Goal: Task Accomplishment & Management: Use online tool/utility

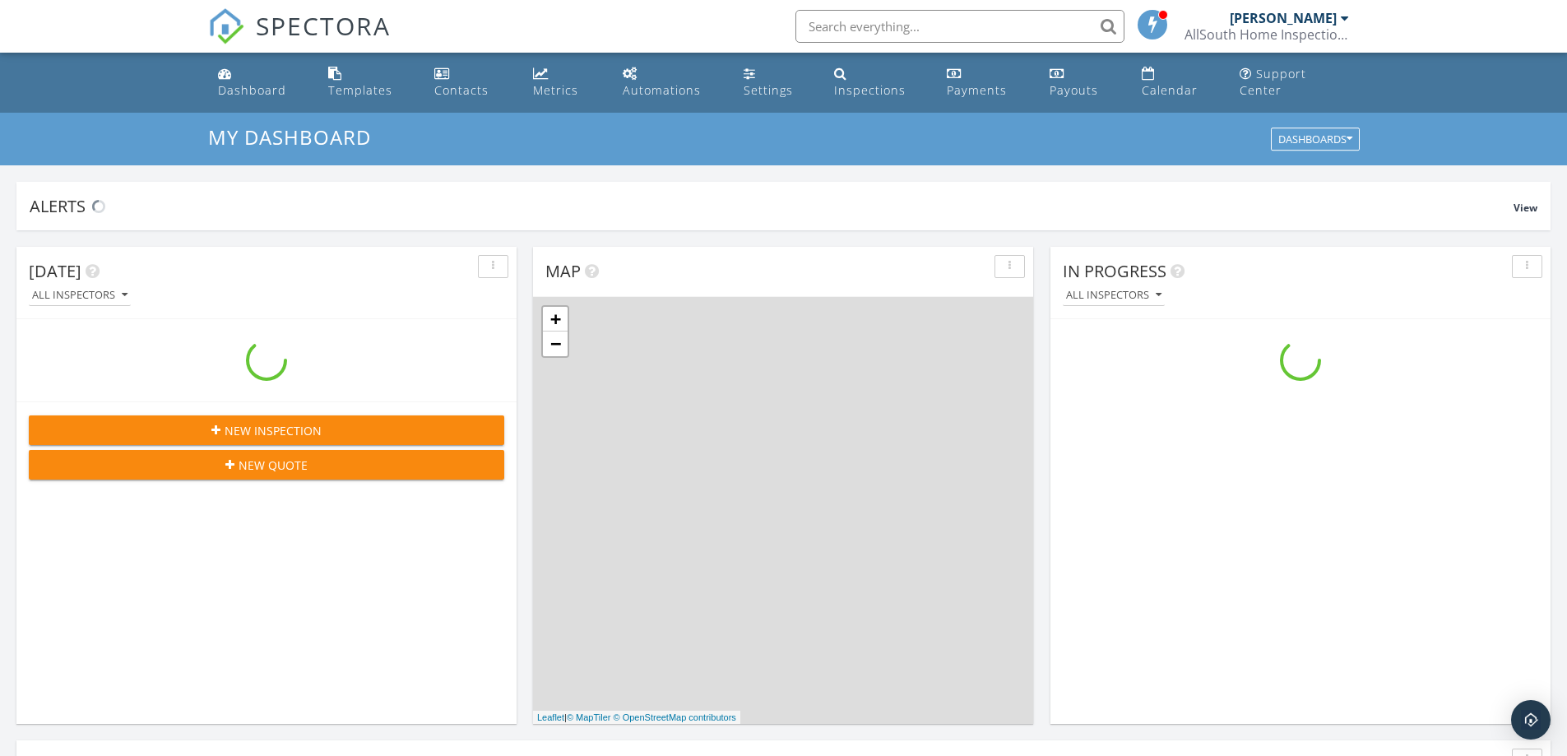
scroll to position [1522, 1592]
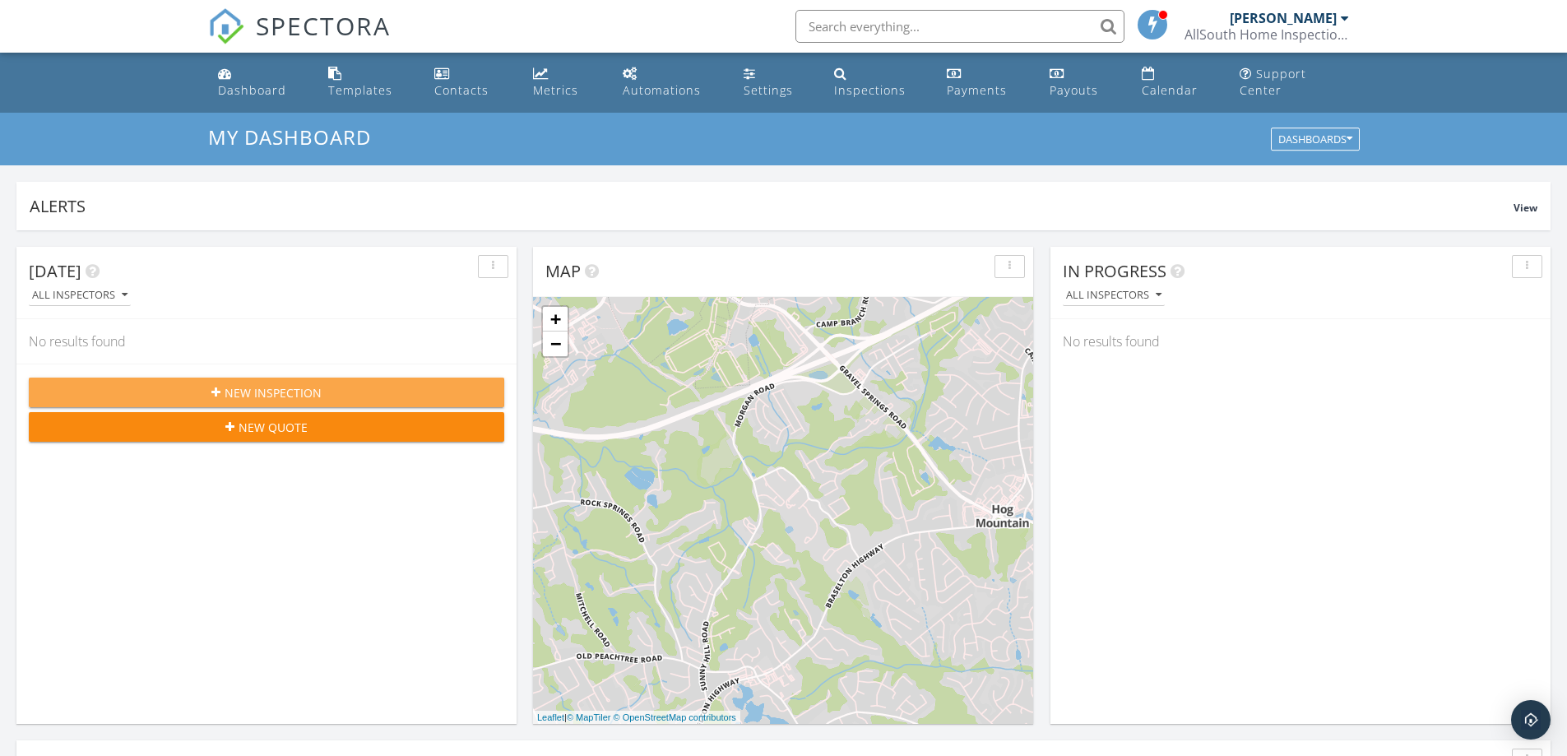
click at [367, 398] on div "New Inspection" at bounding box center [266, 392] width 449 height 17
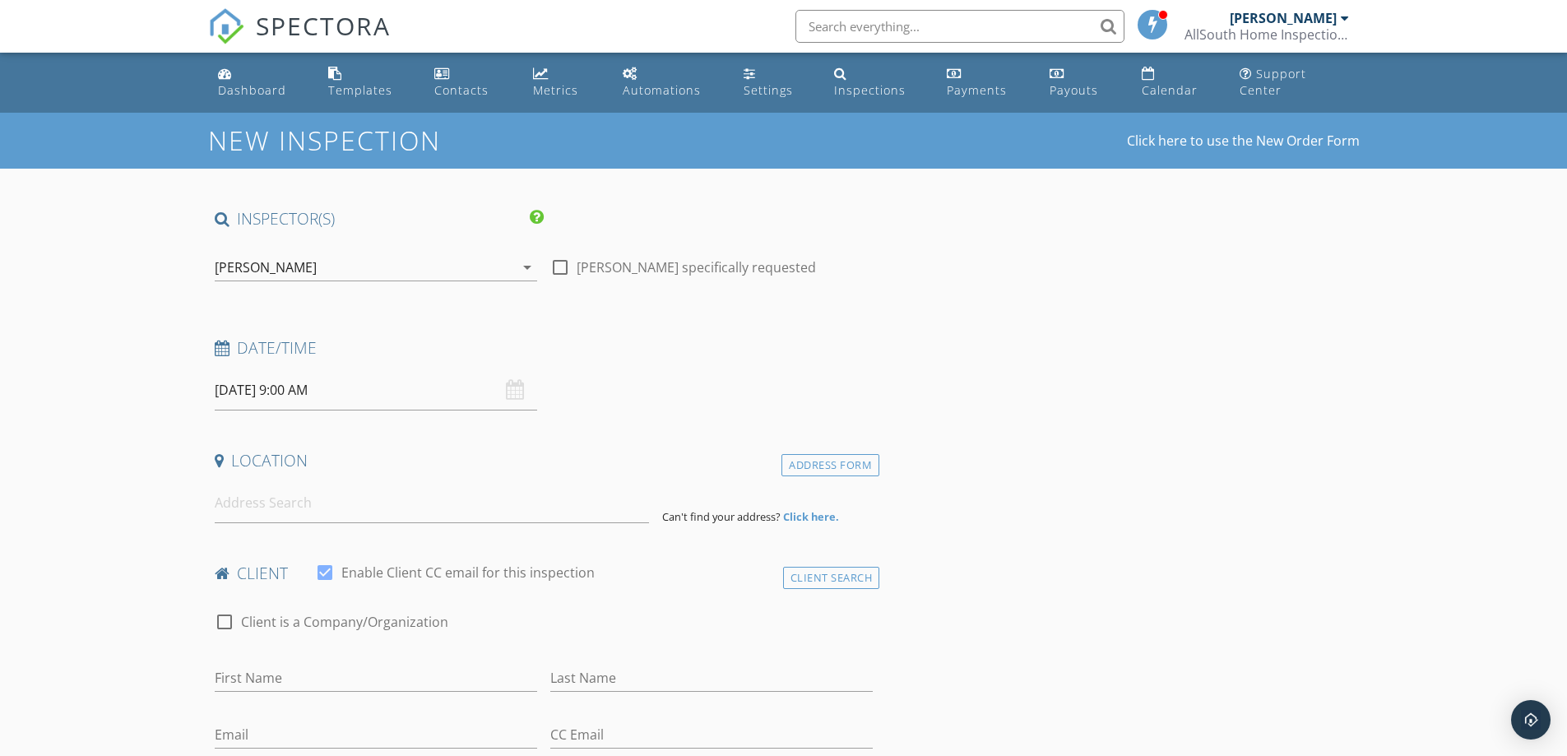
click at [393, 398] on input "09/30/2025 9:00 AM" at bounding box center [376, 390] width 322 height 40
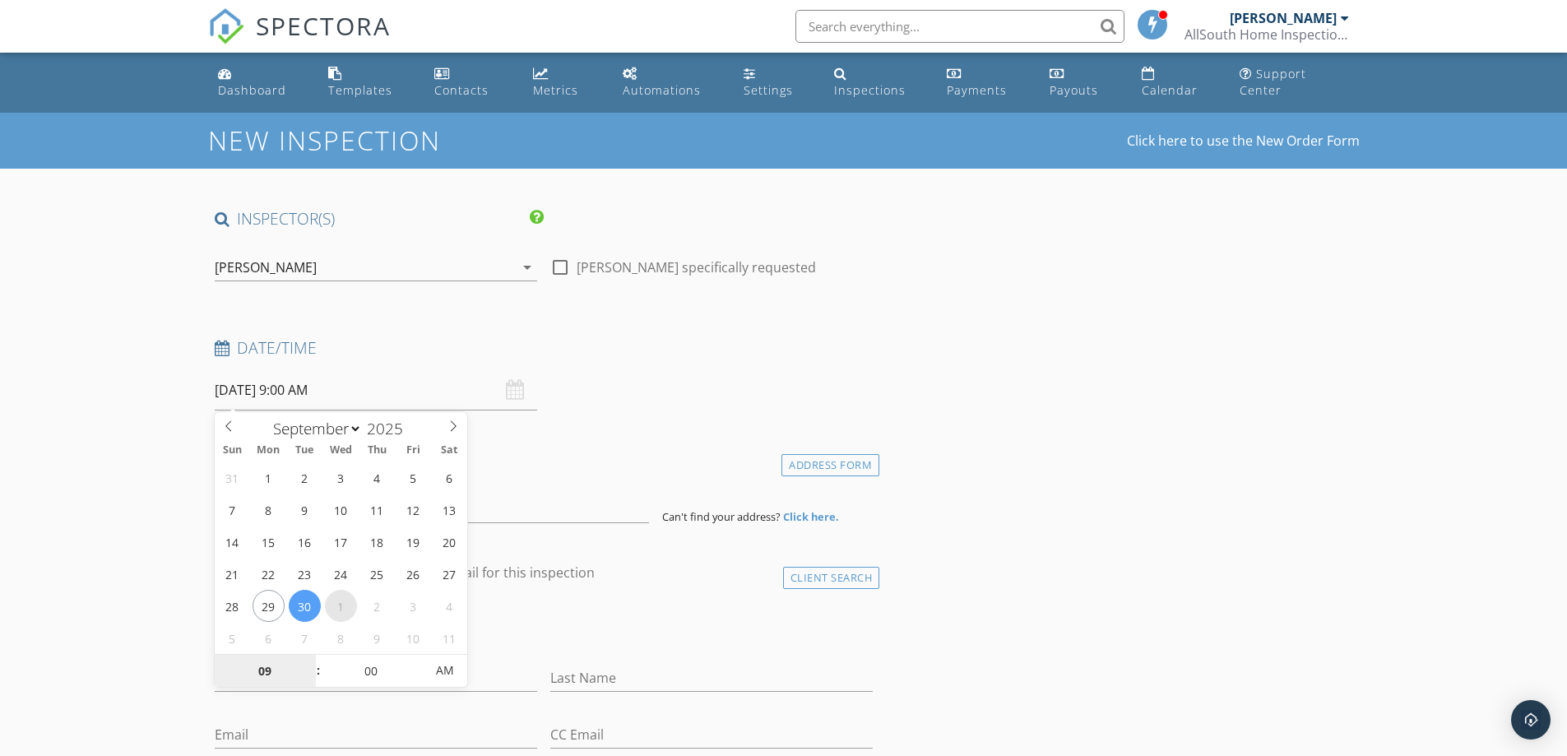
select select "9"
type input "10/01/2025 9:00 AM"
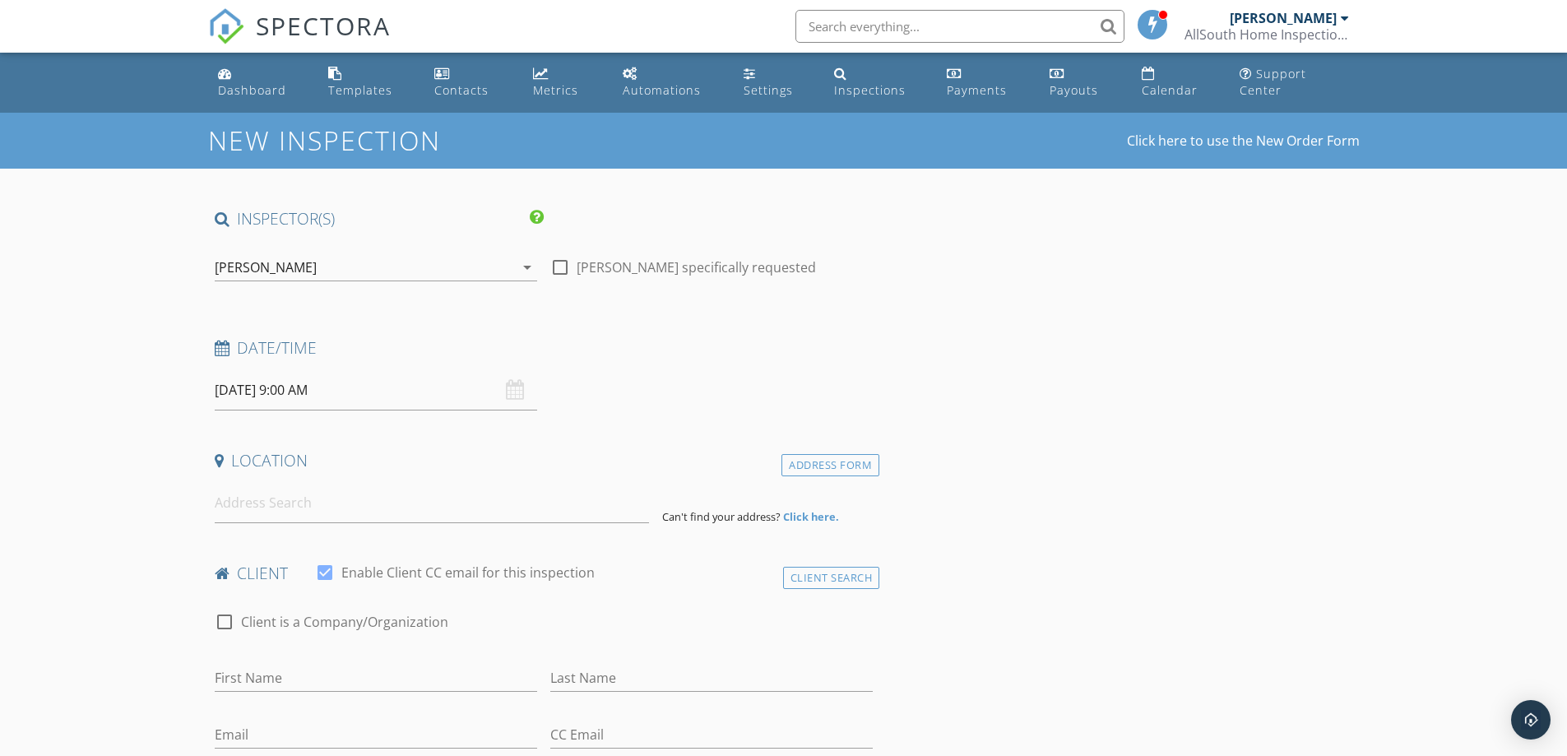
click at [389, 499] on input at bounding box center [432, 503] width 434 height 40
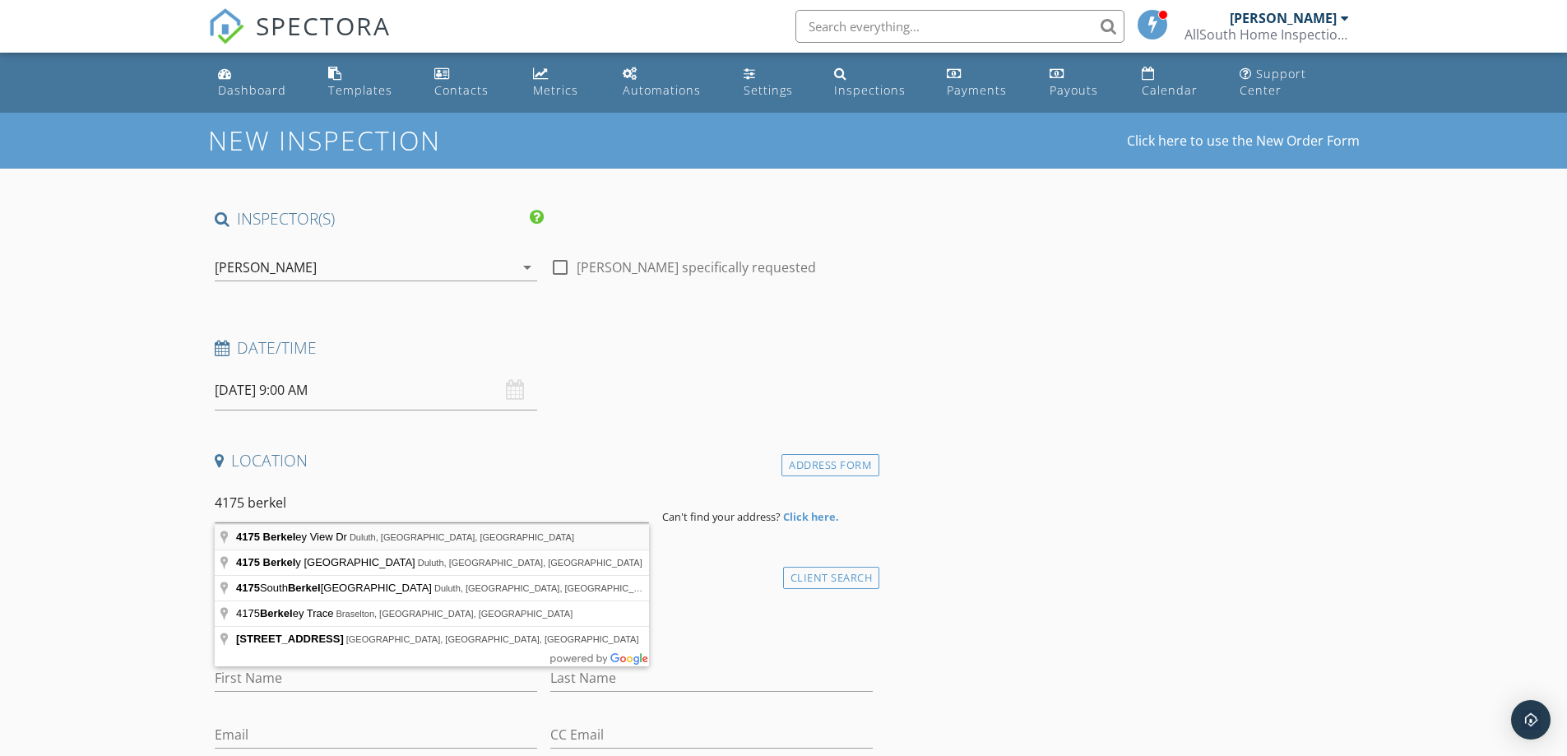
type input "4175 Berkeley View Dr, Duluth, GA, USA"
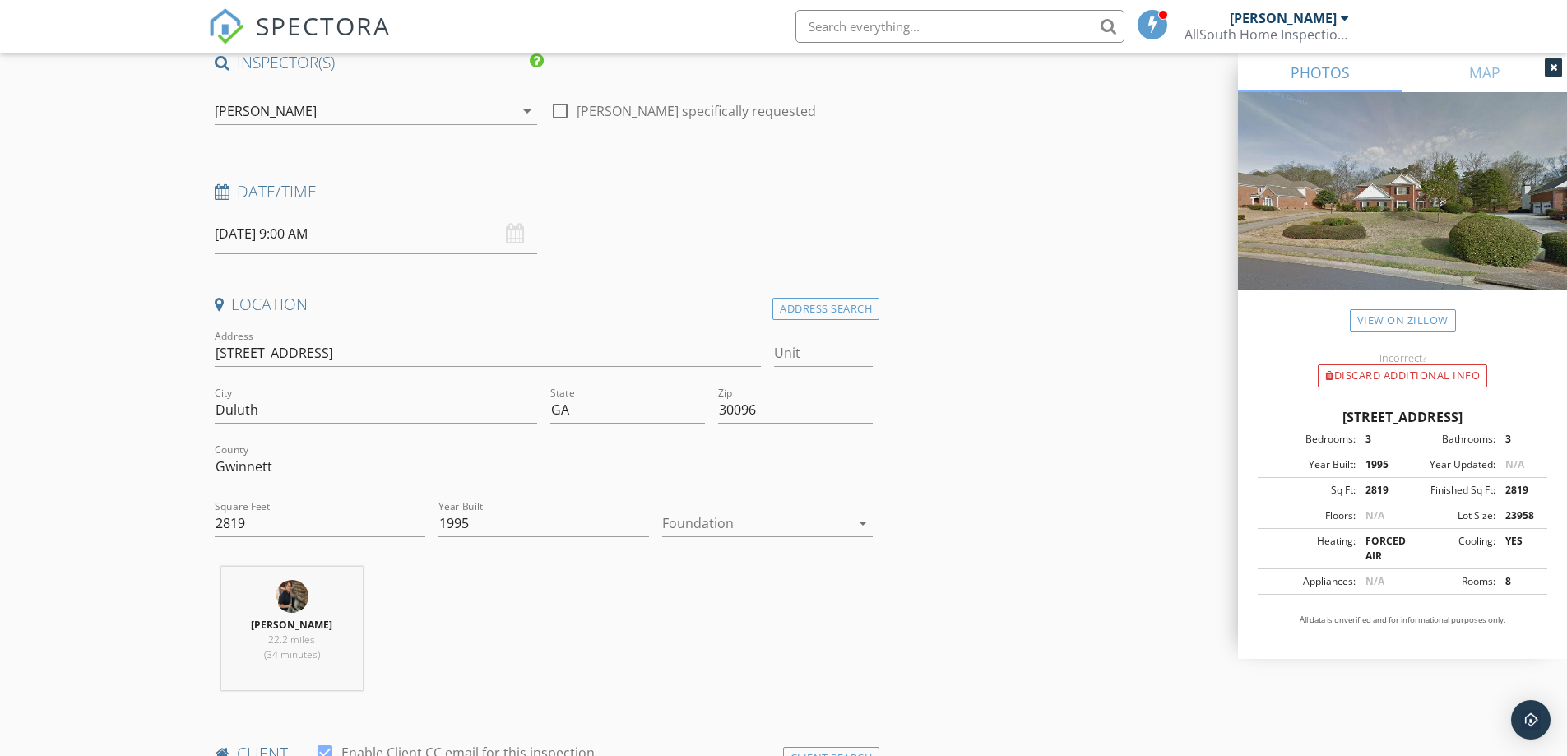
scroll to position [329, 0]
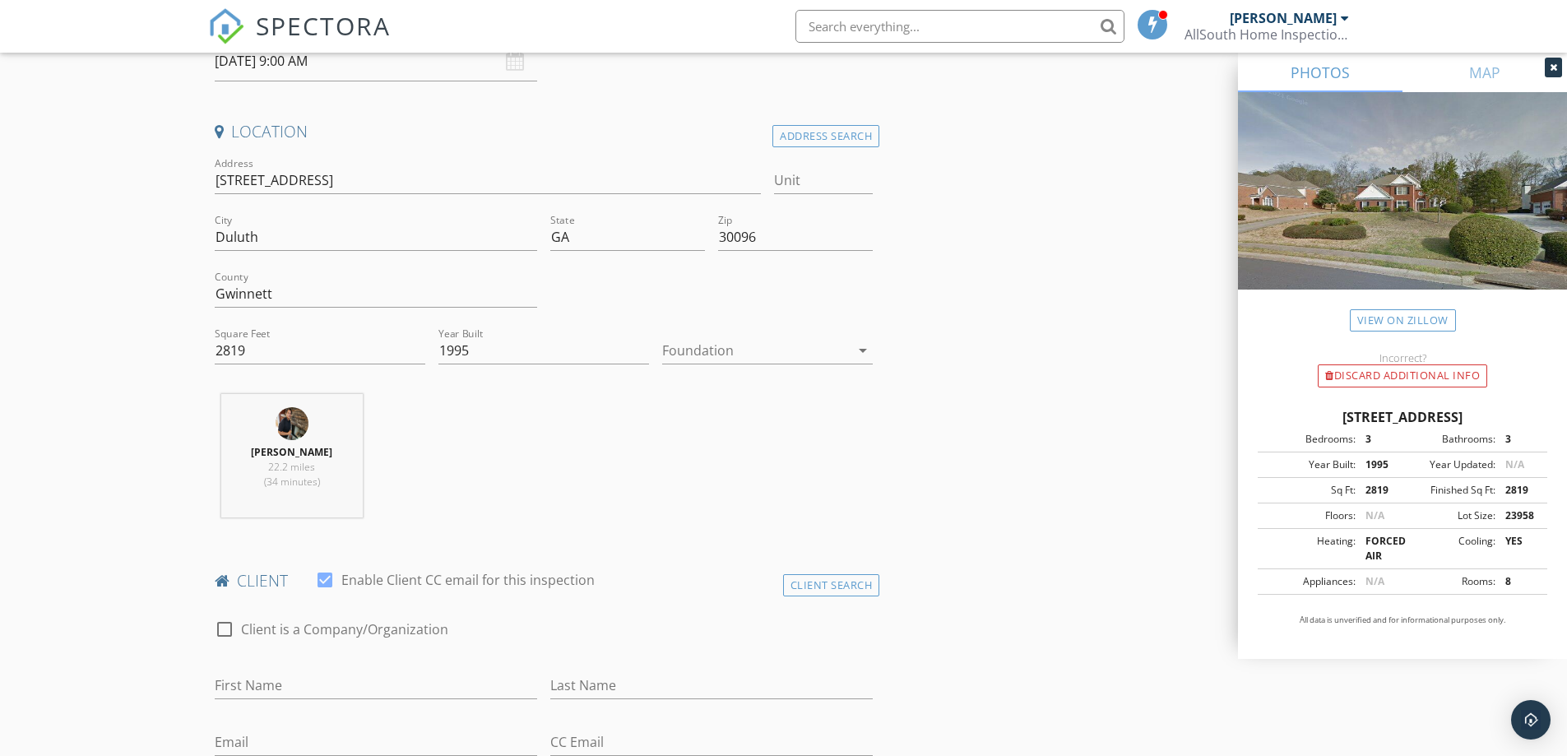
click at [716, 353] on div at bounding box center [756, 350] width 188 height 26
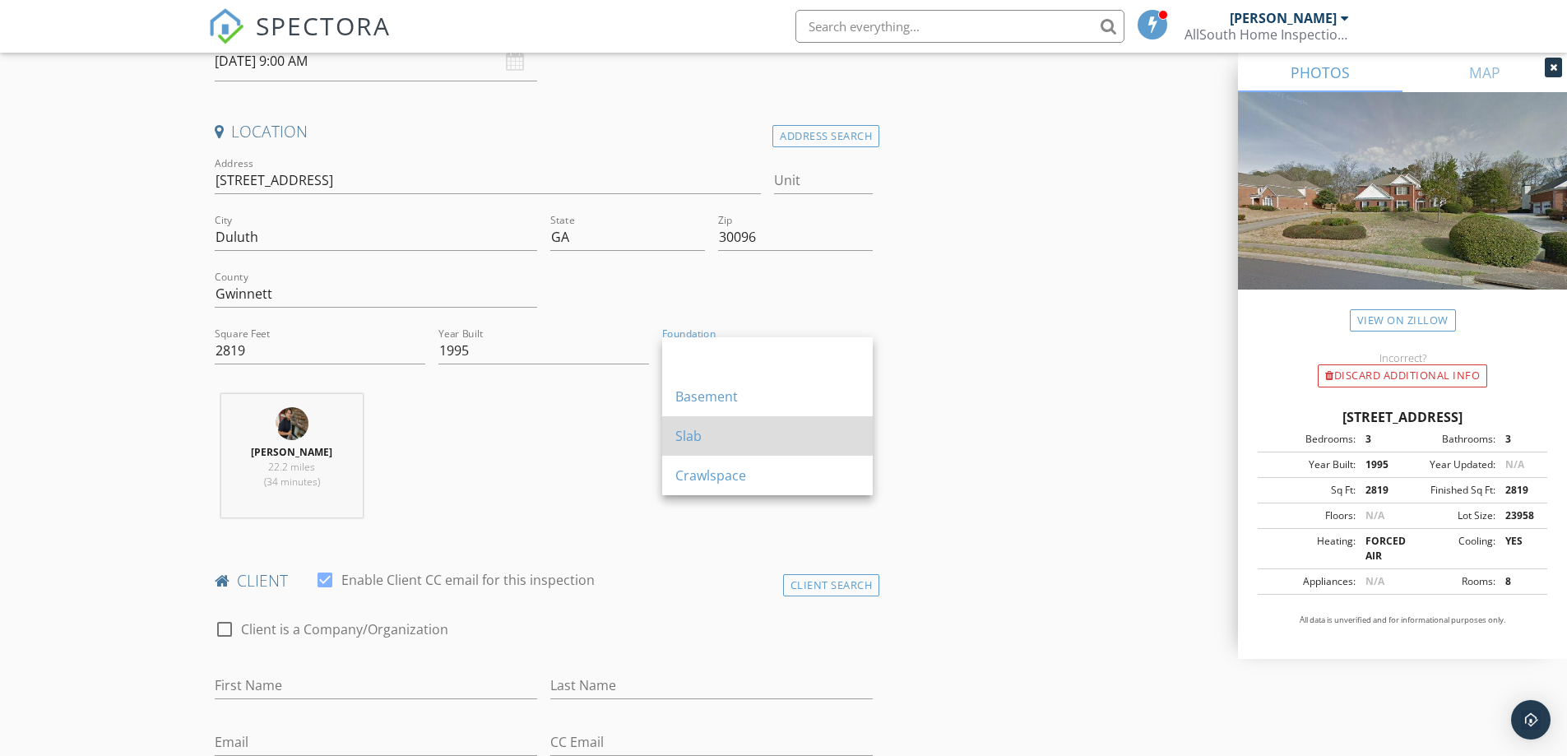
click at [723, 435] on div "Slab" at bounding box center [767, 436] width 184 height 20
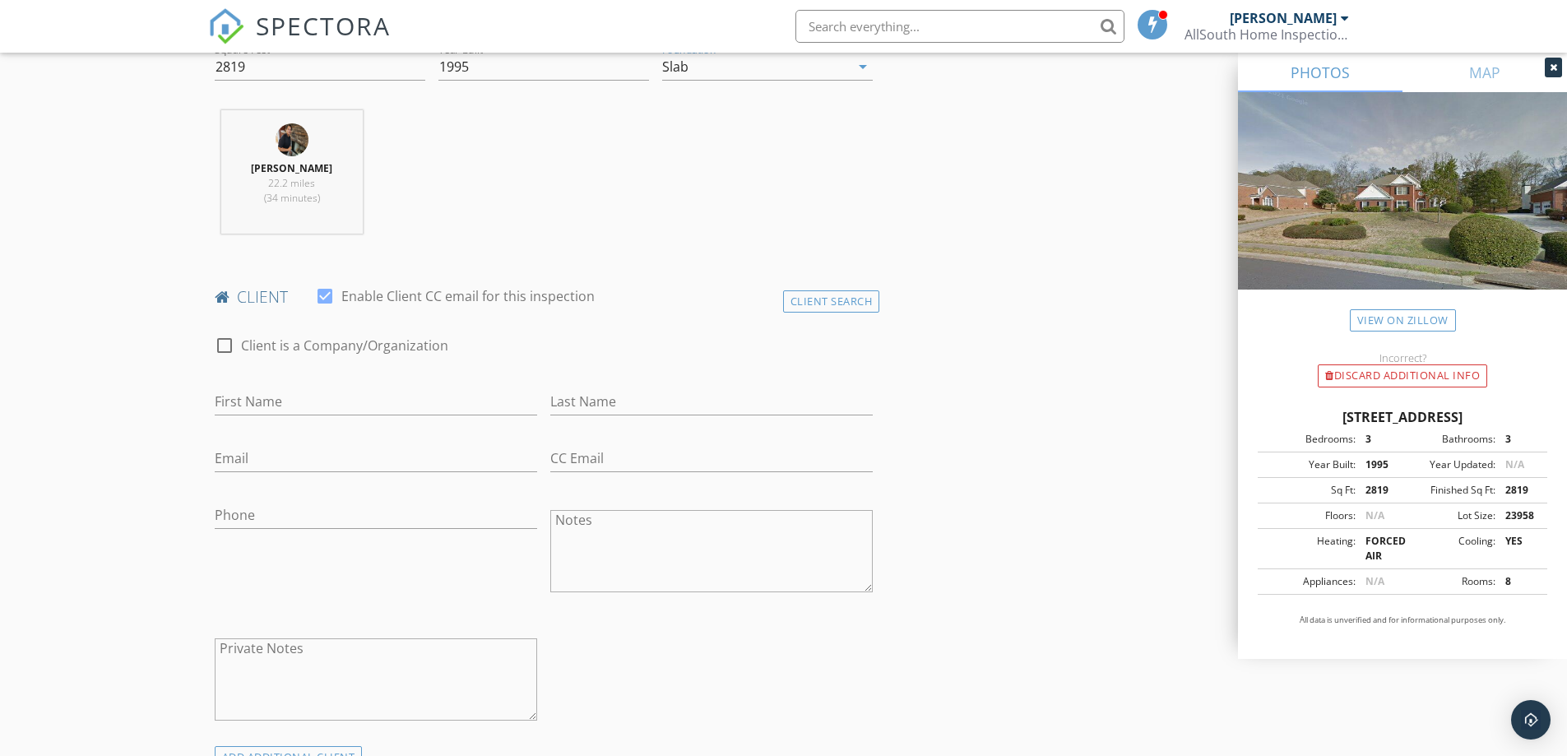
scroll to position [658, 0]
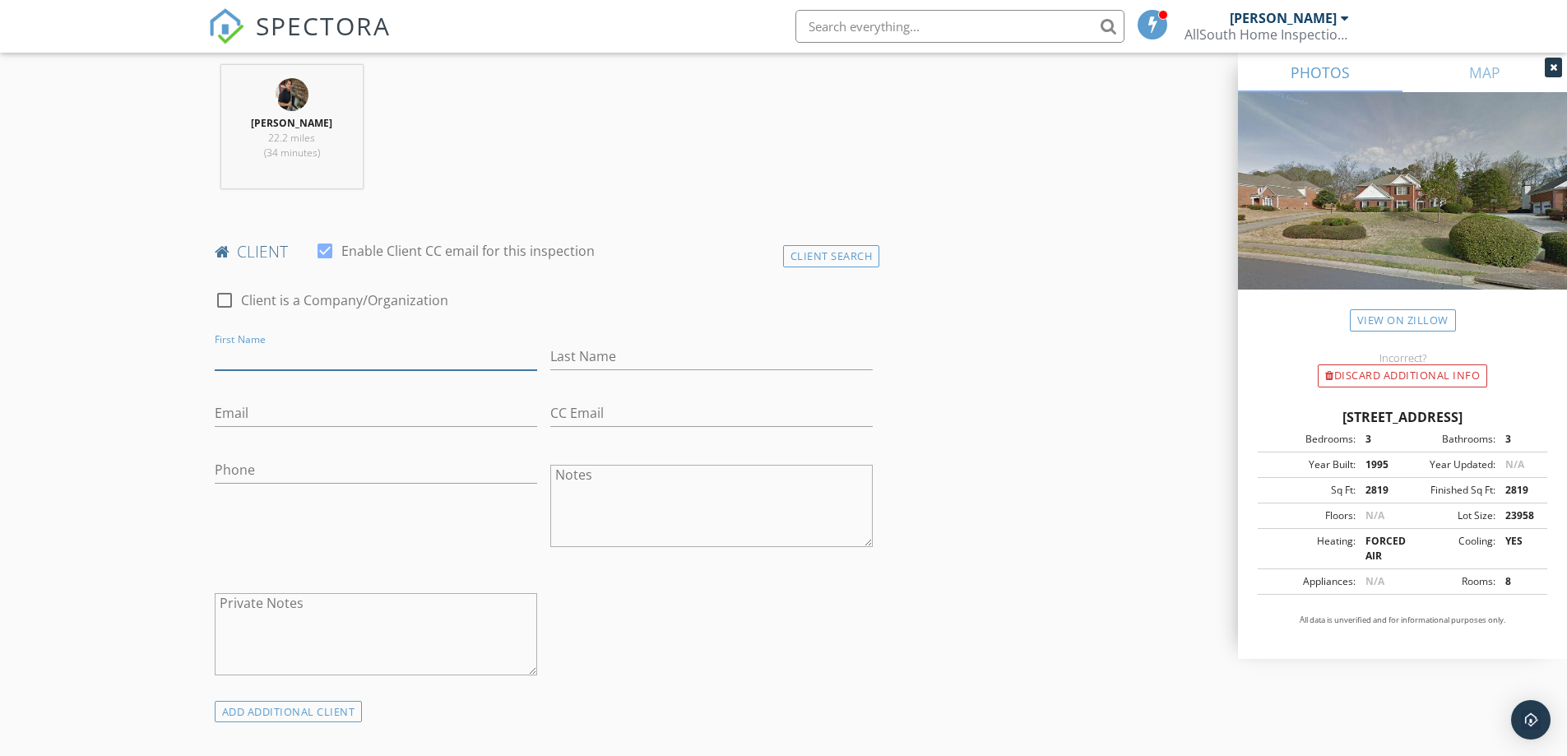
click at [374, 359] on input "First Name" at bounding box center [376, 356] width 322 height 27
type input "[PERSON_NAME]"
type input "L"
type input "[PERSON_NAME]"
type input "[EMAIL_ADDRESS][DOMAIN_NAME]"
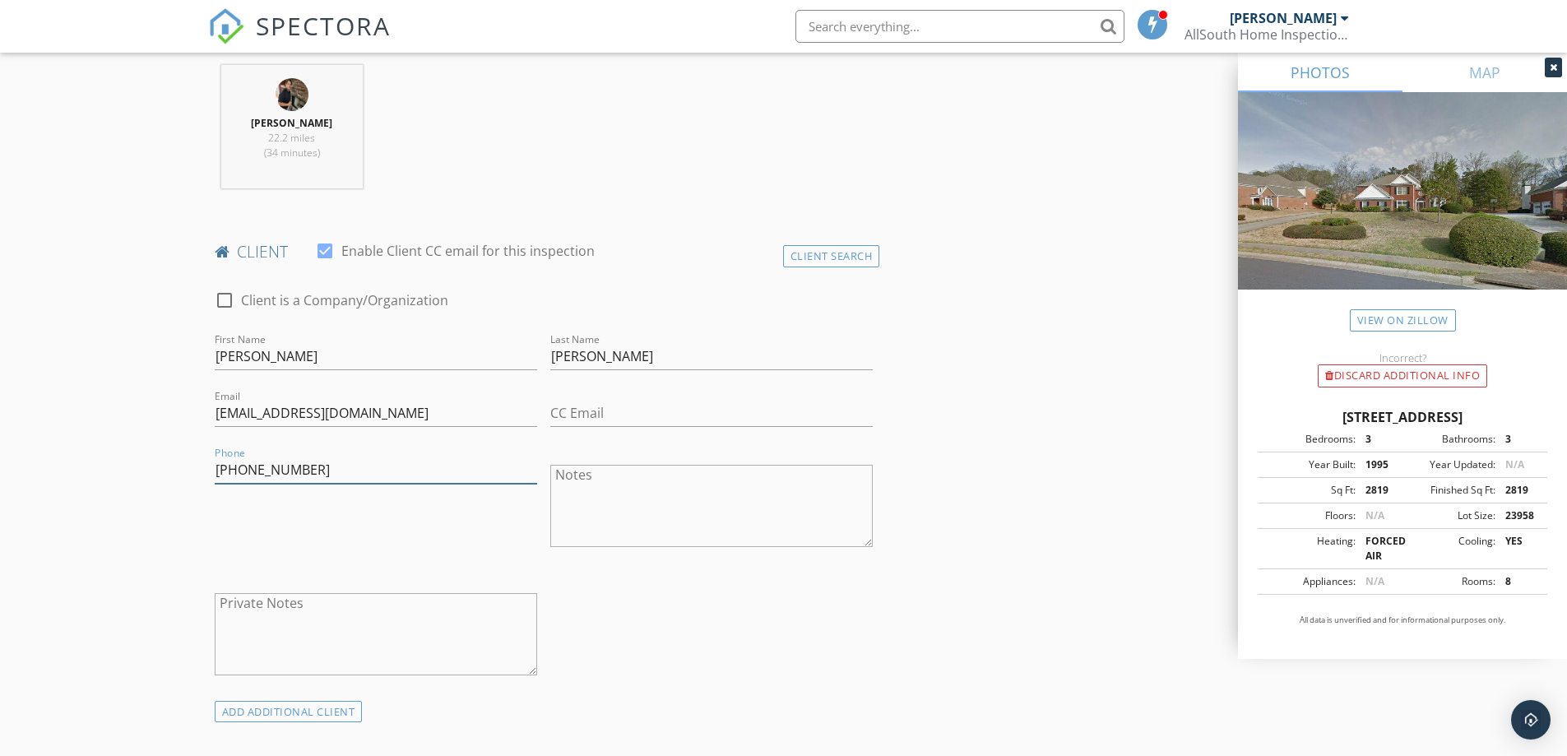
type input "[PHONE_NUMBER]"
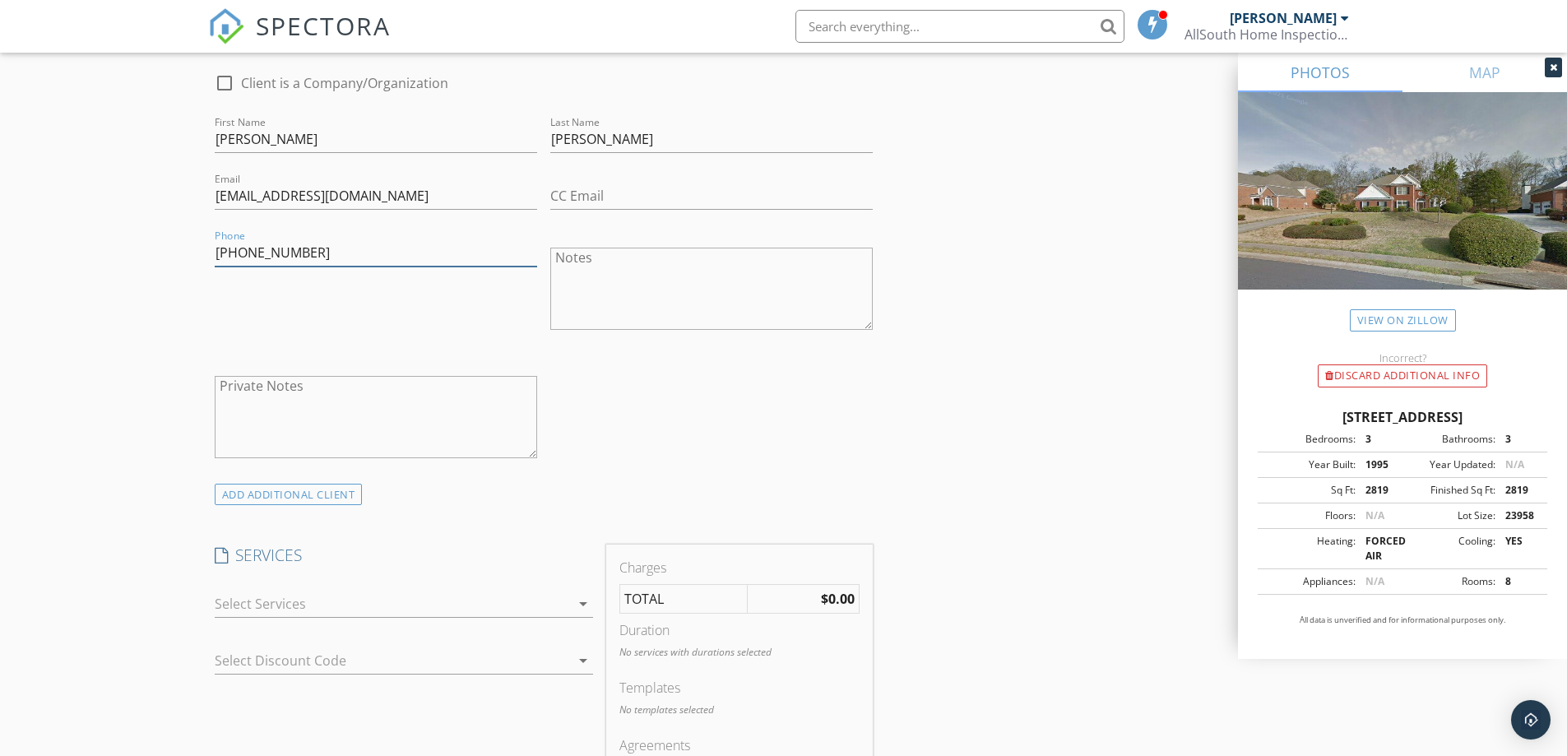
scroll to position [905, 0]
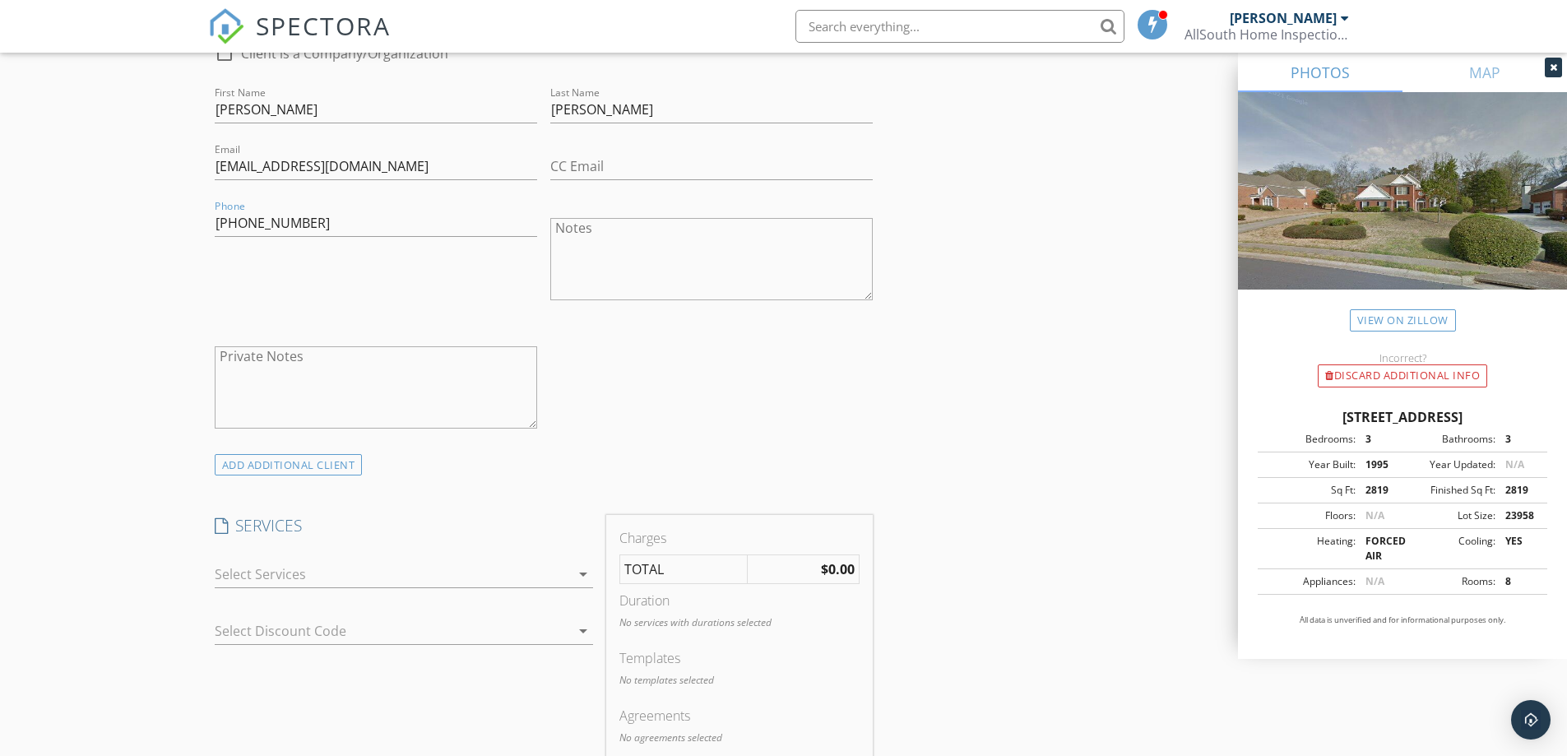
click at [387, 578] on div at bounding box center [392, 574] width 355 height 26
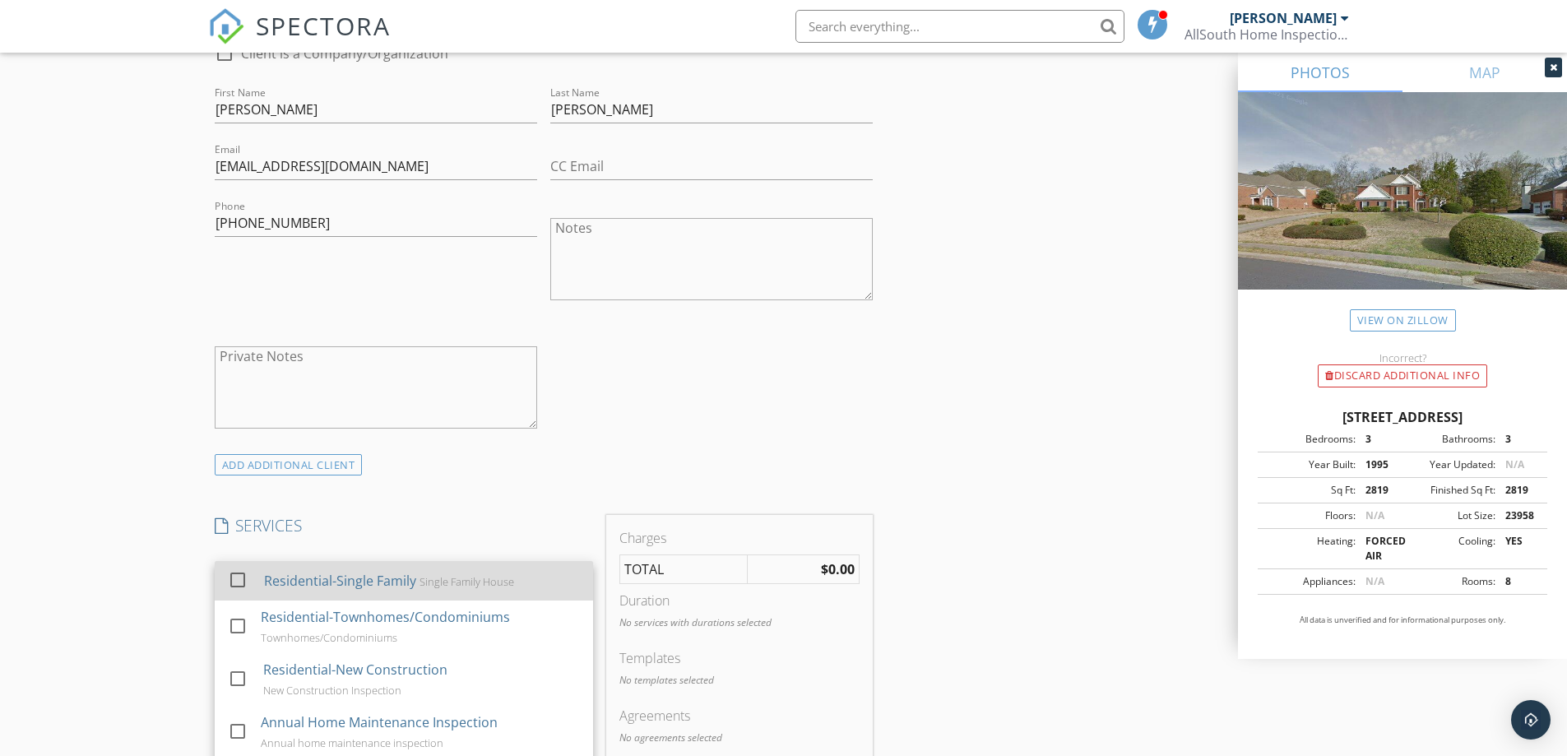
click at [242, 579] on div at bounding box center [238, 580] width 28 height 28
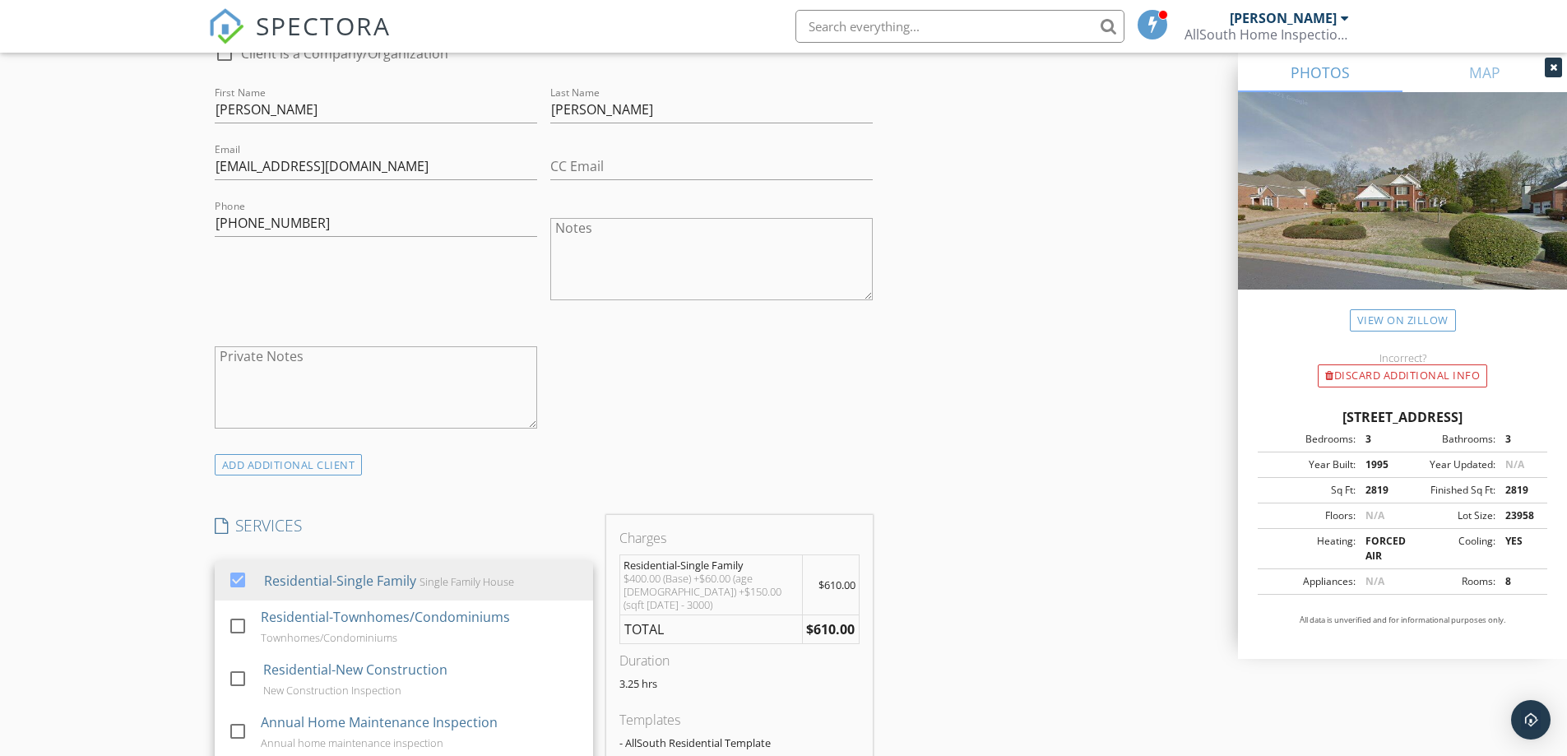
click at [470, 488] on div "INSPECTOR(S) check_box Tommy Kim PRIMARY Tommy Kim arrow_drop_down check_box_ou…" at bounding box center [544, 622] width 672 height 2639
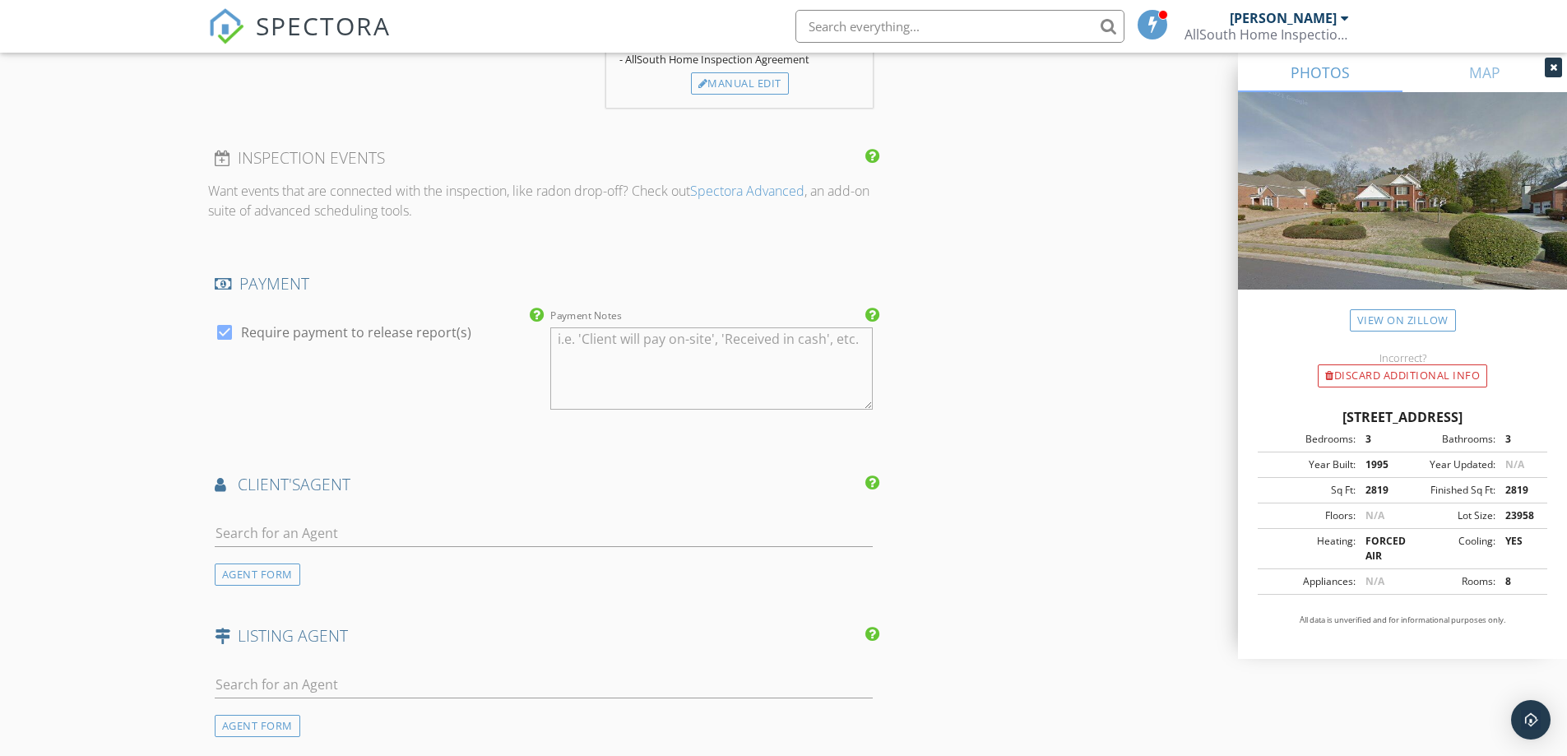
scroll to position [1645, 0]
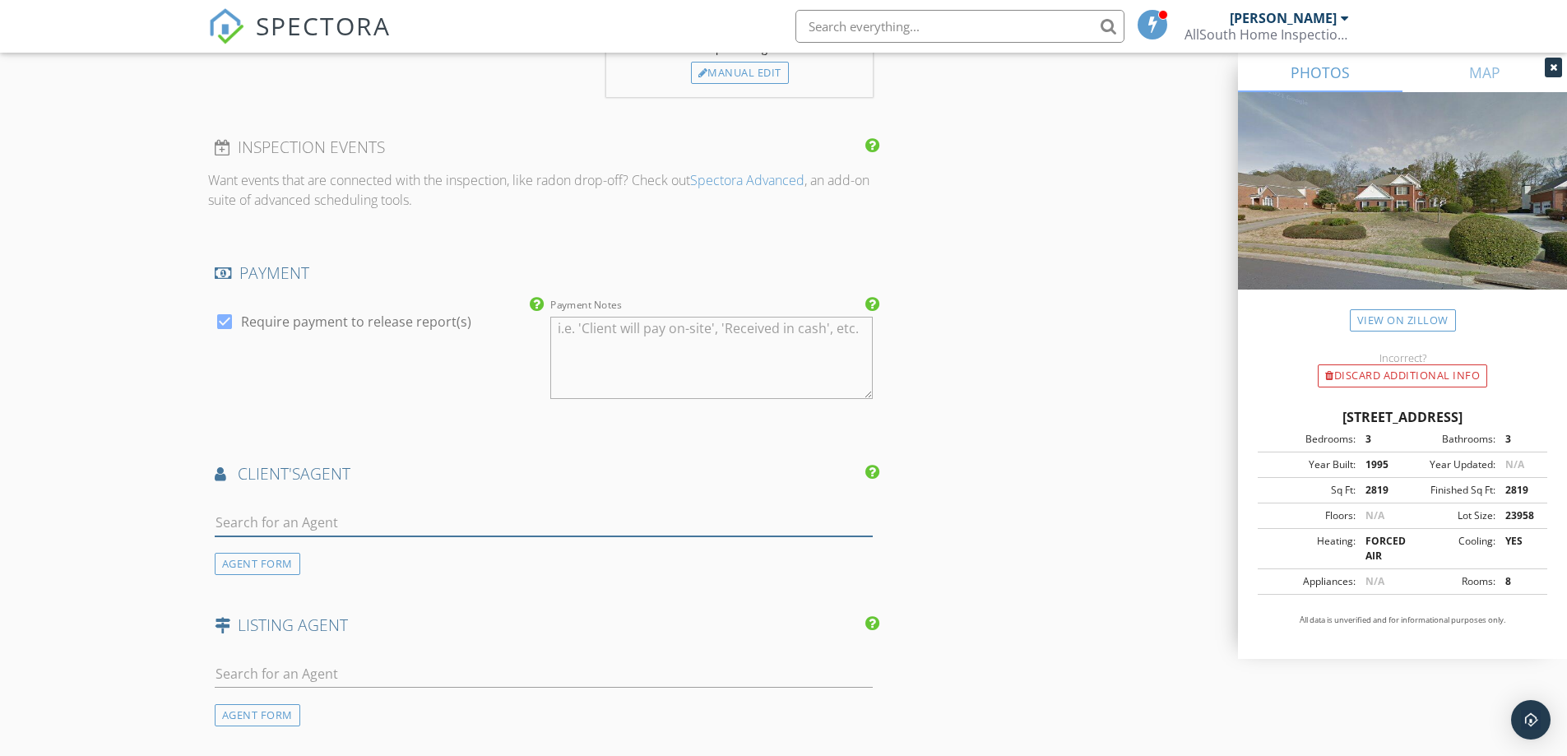
click at [295, 514] on input "text" at bounding box center [544, 522] width 659 height 27
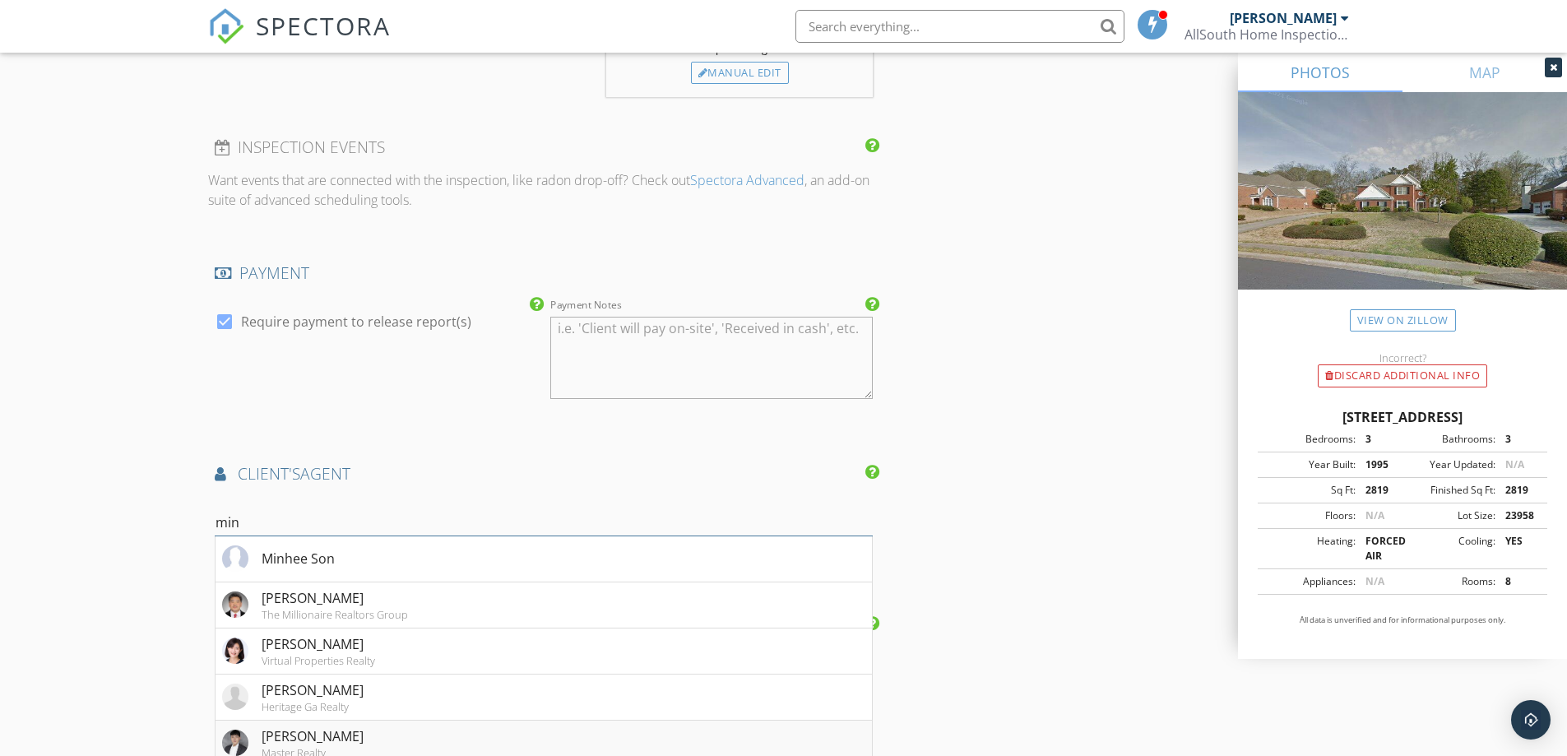
type input "min"
click at [320, 746] on div "Master Realty" at bounding box center [313, 752] width 102 height 13
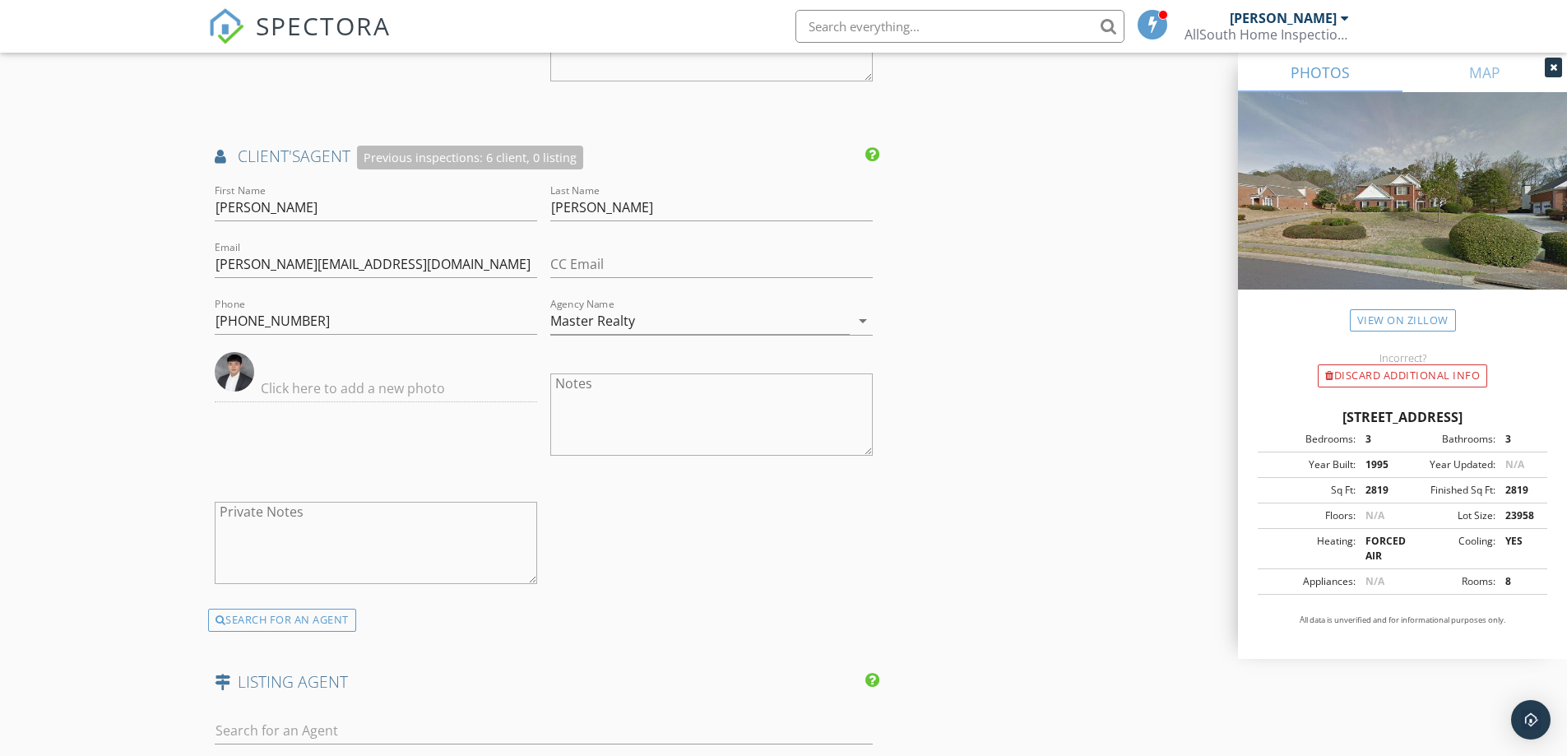
scroll to position [2056, 0]
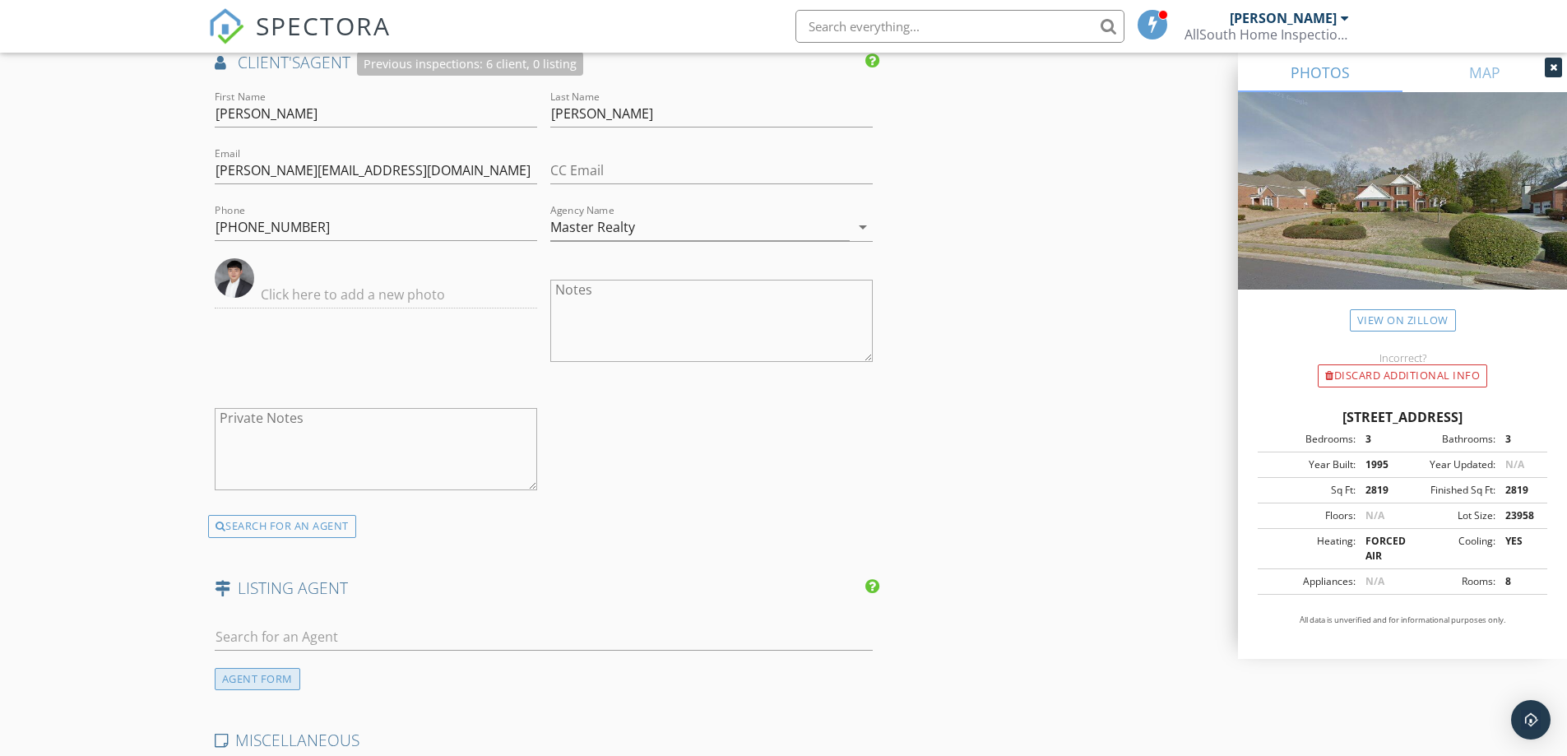
click at [266, 671] on div "AGENT FORM" at bounding box center [258, 679] width 86 height 22
click at [286, 627] on input "First Name" at bounding box center [376, 636] width 322 height 27
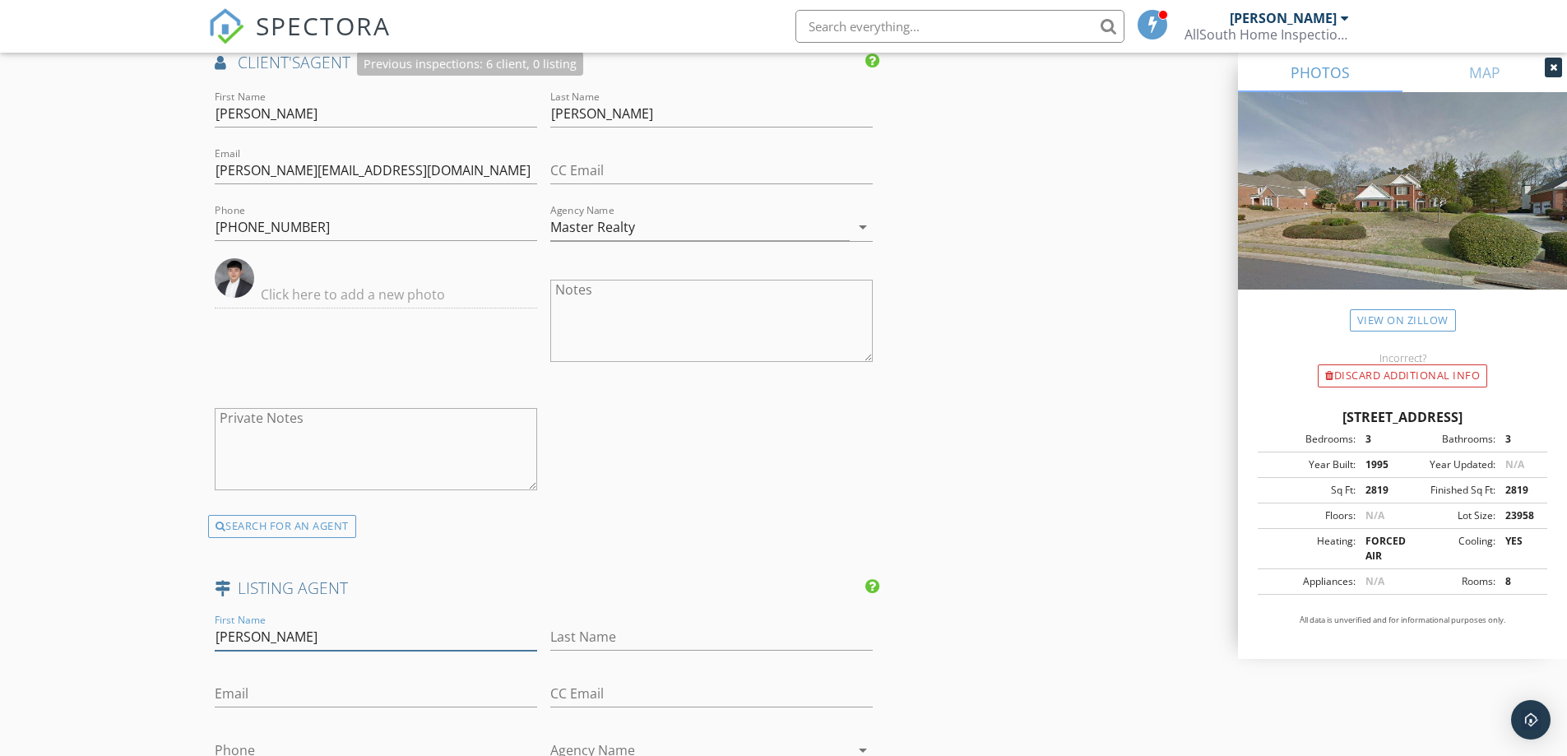
type input "Jenna"
type input "Thompson"
click at [317, 680] on input "jenna" at bounding box center [376, 693] width 322 height 27
type input "j"
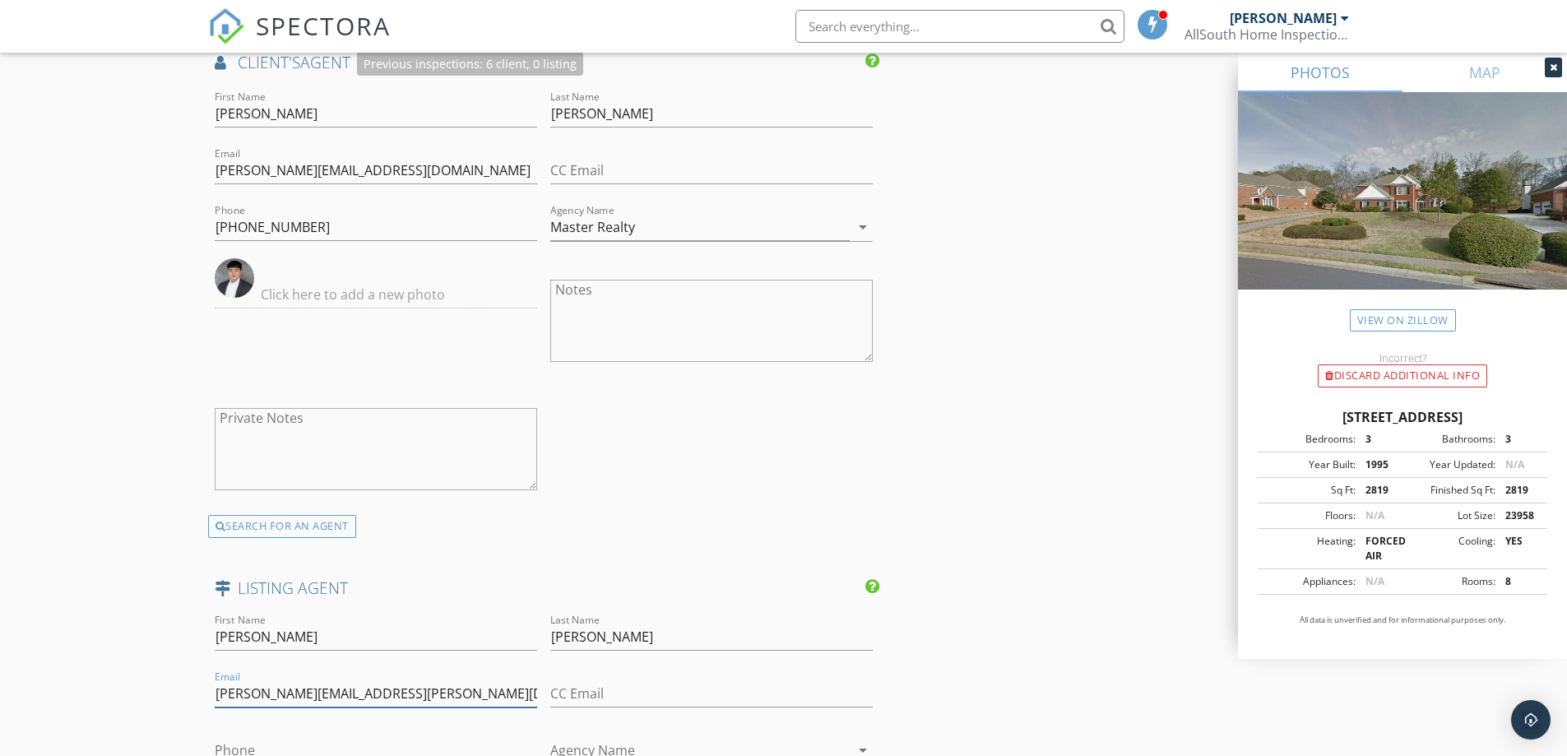
type input "jenna.thompson@kw.com"
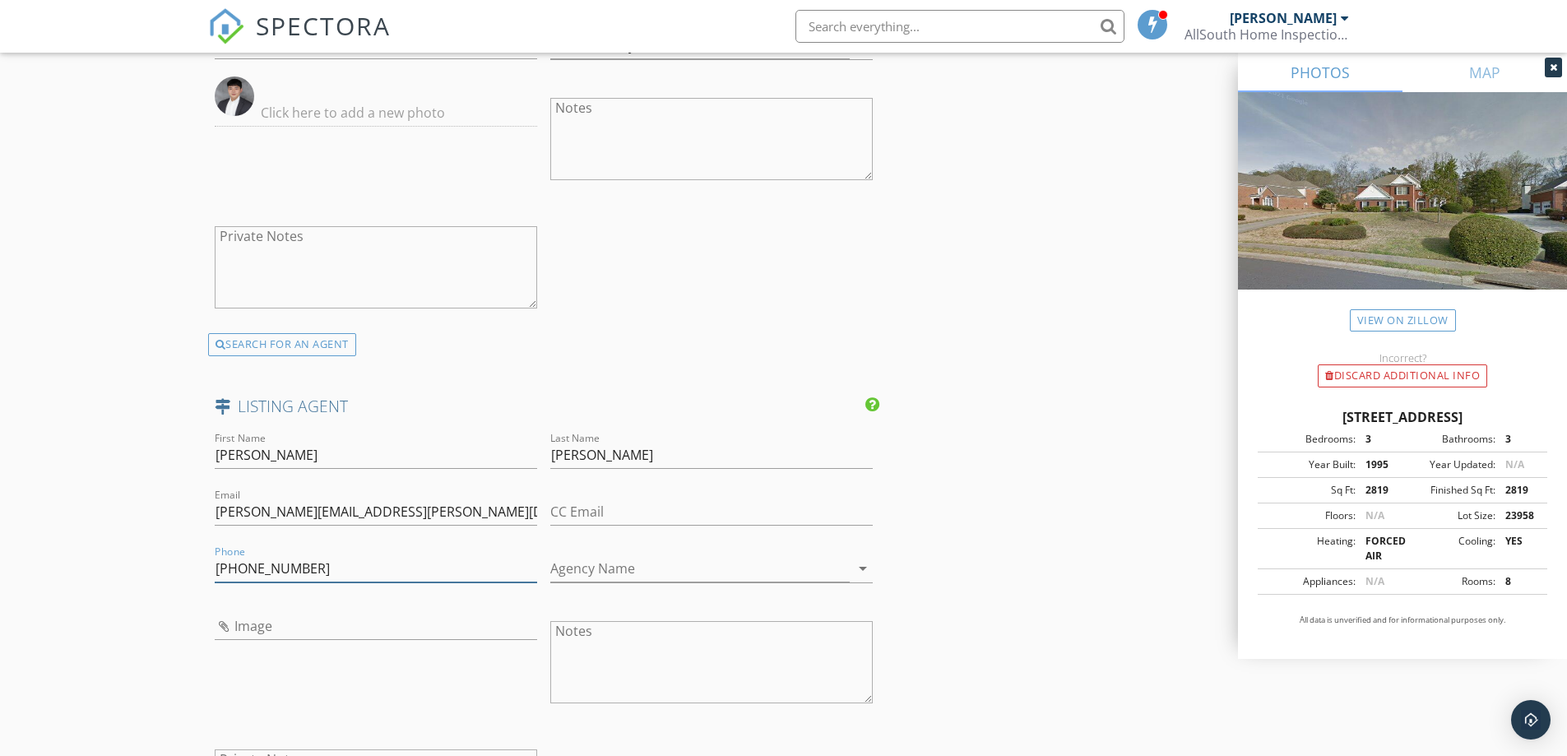
scroll to position [2303, 0]
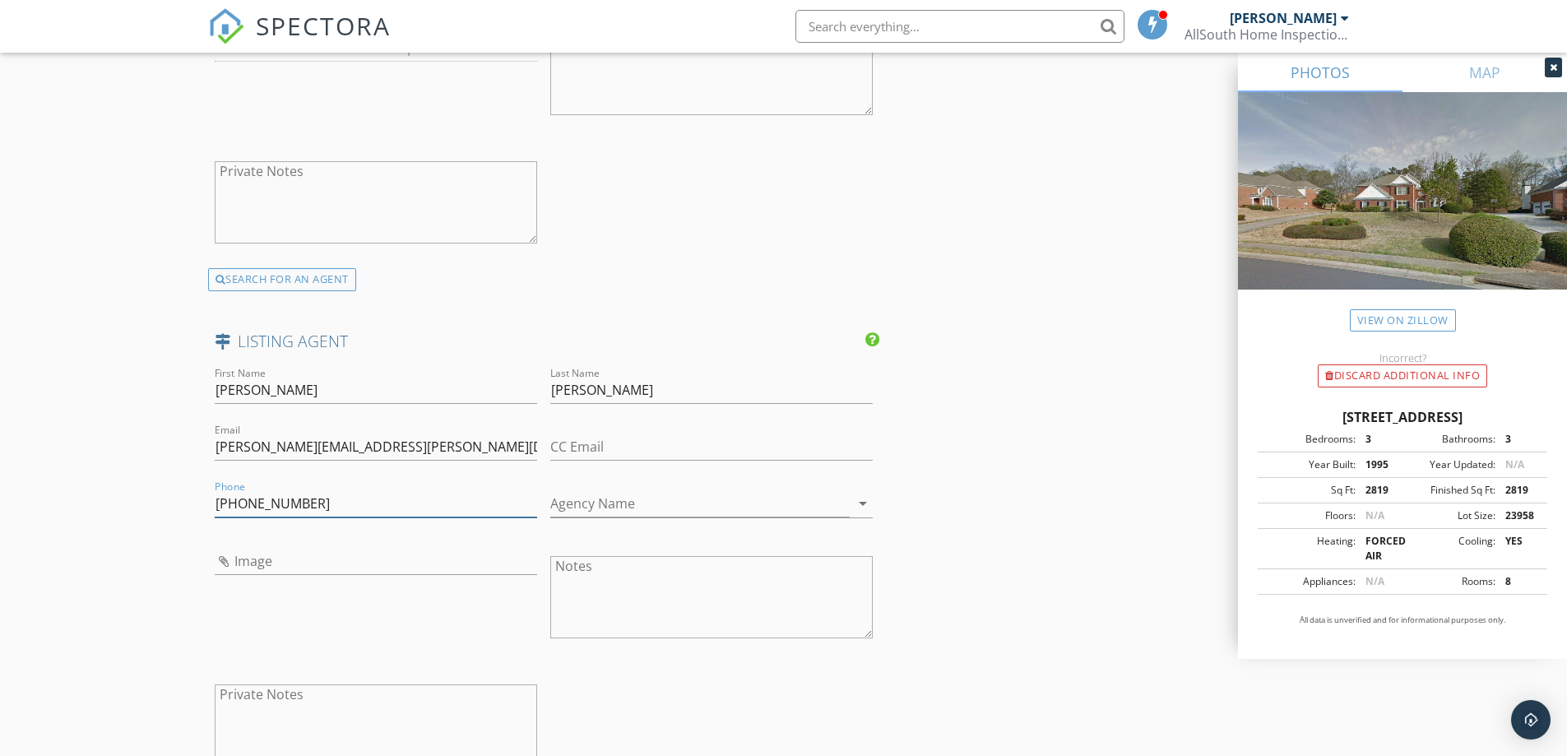
type input "678-614-6979"
click at [709, 490] on input "Agency Name" at bounding box center [699, 503] width 299 height 27
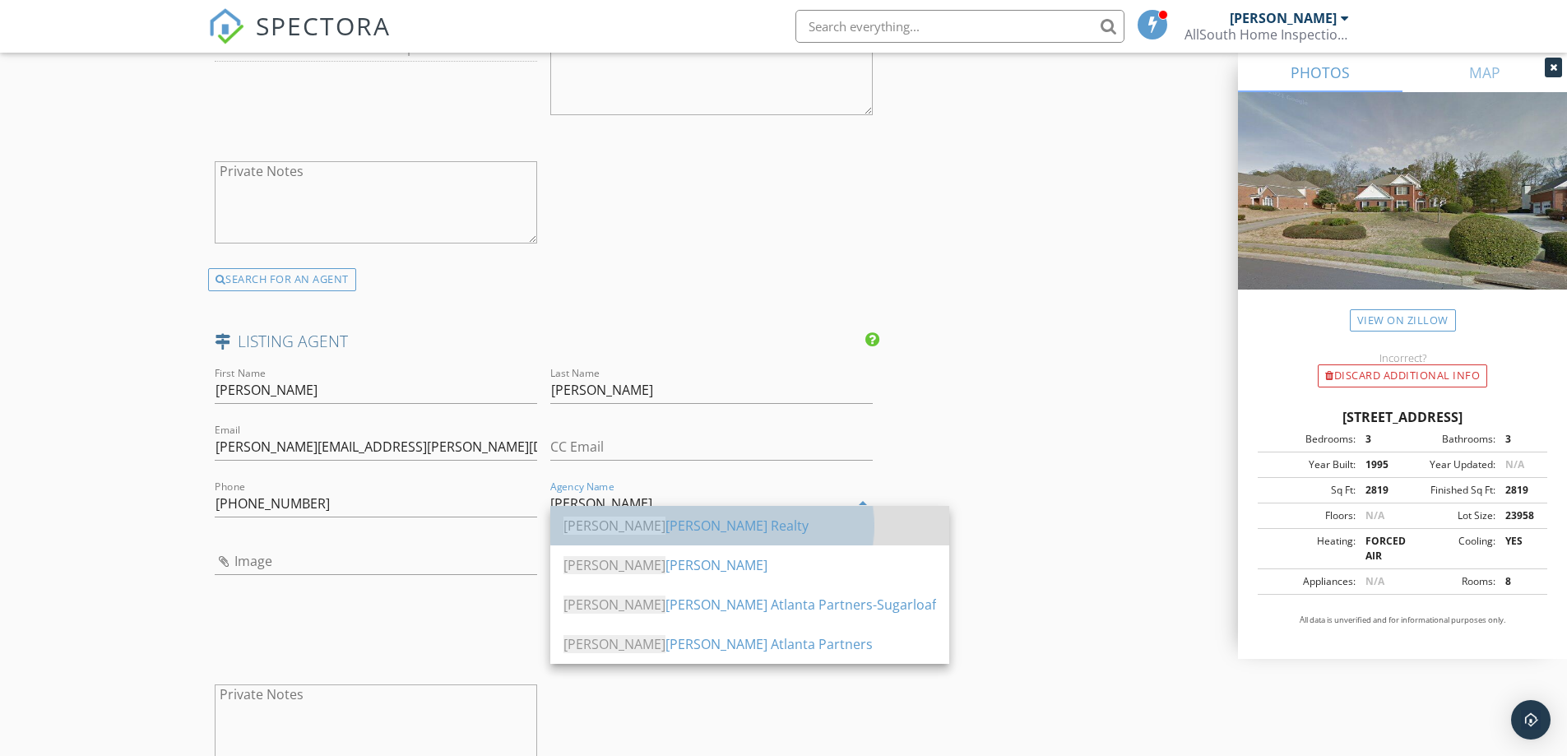
click at [706, 530] on div "Kell er Williams Realty" at bounding box center [749, 526] width 373 height 20
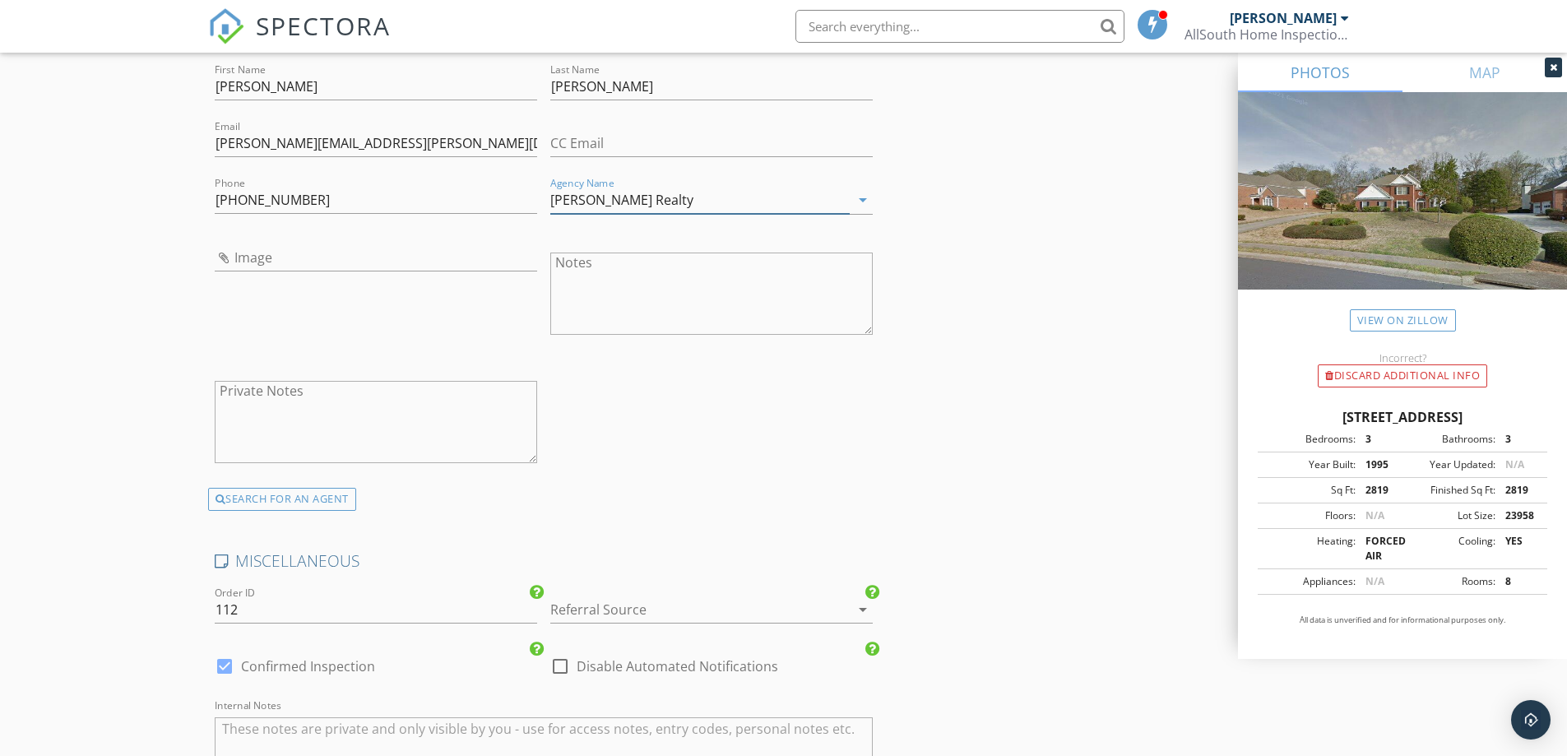
scroll to position [2632, 0]
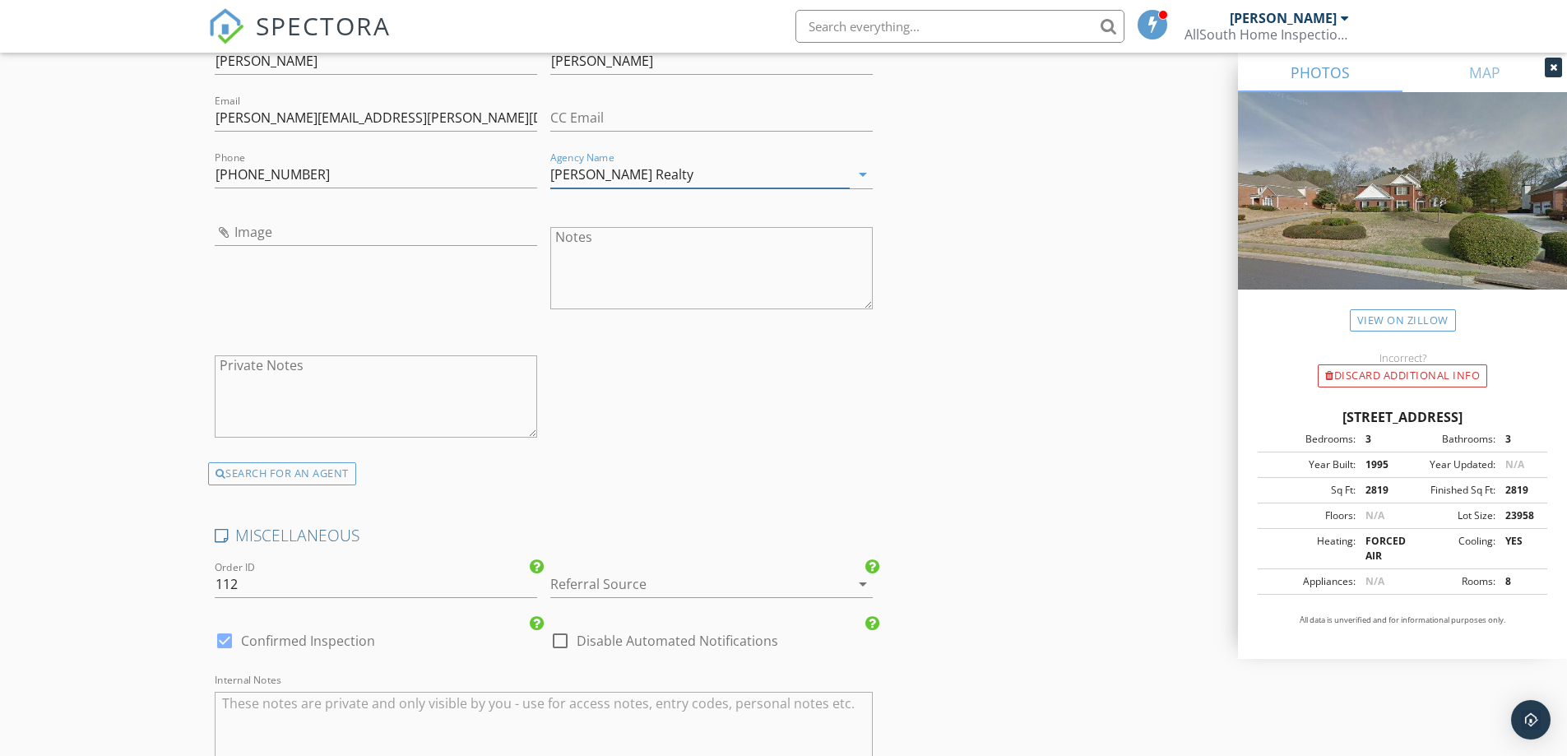
type input "Keller Williams Realty"
click at [611, 575] on div at bounding box center [688, 584] width 276 height 26
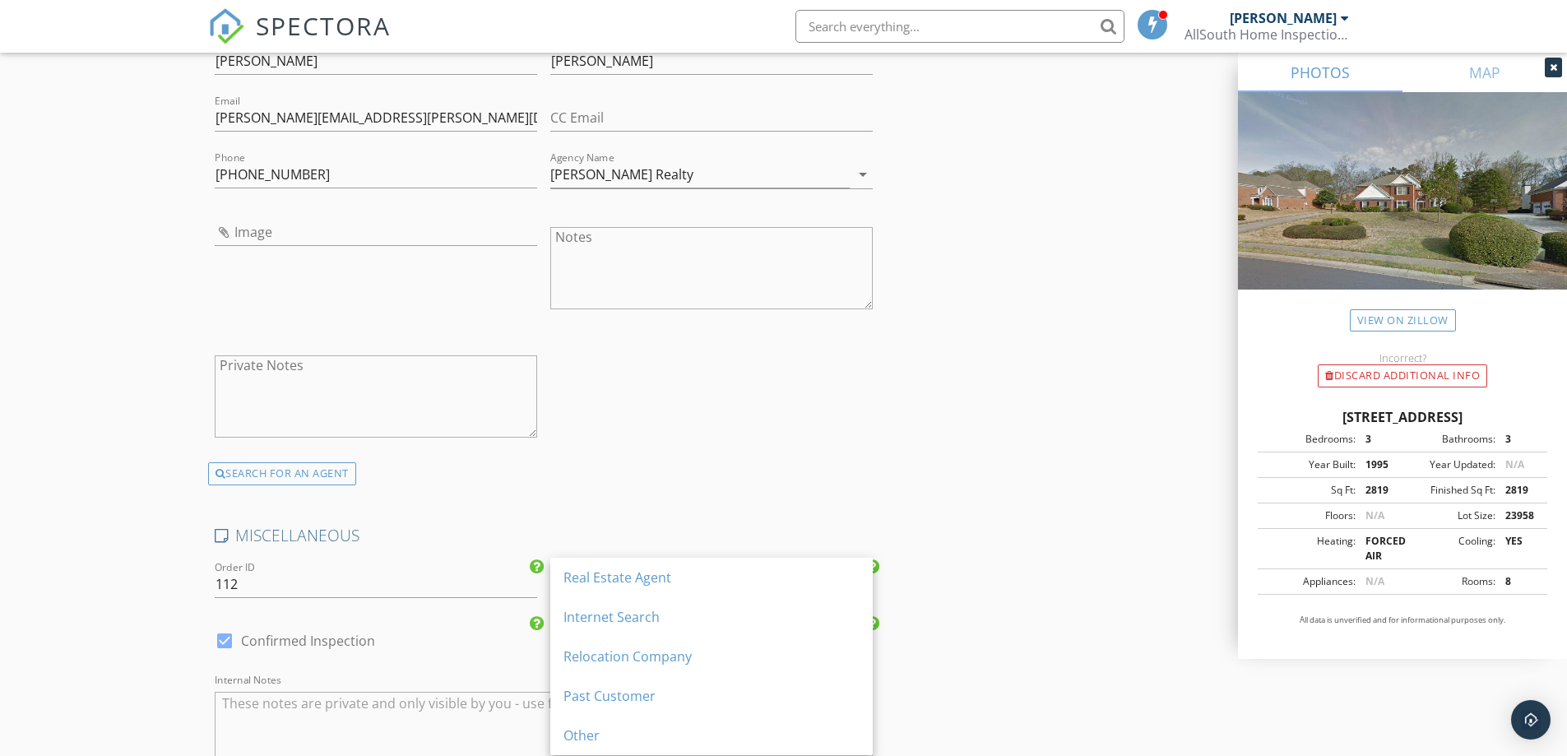
click at [611, 575] on div "Real Estate Agent" at bounding box center [711, 578] width 296 height 20
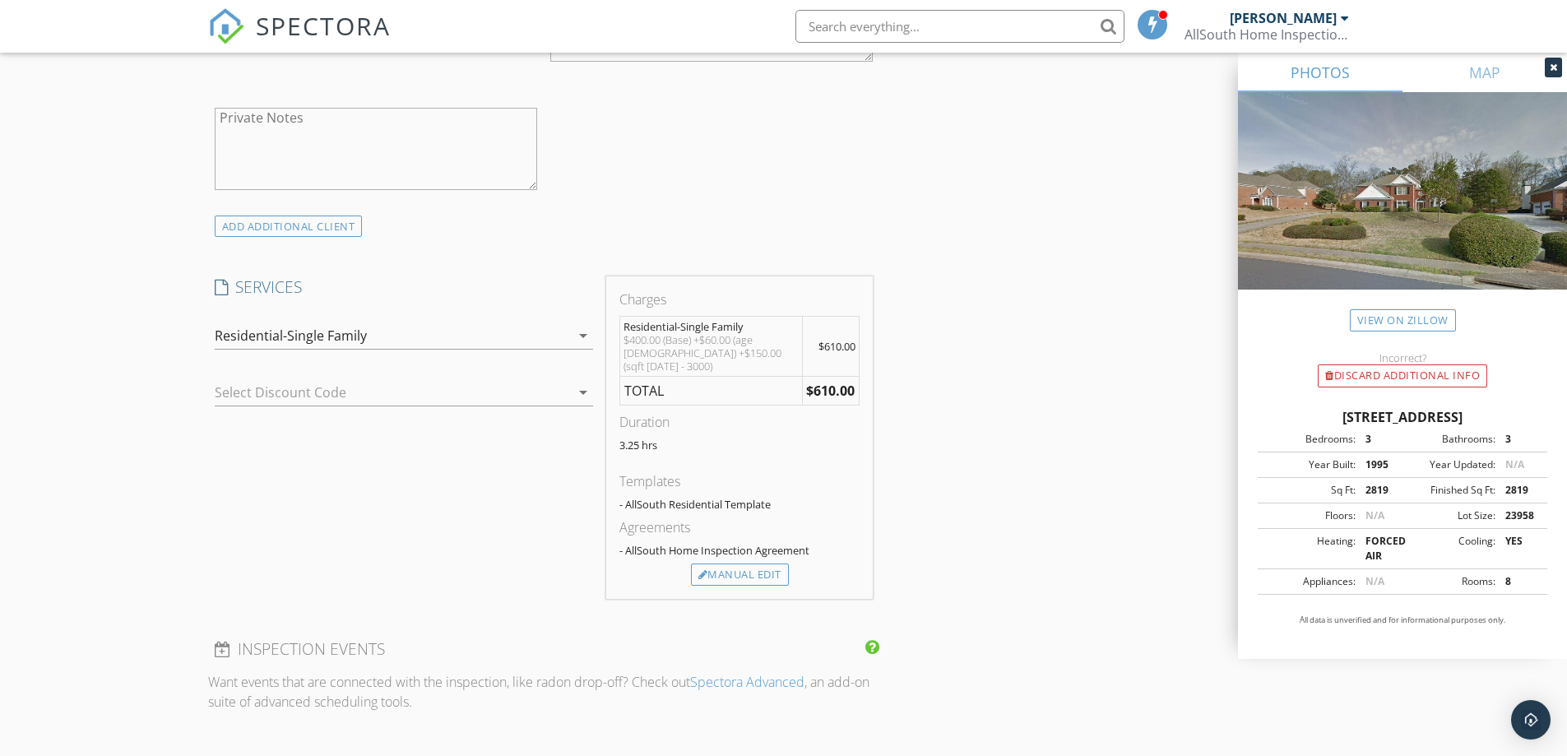
scroll to position [1150, 0]
click at [745, 559] on div "Manual Edit" at bounding box center [740, 568] width 98 height 23
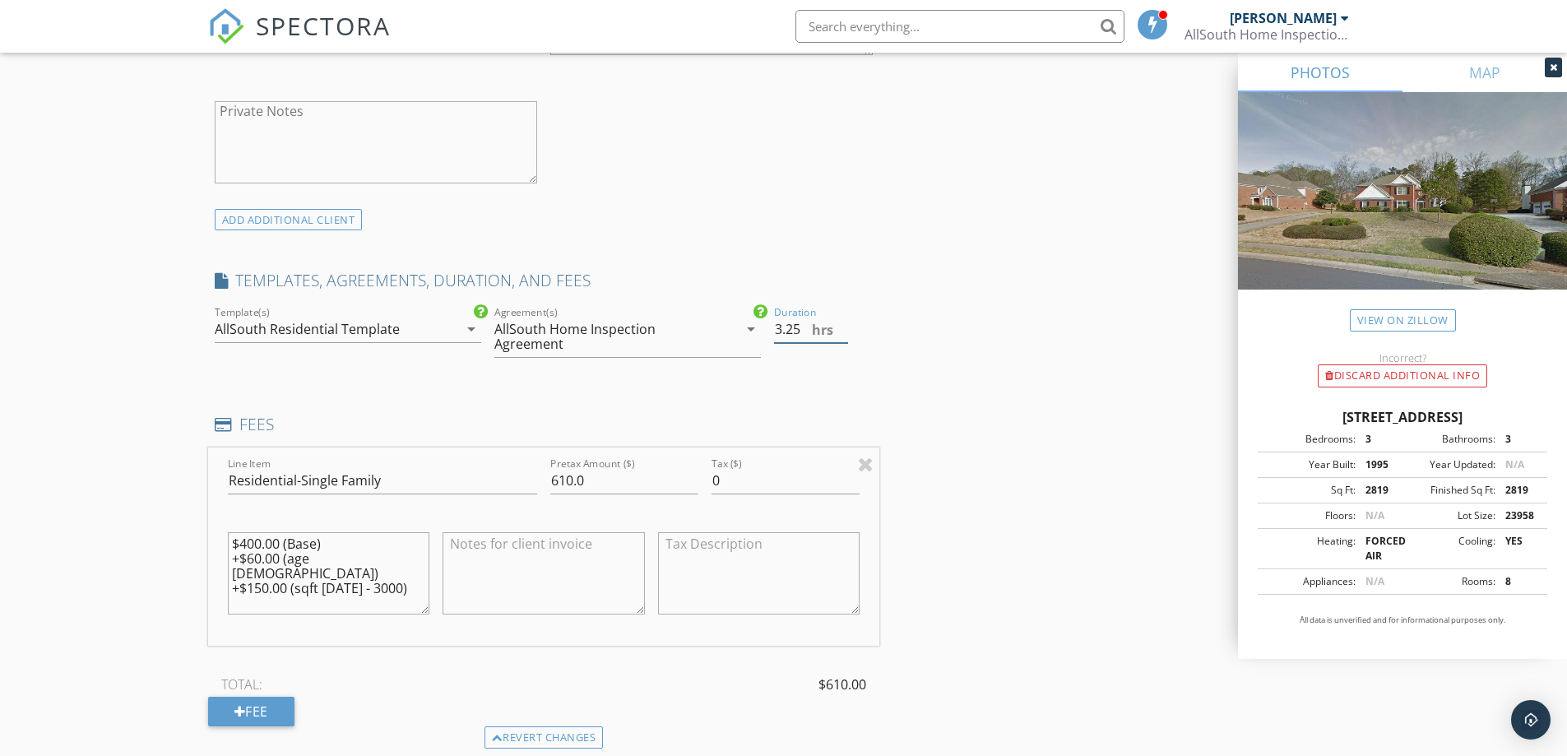
click at [801, 330] on input "3.25" at bounding box center [811, 329] width 74 height 27
type input "3.00"
click at [657, 478] on input "610.0" at bounding box center [624, 480] width 148 height 27
type input "6"
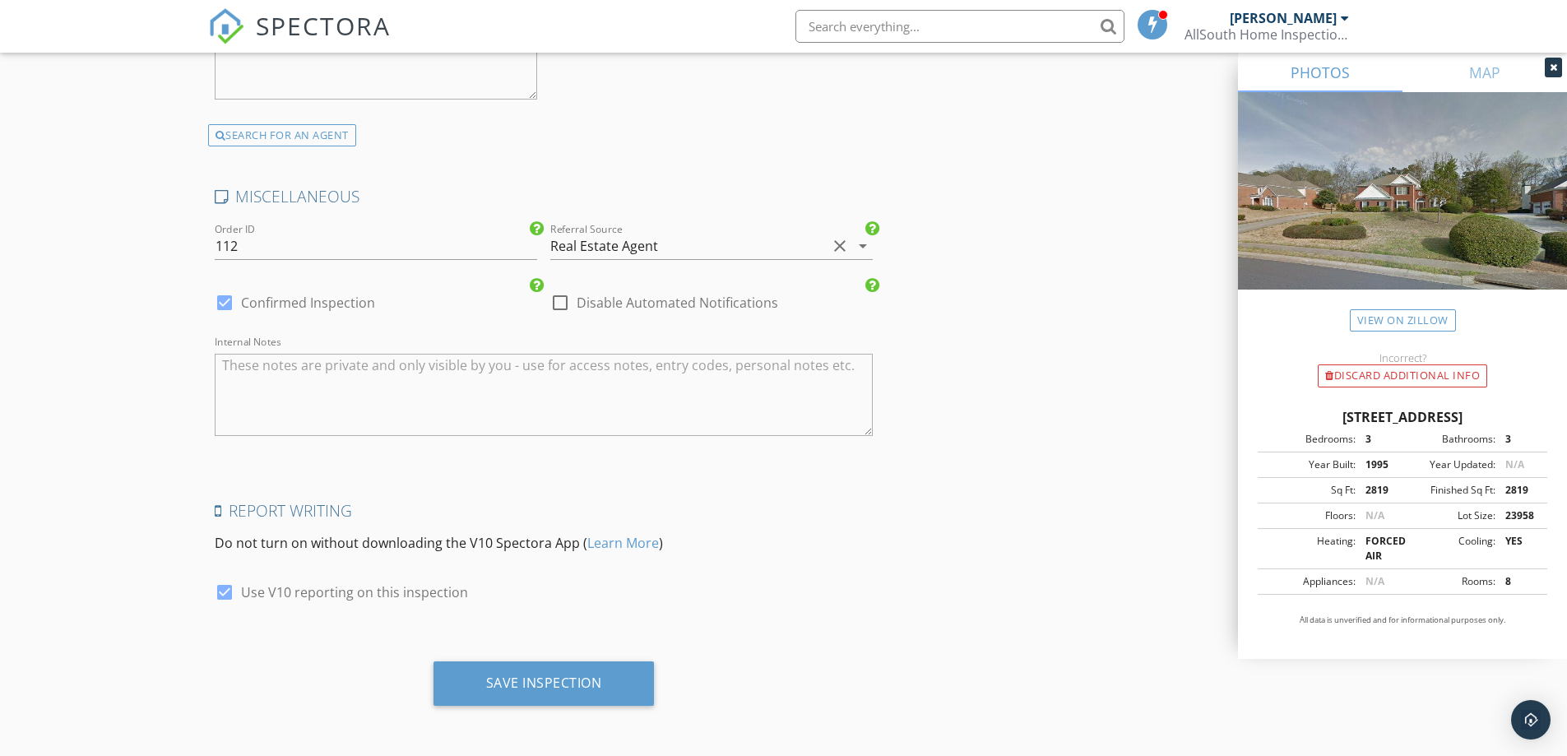
scroll to position [3129, 0]
type input "545.00"
click at [637, 686] on div "Save Inspection" at bounding box center [543, 682] width 221 height 44
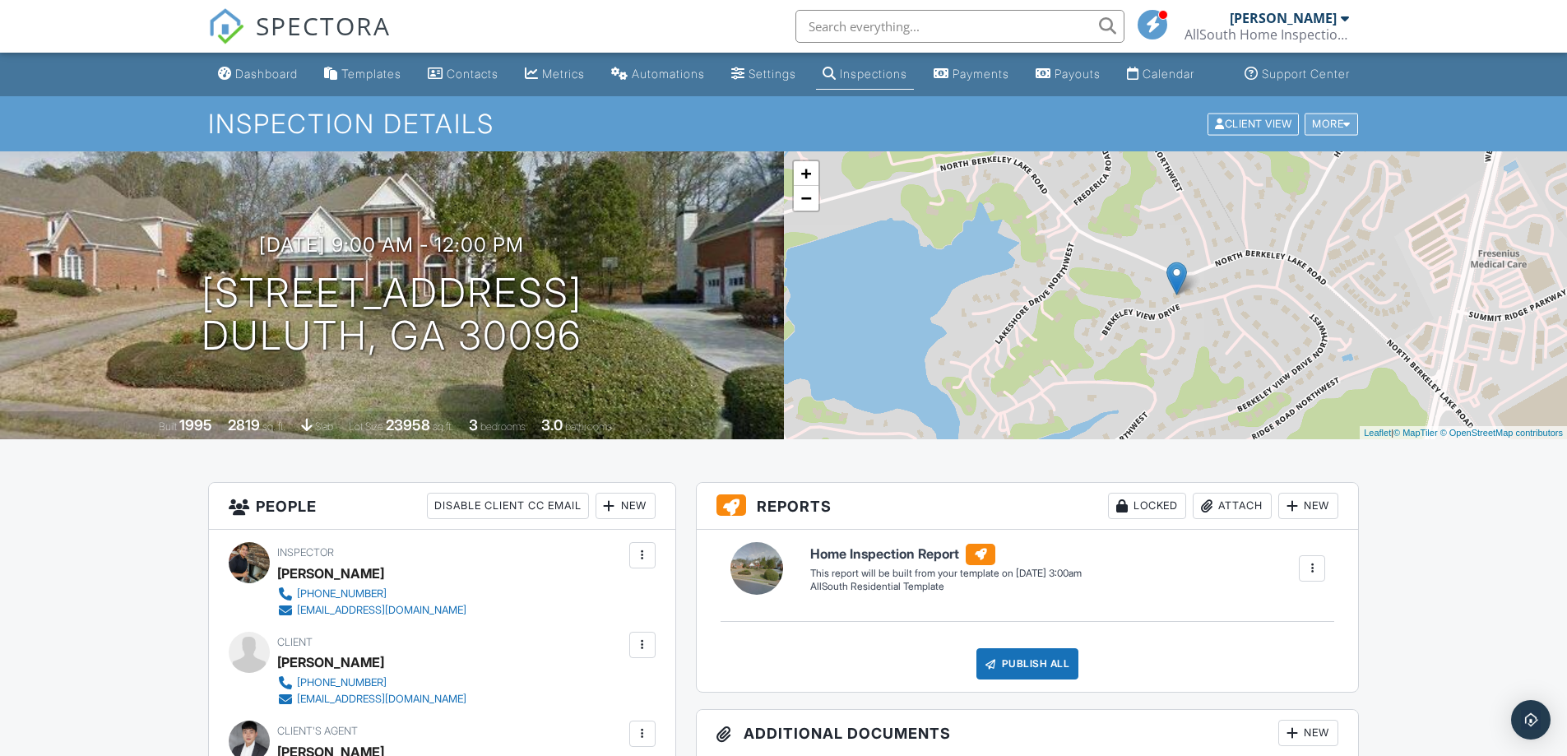
click at [1339, 135] on div "More" at bounding box center [1330, 124] width 53 height 22
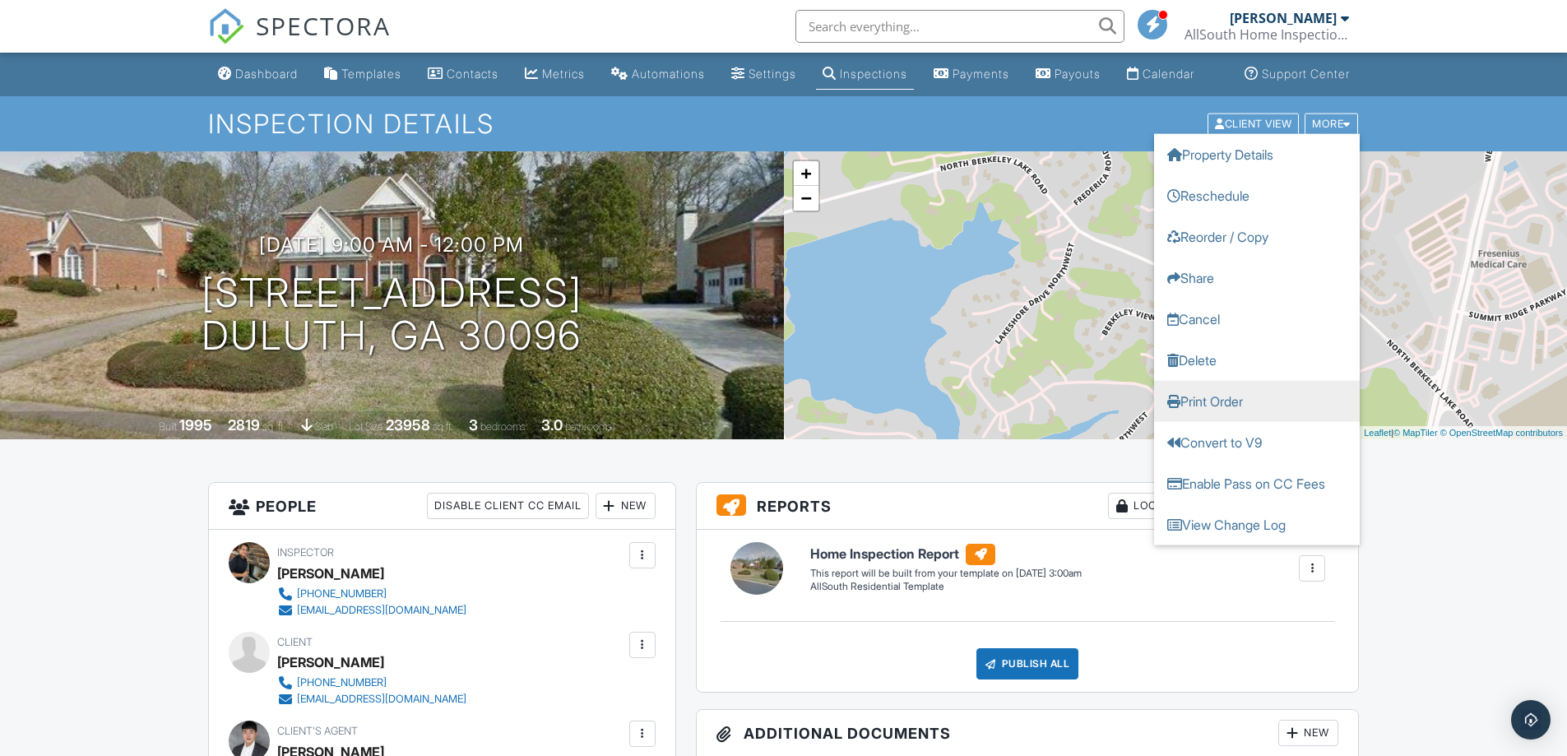
click at [1281, 421] on link "Print Order" at bounding box center [1257, 400] width 206 height 41
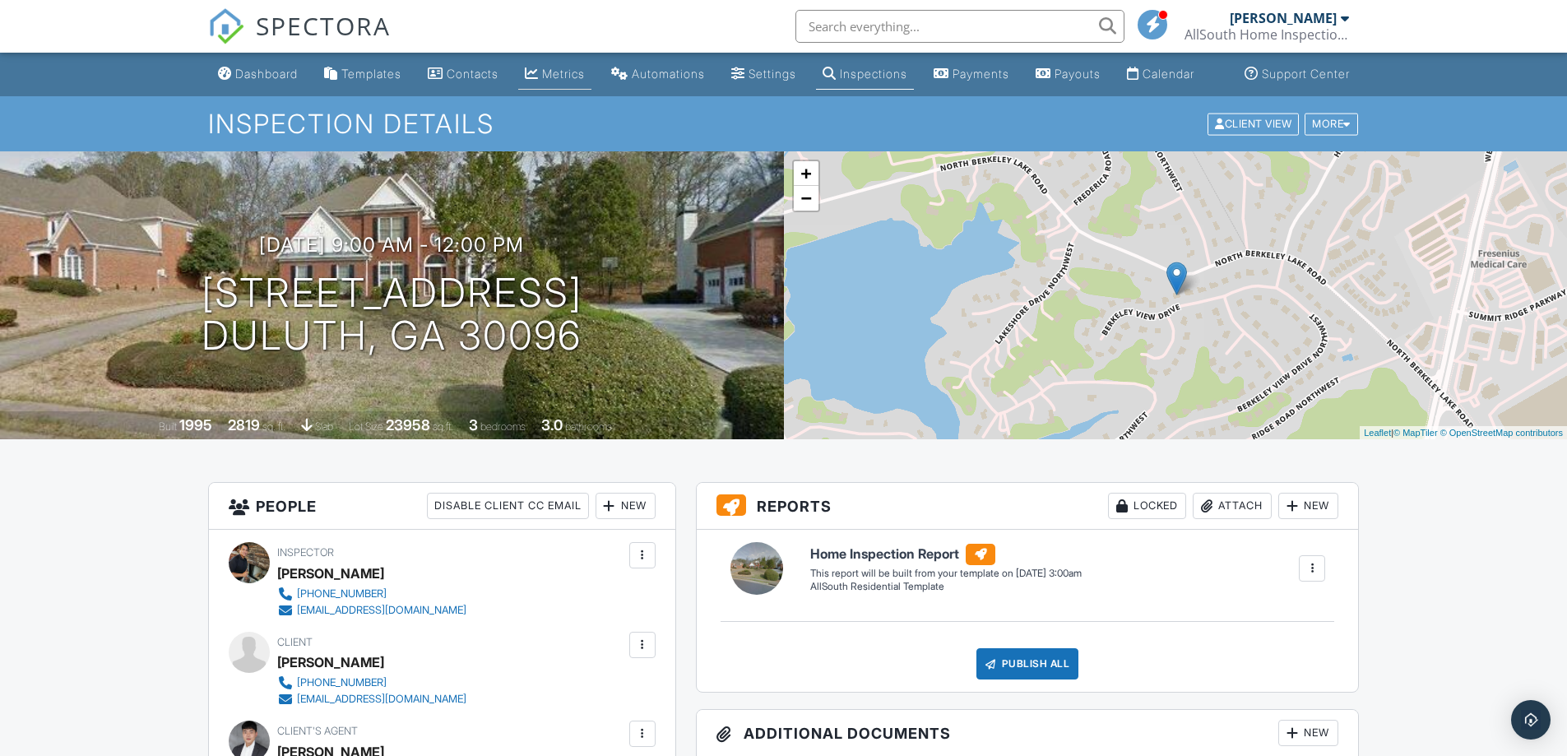
click at [552, 81] on div "Metrics" at bounding box center [563, 74] width 43 height 14
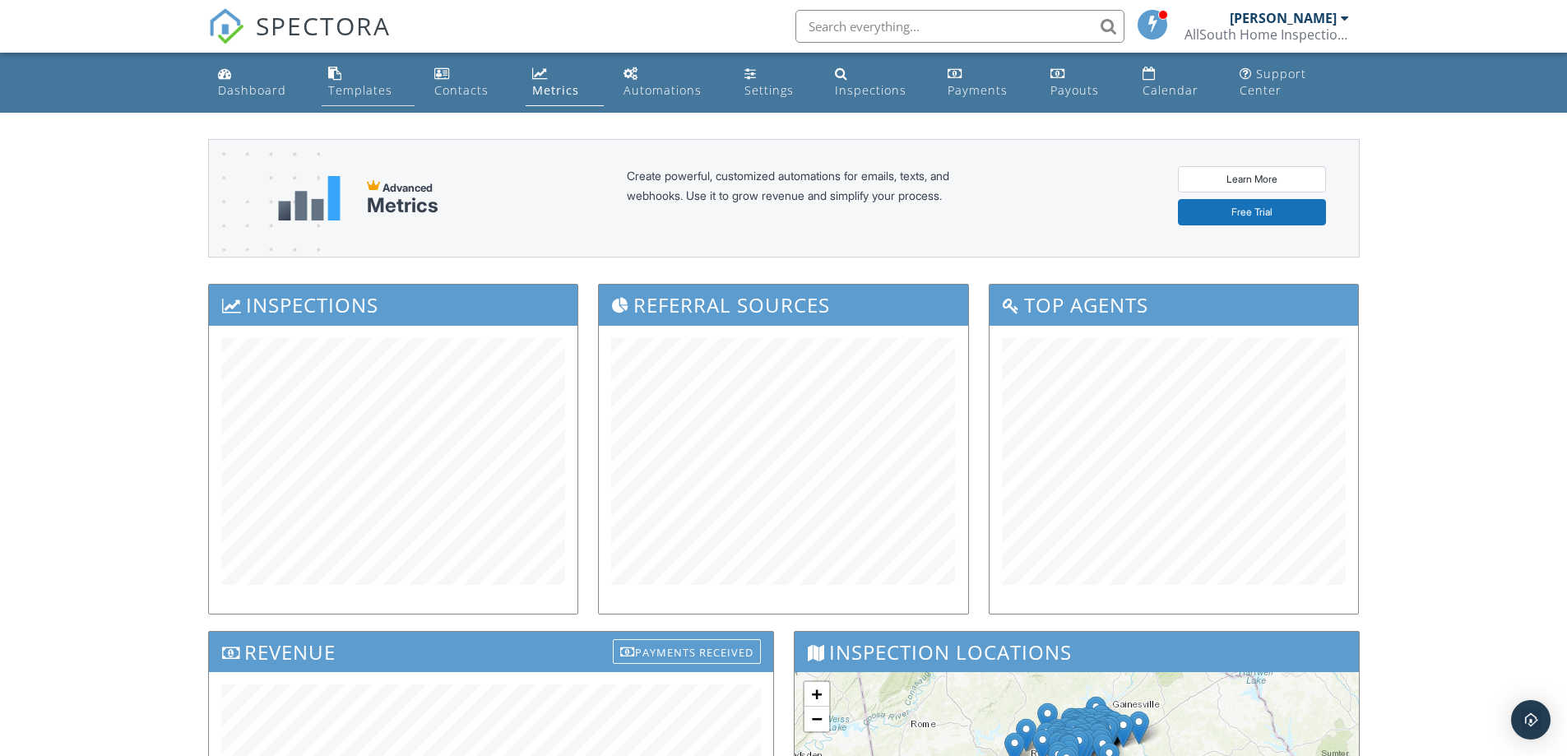
click at [372, 77] on link "Templates" at bounding box center [368, 82] width 93 height 47
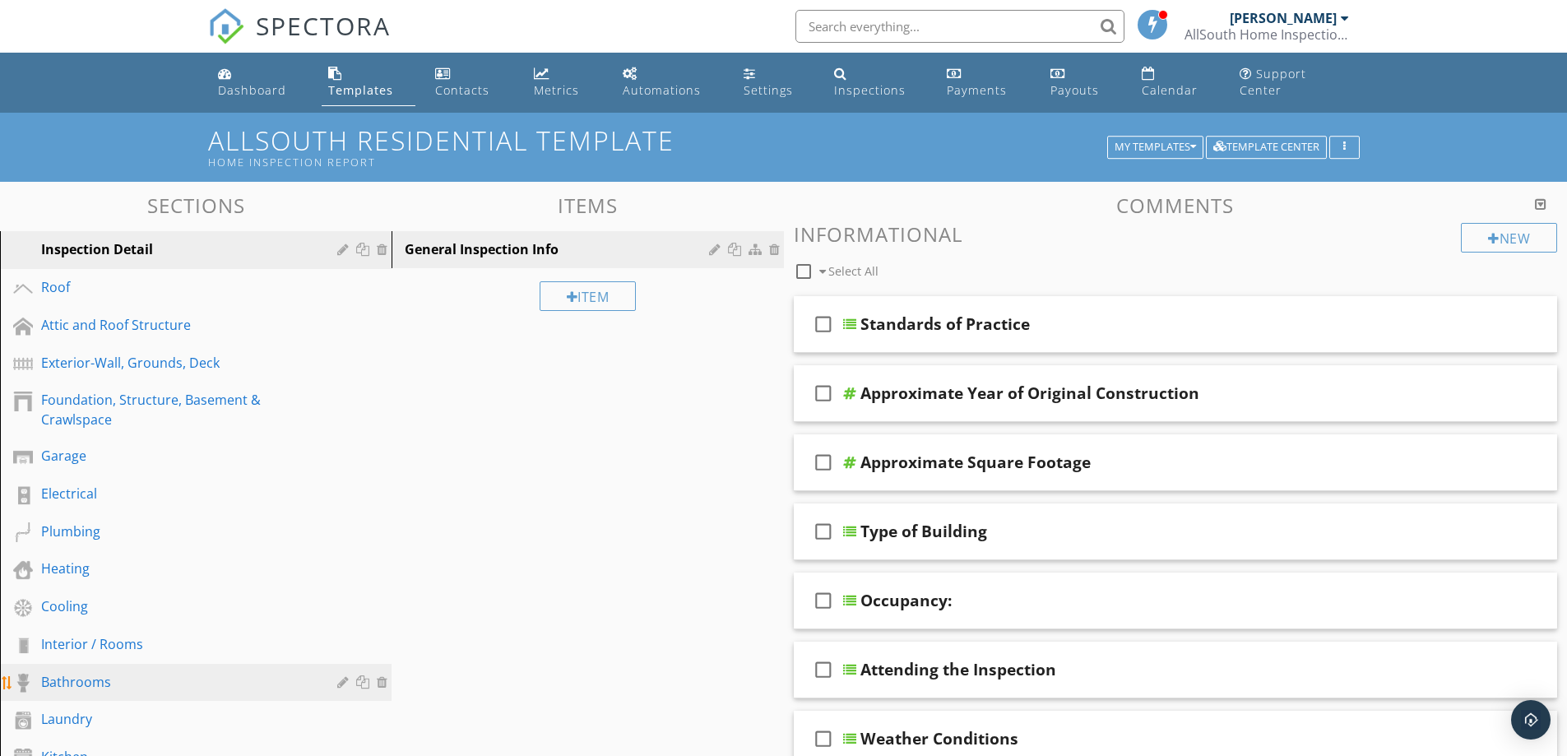
click at [120, 679] on div "Bathrooms" at bounding box center [177, 682] width 272 height 20
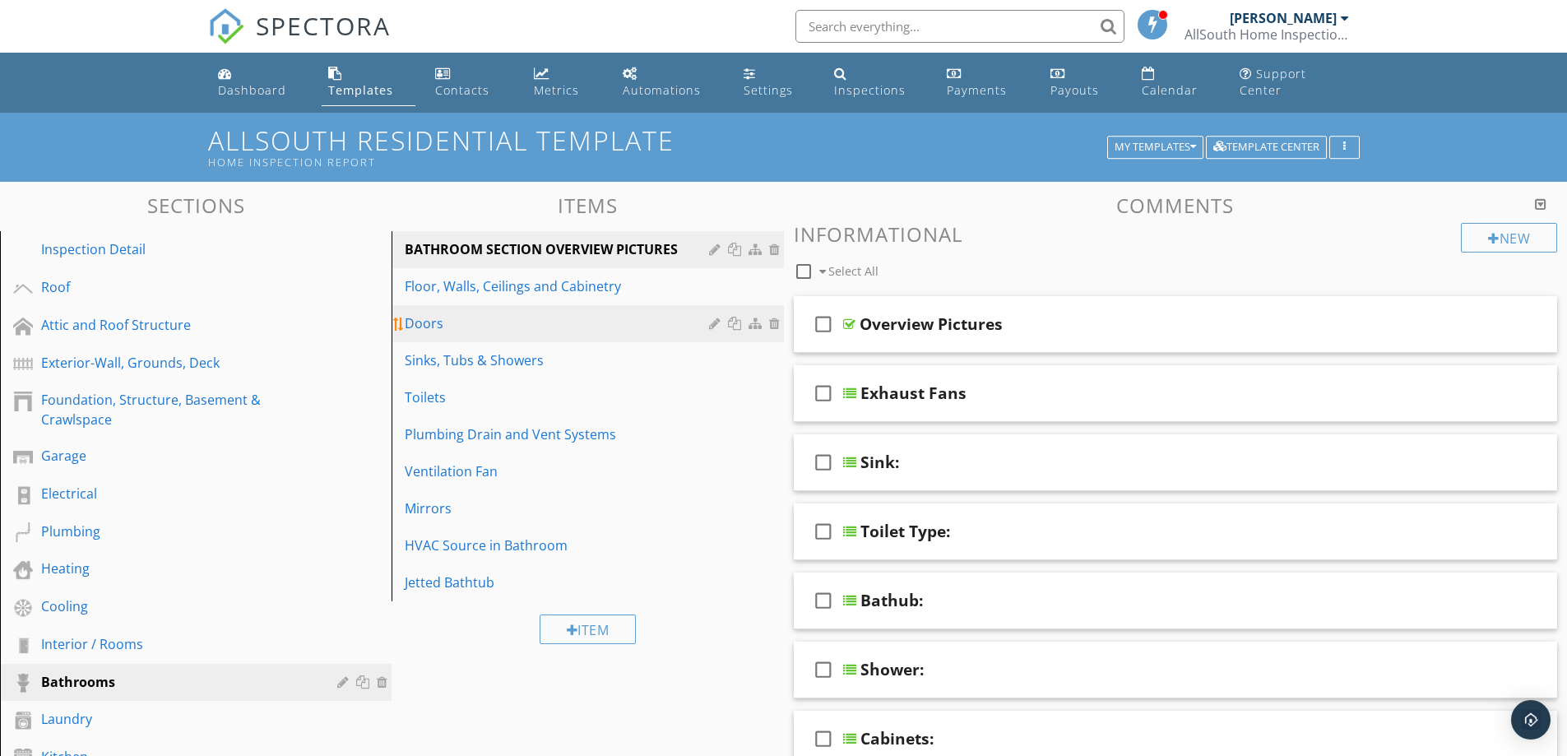
click at [507, 316] on div "Doors" at bounding box center [559, 323] width 308 height 20
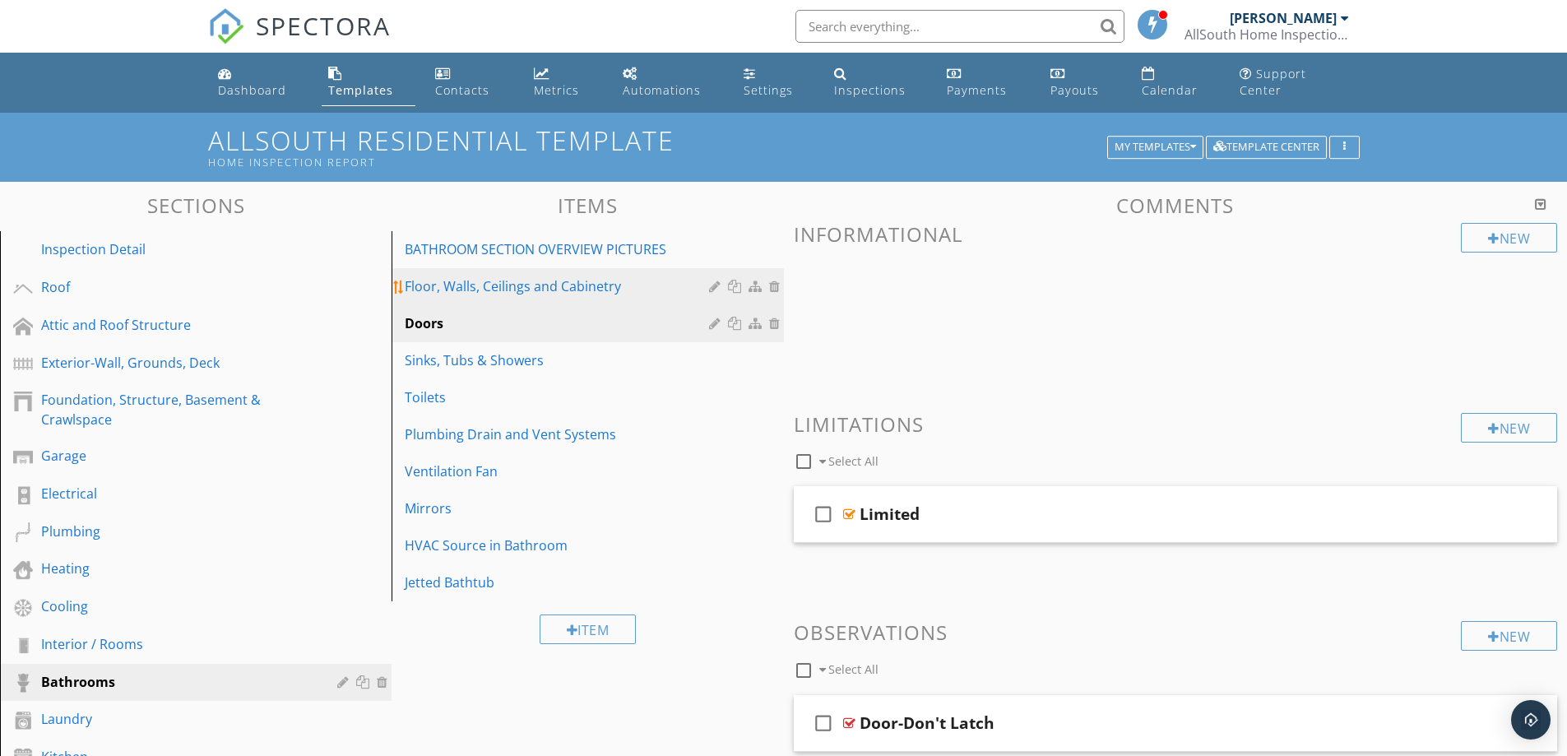
click at [619, 289] on div "Floor, Walls, Ceilings and Cabinetry" at bounding box center [559, 286] width 308 height 20
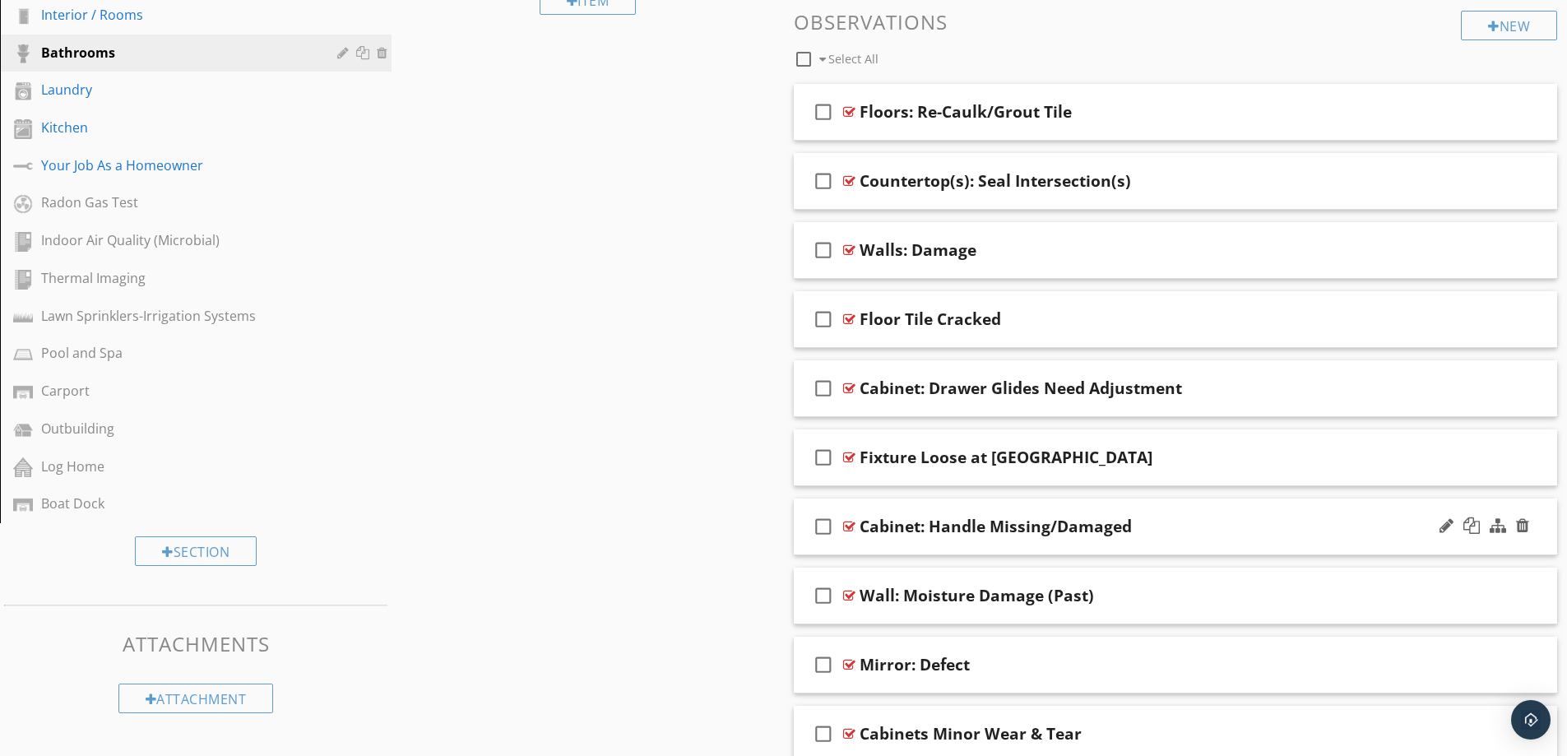
scroll to position [658, 0]
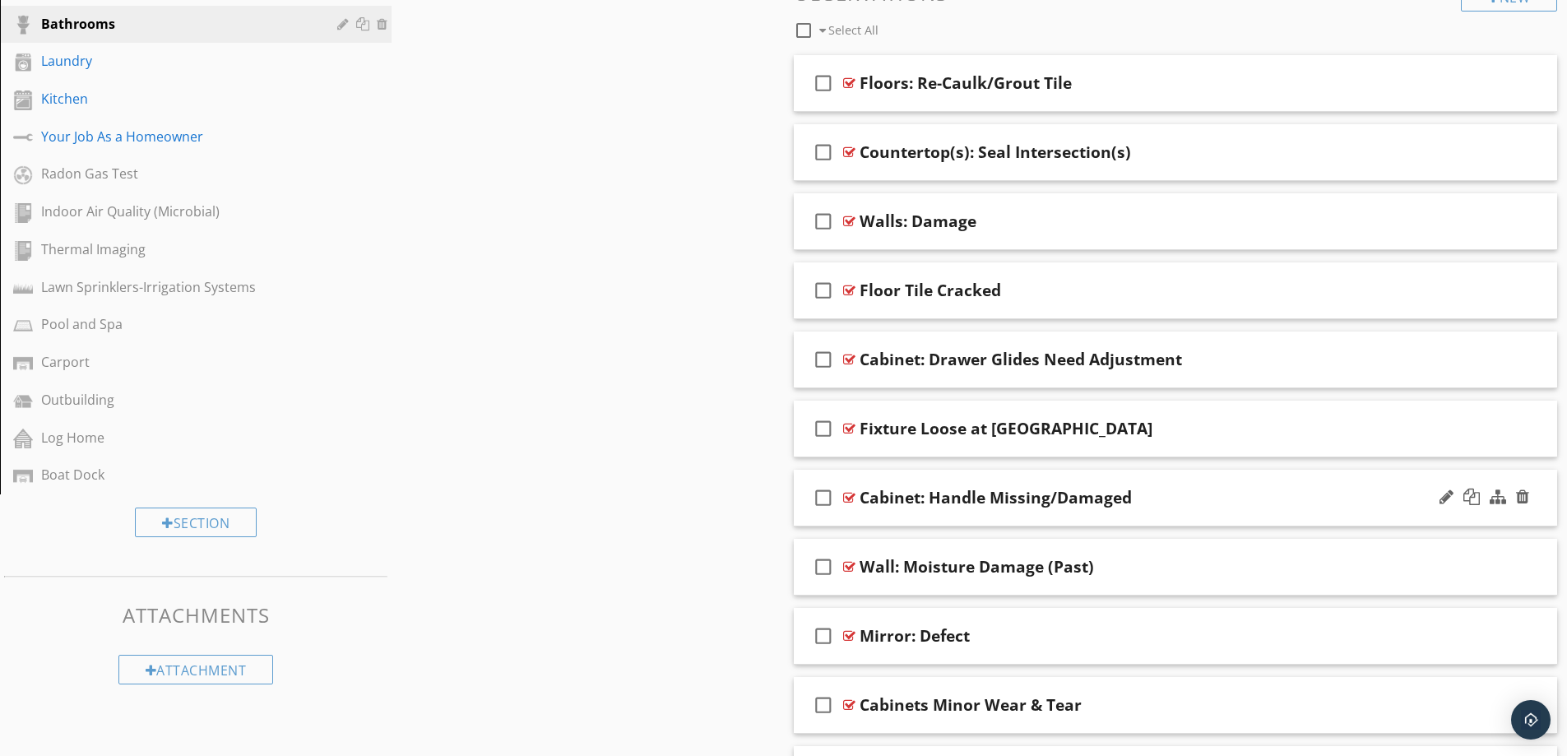
click at [1230, 490] on div "Cabinet: Handle Missing/Damaged" at bounding box center [1133, 498] width 548 height 20
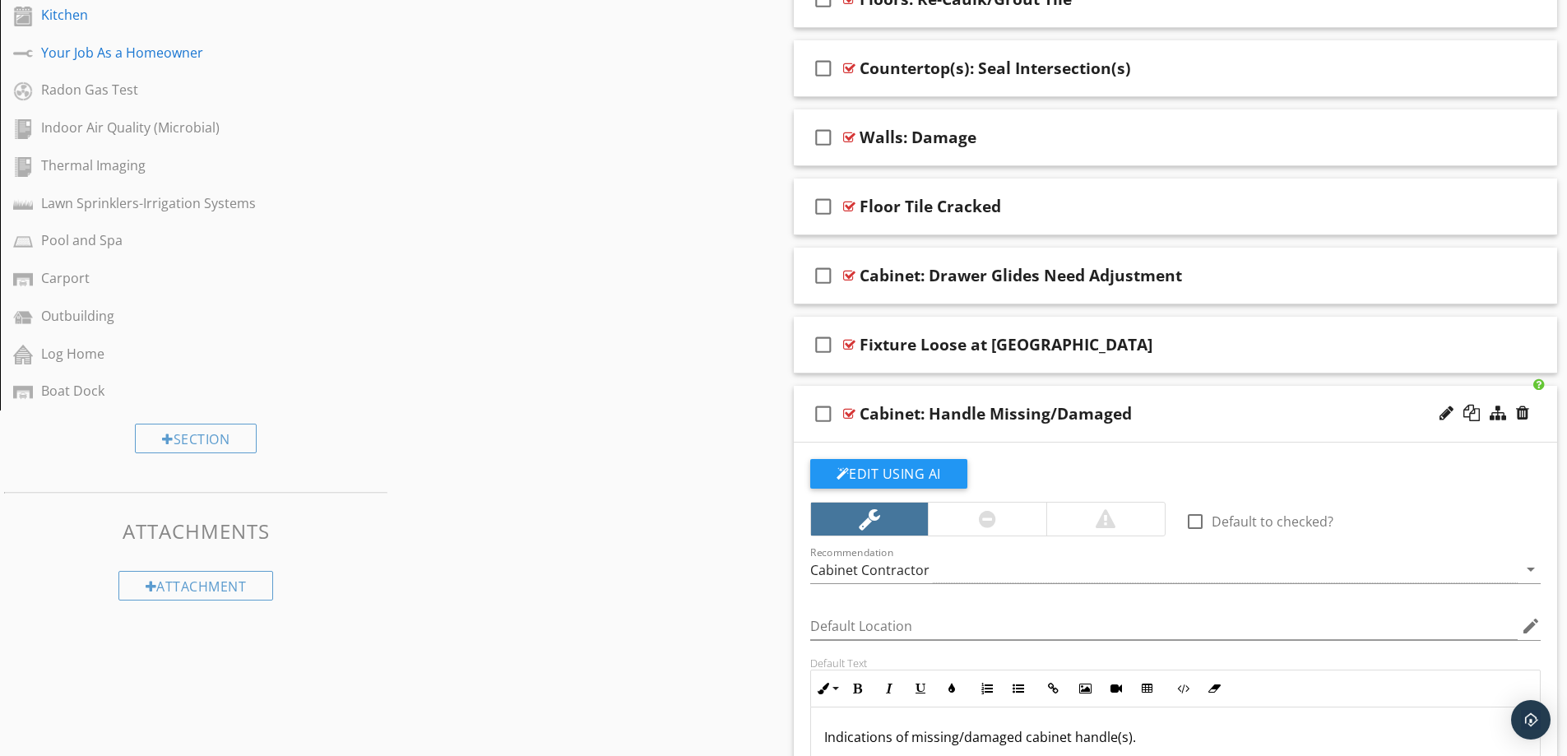
scroll to position [740, 0]
click at [1230, 412] on div "Cabinet: Handle Missing/Damaged" at bounding box center [1133, 415] width 548 height 20
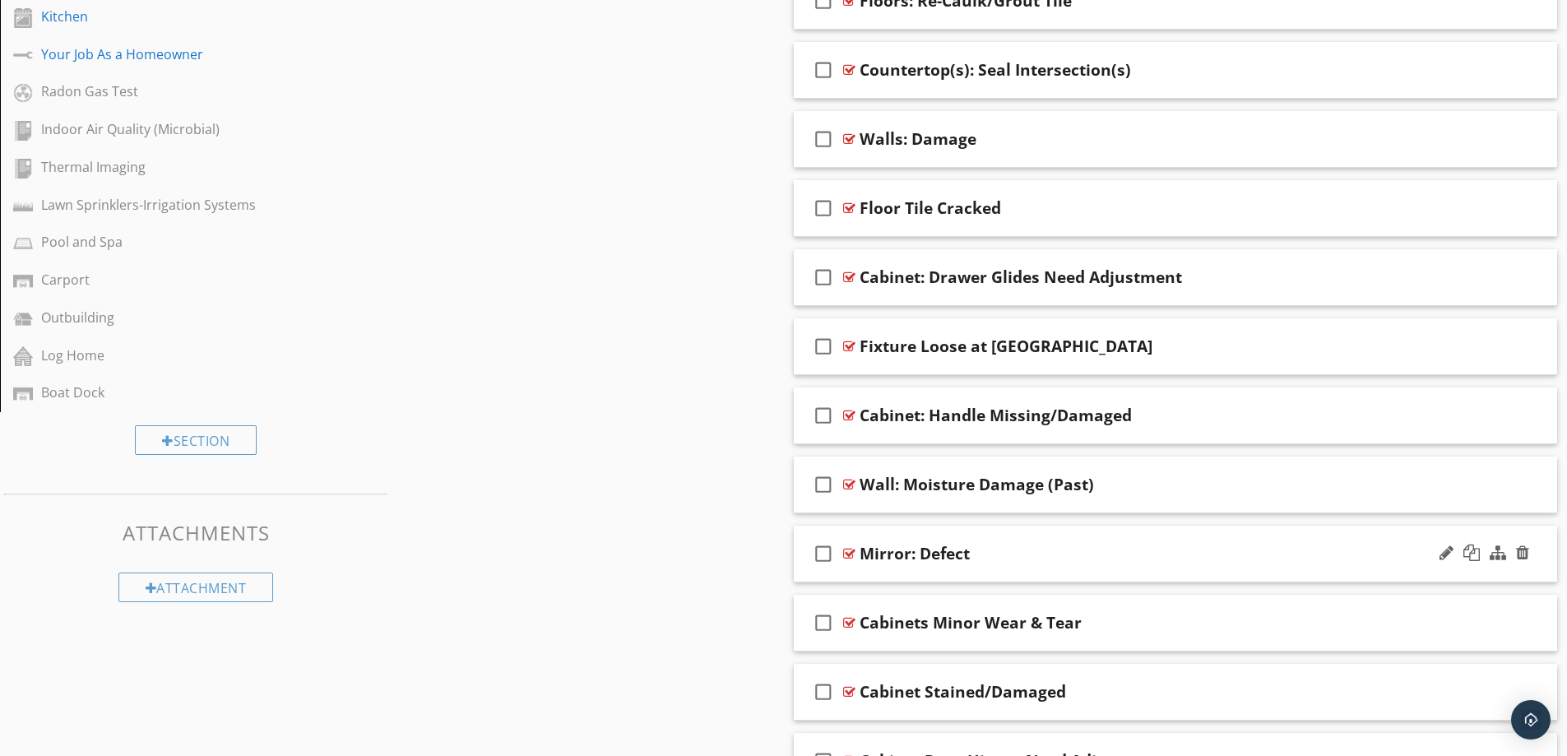
click at [1194, 539] on div "check_box_outline_blank Mirror: Defect" at bounding box center [1176, 554] width 764 height 57
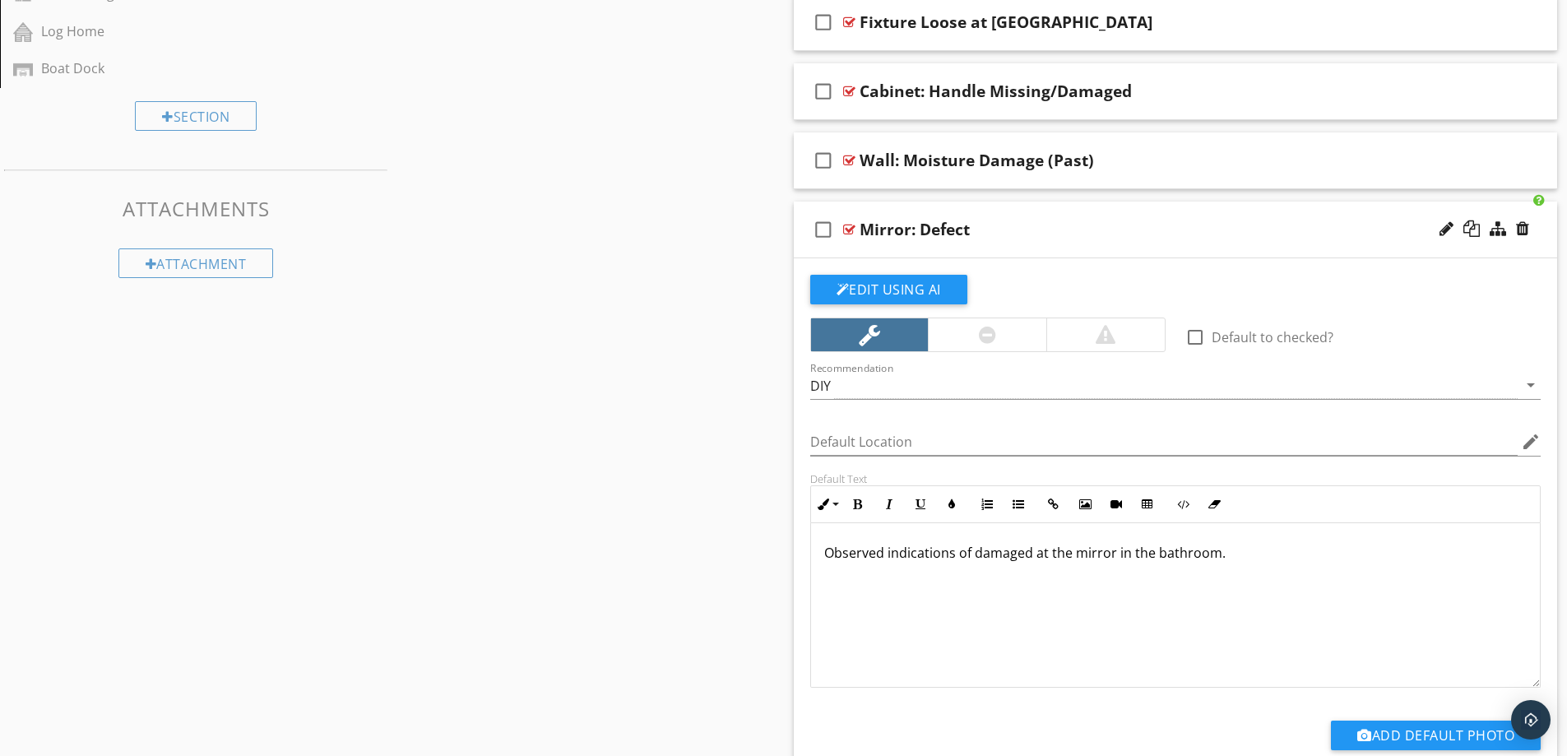
scroll to position [1069, 0]
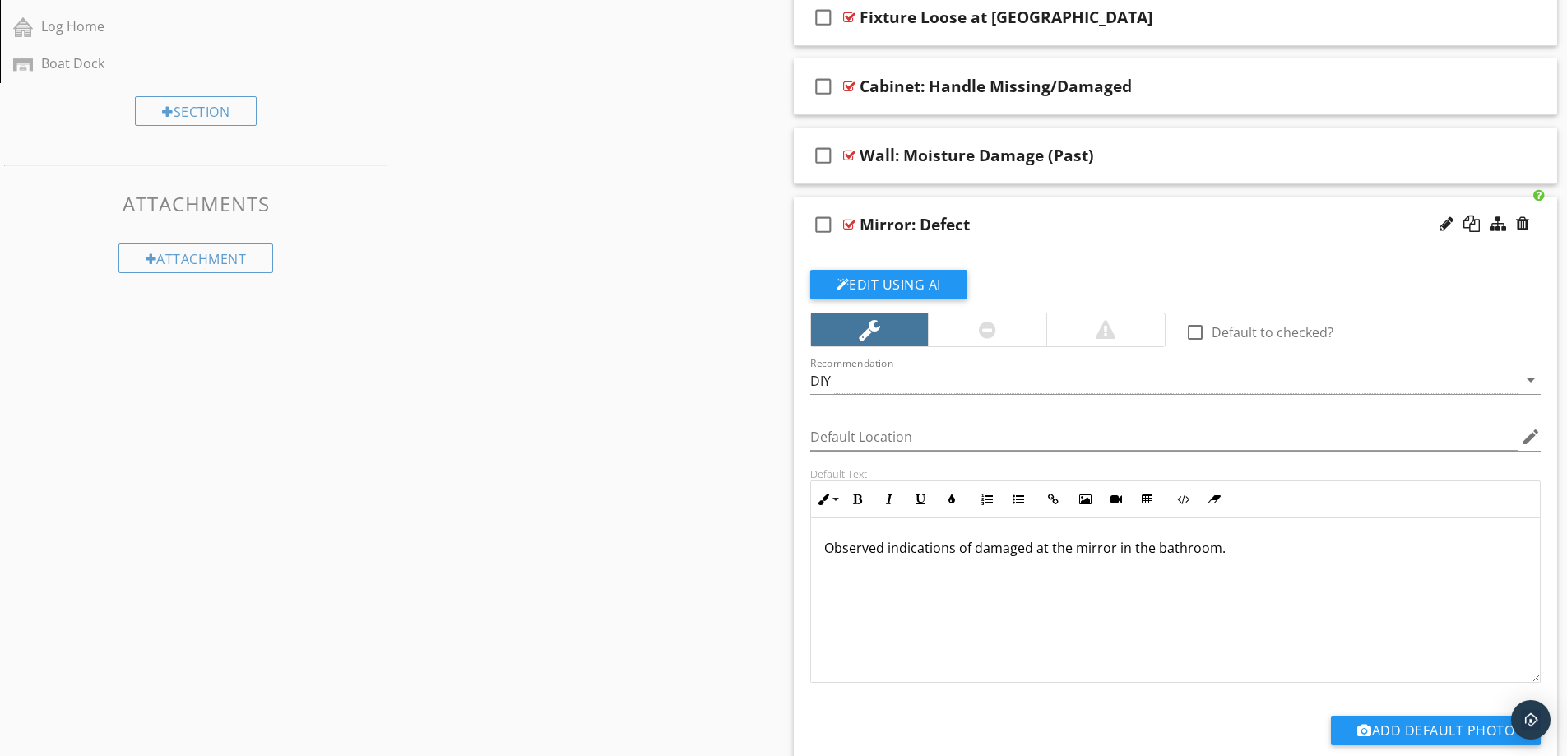
click at [1179, 224] on div "Mirror: Defect" at bounding box center [1133, 225] width 548 height 20
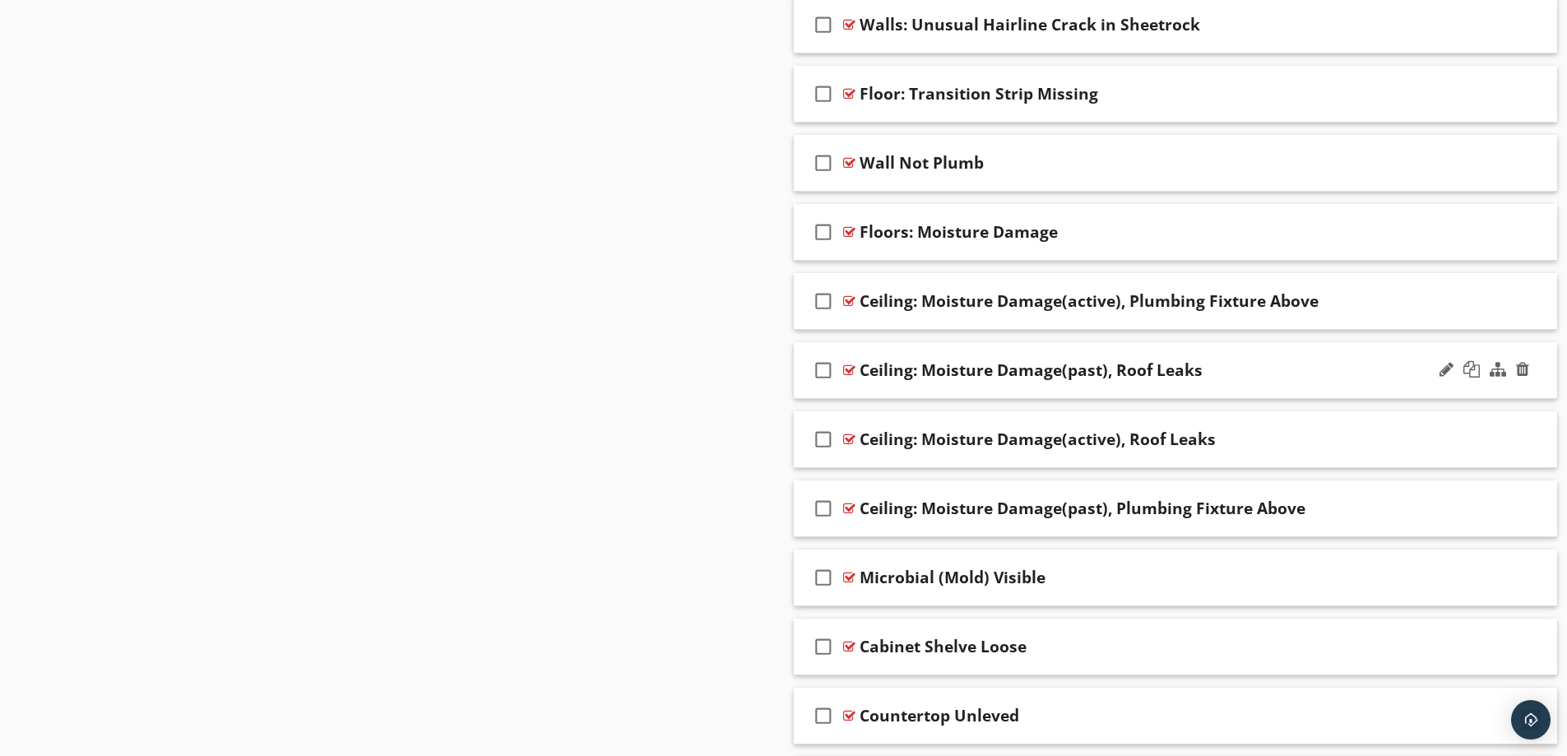
scroll to position [3166, 0]
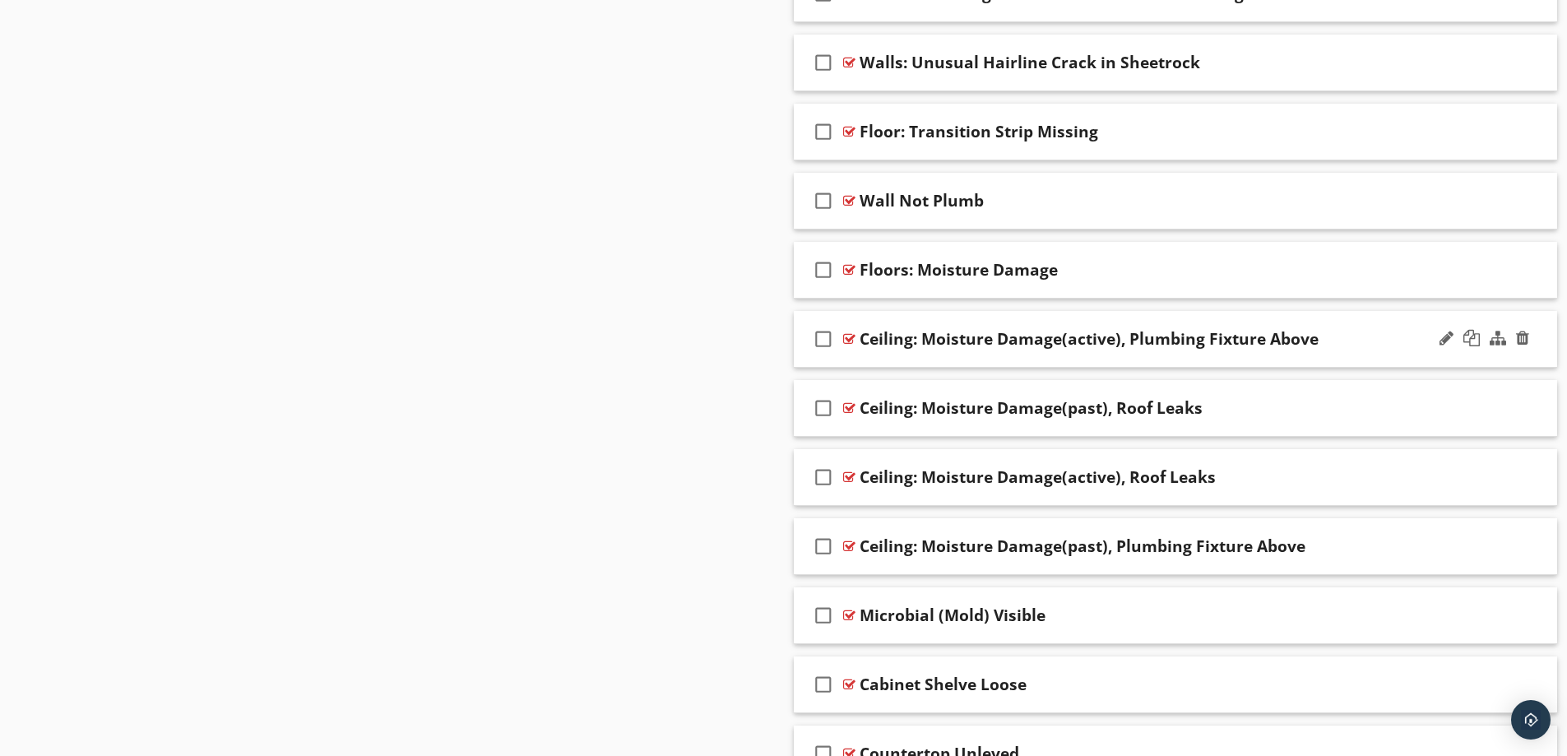
click at [1355, 343] on div "Ceiling: Moisture Damage(active), Plumbing Fixture Above" at bounding box center [1133, 339] width 548 height 20
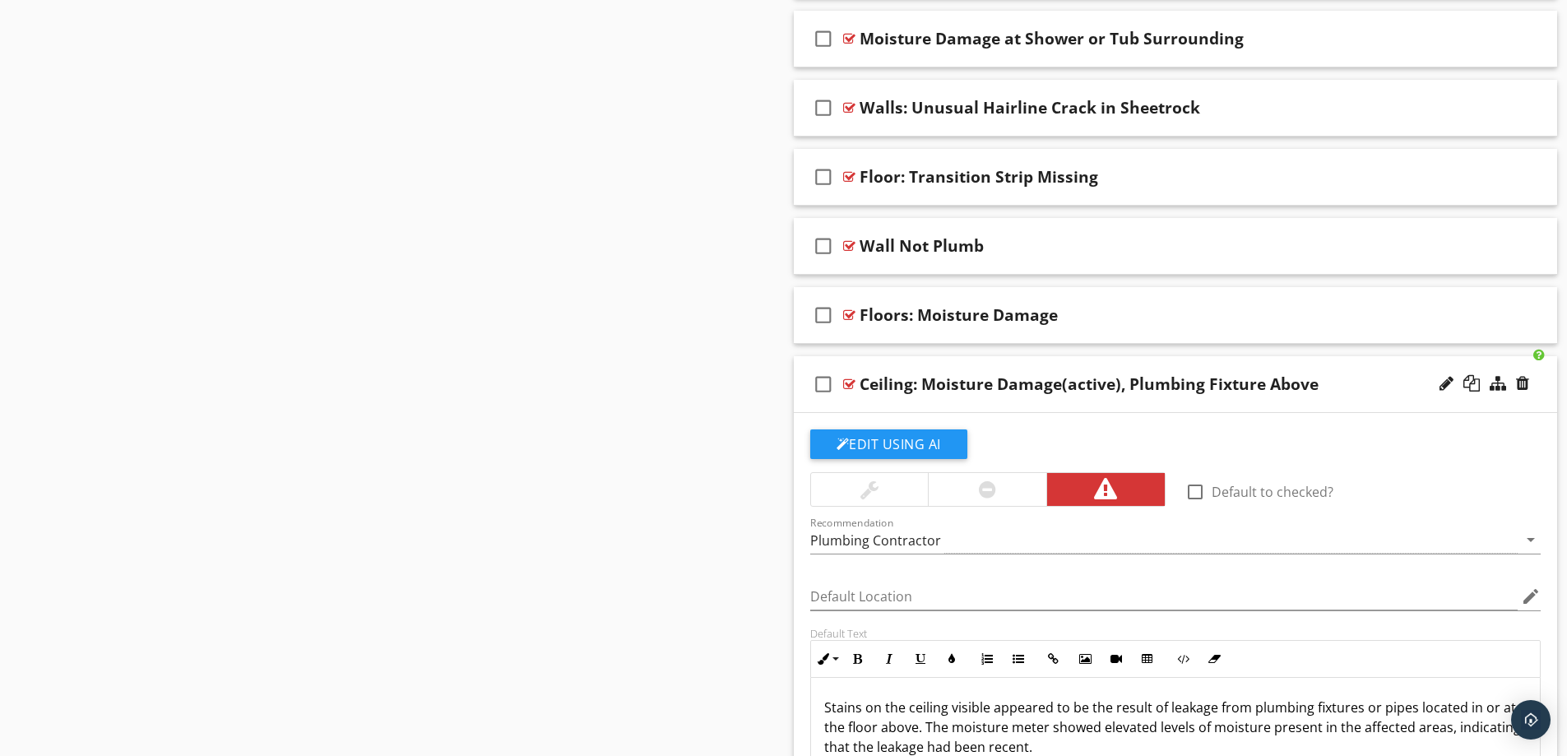
scroll to position [3083, 0]
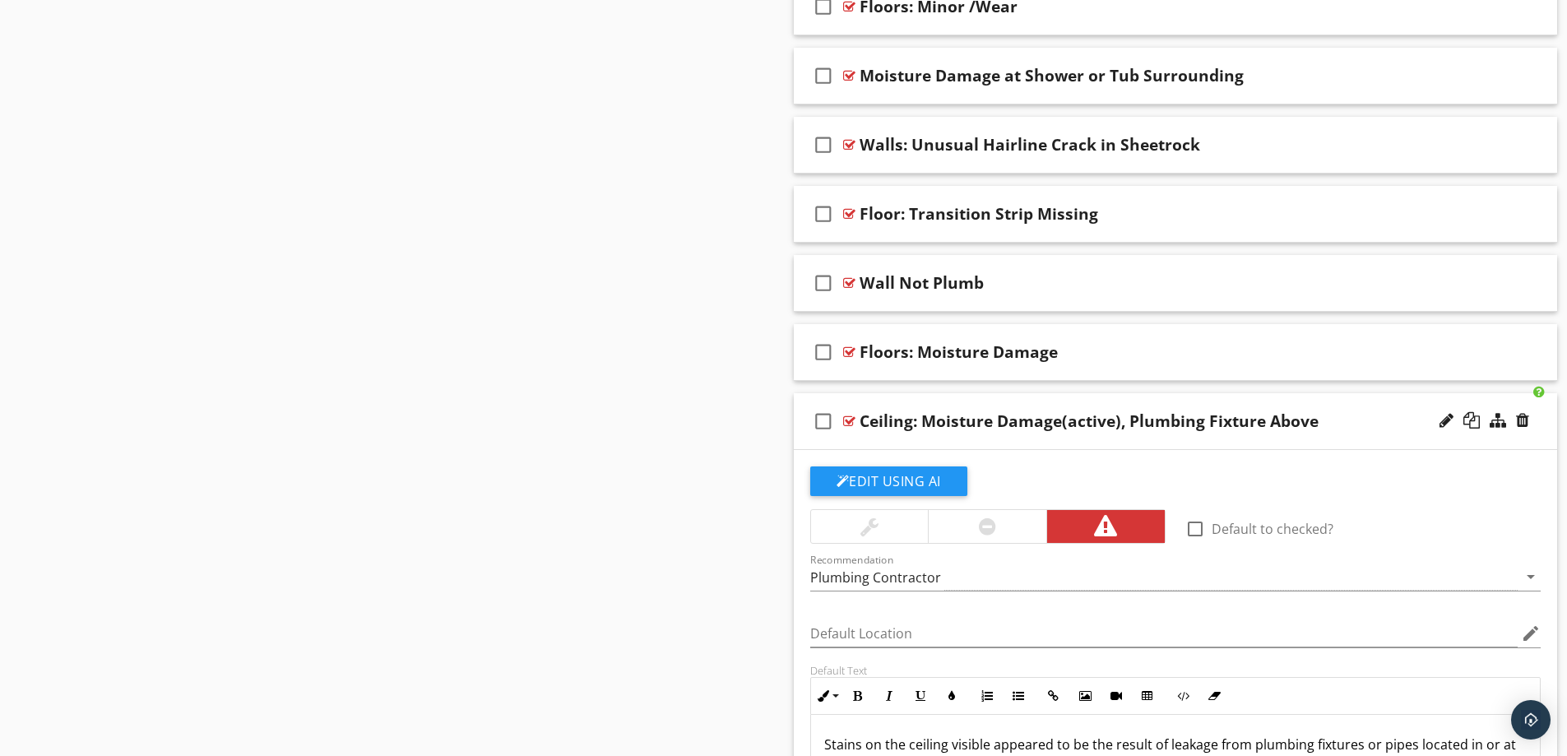
click at [1364, 419] on div "Ceiling: Moisture Damage(active), Plumbing Fixture Above" at bounding box center [1133, 421] width 548 height 20
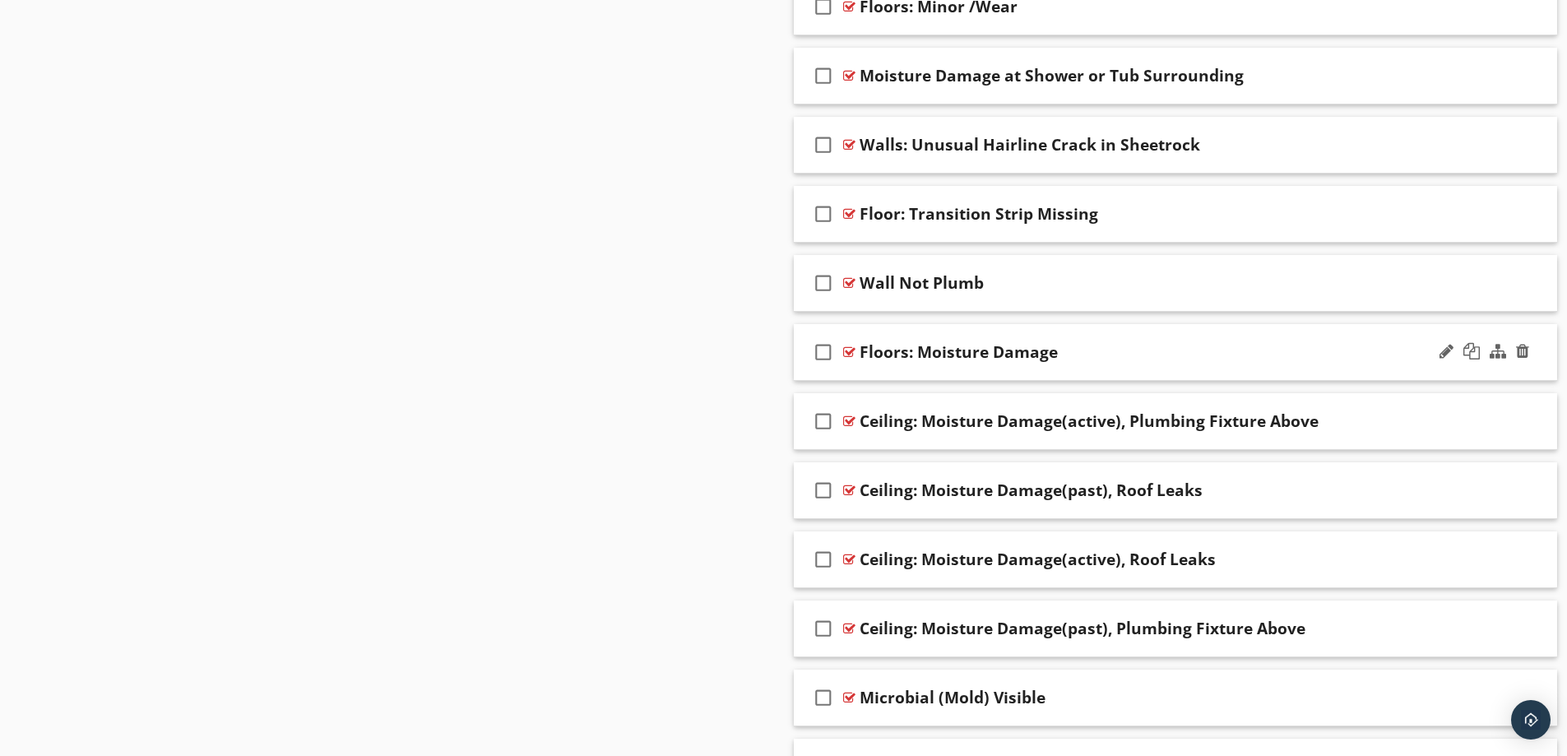
click at [1223, 340] on div "check_box_outline_blank Floors: Moisture Damage" at bounding box center [1176, 352] width 764 height 57
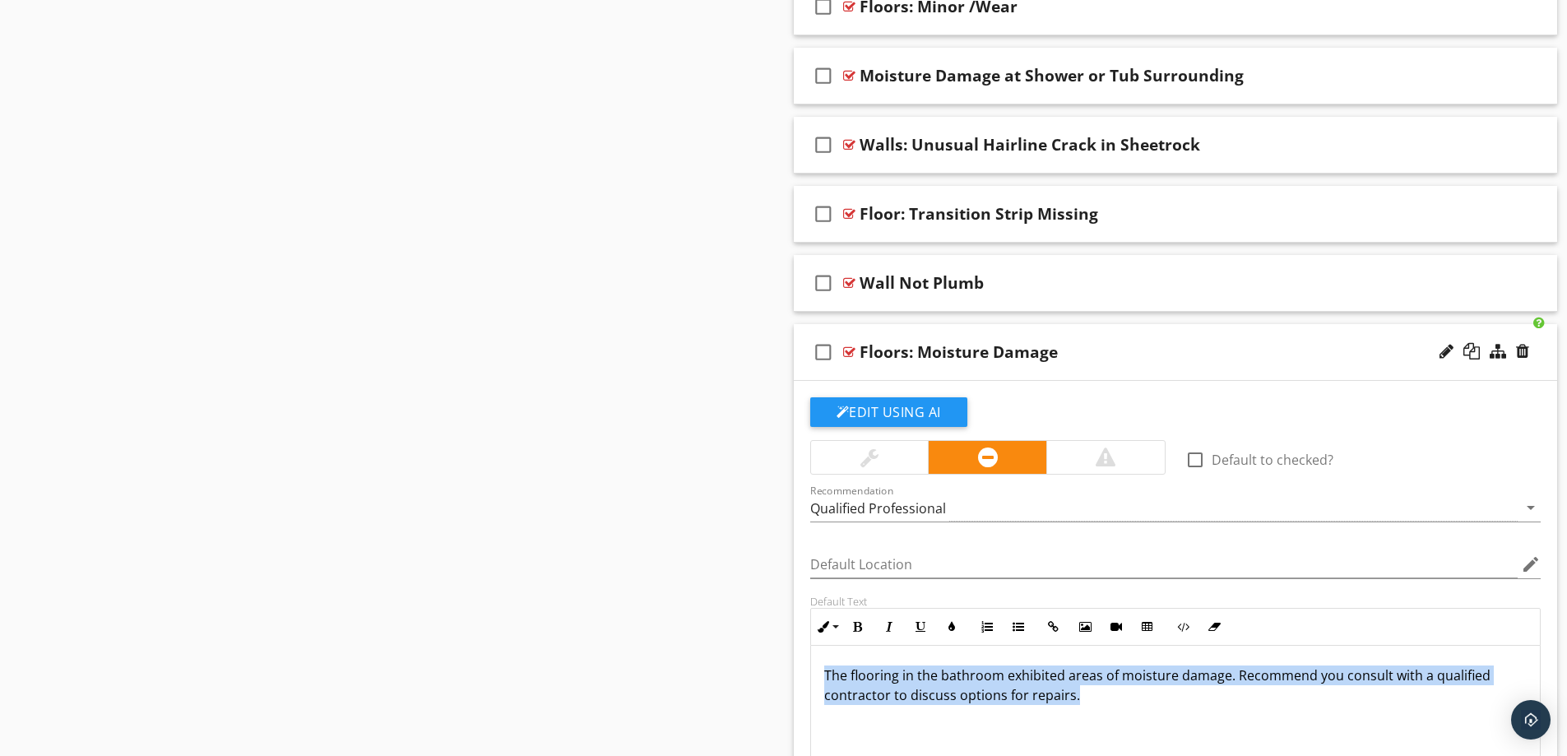
drag, startPoint x: 822, startPoint y: 676, endPoint x: 1179, endPoint y: 702, distance: 357.1
click at [1179, 702] on div "The flooring in the bathroom exhibited areas of moisture damage. Recommend you …" at bounding box center [1176, 728] width 730 height 164
copy p "The flooring in the bathroom exhibited areas of moisture damage. Recommend you …"
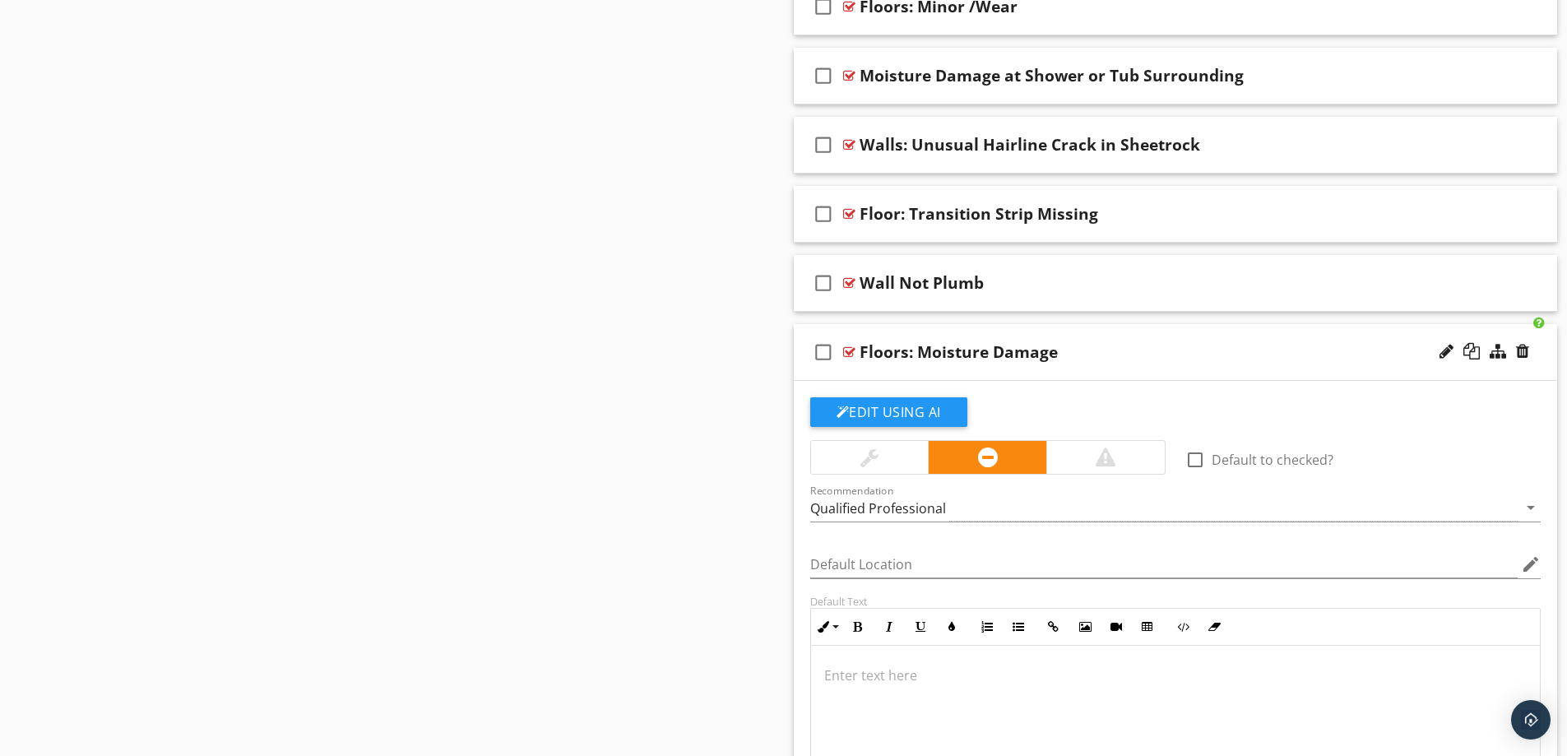
click at [851, 679] on p at bounding box center [1175, 675] width 703 height 20
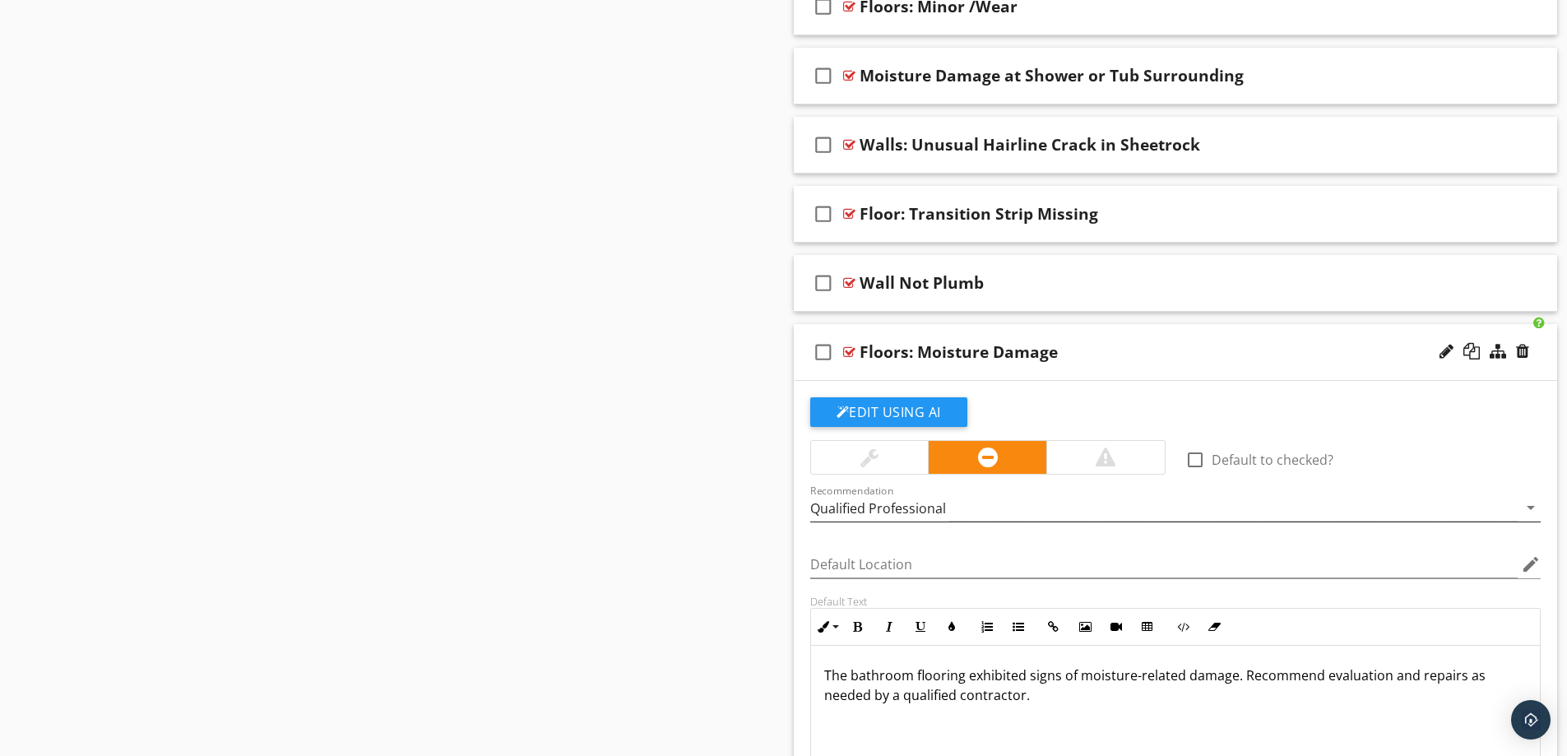
click at [992, 509] on div "Qualified Professional" at bounding box center [1164, 507] width 708 height 27
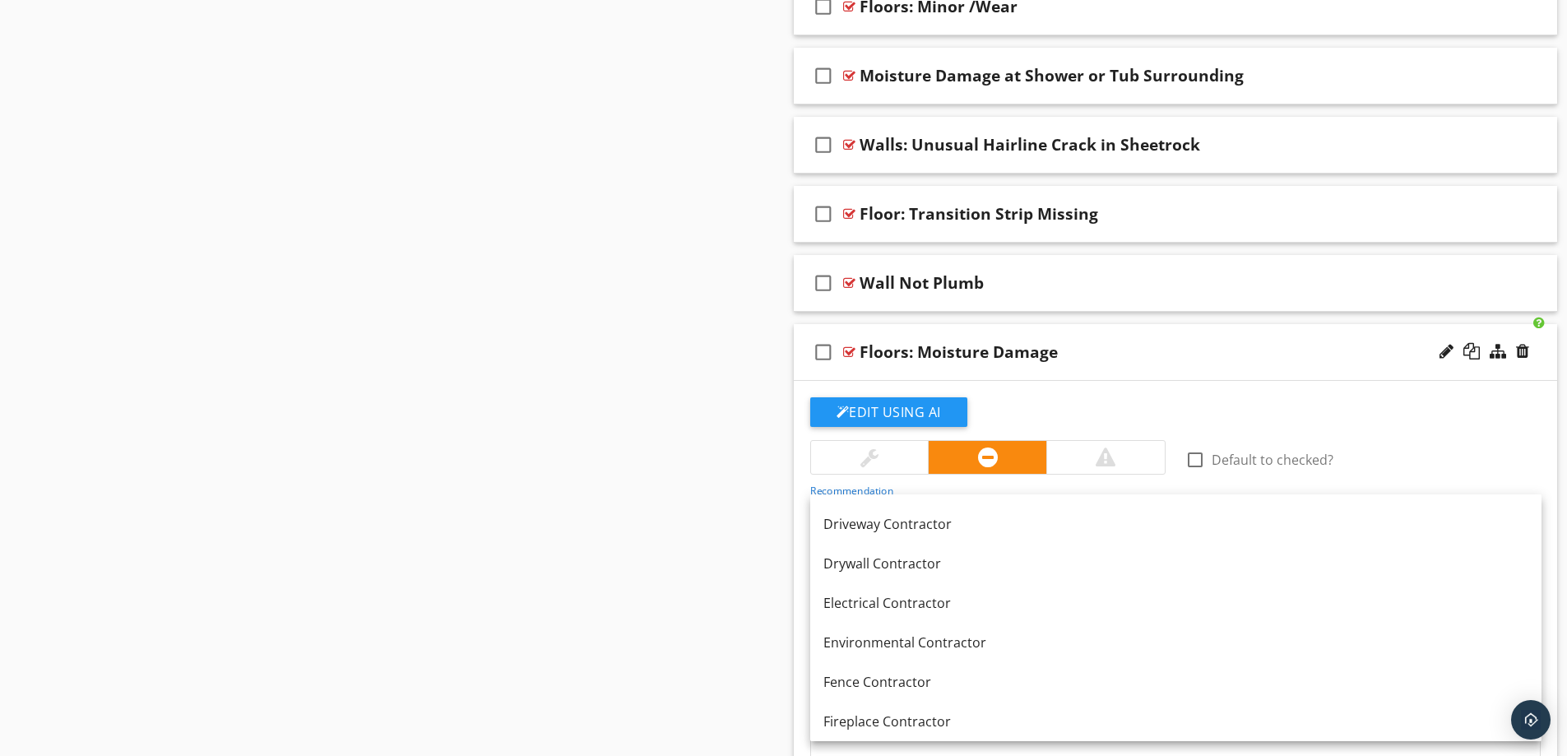
scroll to position [790, 0]
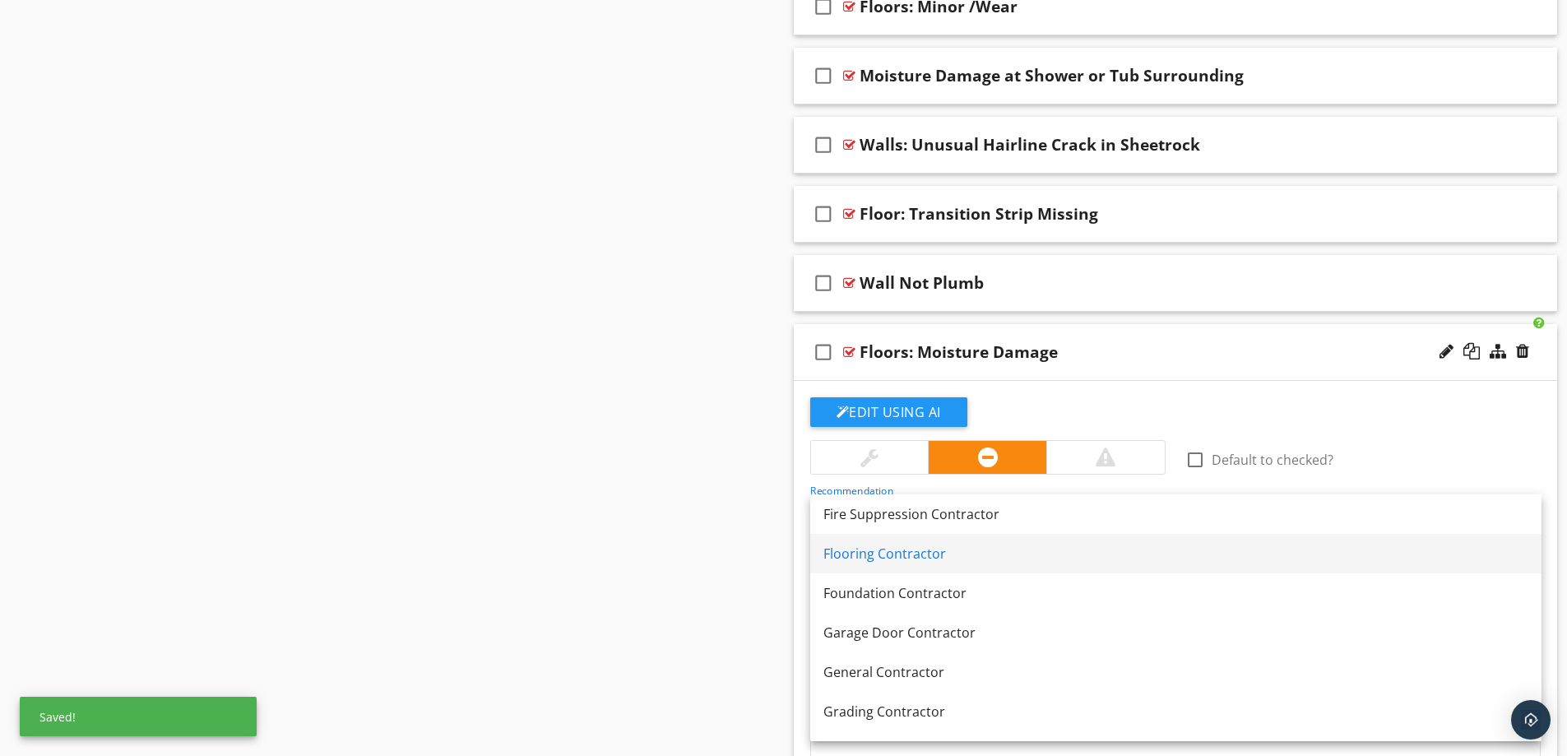
click at [941, 549] on div "Flooring Contractor" at bounding box center [1175, 554] width 705 height 20
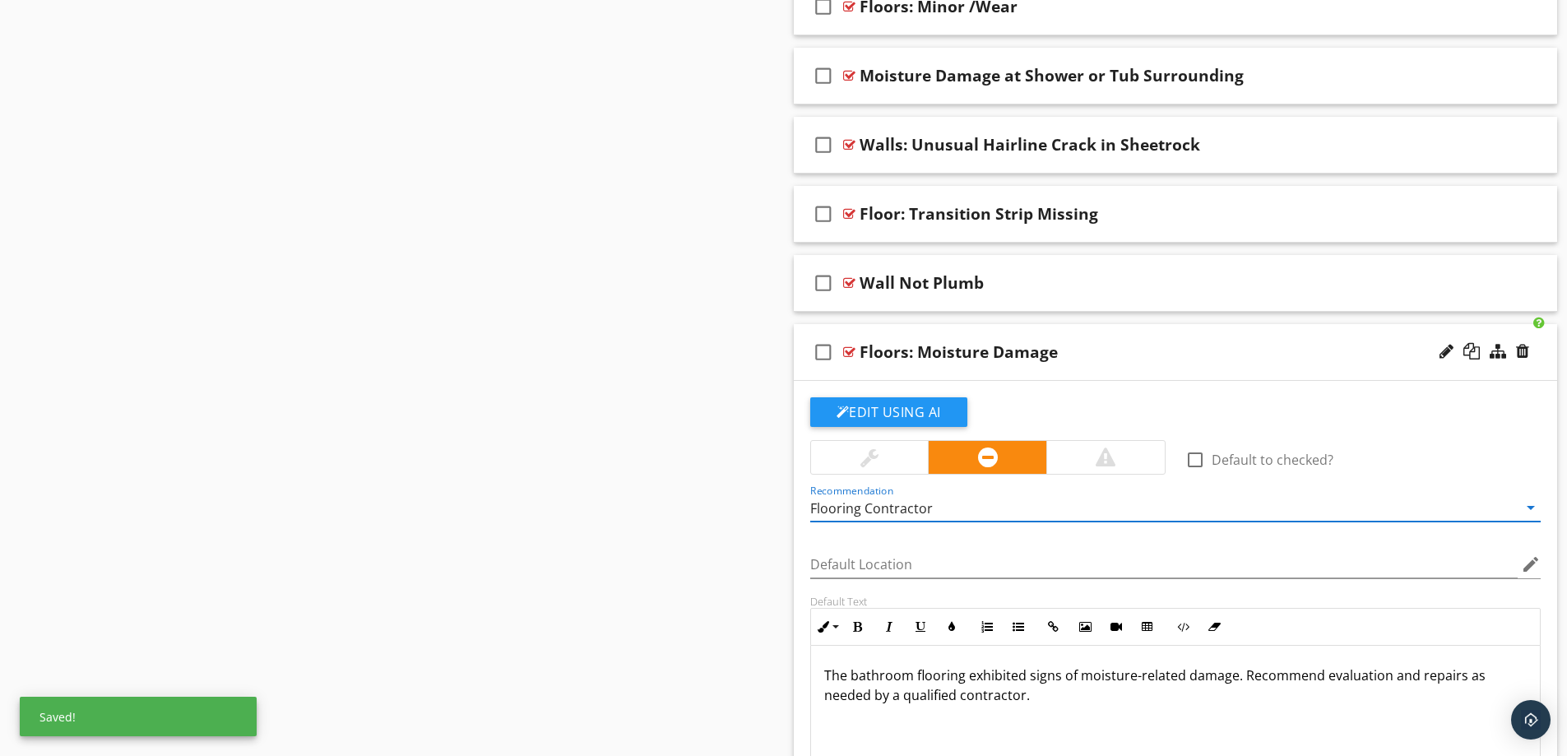
click at [1089, 345] on div "Floors: Moisture Damage" at bounding box center [1133, 352] width 548 height 20
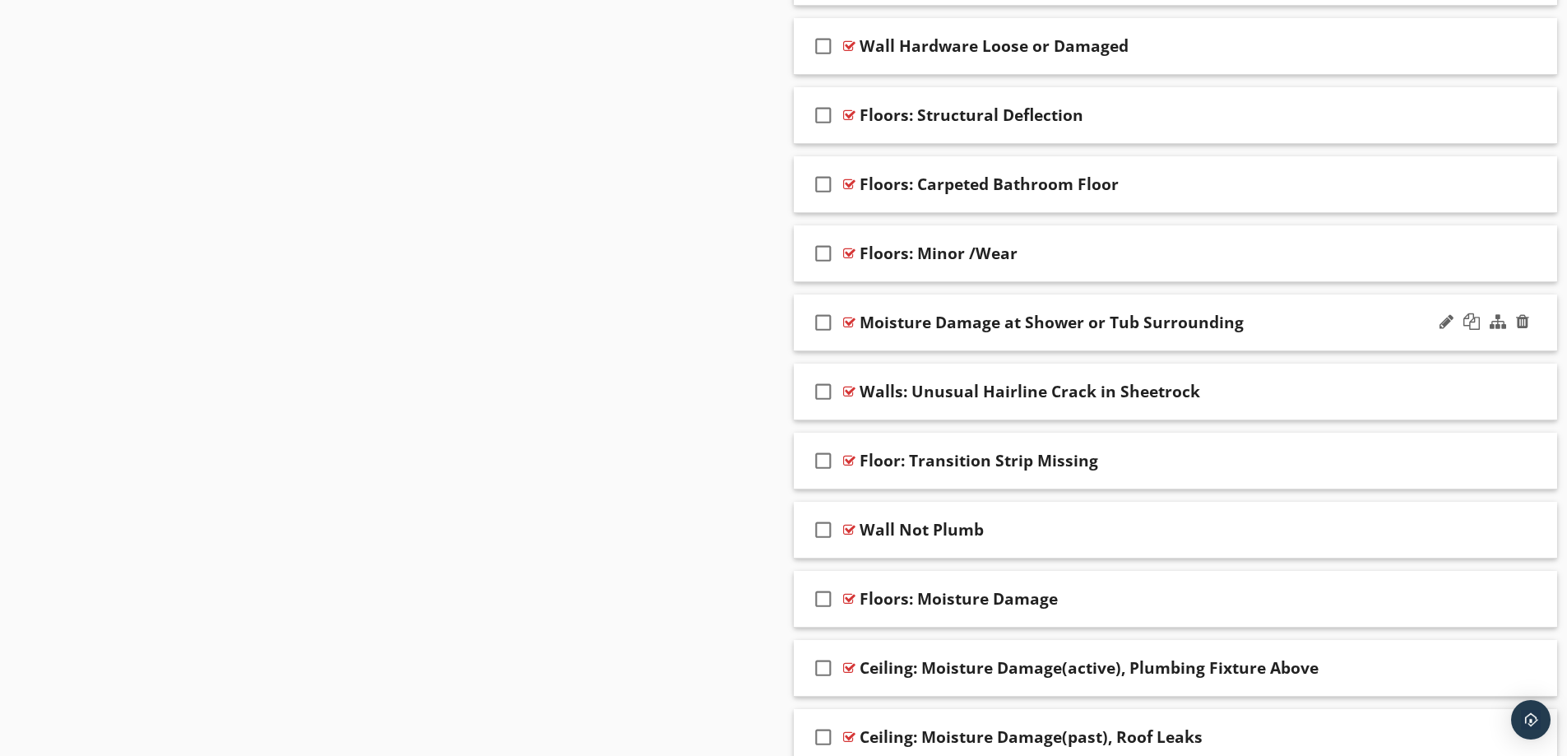
scroll to position [2754, 0]
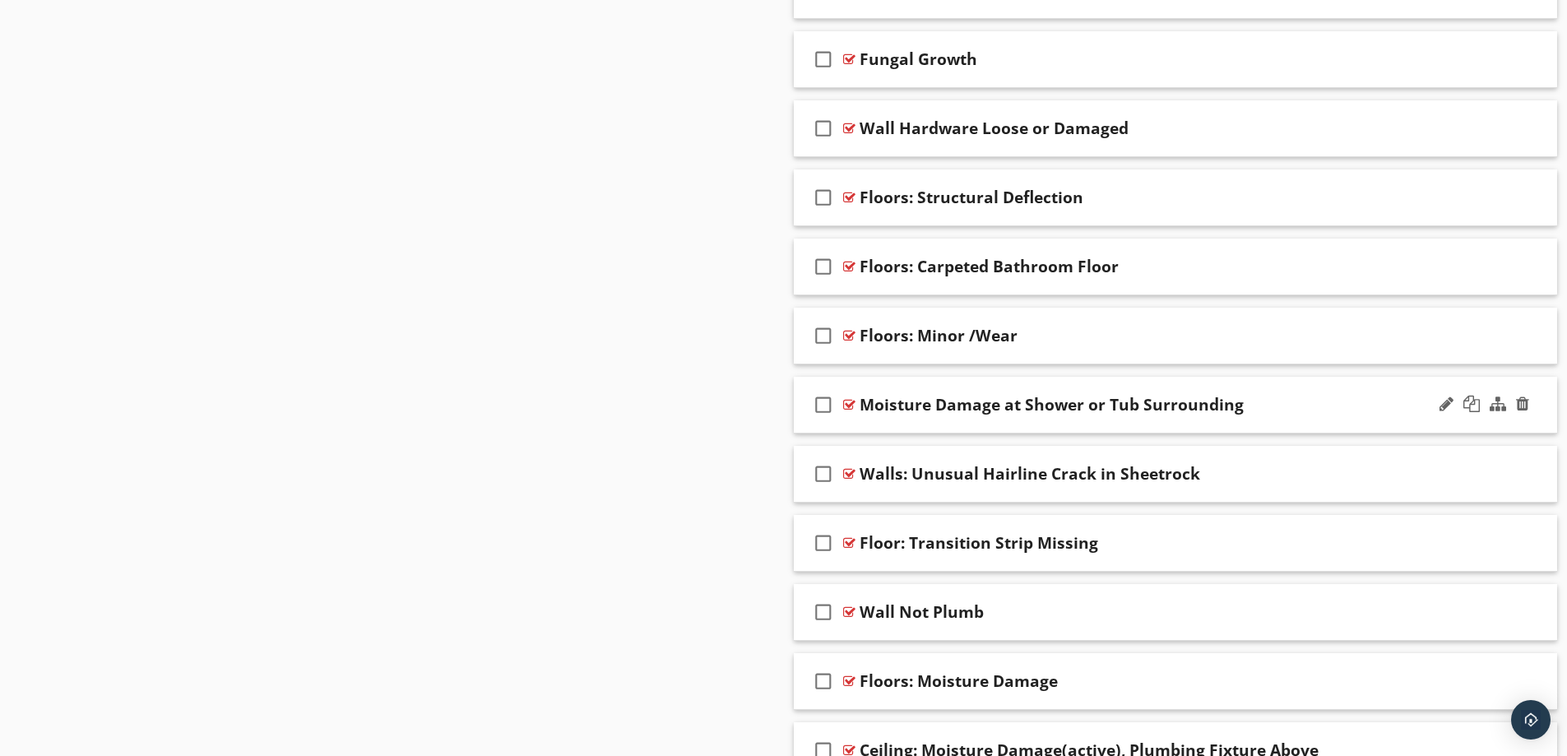
click at [1310, 398] on div "Moisture Damage at Shower or Tub Surrounding" at bounding box center [1133, 405] width 548 height 20
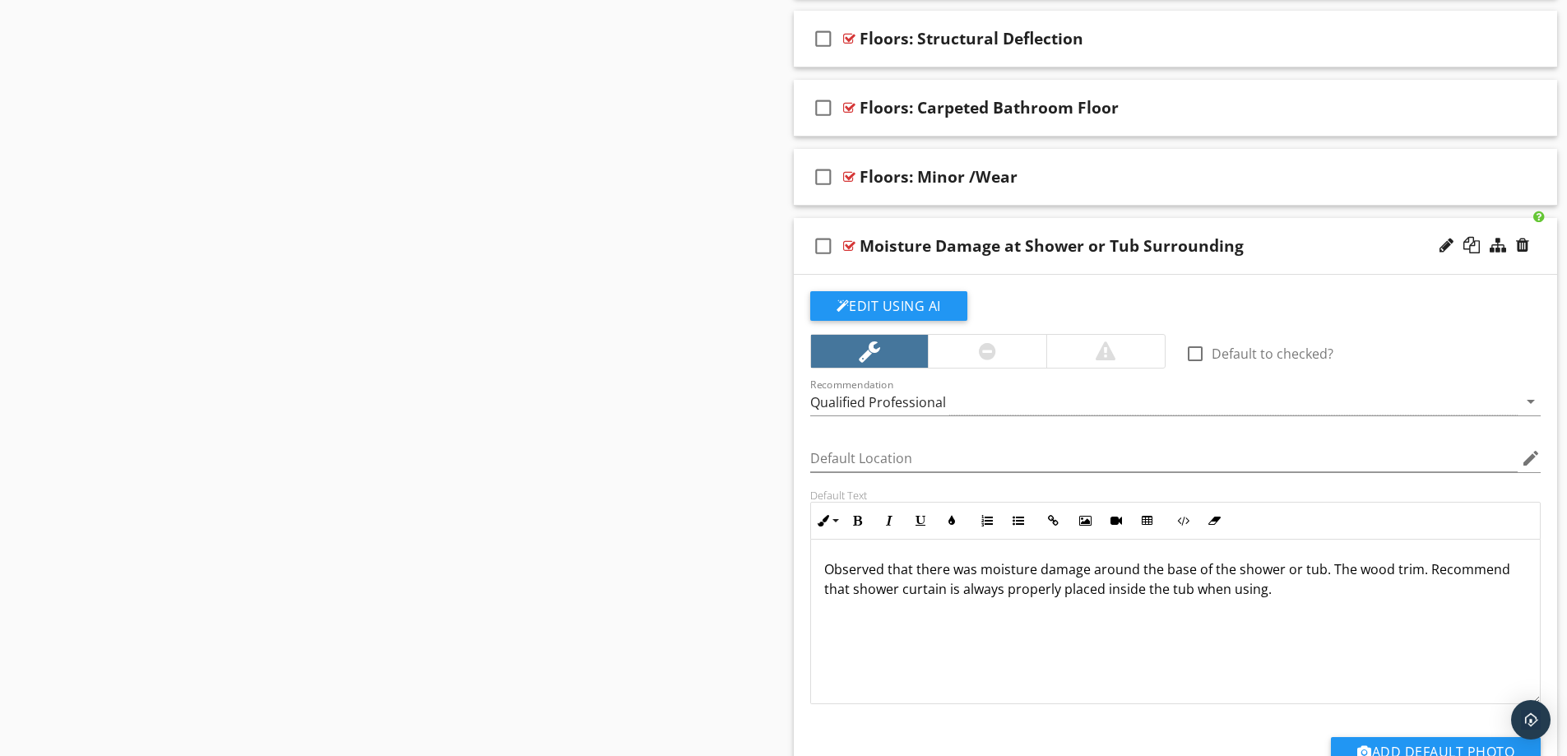
scroll to position [2919, 0]
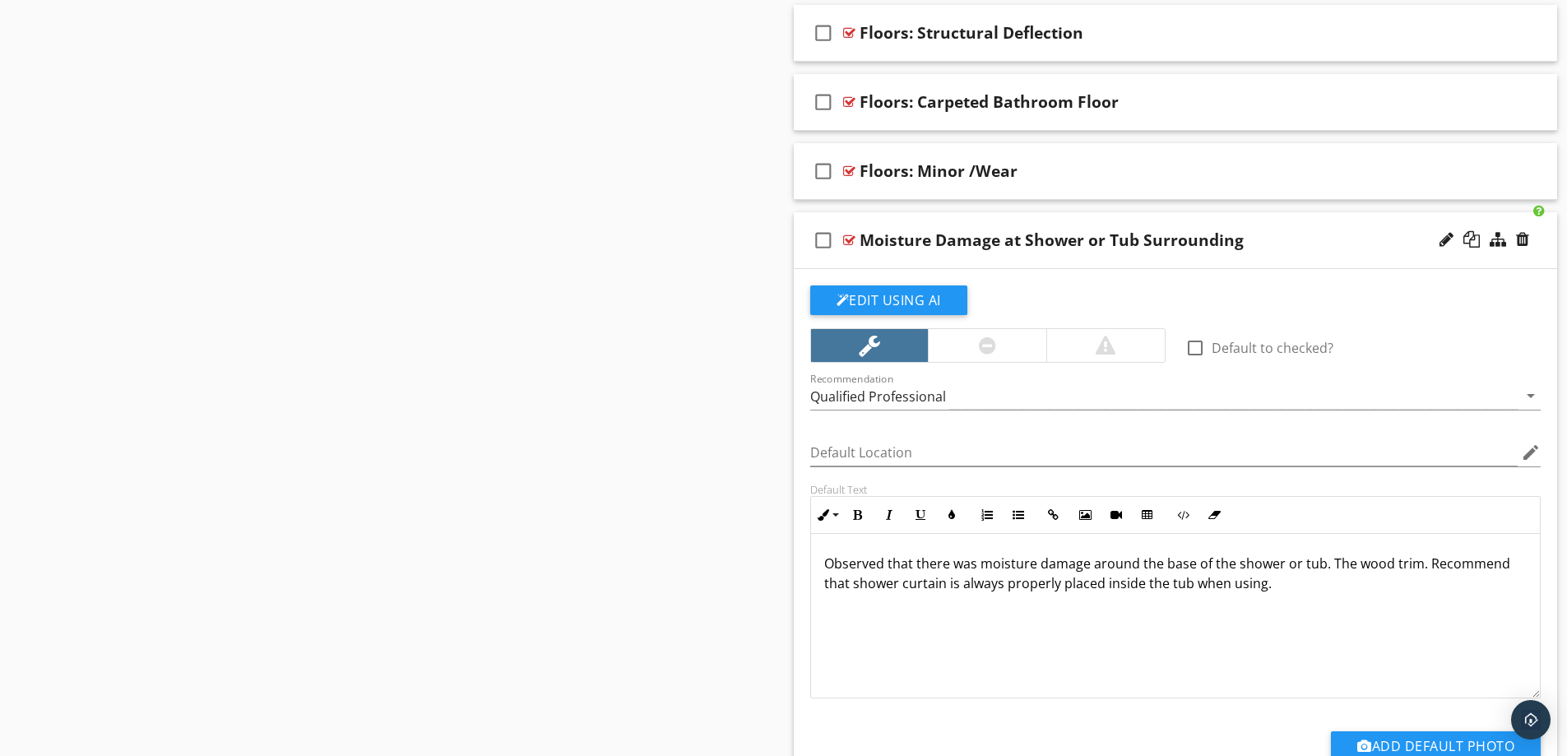
click at [1416, 568] on p "Observed that there was moisture damage around the base of the shower or tub. T…" at bounding box center [1175, 573] width 703 height 39
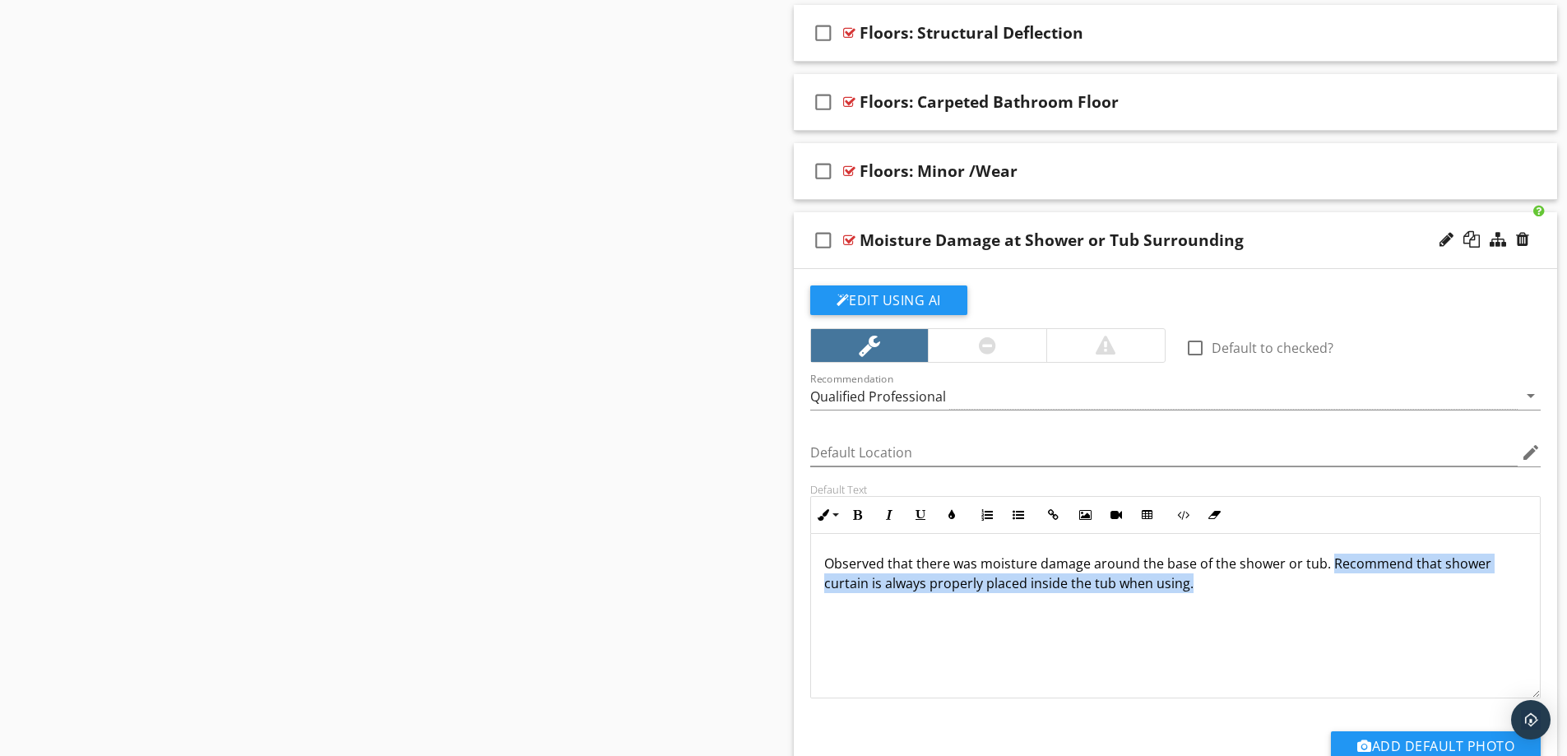
drag, startPoint x: 1327, startPoint y: 568, endPoint x: 1347, endPoint y: 596, distance: 34.7
click at [1347, 596] on div "Observed that there was moisture damage around the base of the shower or tub. R…" at bounding box center [1176, 616] width 730 height 164
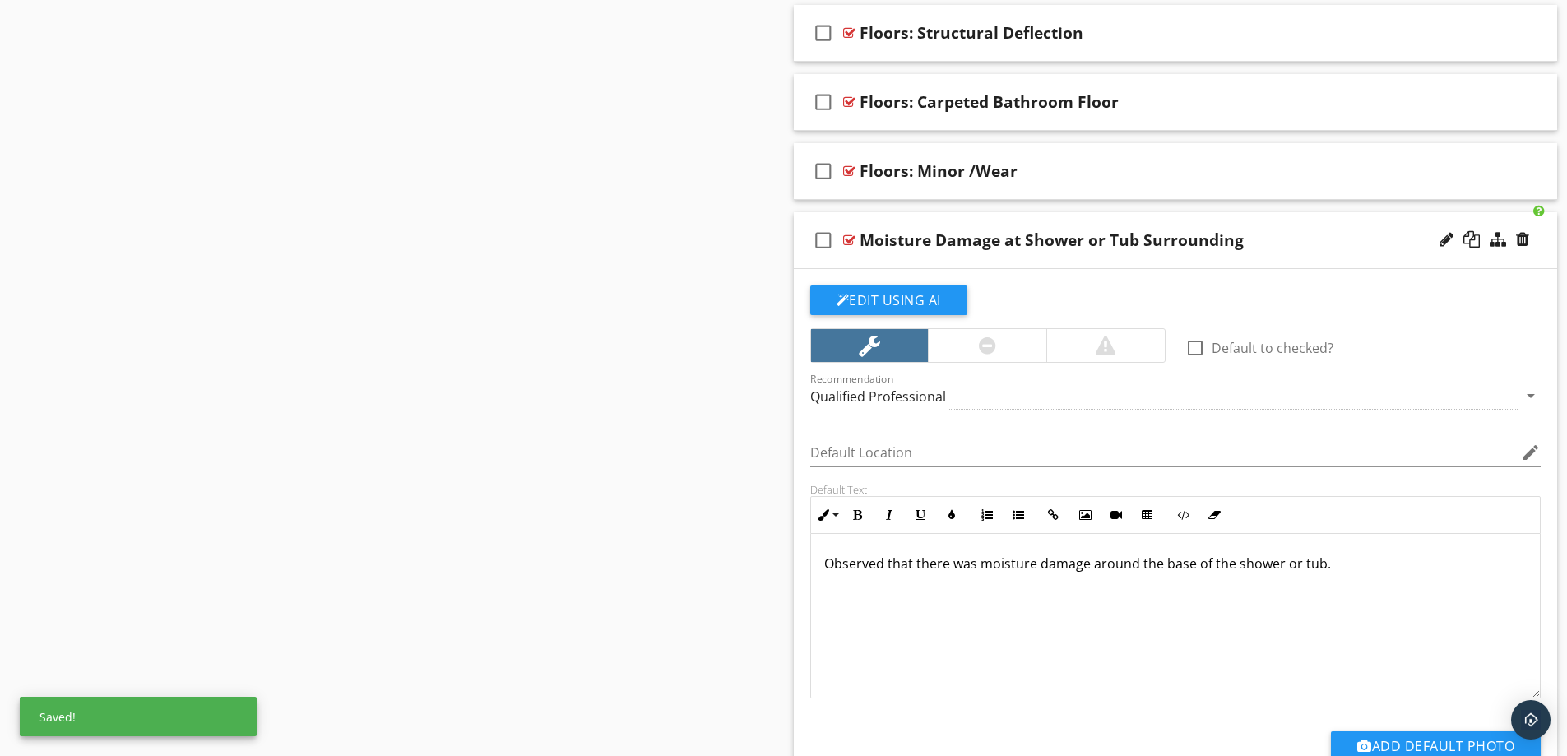
drag, startPoint x: 1337, startPoint y: 568, endPoint x: 813, endPoint y: 563, distance: 524.0
click at [813, 563] on div "Observed that there was moisture damage around the base of the shower or tub." at bounding box center [1176, 616] width 730 height 164
copy p "Observed that there was moisture damage around the base of the shower or tub."
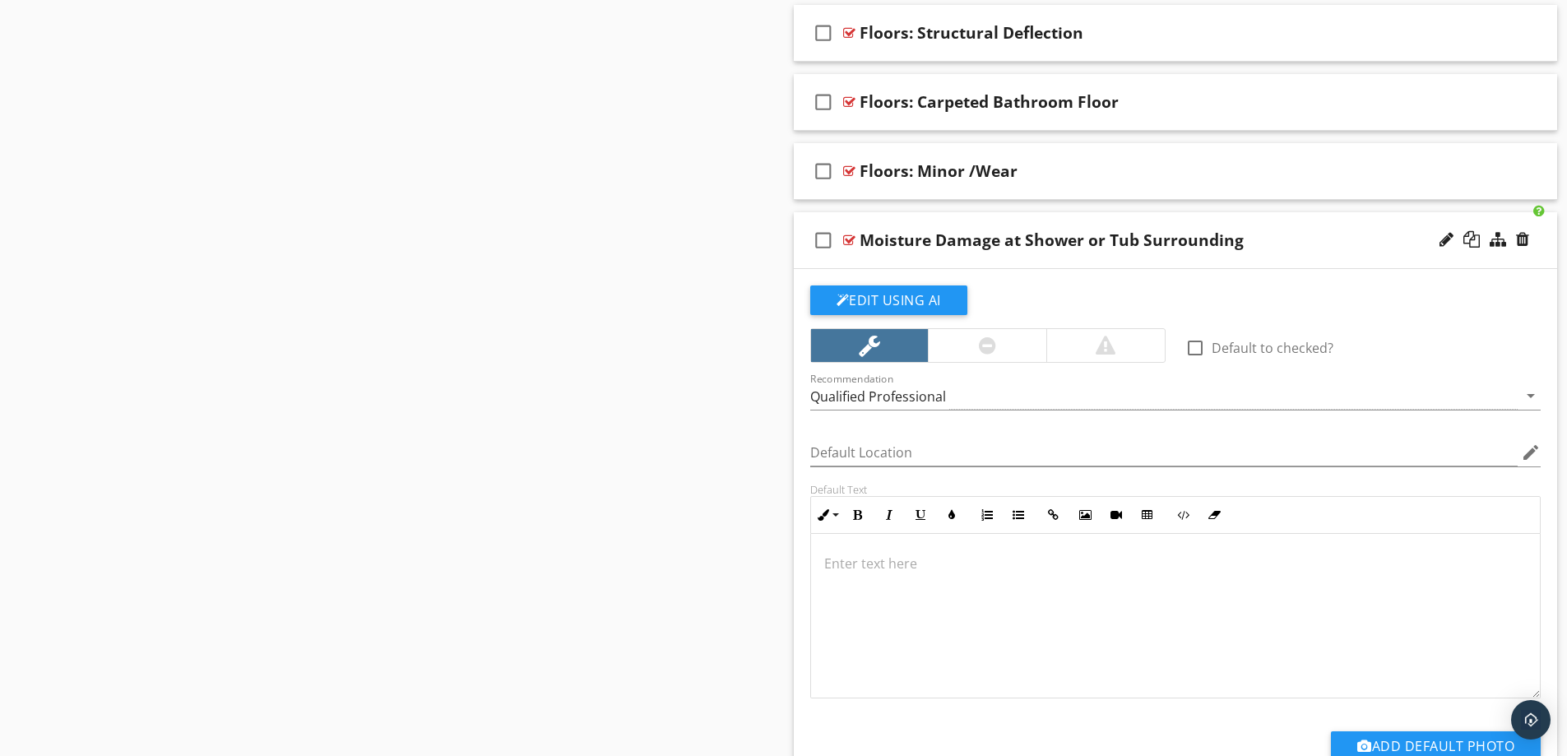
click at [853, 562] on p at bounding box center [1175, 564] width 703 height 20
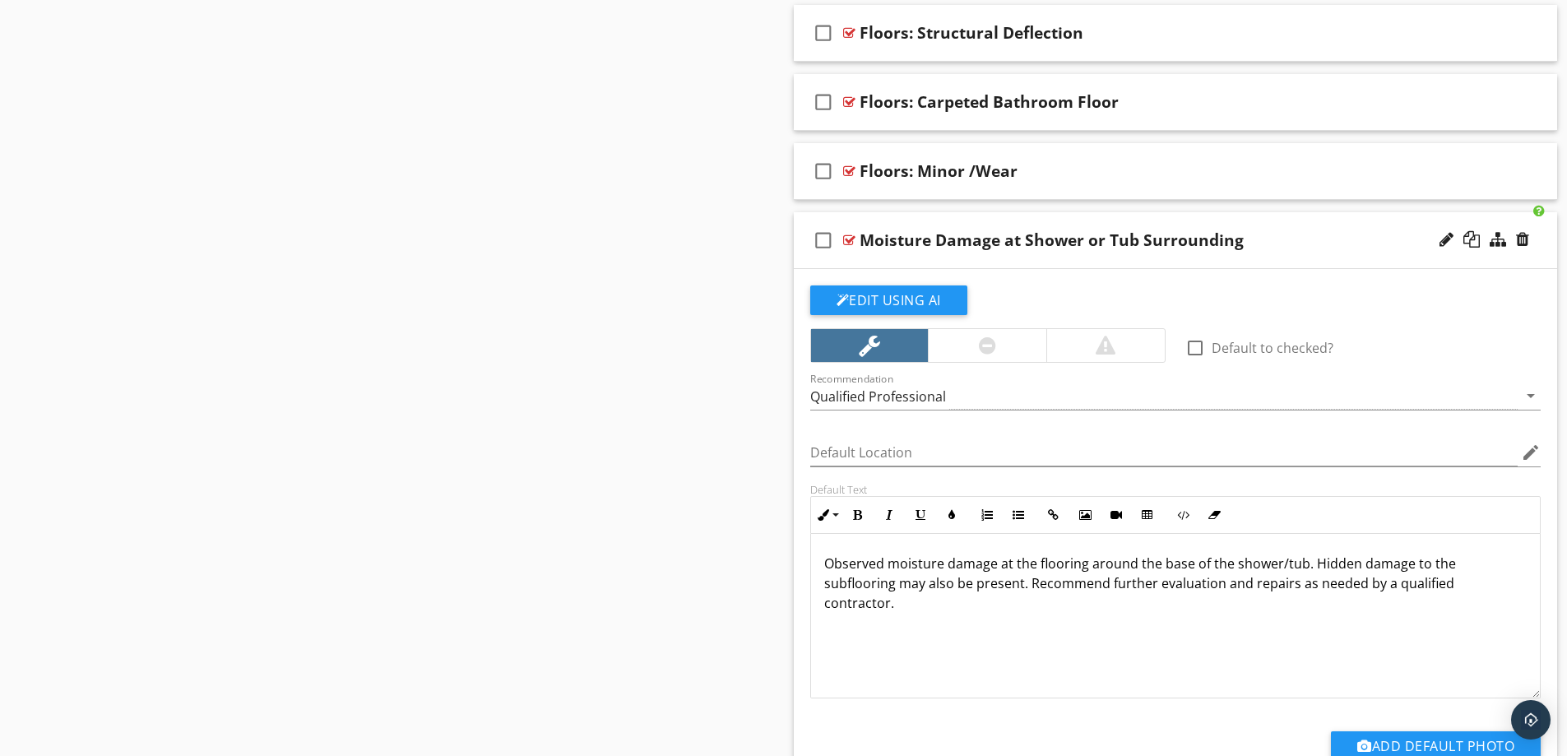
drag, startPoint x: 1029, startPoint y: 581, endPoint x: 1028, endPoint y: 598, distance: 17.3
click at [1029, 584] on p "Observed moisture damage at the flooring around the base of the shower/tub. Hid…" at bounding box center [1175, 583] width 703 height 59
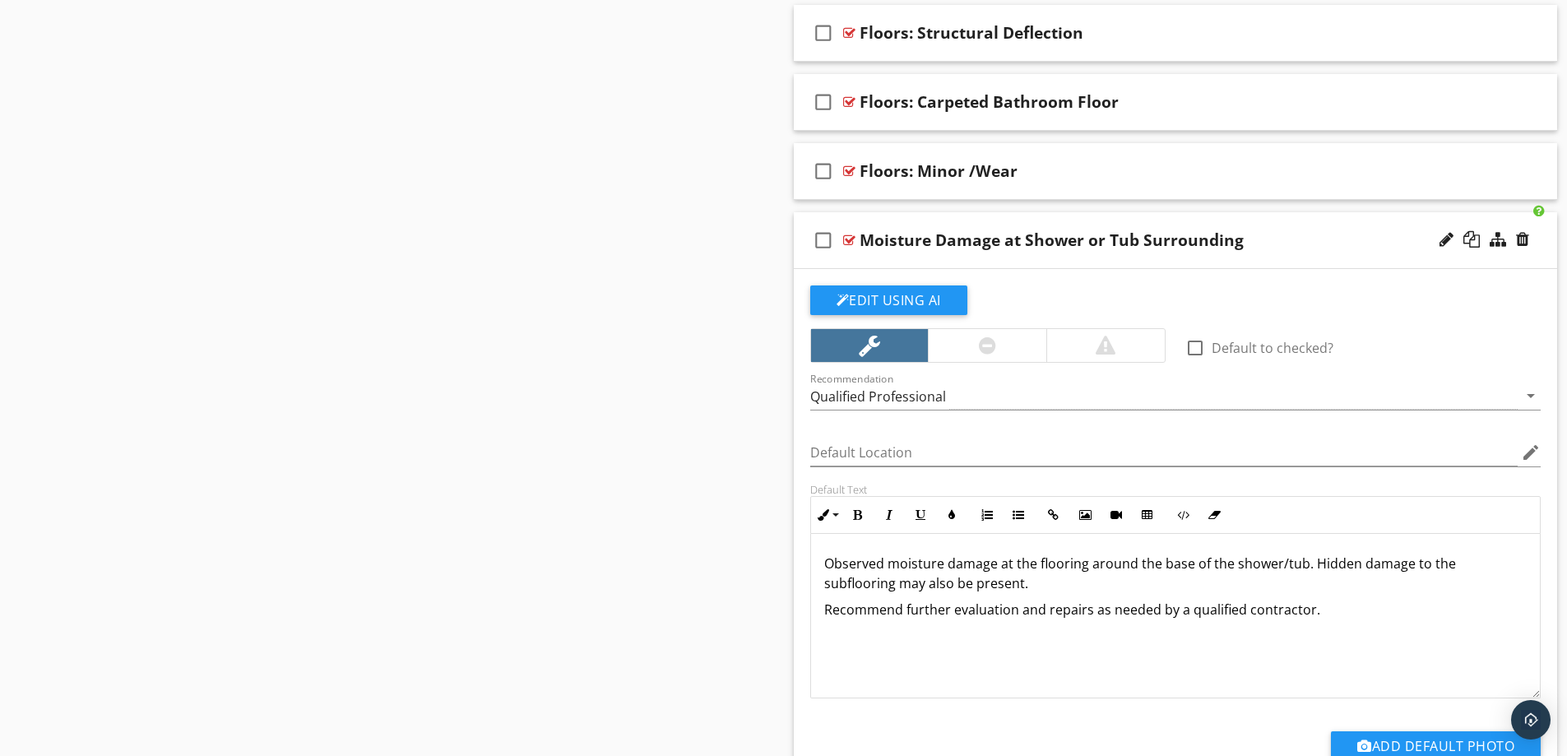
click at [978, 394] on div "Qualified Professional" at bounding box center [1164, 395] width 708 height 27
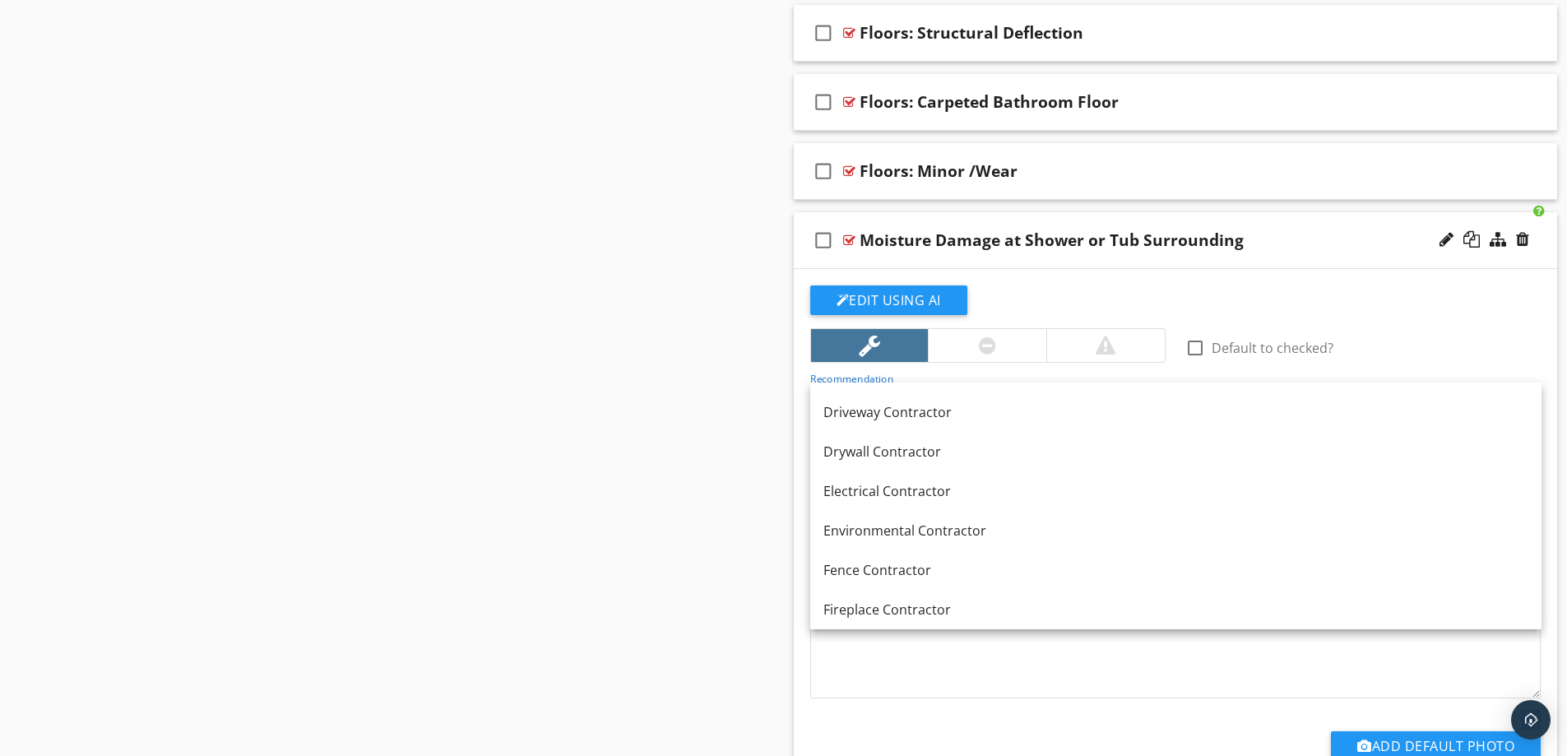
scroll to position [790, 0]
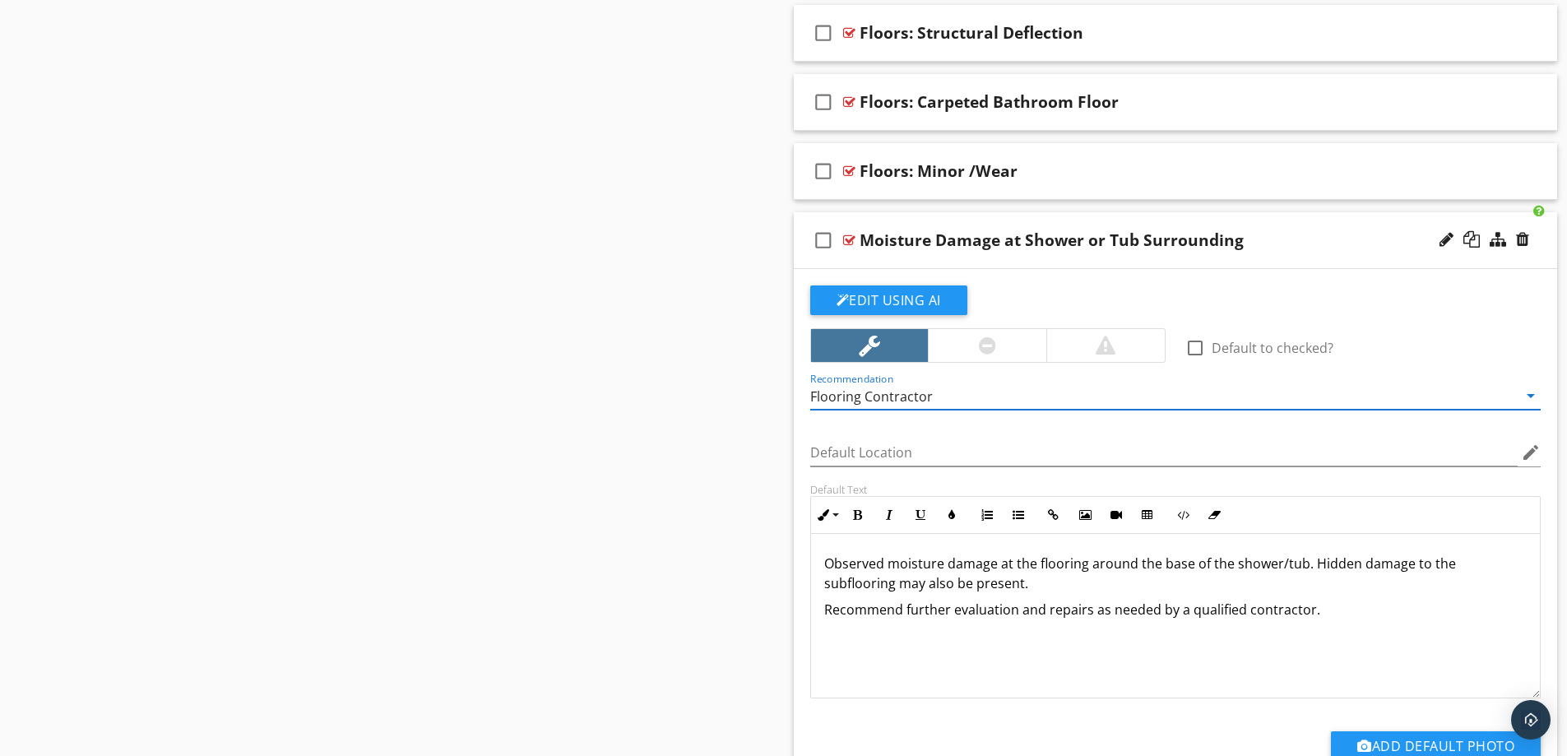
drag, startPoint x: 1309, startPoint y: 565, endPoint x: 1318, endPoint y: 589, distance: 25.5
click at [1318, 588] on p "Observed moisture damage at the flooring around the base of the shower/tub. Hid…" at bounding box center [1175, 573] width 703 height 39
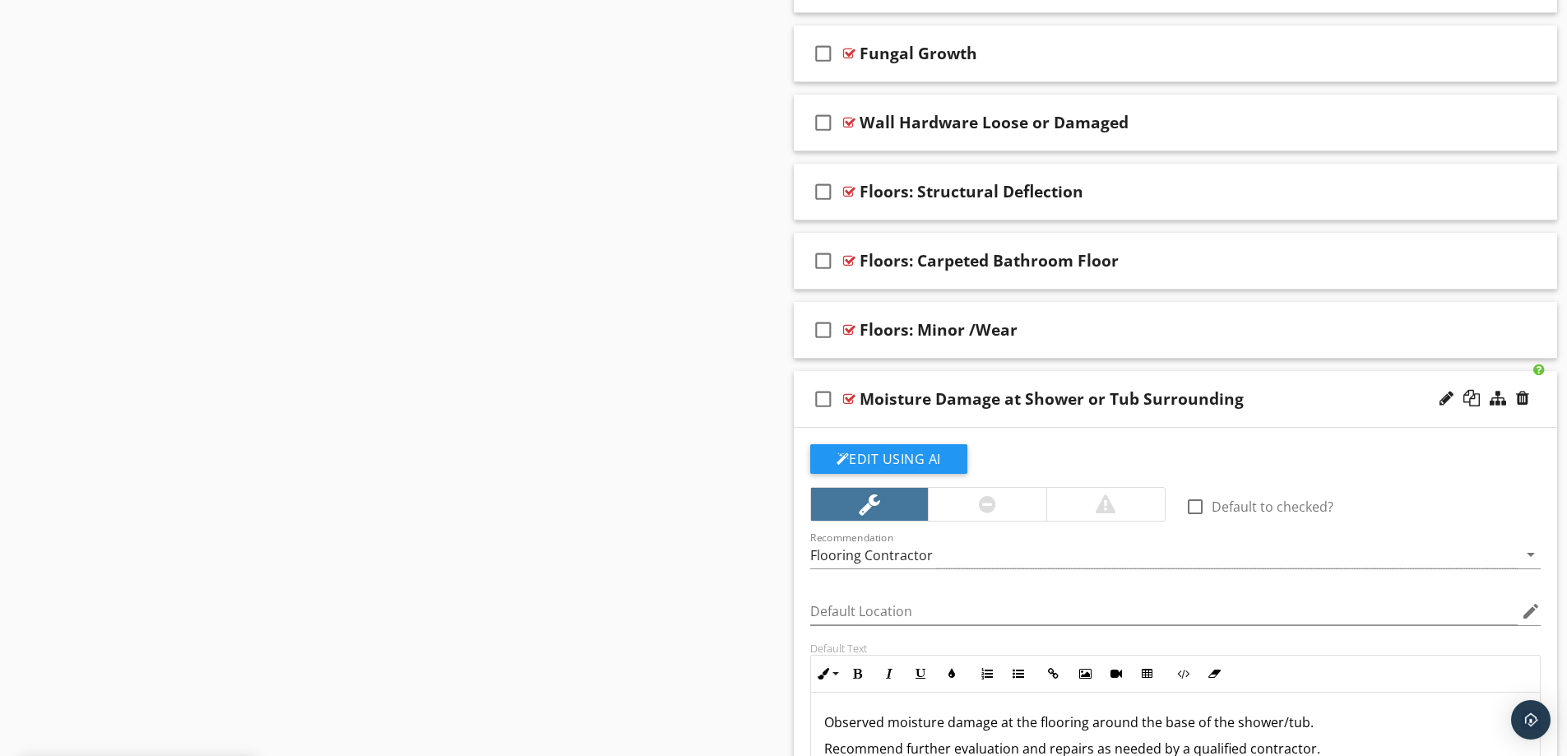
scroll to position [2754, 0]
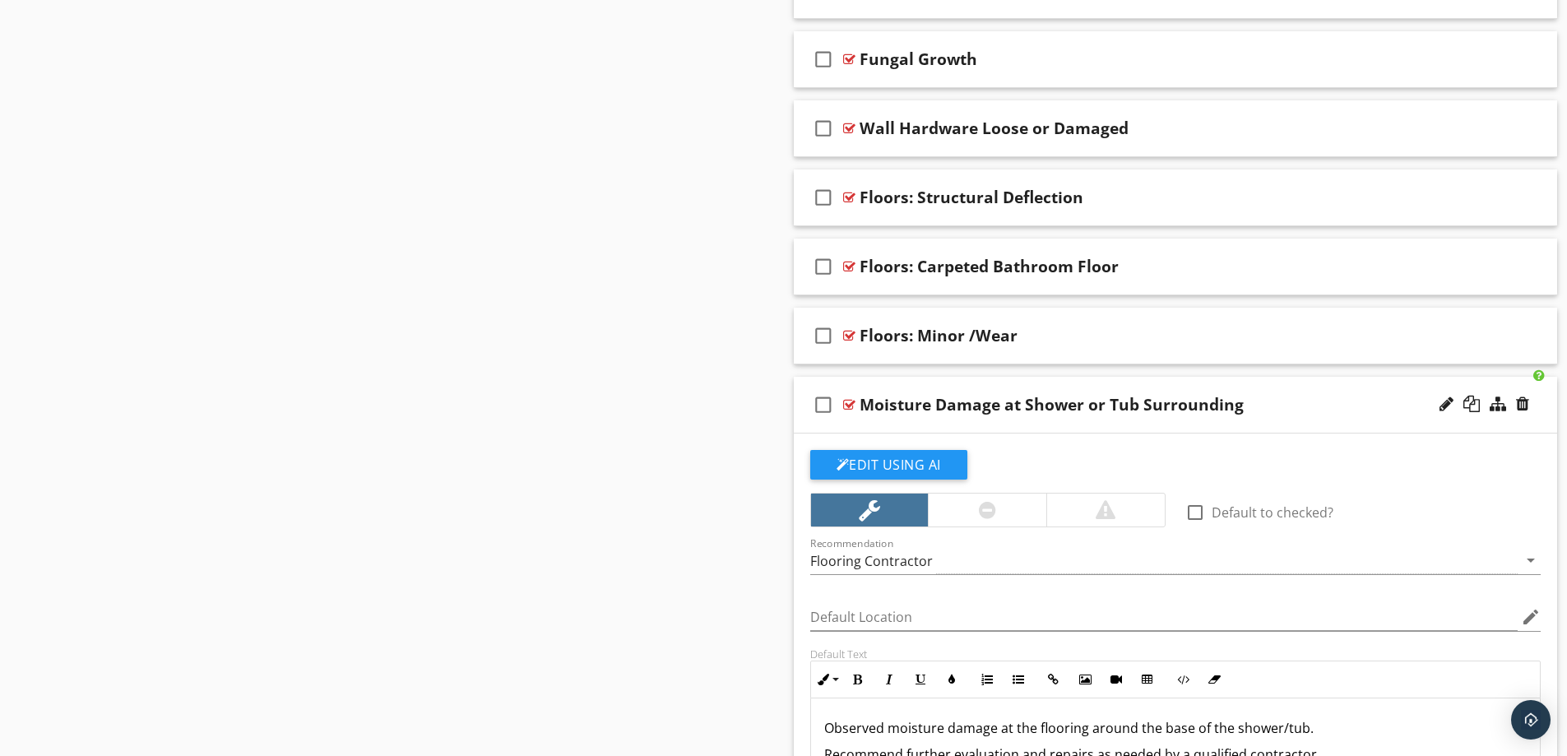
click at [1296, 401] on div "Moisture Damage at Shower or Tub Surrounding" at bounding box center [1133, 405] width 548 height 20
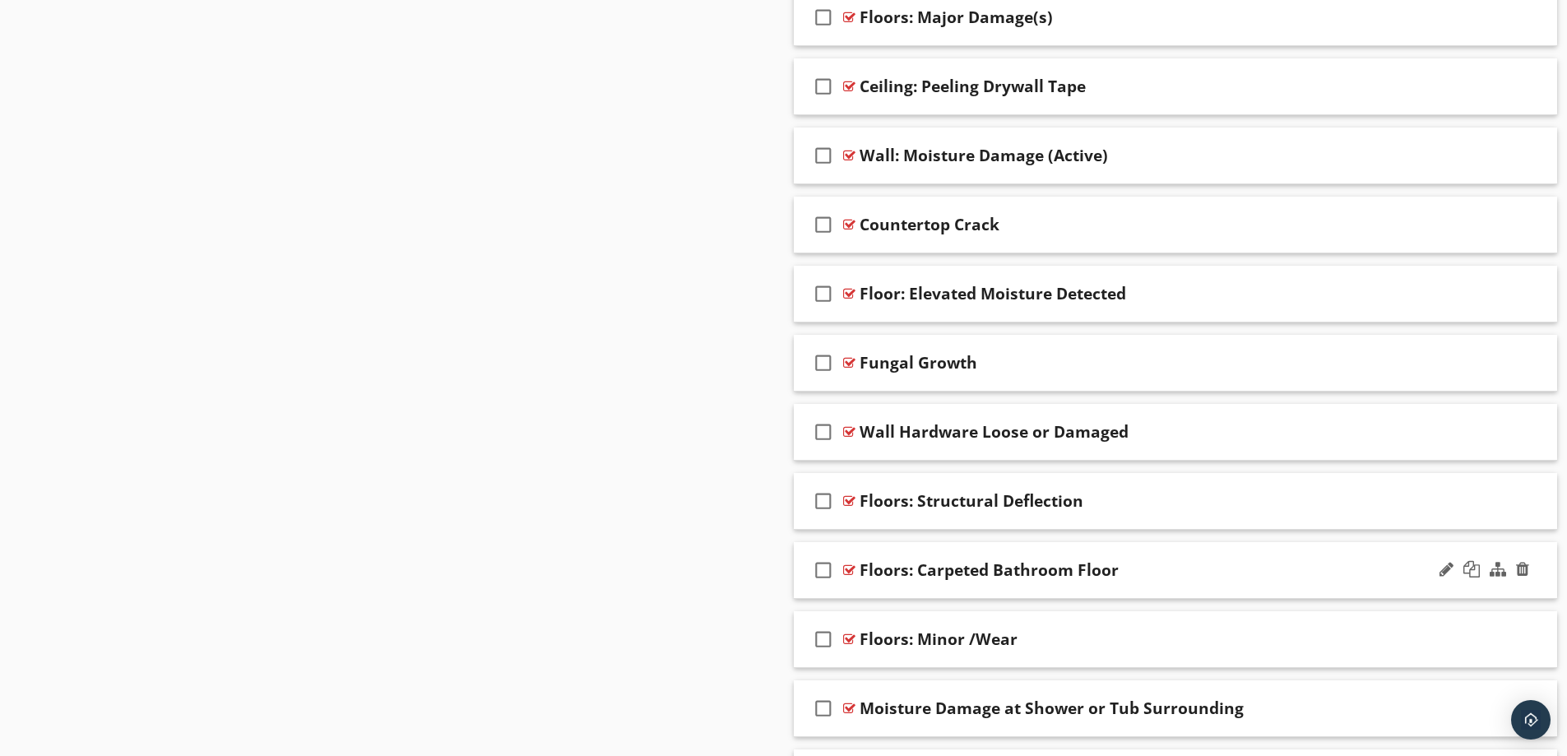
scroll to position [2425, 0]
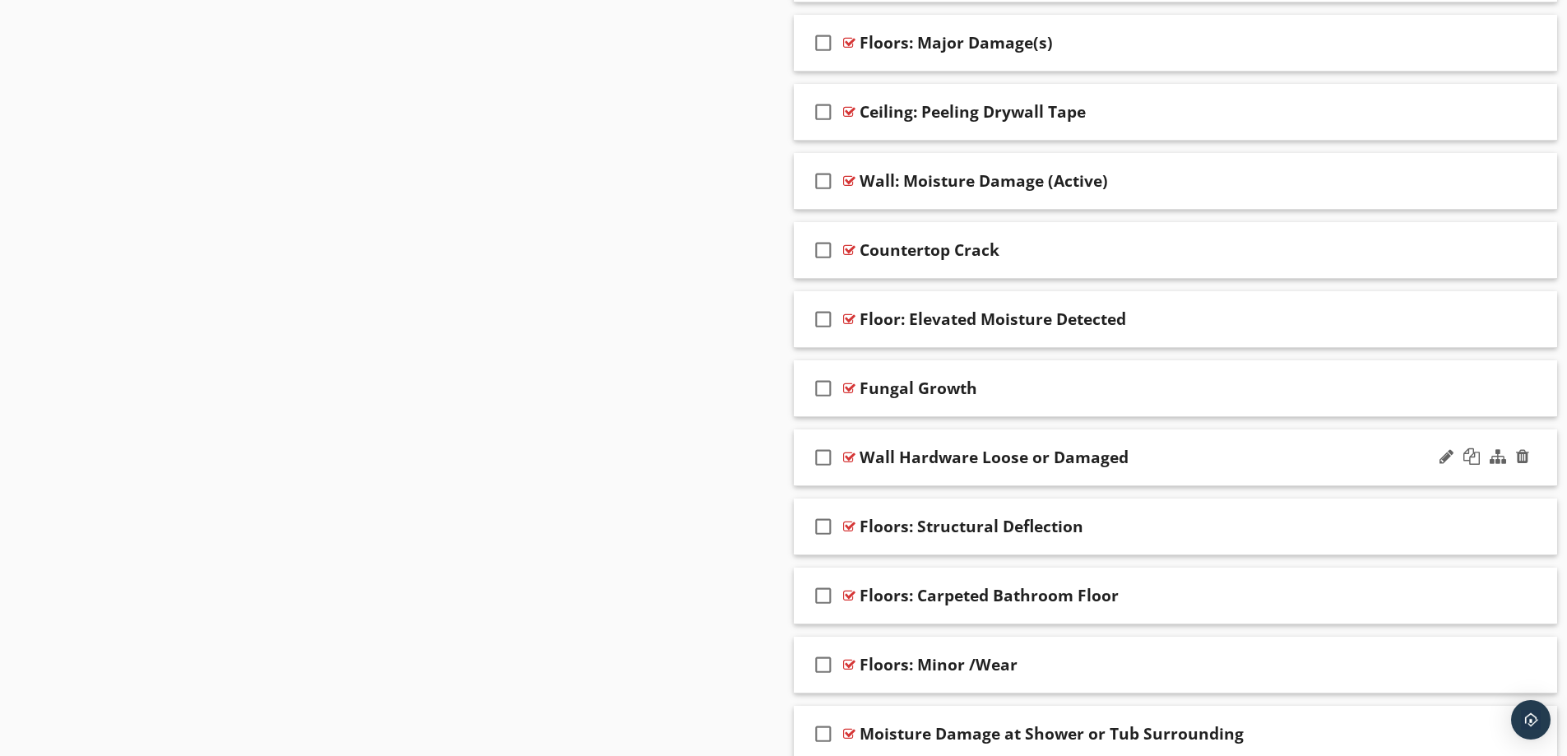
click at [1251, 456] on div "Wall Hardware Loose or Damaged" at bounding box center [1133, 457] width 548 height 20
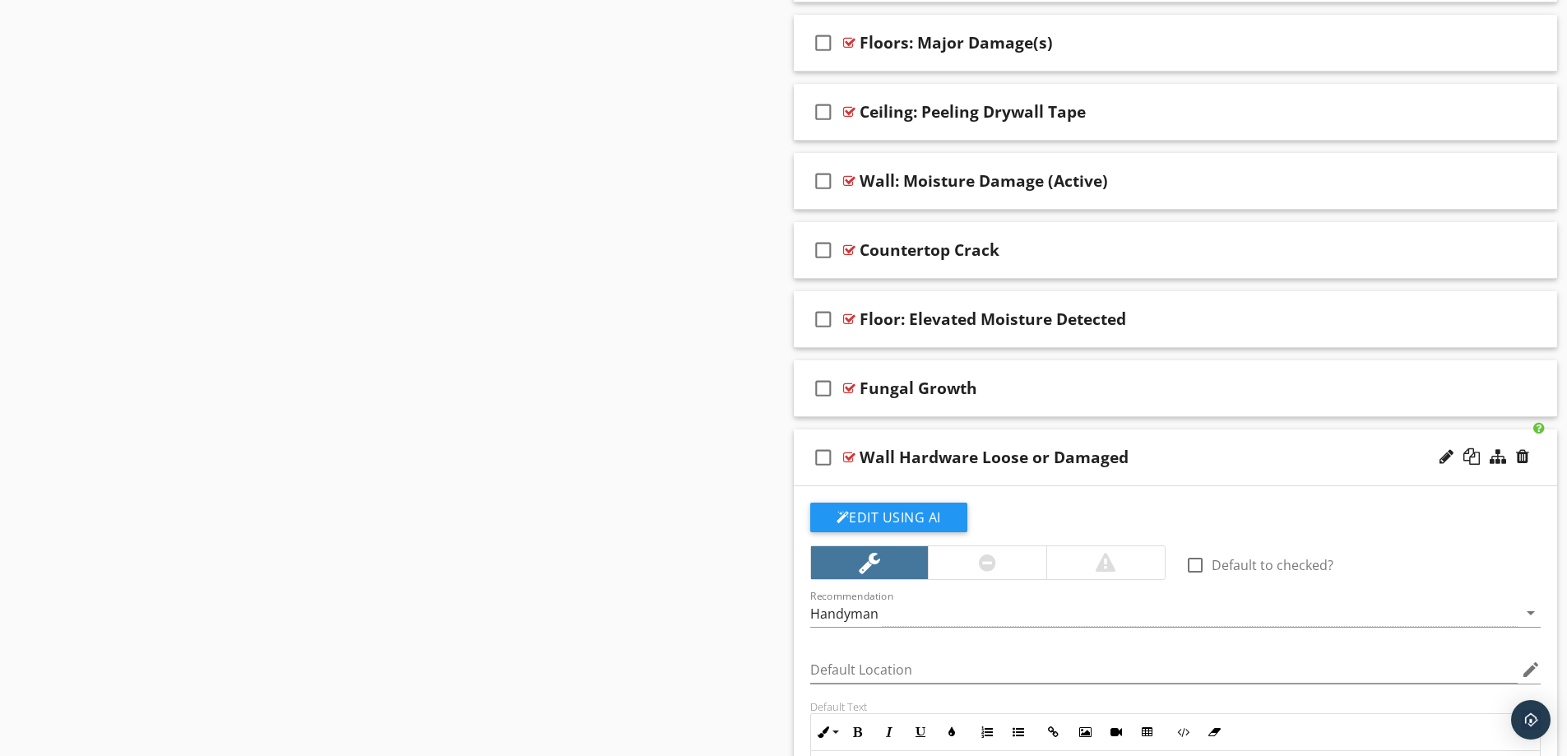
click at [1175, 447] on div "Wall Hardware Loose or Damaged" at bounding box center [1133, 457] width 548 height 20
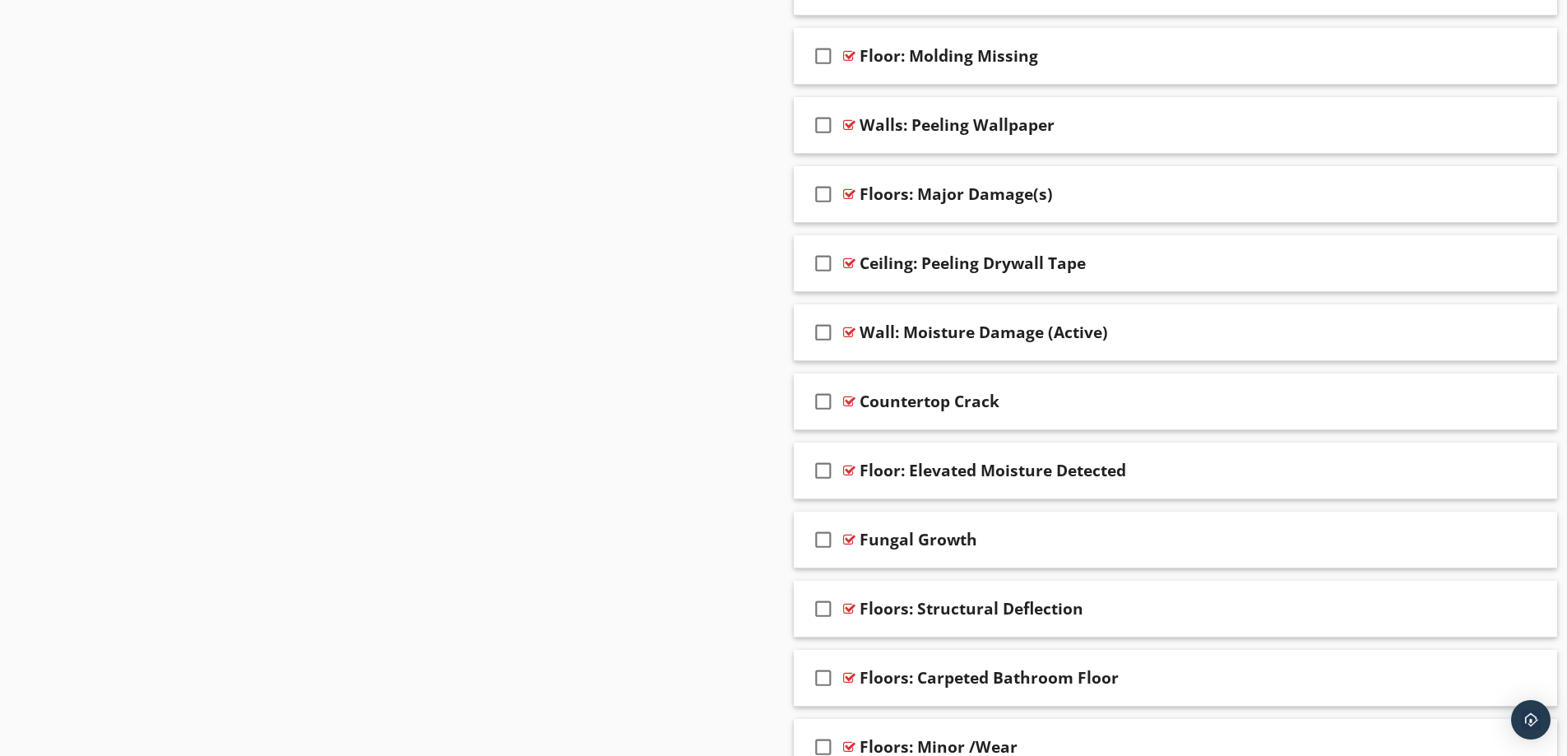
scroll to position [2261, 0]
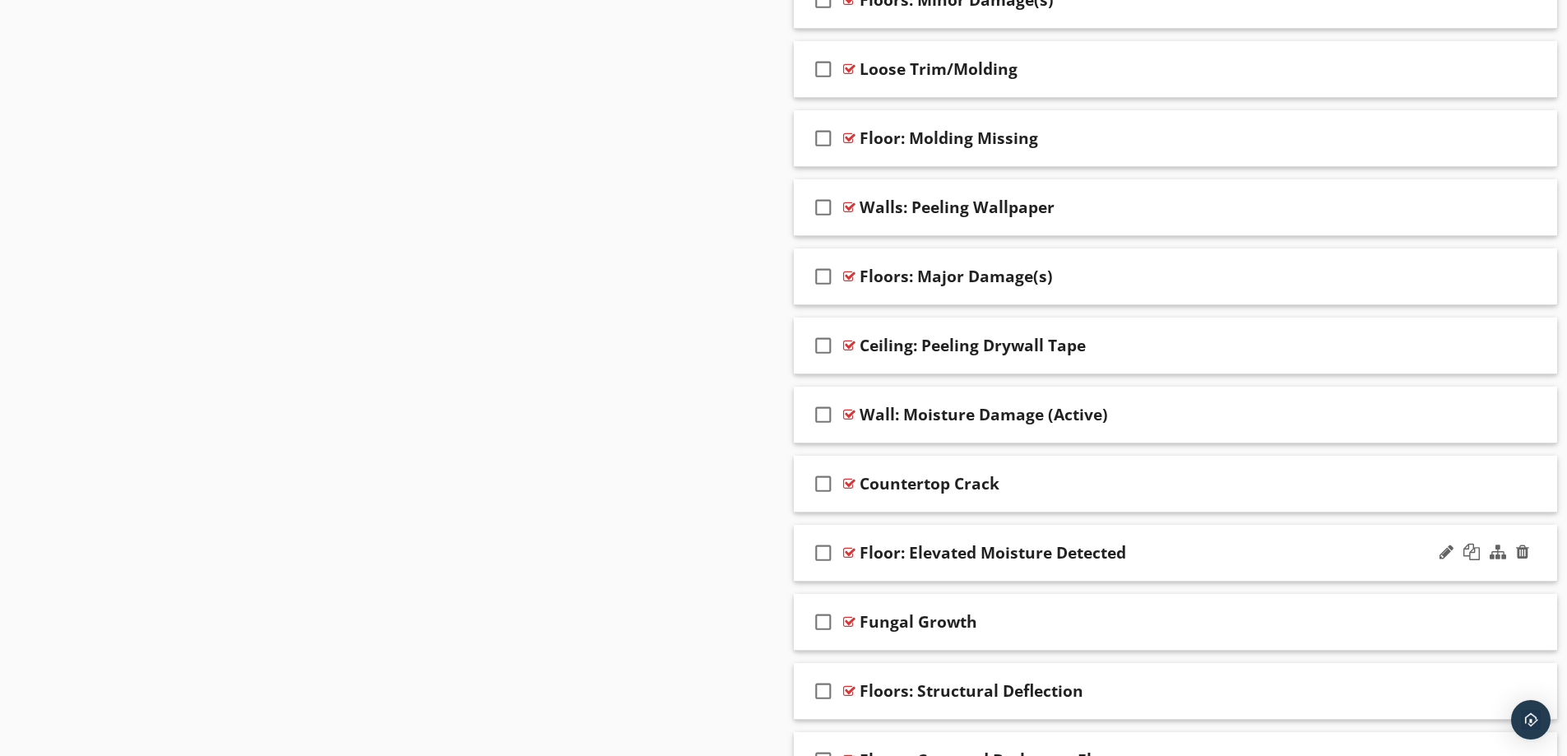
click at [1200, 554] on div "Floor: Elevated Moisture Detected" at bounding box center [1133, 553] width 548 height 20
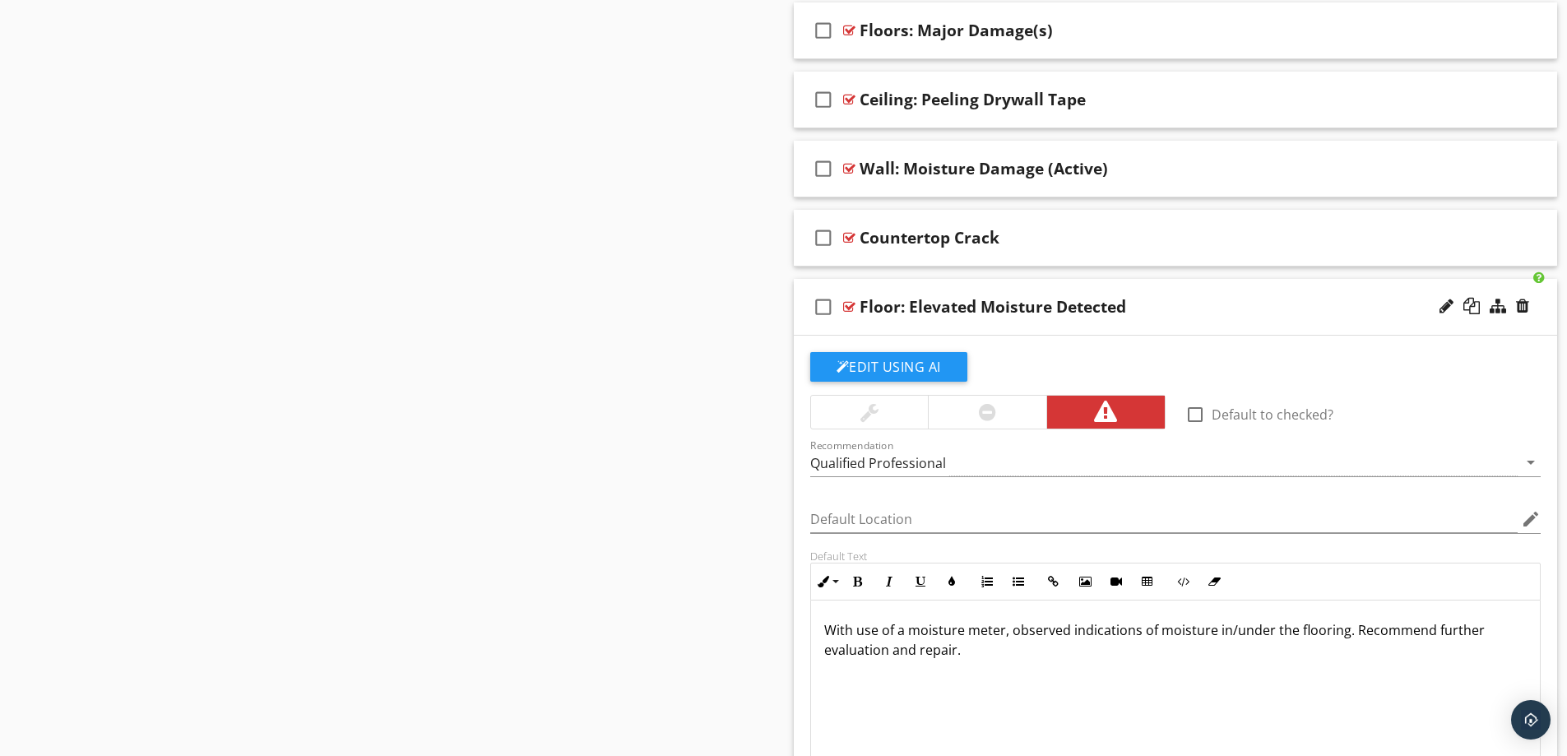
scroll to position [2508, 0]
click at [1265, 310] on div "Floor: Elevated Moisture Detected" at bounding box center [1133, 306] width 548 height 20
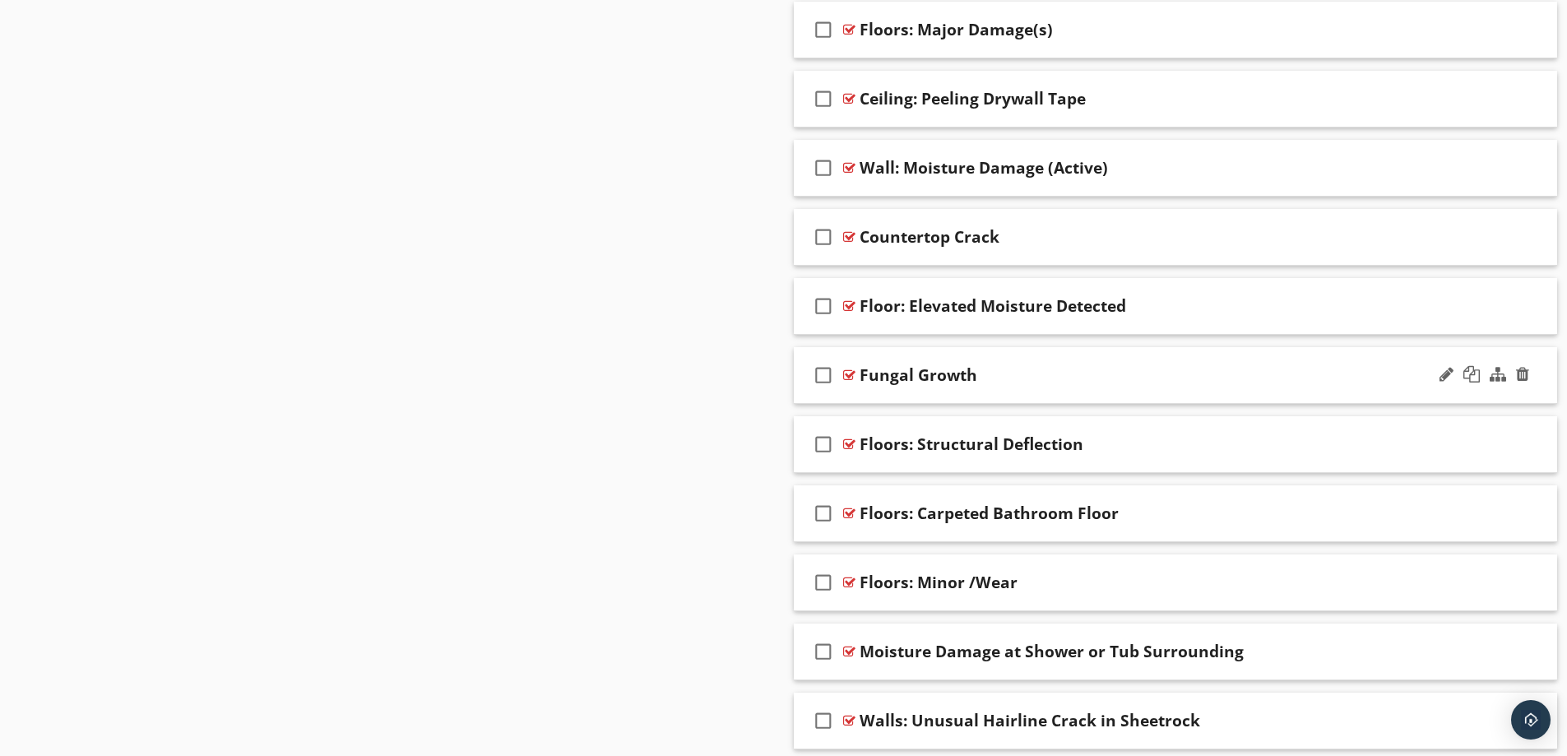
click at [1225, 388] on div "check_box_outline_blank Fungal Growth" at bounding box center [1176, 375] width 764 height 57
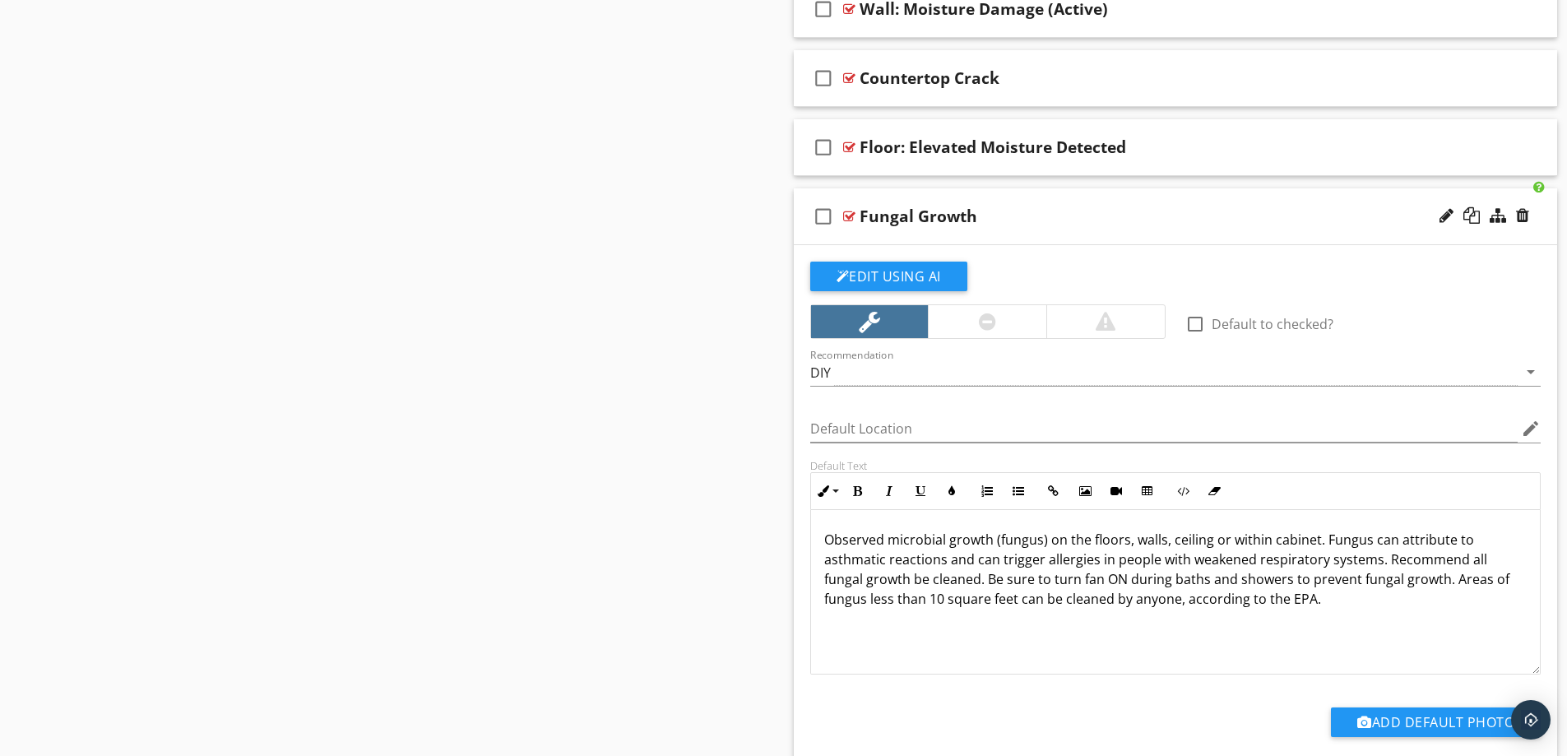
scroll to position [2672, 0]
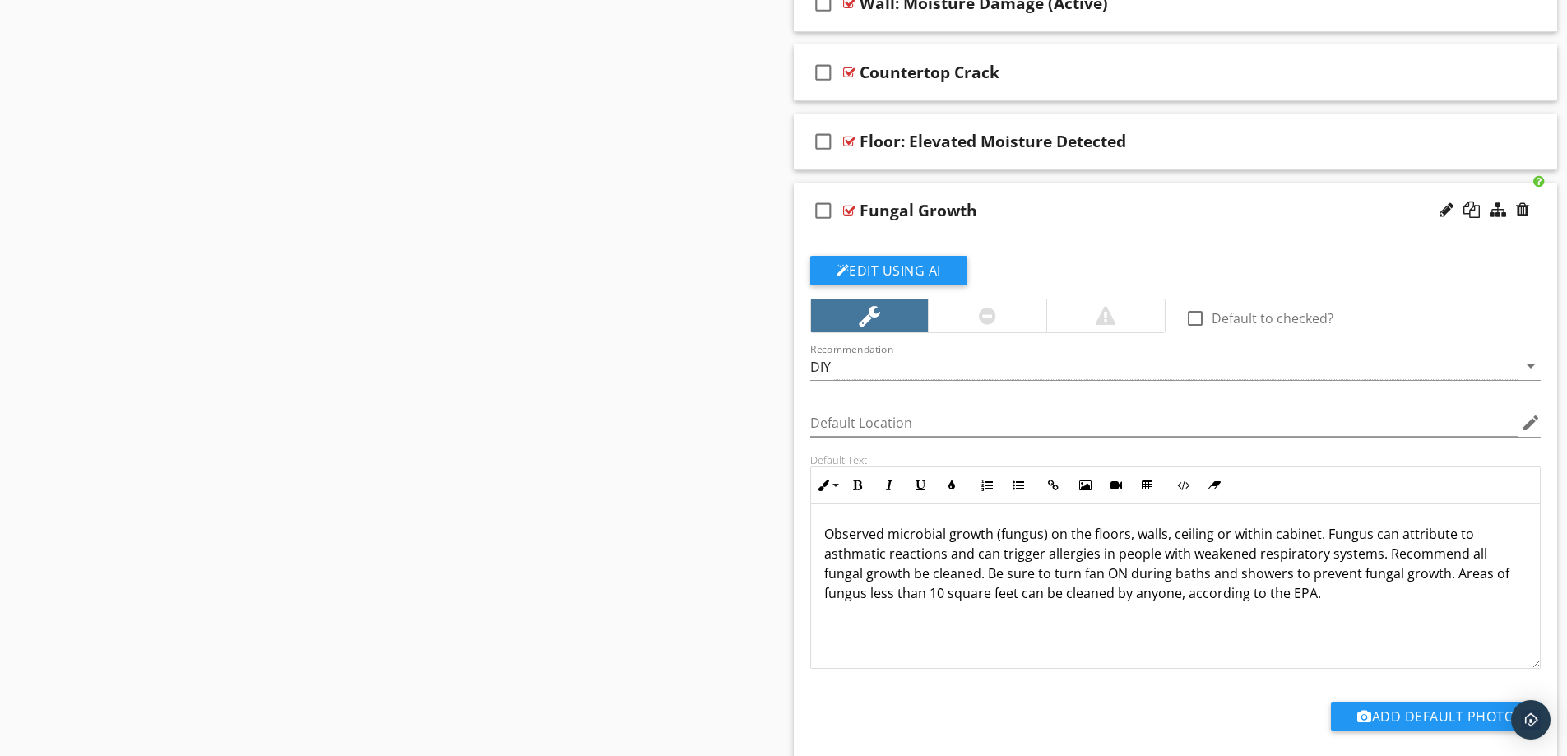
click at [1114, 317] on div at bounding box center [1106, 316] width 20 height 20
click at [952, 364] on div "DIY" at bounding box center [1164, 366] width 708 height 27
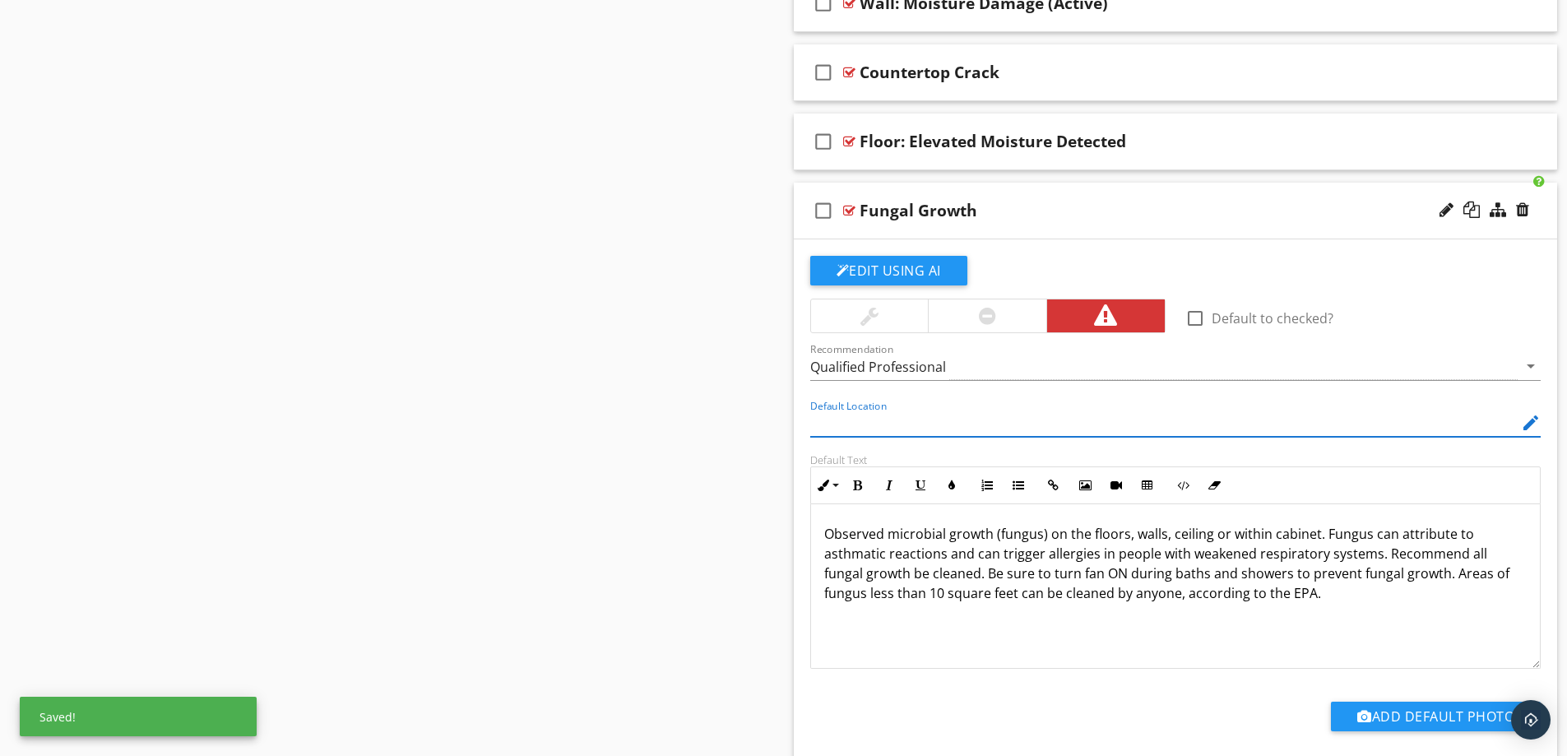
click at [1079, 203] on div "Fungal Growth" at bounding box center [1133, 211] width 548 height 20
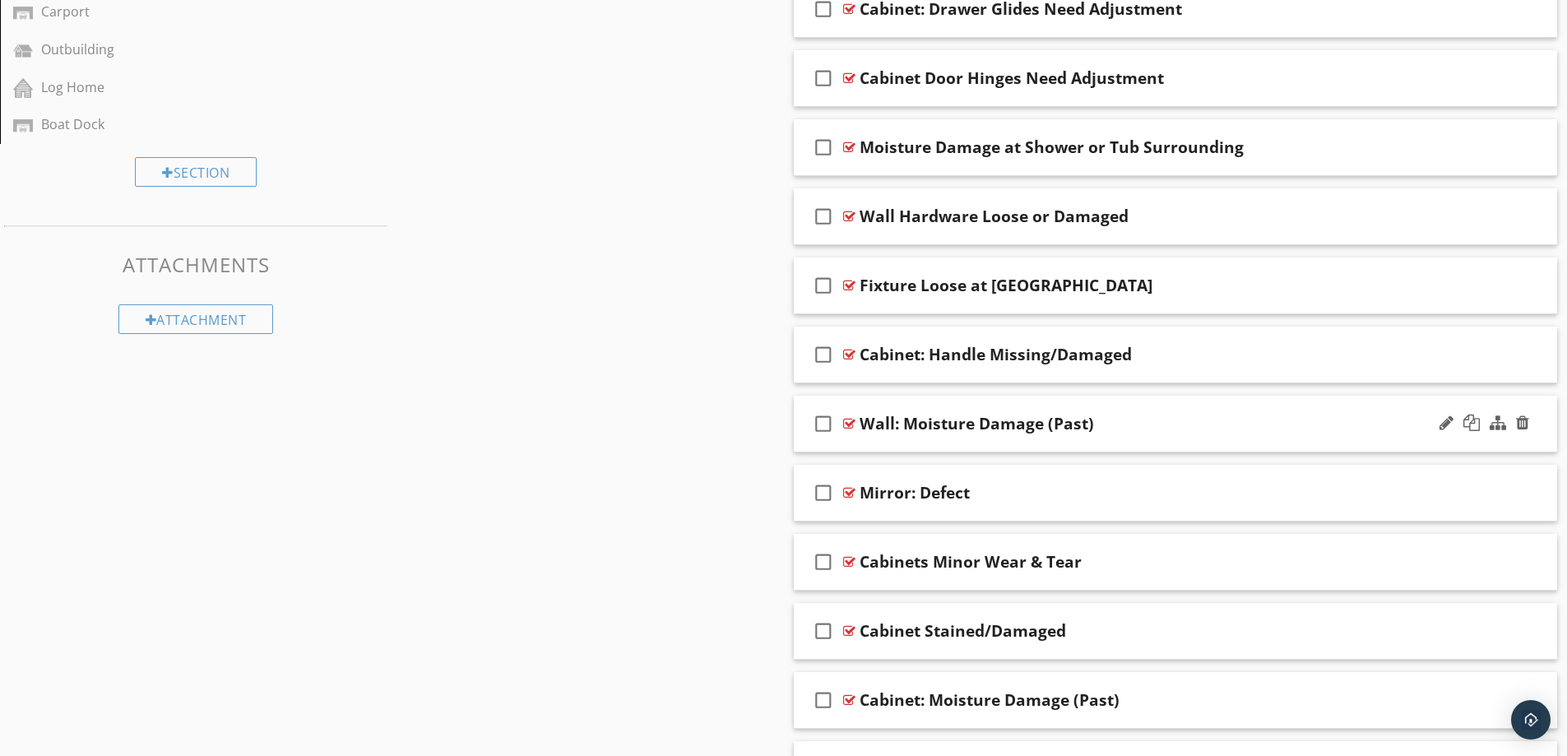
scroll to position [1091, 0]
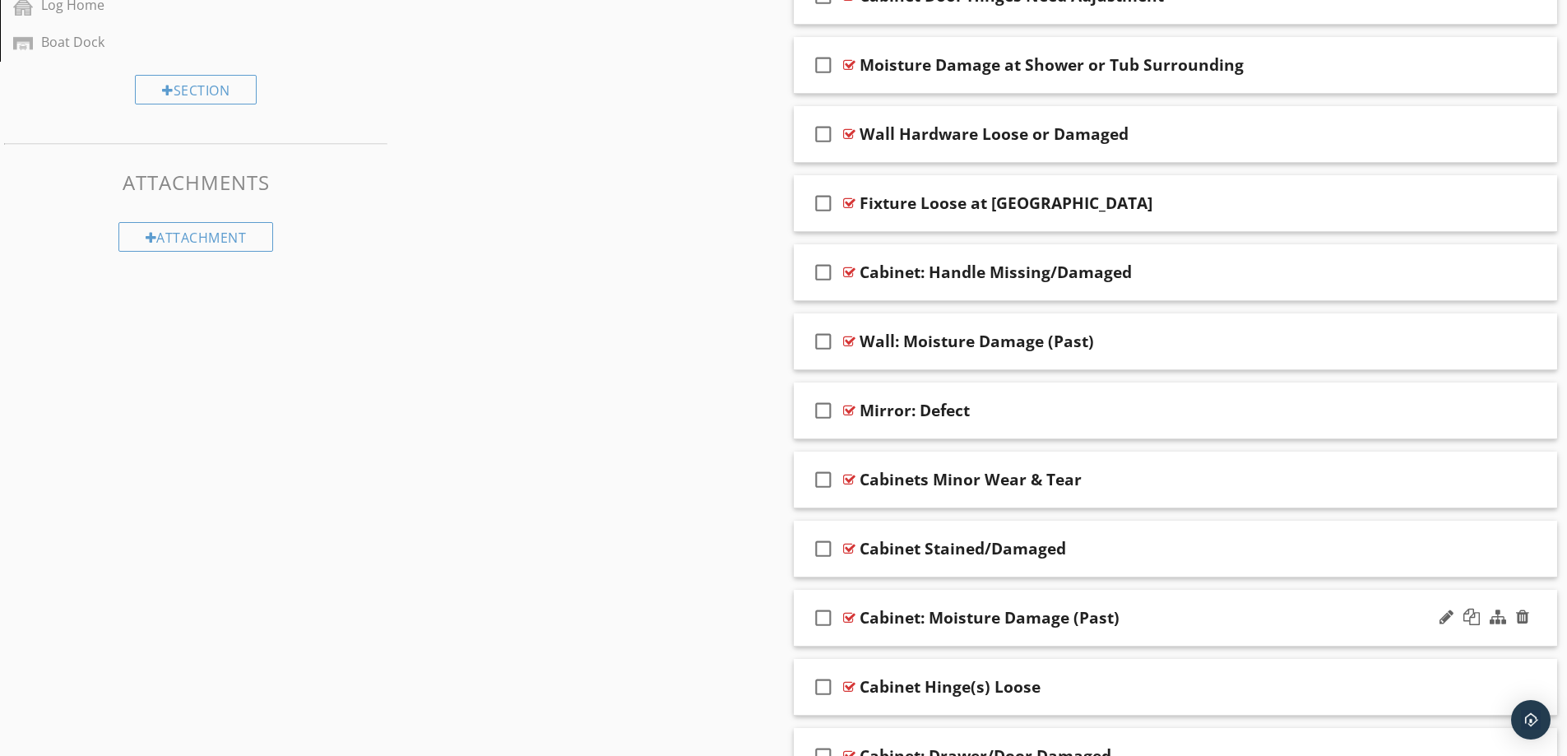
click at [1174, 609] on div "Cabinet: Moisture Damage (Past)" at bounding box center [1133, 618] width 548 height 20
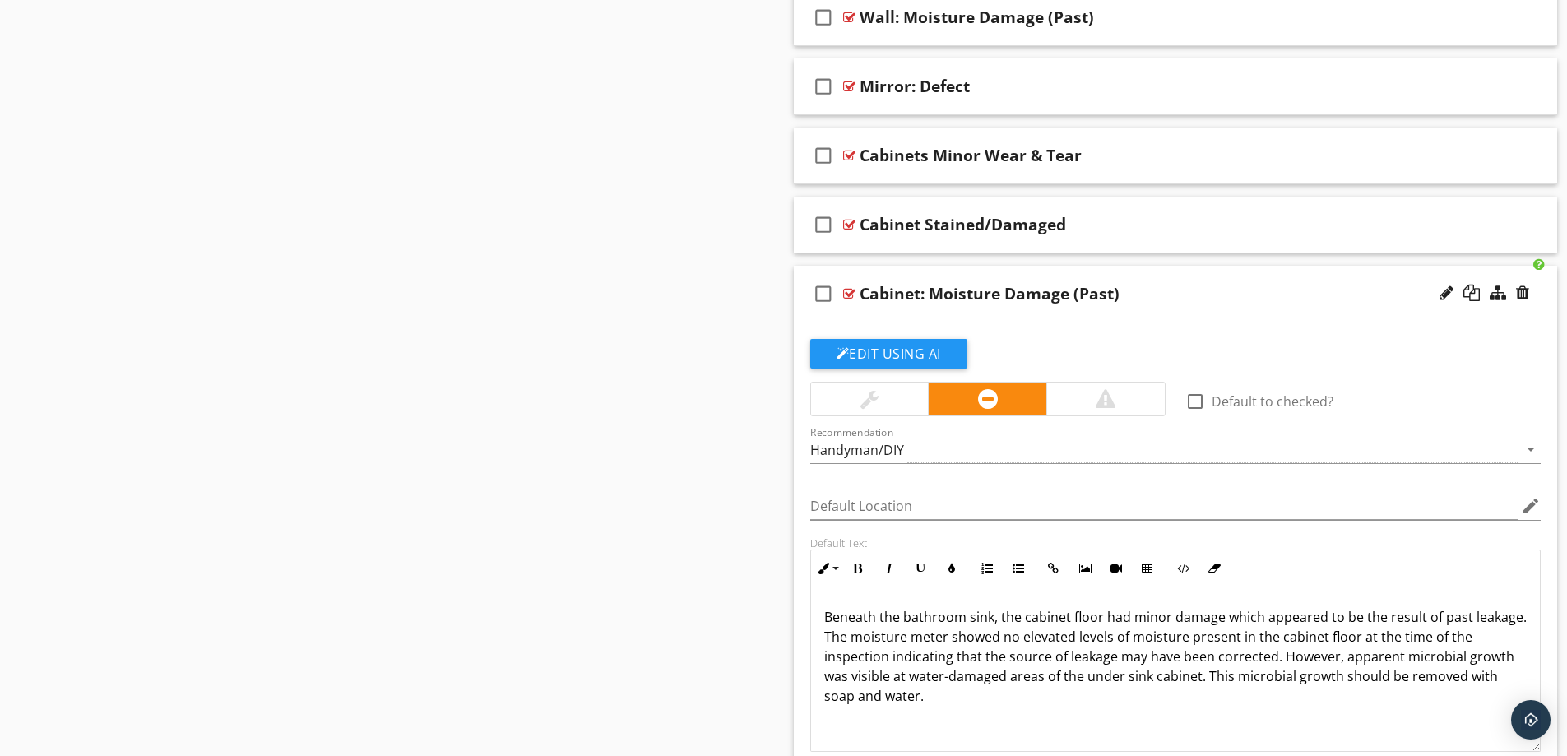
scroll to position [1420, 0]
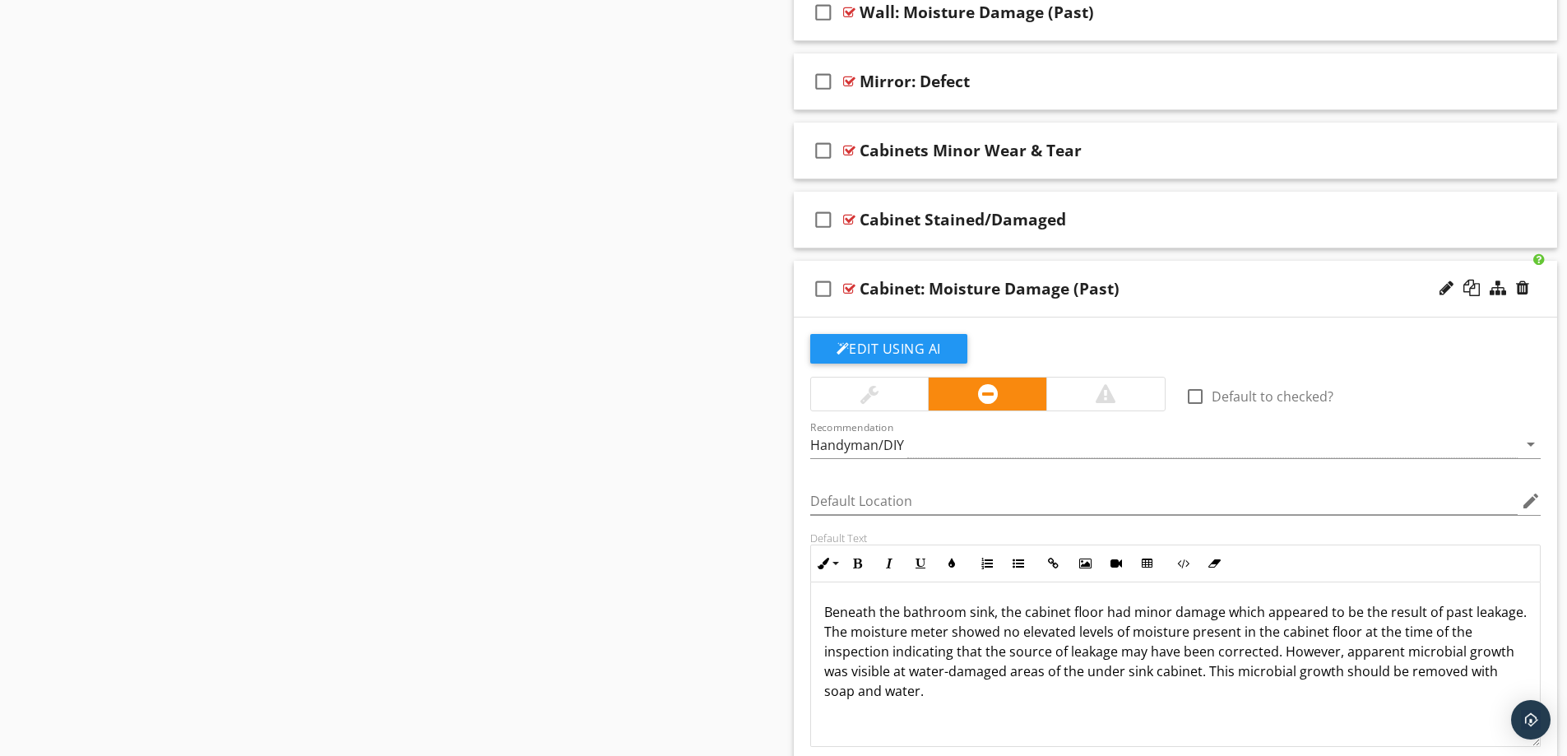
click at [1176, 294] on div "Cabinet: Moisture Damage (Past)" at bounding box center [1133, 289] width 548 height 20
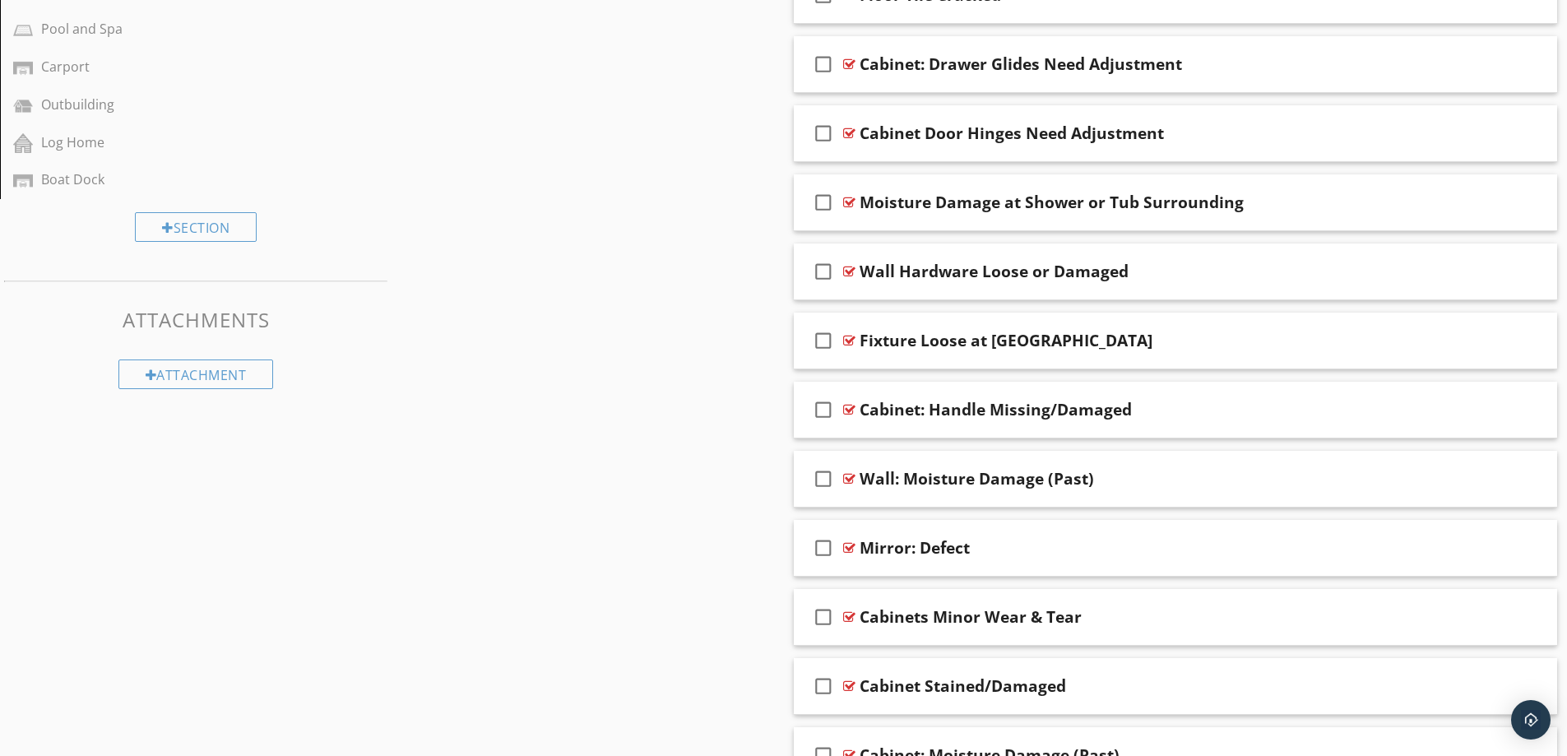
scroll to position [926, 0]
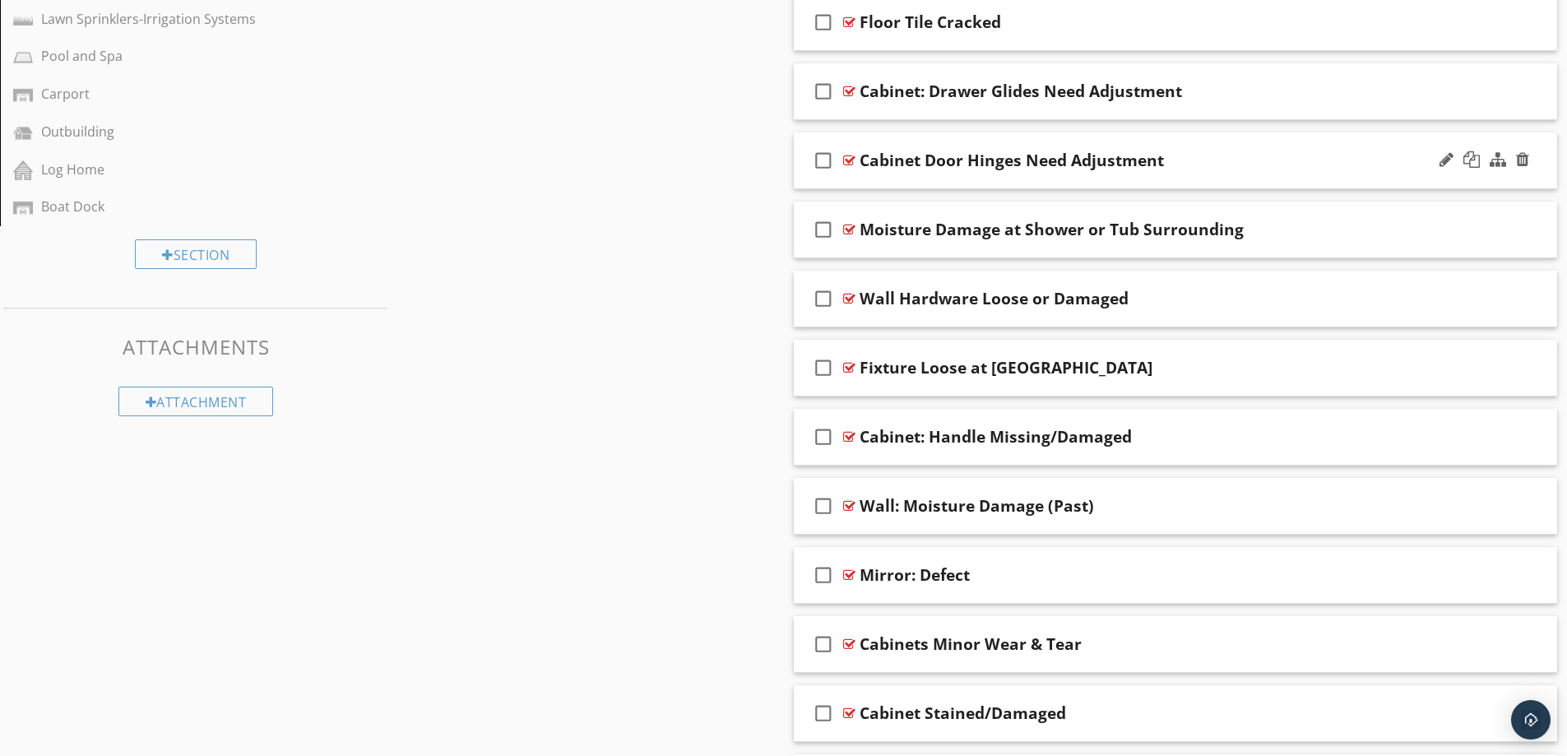
click at [1242, 156] on div "Cabinet Door Hinges Need Adjustment" at bounding box center [1133, 161] width 548 height 20
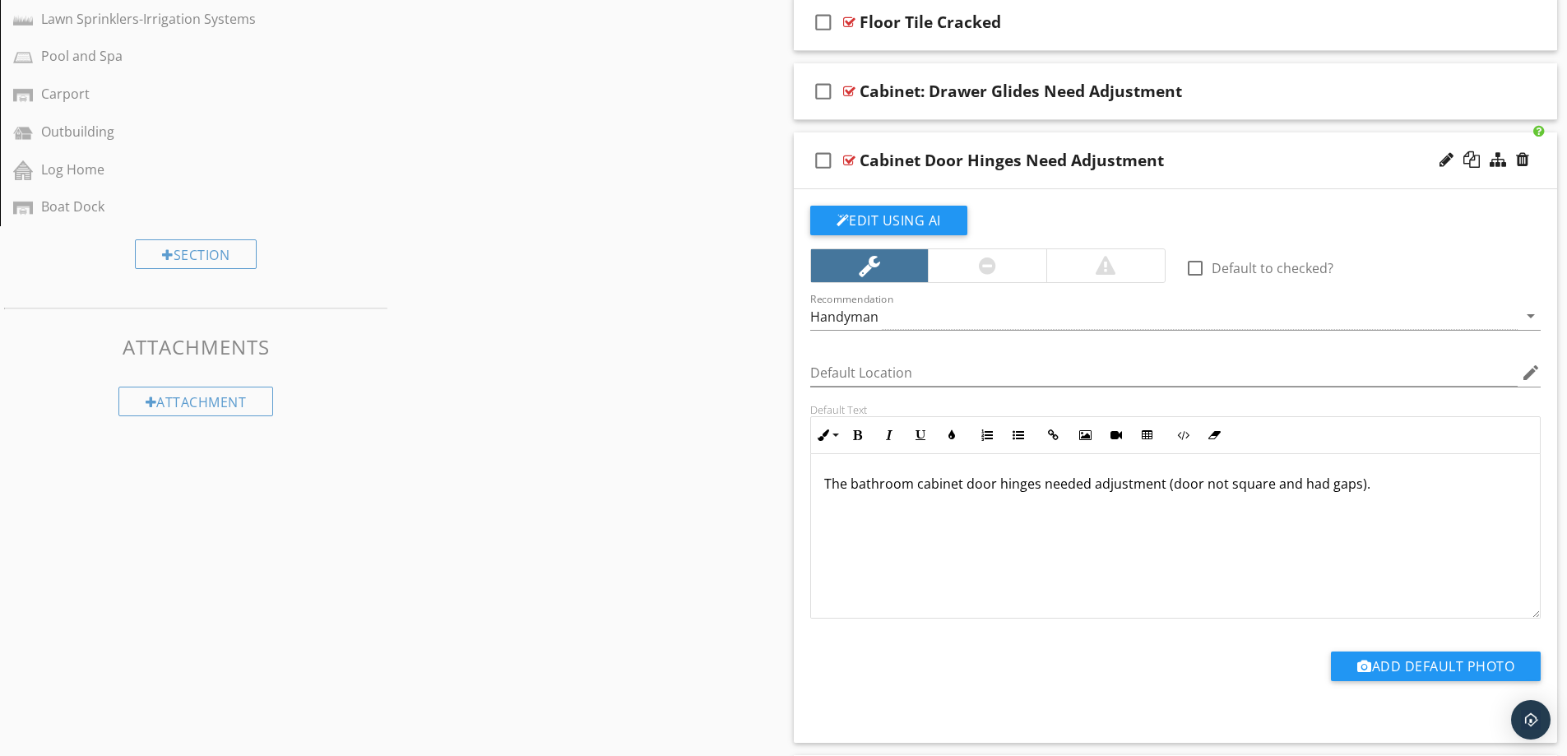
click at [1242, 156] on div "Cabinet Door Hinges Need Adjustment" at bounding box center [1133, 161] width 548 height 20
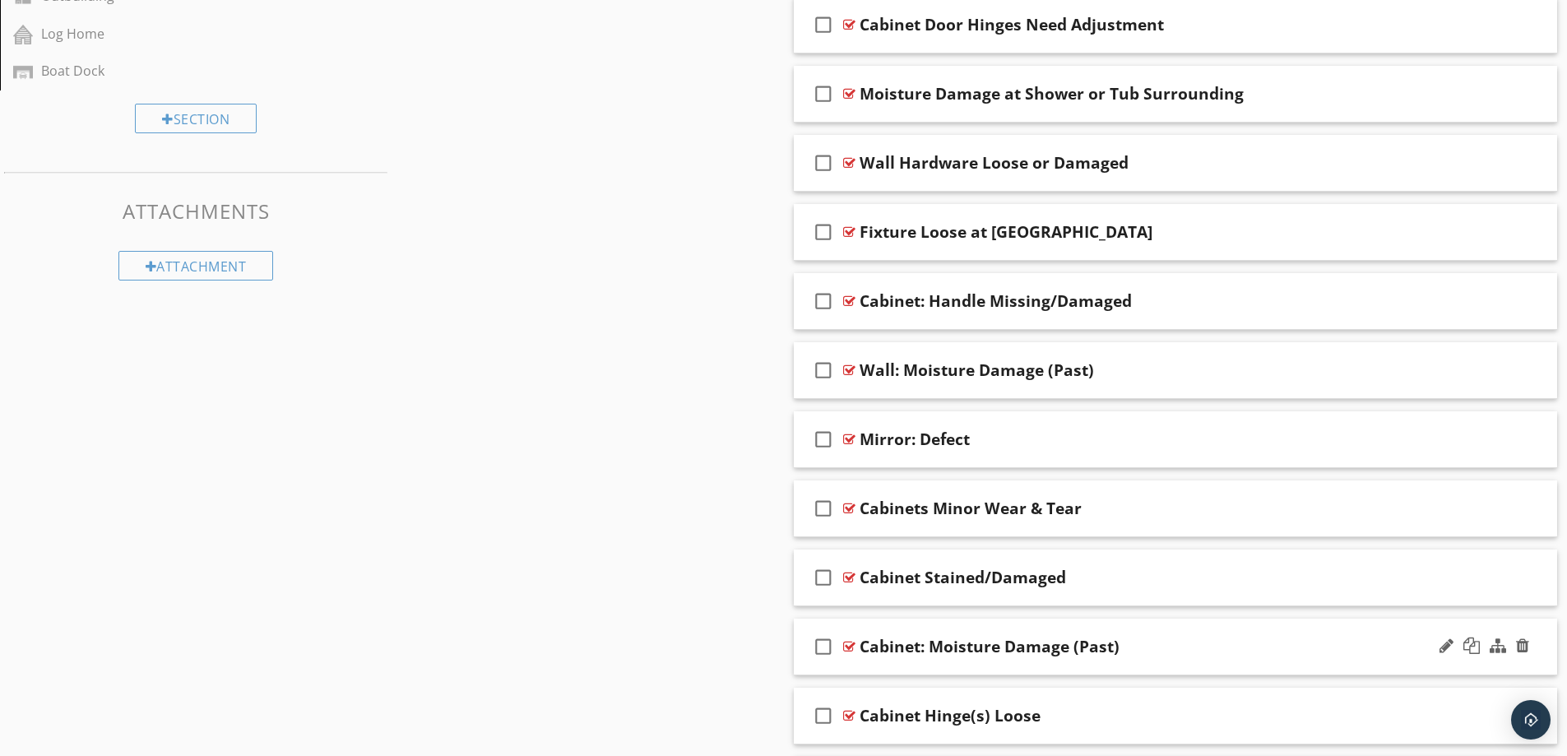
scroll to position [1091, 0]
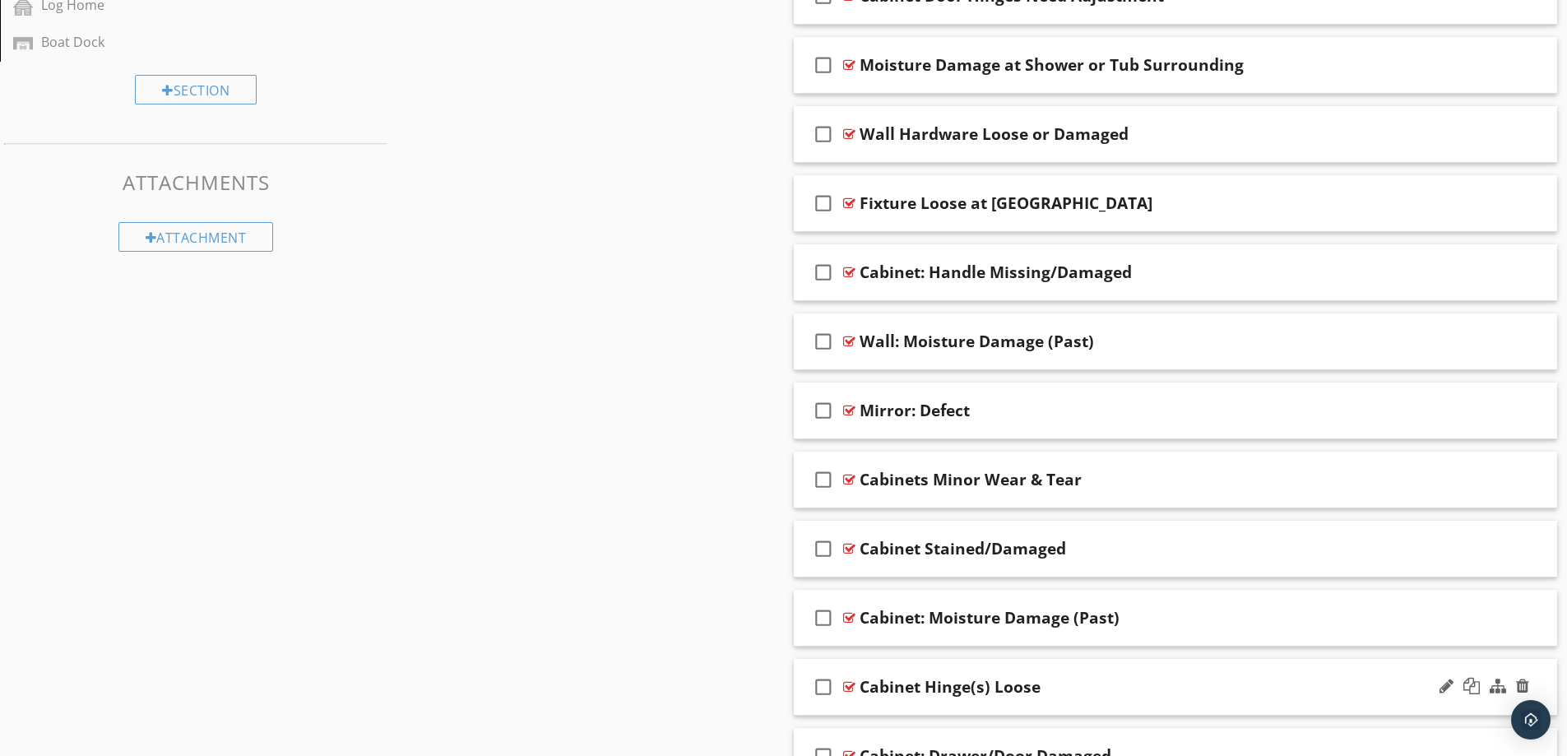
click at [1195, 680] on div "Cabinet Hinge(s) Loose" at bounding box center [1133, 687] width 548 height 20
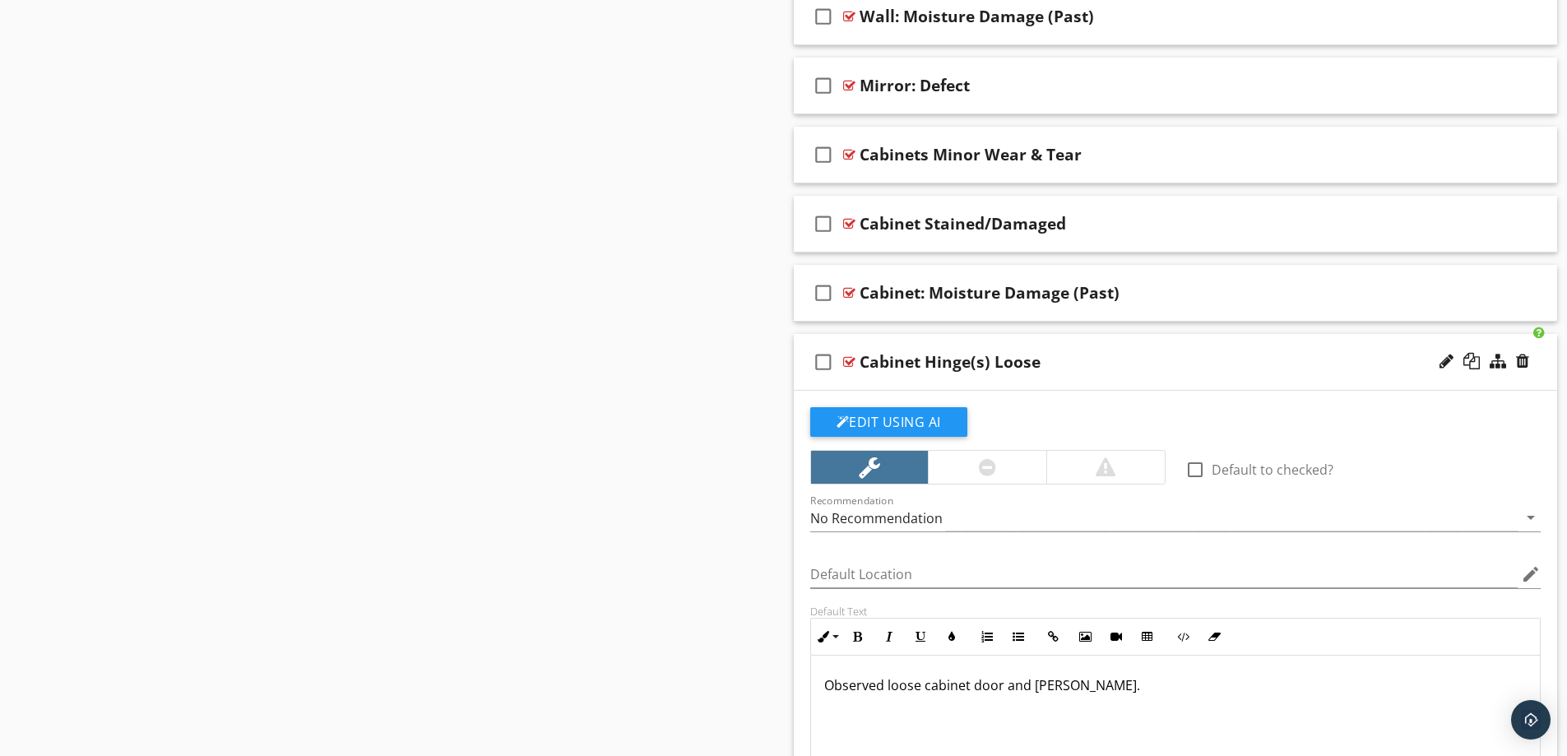
scroll to position [1420, 0]
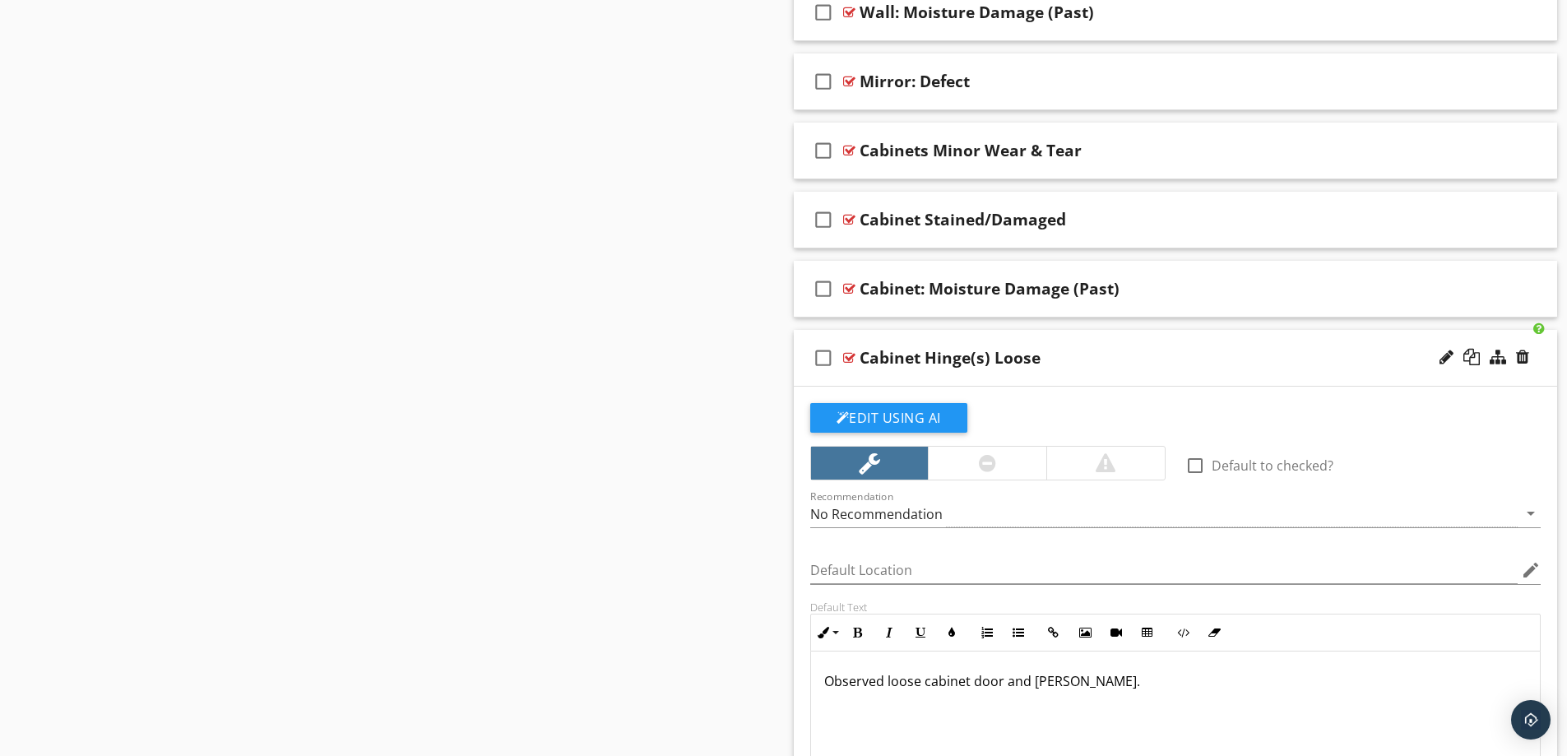
click at [1175, 352] on div "Cabinet Hinge(s) Loose" at bounding box center [1133, 358] width 548 height 20
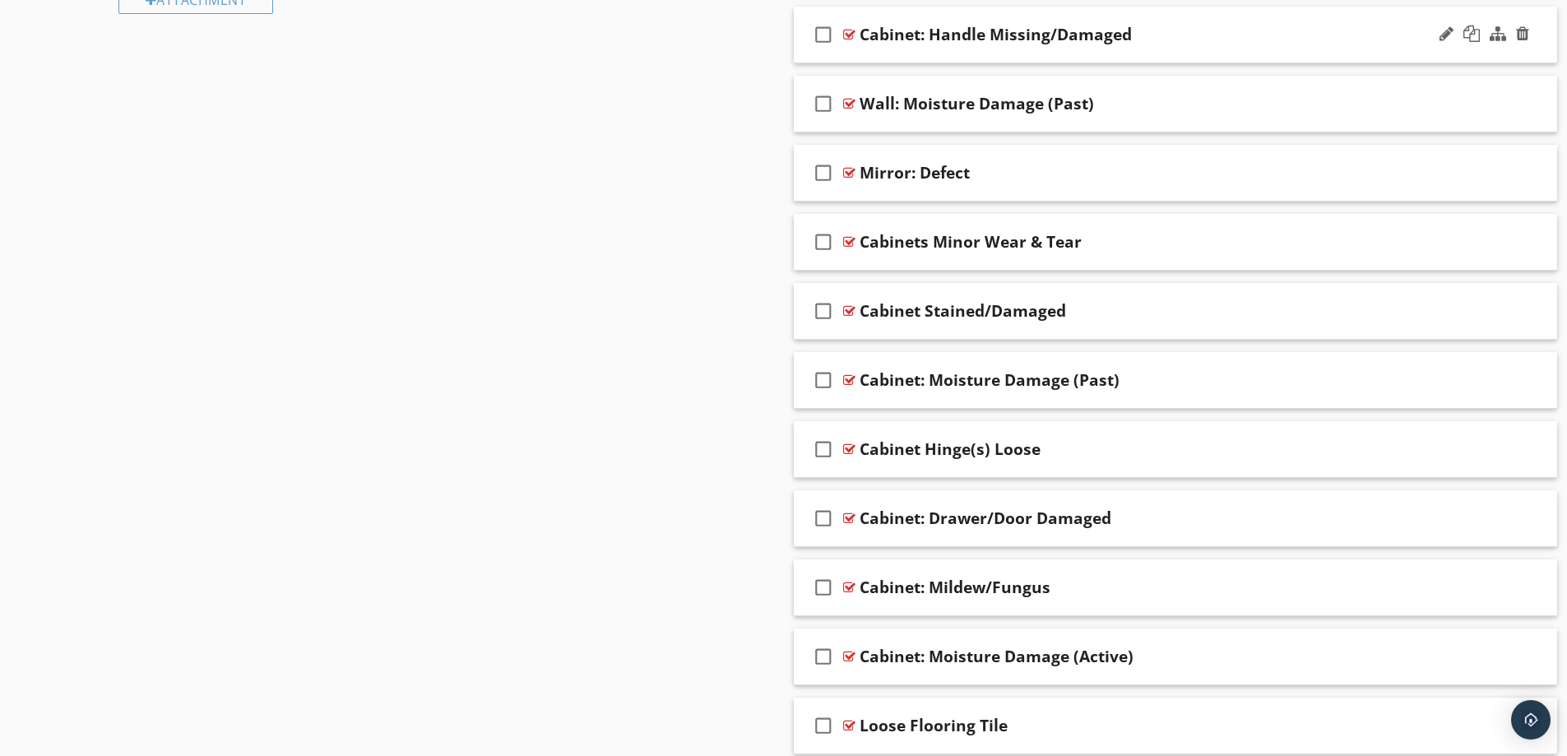
scroll to position [1337, 0]
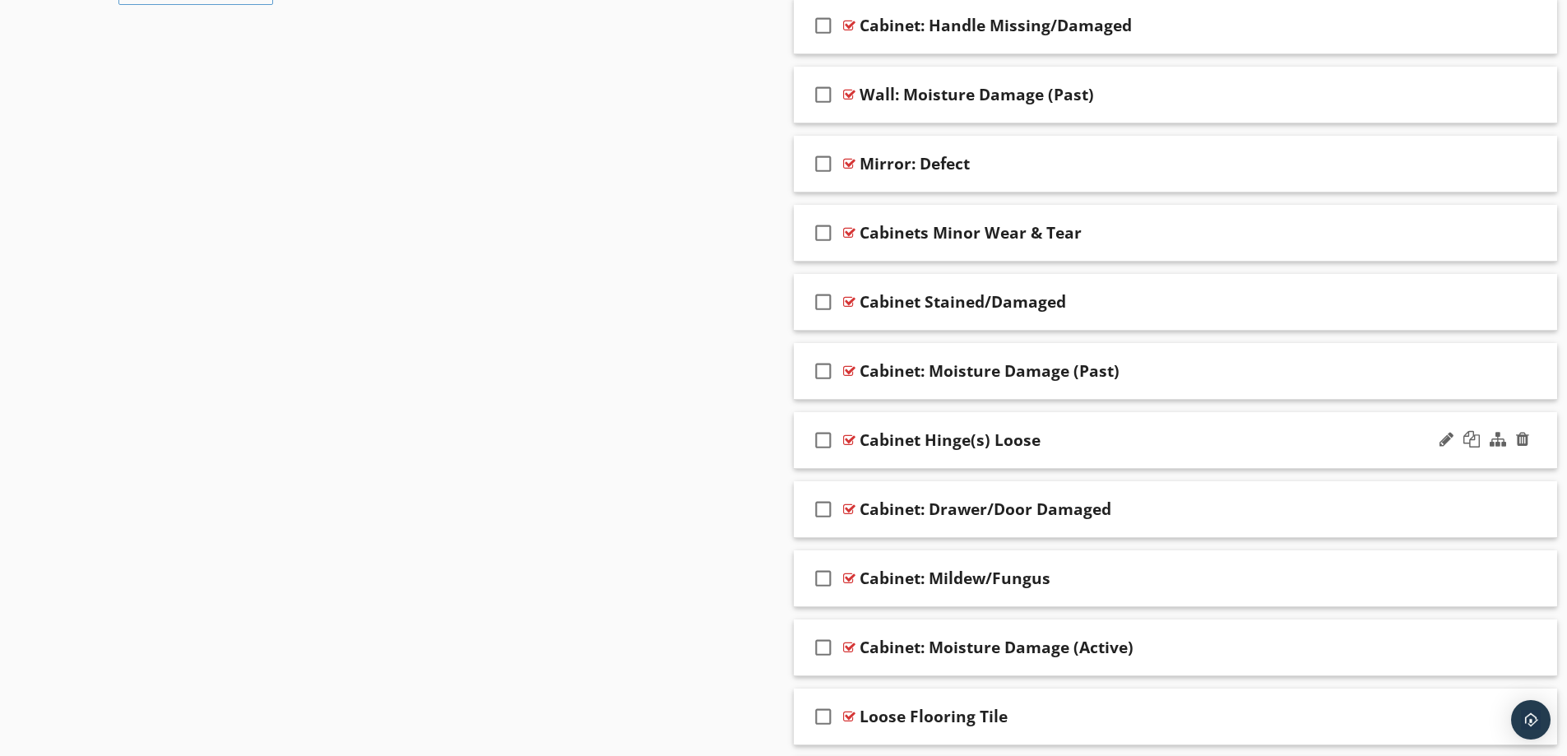
click at [1205, 432] on div "Cabinet Hinge(s) Loose" at bounding box center [1133, 440] width 548 height 20
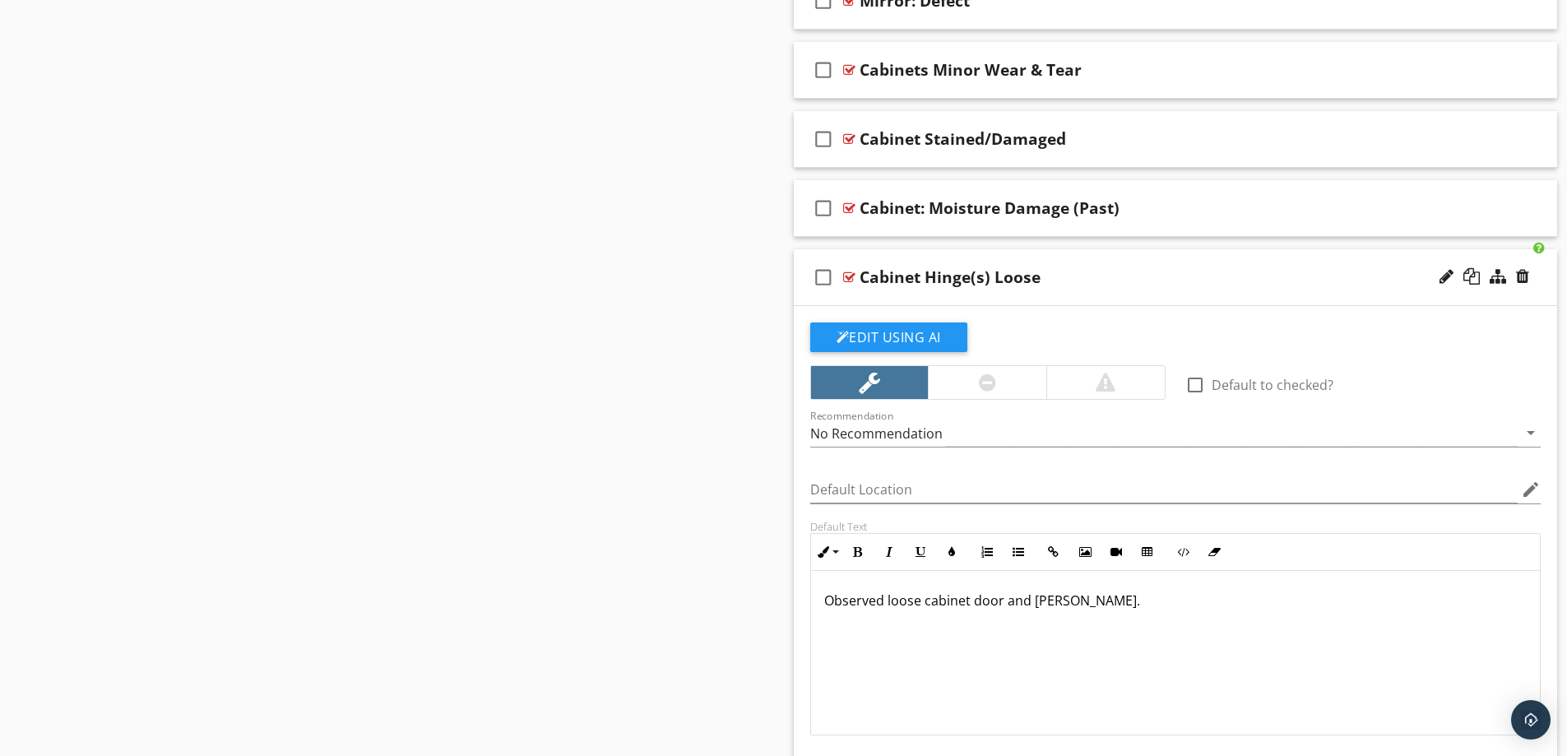
scroll to position [1502, 0]
click at [1522, 275] on div at bounding box center [1522, 274] width 13 height 16
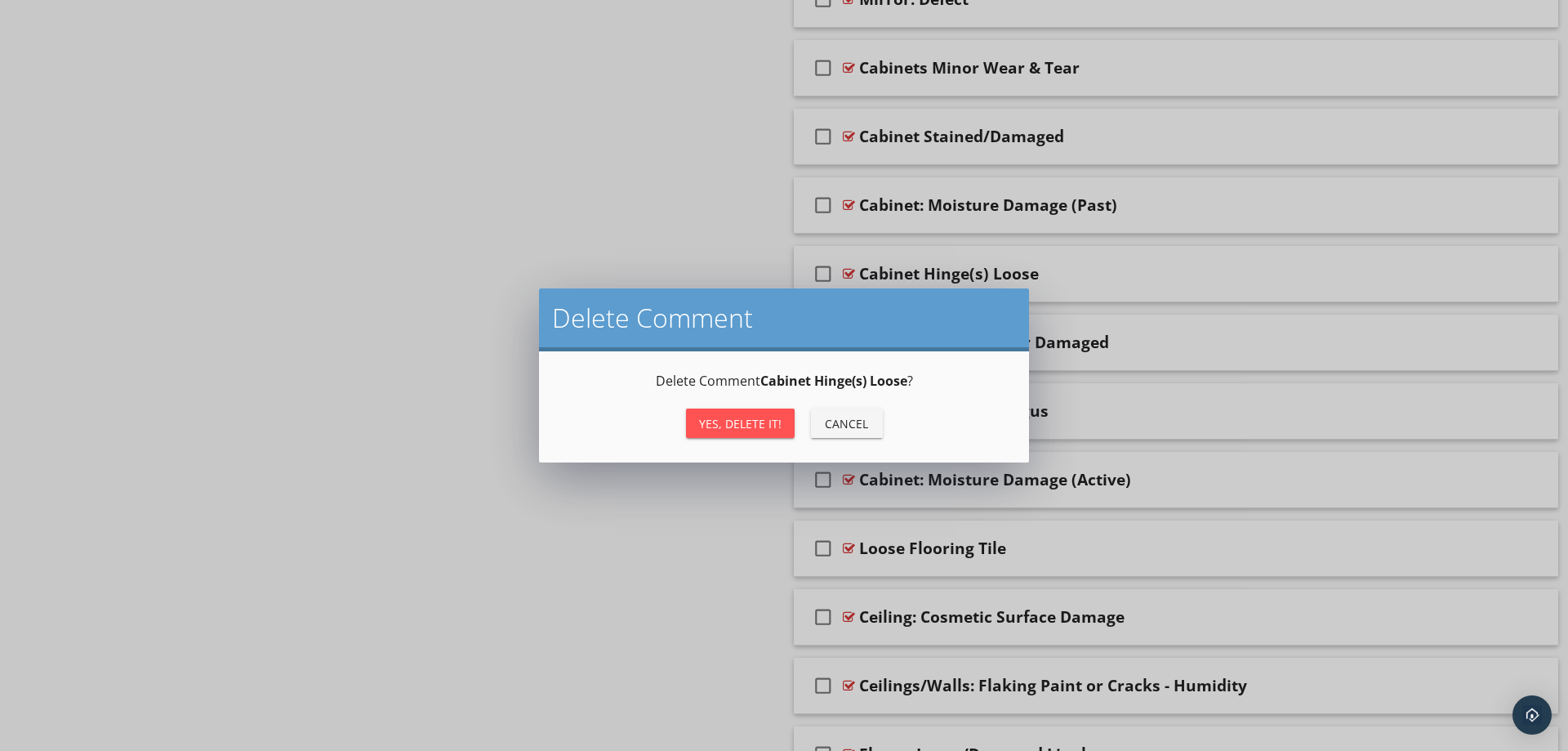
click at [772, 421] on div "Yes, Delete it!" at bounding box center [740, 423] width 82 height 17
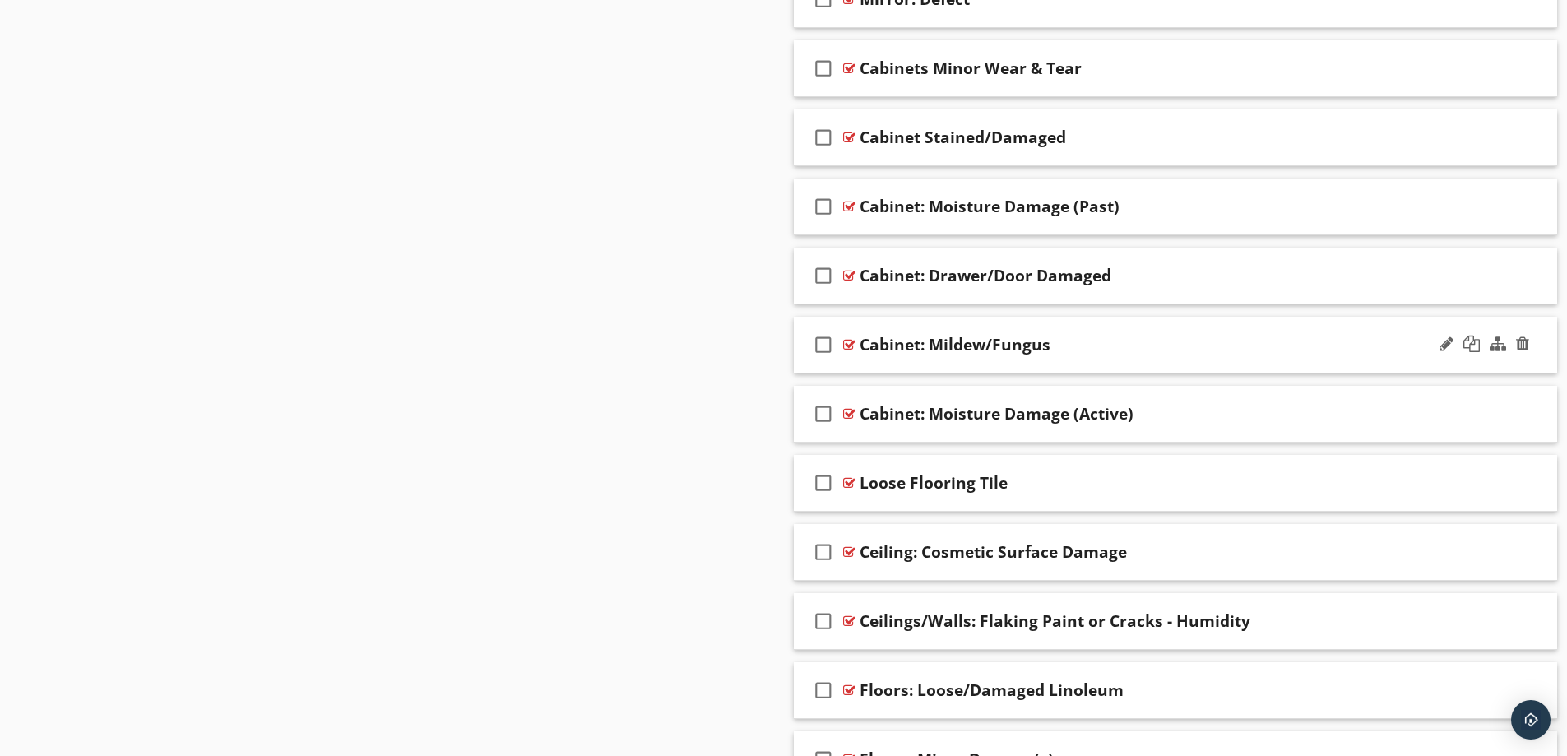
click at [1216, 335] on div "Cabinet: Mildew/Fungus" at bounding box center [1133, 345] width 548 height 20
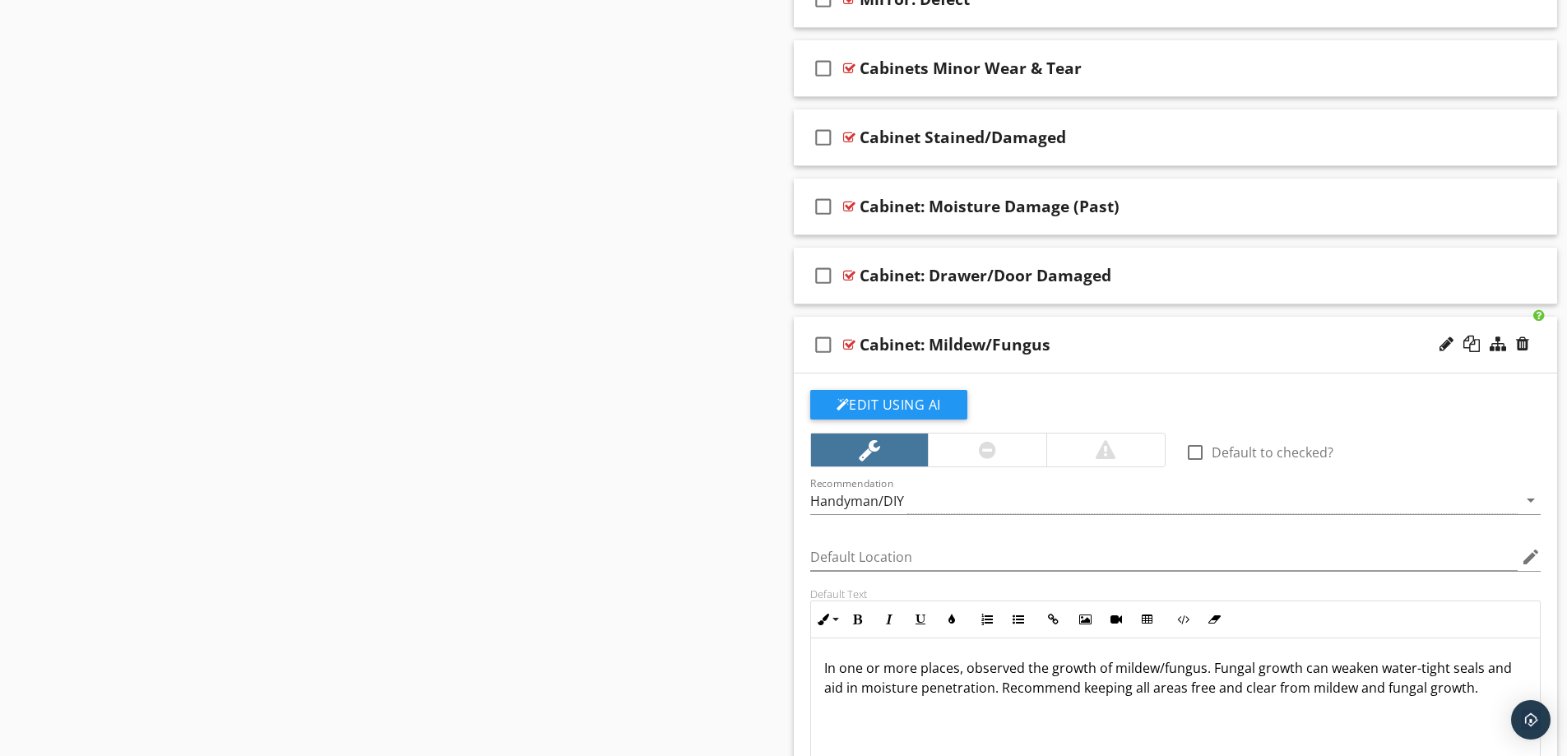
click at [1216, 335] on div "Cabinet: Mildew/Fungus" at bounding box center [1133, 345] width 548 height 20
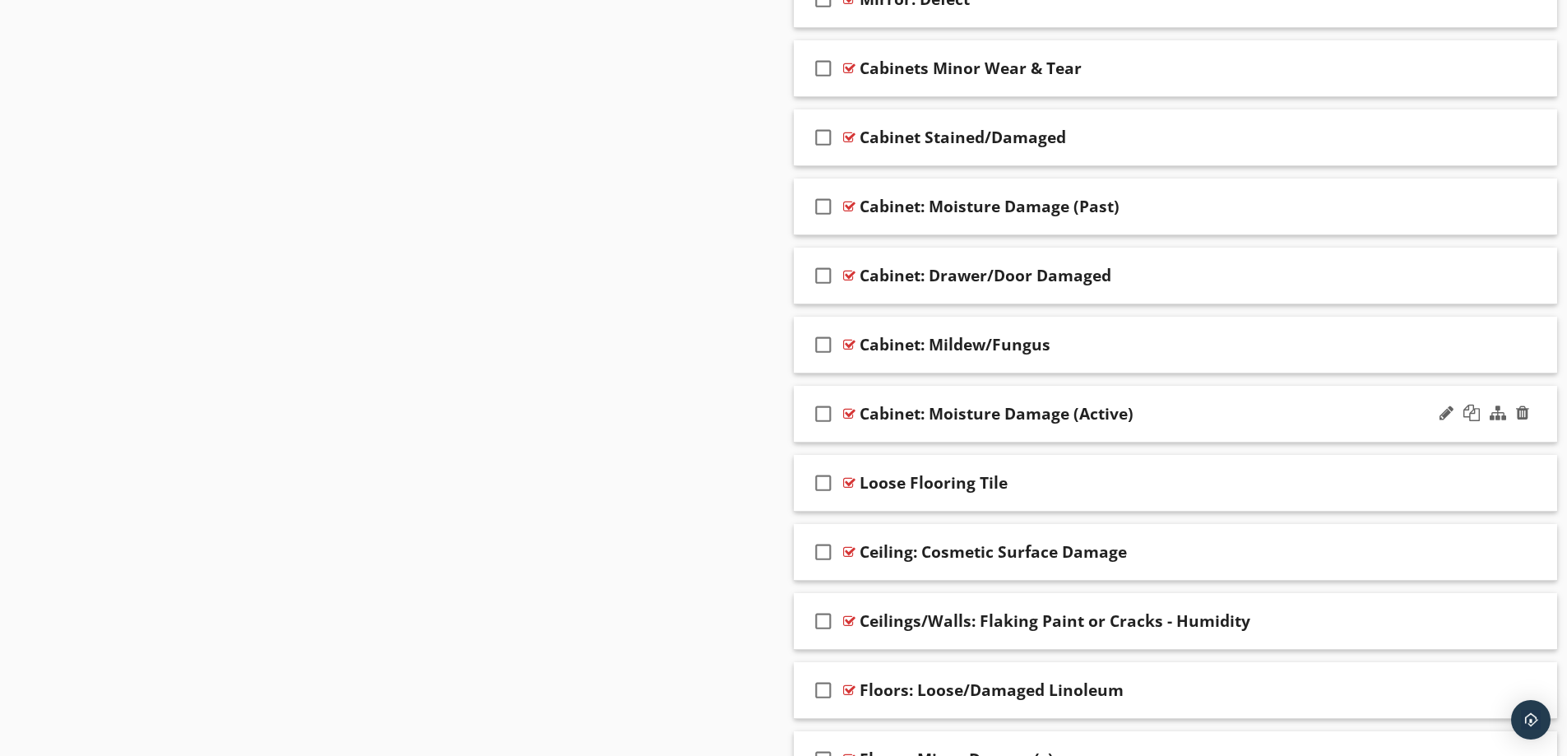
click at [1261, 406] on div "Cabinet: Moisture Damage (Active)" at bounding box center [1133, 414] width 548 height 20
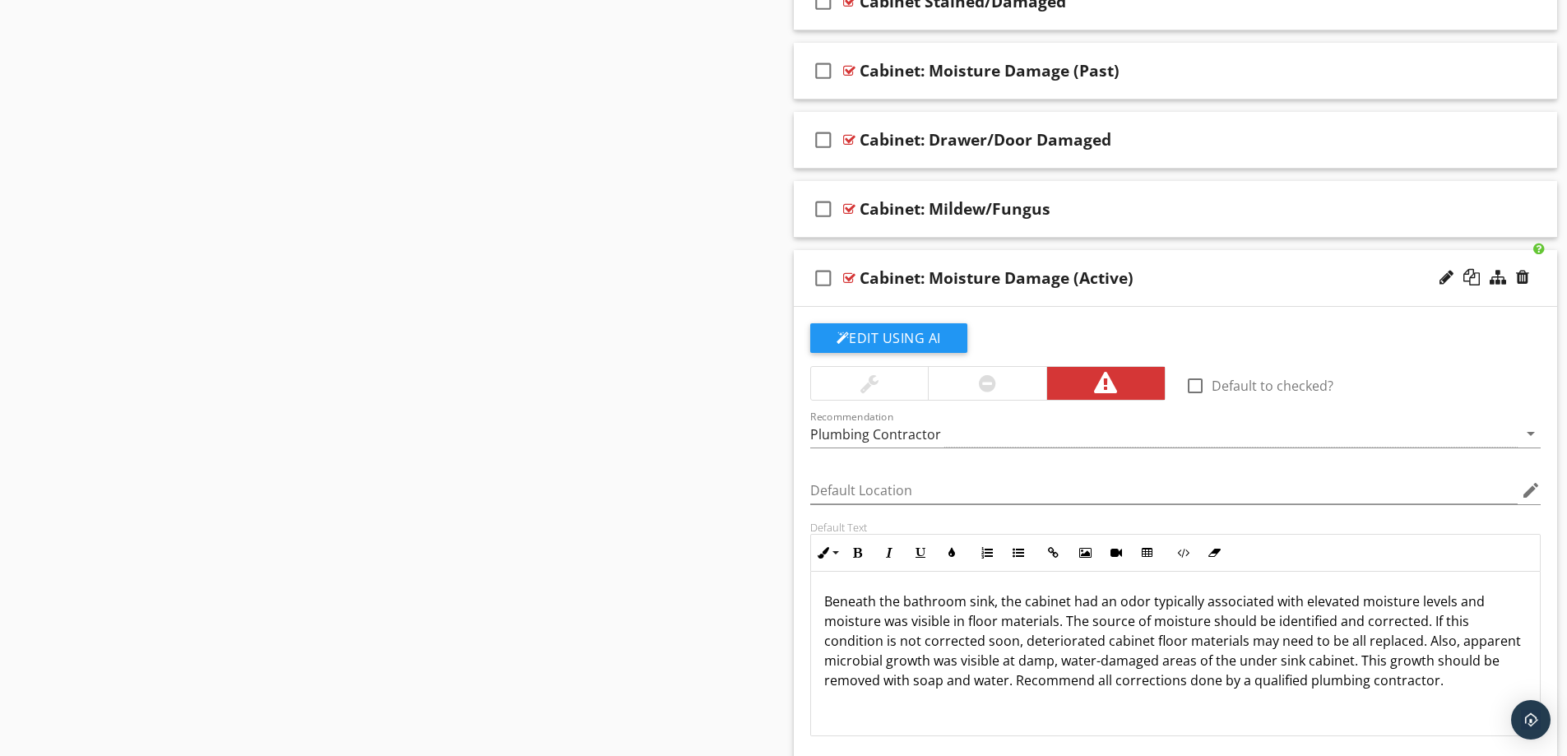
scroll to position [1666, 0]
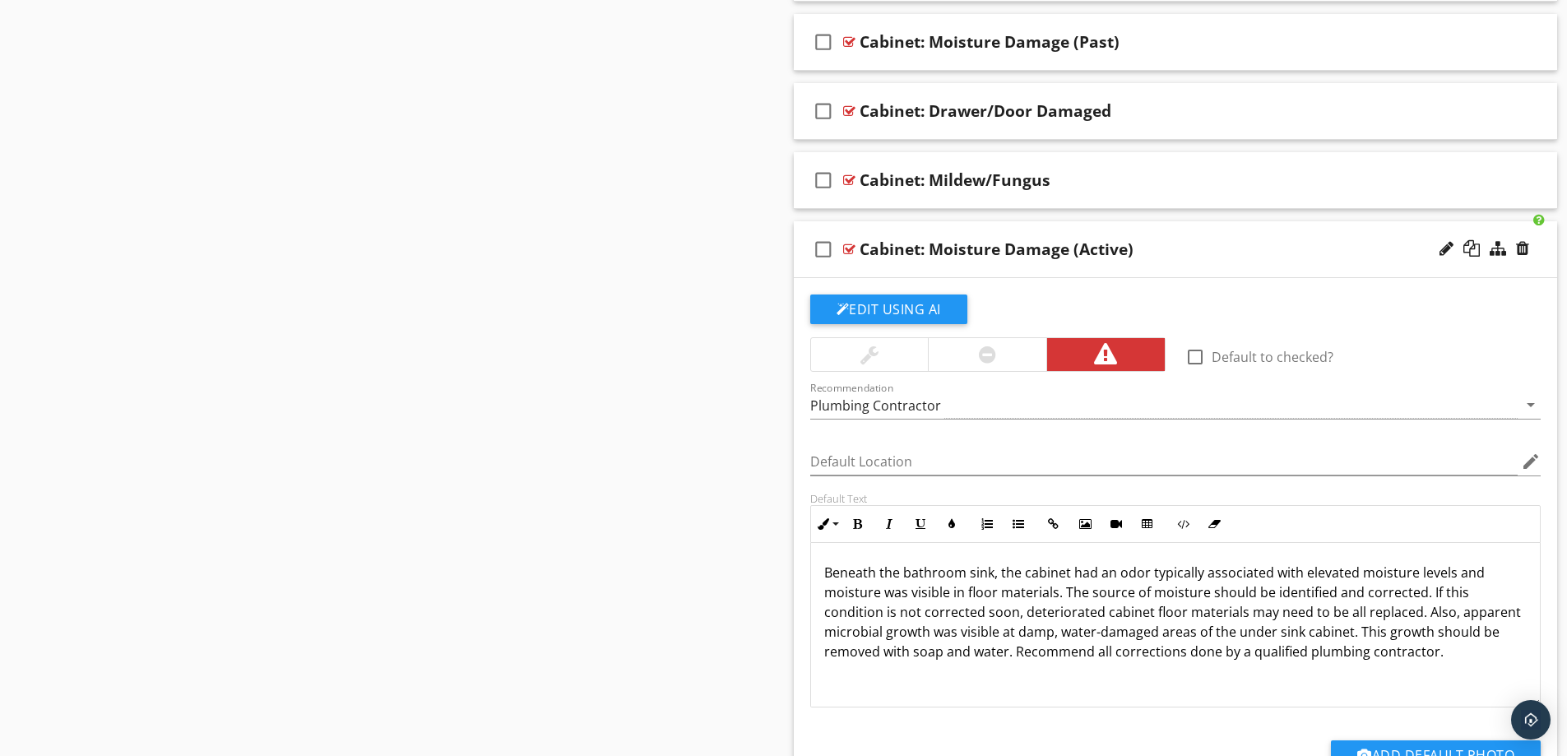
click at [1257, 239] on div "check_box_outline_blank Cabinet: Moisture Damage (Active)" at bounding box center [1176, 249] width 764 height 57
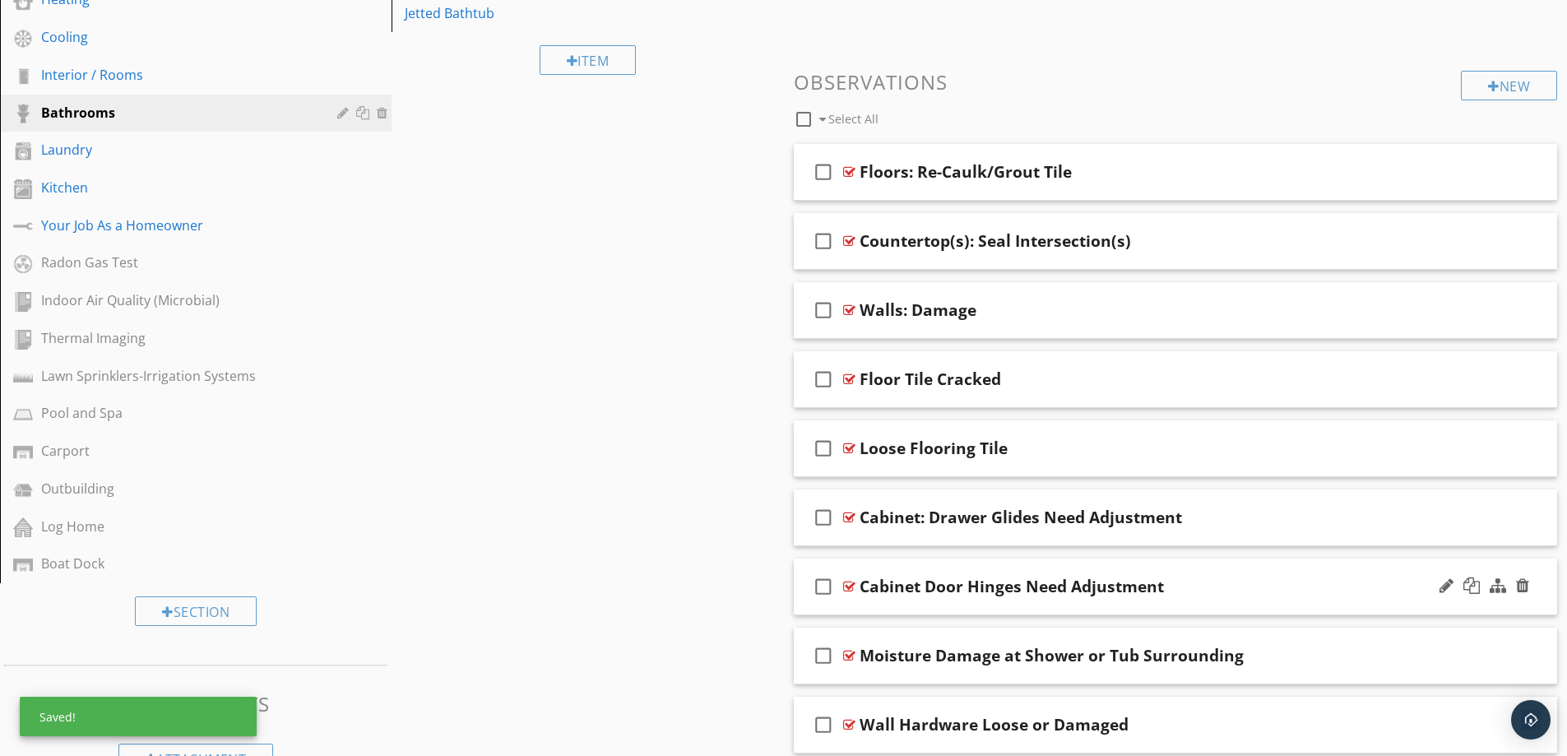
scroll to position [599, 0]
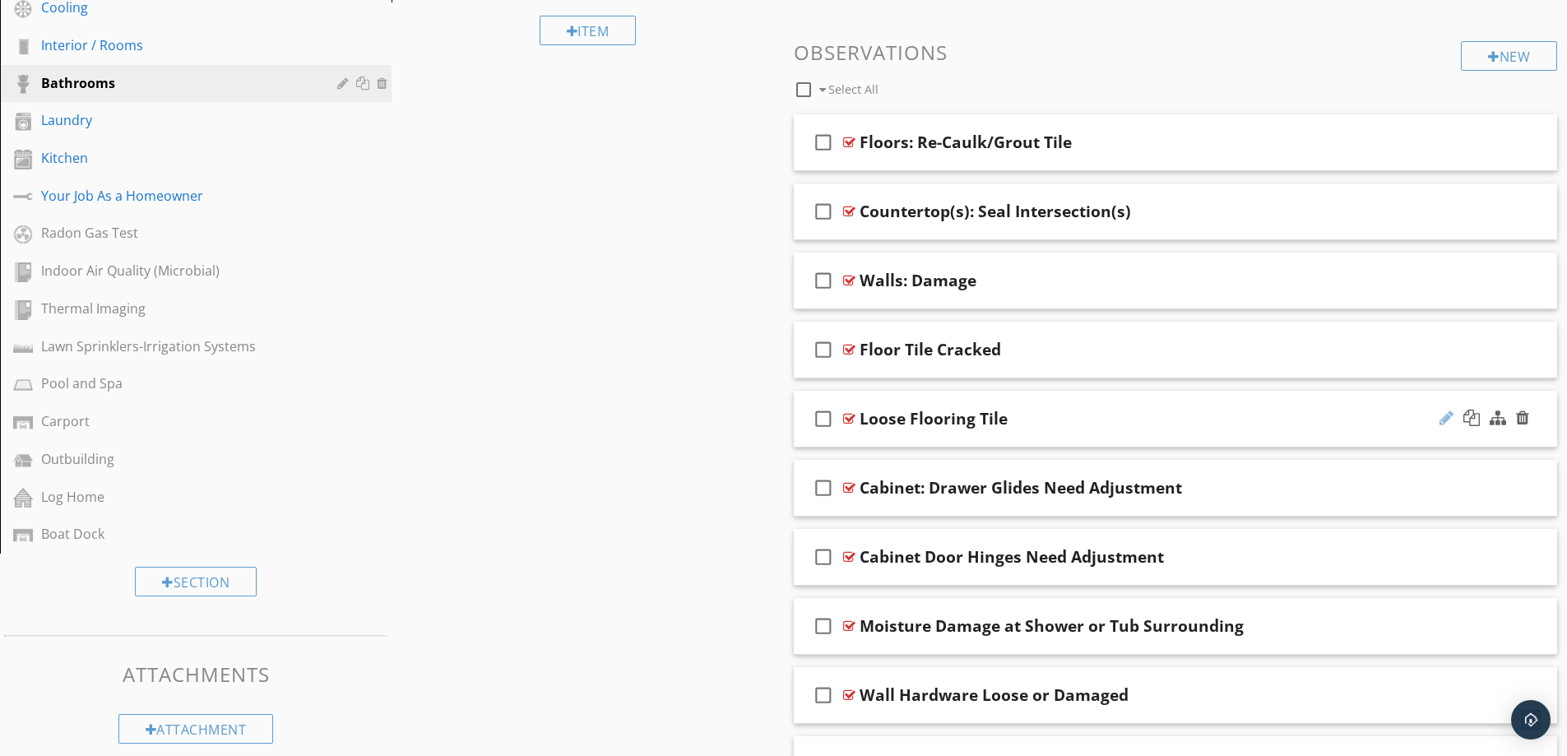
click at [1440, 419] on div at bounding box center [1446, 418] width 14 height 16
click at [899, 421] on input "Loose Flooring Tile Loose" at bounding box center [1133, 420] width 548 height 27
type input "Flooring Tile Loose"
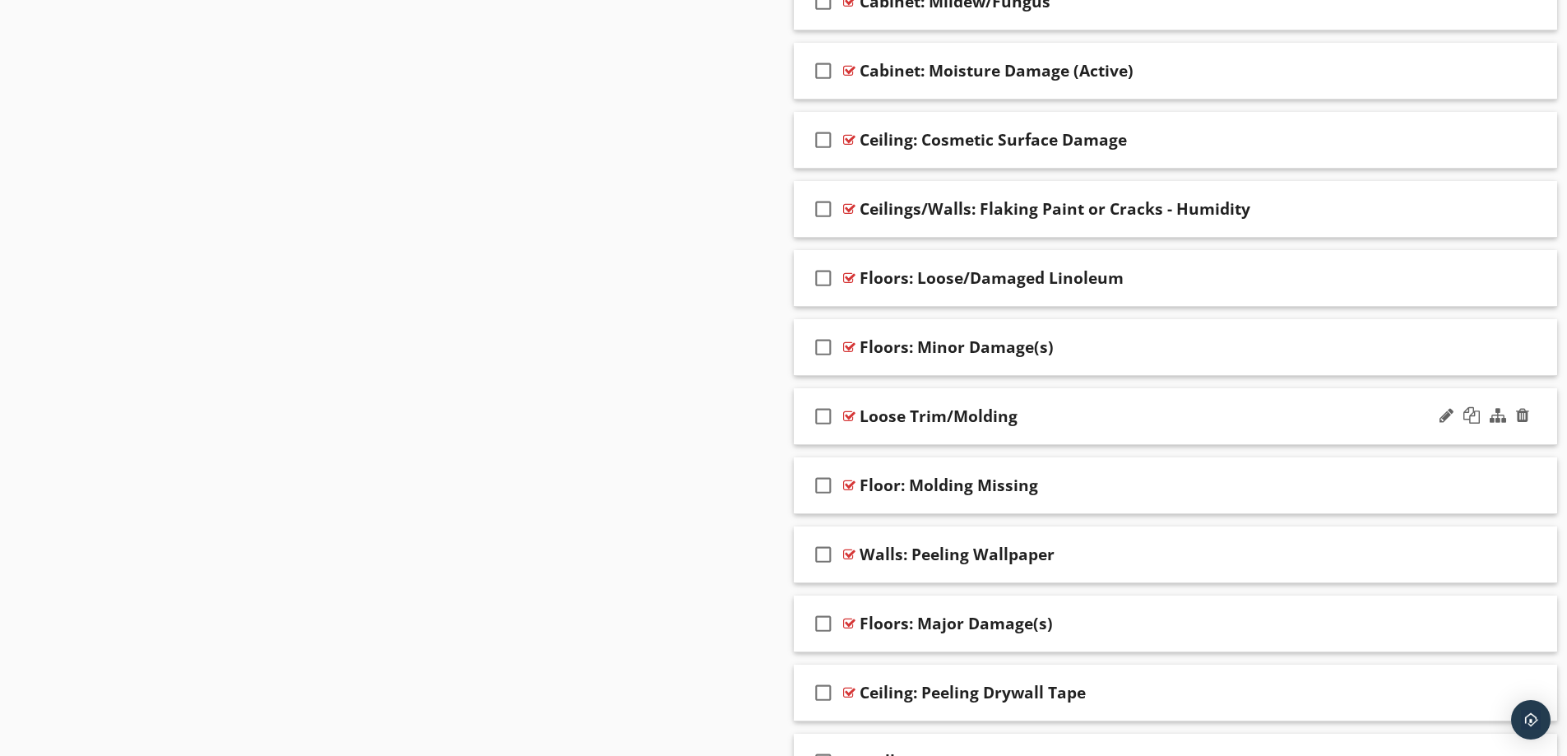
scroll to position [1915, 0]
click at [1453, 415] on div at bounding box center [1484, 415] width 96 height 39
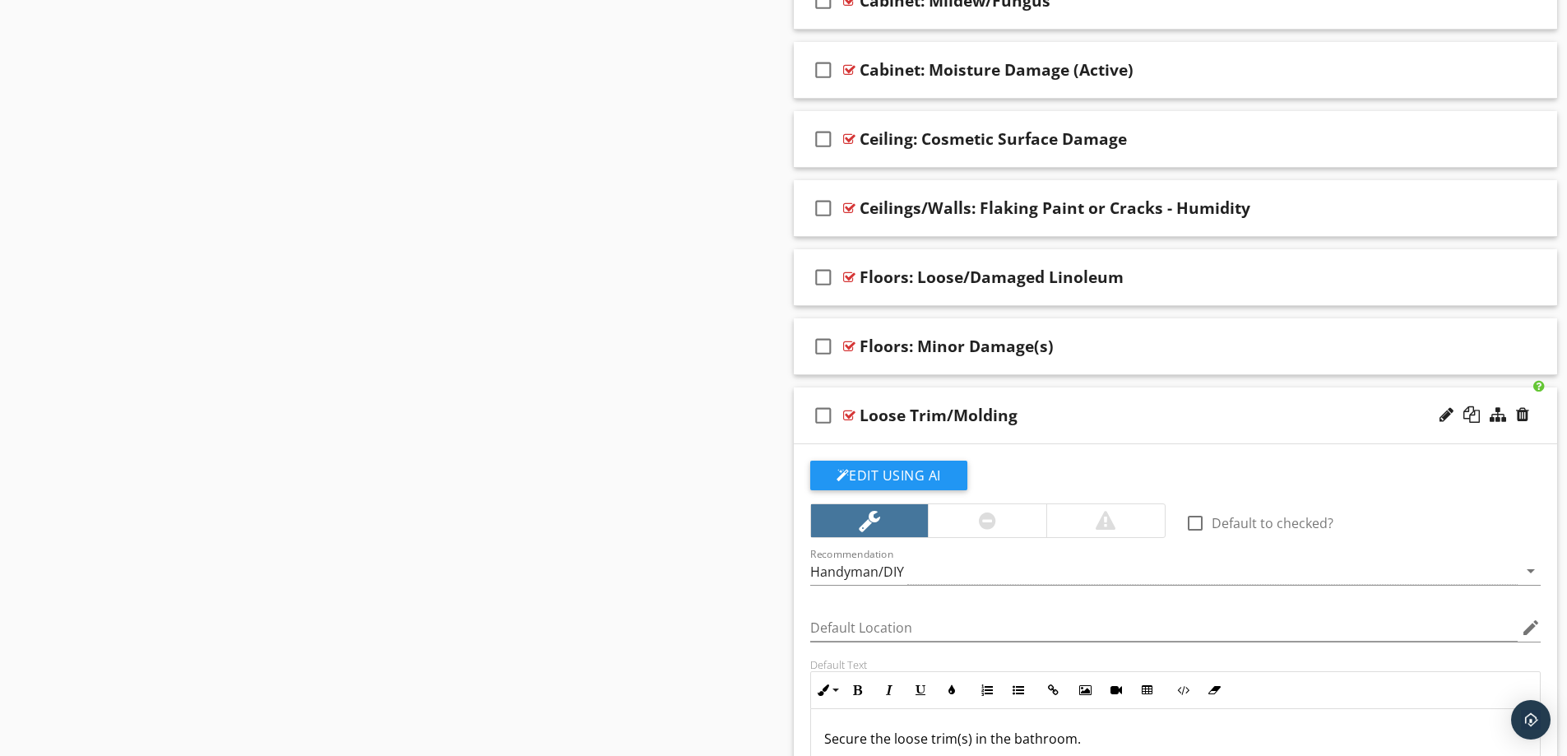
click at [1018, 419] on div "Loose Trim/Molding" at bounding box center [1133, 415] width 548 height 20
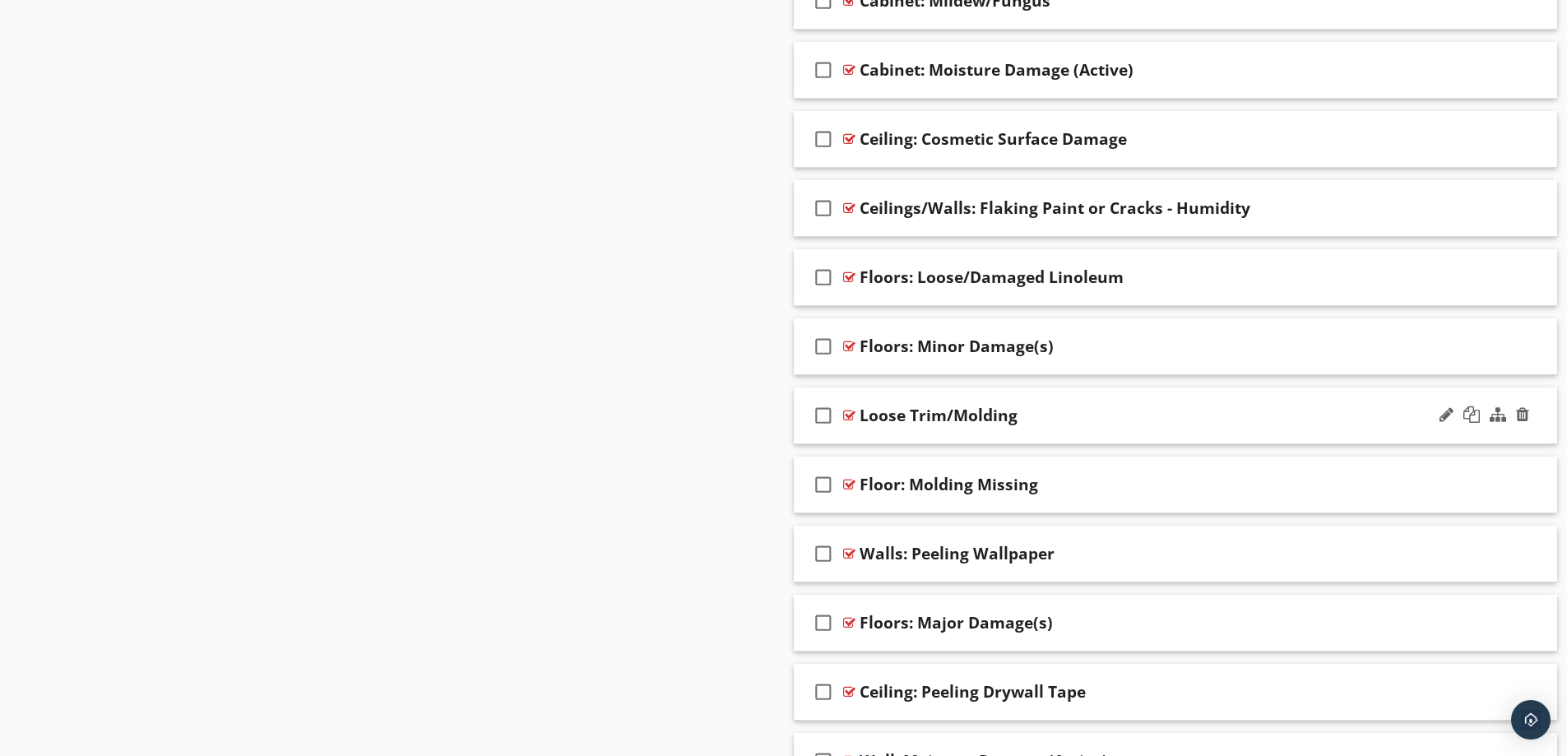
click at [1041, 419] on div "Loose Trim/Molding" at bounding box center [1133, 415] width 548 height 20
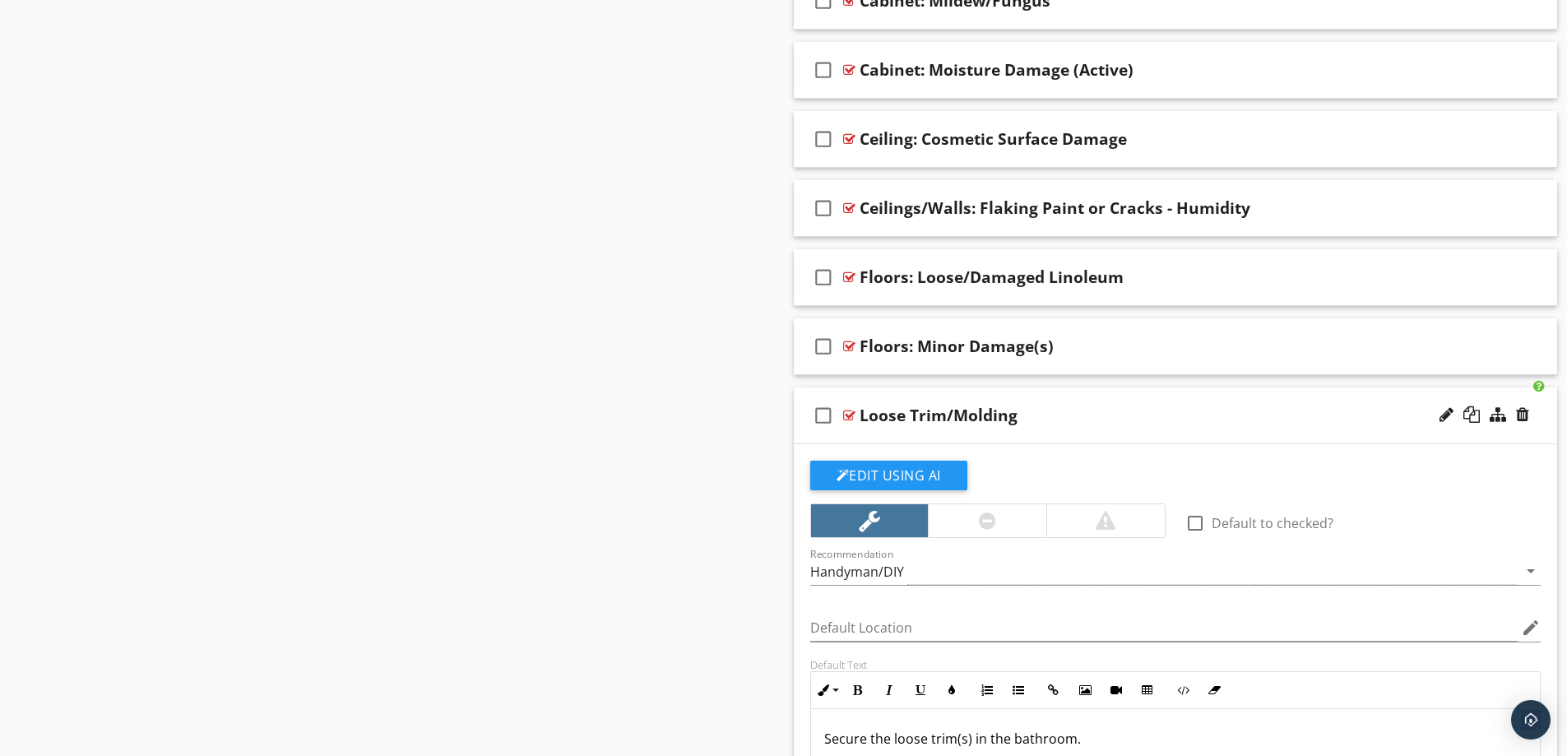
click at [1012, 419] on div "Loose Trim/Molding" at bounding box center [938, 415] width 158 height 20
type input "Trim/Molding Loose"
click at [1122, 401] on div "check_box_outline_blank Trim/Molding Loose" at bounding box center [1176, 415] width 764 height 57
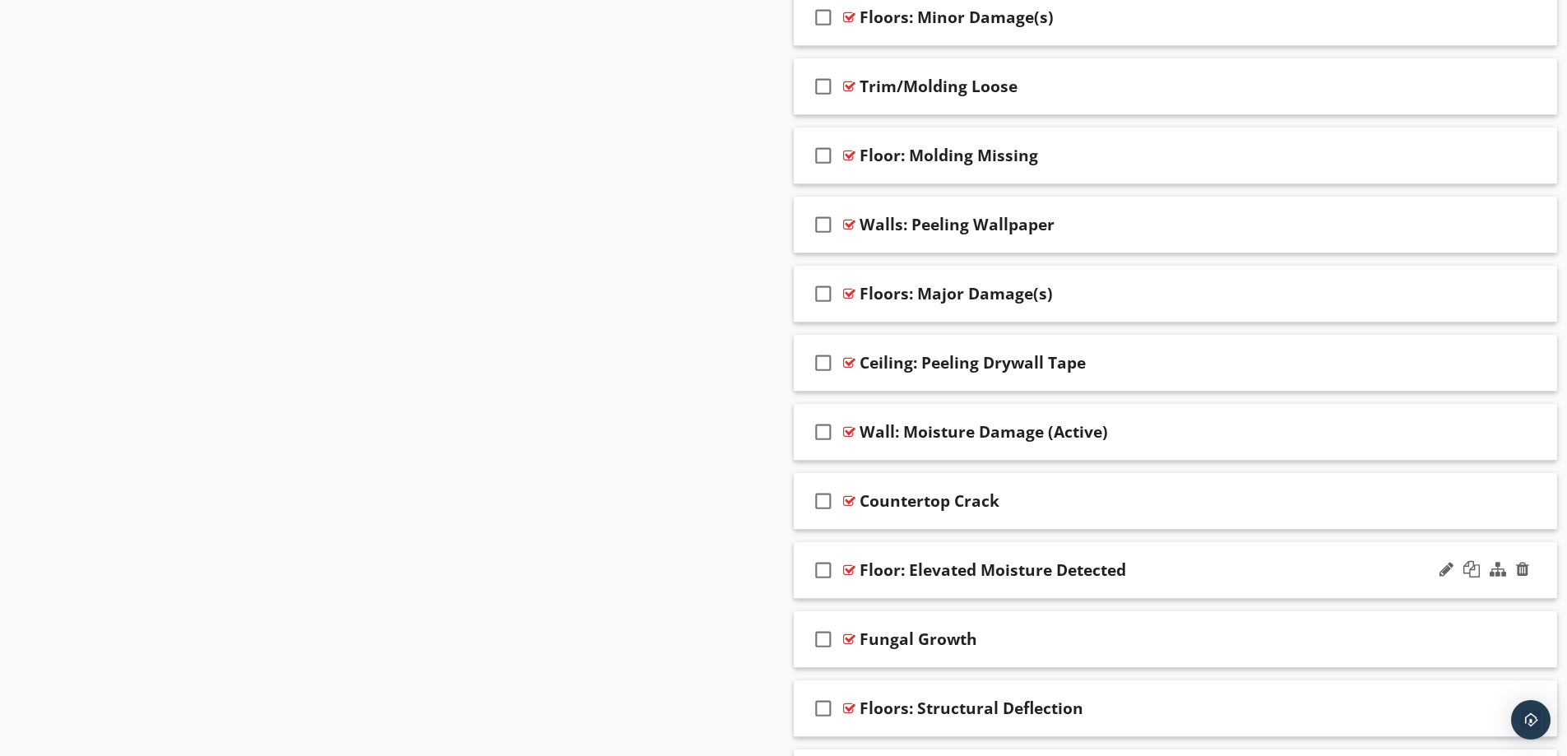
scroll to position [2326, 0]
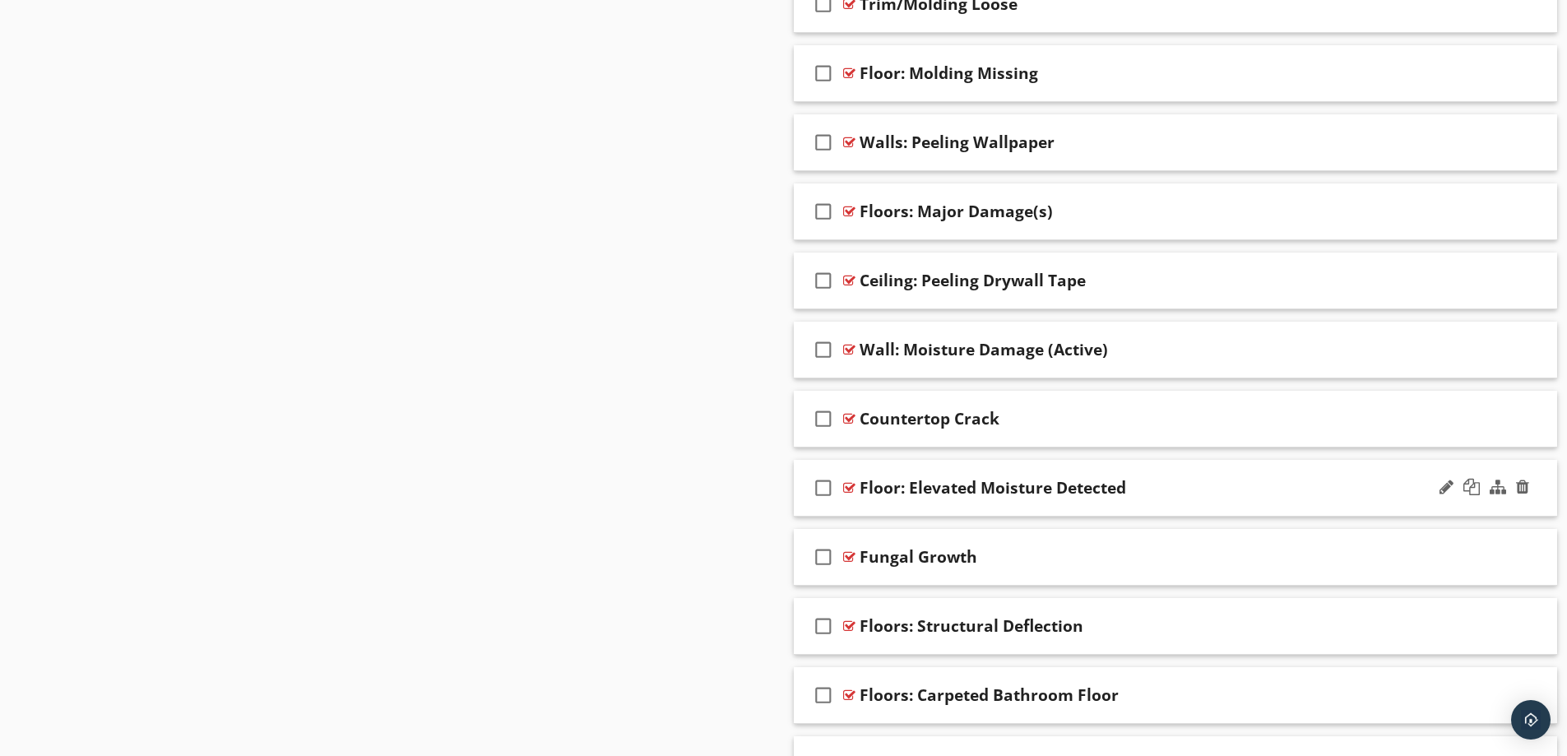
click at [1265, 484] on div "Floor: Elevated Moisture Detected" at bounding box center [1133, 488] width 548 height 20
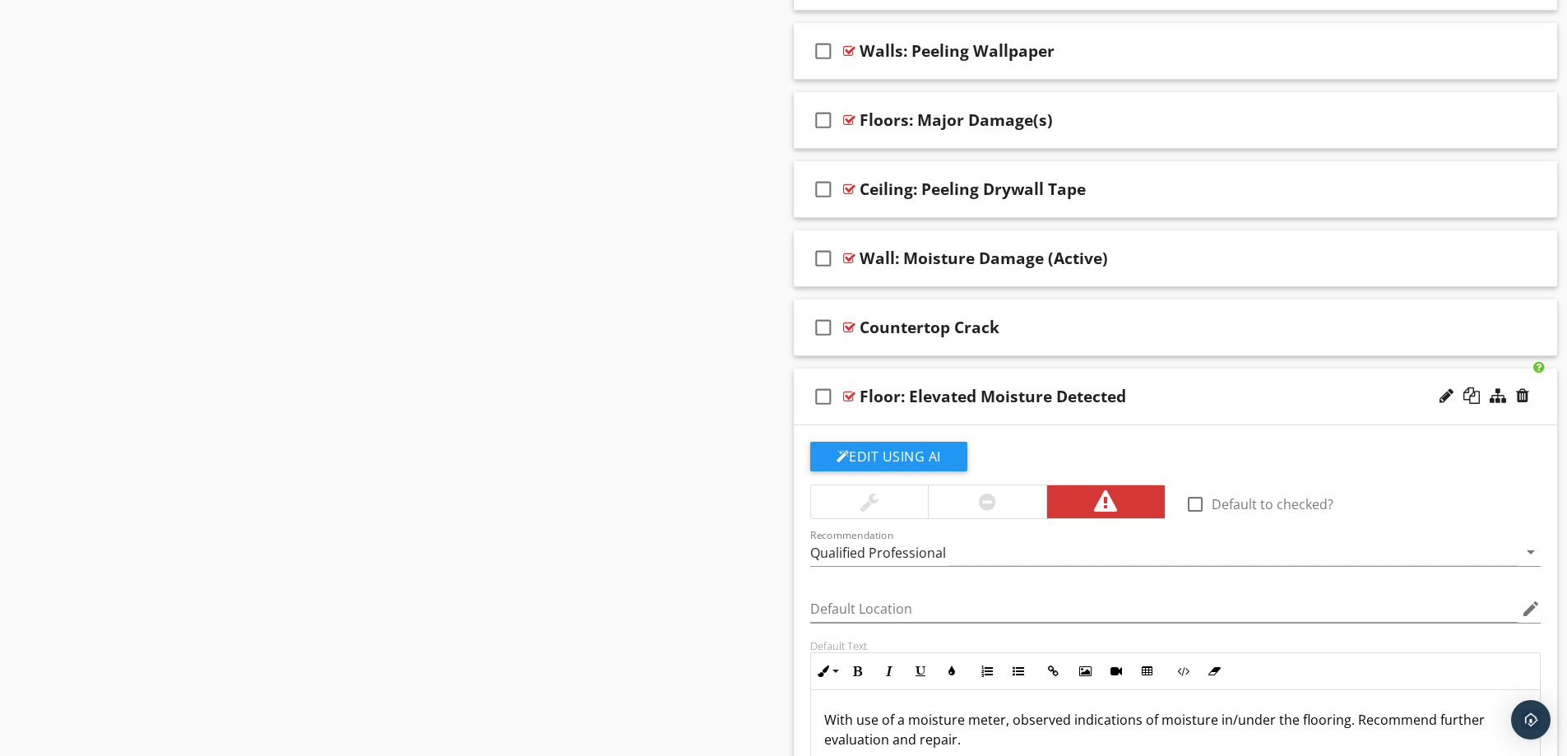
scroll to position [2573, 0]
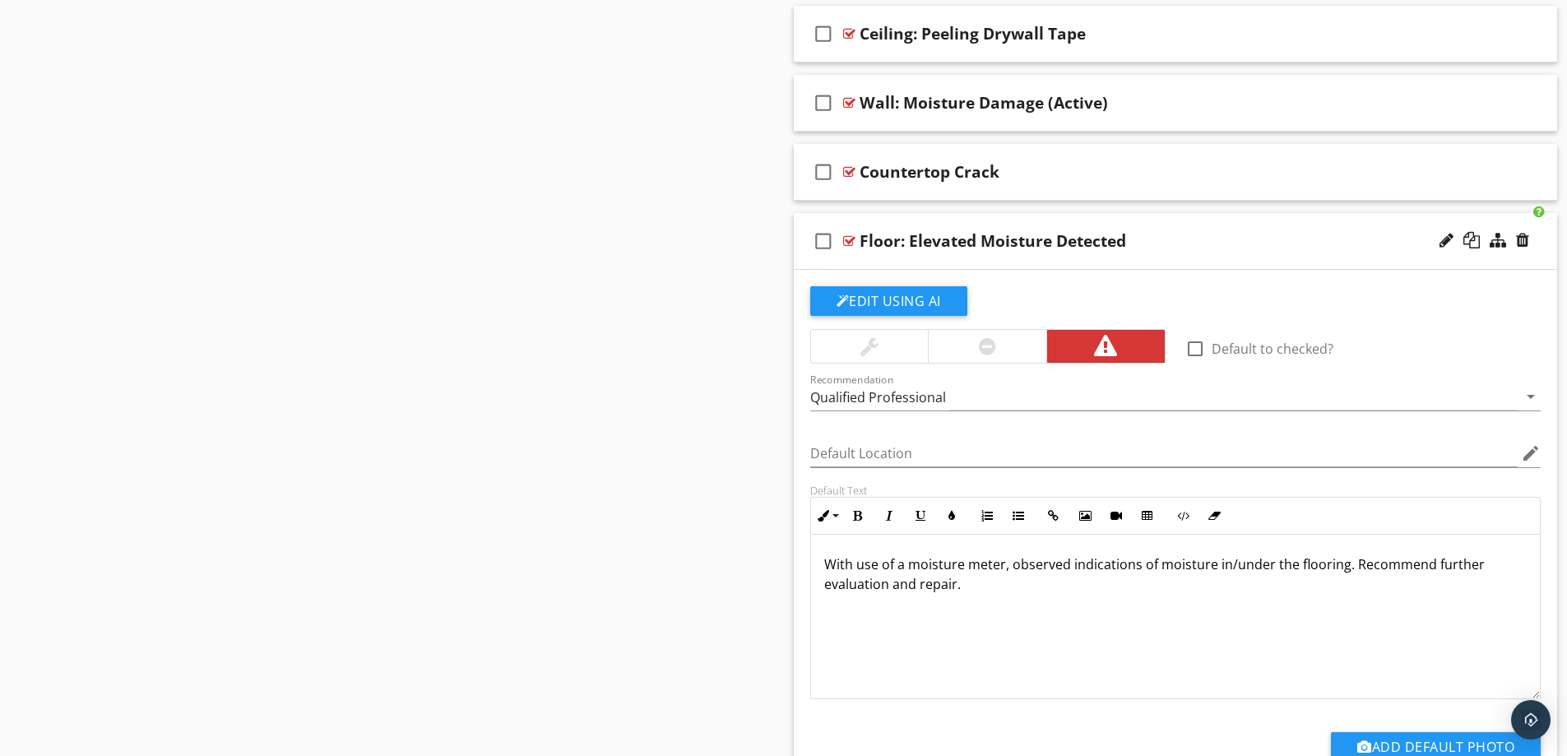
click at [1269, 233] on div "Floor: Elevated Moisture Detected" at bounding box center [1133, 241] width 548 height 20
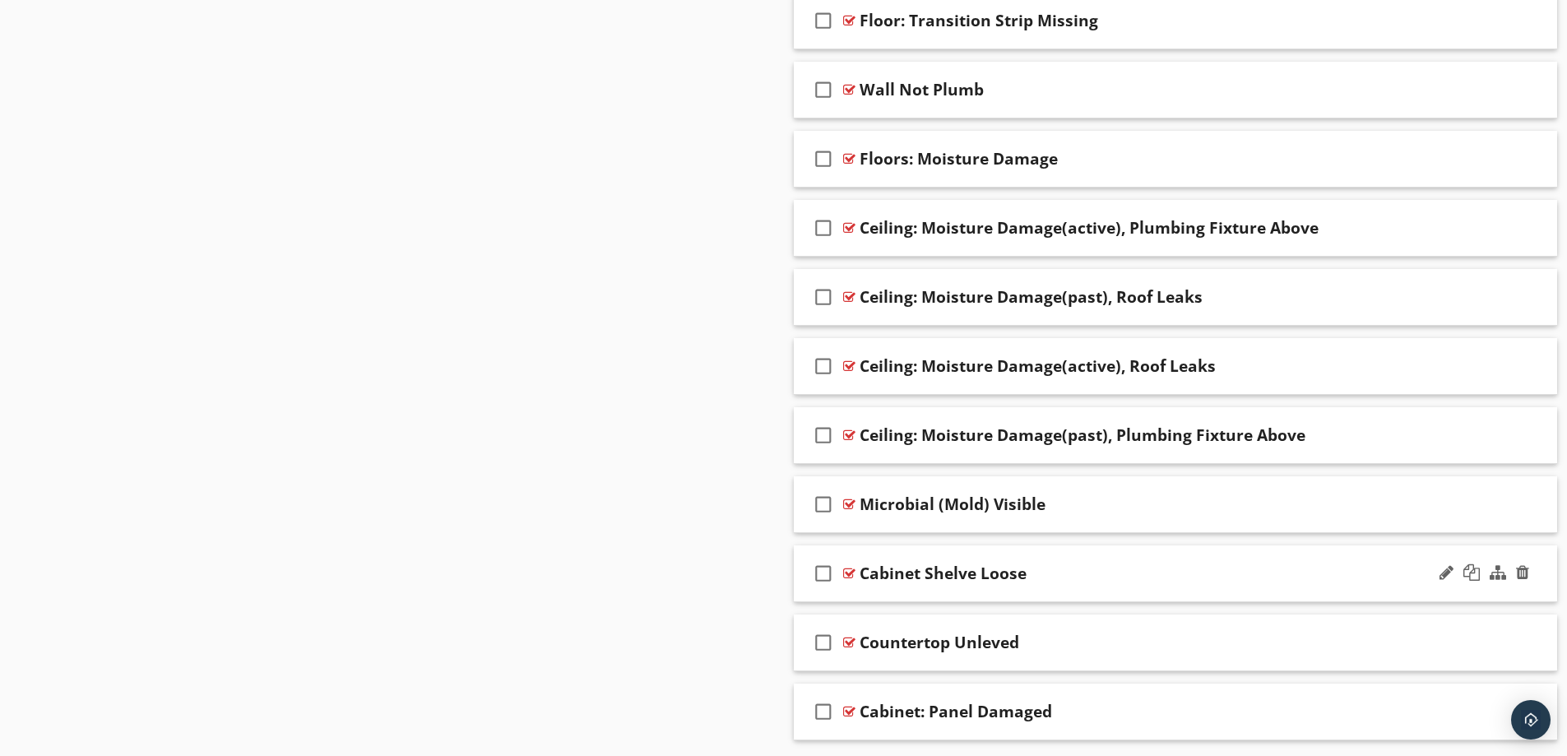
scroll to position [3179, 0]
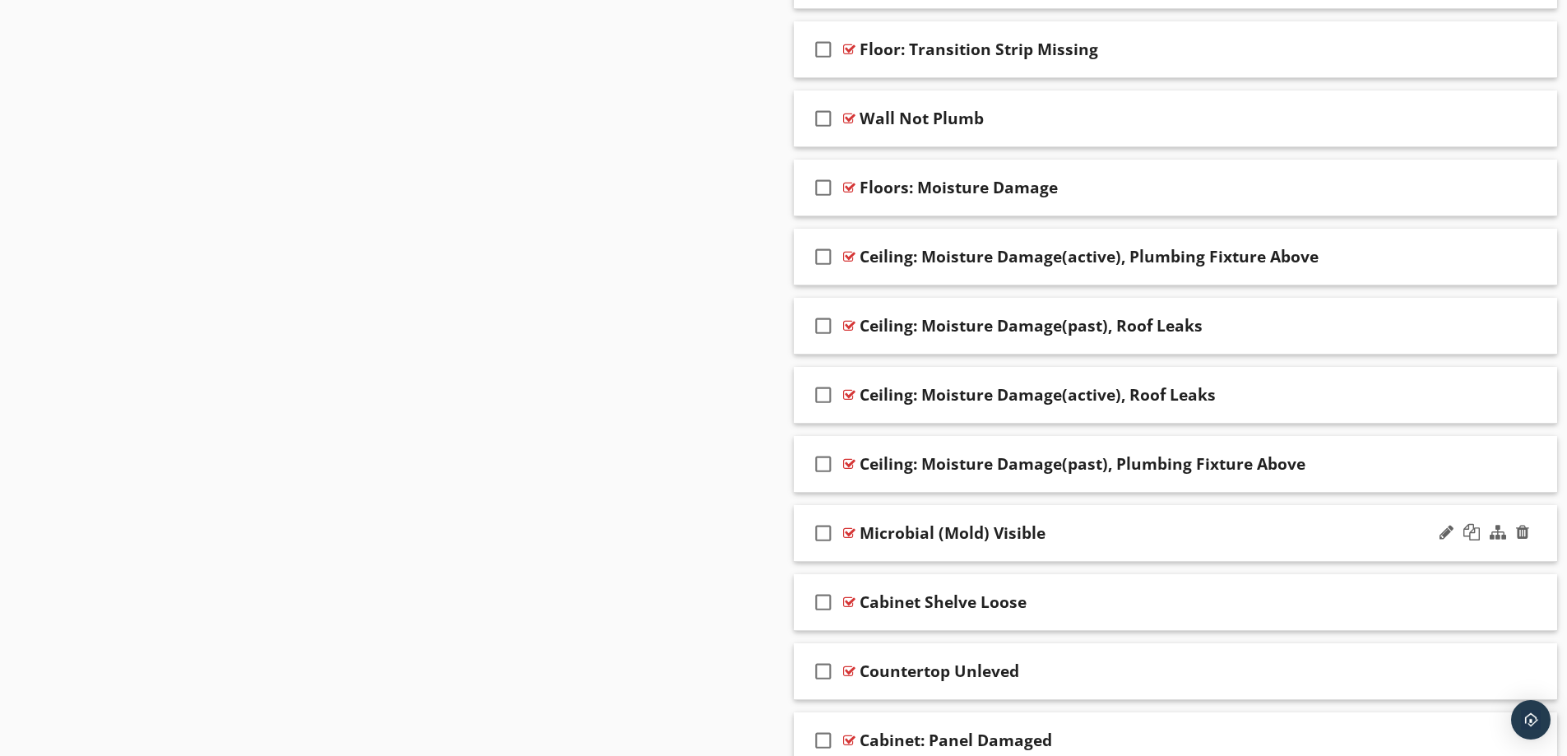
click at [1113, 526] on div "Microbial (Mold) Visible" at bounding box center [1133, 533] width 548 height 20
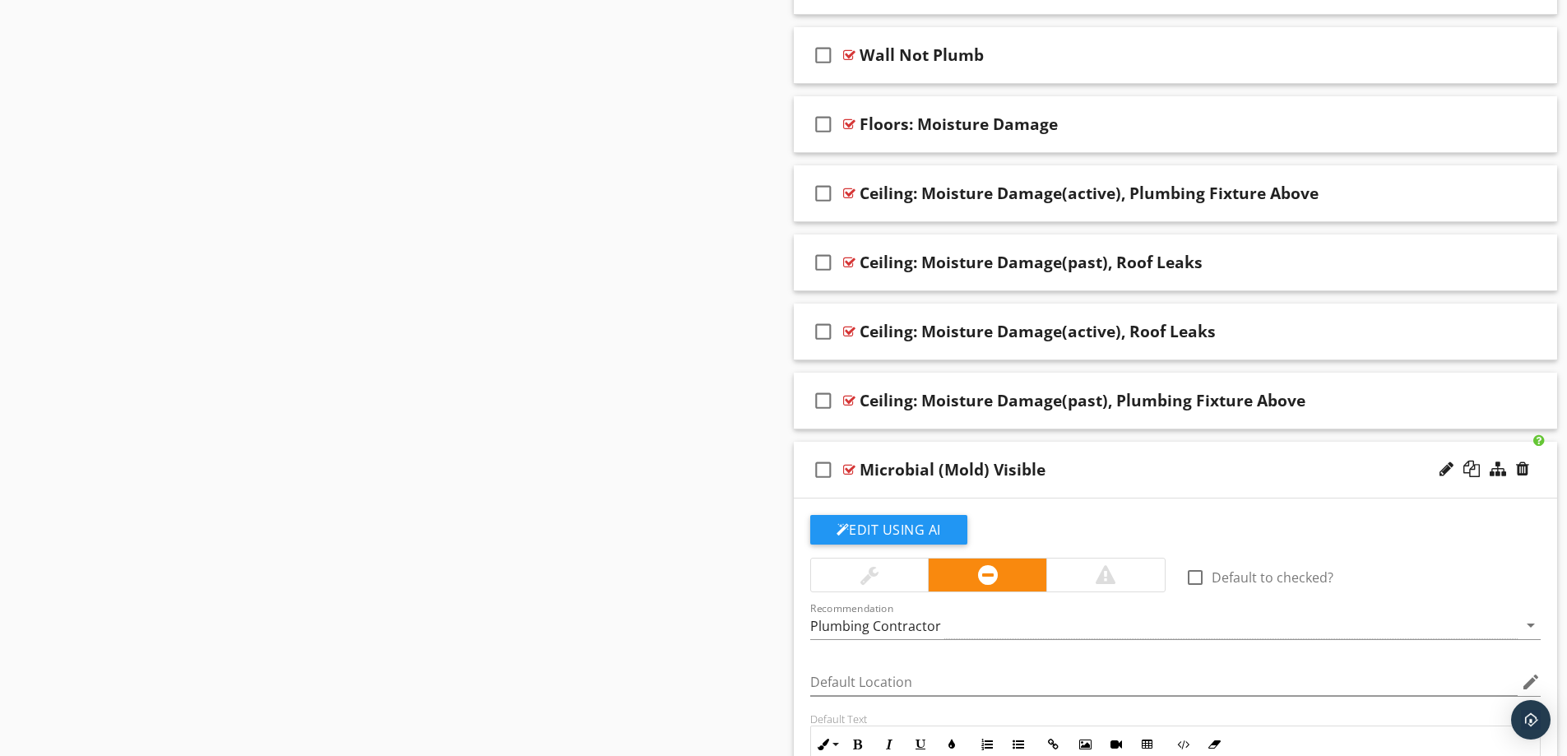
scroll to position [3343, 0]
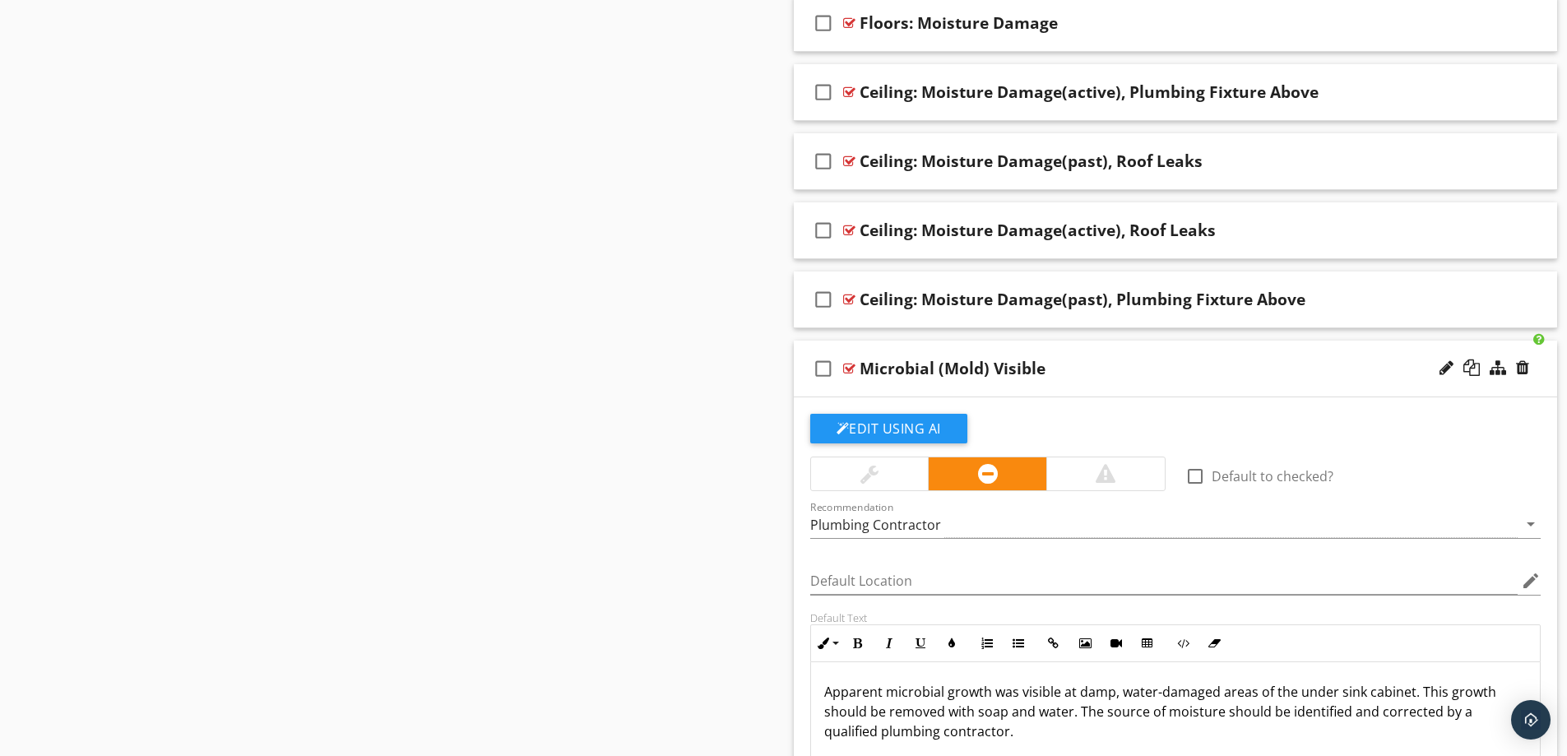
click at [1245, 360] on div "Microbial (Mold) Visible" at bounding box center [1133, 369] width 548 height 20
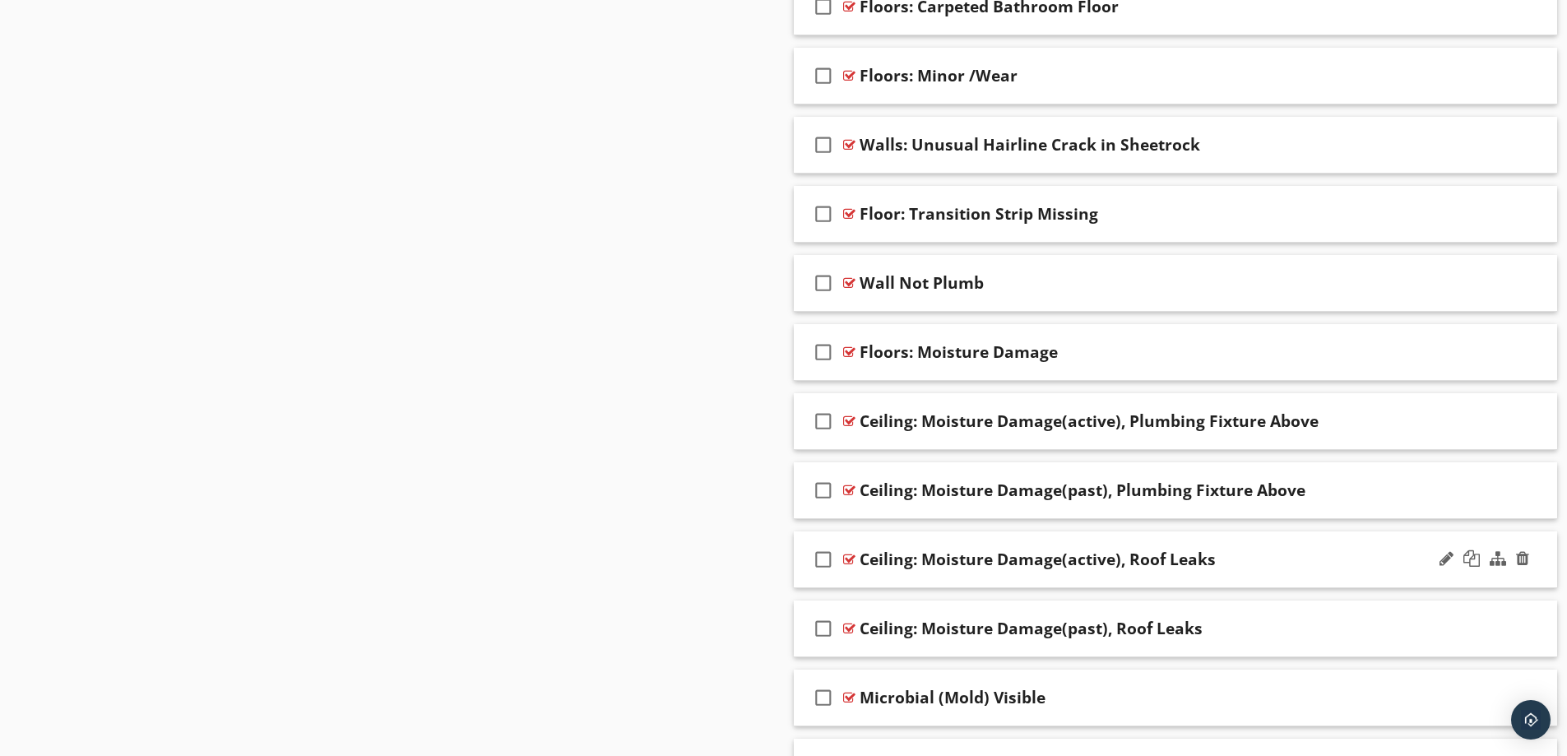
scroll to position [2932, 0]
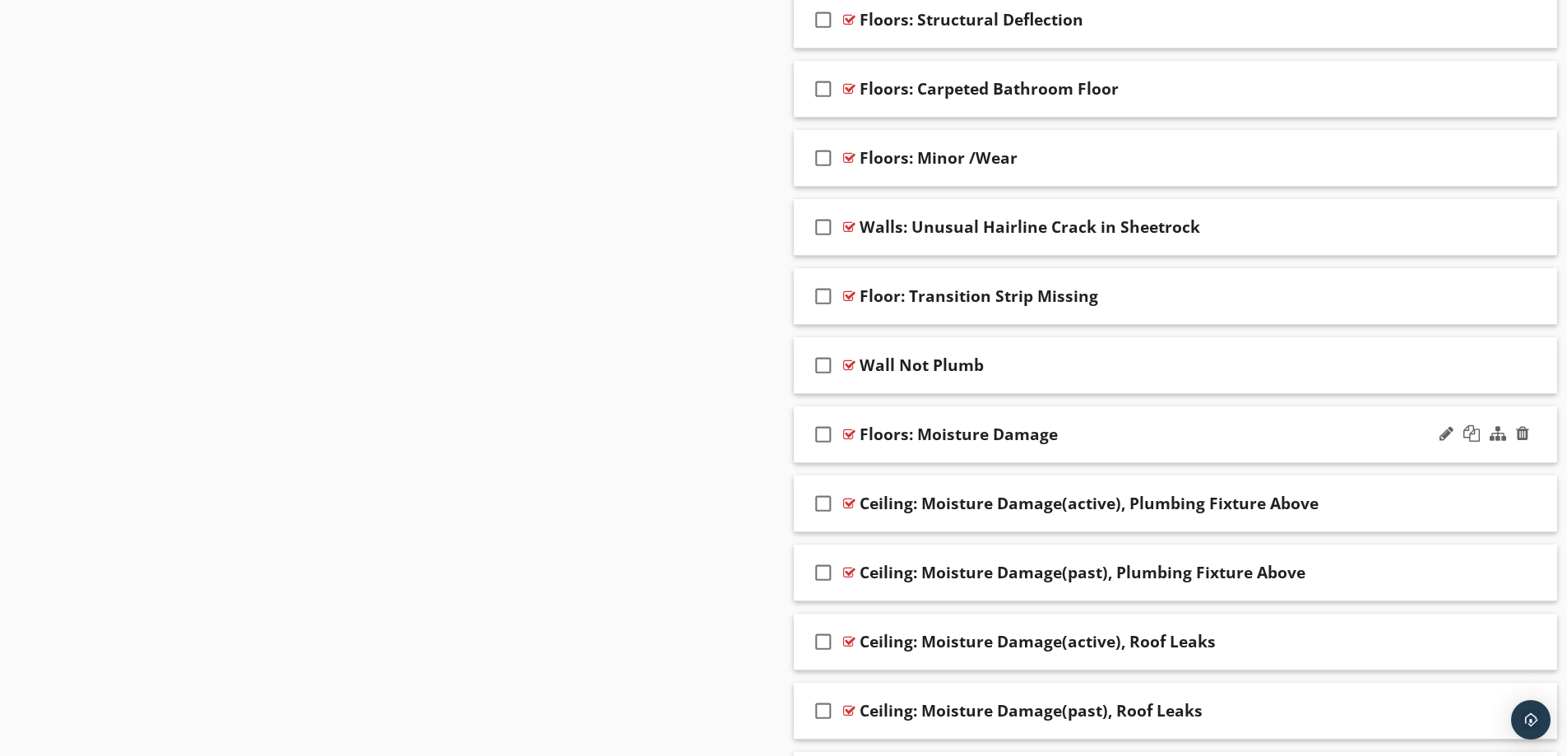
click at [1226, 429] on div "Floors: Moisture Damage" at bounding box center [1133, 434] width 548 height 20
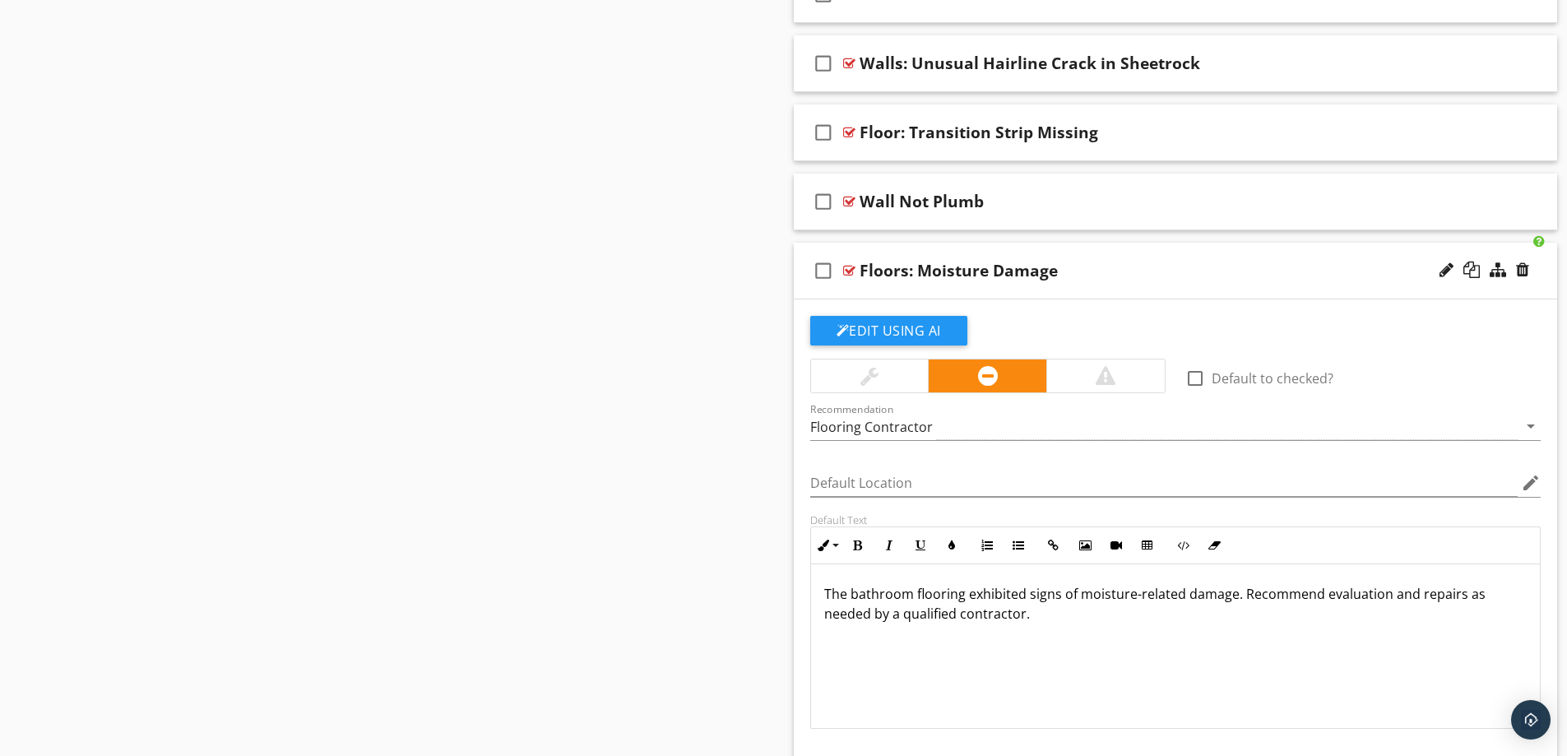
scroll to position [3097, 0]
click at [1235, 264] on div "Floors: Moisture Damage" at bounding box center [1133, 270] width 548 height 20
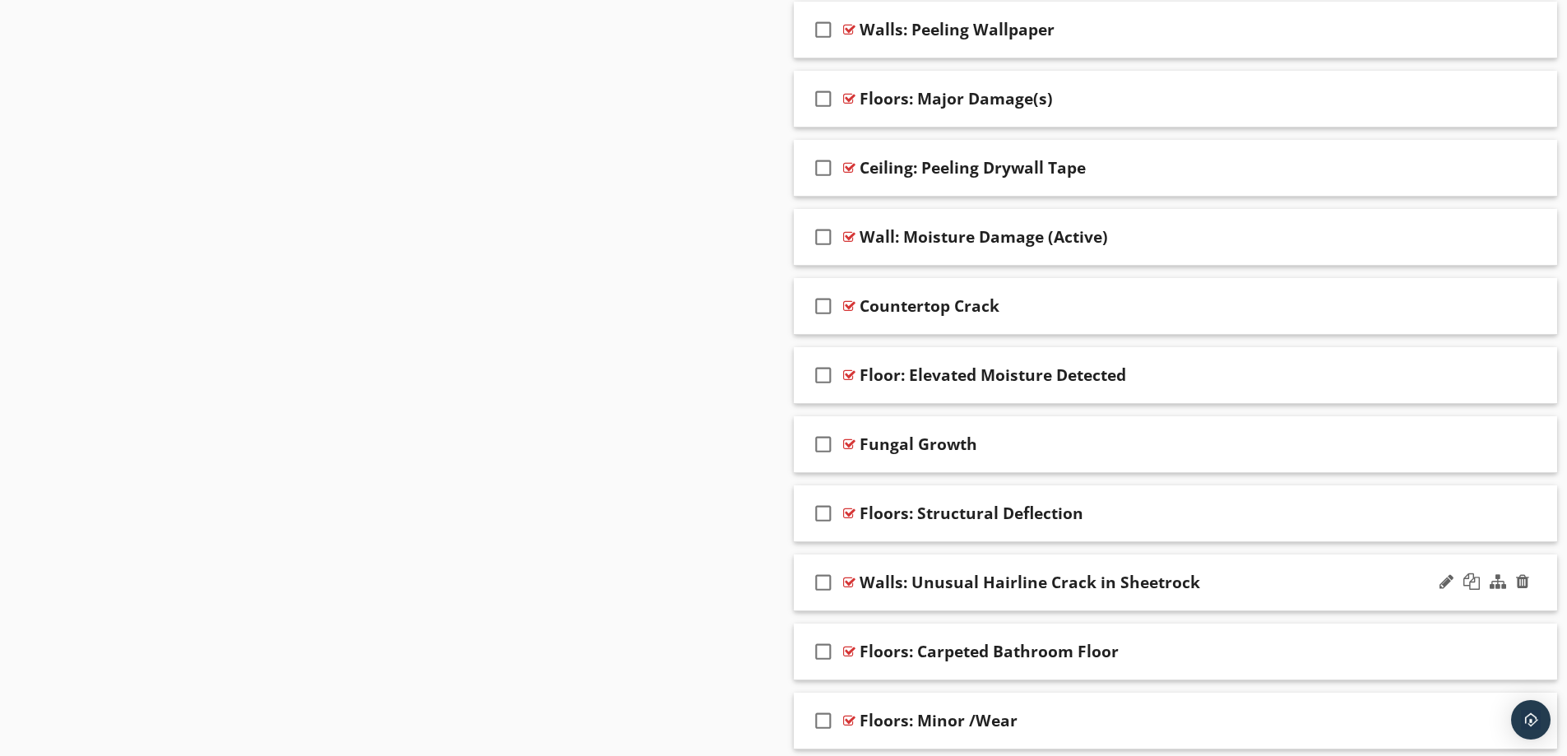
scroll to position [2521, 0]
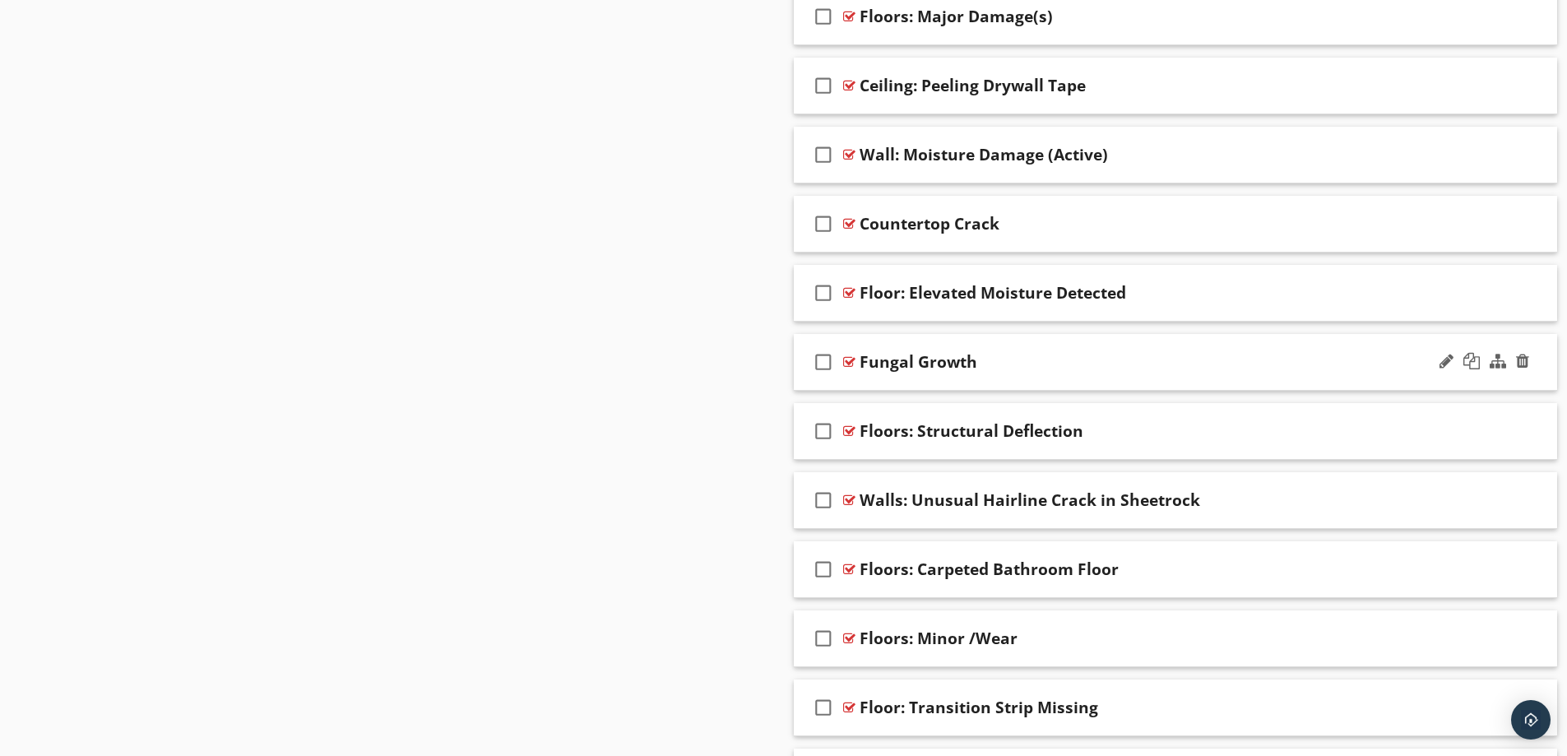
click at [1199, 364] on div "Fungal Growth" at bounding box center [1133, 362] width 548 height 20
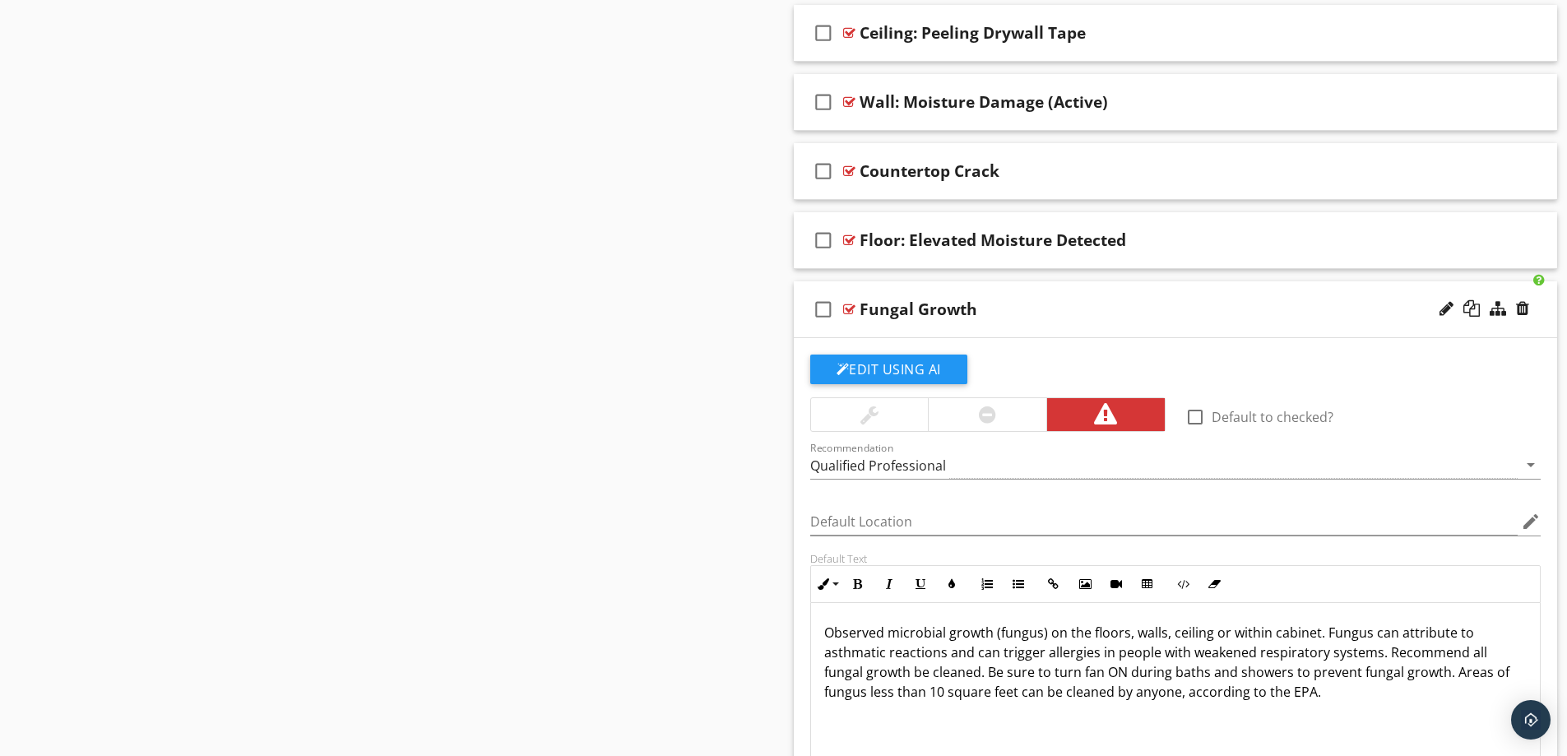
scroll to position [2603, 0]
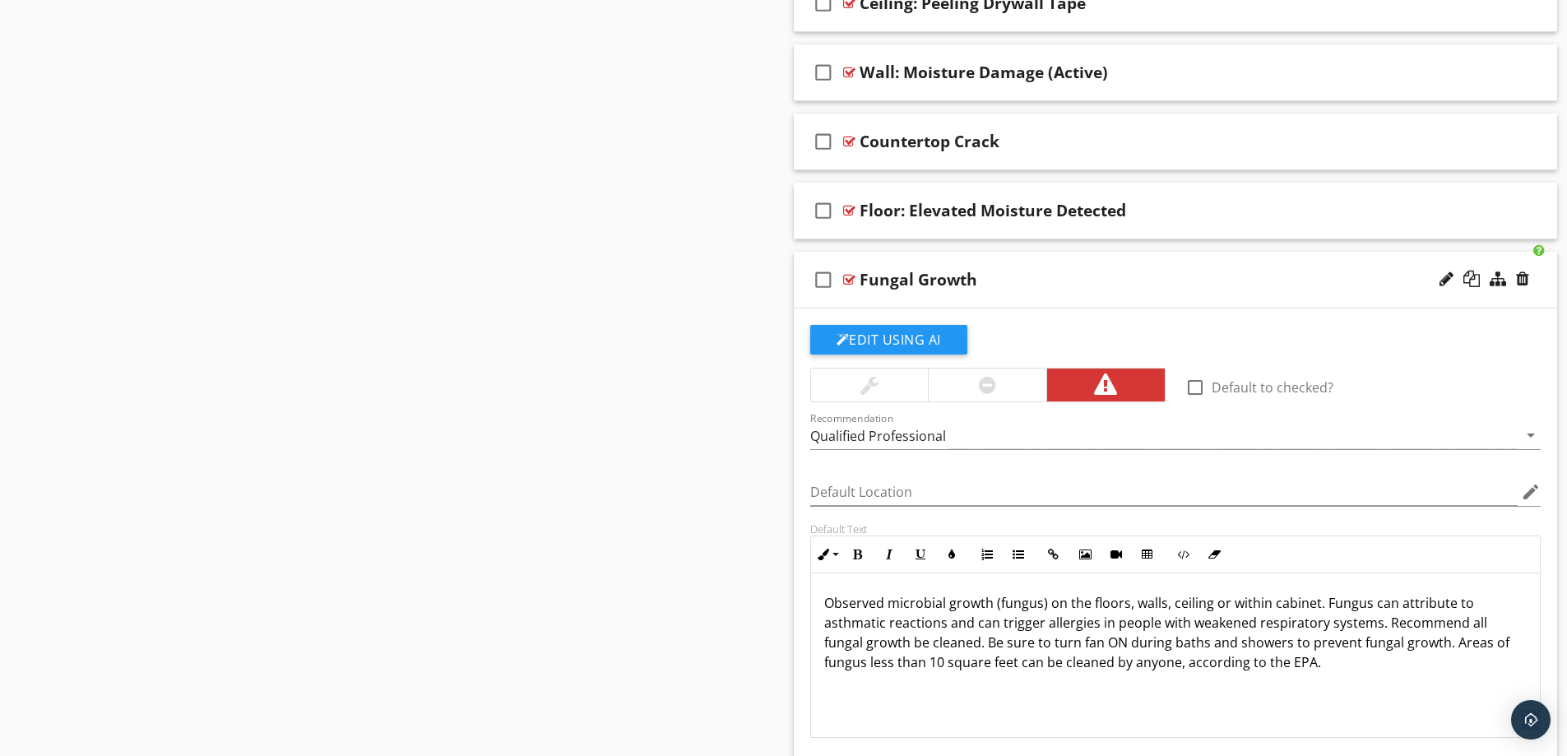
click at [1198, 280] on div "Fungal Growth" at bounding box center [1133, 280] width 548 height 20
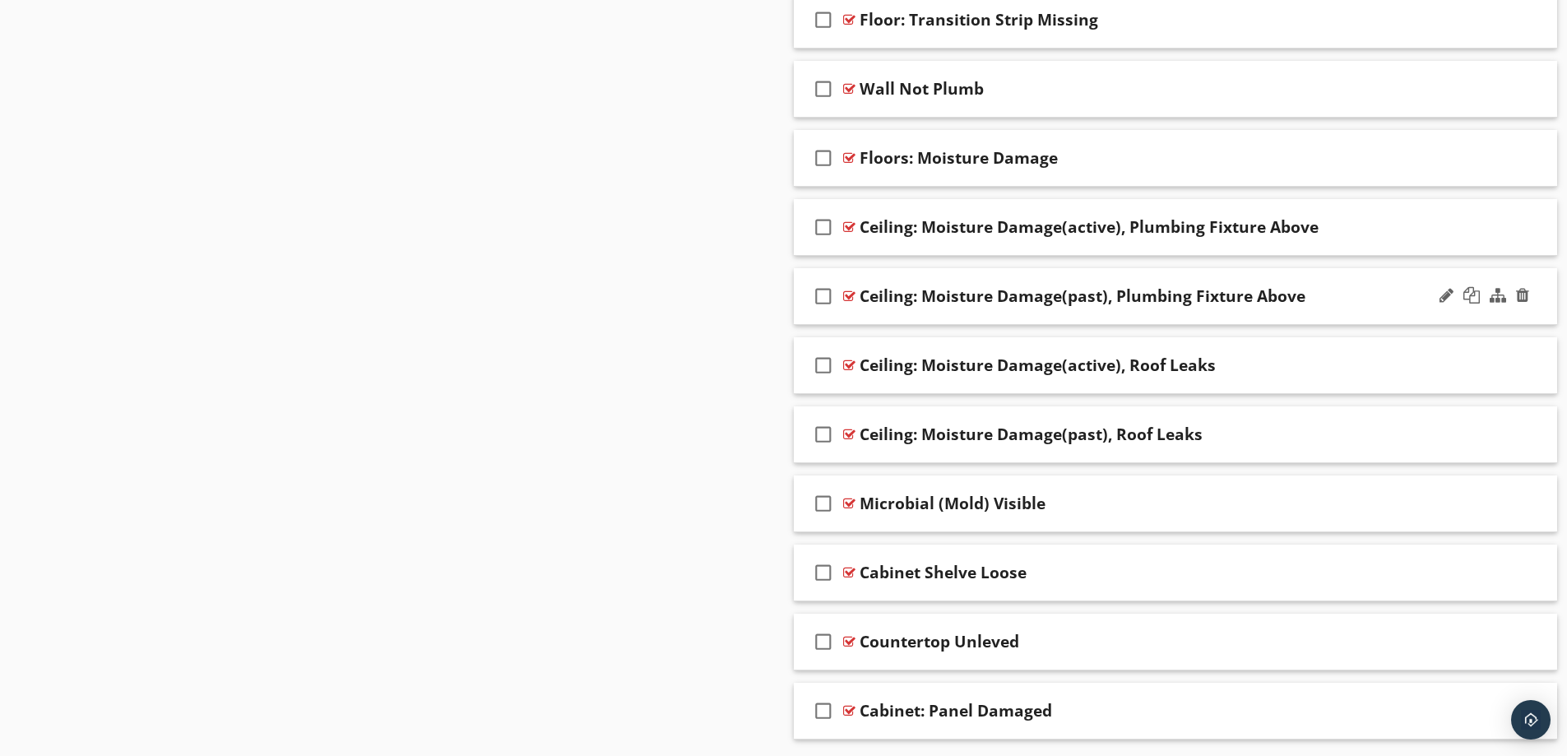
scroll to position [3261, 0]
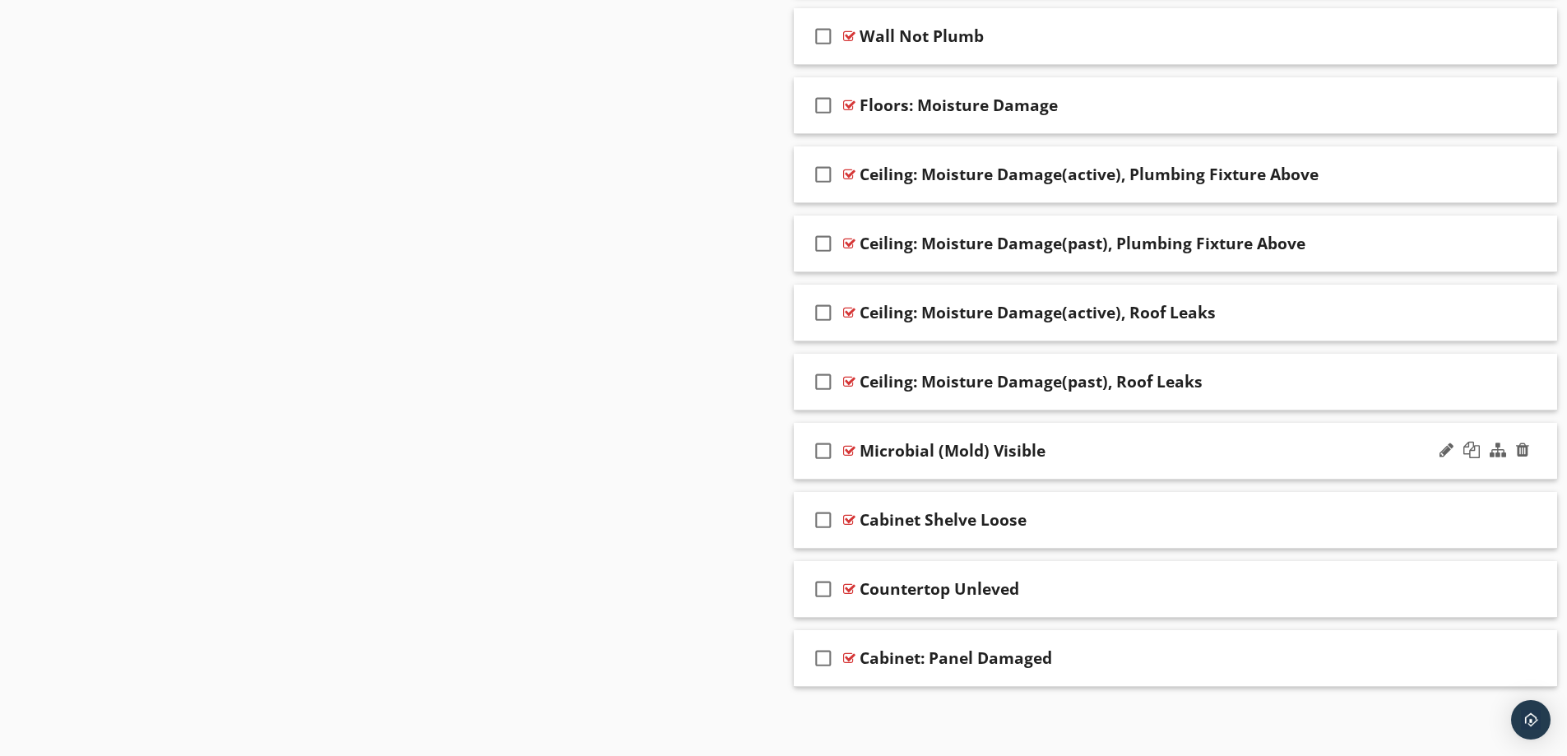
click at [1150, 451] on div "Microbial (Mold) Visible" at bounding box center [1133, 451] width 548 height 20
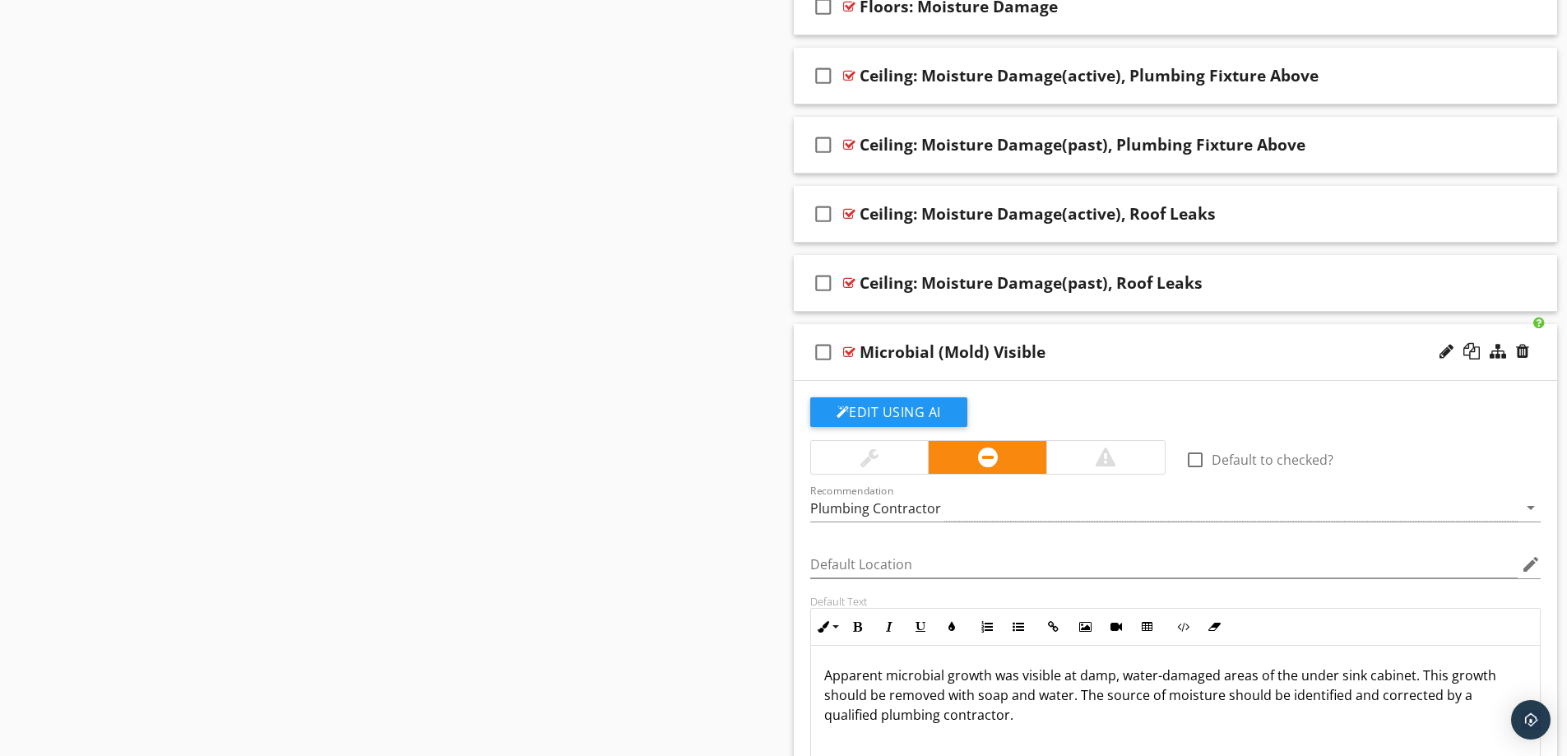
scroll to position [3343, 0]
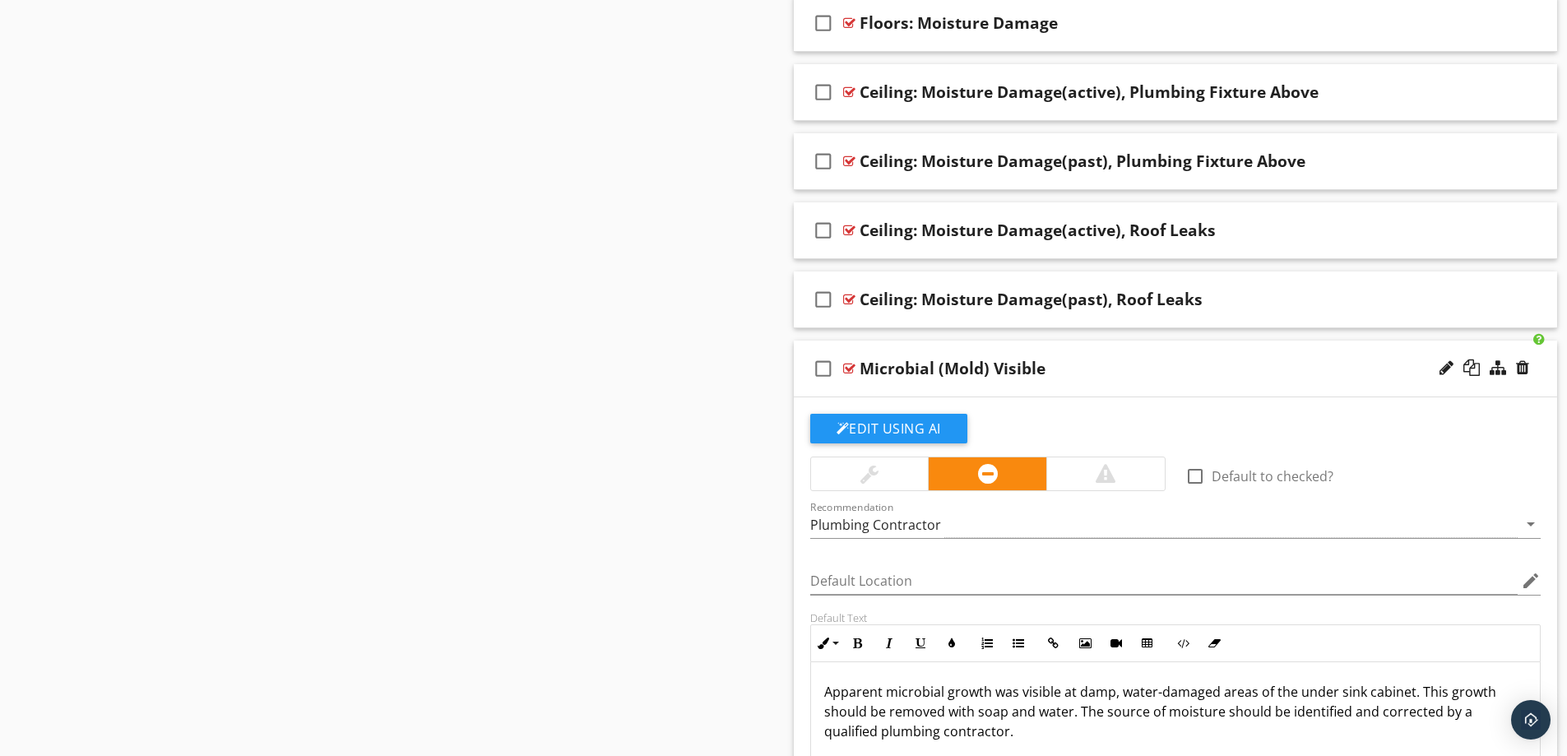
click at [1119, 470] on div at bounding box center [1105, 473] width 118 height 33
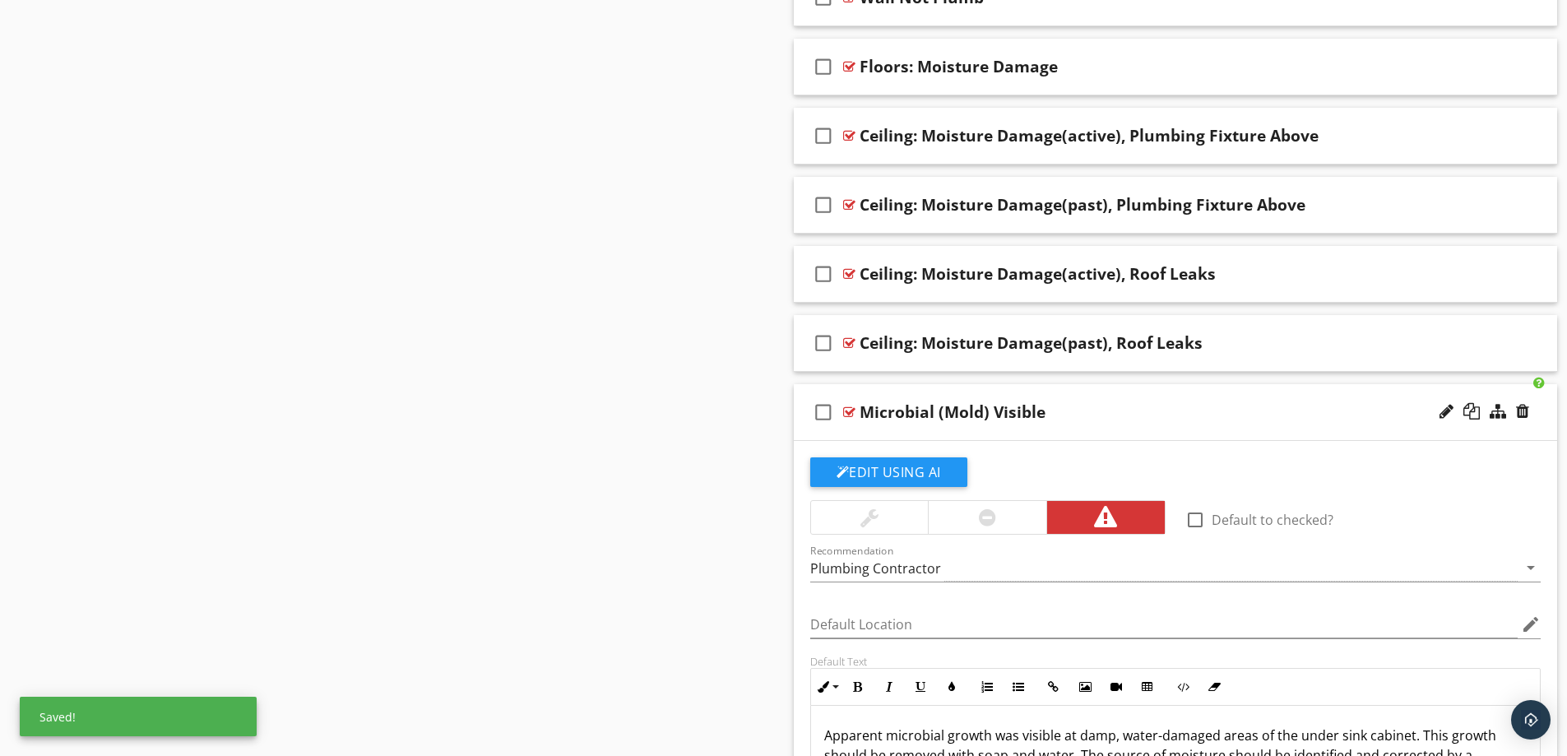
scroll to position [3261, 0]
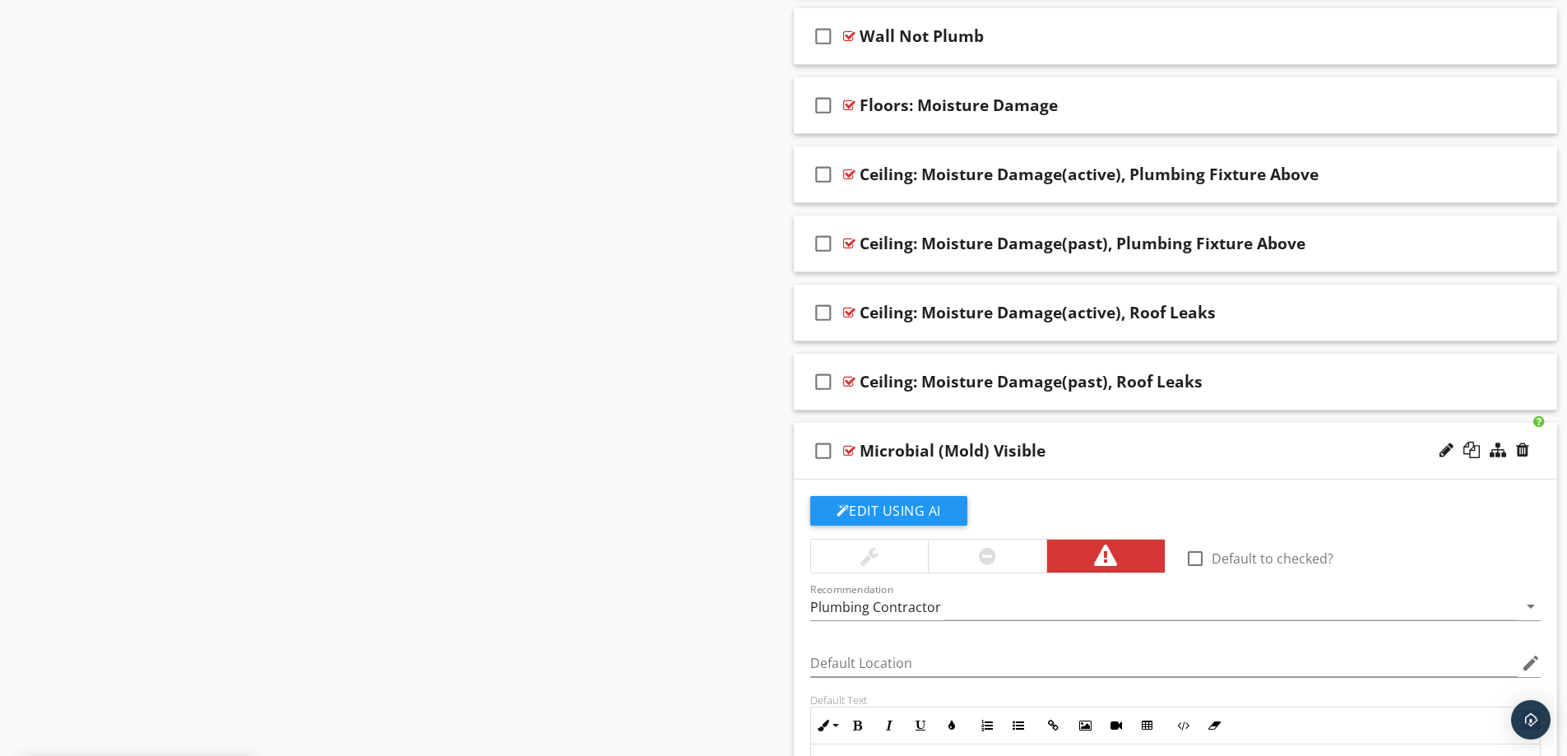
click at [1158, 447] on div "Microbial (Mold) Visible" at bounding box center [1133, 451] width 548 height 20
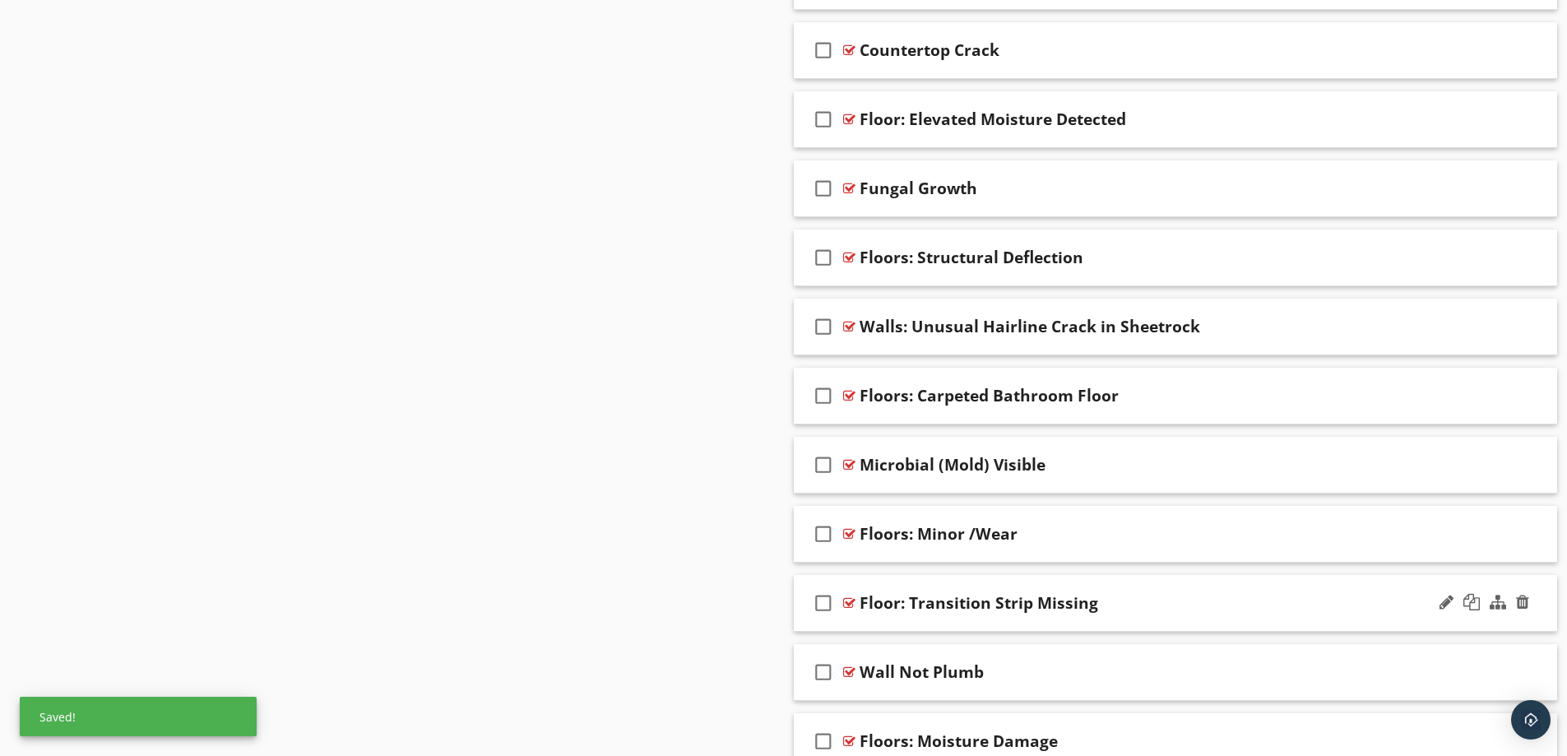
scroll to position [2685, 0]
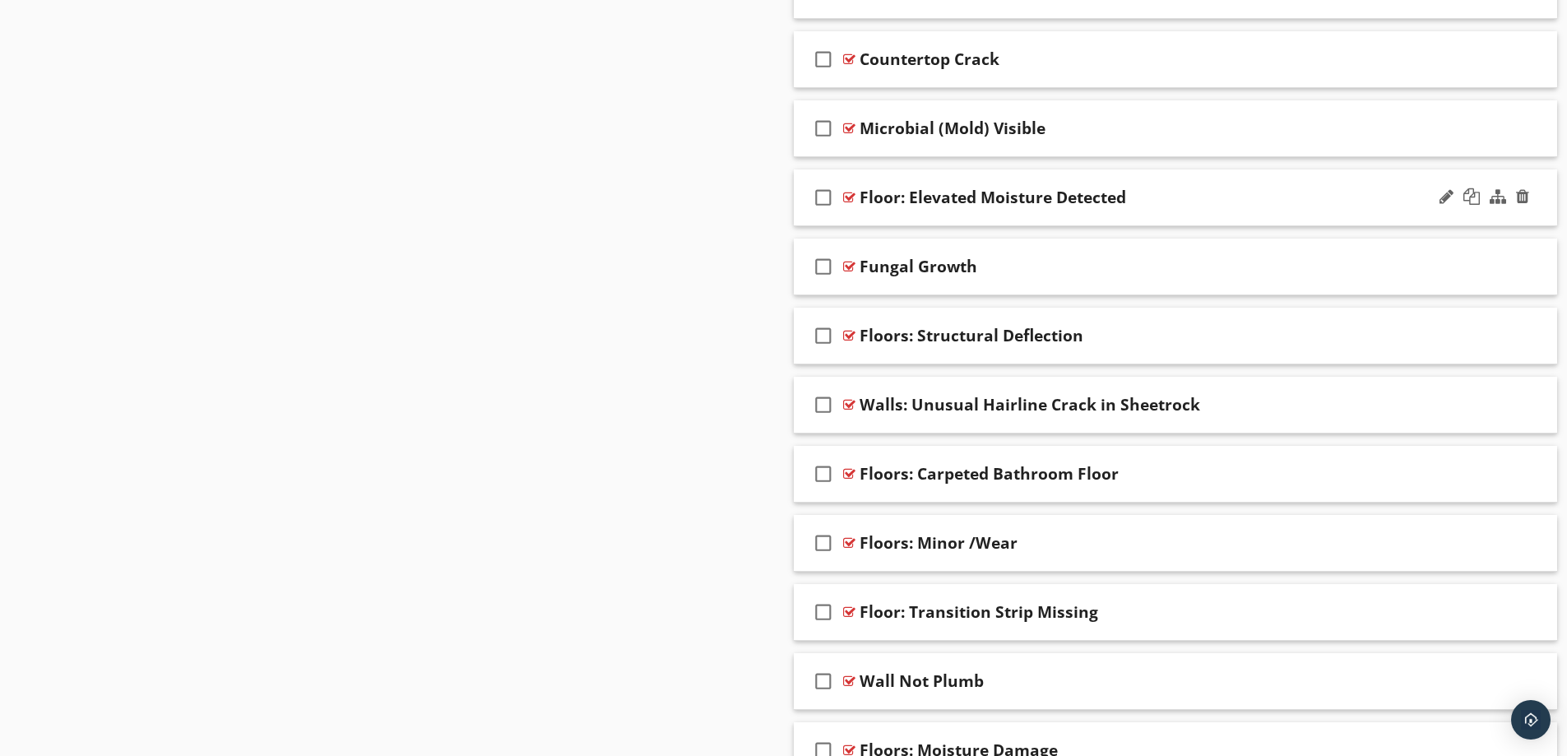
click at [1279, 190] on div "Floor: Elevated Moisture Detected" at bounding box center [1133, 198] width 548 height 20
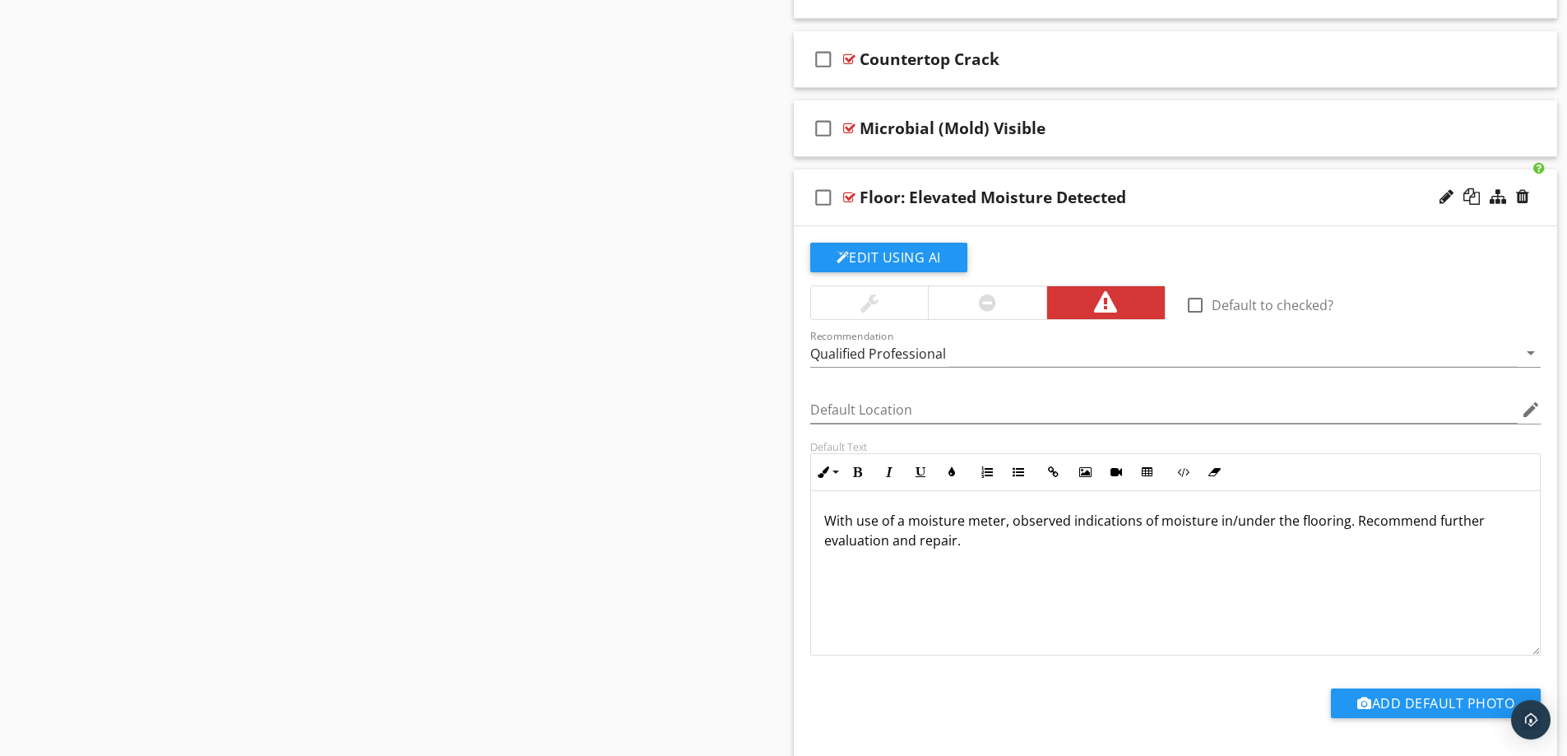
click at [1279, 193] on div "Floor: Elevated Moisture Detected" at bounding box center [1133, 198] width 548 height 20
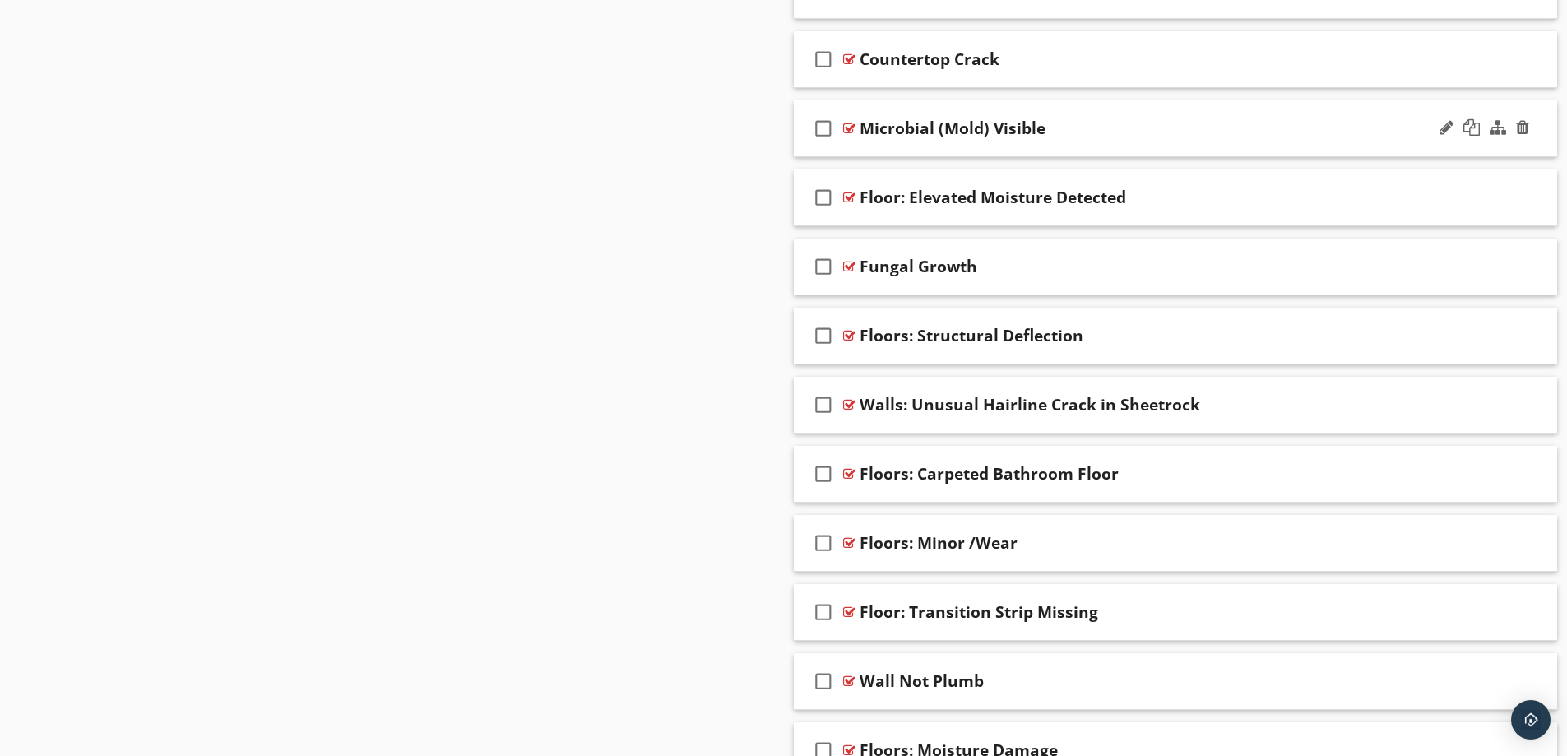
click at [1244, 134] on div "Microbial (Mold) Visible" at bounding box center [1133, 128] width 548 height 20
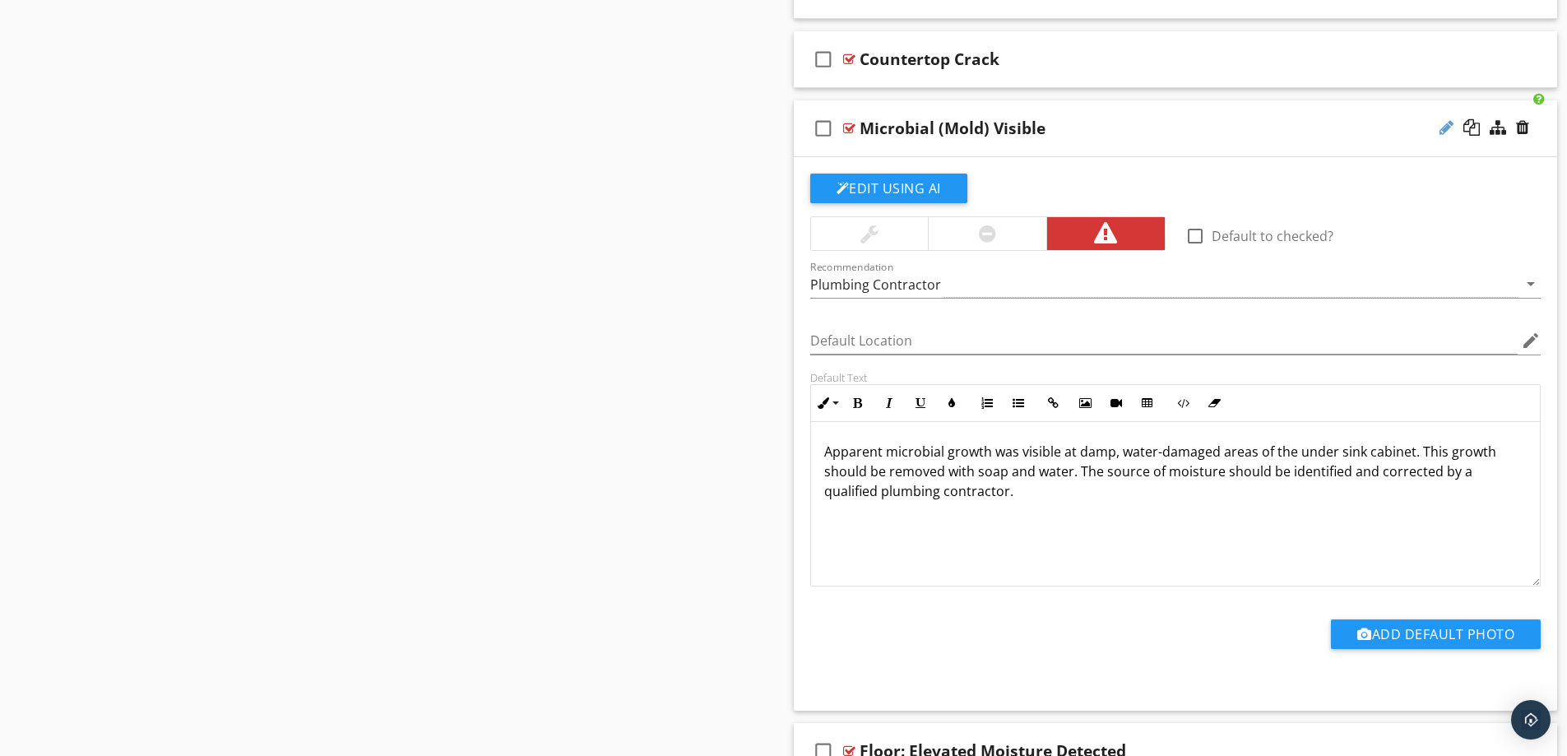
click at [1442, 128] on div at bounding box center [1446, 127] width 14 height 16
click at [1199, 114] on div "check_box_outline_blank Microbial (Mold) Visible" at bounding box center [1176, 128] width 764 height 57
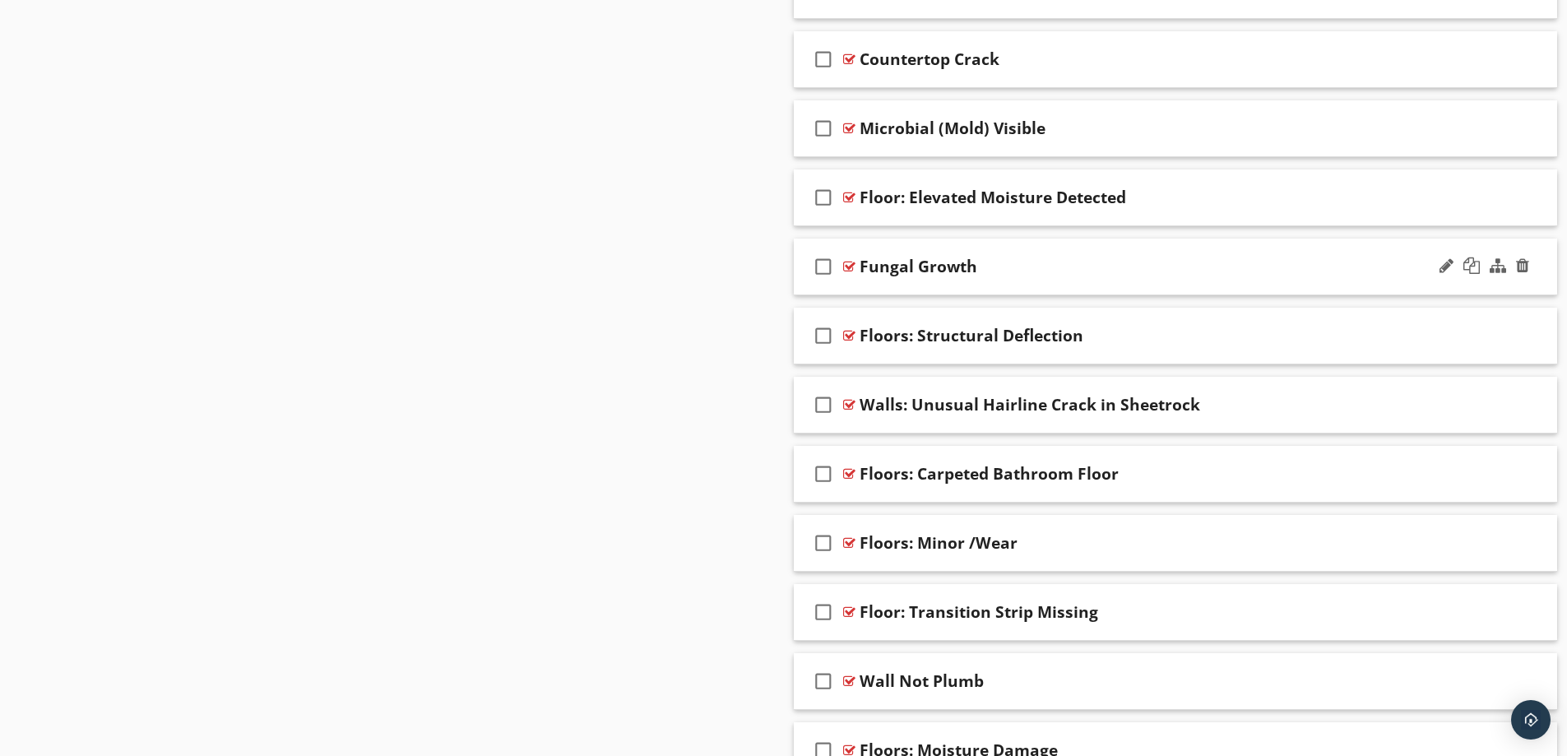
click at [1175, 258] on div "Fungal Growth" at bounding box center [1133, 267] width 548 height 20
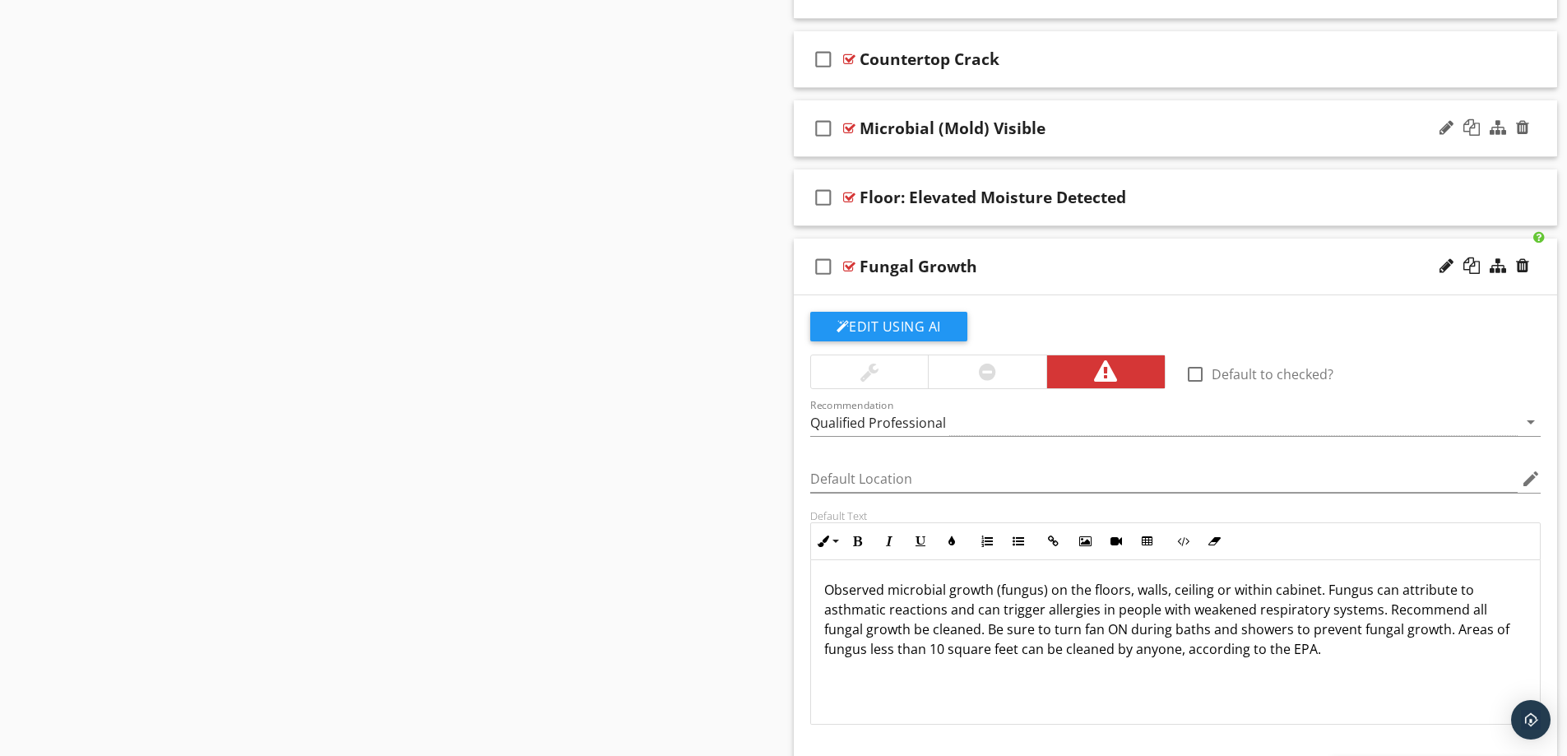
click at [1199, 130] on div "Microbial (Mold) Visible" at bounding box center [1133, 128] width 548 height 20
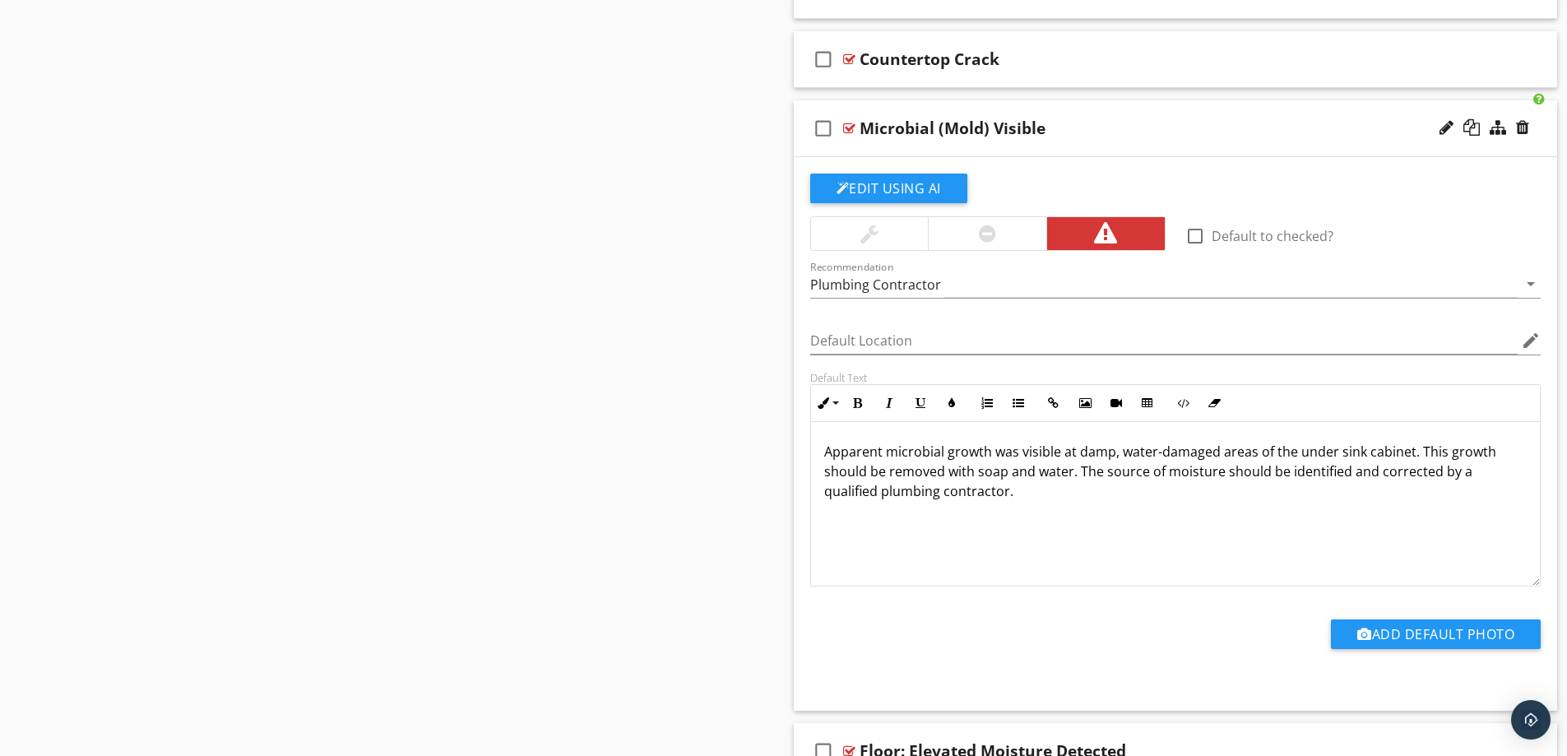
click at [1199, 130] on div "Microbial (Mold) Visible" at bounding box center [1133, 128] width 548 height 20
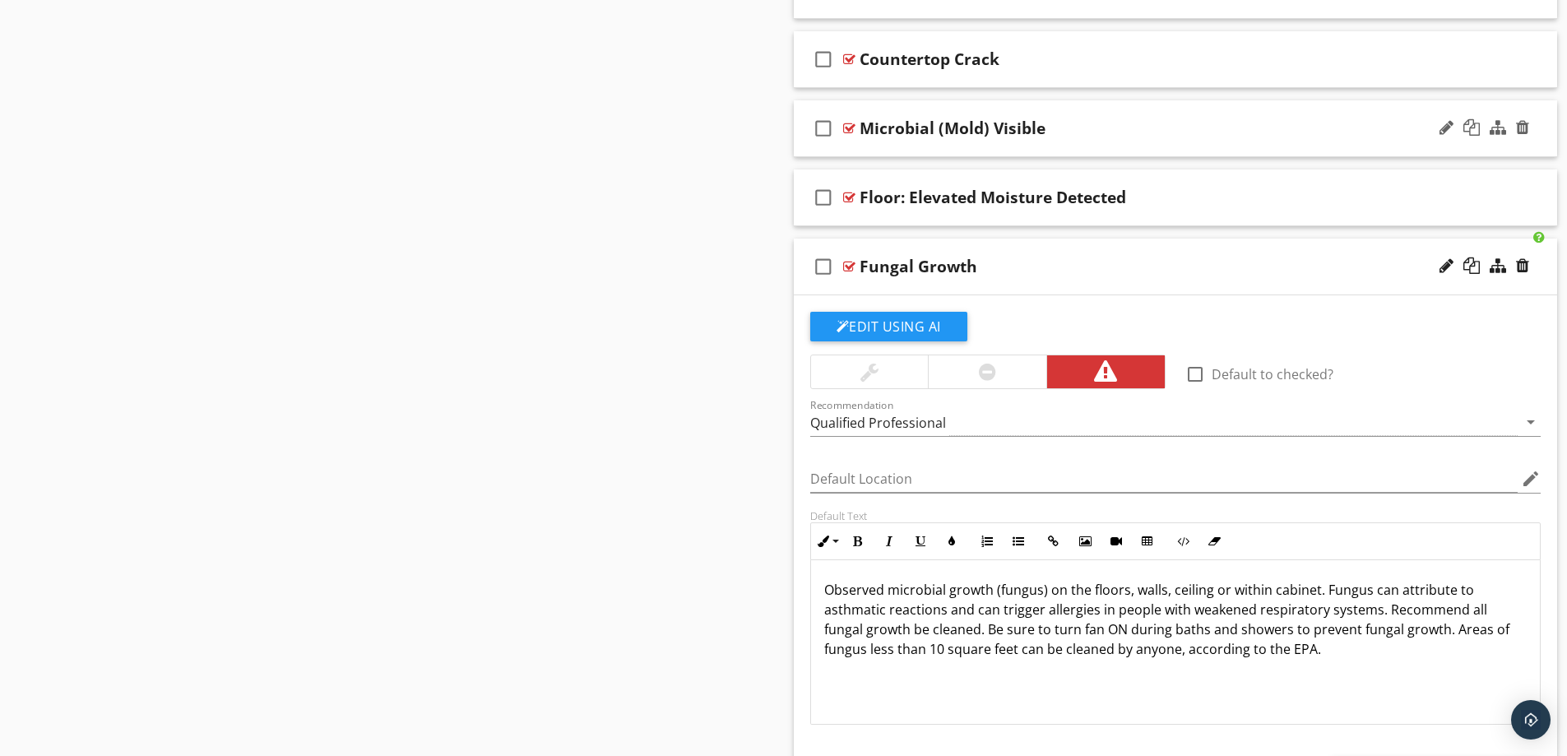
click at [1200, 127] on div "Microbial (Mold) Visible" at bounding box center [1133, 128] width 548 height 20
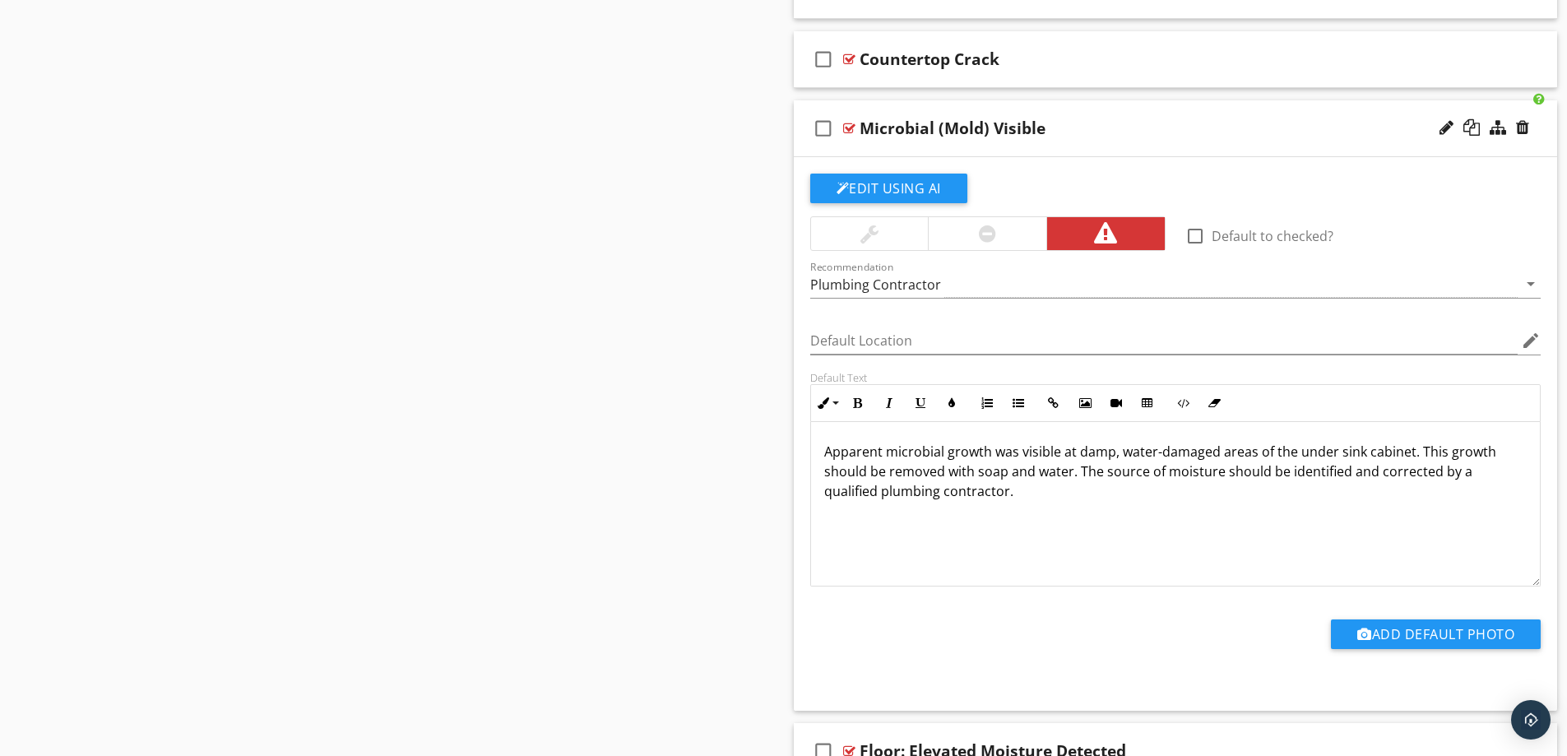
click at [1200, 123] on div "Microbial (Mold) Visible" at bounding box center [1133, 128] width 548 height 20
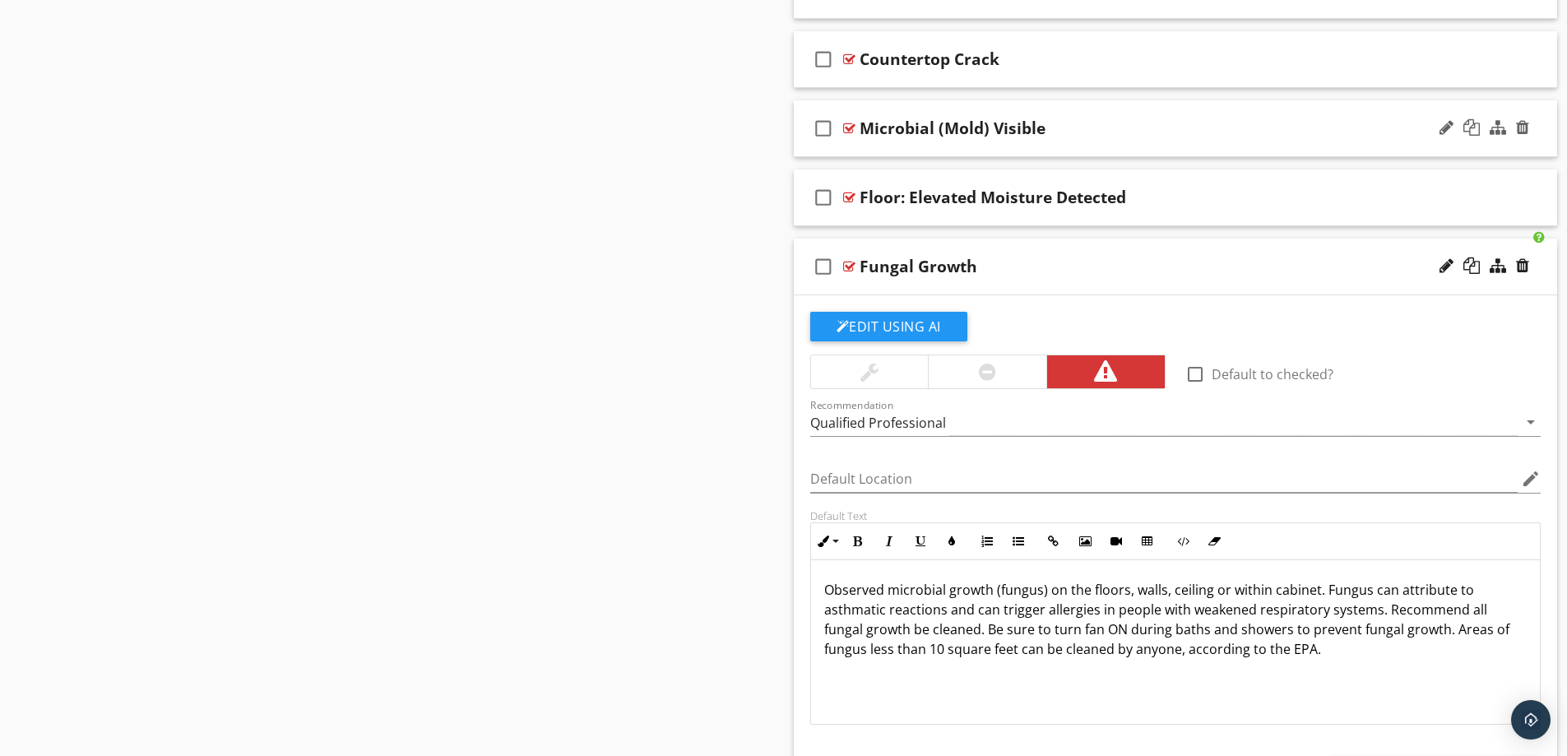
click at [1200, 122] on div "Microbial (Mold) Visible" at bounding box center [1133, 128] width 548 height 20
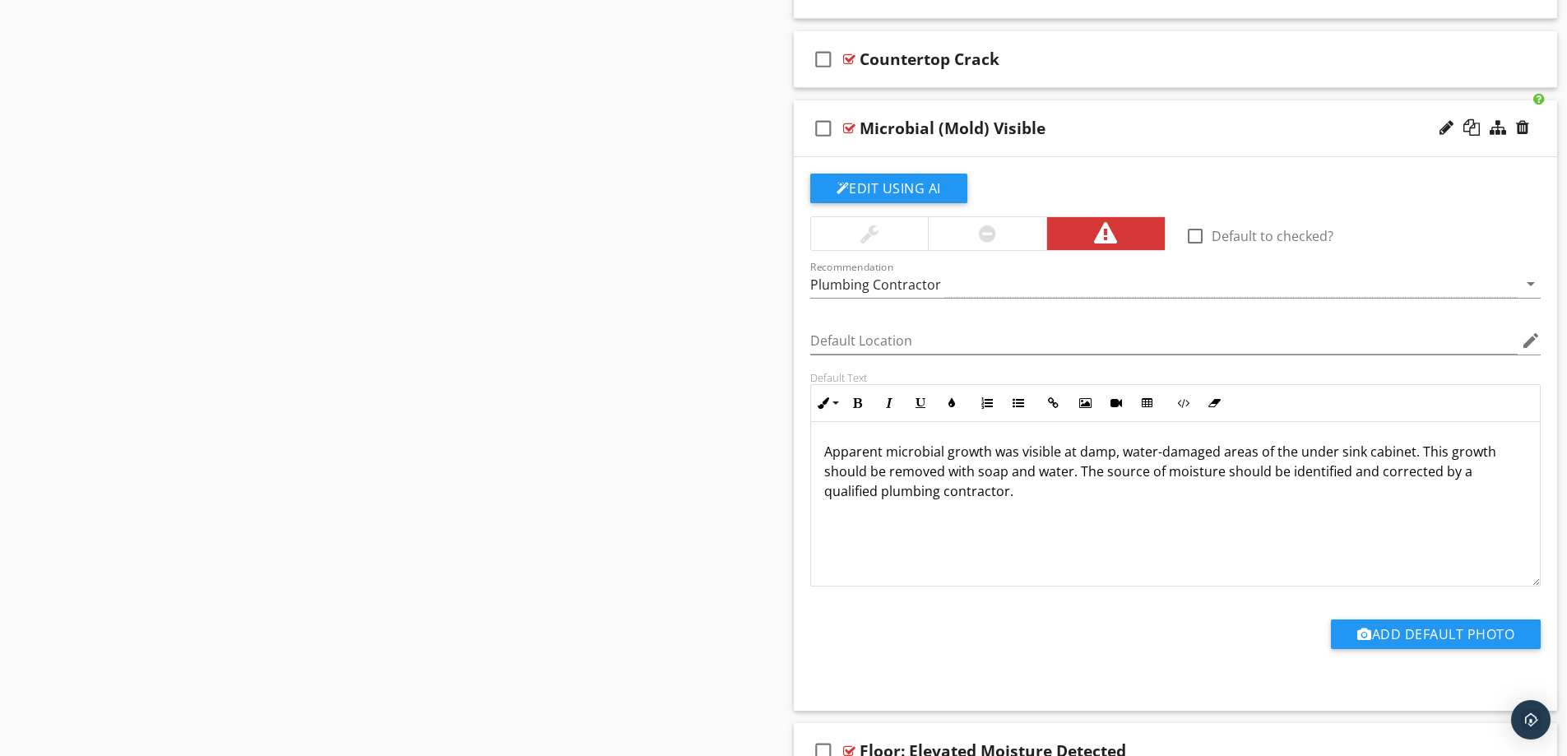
click at [1200, 123] on div "Microbial (Mold) Visible" at bounding box center [1133, 128] width 548 height 20
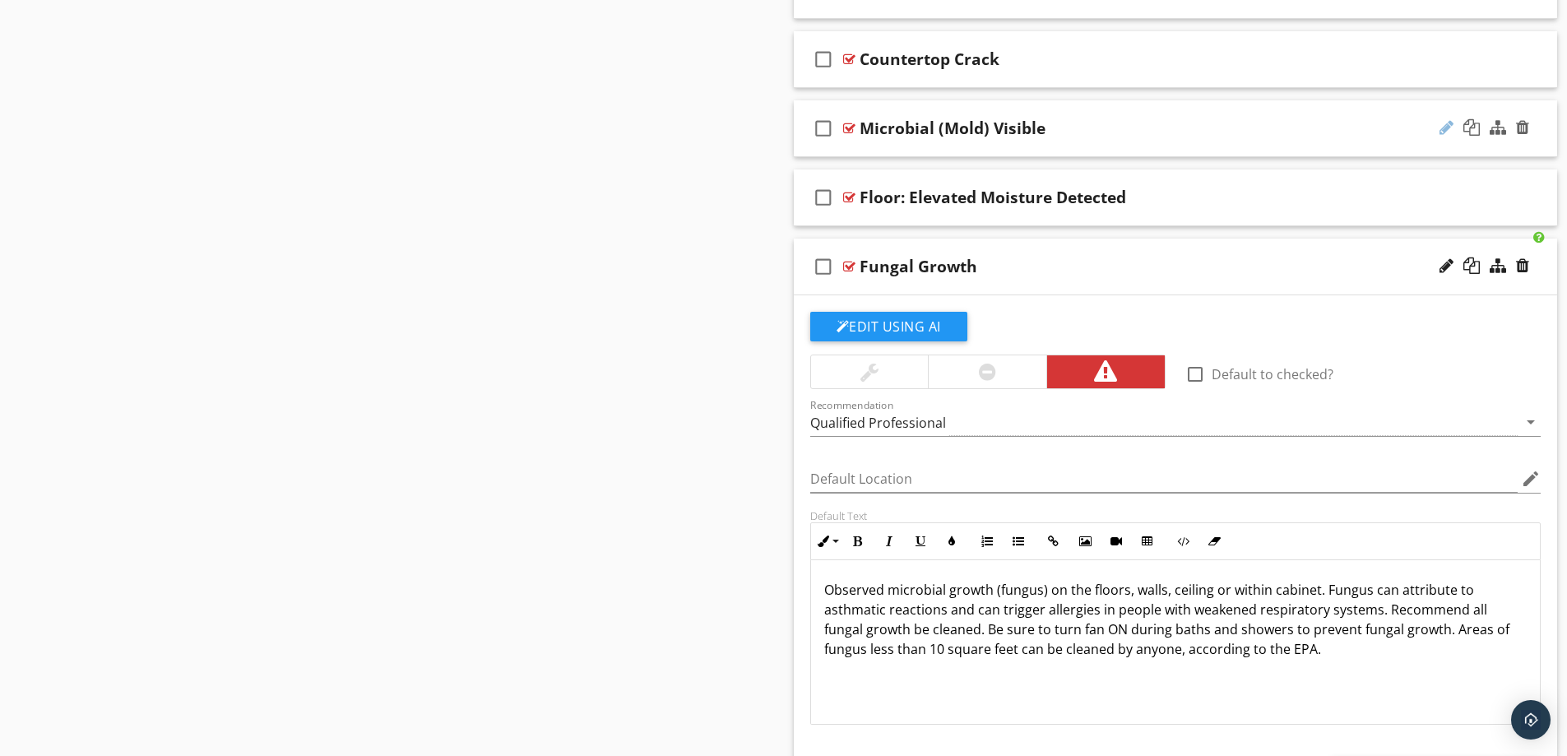
click at [1441, 128] on div at bounding box center [1446, 127] width 14 height 16
type input "Microbial (Mold) Visible (active)"
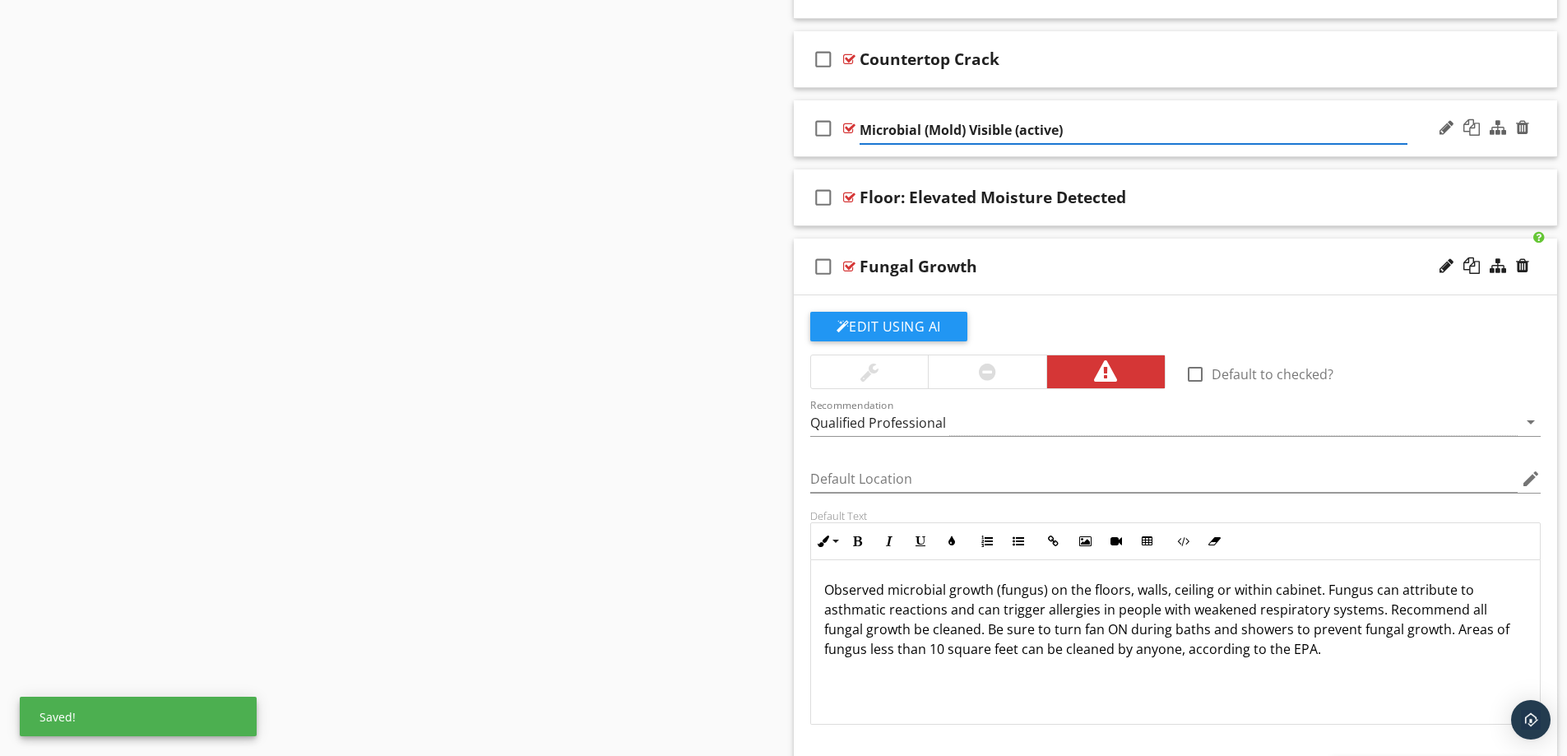
click at [1318, 117] on input "Microbial (Mold) Visible (active)" at bounding box center [1133, 130] width 548 height 27
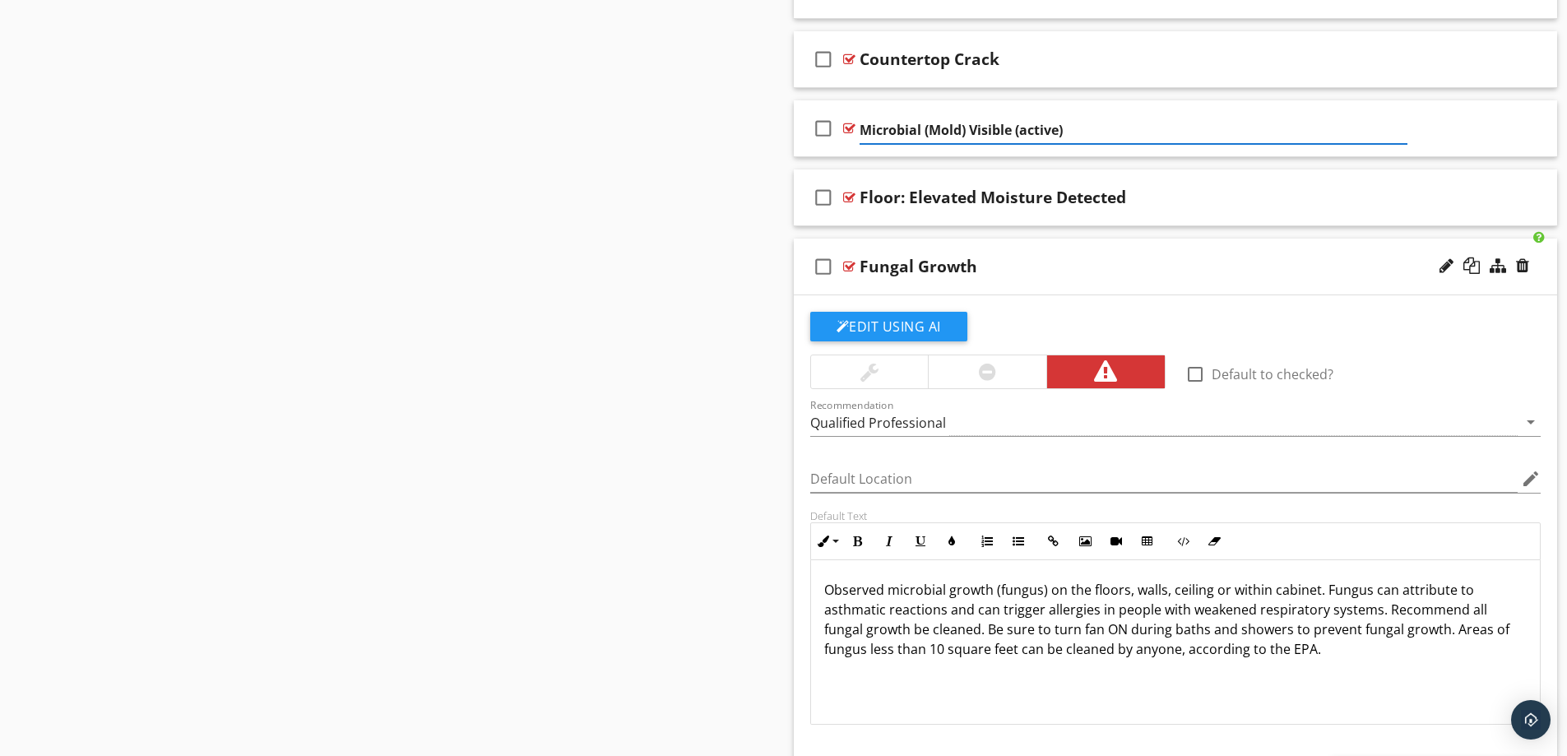
click at [1282, 262] on div "Fungal Growth" at bounding box center [1133, 267] width 548 height 20
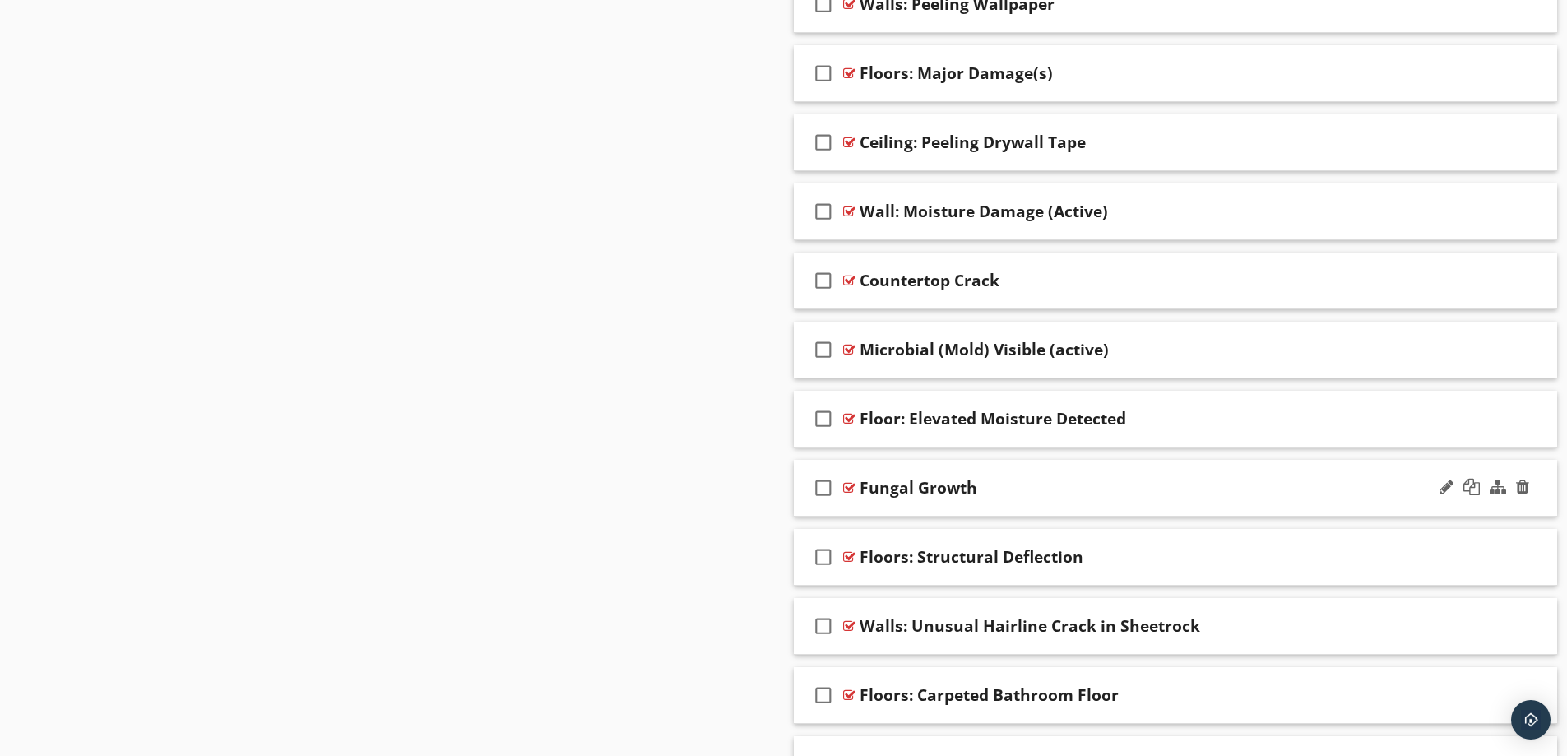
scroll to position [2439, 0]
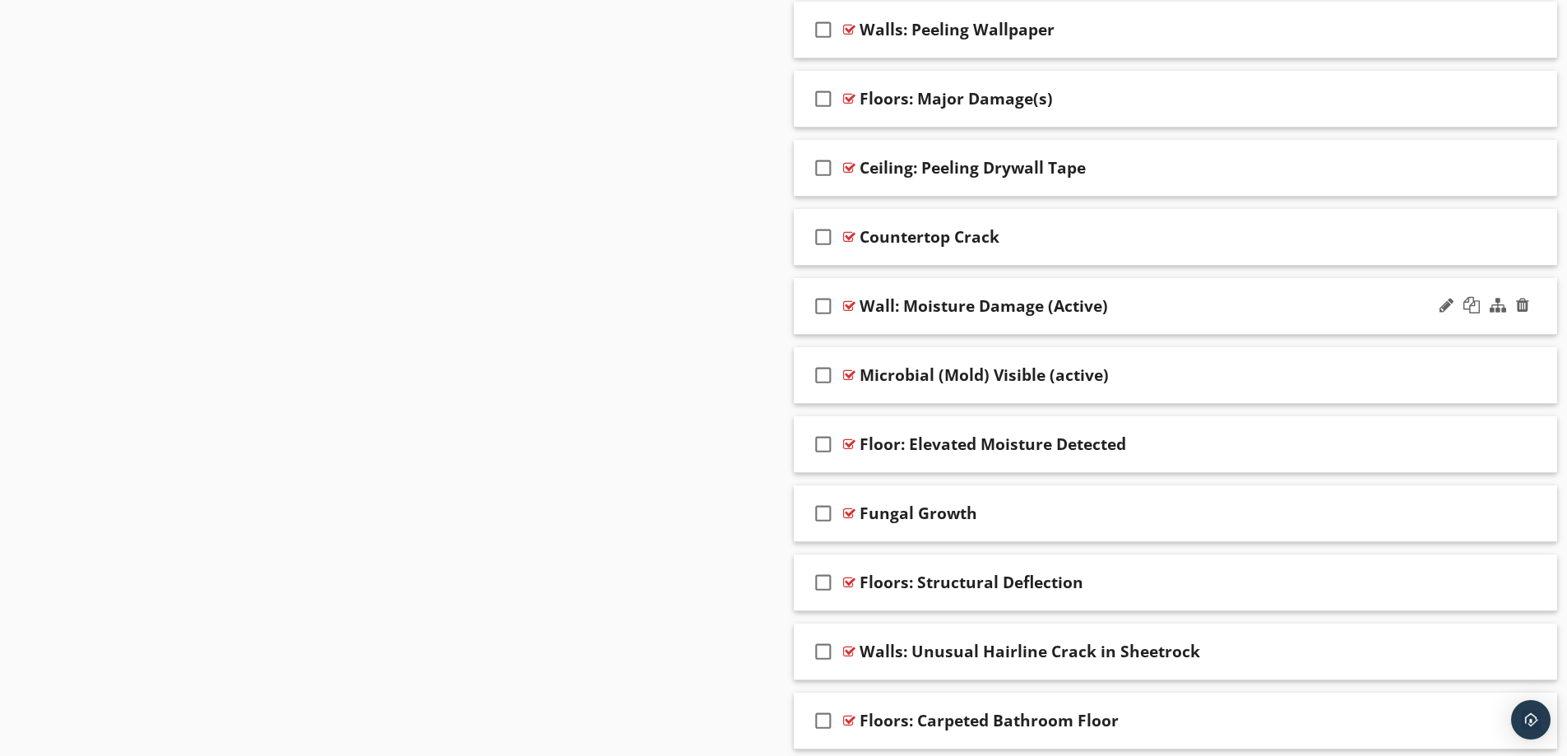
click at [1261, 303] on div "Wall: Moisture Damage (Active)" at bounding box center [1133, 306] width 548 height 20
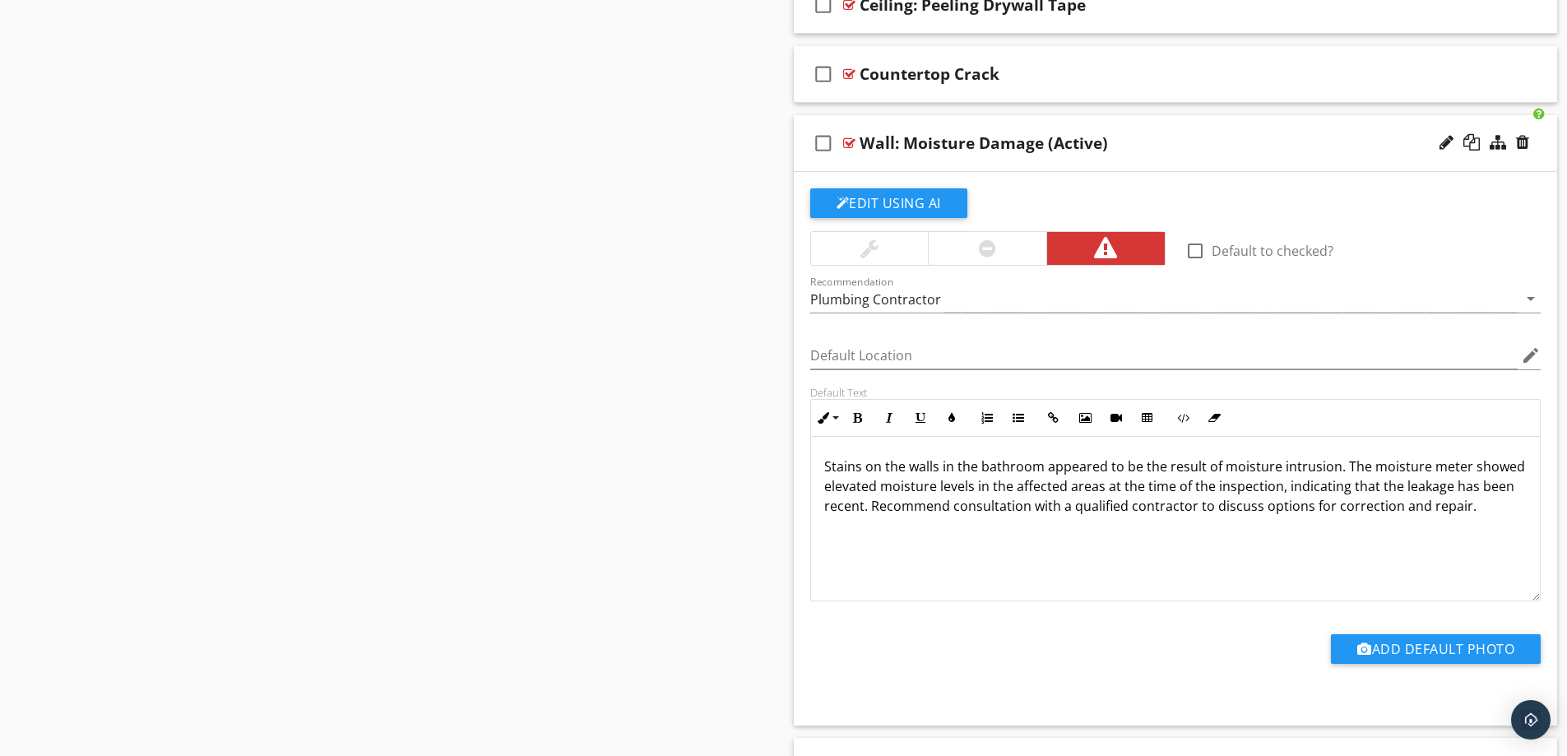
scroll to position [2603, 0]
click at [1282, 138] on div "Wall: Moisture Damage (Active)" at bounding box center [1133, 142] width 548 height 20
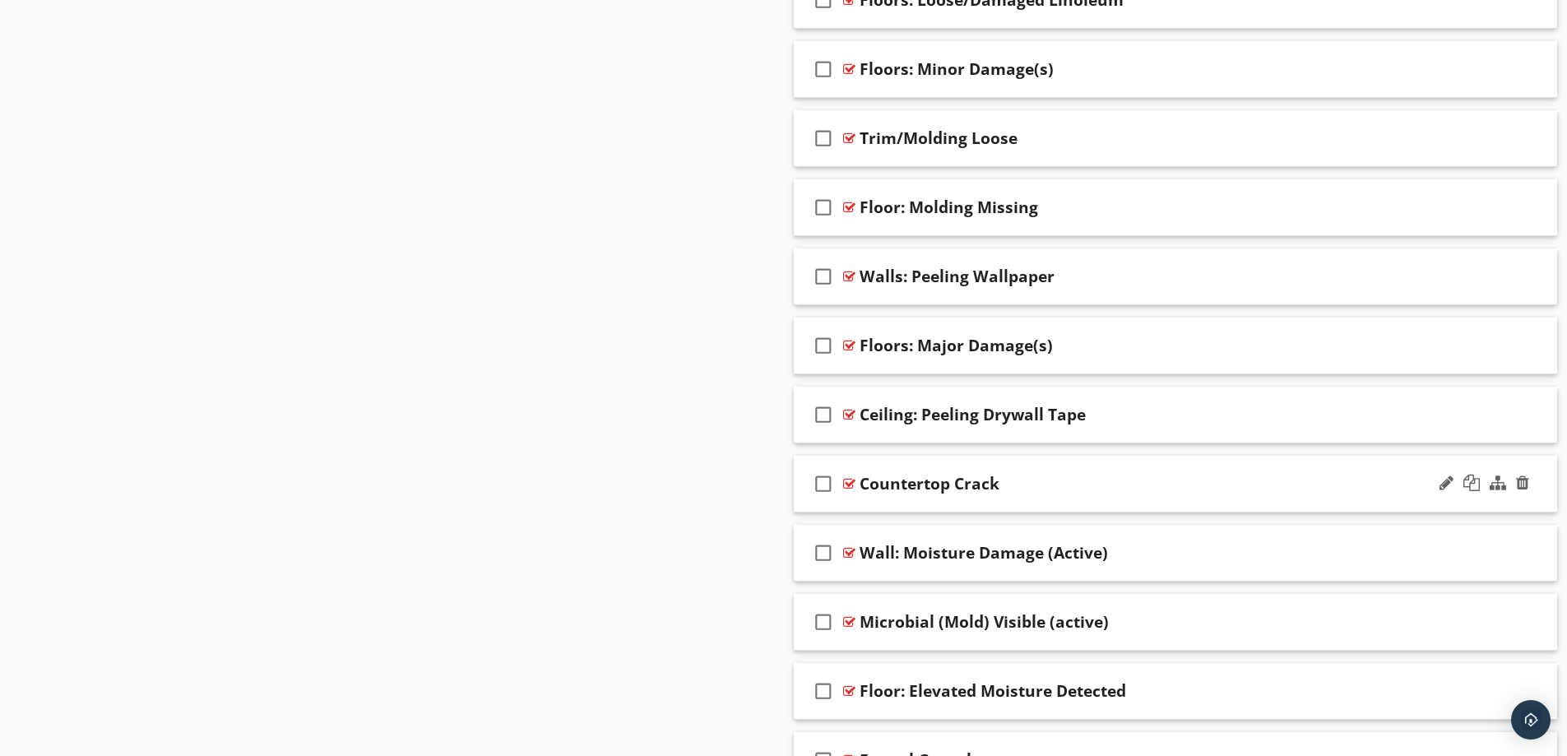
scroll to position [2110, 0]
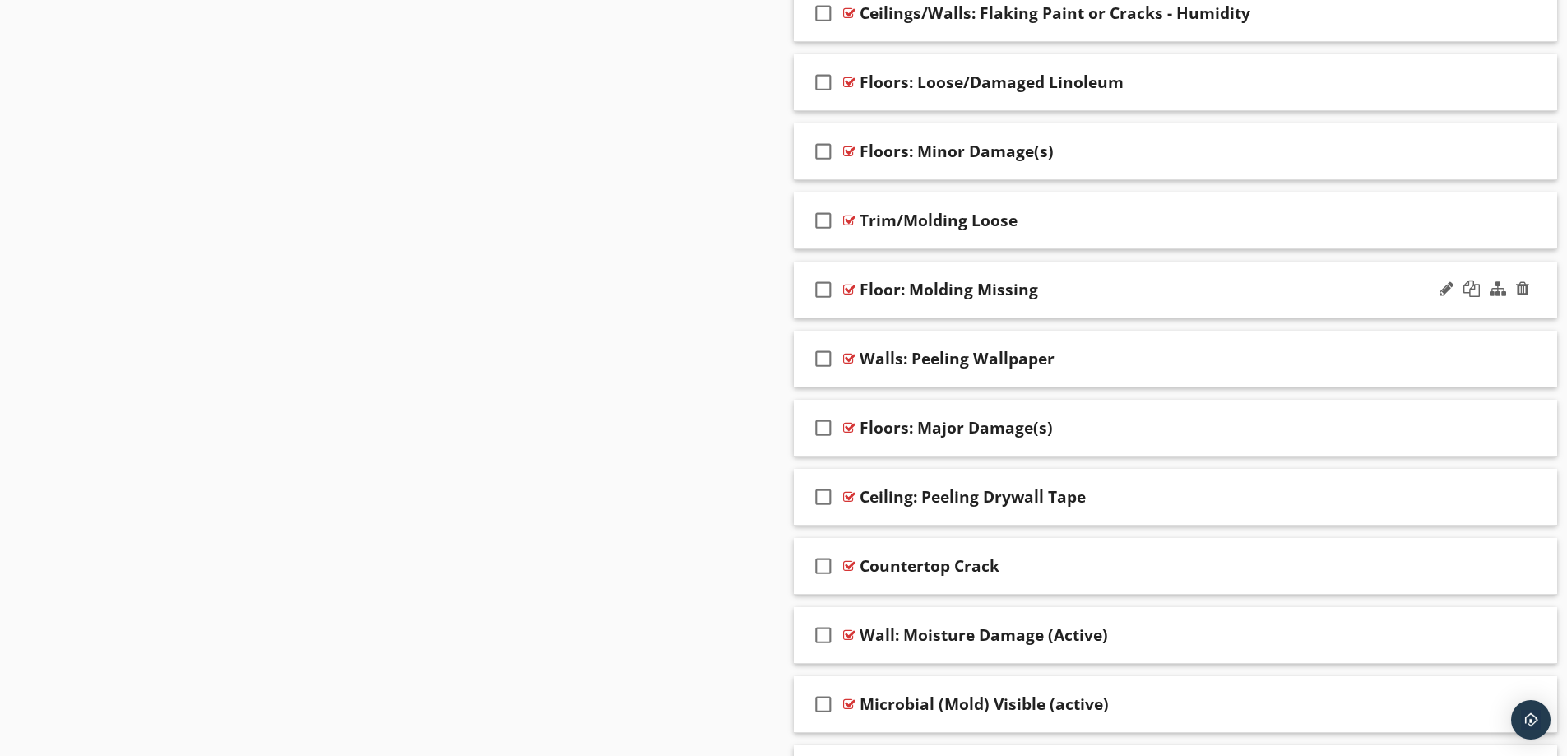
click at [1243, 291] on div "Floor: Molding Missing" at bounding box center [1133, 290] width 548 height 20
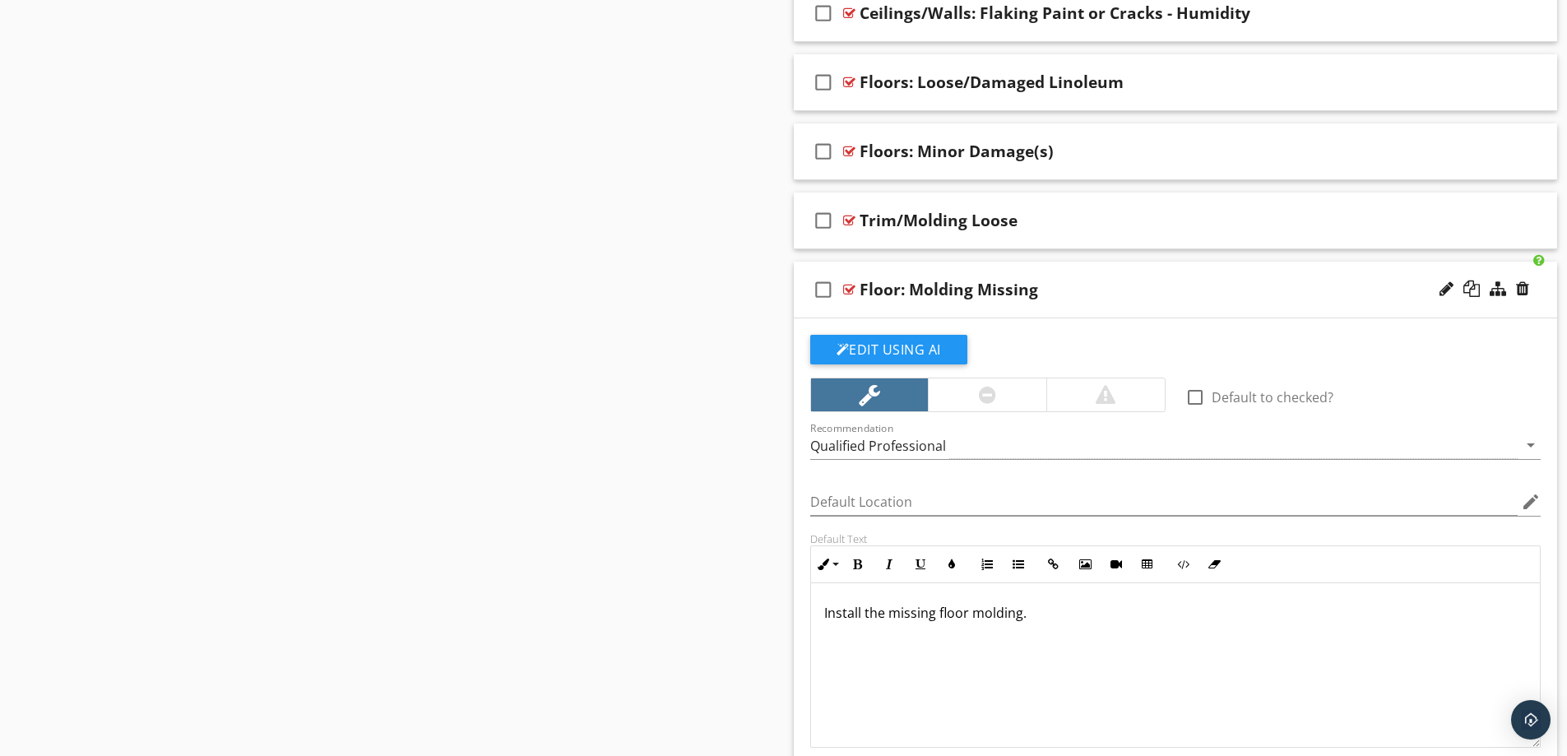
click at [1243, 291] on div "Floor: Molding Missing" at bounding box center [1133, 290] width 548 height 20
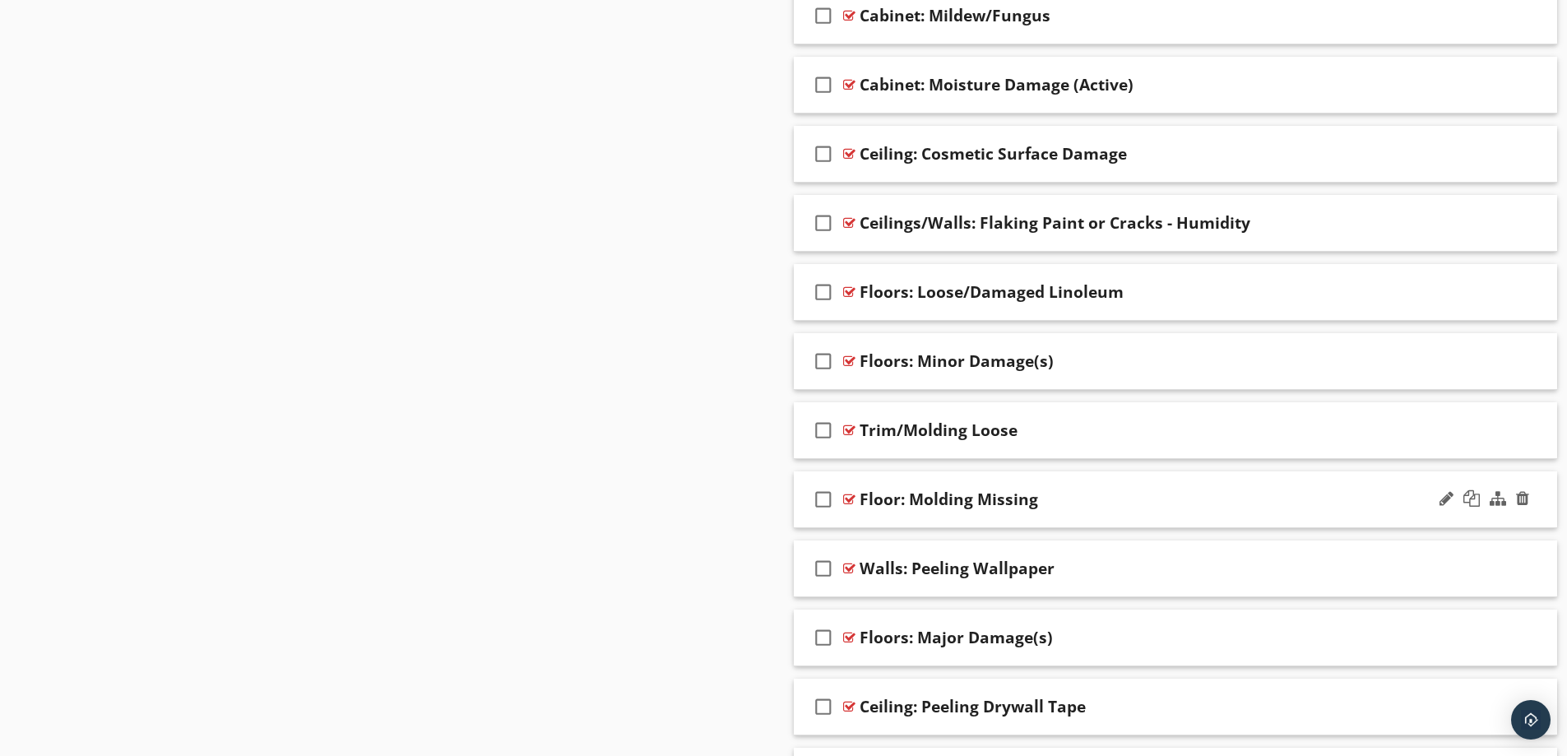
scroll to position [1863, 0]
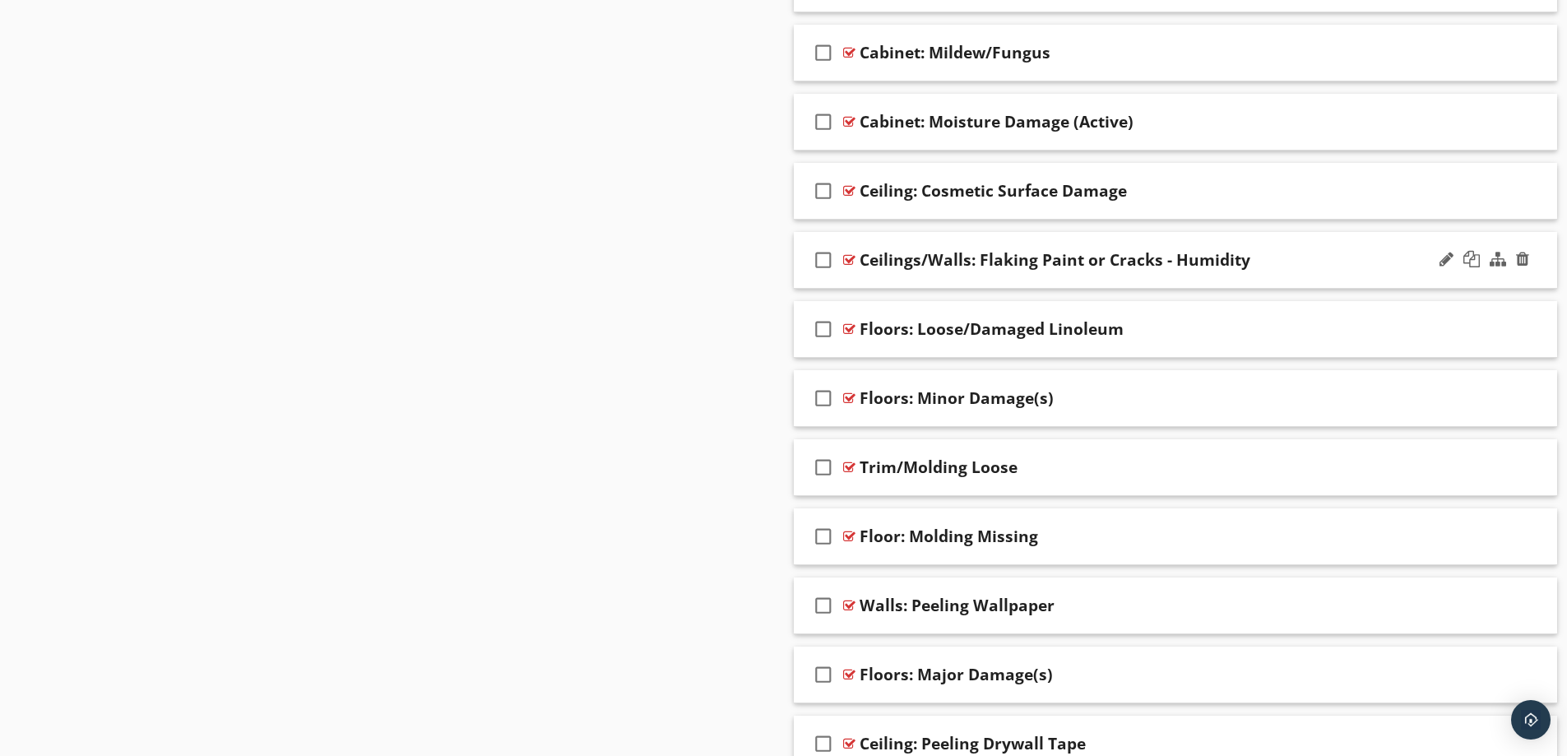
click at [1327, 257] on div "Ceilings/Walls: Flaking Paint or Cracks - Humidity" at bounding box center [1133, 260] width 548 height 20
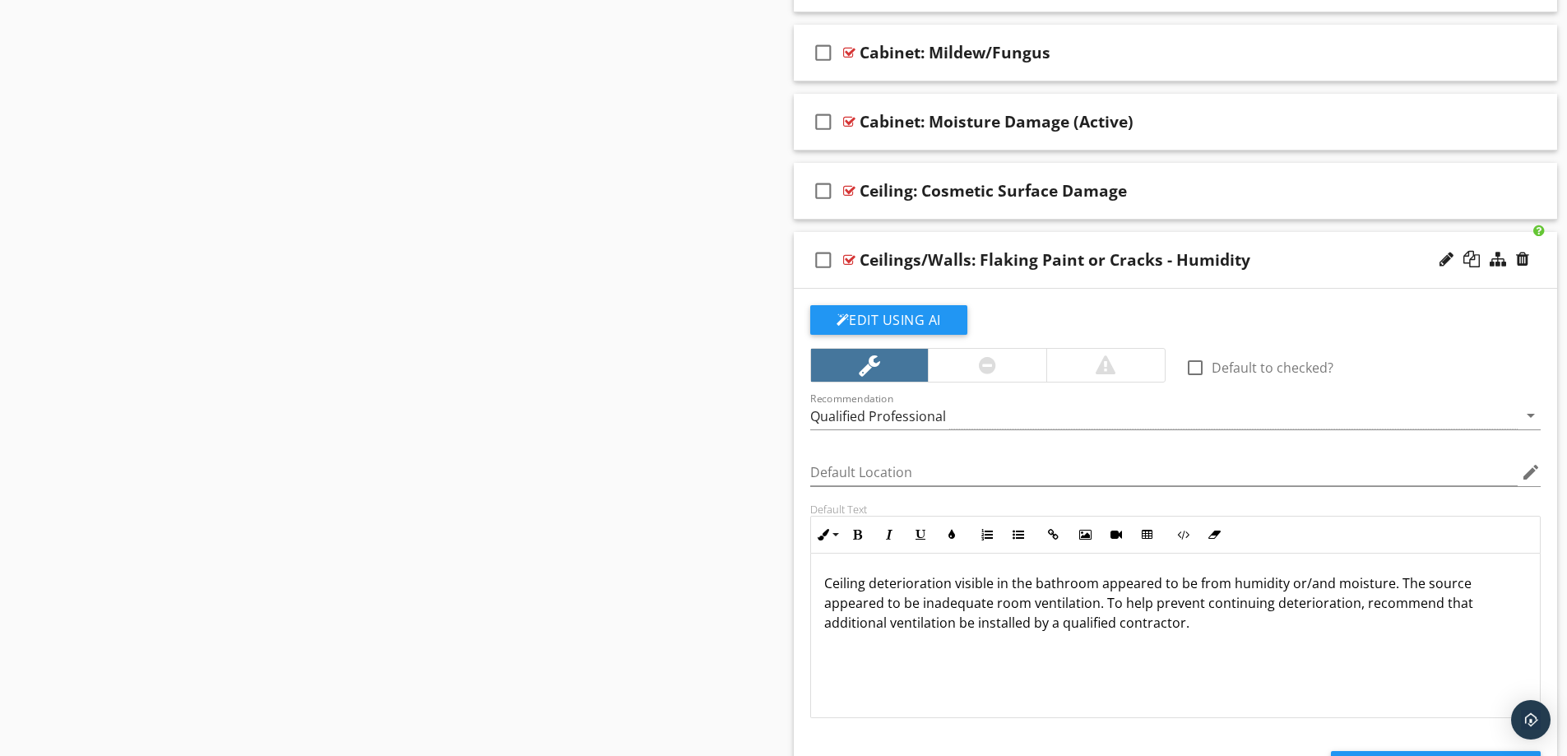
click at [1327, 257] on div "Ceilings/Walls: Flaking Paint or Cracks - Humidity" at bounding box center [1133, 260] width 548 height 20
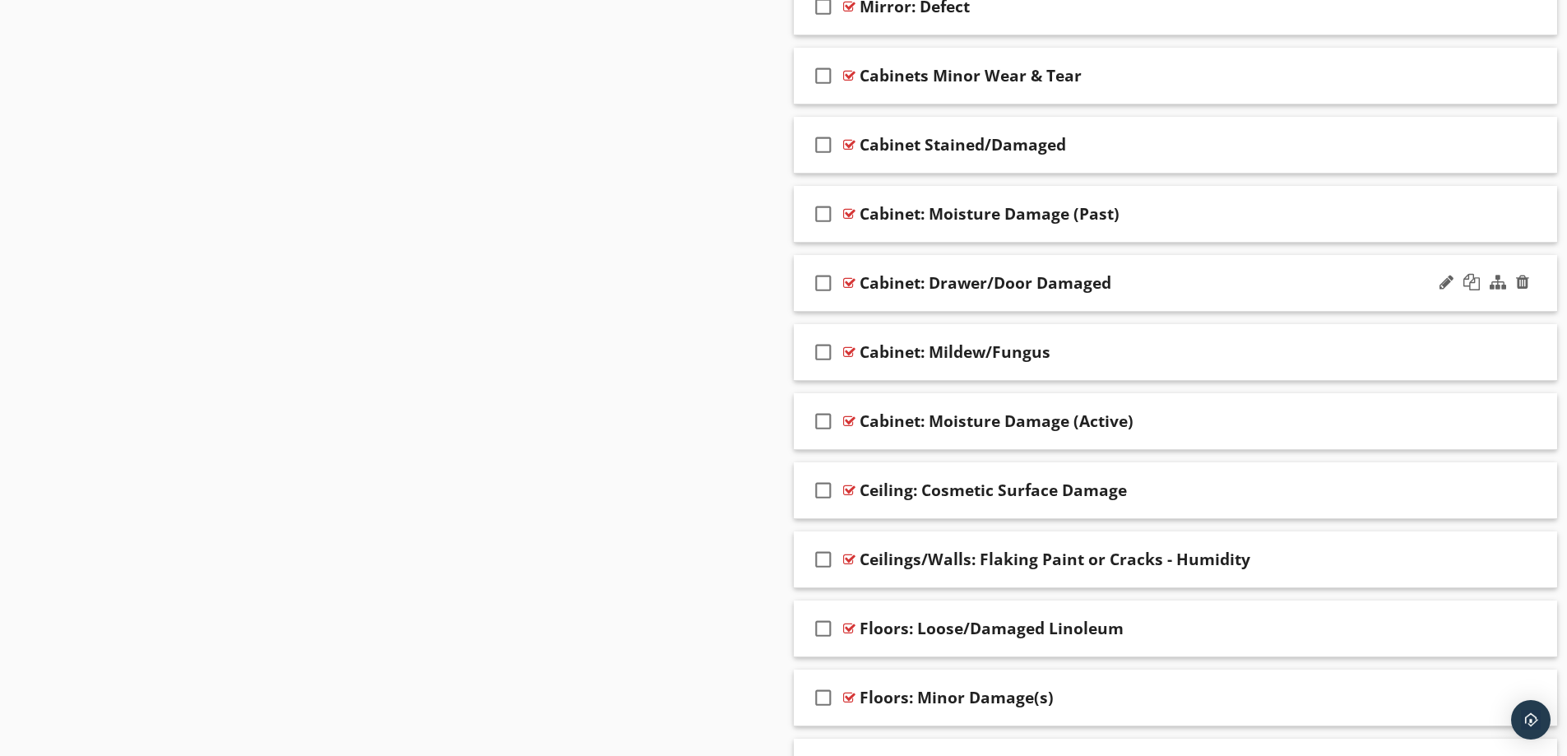
scroll to position [1534, 0]
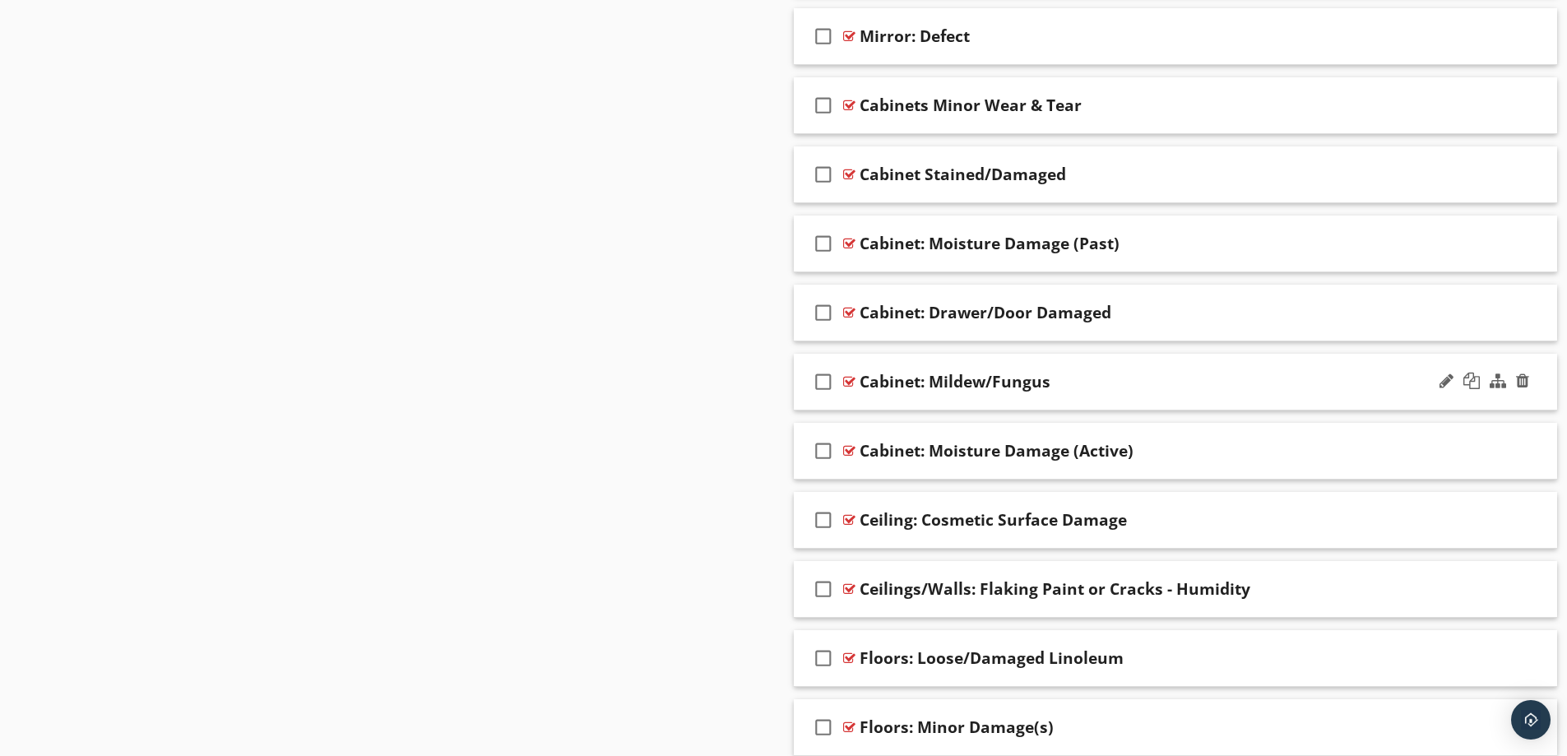
click at [1206, 371] on div "check_box_outline_blank Cabinet: Mildew/Fungus" at bounding box center [1176, 382] width 764 height 57
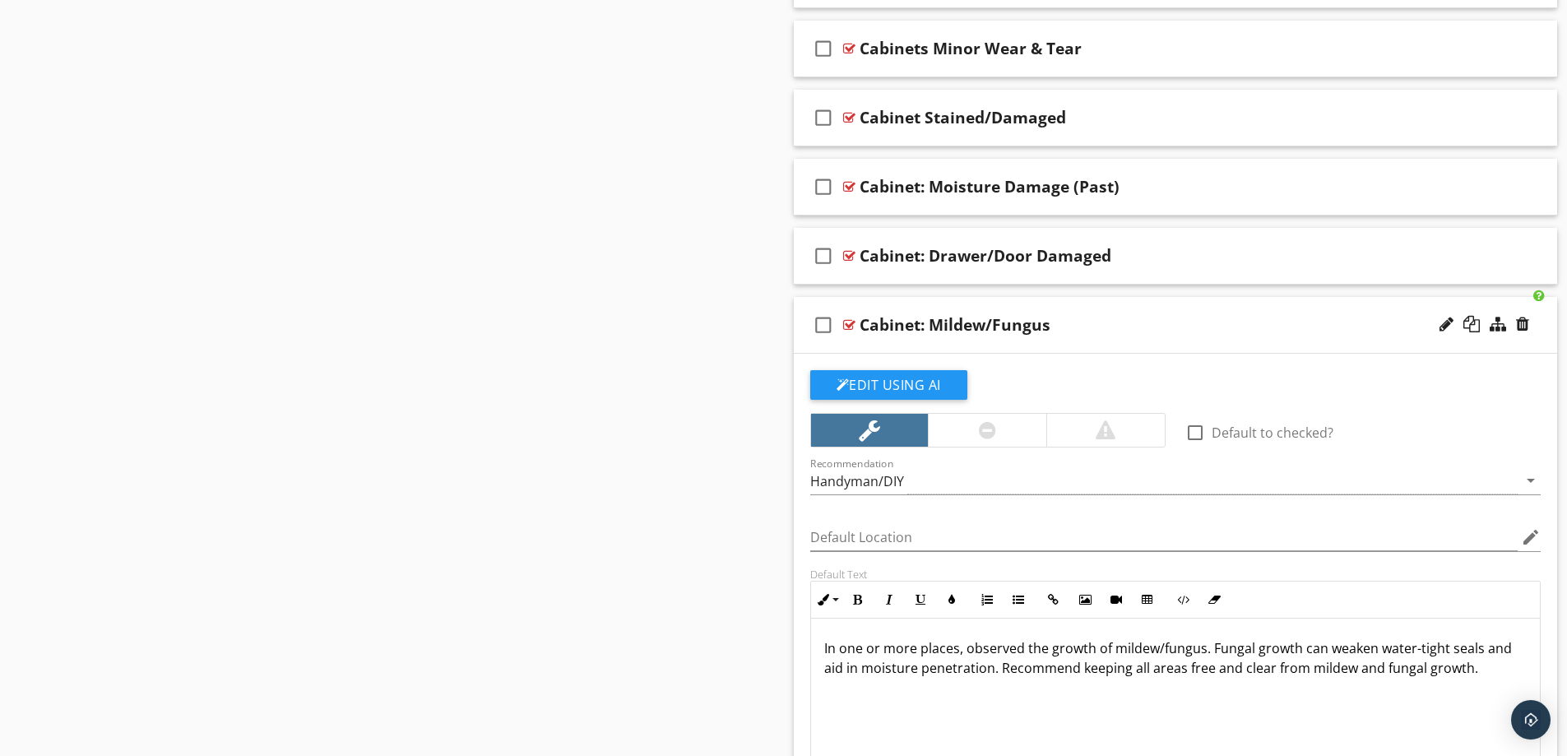
scroll to position [1616, 0]
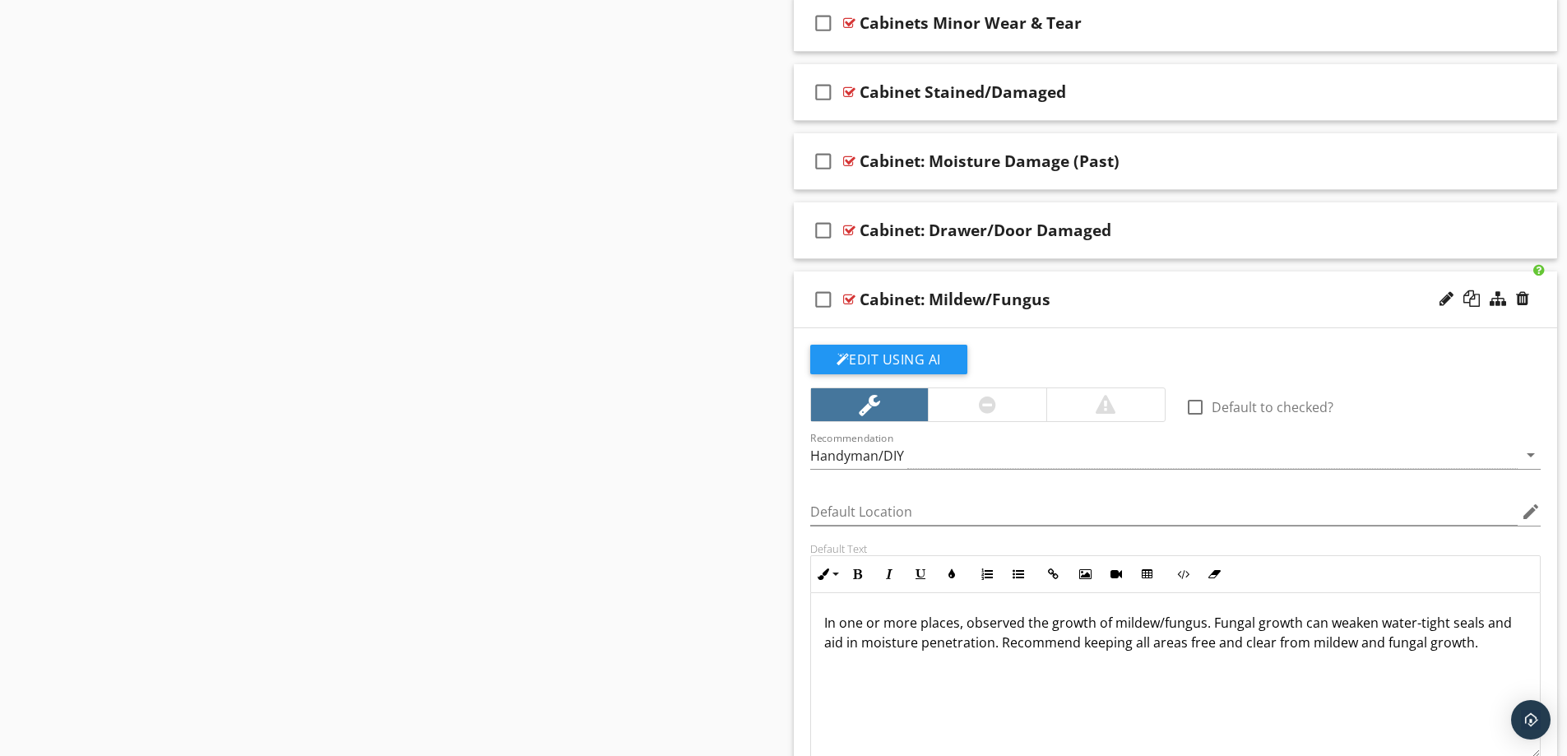
click at [1202, 299] on div "Cabinet: Mildew/Fungus" at bounding box center [1133, 300] width 548 height 20
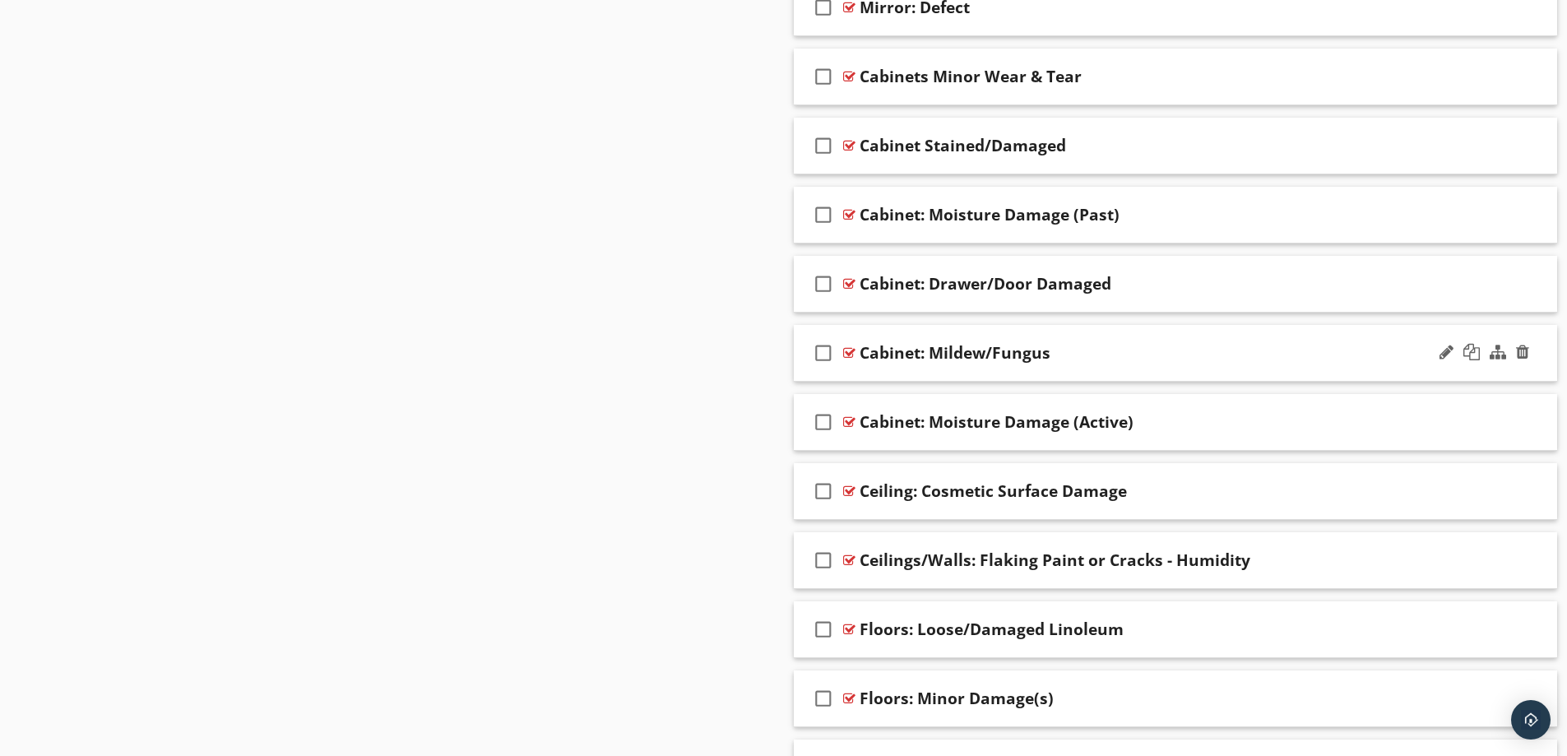
scroll to position [1534, 0]
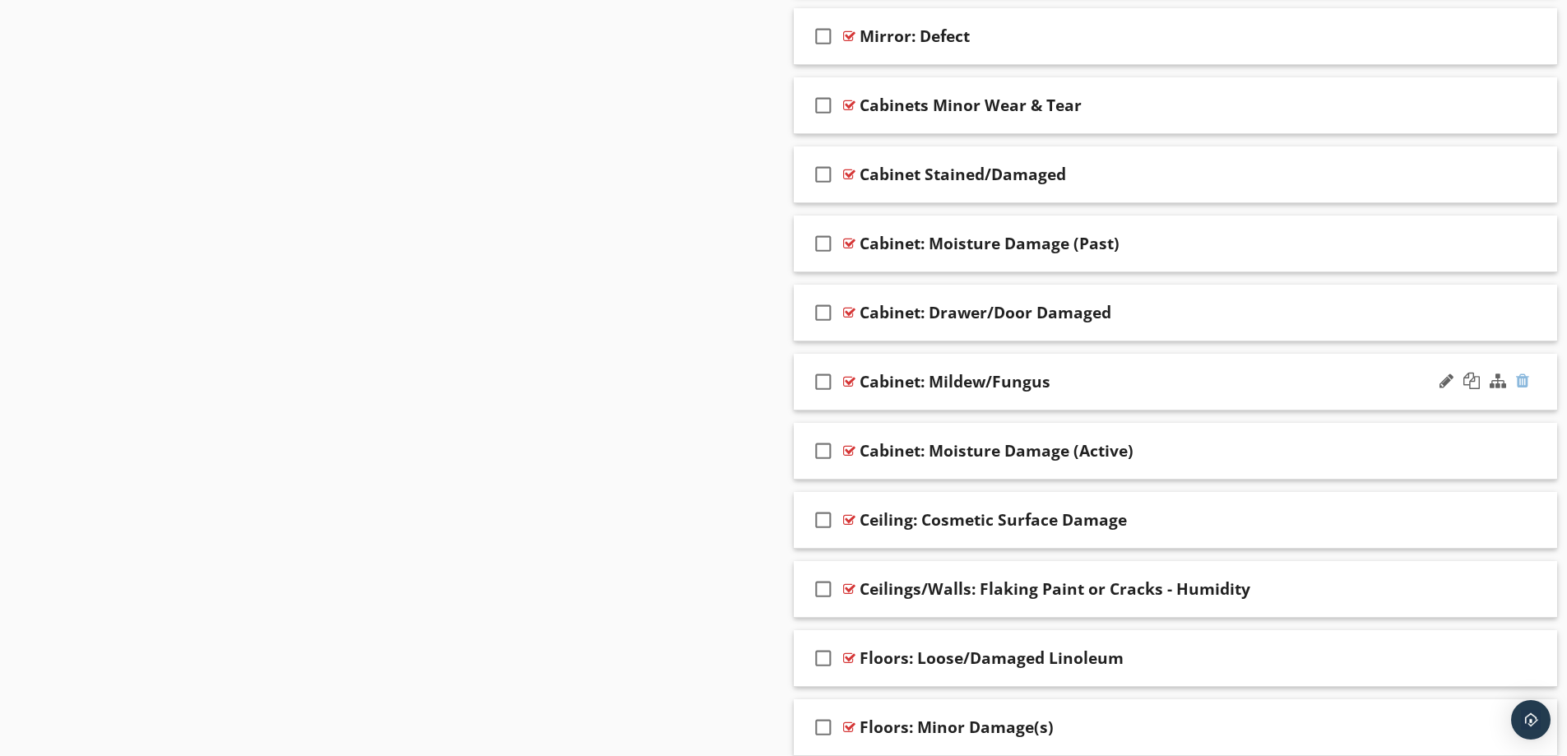
click at [1525, 382] on div at bounding box center [1522, 381] width 13 height 16
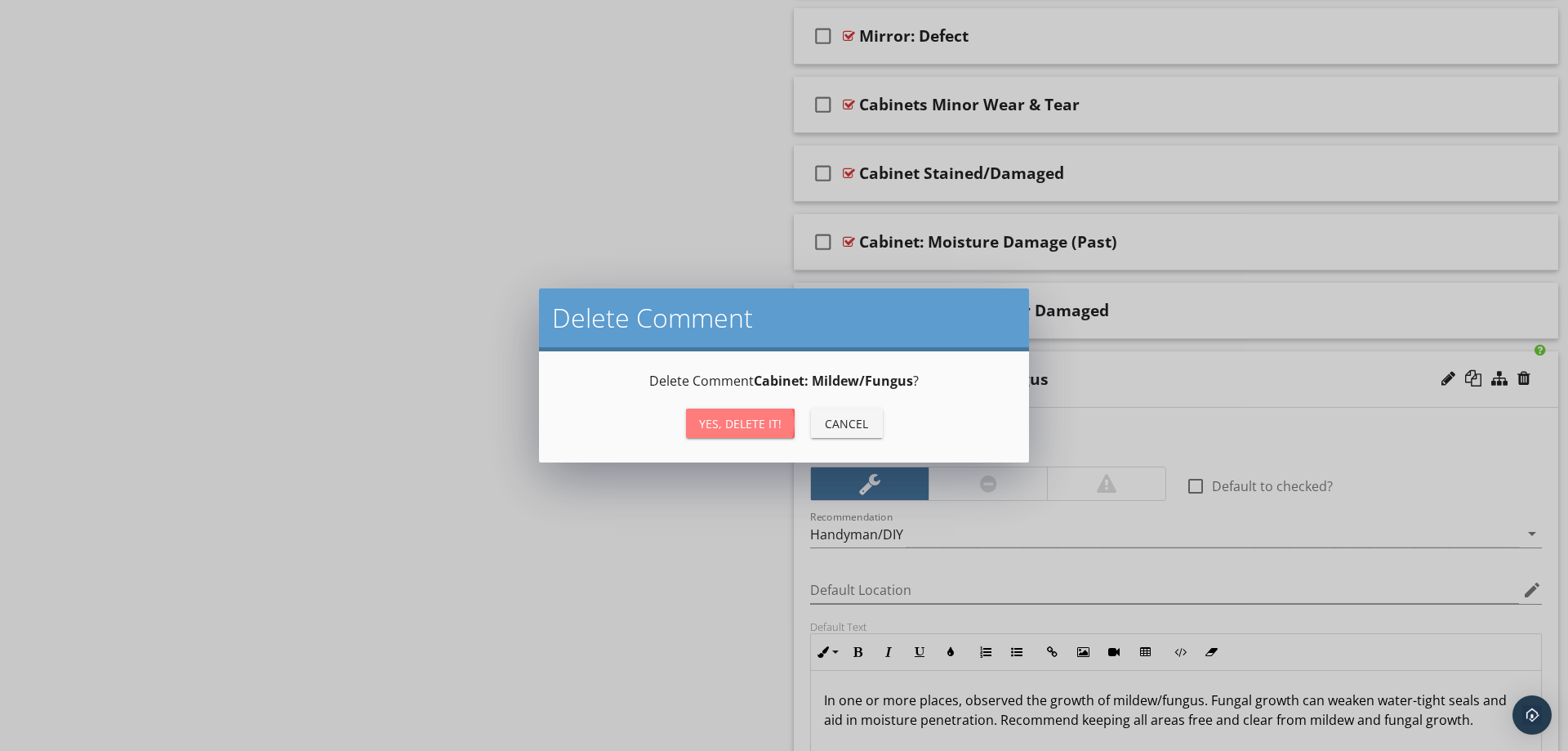
click at [748, 420] on div "Yes, Delete it!" at bounding box center [740, 423] width 82 height 17
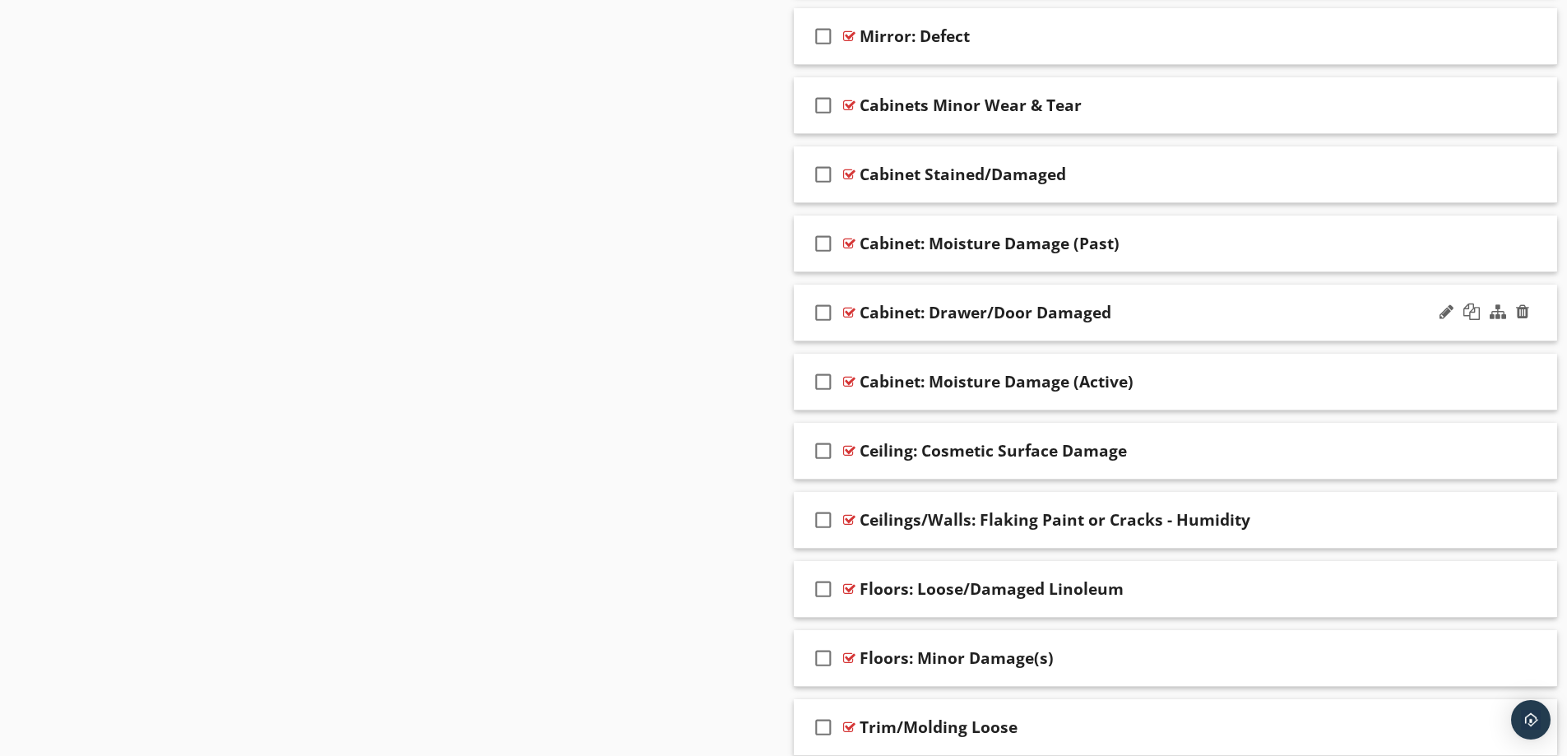
scroll to position [1452, 0]
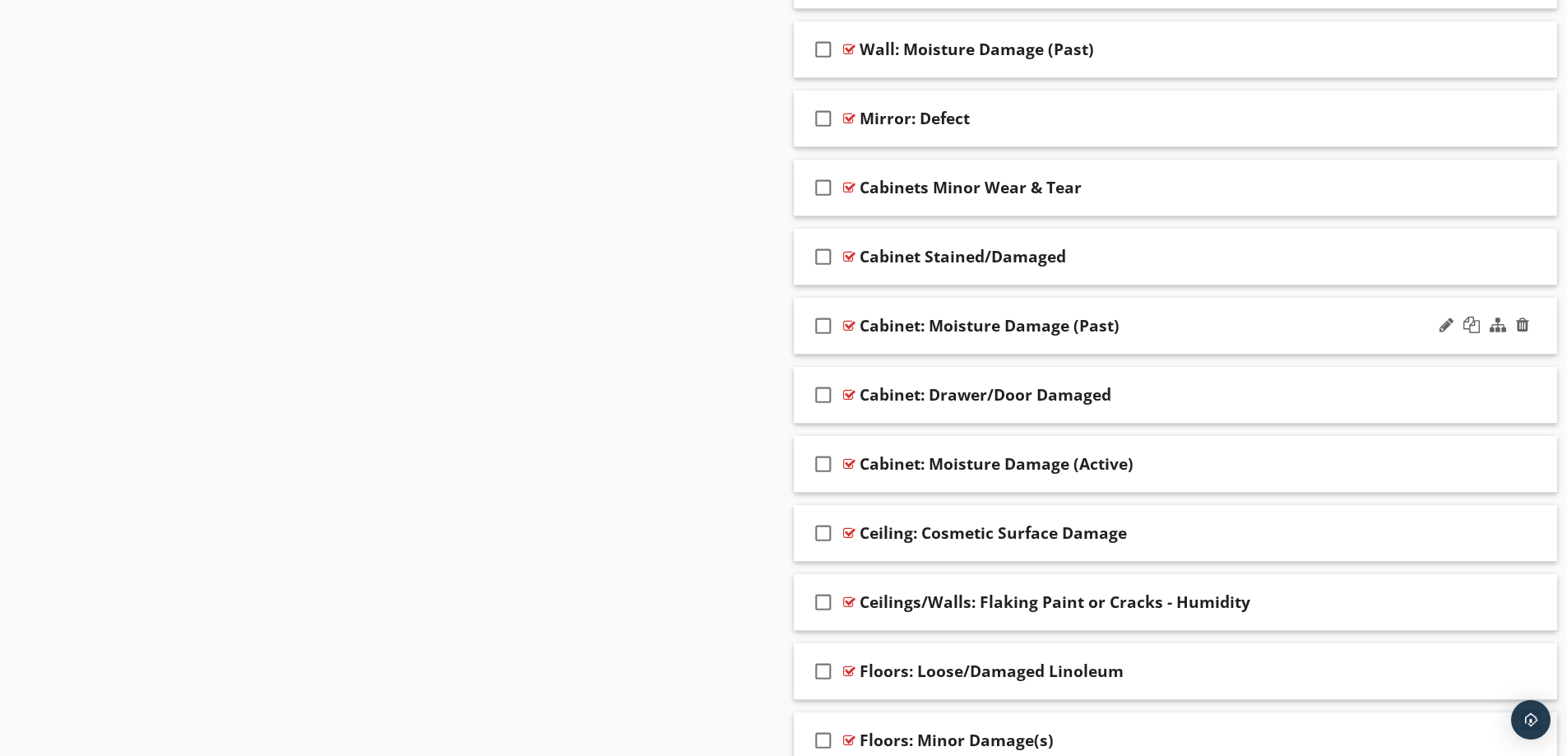
click at [1233, 317] on div "Cabinet: Moisture Damage (Past)" at bounding box center [1133, 326] width 548 height 20
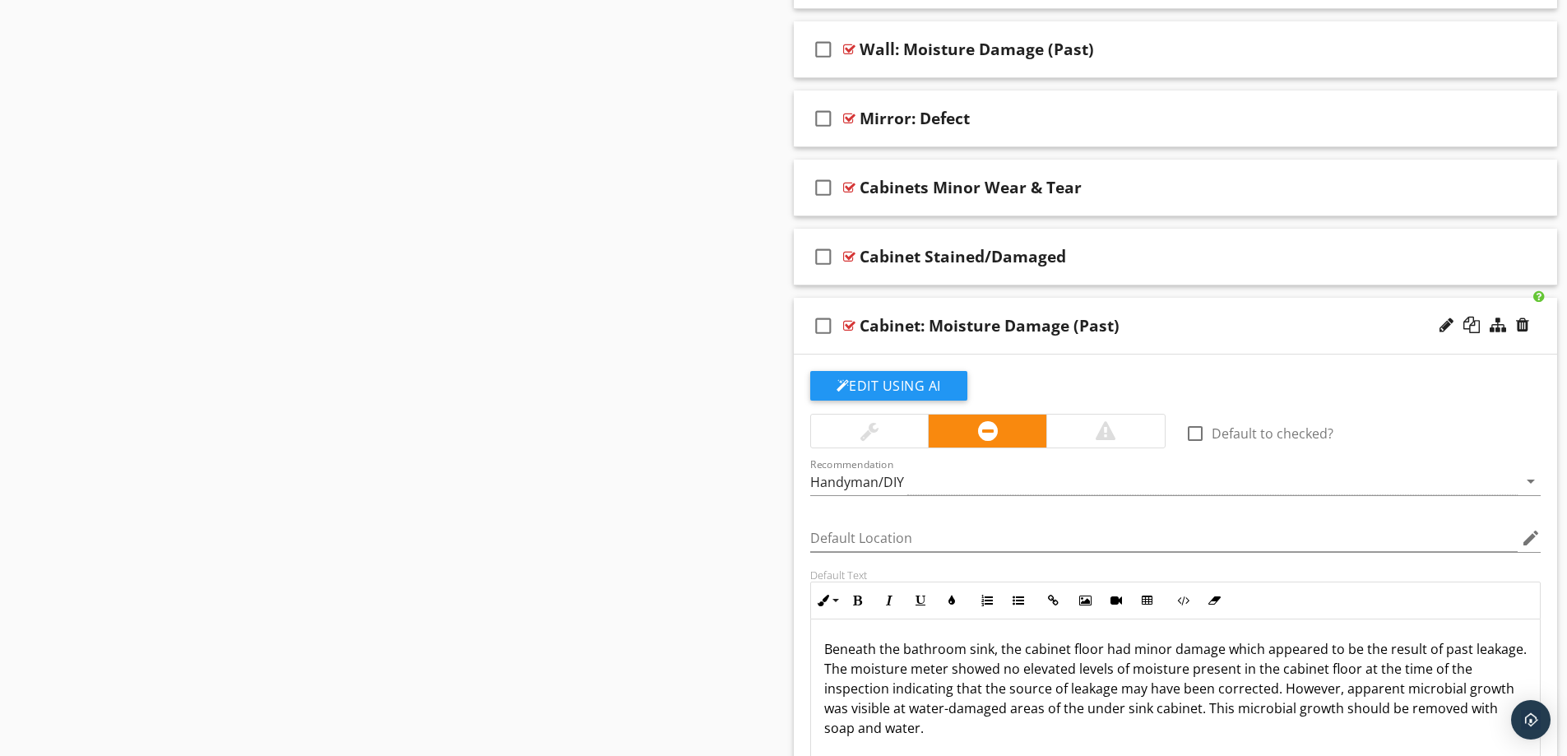
click at [1233, 317] on div "Cabinet: Moisture Damage (Past)" at bounding box center [1133, 326] width 548 height 20
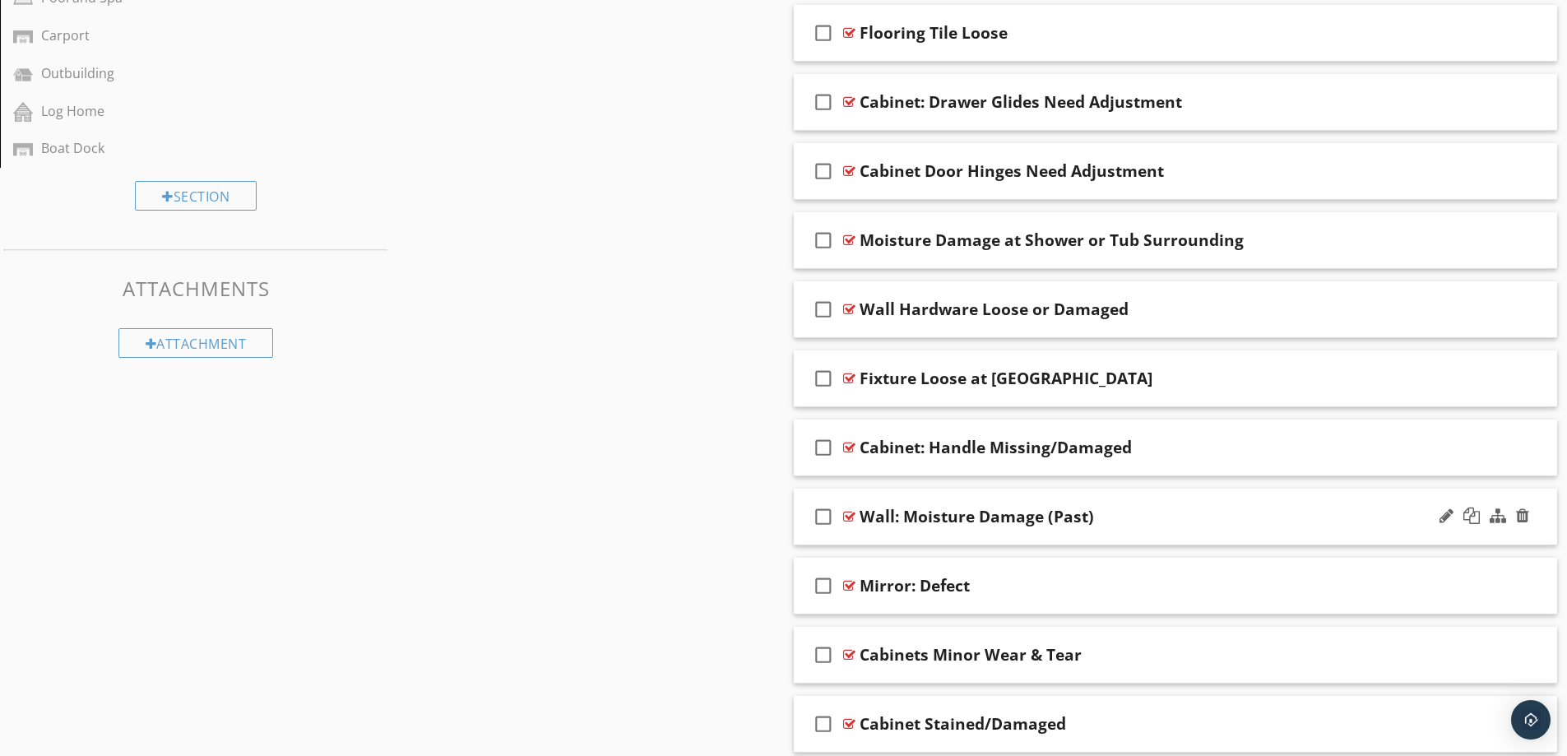
scroll to position [958, 0]
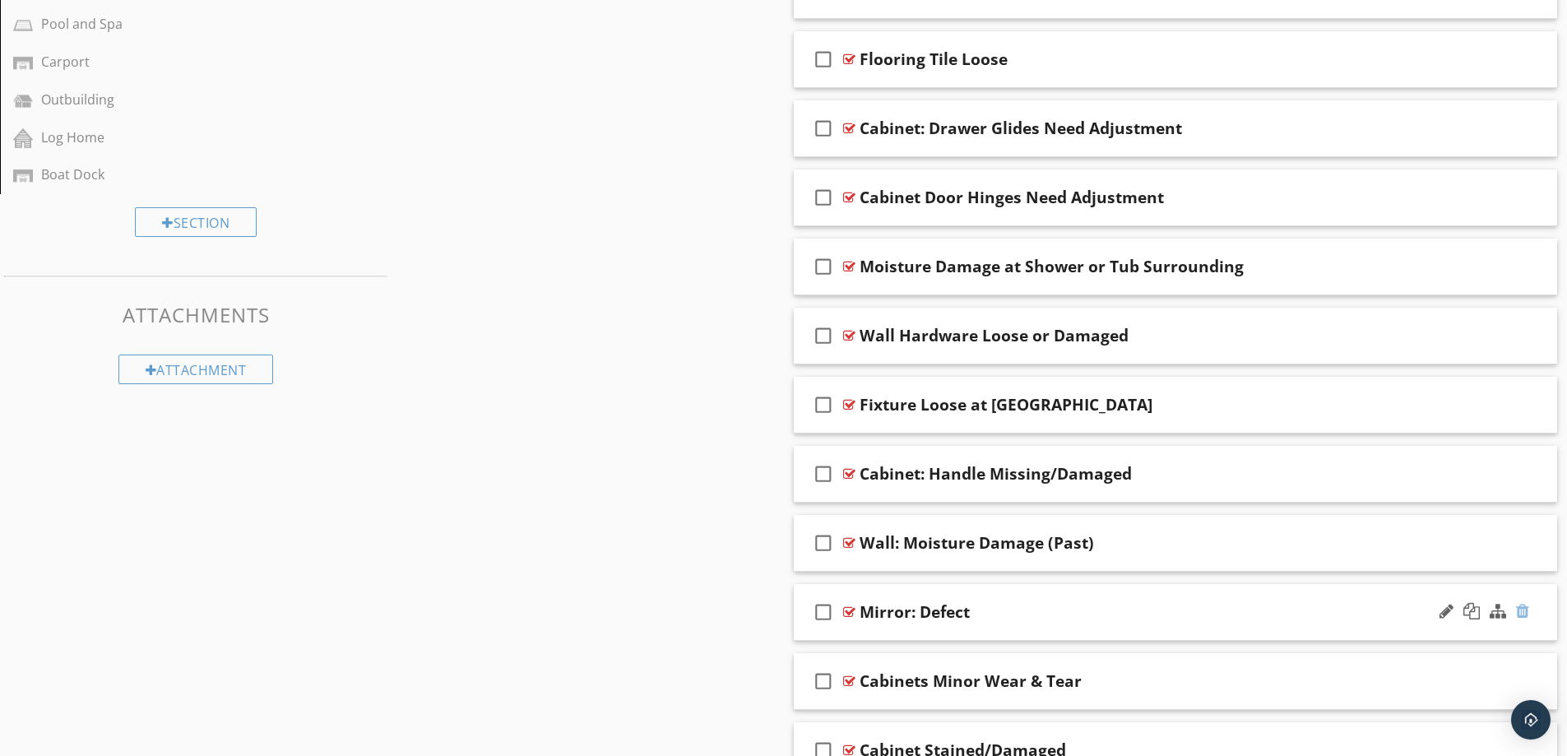
click at [1519, 614] on div at bounding box center [1522, 611] width 13 height 16
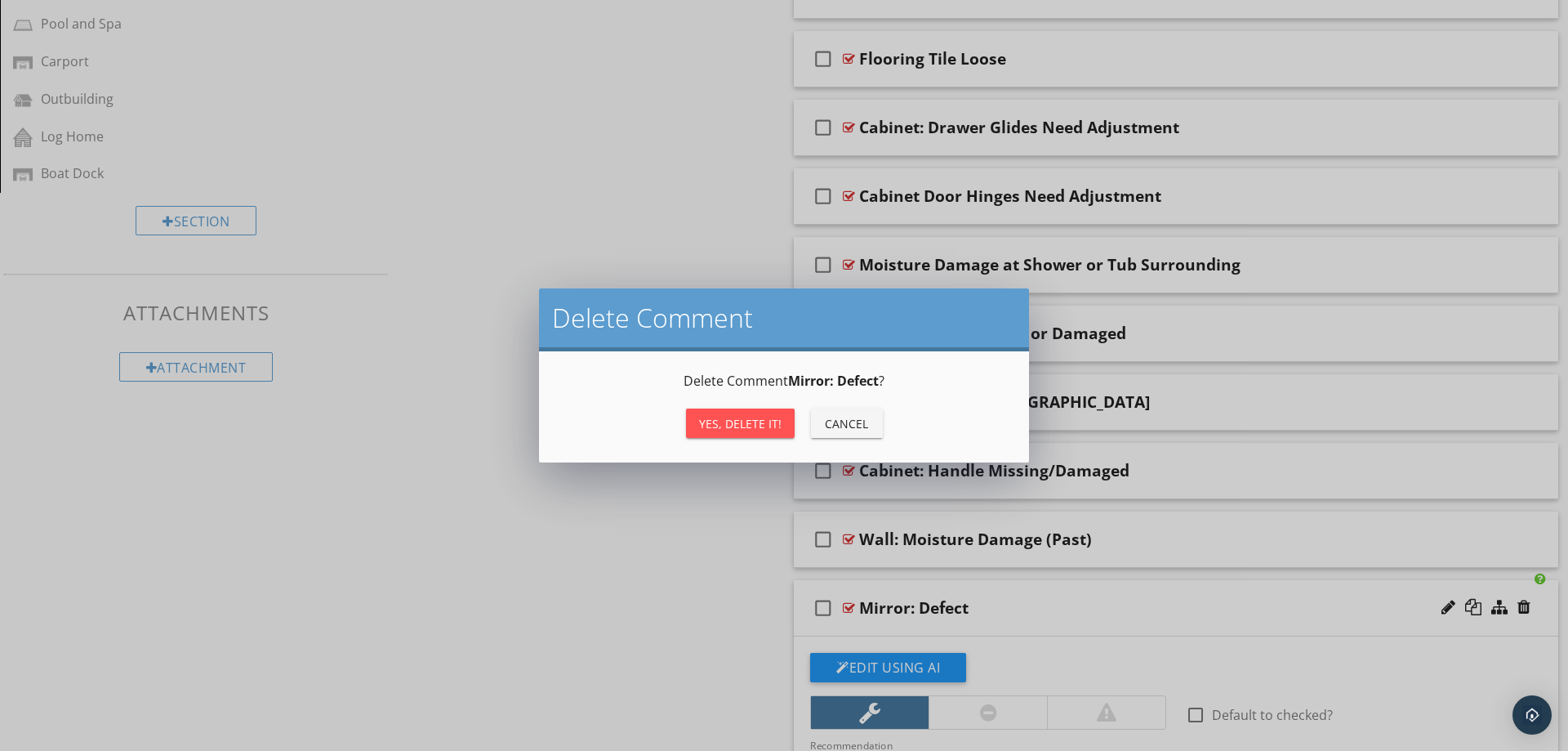
click at [741, 418] on div "Yes, Delete it!" at bounding box center [740, 423] width 82 height 17
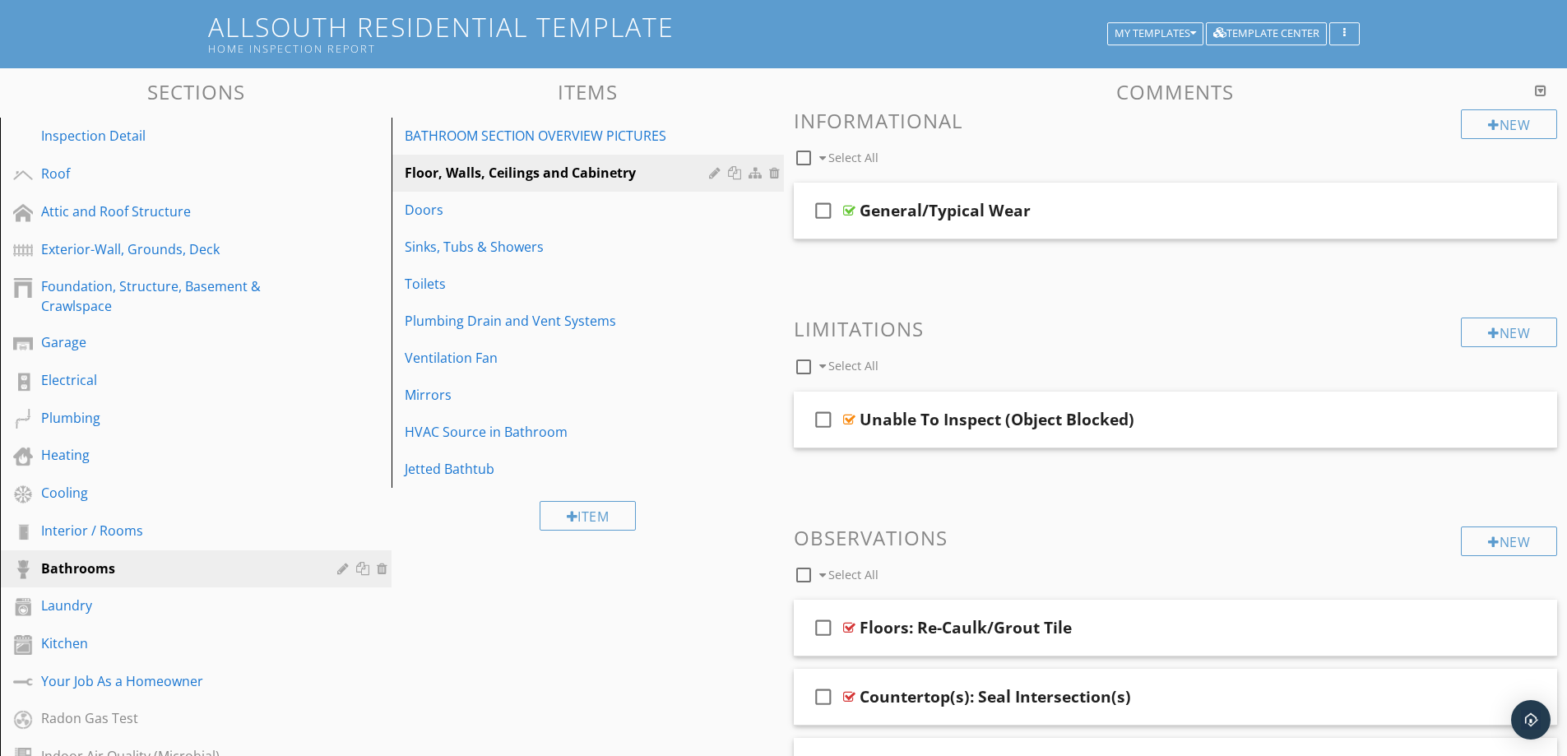
scroll to position [0, 0]
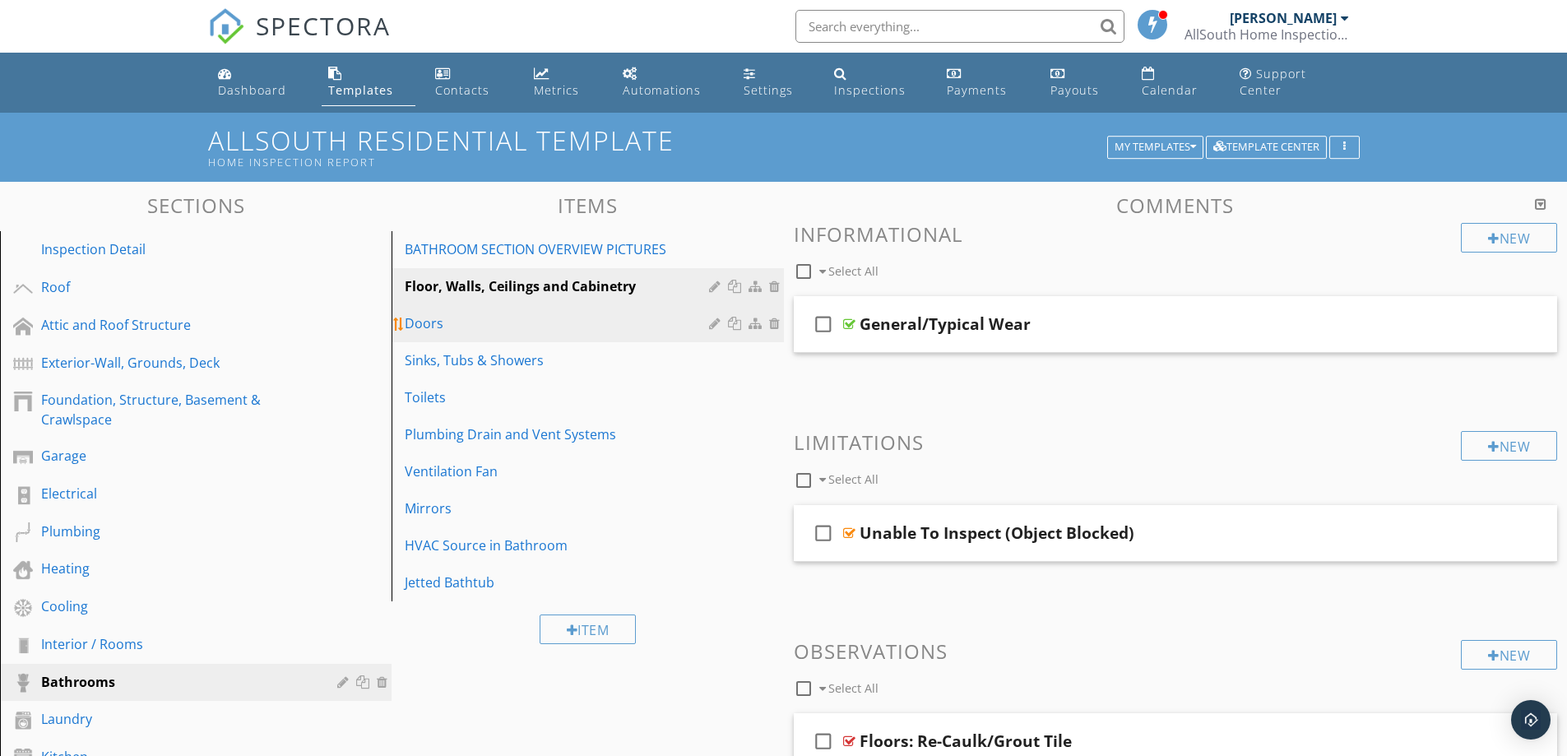
click at [516, 324] on div "Doors" at bounding box center [559, 323] width 308 height 20
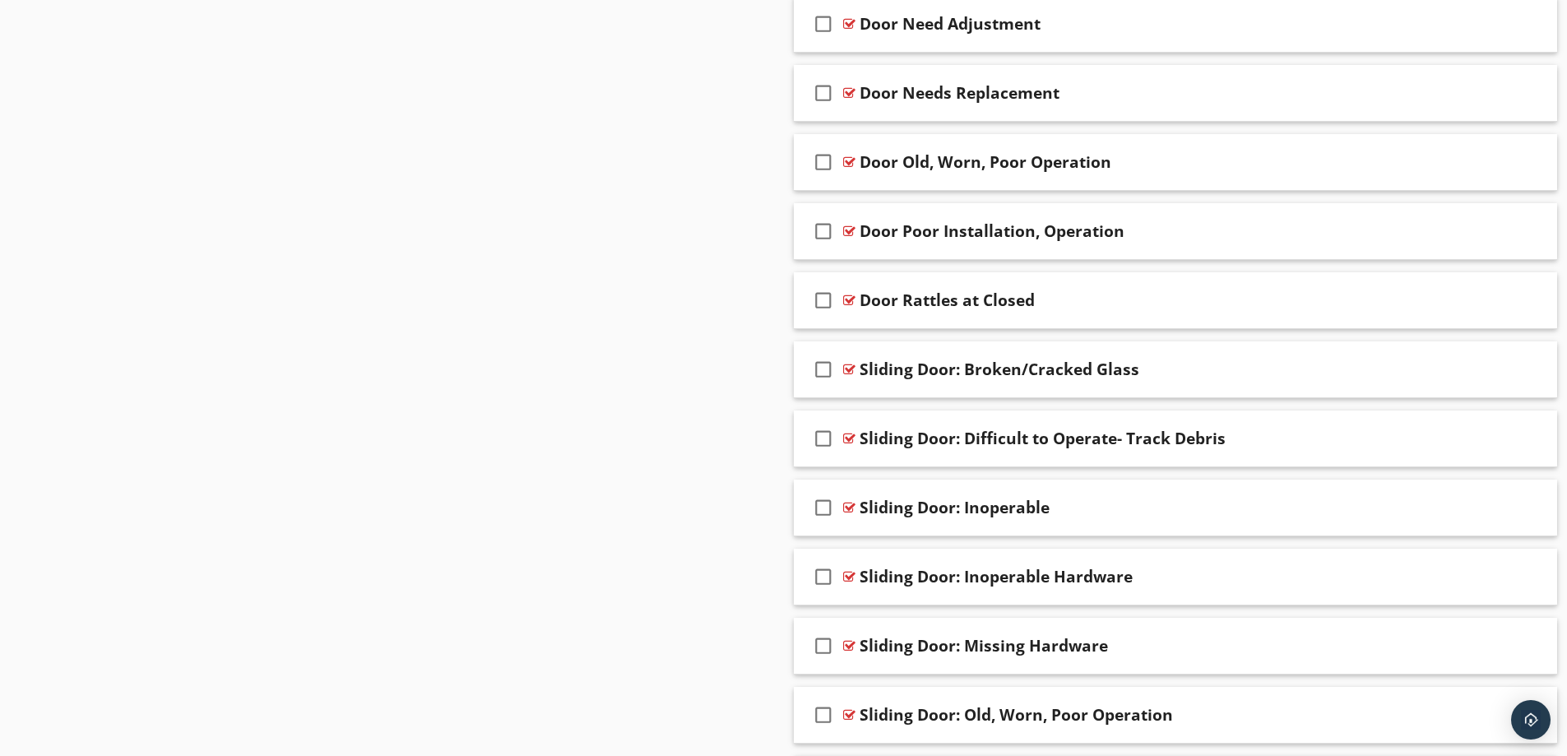
scroll to position [1861, 0]
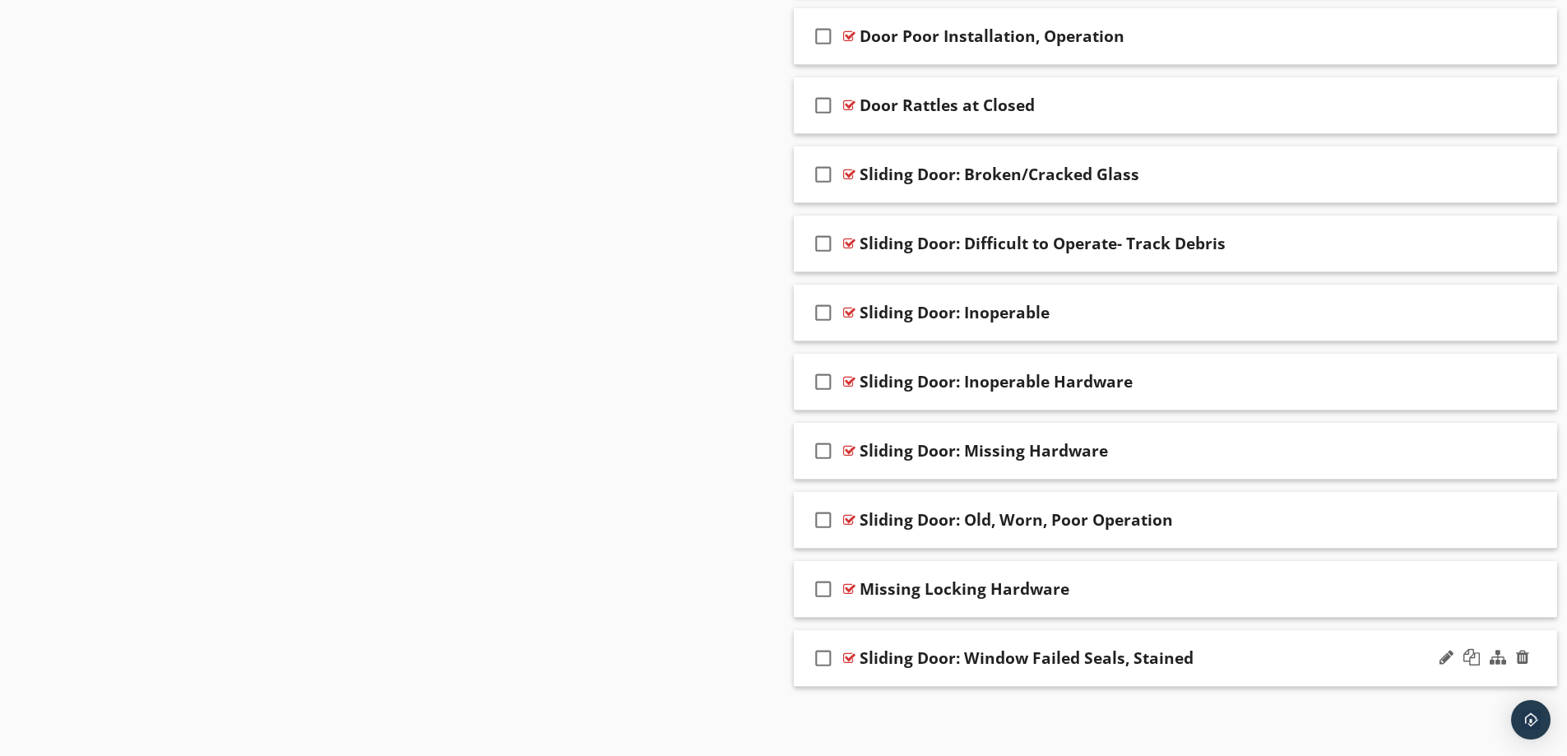
click at [1276, 658] on div "Sliding Door: Window Failed Seals, Stained" at bounding box center [1133, 658] width 548 height 20
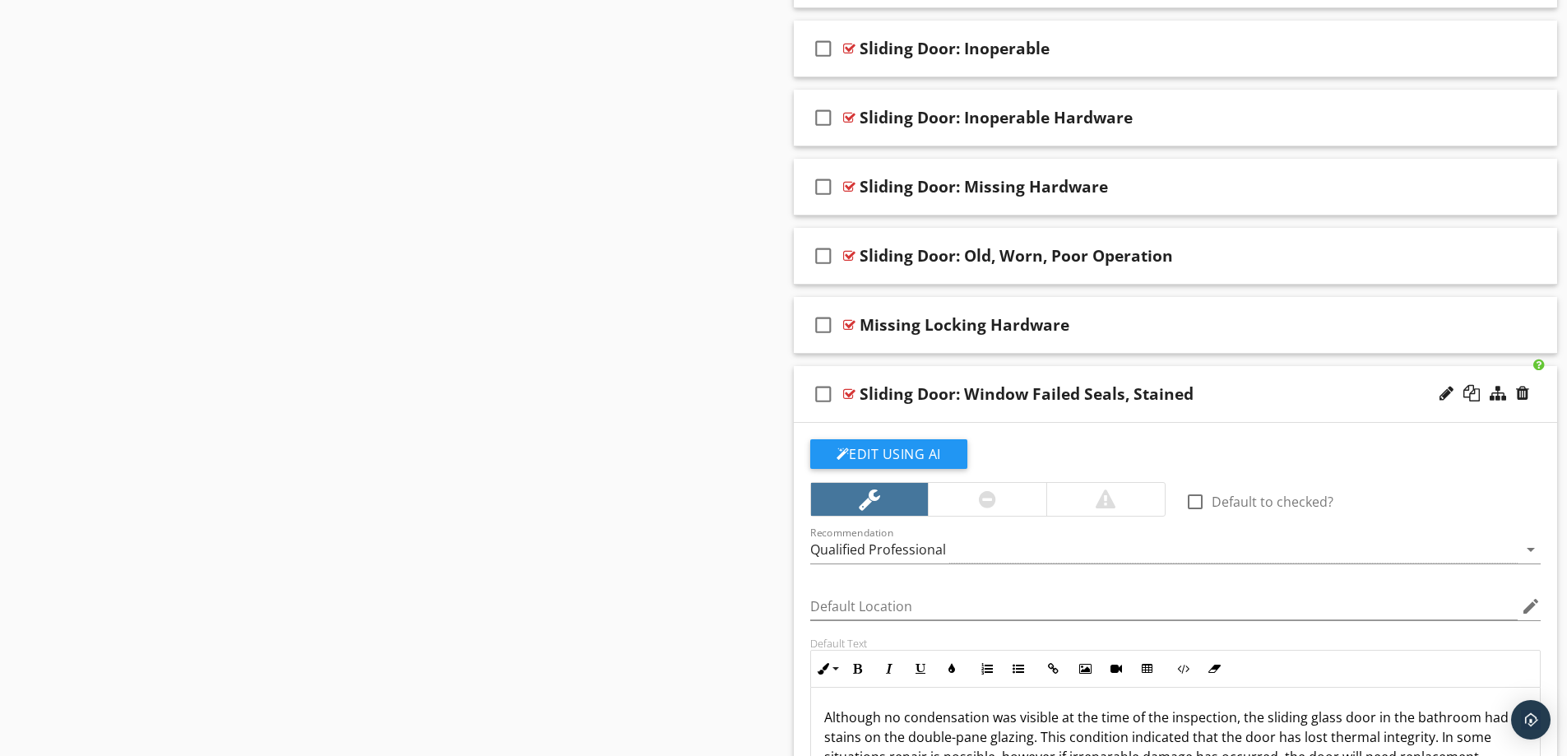
scroll to position [2190, 0]
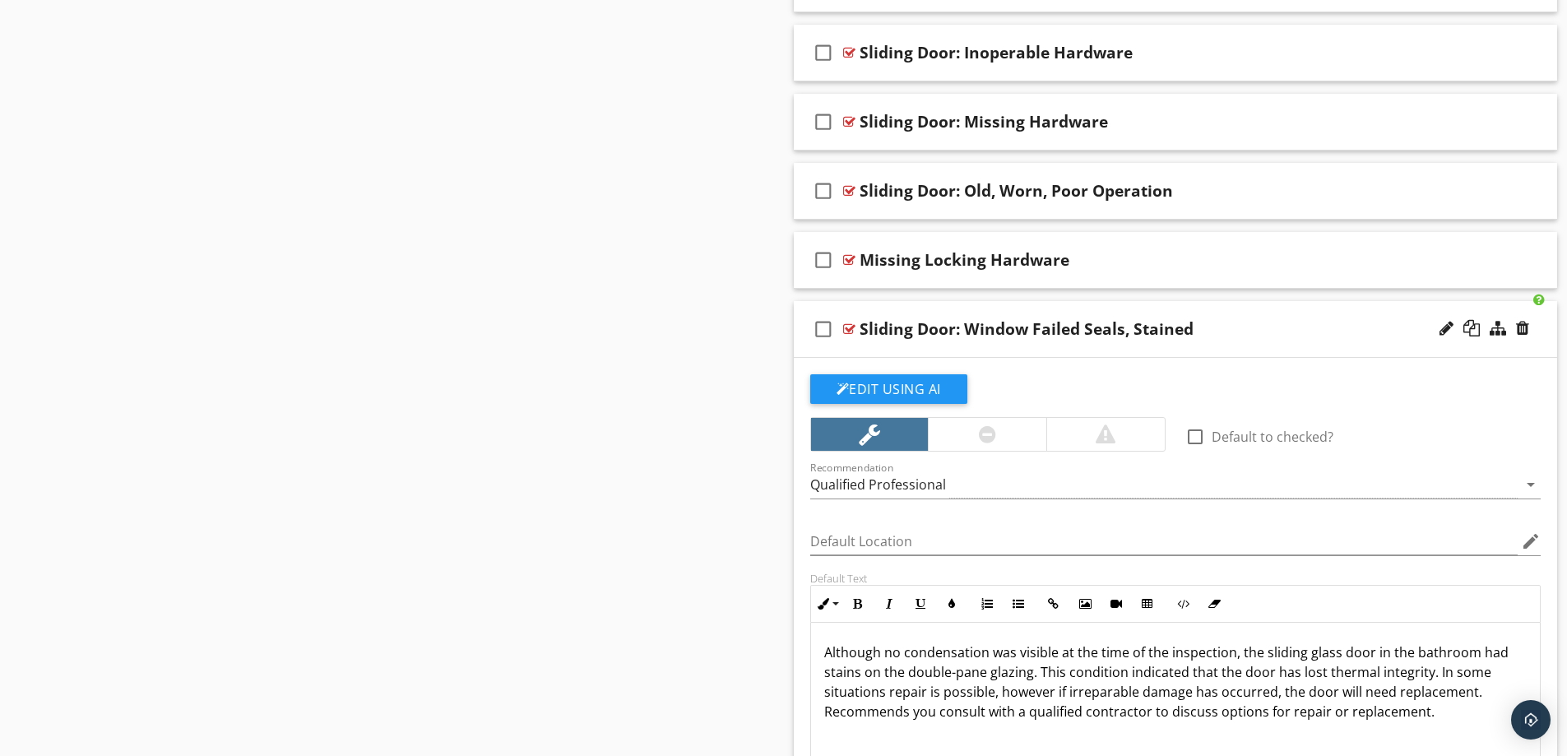
click at [1253, 327] on div "Sliding Door: Window Failed Seals, Stained" at bounding box center [1133, 329] width 548 height 20
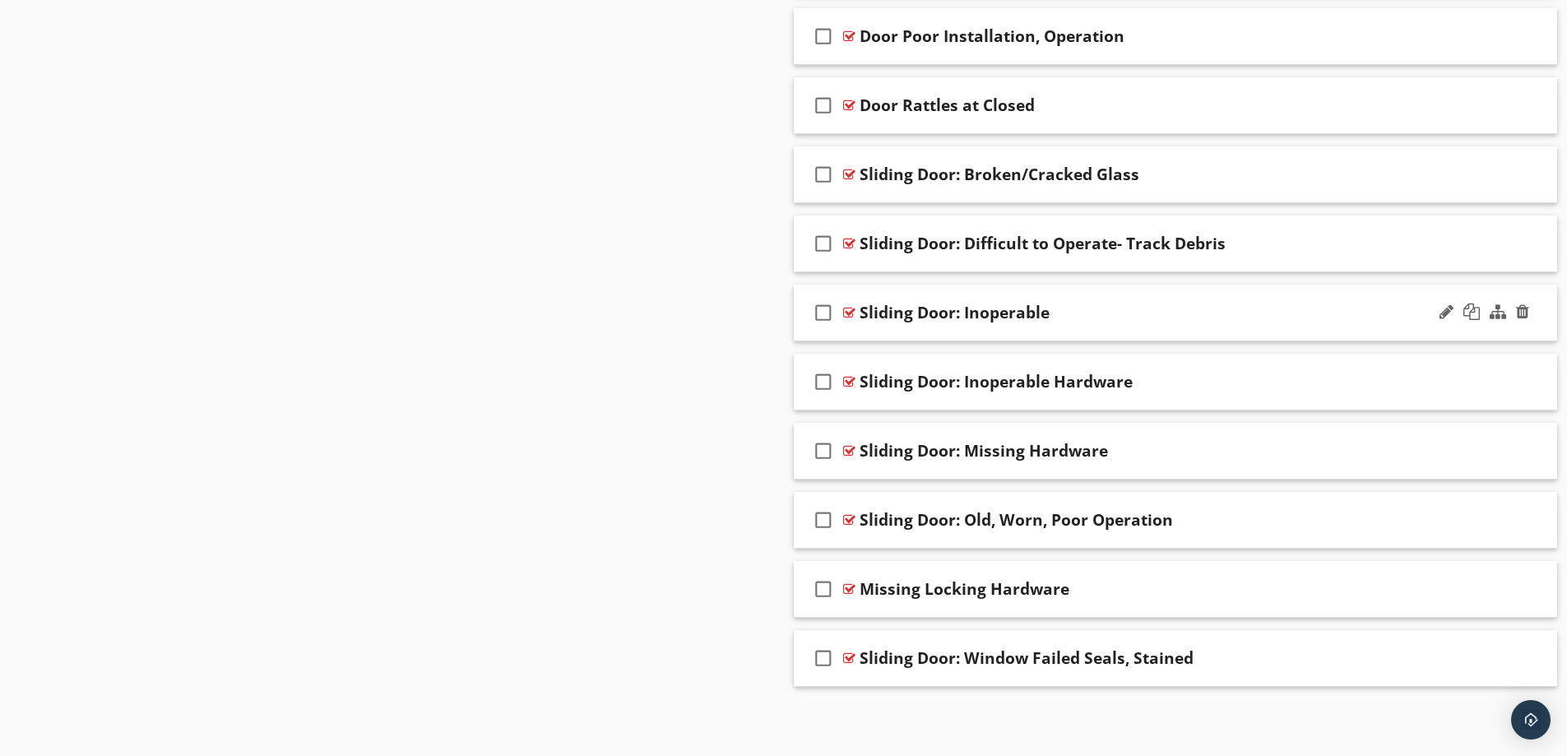
scroll to position [1861, 0]
click at [1215, 572] on div "check_box_outline_blank Missing Locking Hardware" at bounding box center [1176, 589] width 764 height 57
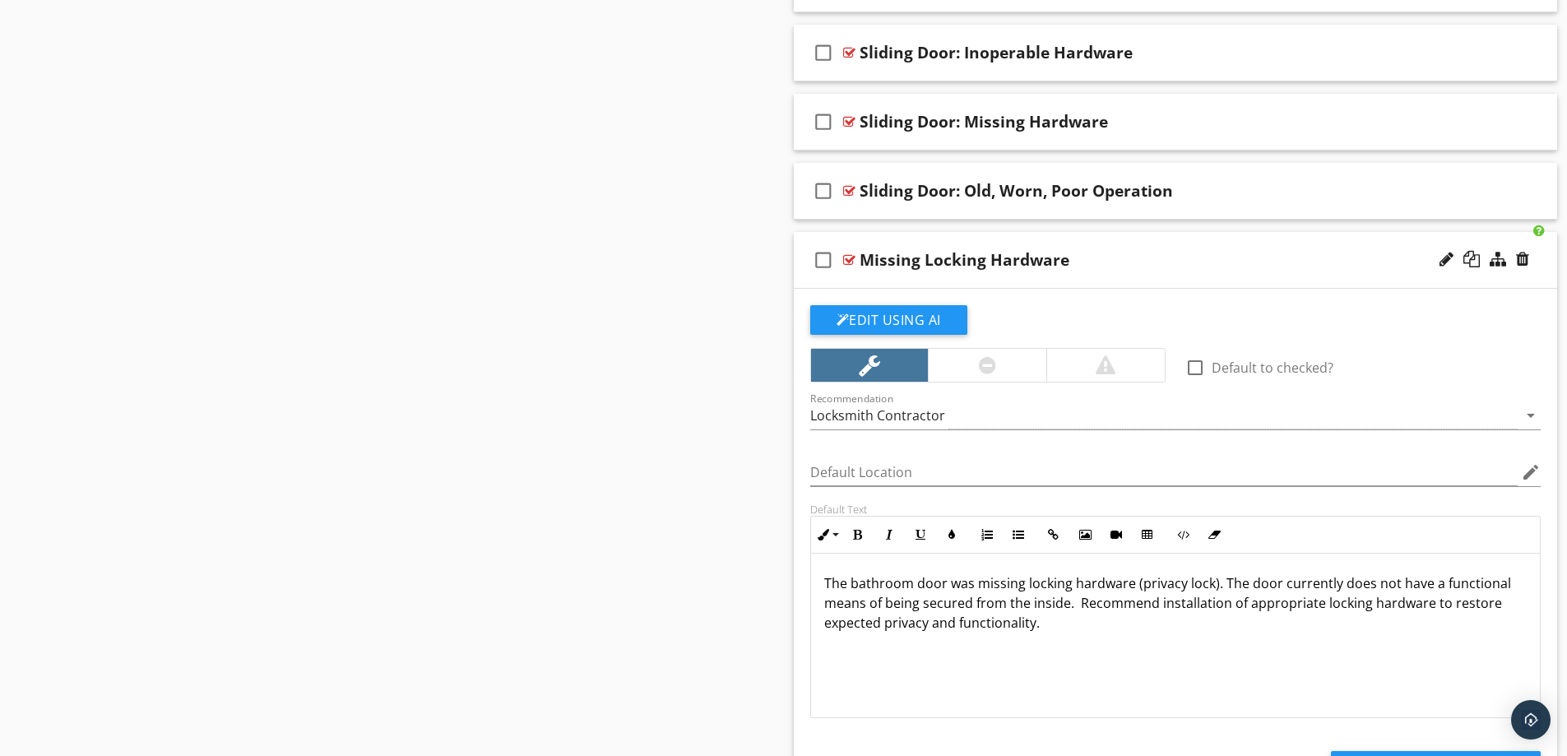
click at [1194, 253] on div "Missing Locking Hardware" at bounding box center [1133, 260] width 548 height 20
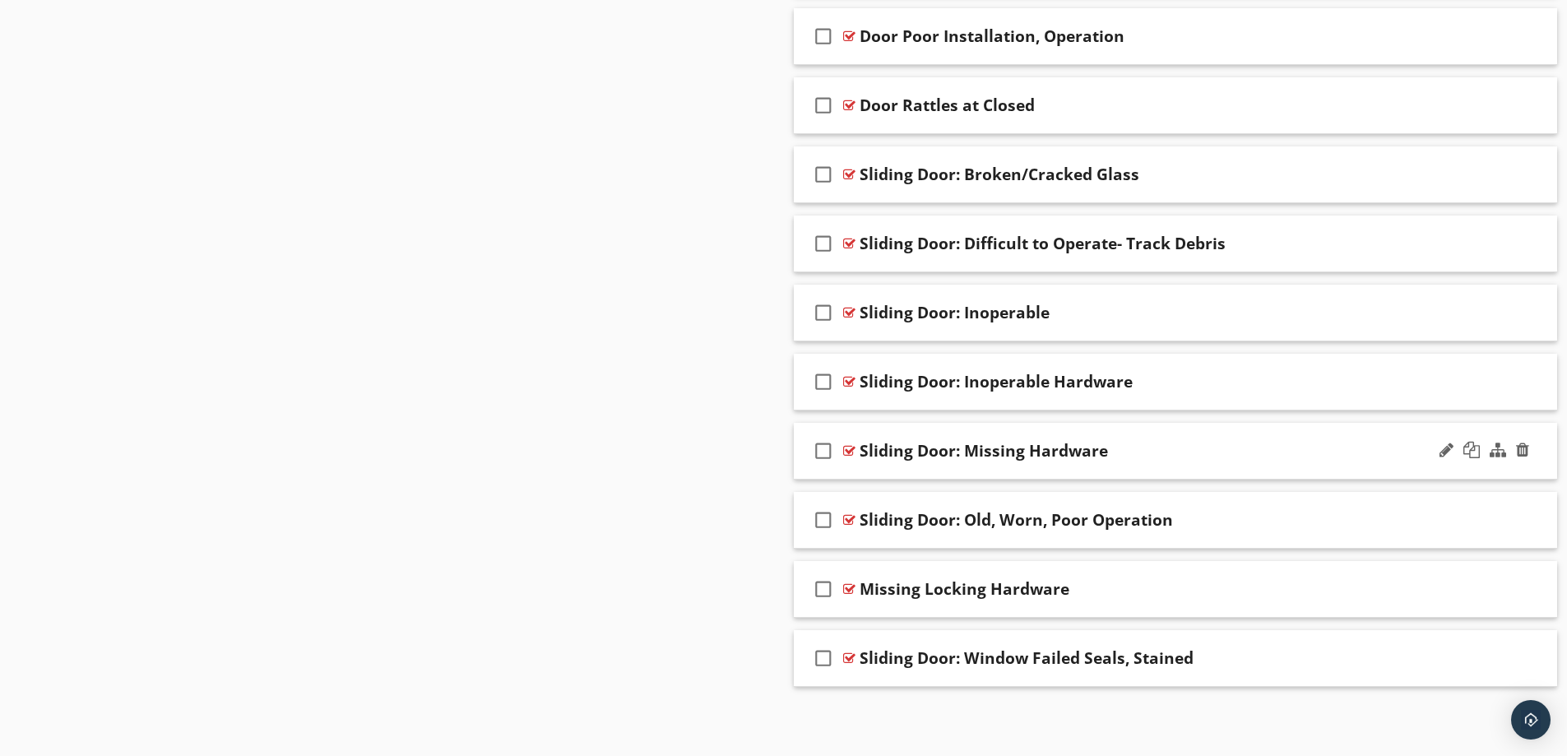
scroll to position [1861, 0]
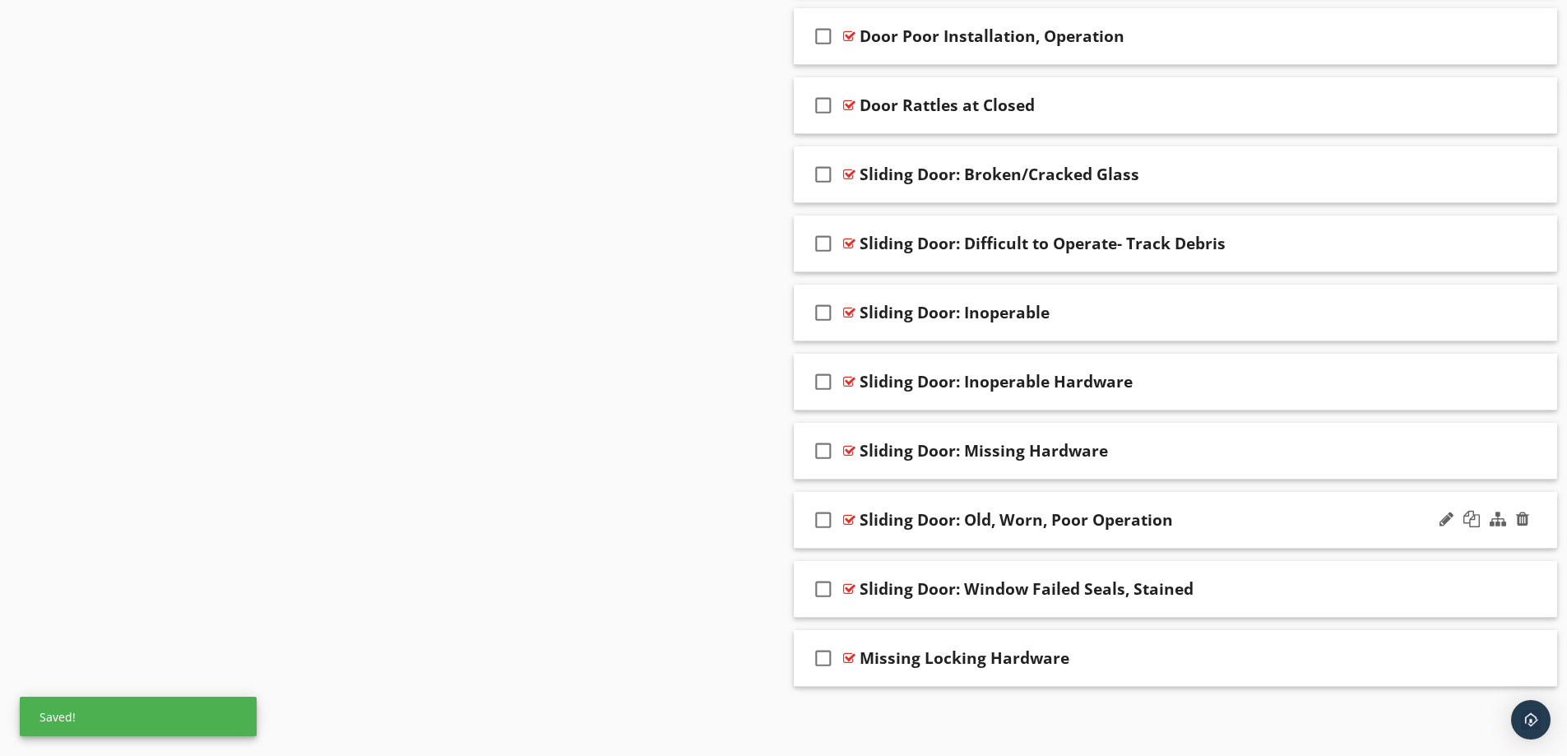
click at [1229, 524] on div "Sliding Door: Old, Worn, Poor Operation" at bounding box center [1133, 520] width 548 height 20
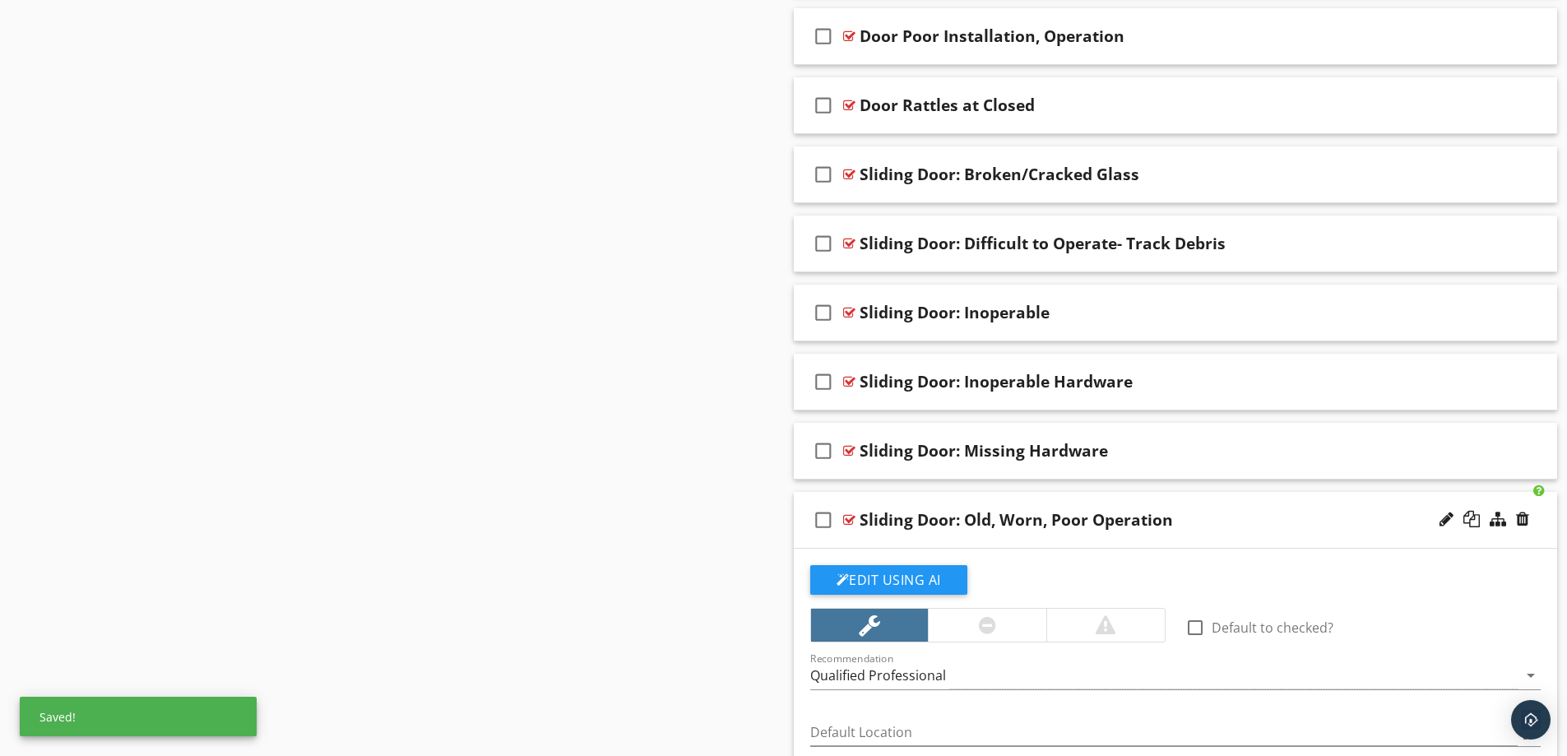
scroll to position [2190, 0]
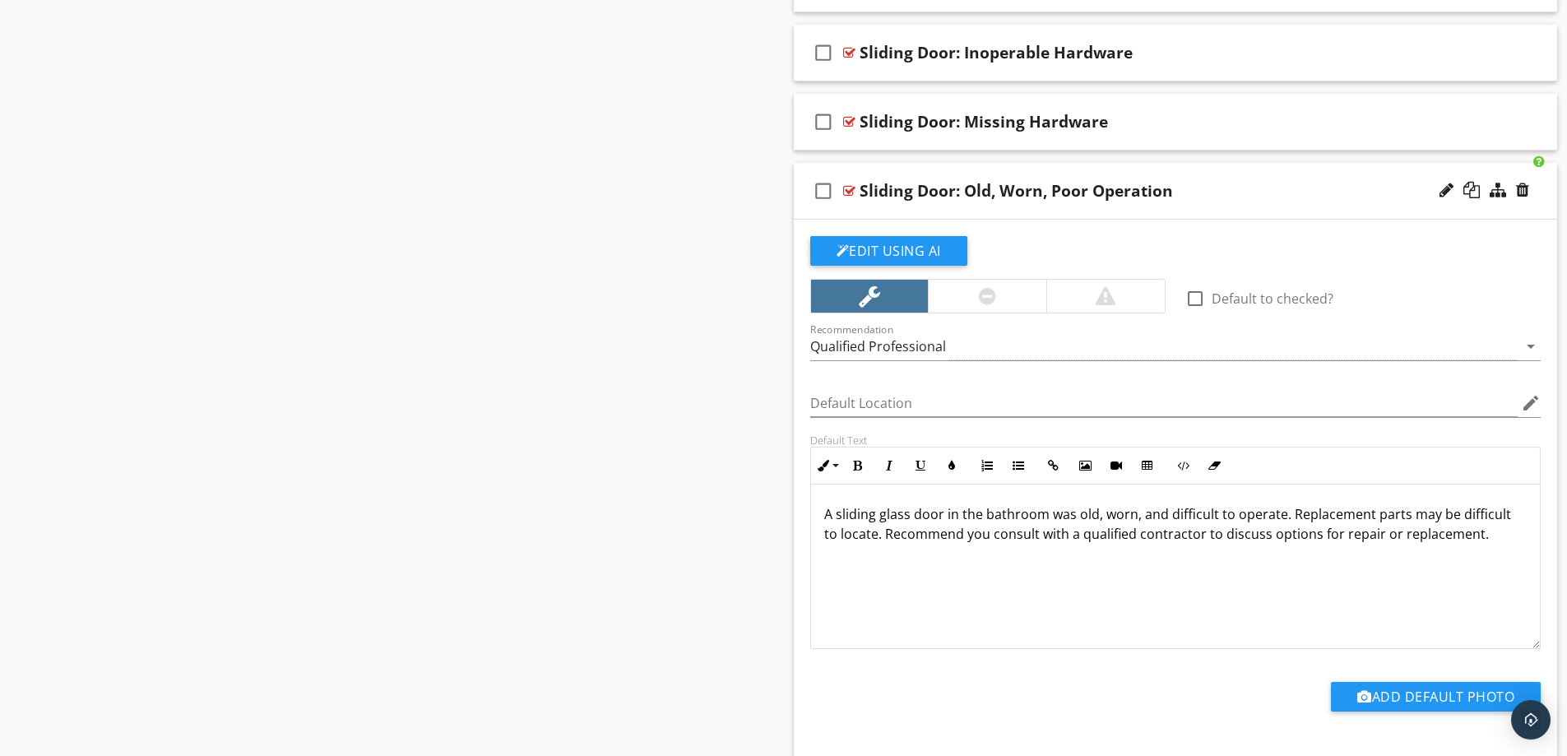
click at [1238, 194] on div "Sliding Door: Old, Worn, Poor Operation" at bounding box center [1133, 191] width 548 height 20
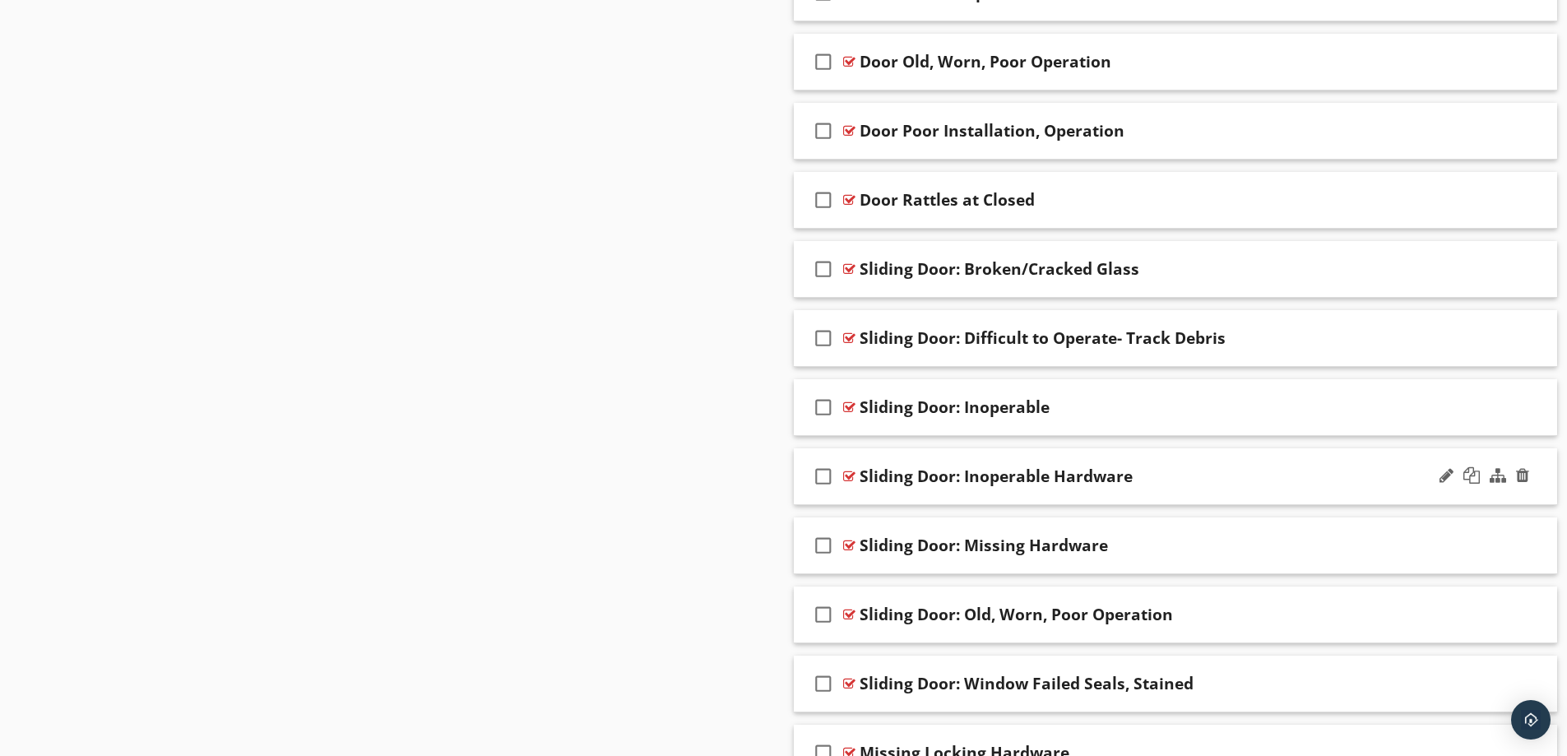
scroll to position [1861, 0]
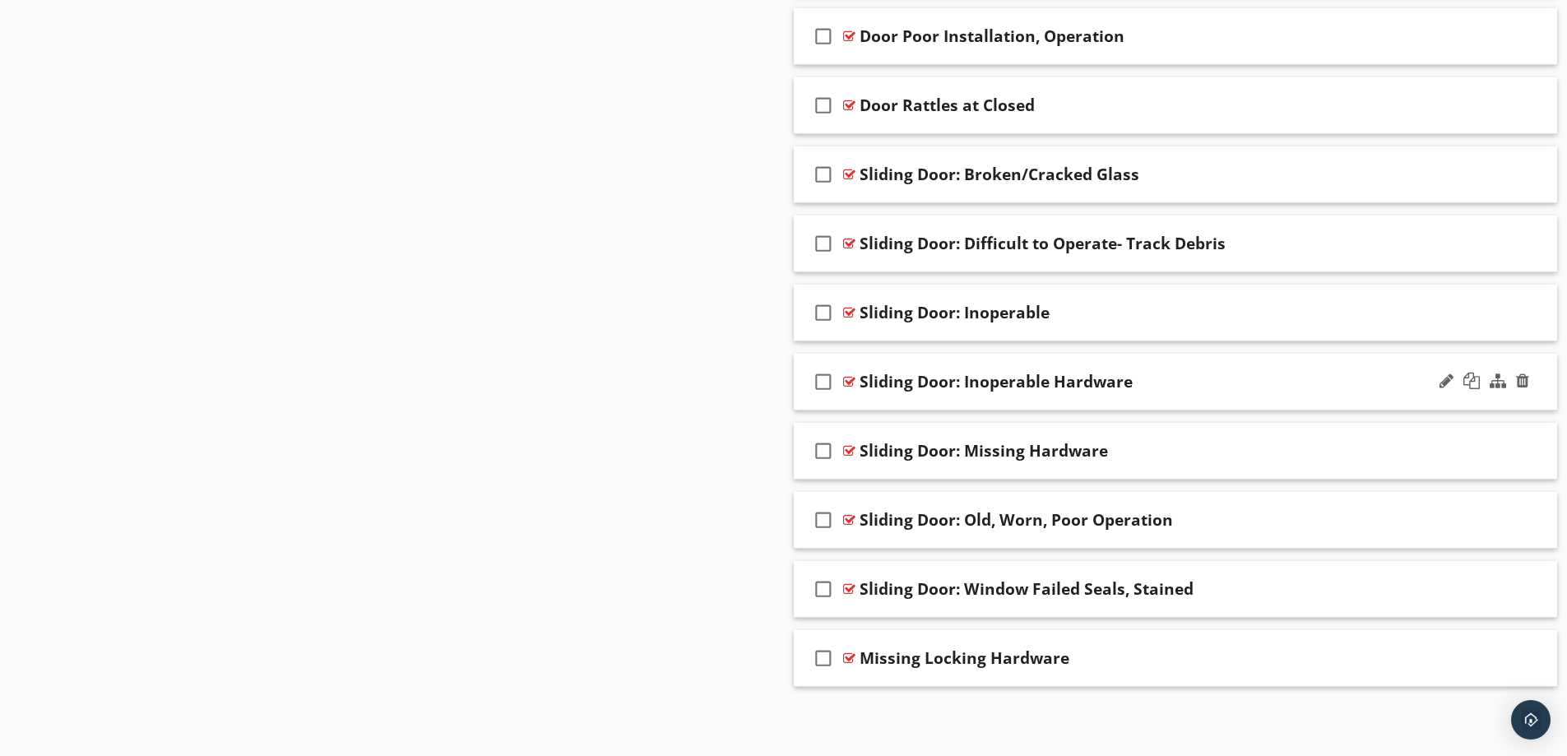
click at [1232, 378] on div "Sliding Door: Inoperable Hardware" at bounding box center [1133, 382] width 548 height 20
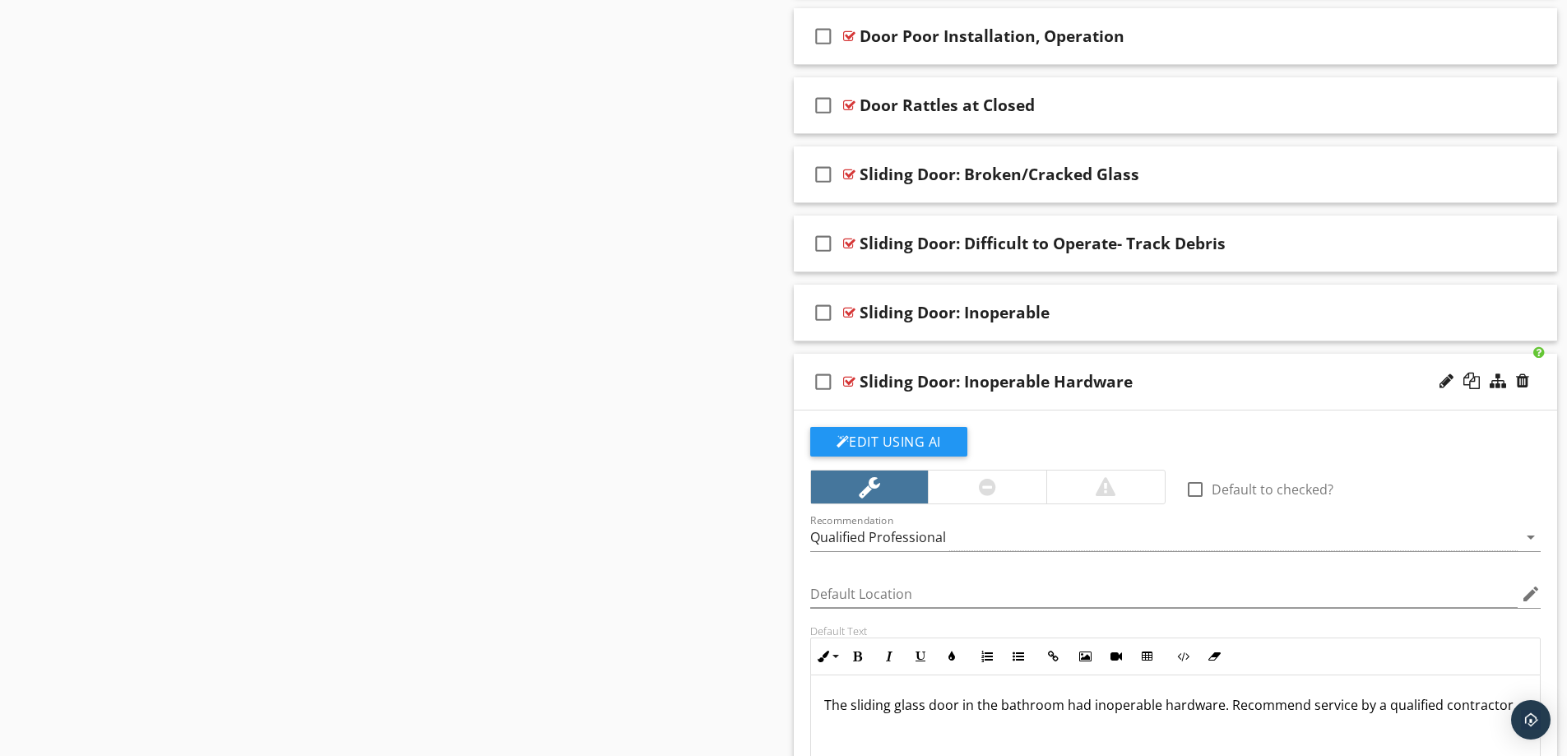
click at [1232, 373] on div "Sliding Door: Inoperable Hardware" at bounding box center [1133, 382] width 548 height 20
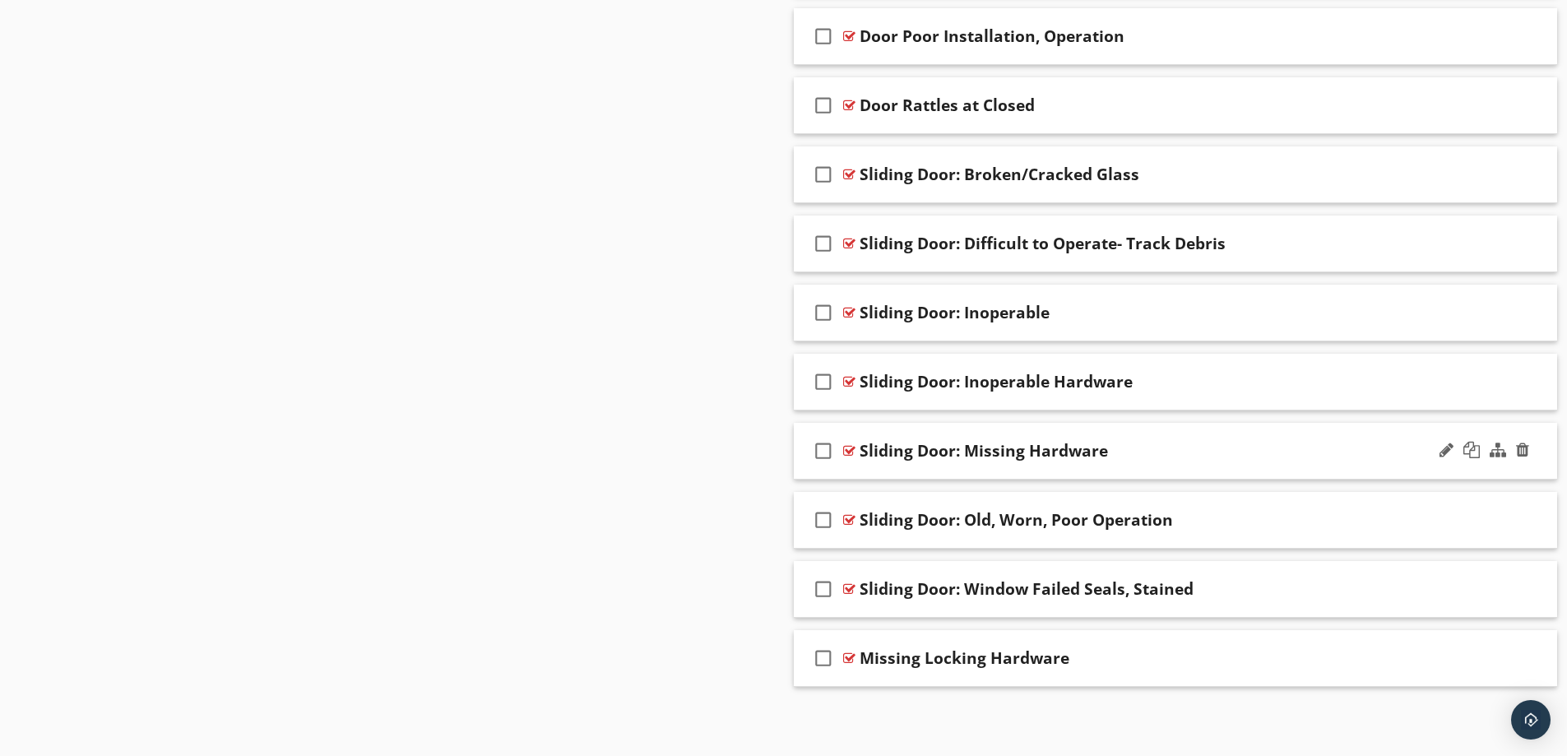
click at [1228, 455] on div "Sliding Door: Missing Hardware" at bounding box center [1133, 451] width 548 height 20
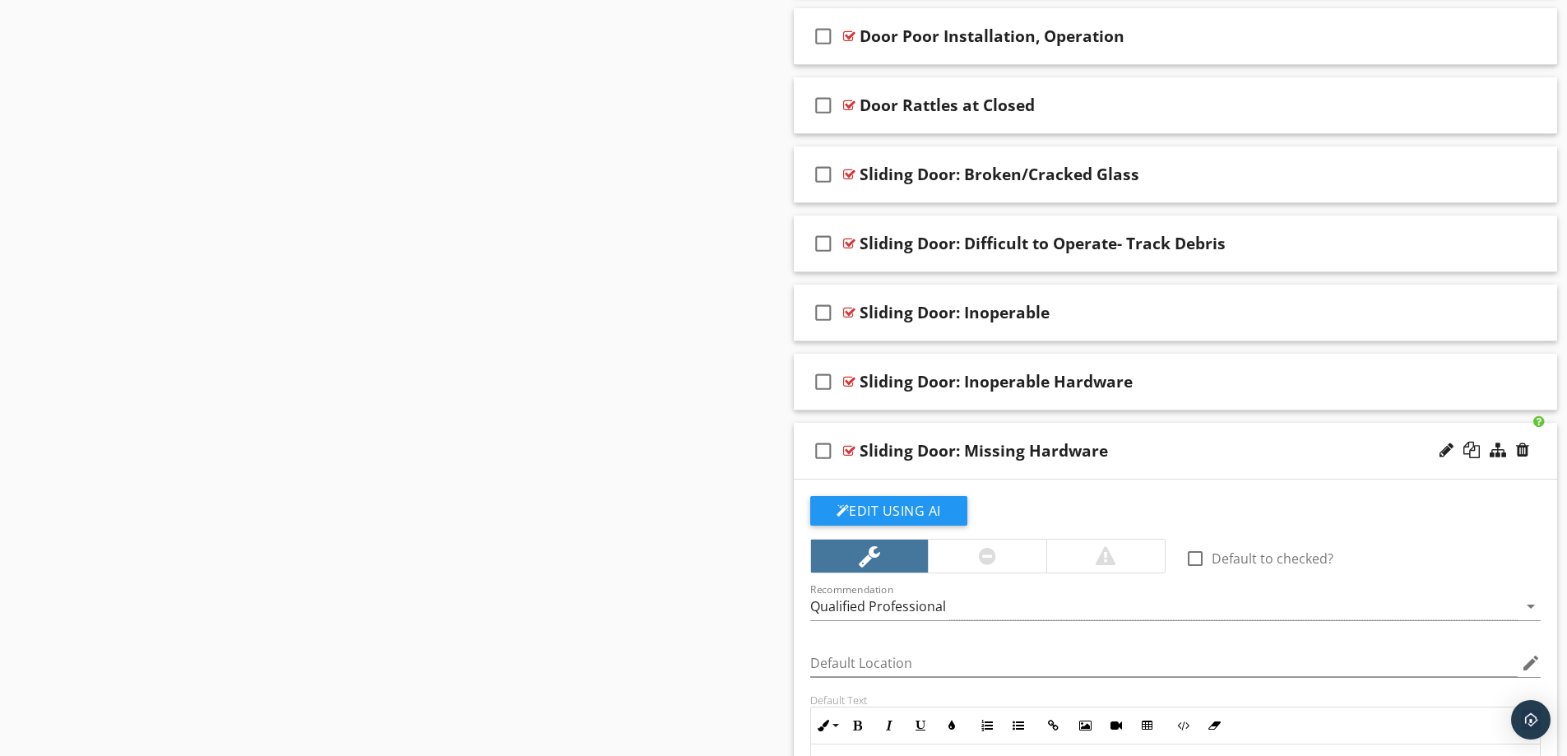
click at [1224, 448] on div "Sliding Door: Missing Hardware" at bounding box center [1133, 451] width 548 height 20
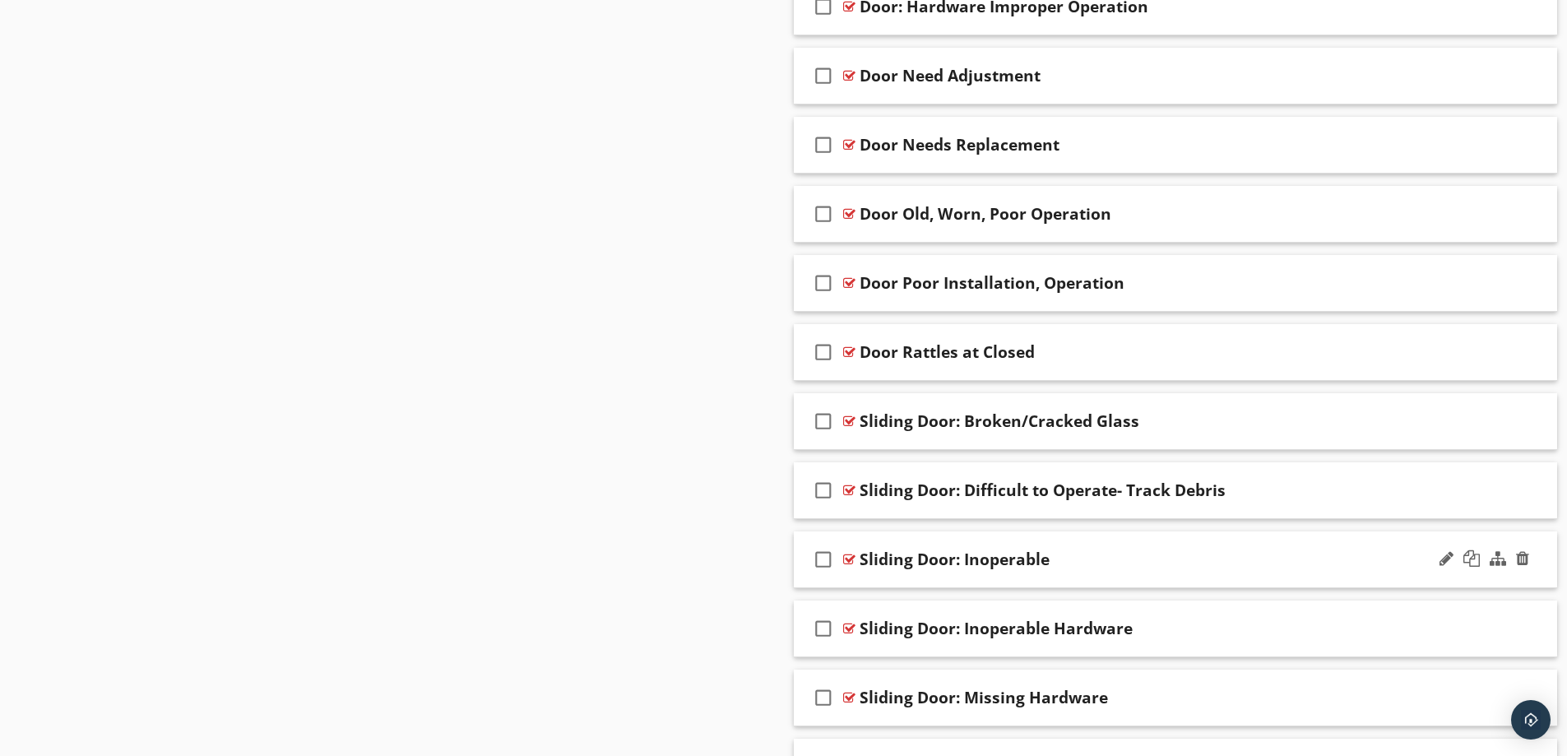
scroll to position [1532, 0]
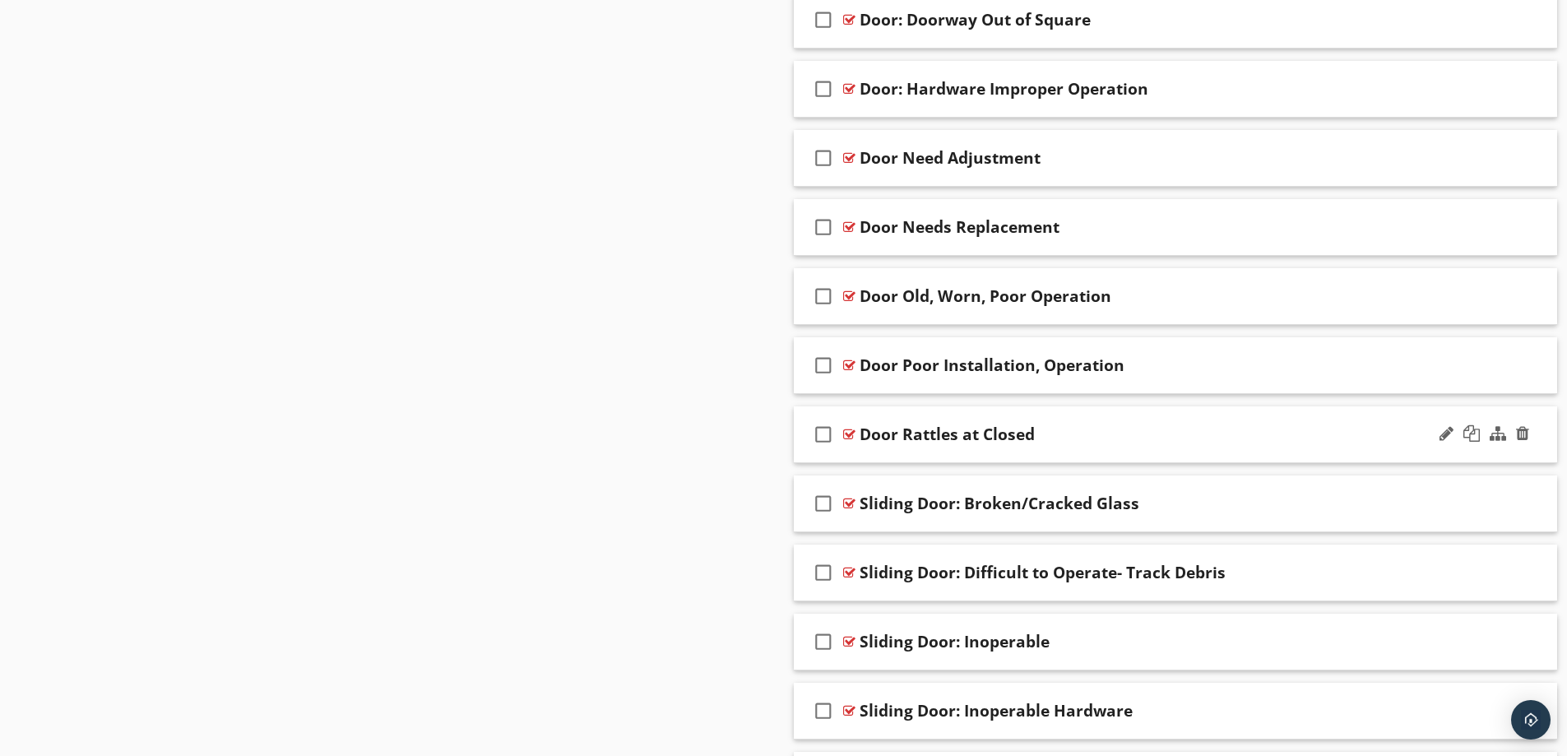
click at [1221, 430] on div "Door Rattles at Closed" at bounding box center [1133, 434] width 548 height 20
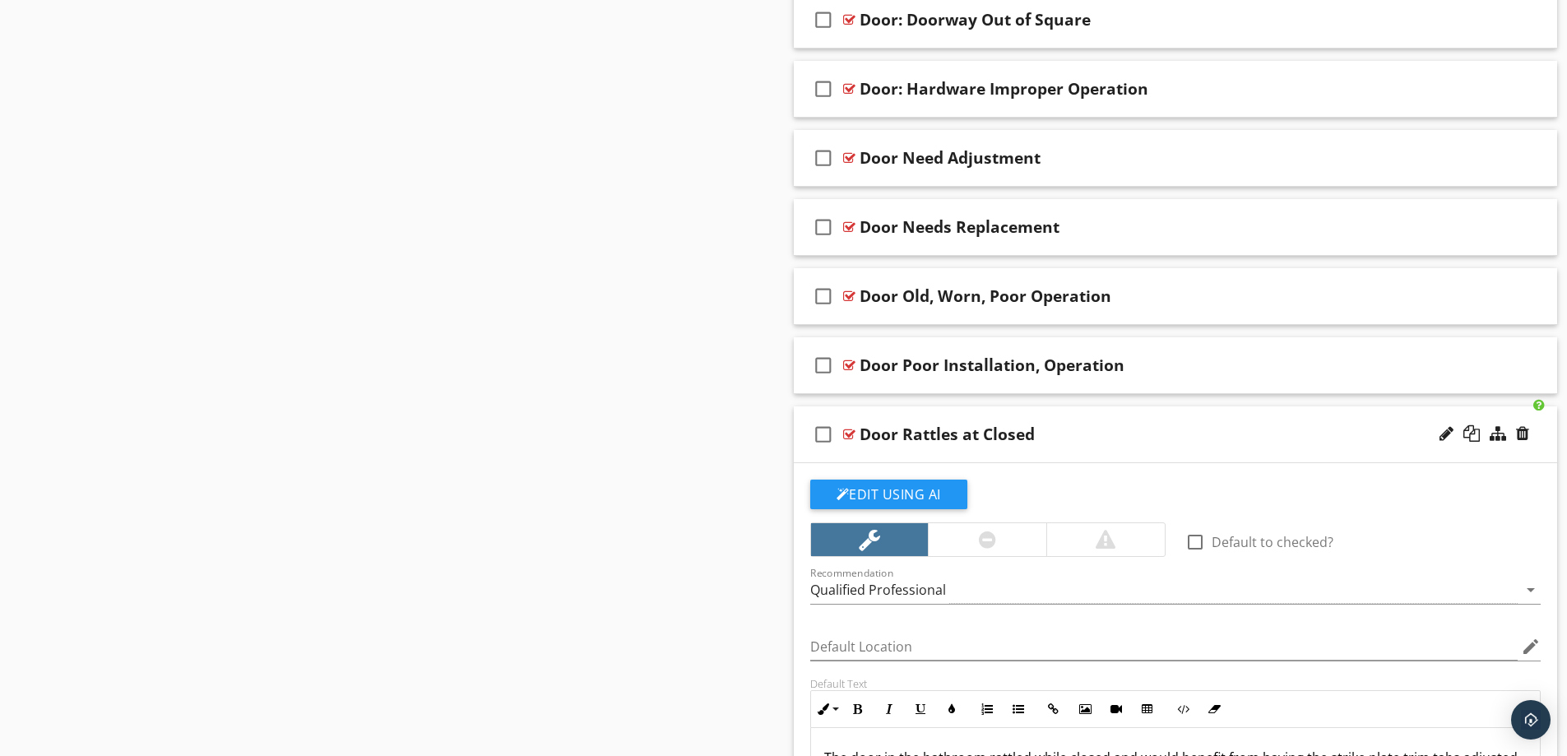
click at [1221, 429] on div "Door Rattles at Closed" at bounding box center [1133, 434] width 548 height 20
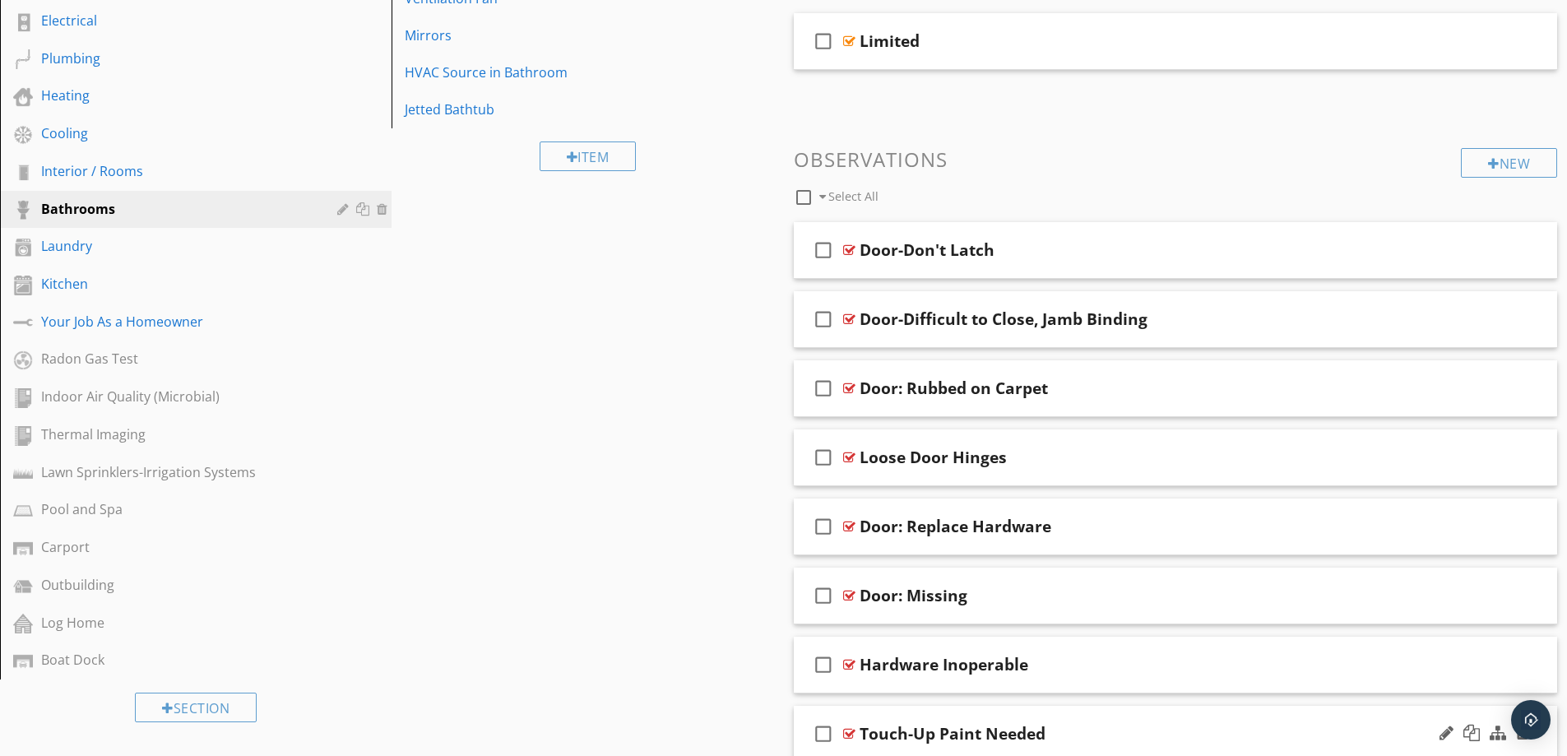
scroll to position [463, 0]
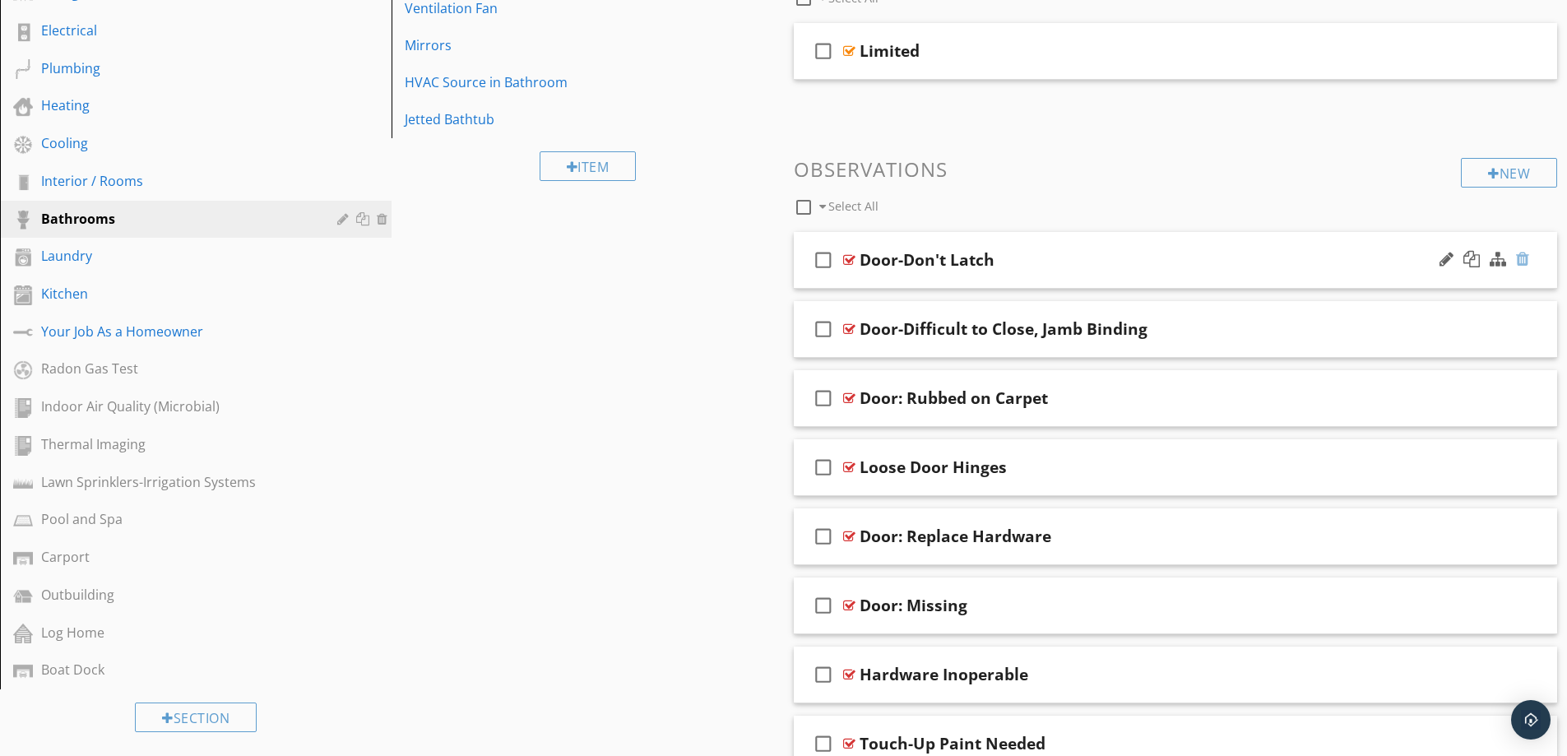
click at [1527, 261] on div at bounding box center [1522, 259] width 13 height 16
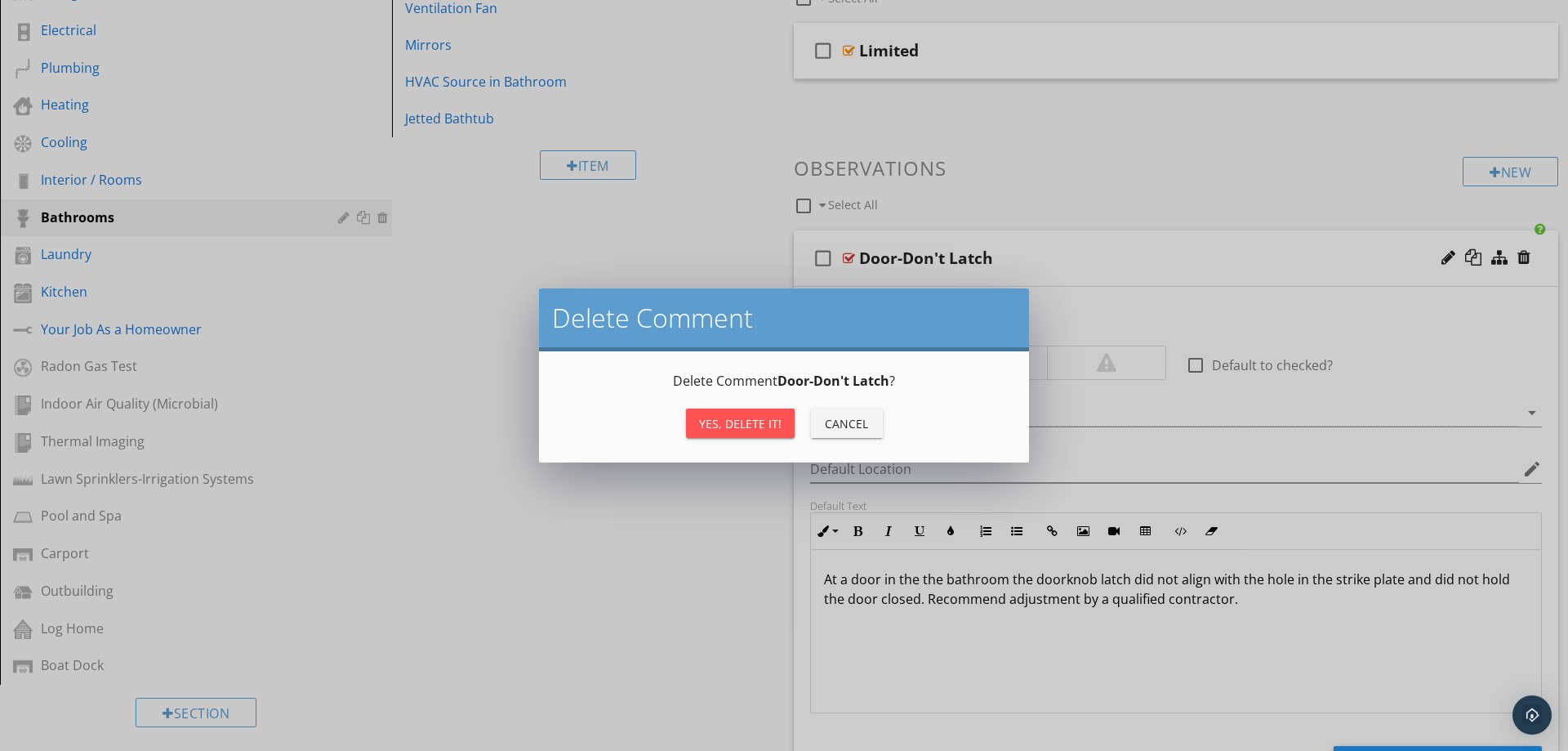
click at [759, 417] on div "Yes, Delete it!" at bounding box center [740, 423] width 82 height 17
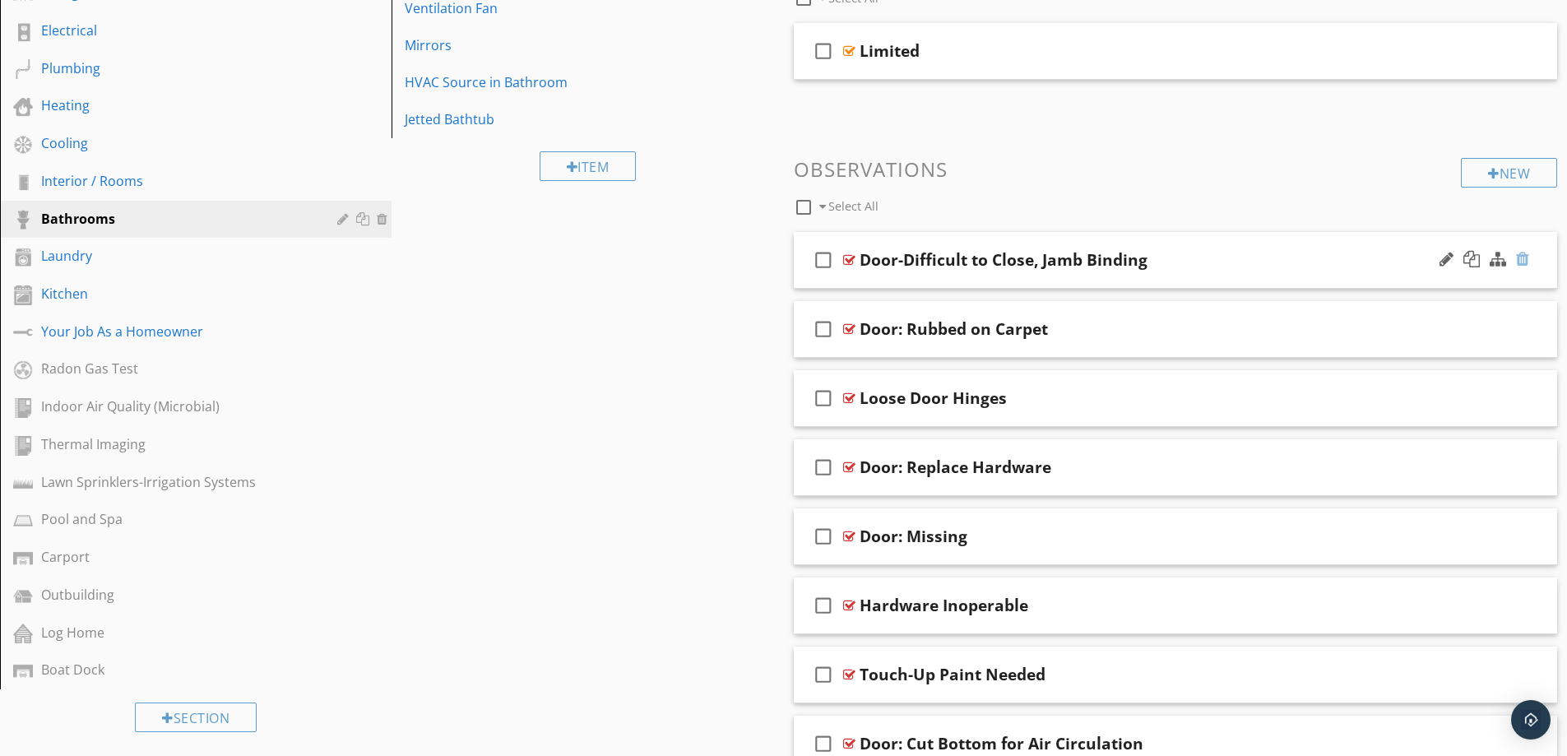
click at [1522, 256] on div at bounding box center [1522, 259] width 13 height 16
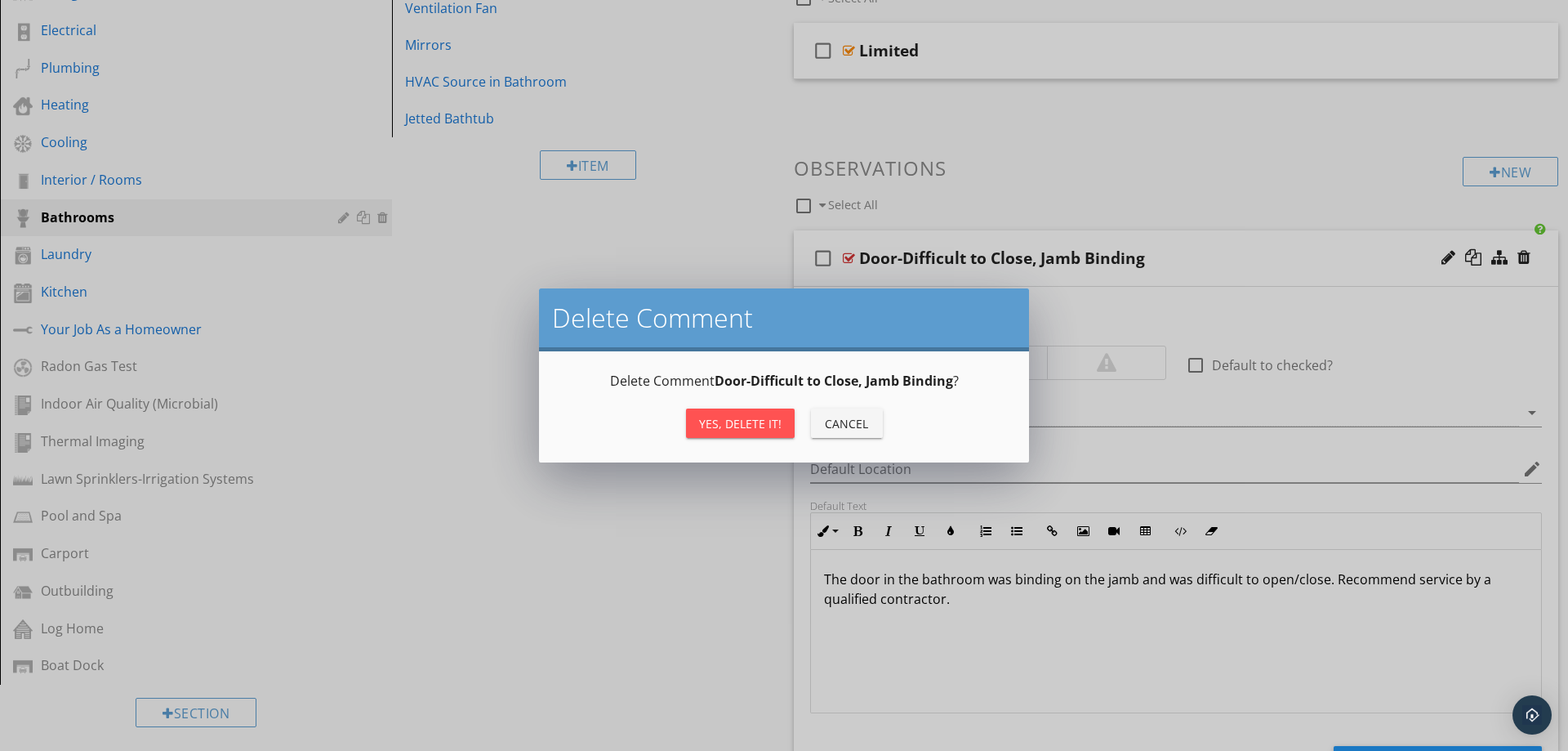
click at [731, 429] on div "Yes, Delete it!" at bounding box center [740, 423] width 82 height 17
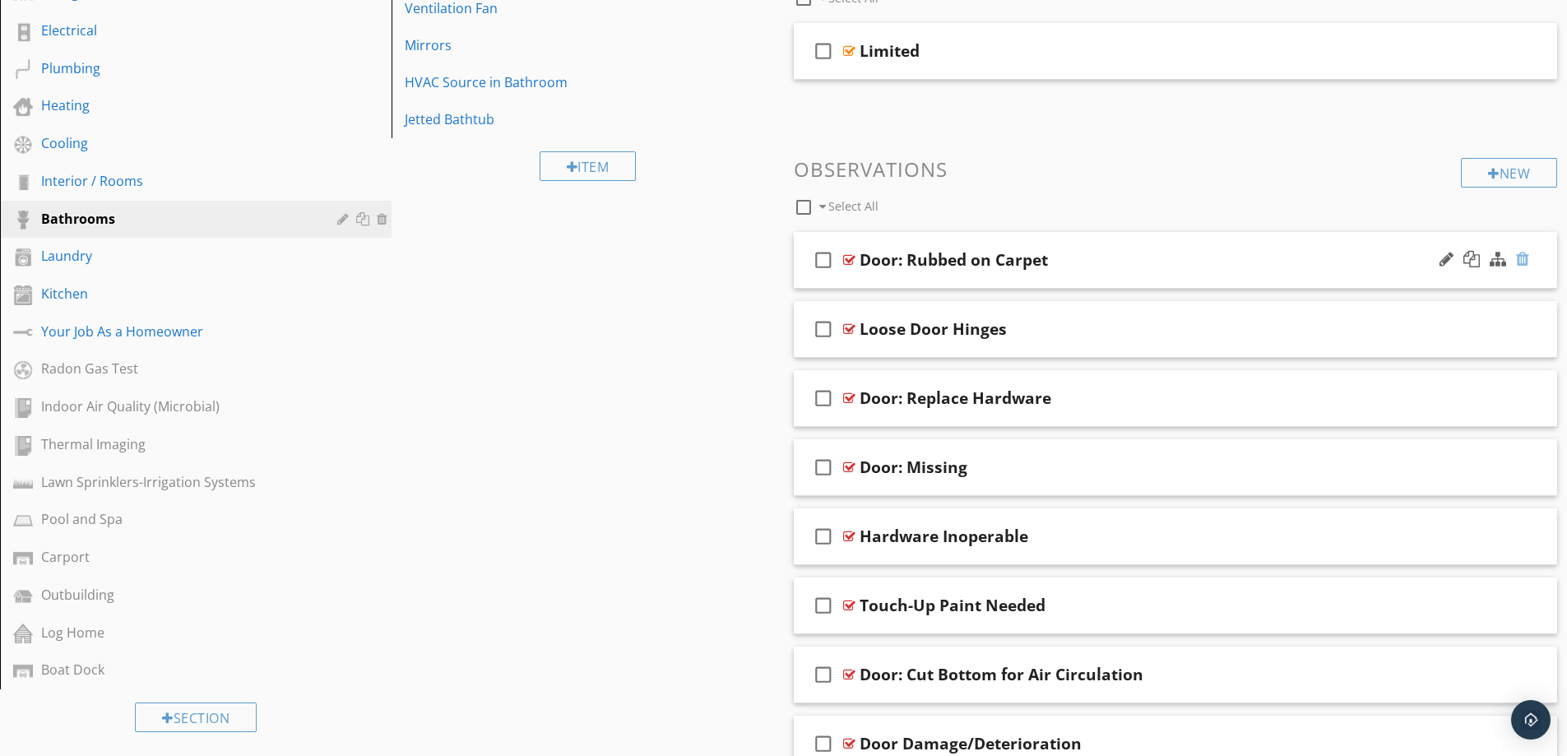
click at [1523, 257] on div at bounding box center [1522, 259] width 13 height 16
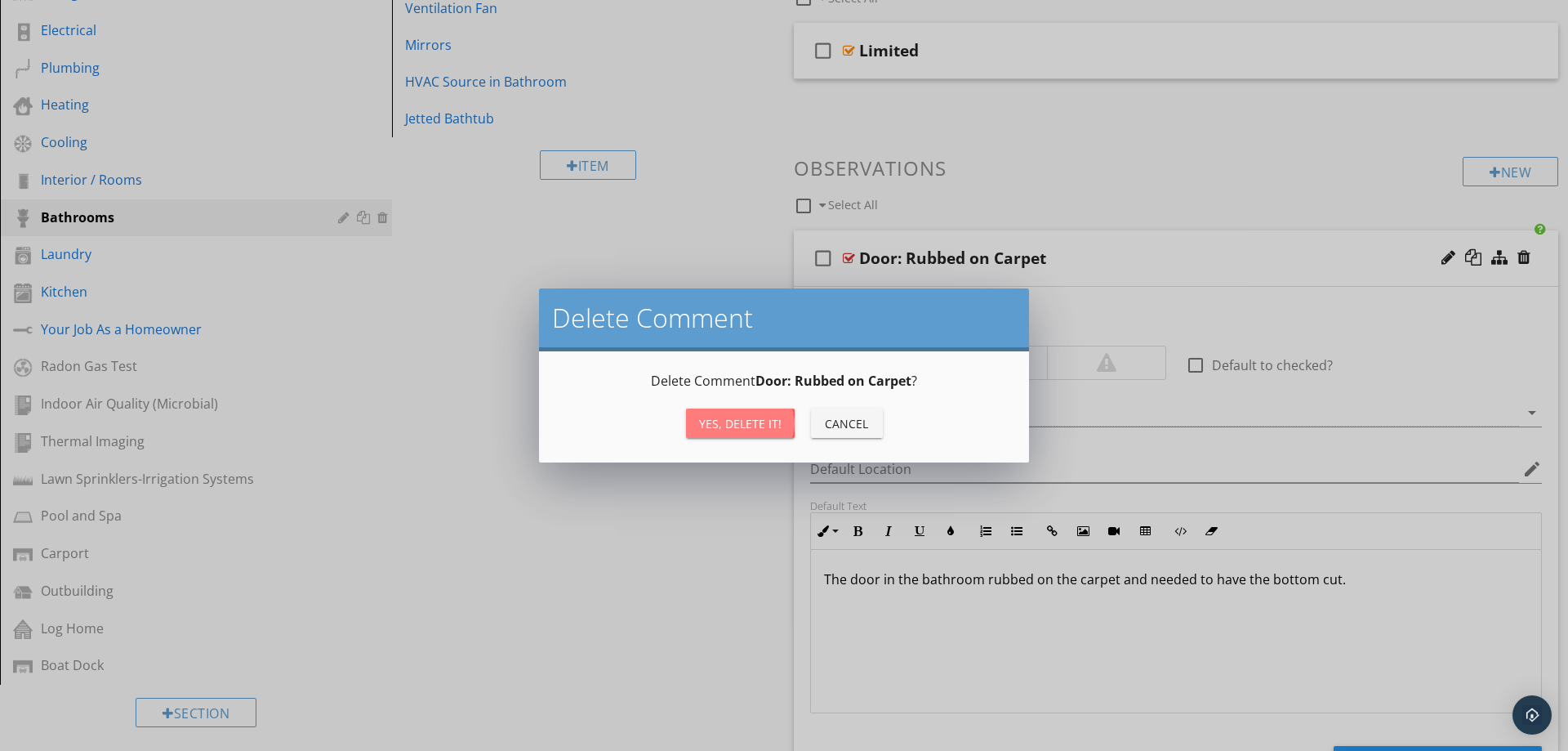
click at [743, 416] on div "Yes, Delete it!" at bounding box center [740, 423] width 82 height 17
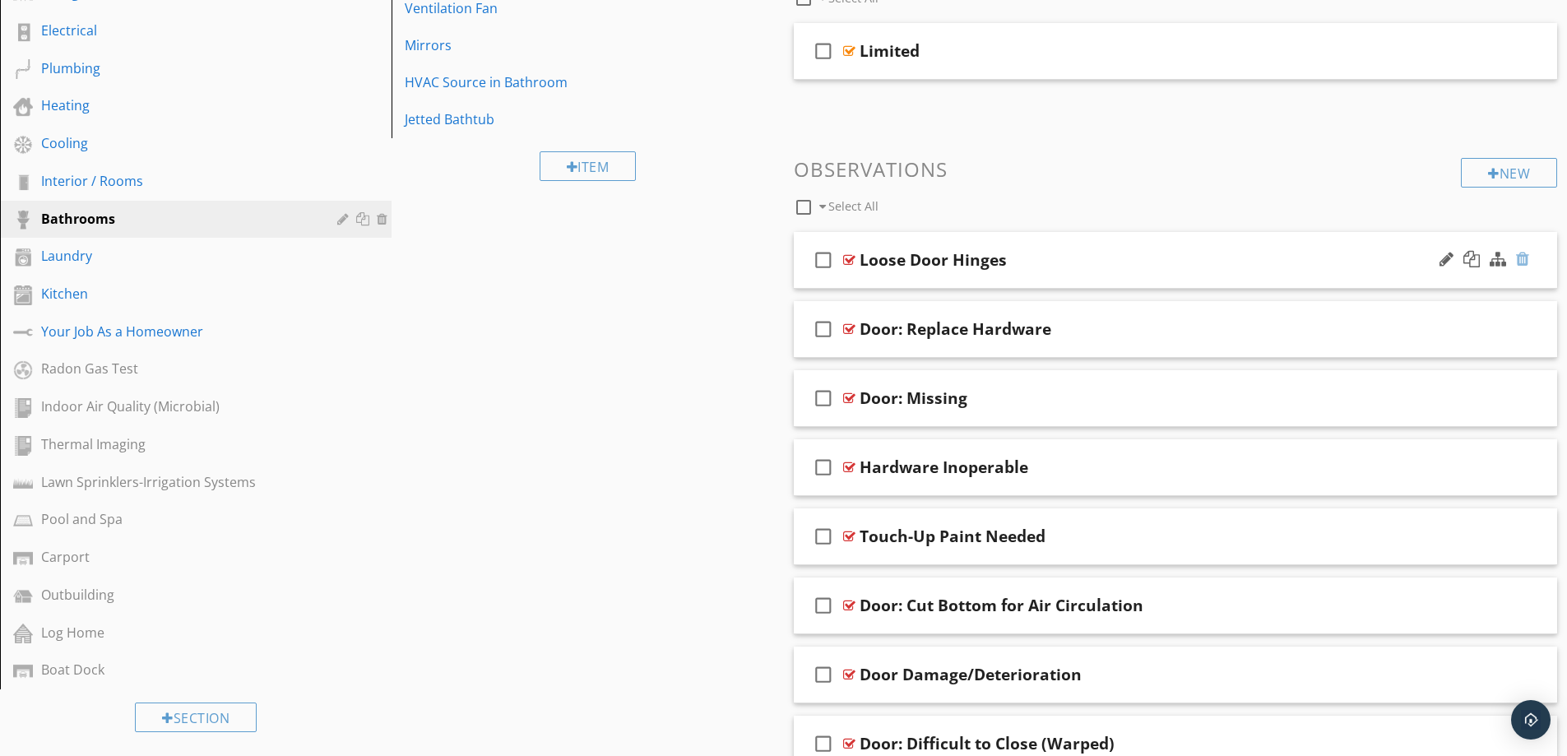
click at [1522, 258] on div at bounding box center [1522, 259] width 13 height 16
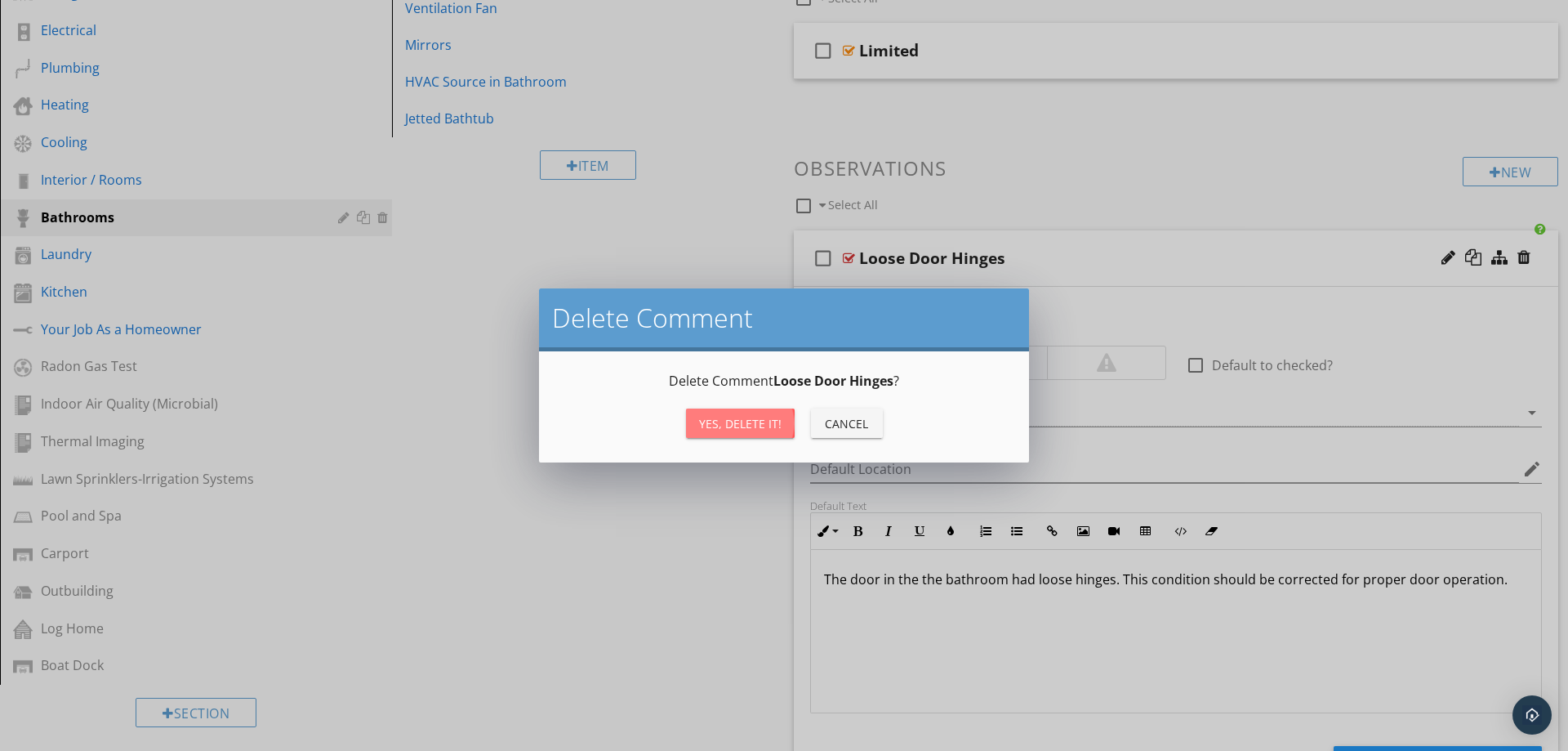
click at [726, 421] on div "Yes, Delete it!" at bounding box center [740, 423] width 82 height 17
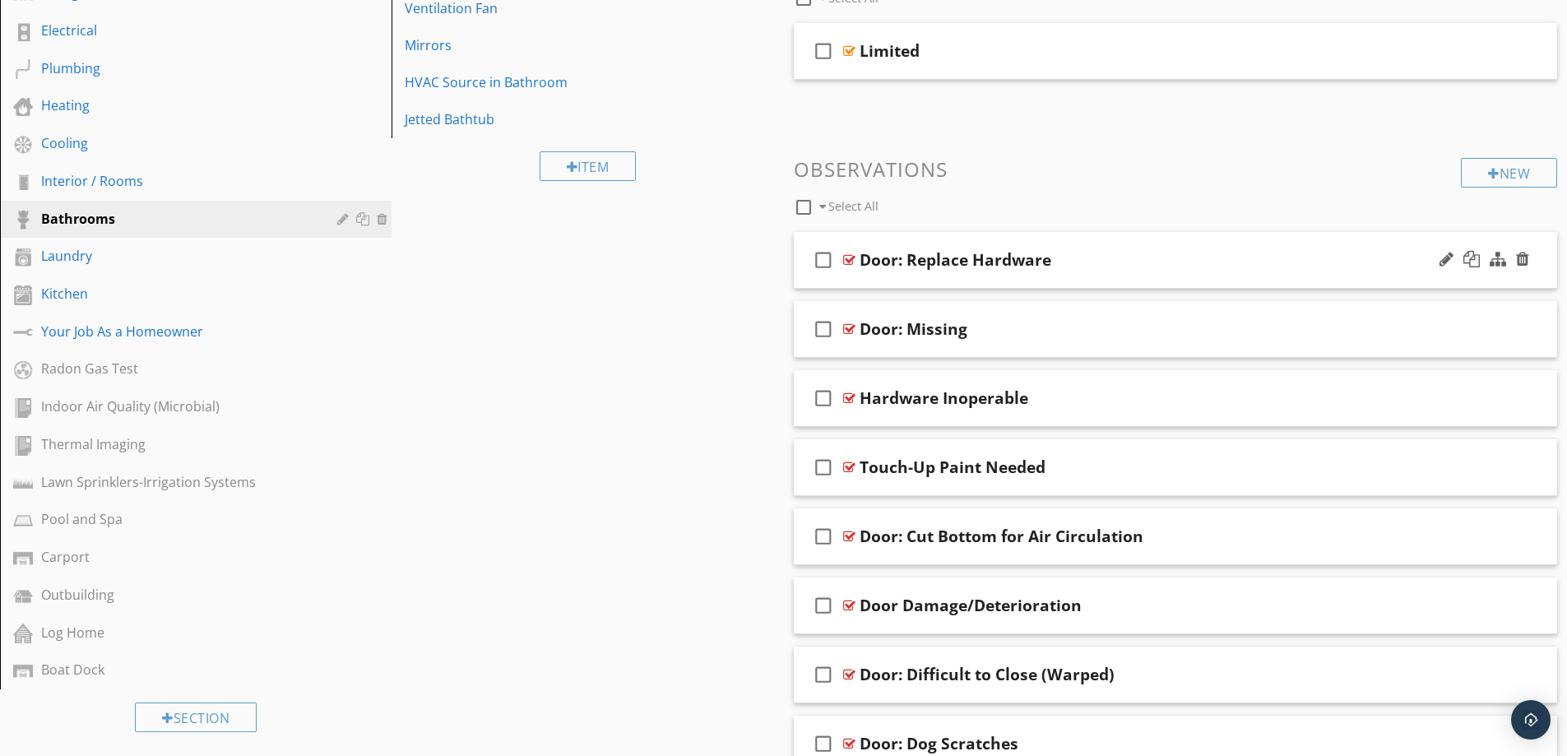
click at [1336, 264] on div "Door: Replace Hardware" at bounding box center [1133, 260] width 548 height 20
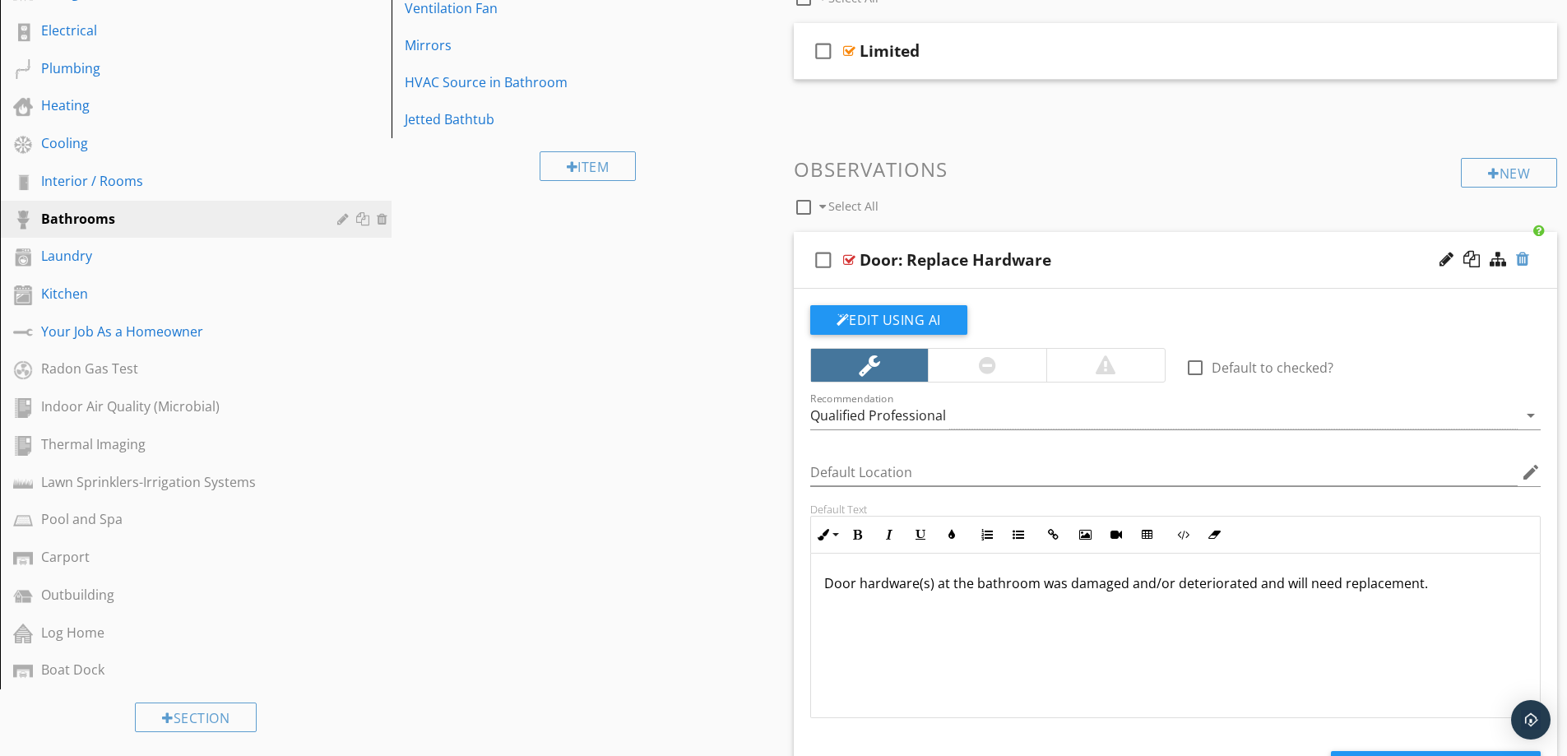
click at [1527, 261] on div at bounding box center [1522, 259] width 13 height 16
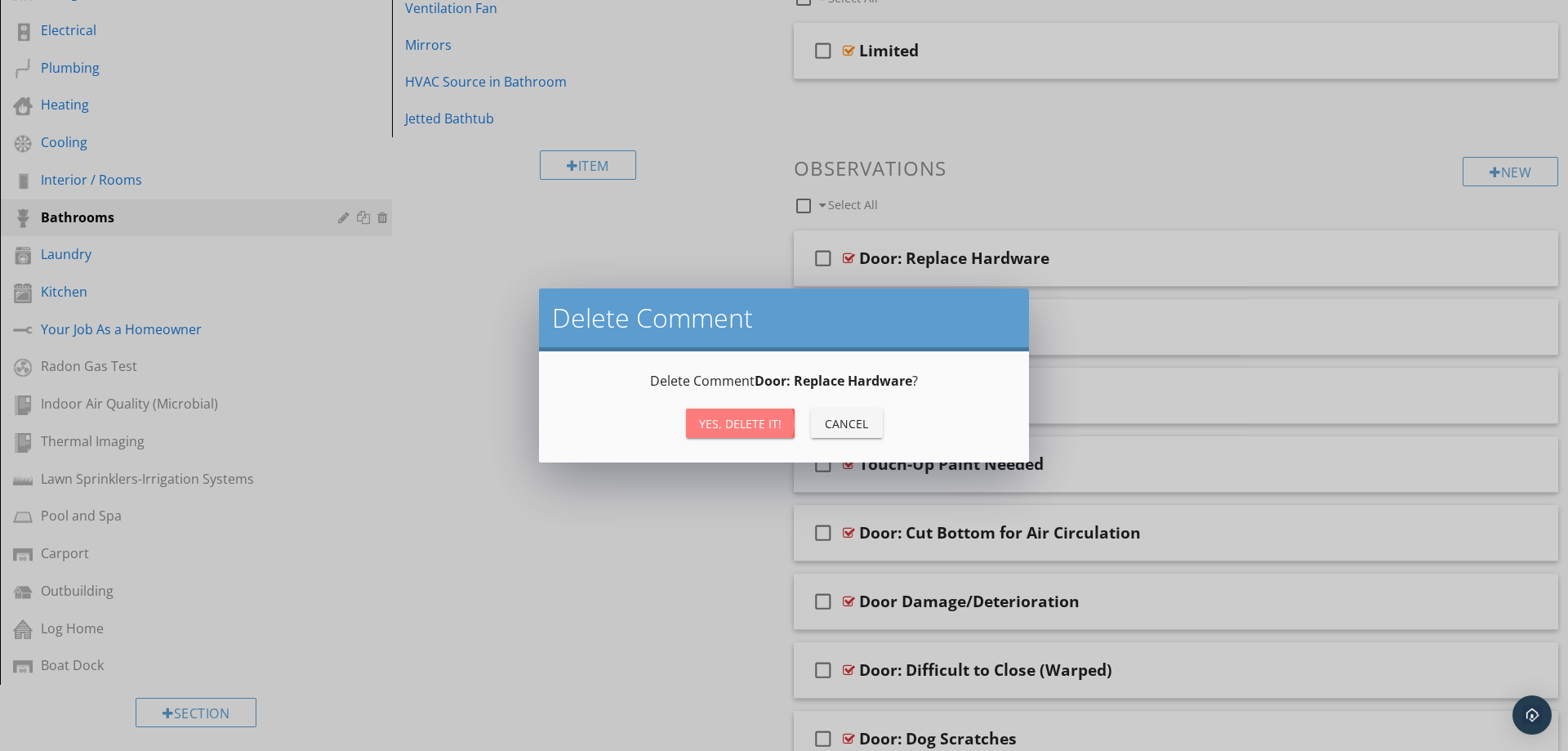
click at [757, 421] on div "Yes, Delete it!" at bounding box center [740, 423] width 82 height 17
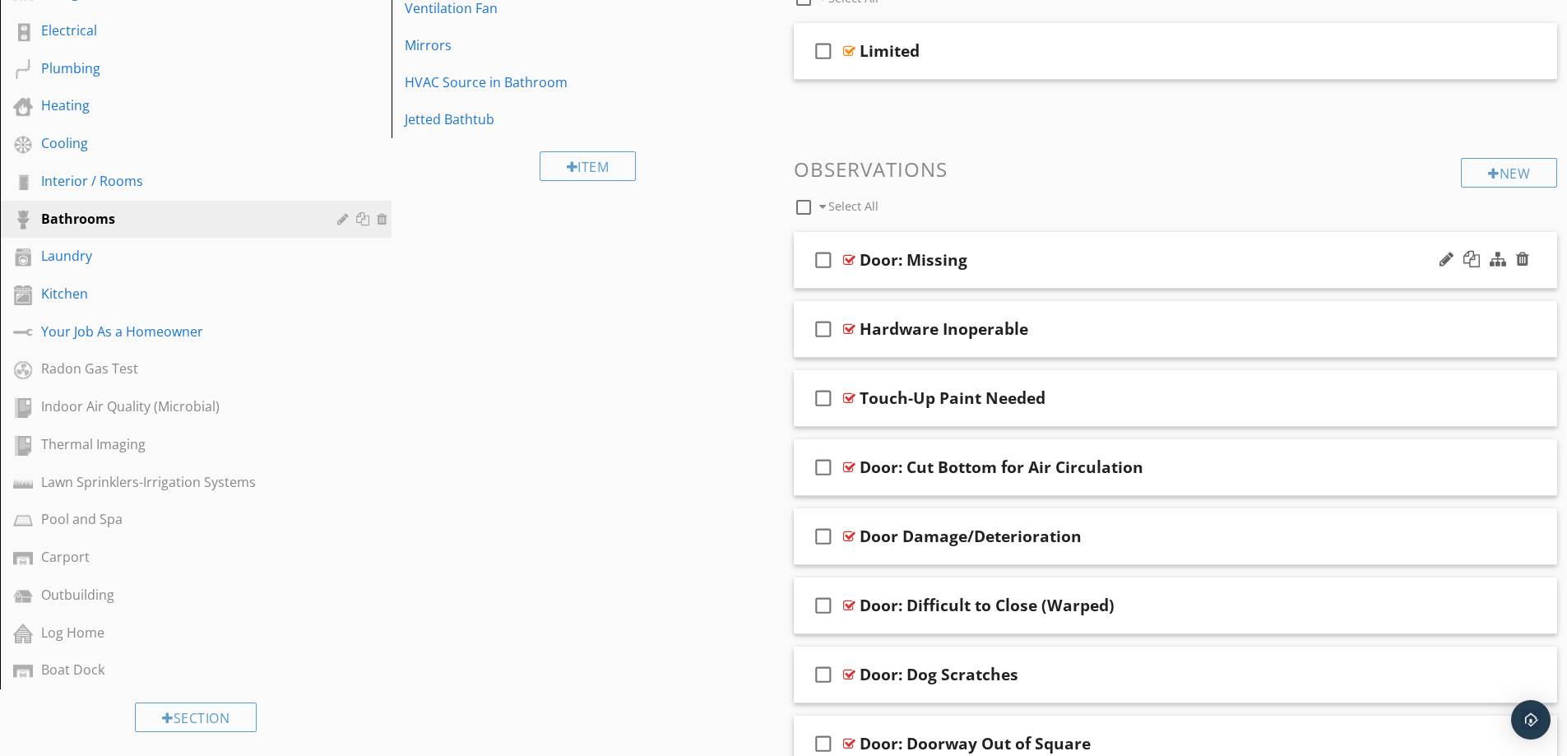
click at [1248, 261] on div "Door: Missing" at bounding box center [1133, 260] width 548 height 20
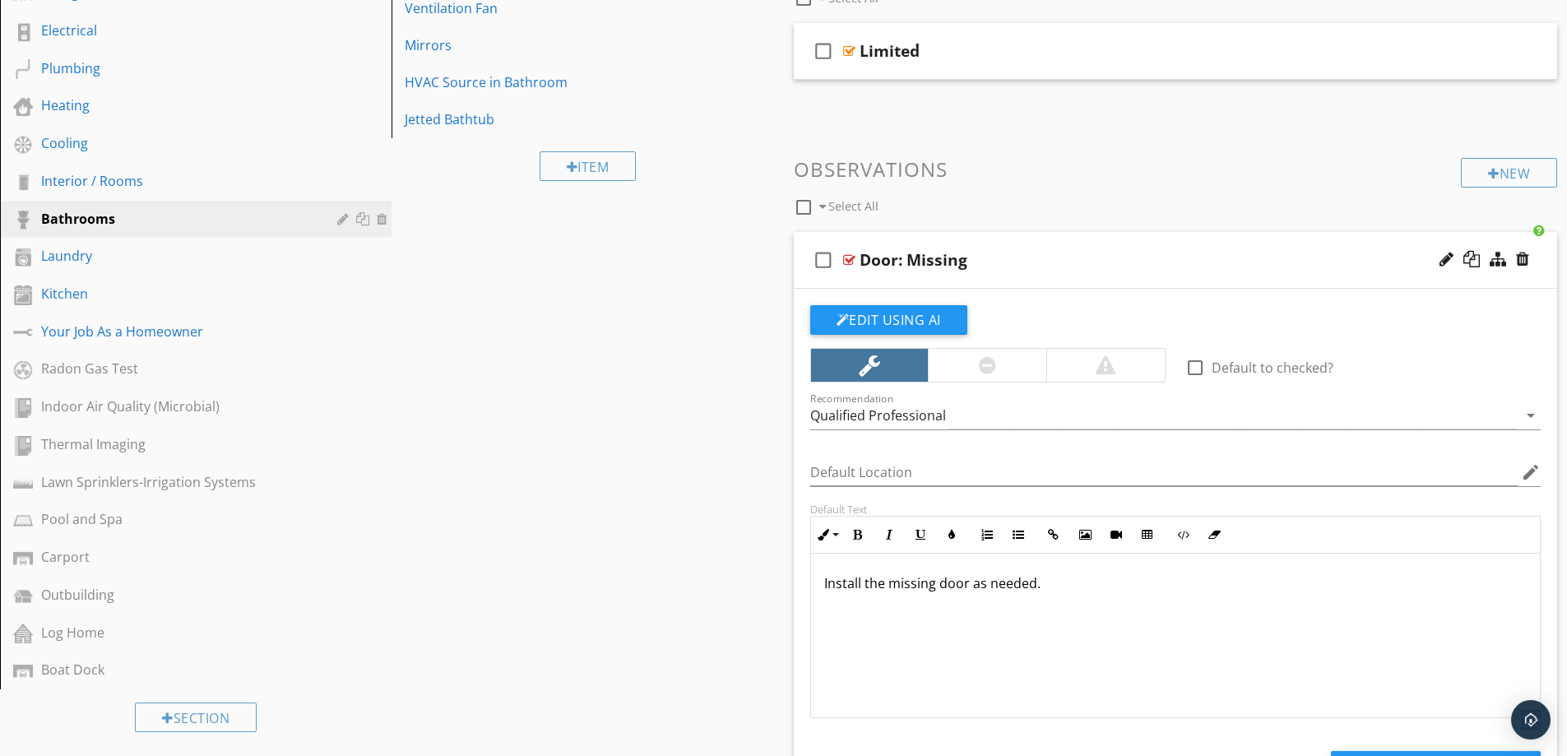
click at [1249, 261] on div "Door: Missing" at bounding box center [1133, 260] width 548 height 20
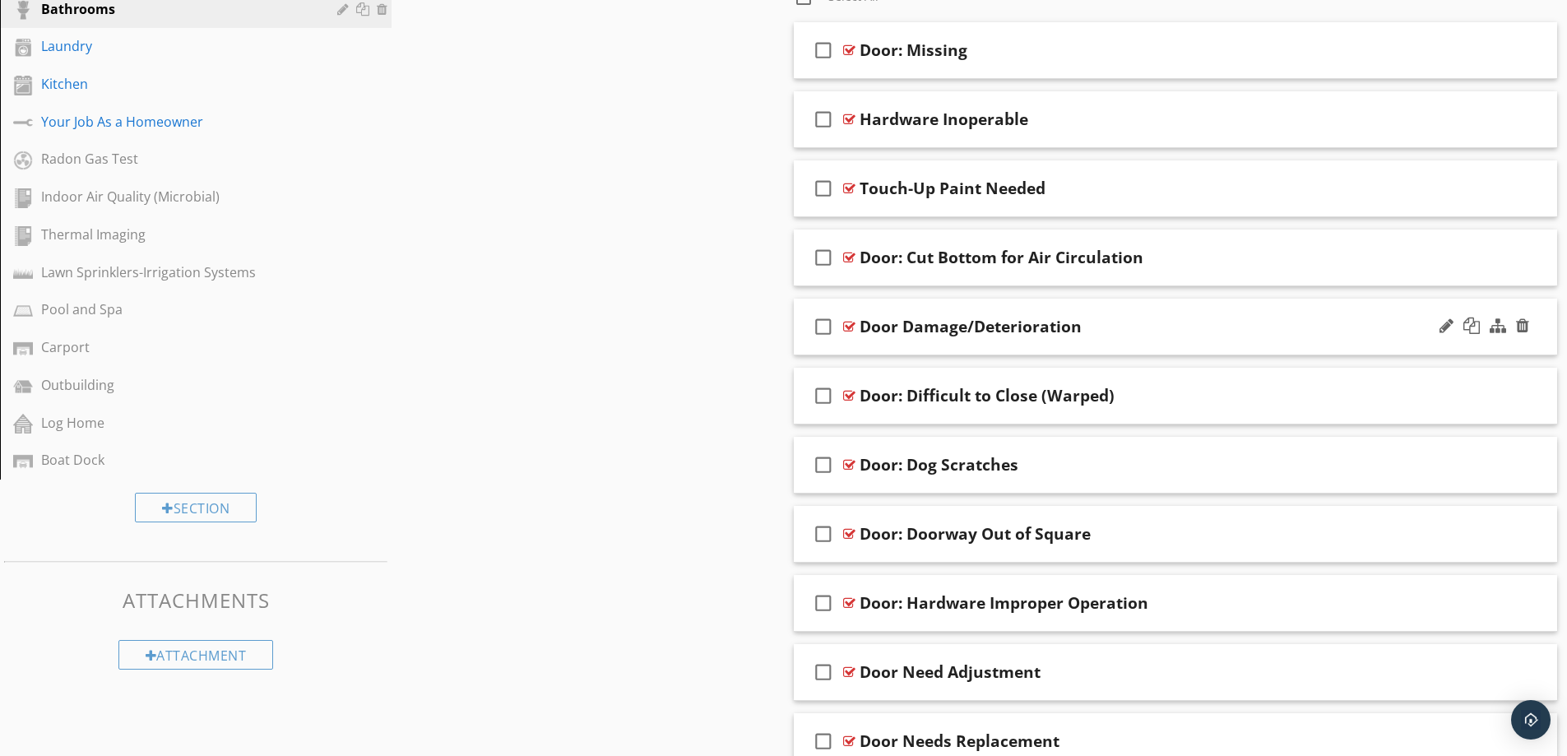
scroll to position [710, 0]
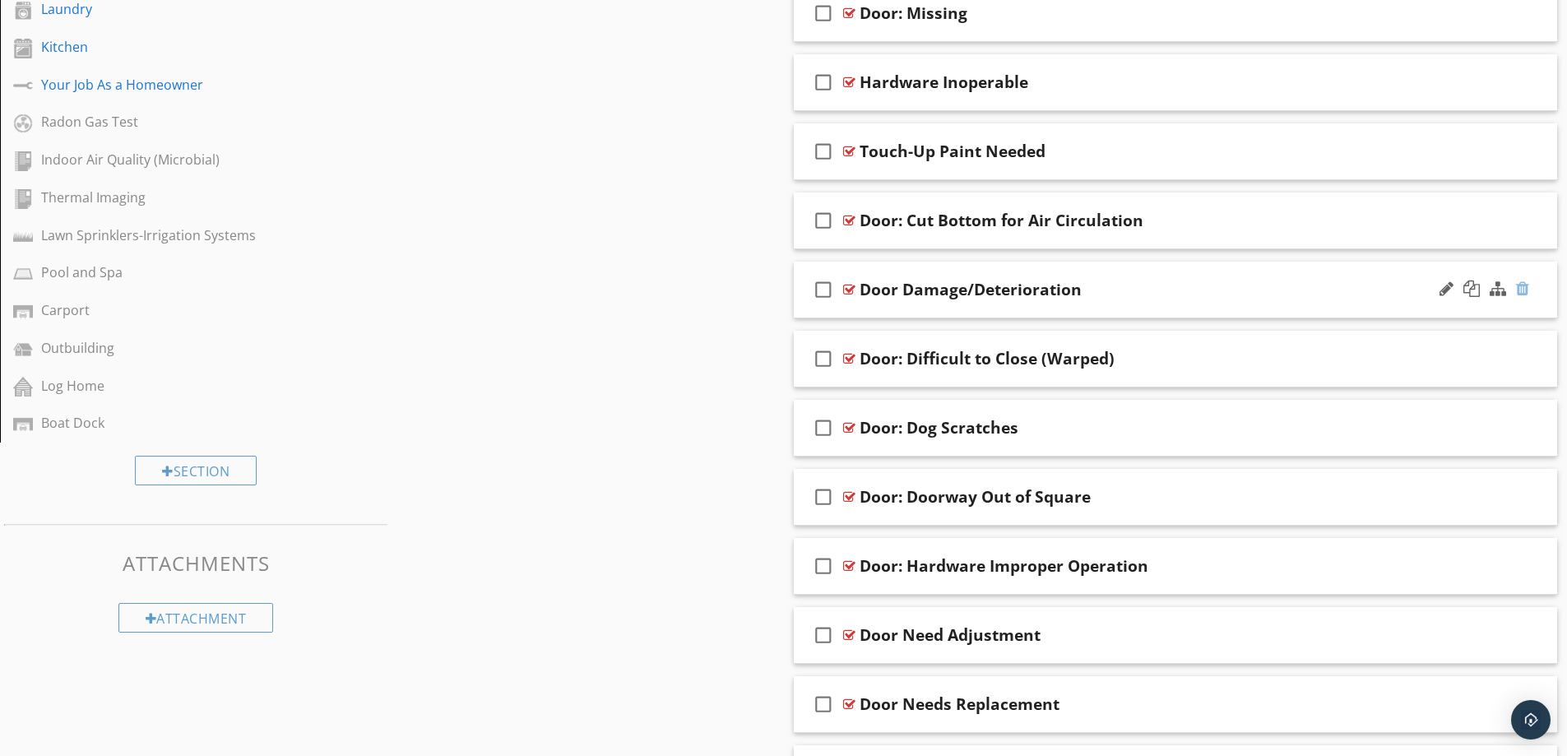
click at [1523, 287] on div at bounding box center [1522, 288] width 13 height 16
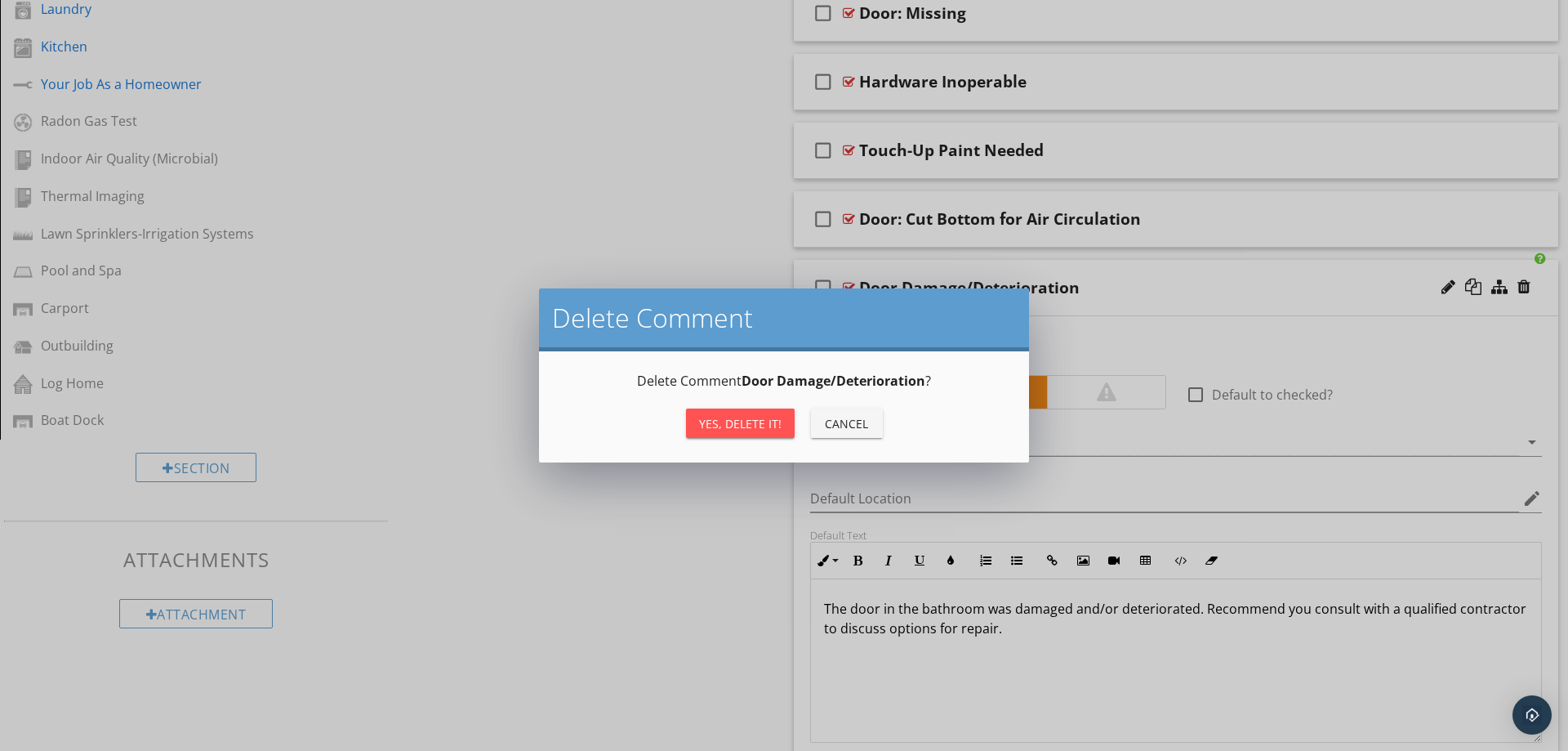
click at [749, 419] on div "Yes, Delete it!" at bounding box center [740, 423] width 82 height 17
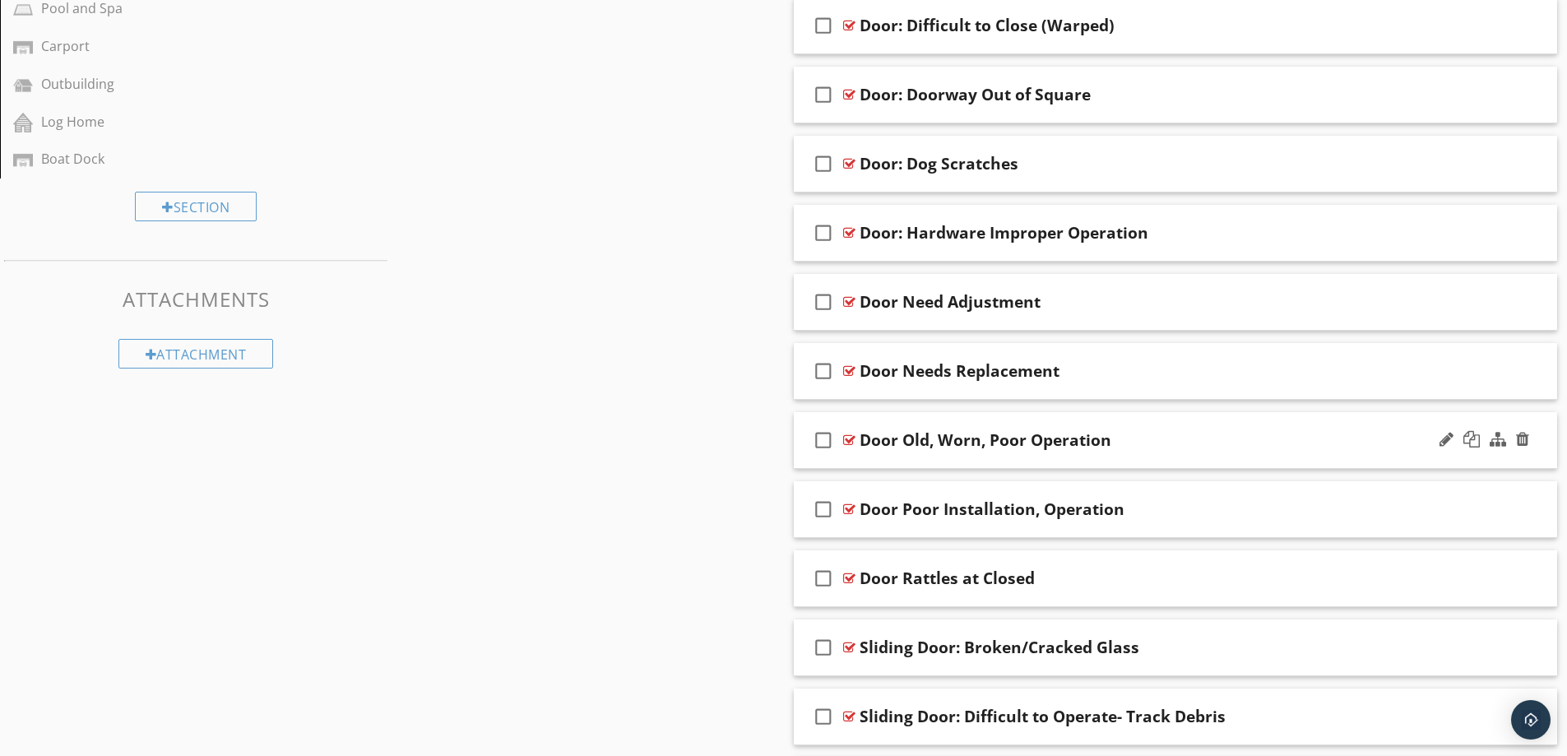
scroll to position [1039, 0]
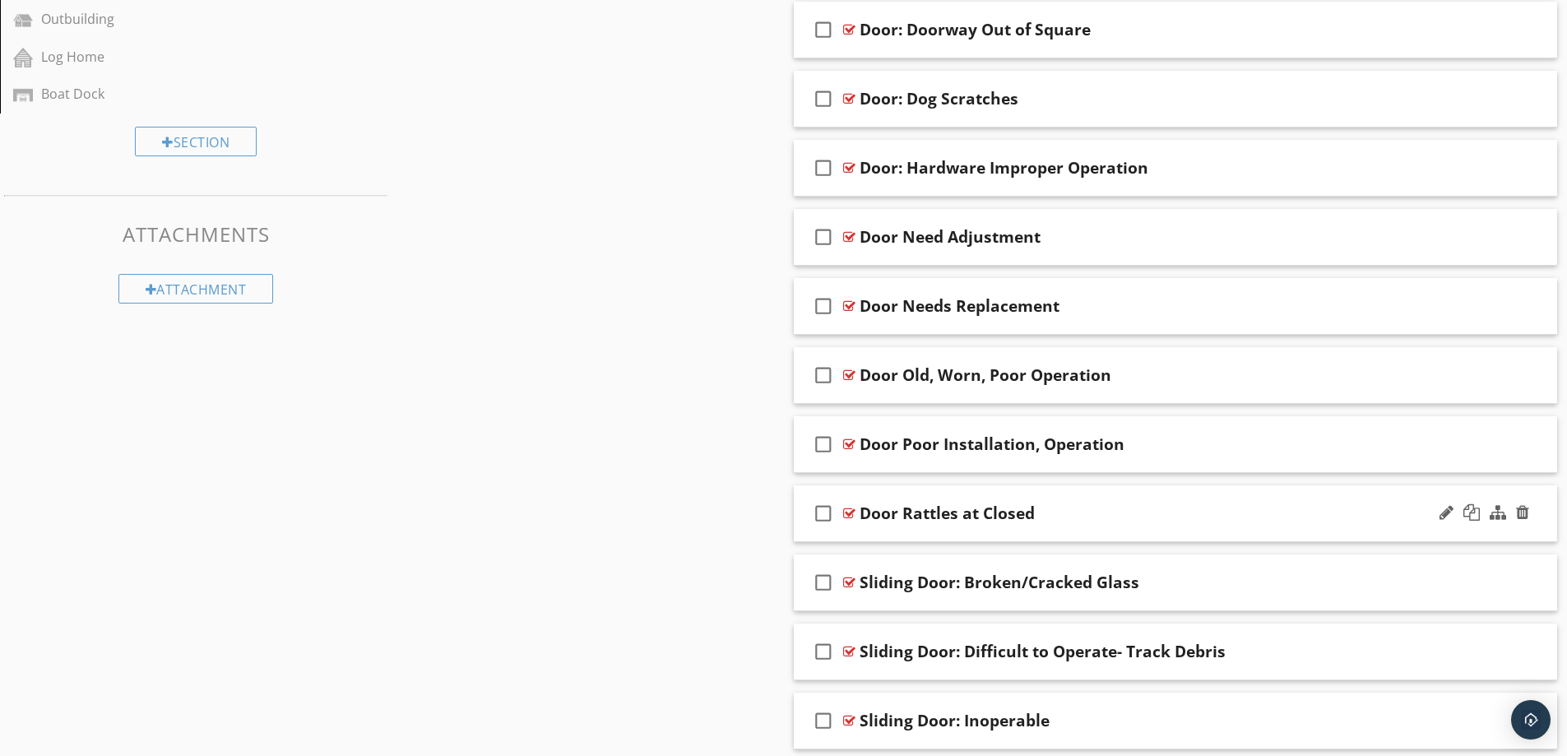
click at [1235, 508] on div "Door Rattles at Closed" at bounding box center [1133, 513] width 548 height 20
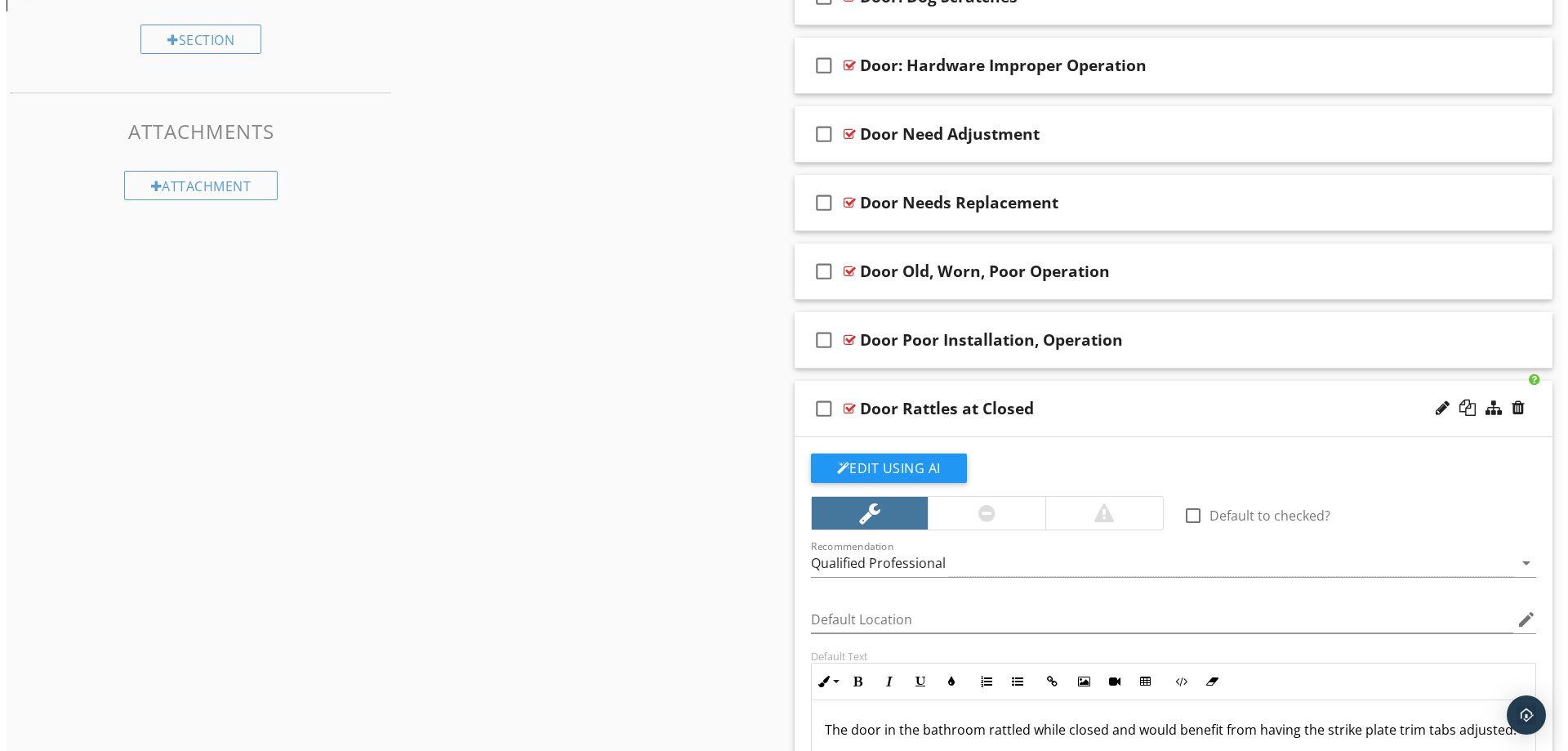
scroll to position [1195, 0]
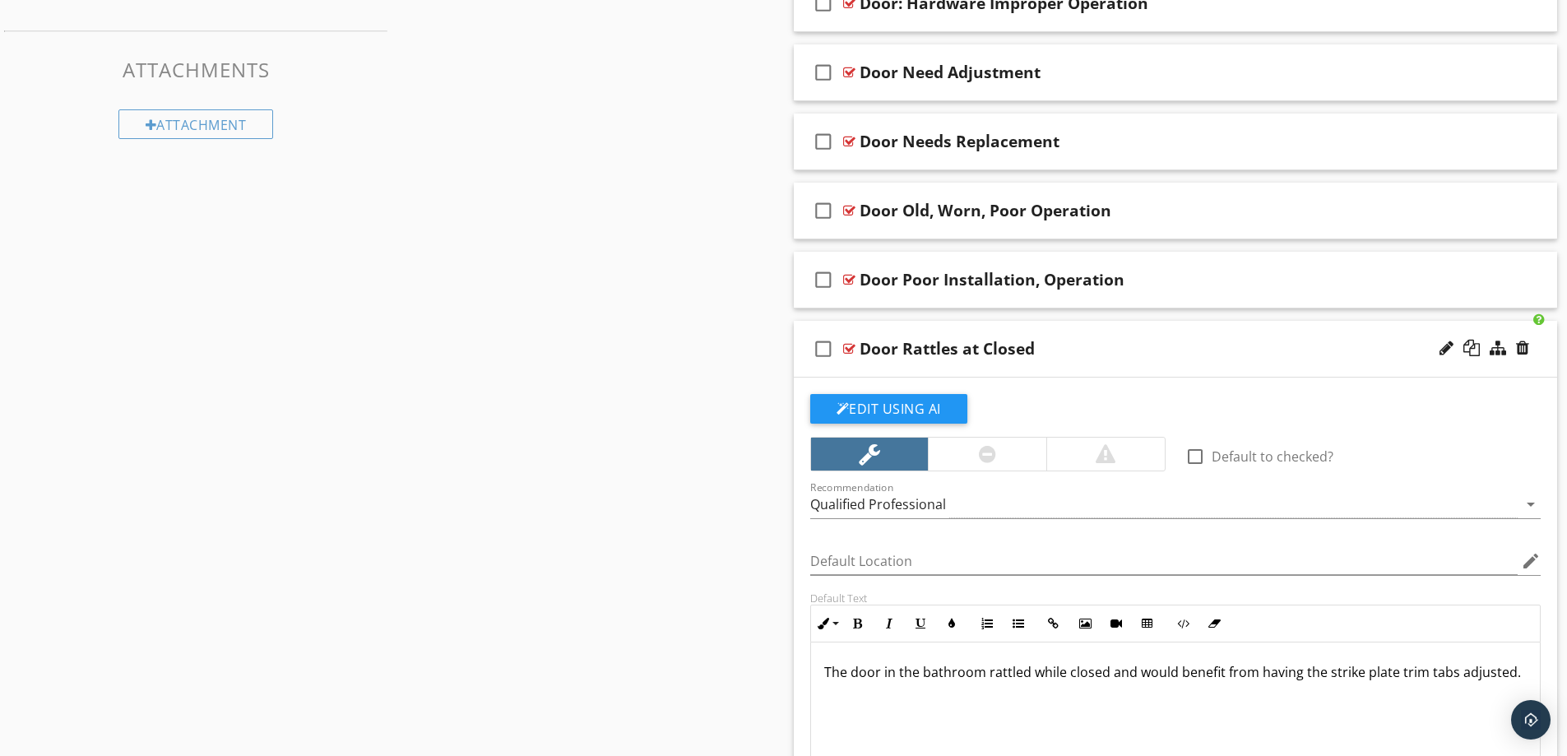
click at [1241, 342] on div "Door Rattles at Closed" at bounding box center [1133, 349] width 548 height 20
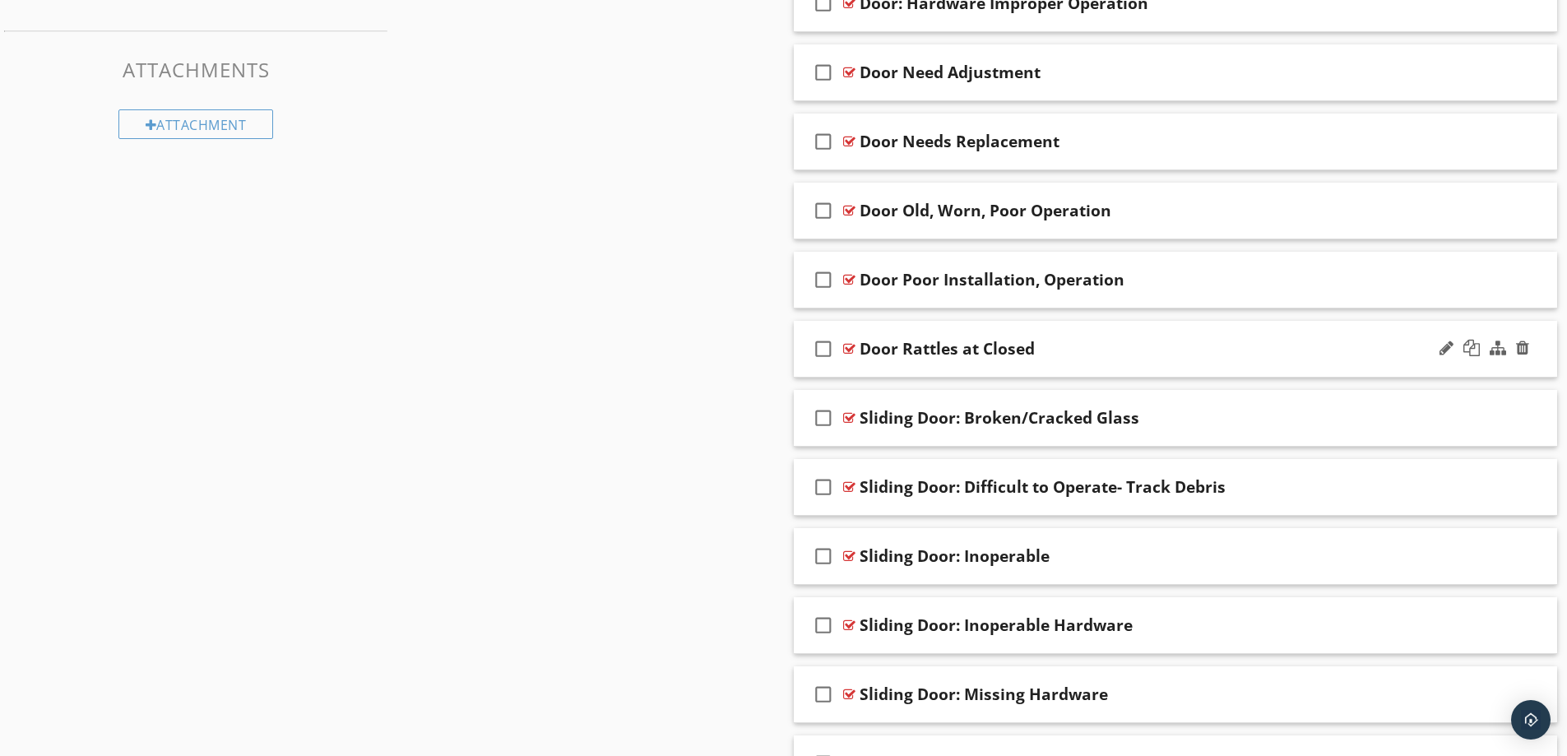
click at [1309, 345] on div "Door Rattles at Closed" at bounding box center [1133, 349] width 548 height 20
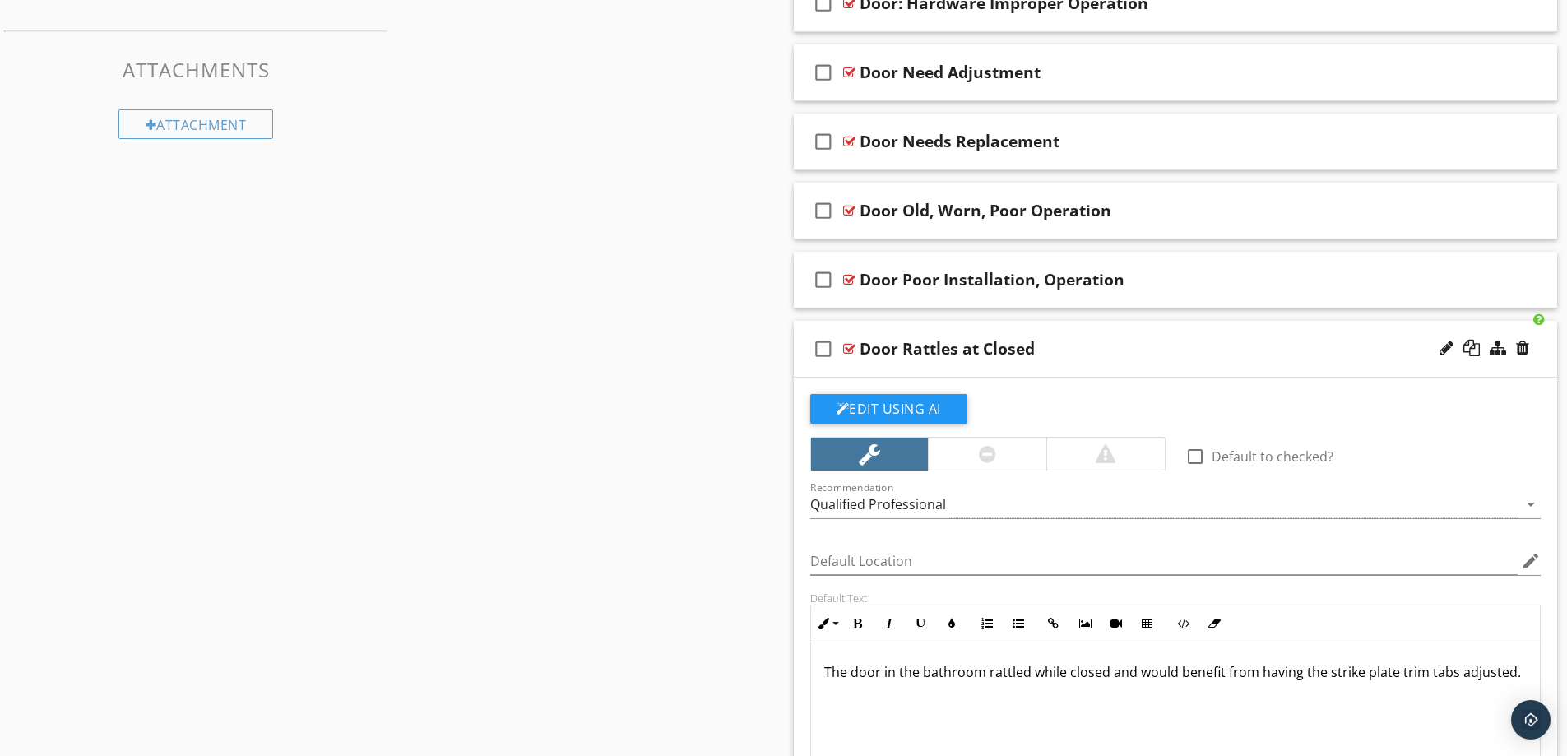
click at [983, 675] on p "The door in the bathroom rattled while closed and would benefit from having the…" at bounding box center [1175, 672] width 703 height 20
click at [1500, 346] on div at bounding box center [1498, 348] width 16 height 16
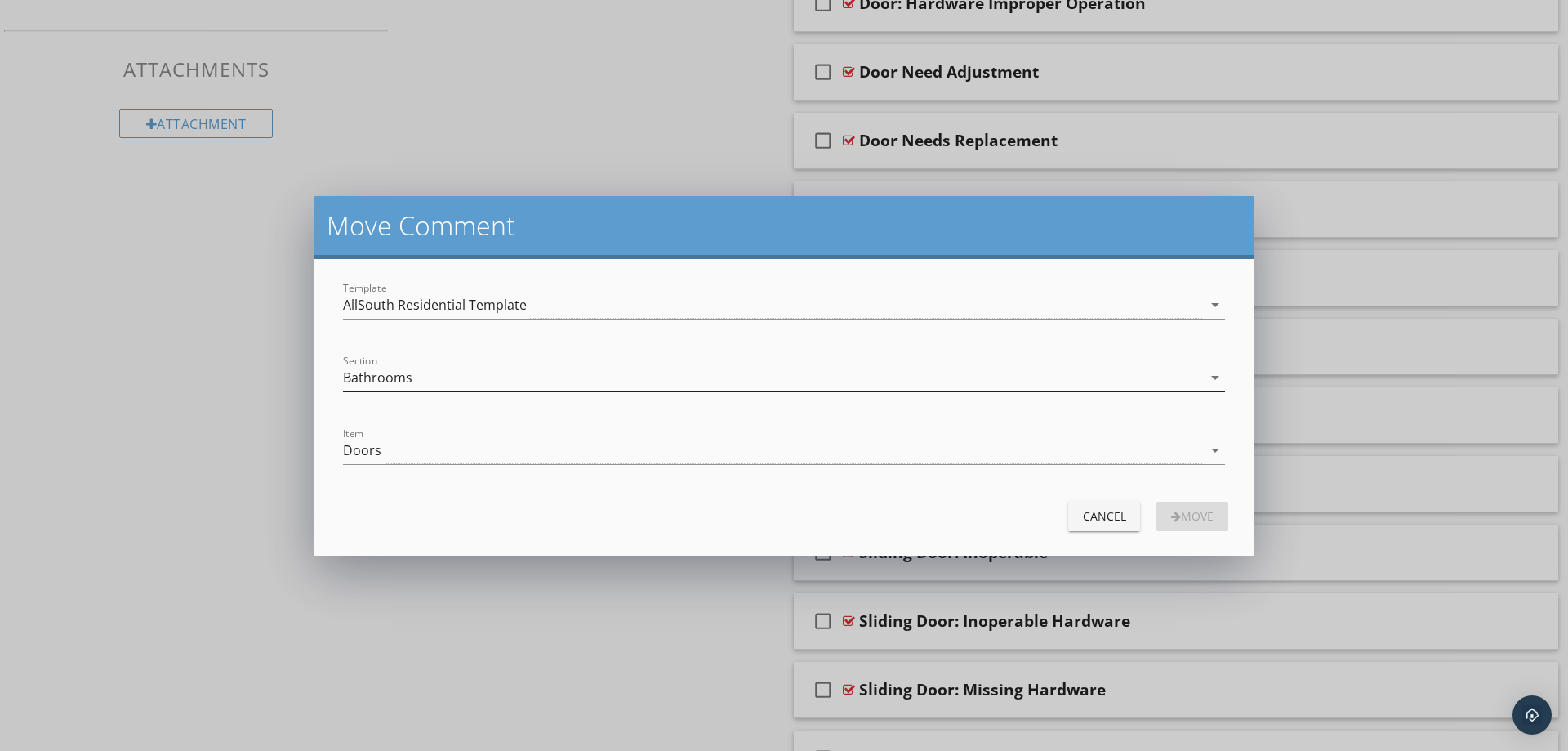
click at [1213, 375] on icon "arrow_drop_down" at bounding box center [1215, 377] width 20 height 20
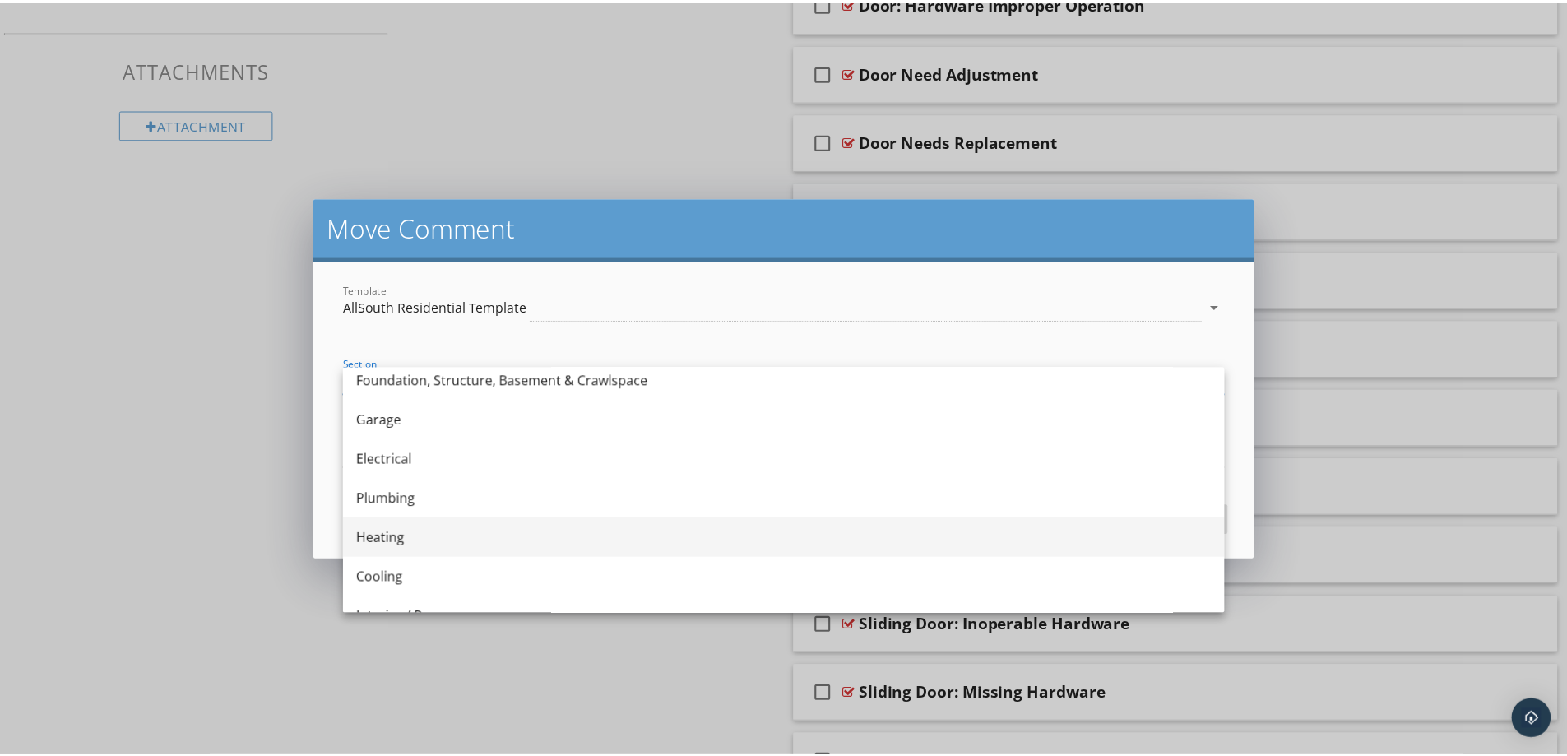
scroll to position [247, 0]
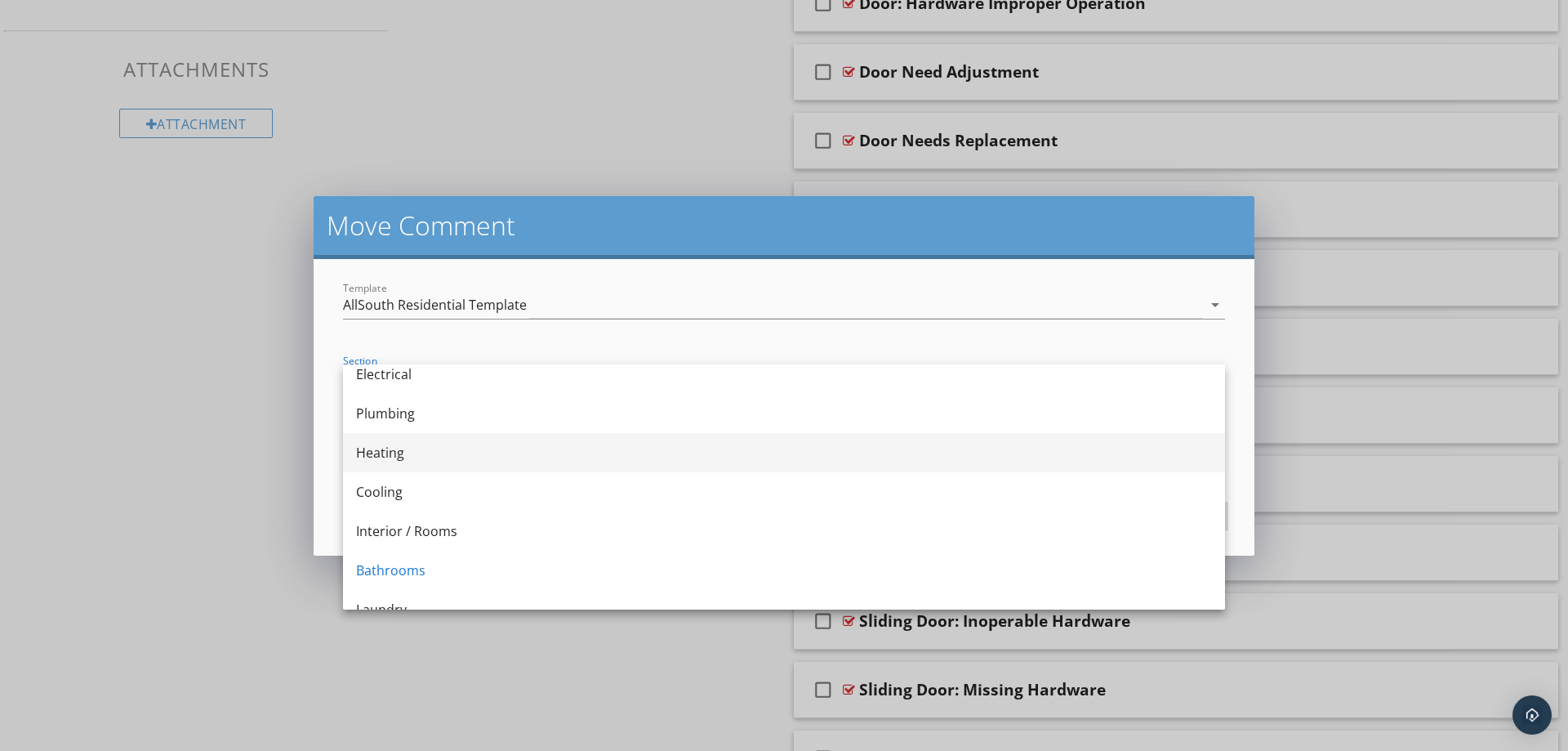
click at [513, 531] on div "Interior / Rooms" at bounding box center [784, 531] width 856 height 20
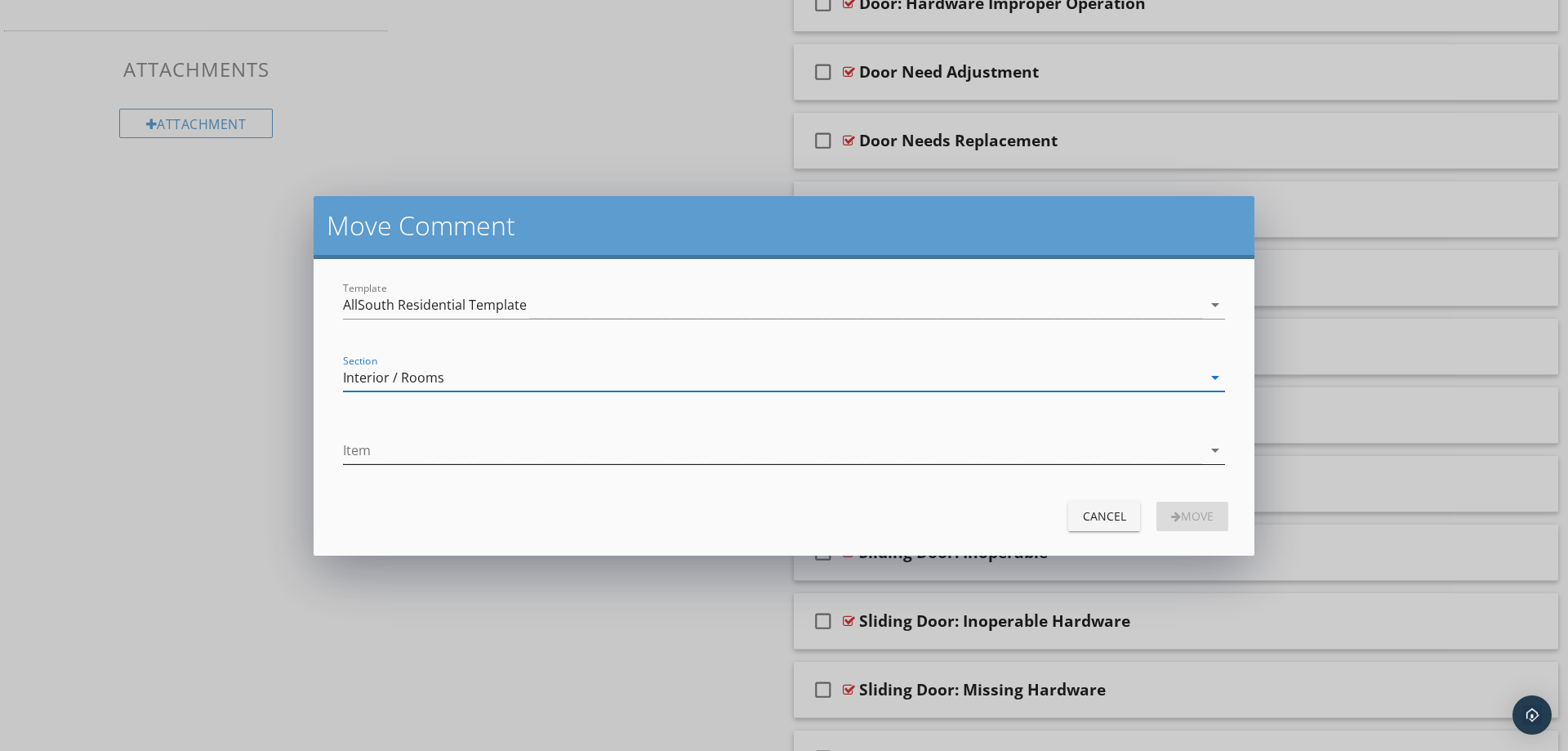
click at [1216, 452] on icon "arrow_drop_down" at bounding box center [1215, 450] width 20 height 20
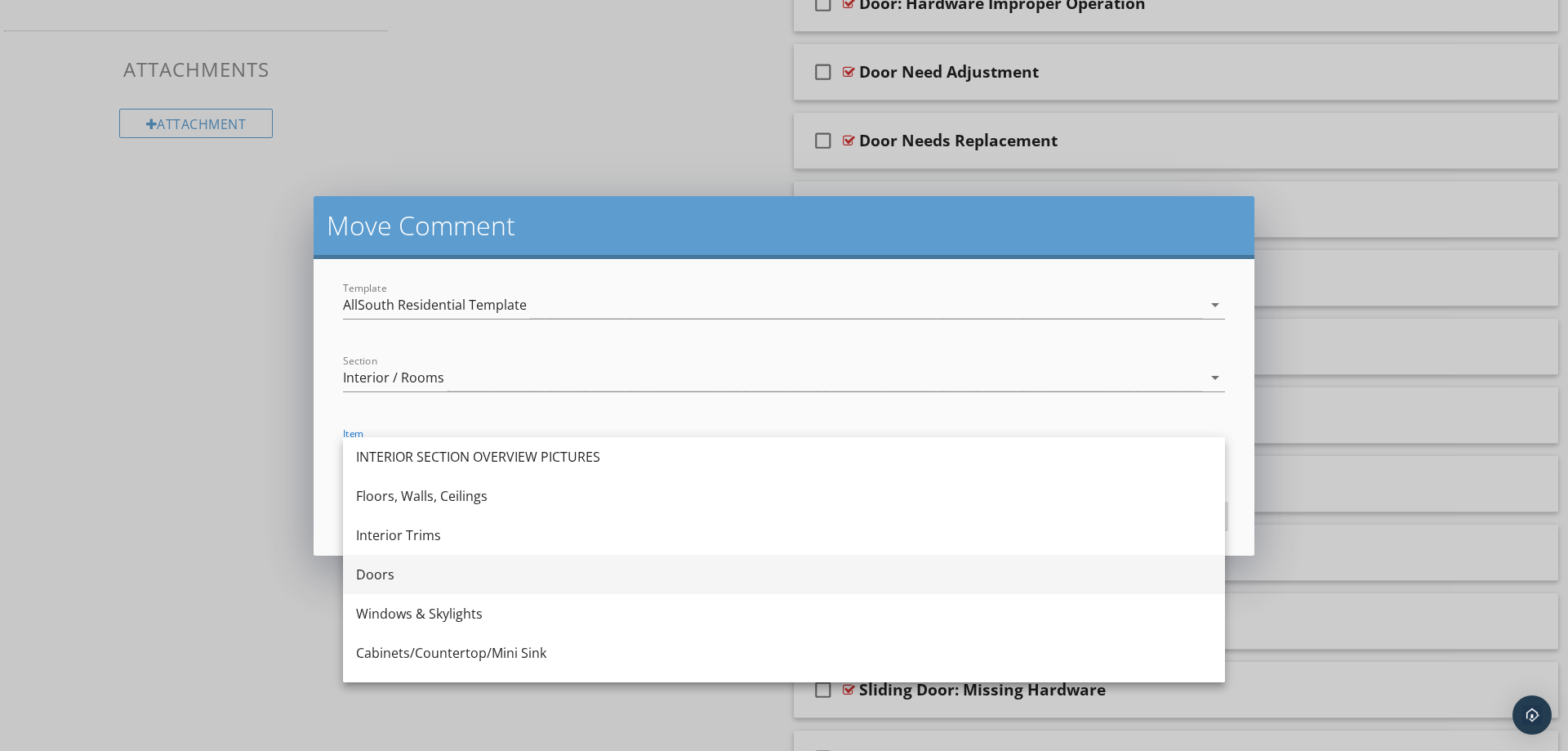
click at [554, 564] on div "Doors" at bounding box center [784, 574] width 856 height 20
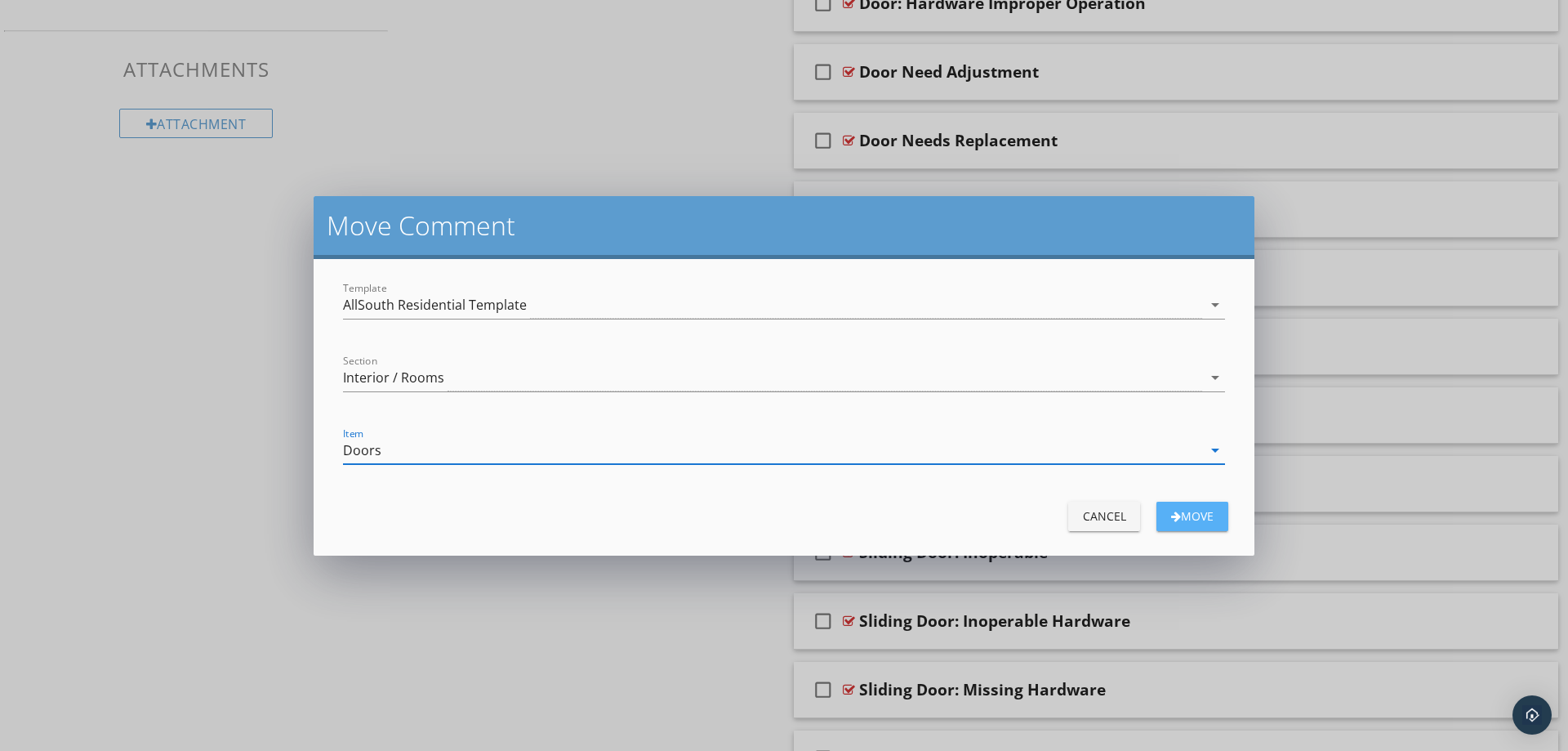
click at [1191, 521] on div "Move" at bounding box center [1193, 516] width 46 height 17
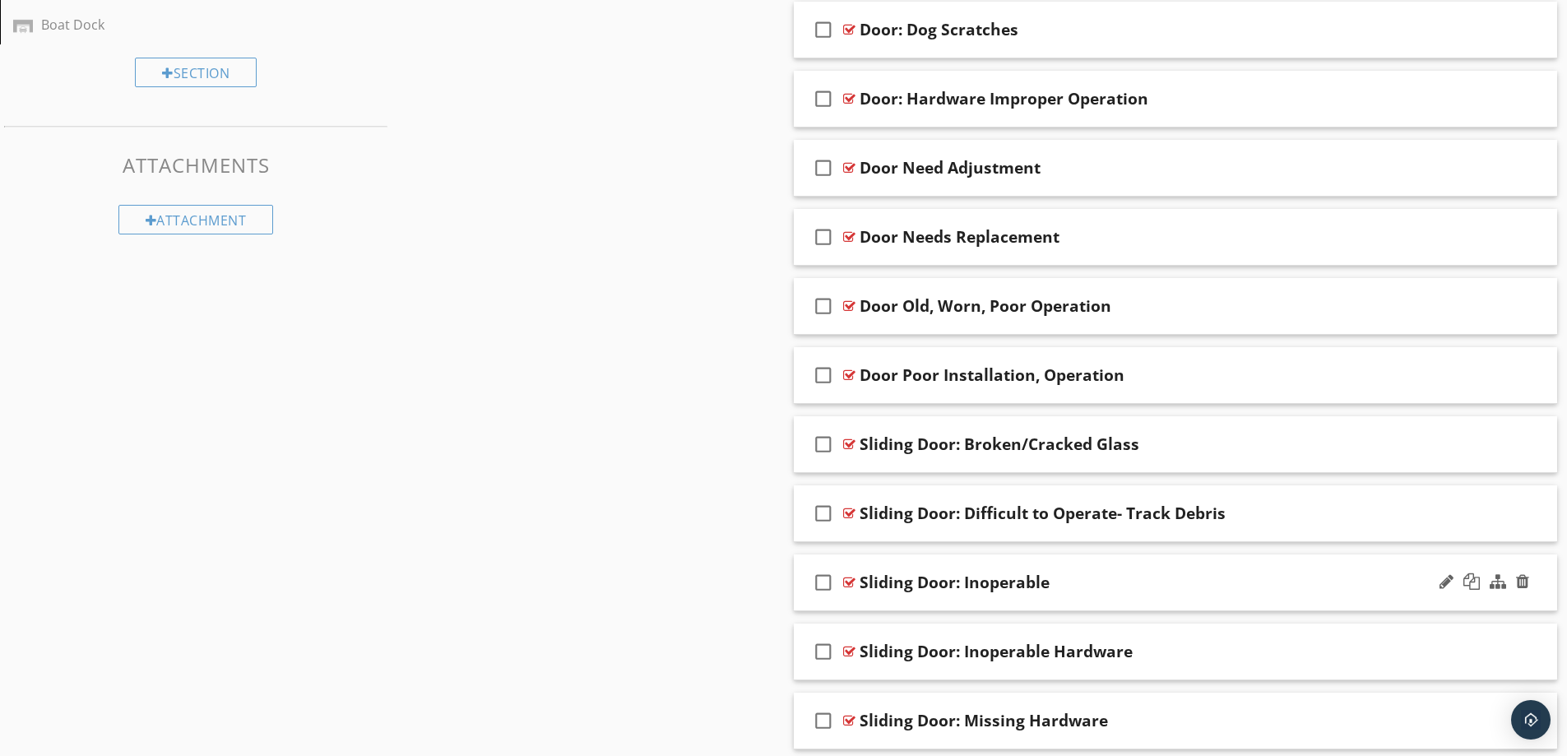
scroll to position [1039, 0]
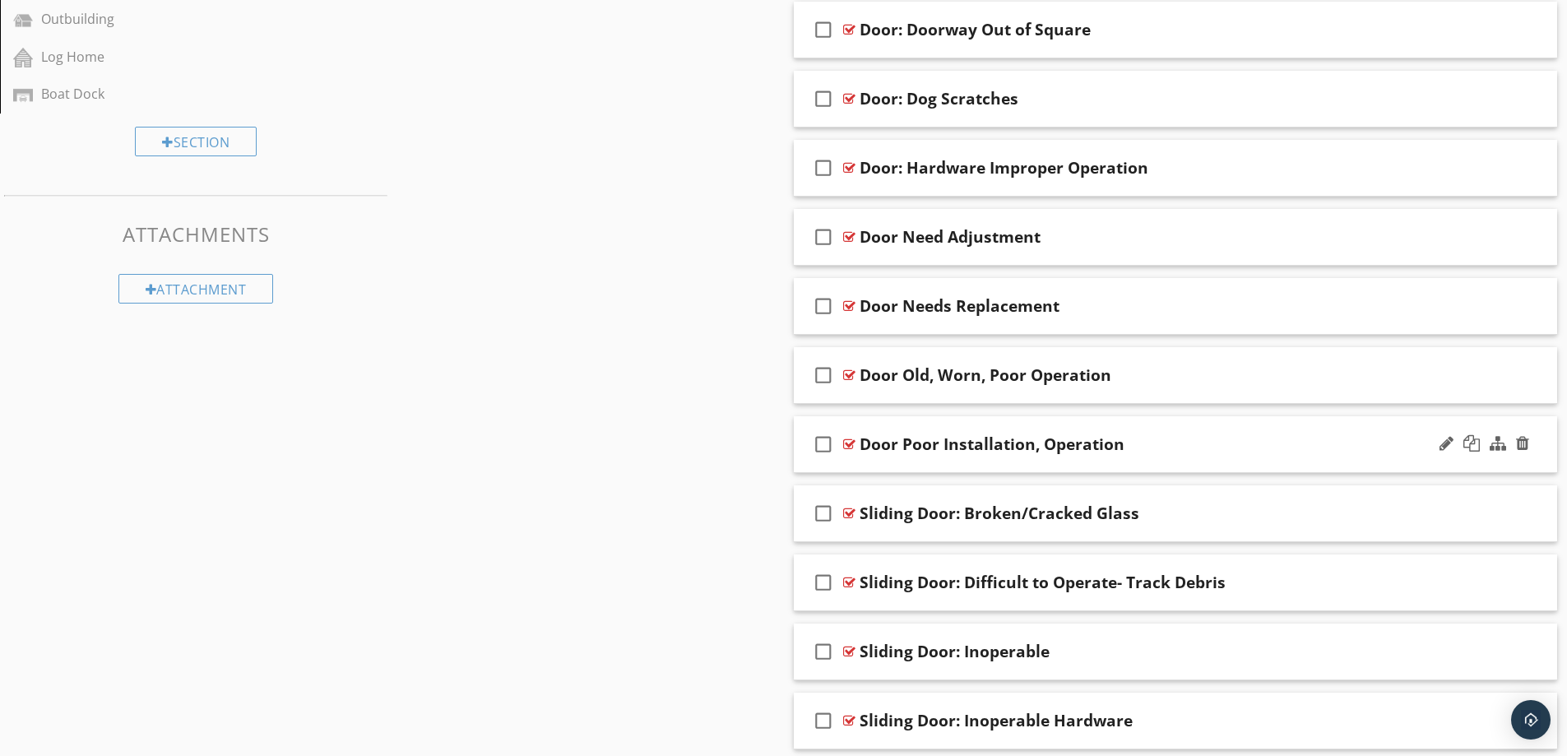
click at [1267, 442] on div "Door Poor Installation, Operation" at bounding box center [1133, 444] width 548 height 20
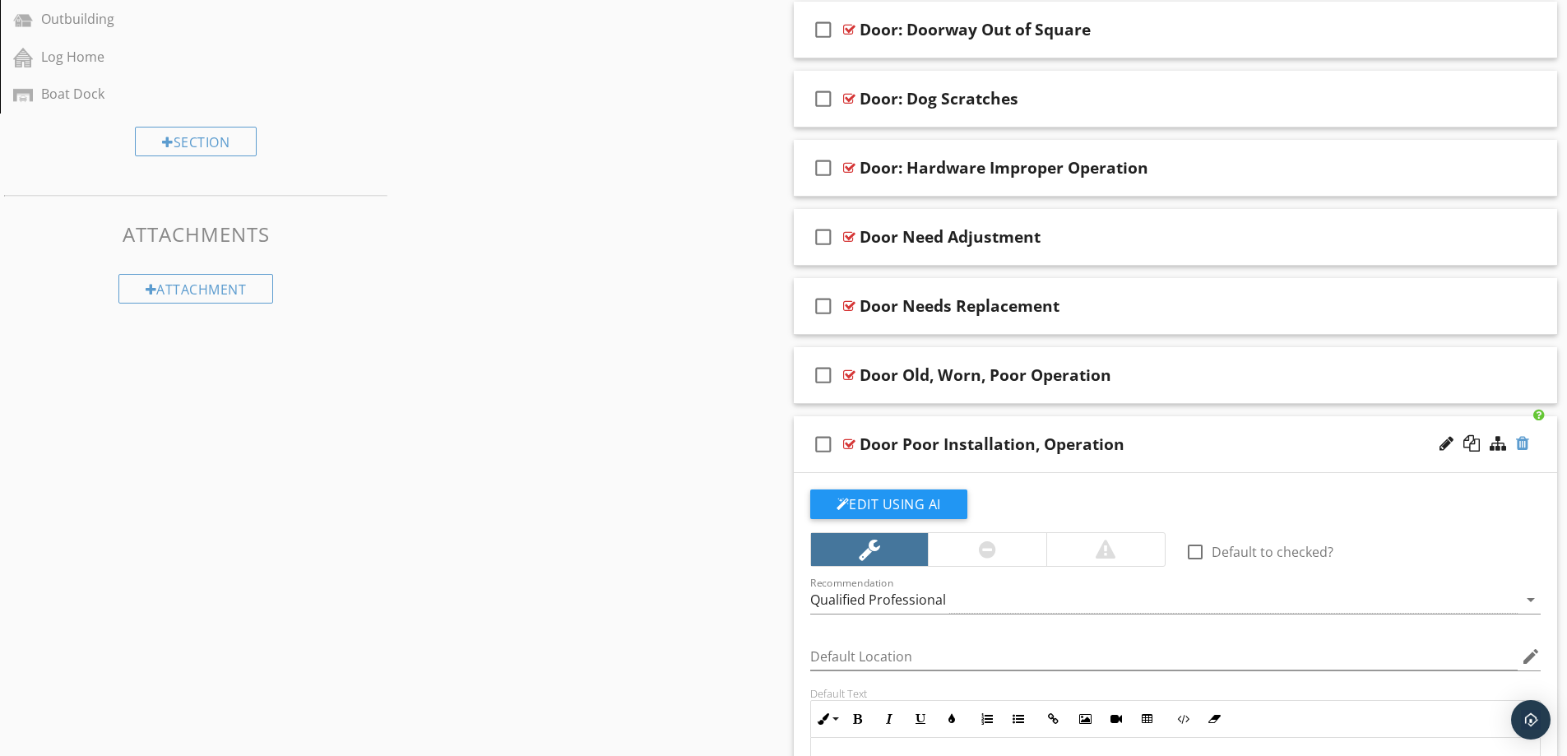
click at [1527, 443] on div at bounding box center [1522, 443] width 13 height 16
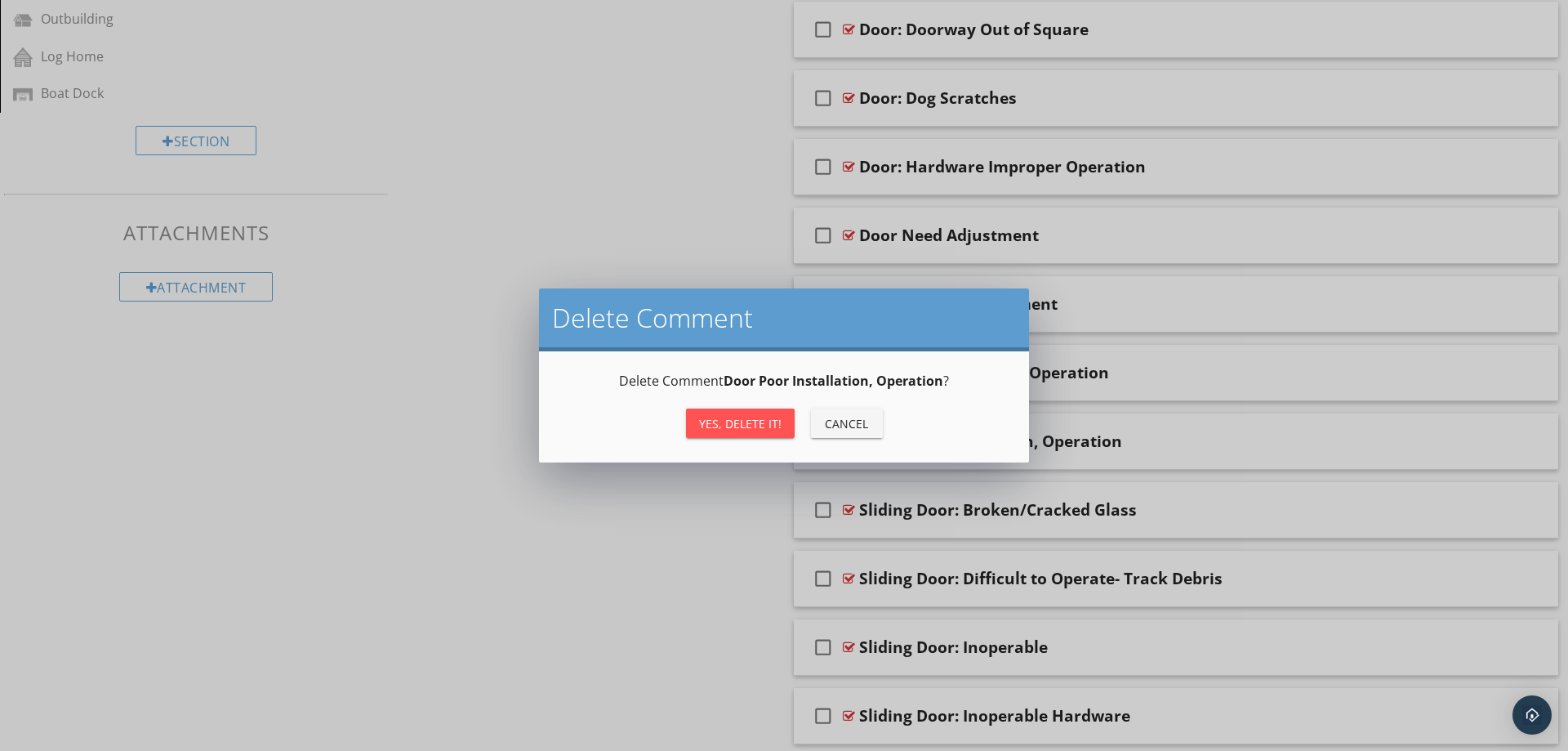
click at [764, 424] on div "Yes, Delete it!" at bounding box center [740, 423] width 82 height 17
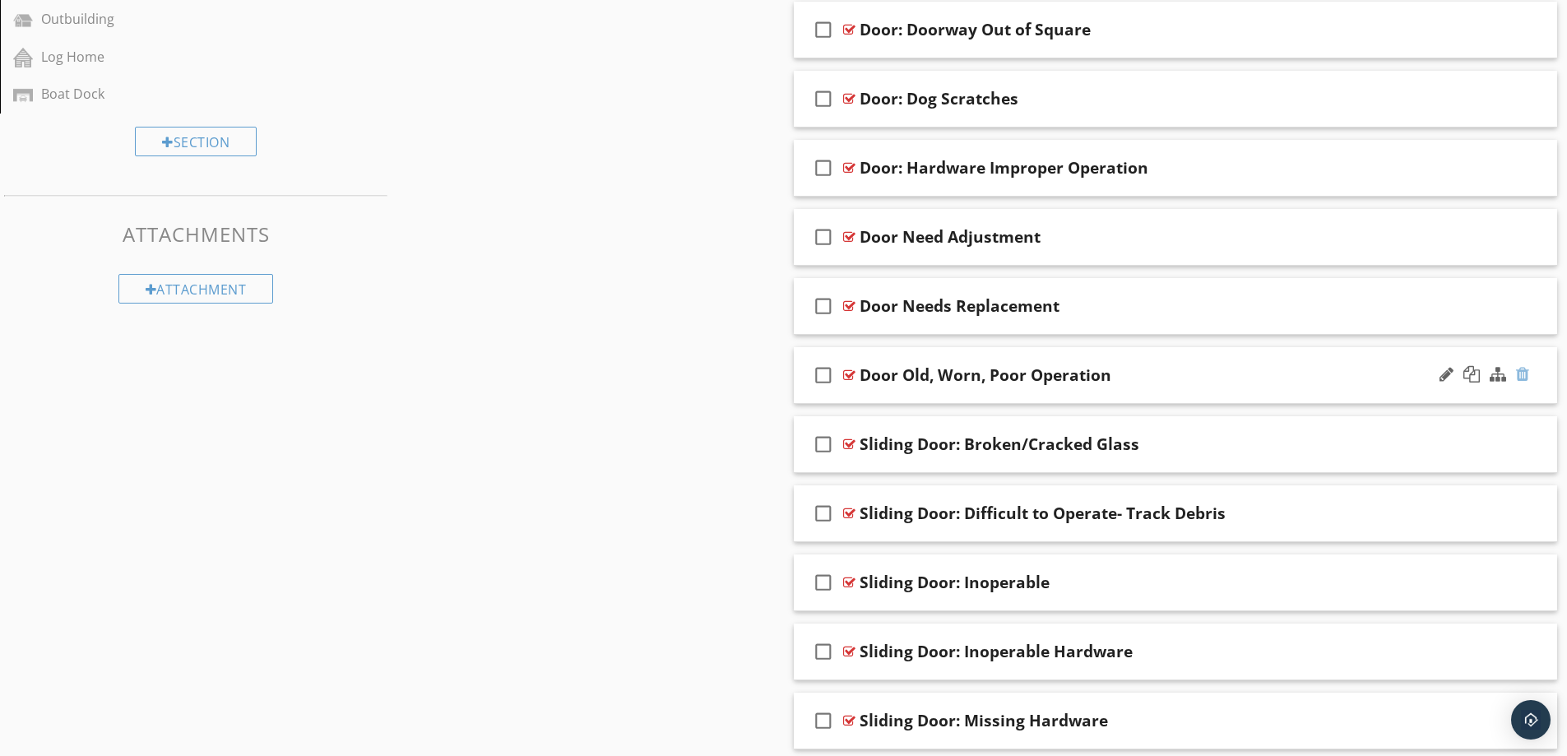
click at [1522, 375] on div at bounding box center [1522, 374] width 13 height 16
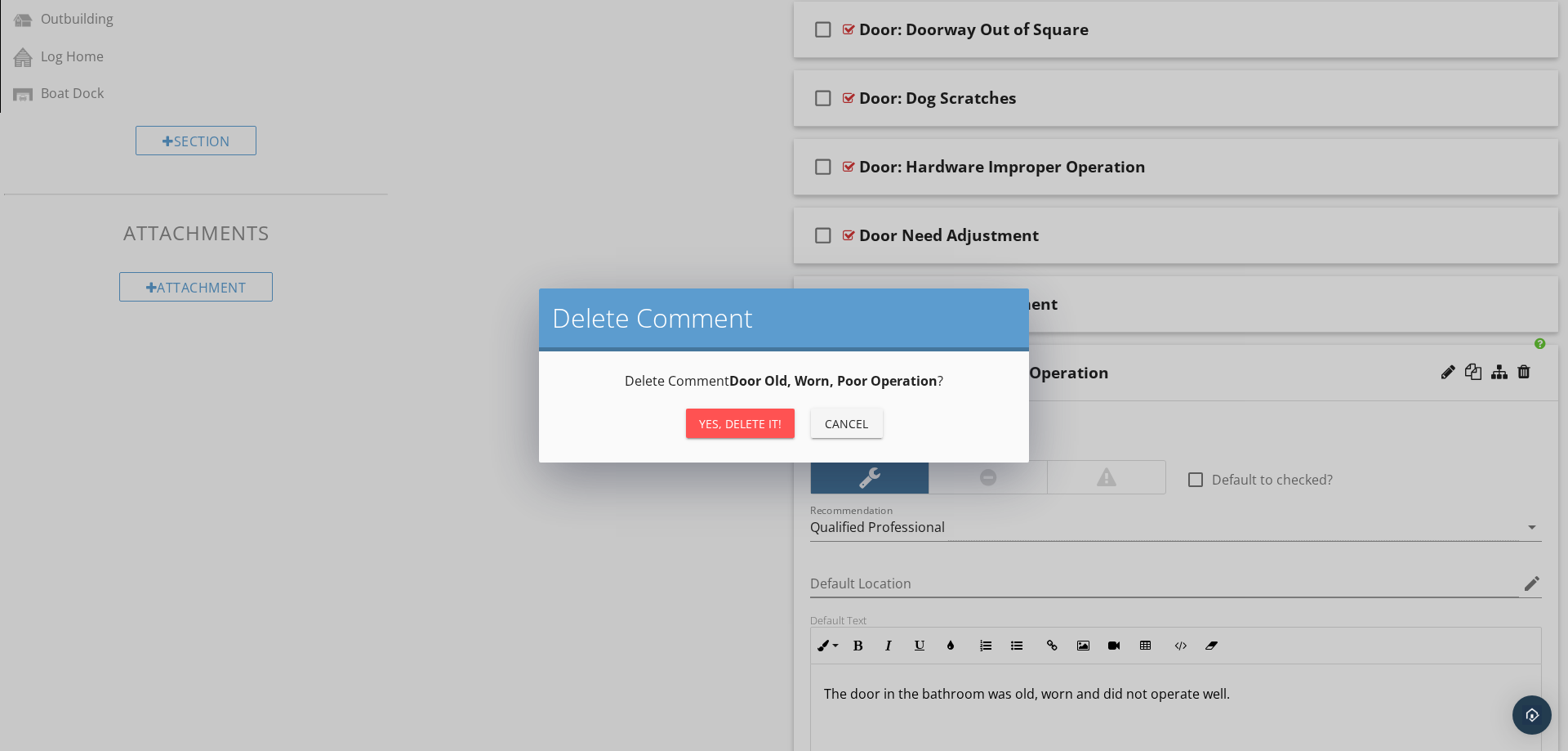
click at [718, 421] on div "Yes, Delete it!" at bounding box center [740, 423] width 82 height 17
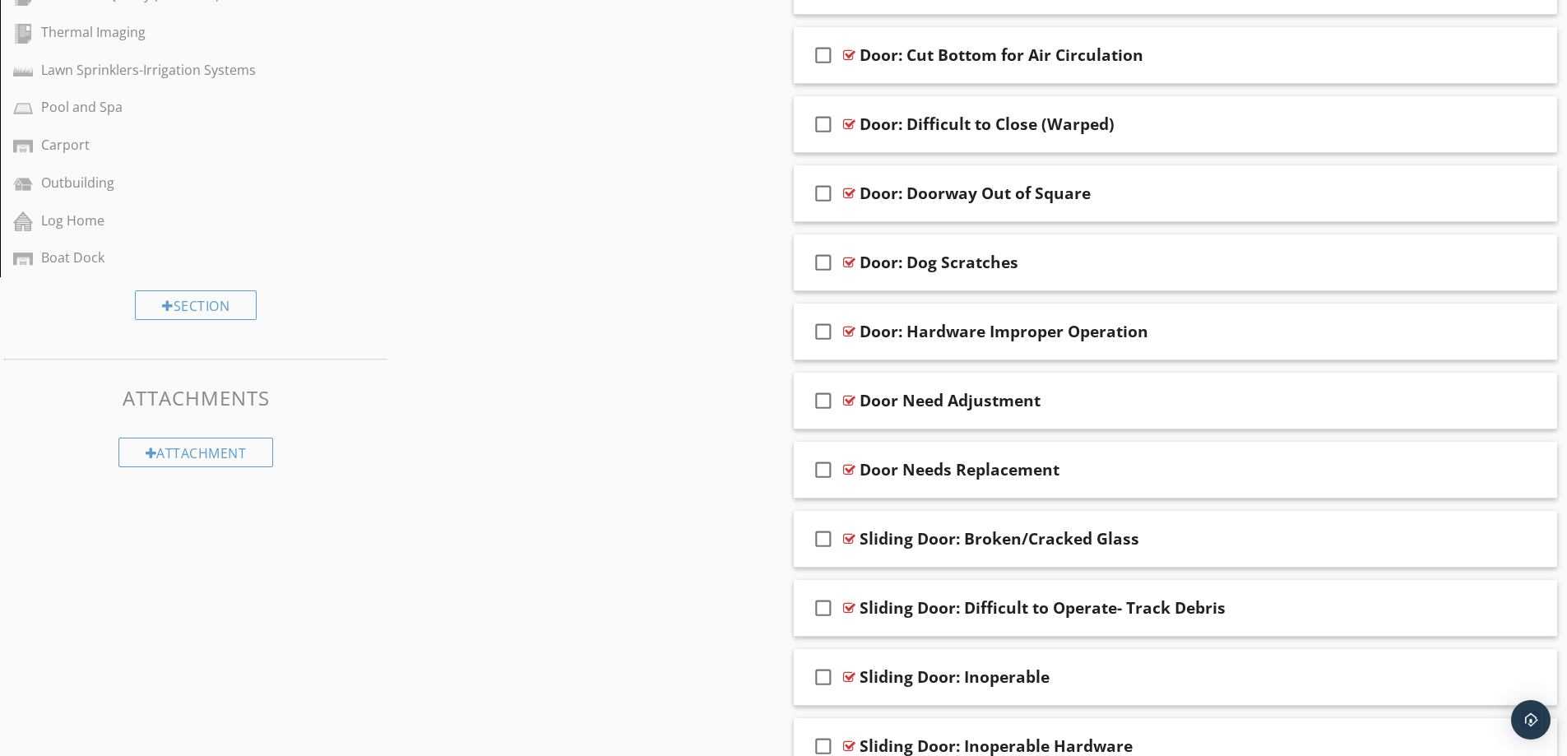
scroll to position [874, 0]
click at [1301, 468] on div "Door Needs Replacement" at bounding box center [1133, 471] width 548 height 20
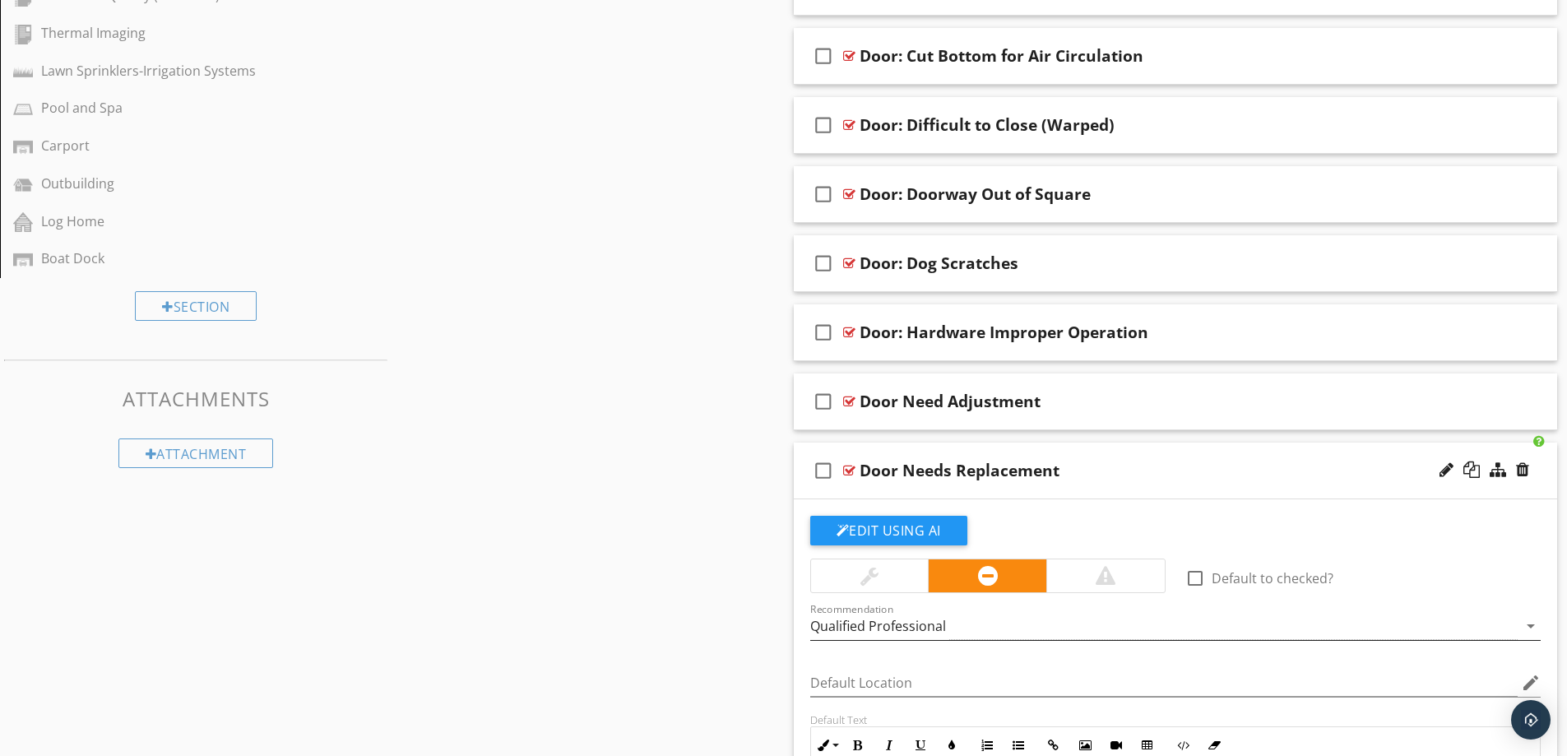
click at [1008, 634] on div "Qualified Professional" at bounding box center [1164, 626] width 708 height 27
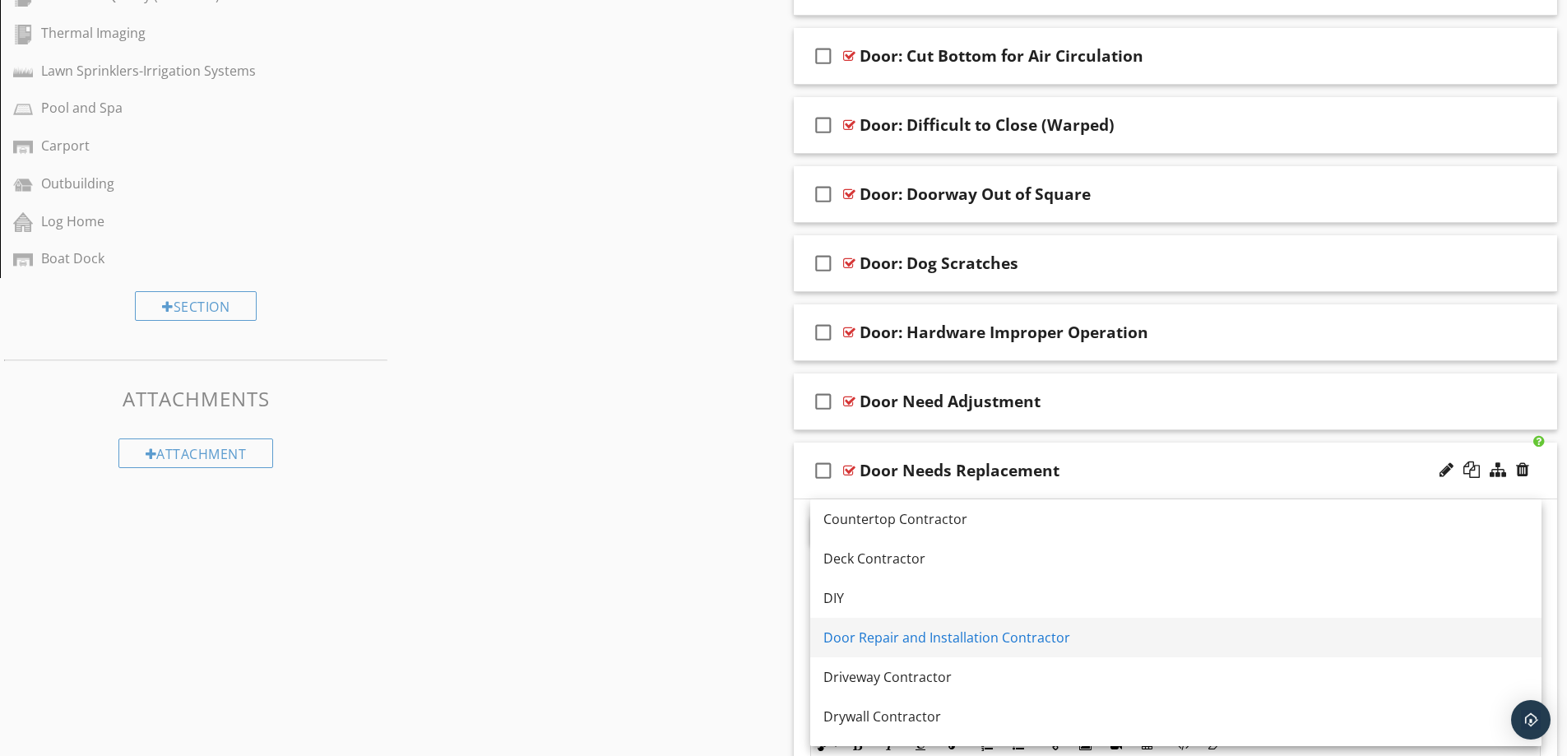
scroll to position [474, 0]
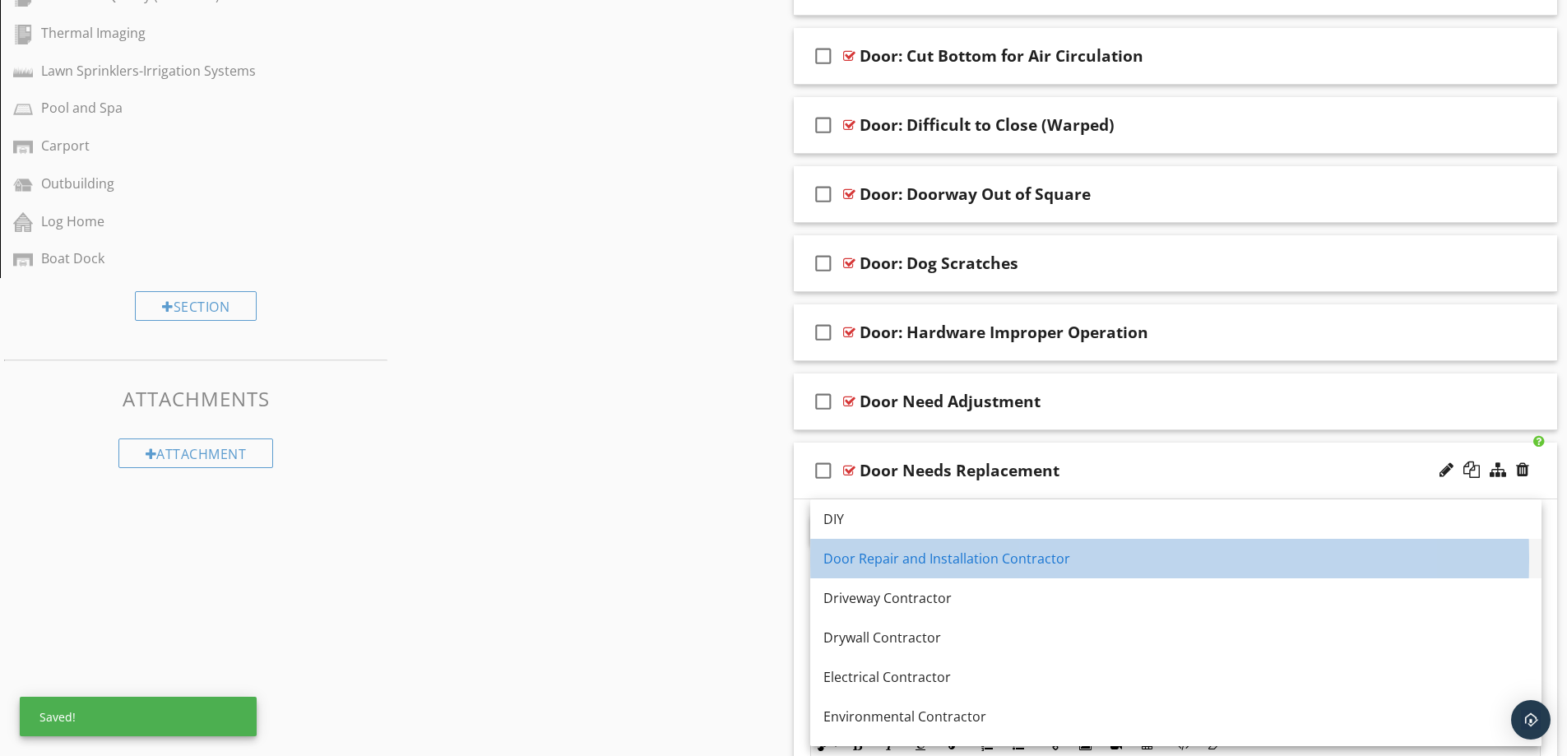
click at [998, 561] on div "Door Repair and Installation Contractor" at bounding box center [1175, 559] width 705 height 20
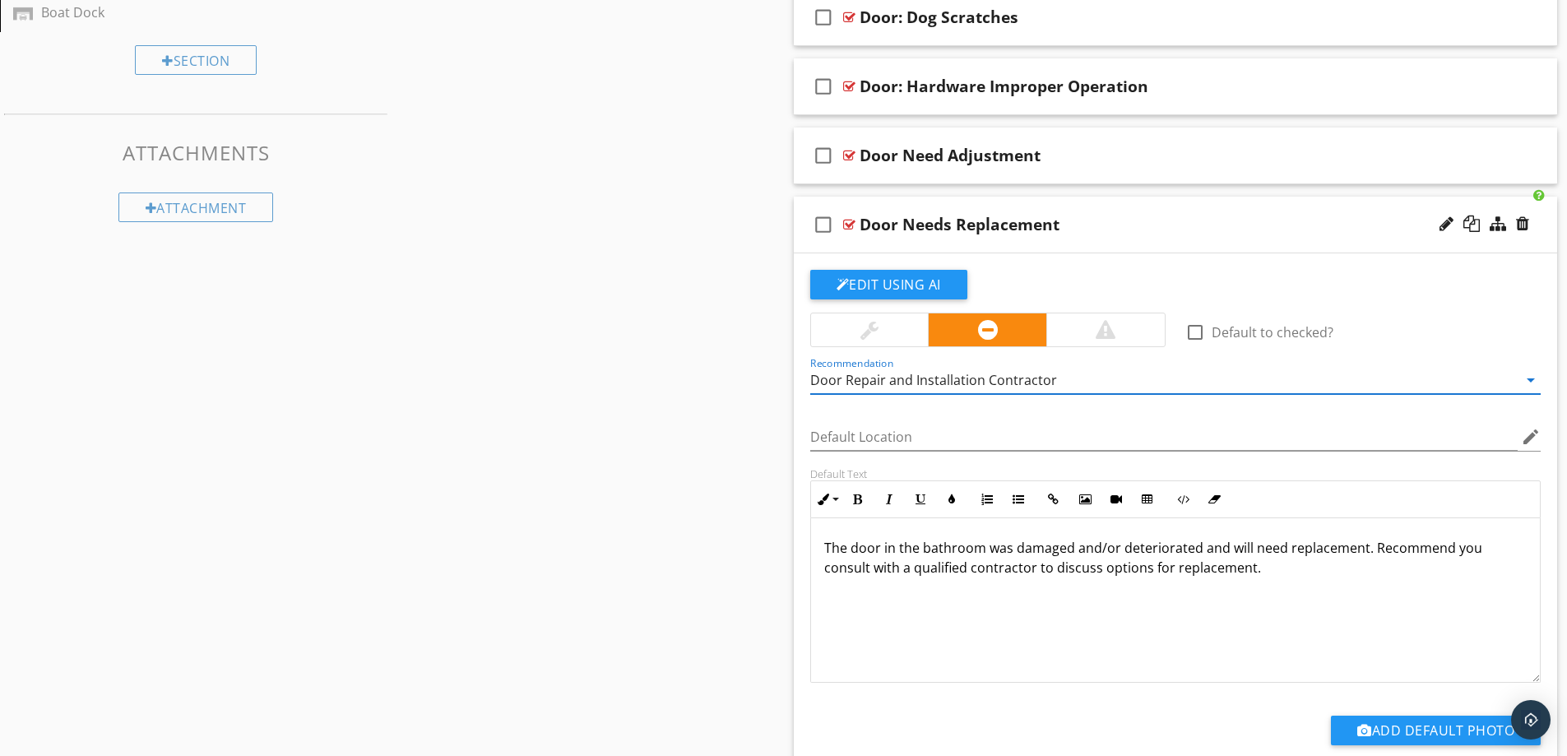
scroll to position [1121, 0]
click at [983, 552] on p "The door in the bathroom was damaged and/or deteriorated and will need replacem…" at bounding box center [1175, 556] width 703 height 39
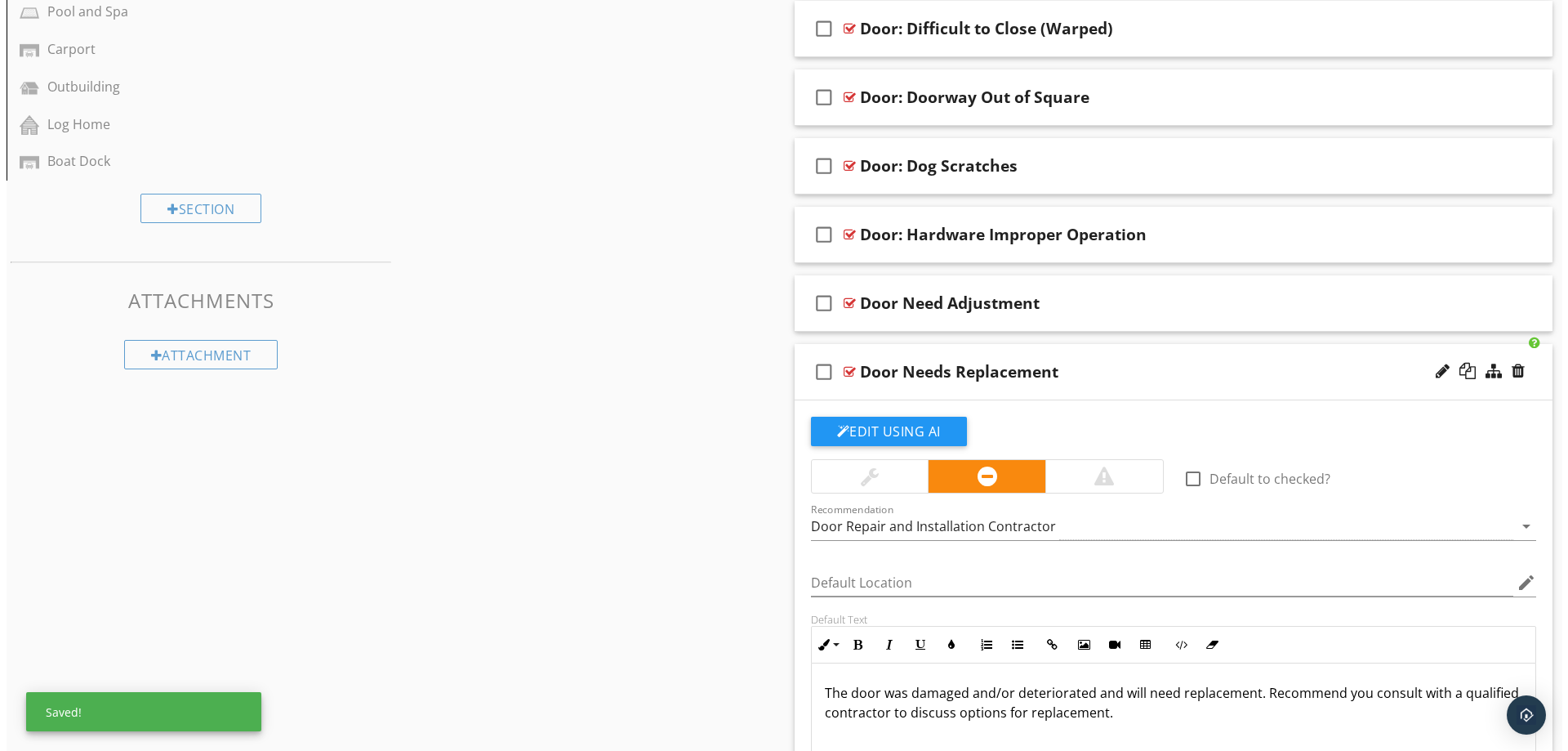
scroll to position [951, 0]
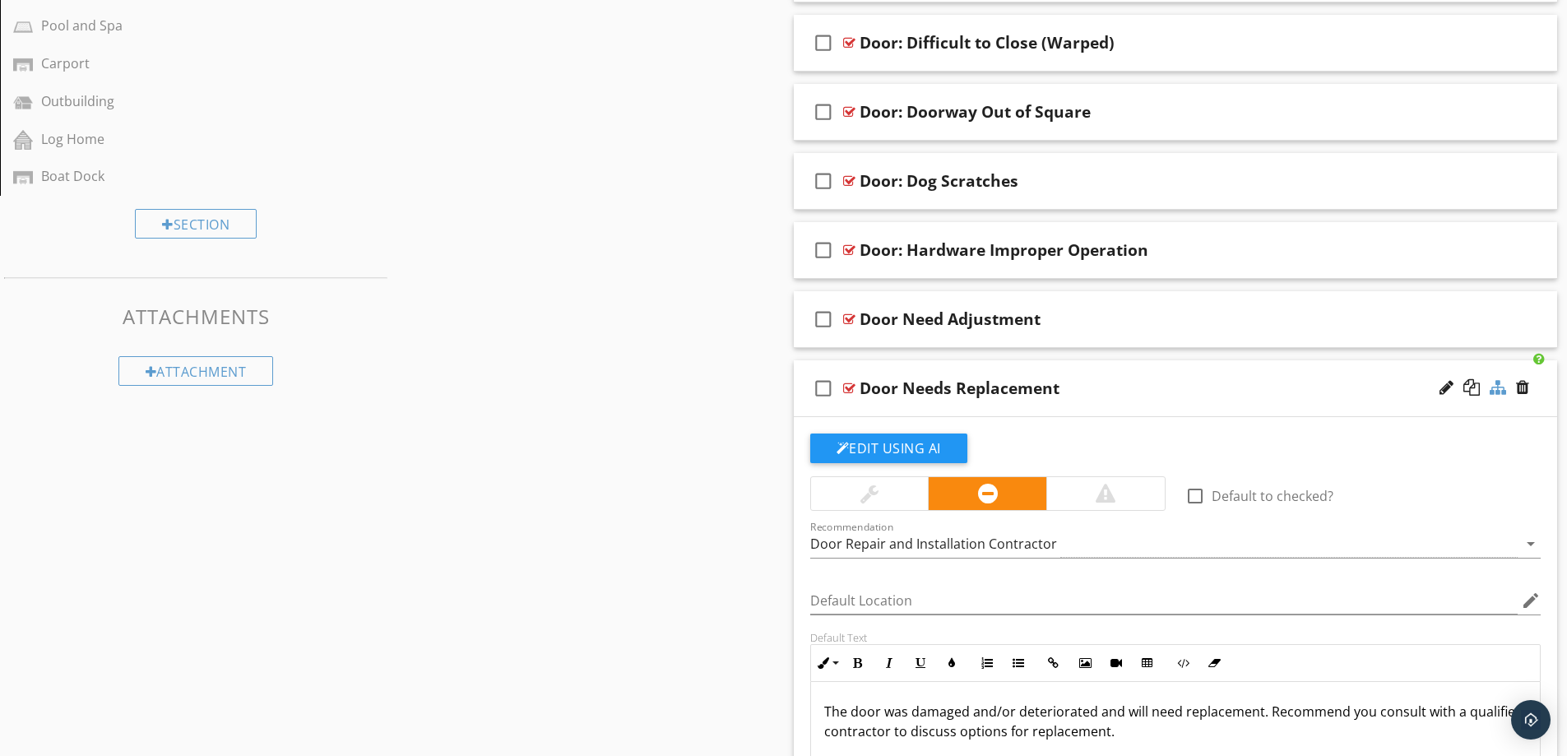
click at [1501, 386] on div at bounding box center [1498, 387] width 16 height 16
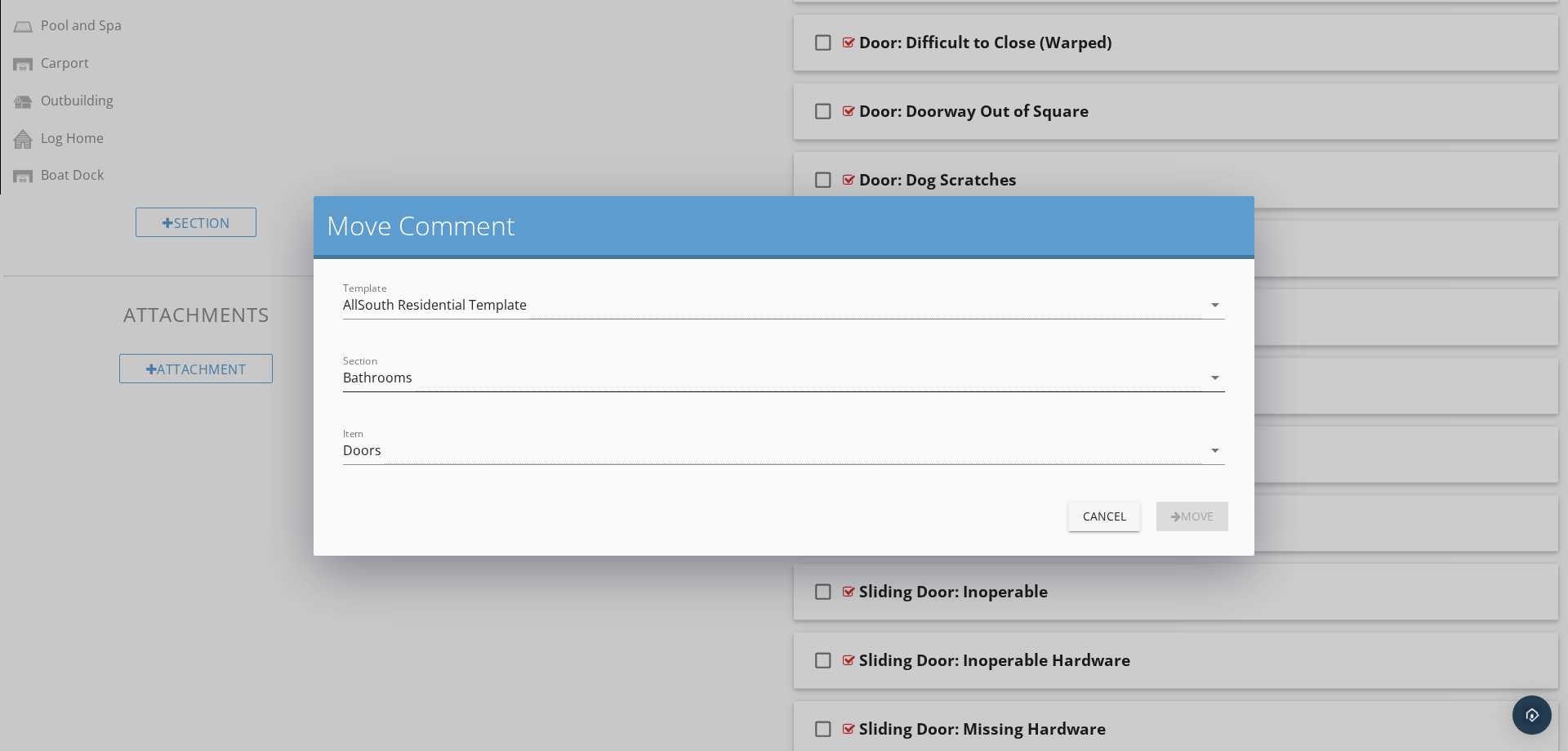
click at [1211, 376] on icon "arrow_drop_down" at bounding box center [1215, 377] width 20 height 20
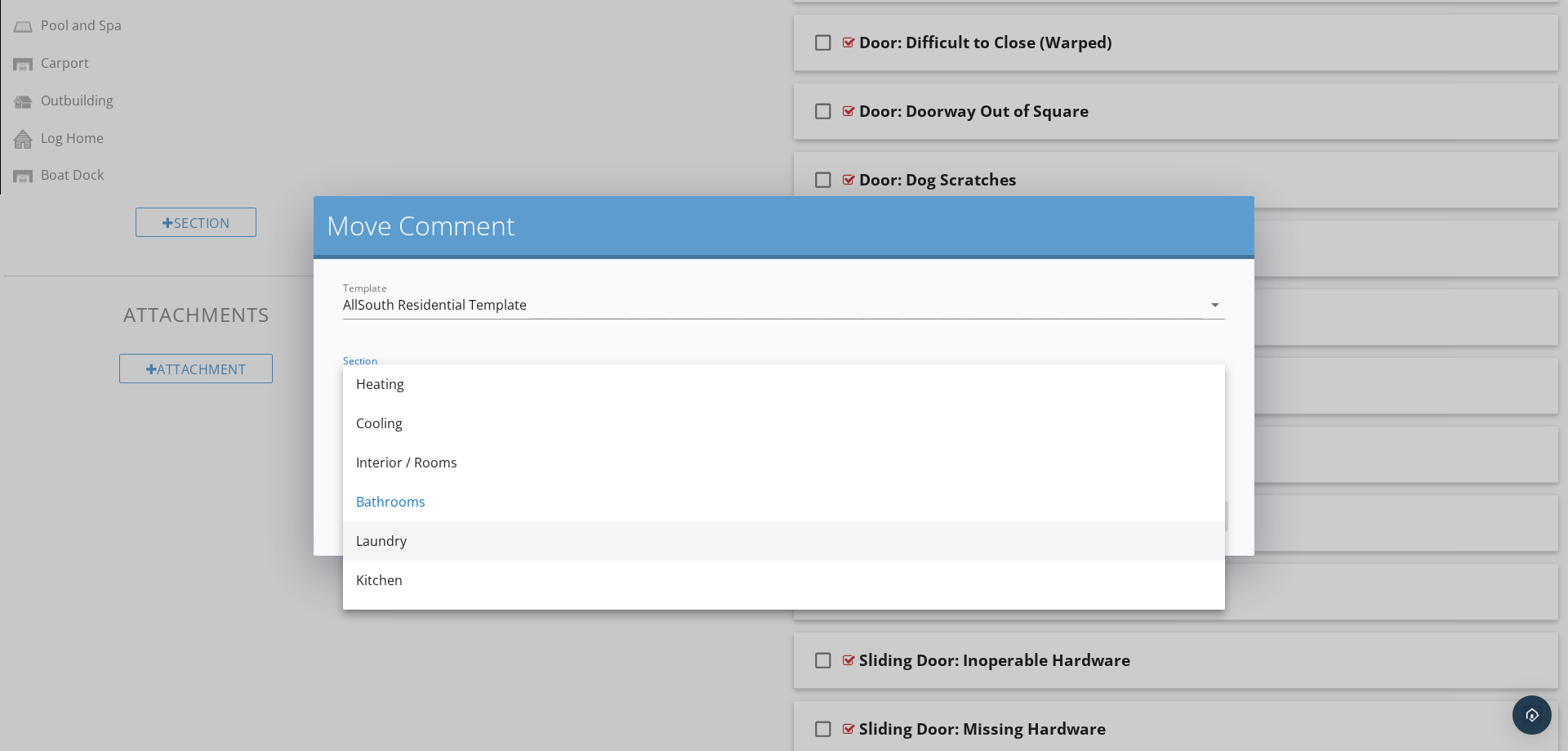
scroll to position [327, 0]
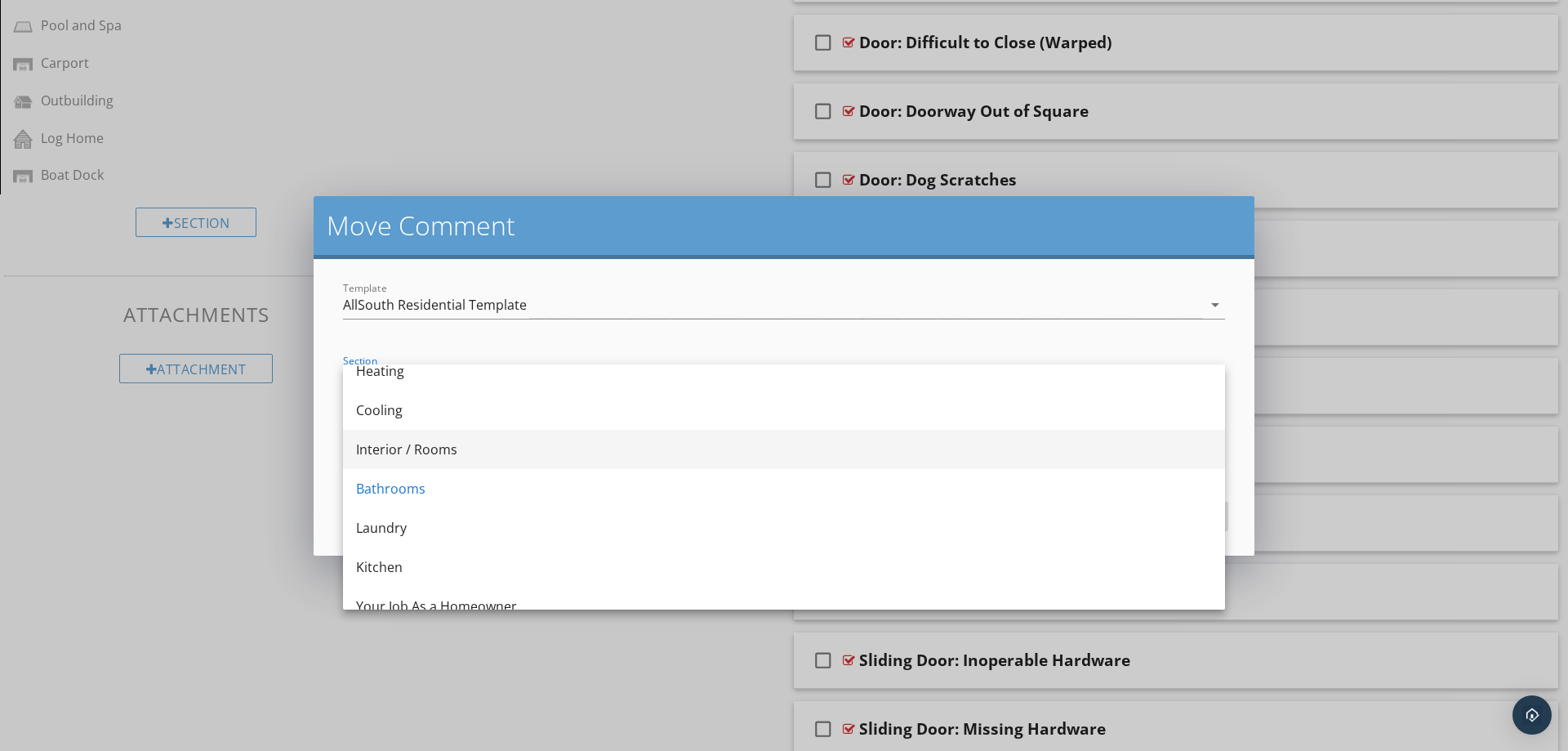
click at [561, 449] on div "Interior / Rooms" at bounding box center [784, 449] width 856 height 20
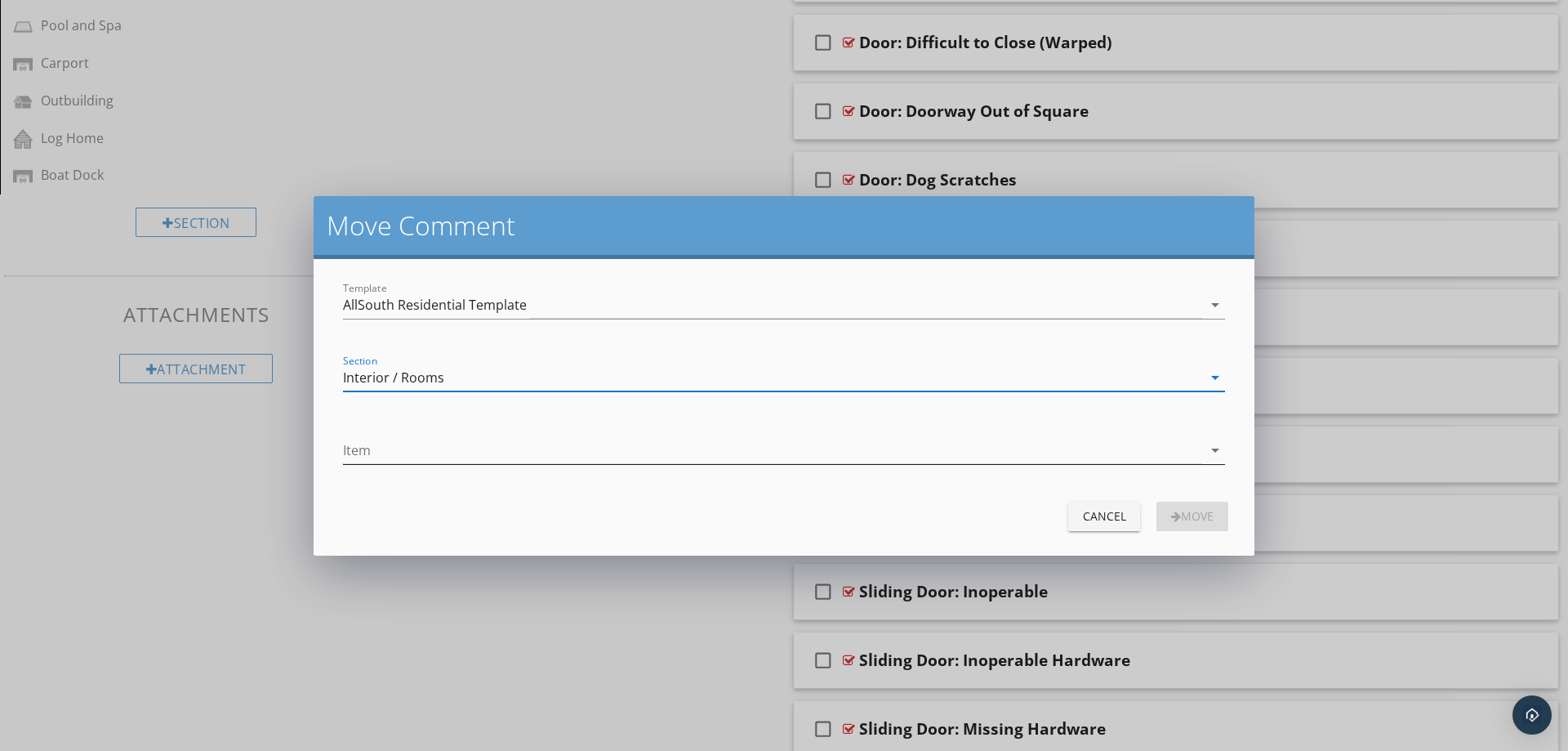
click at [1211, 451] on icon "arrow_drop_down" at bounding box center [1215, 450] width 20 height 20
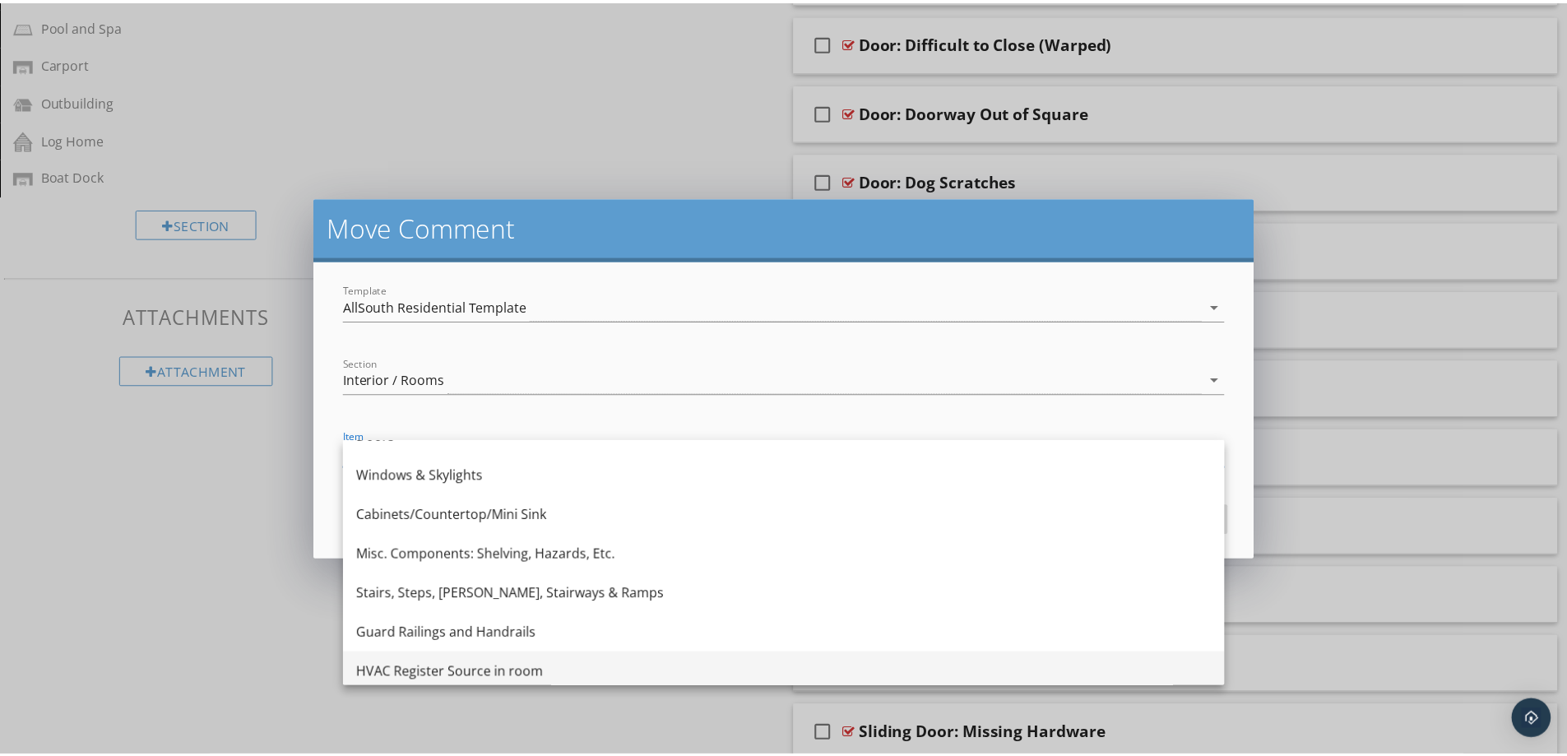
scroll to position [0, 0]
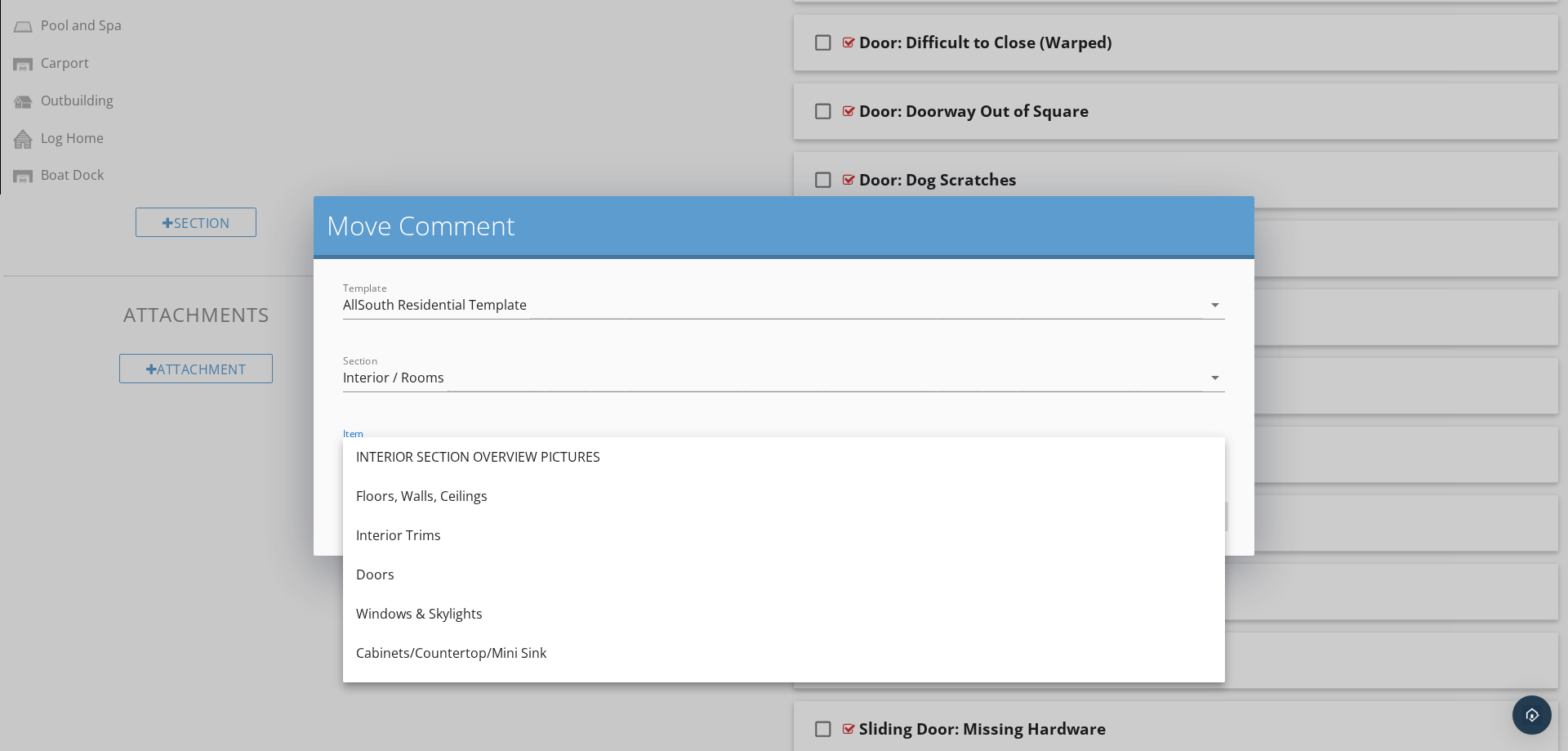
click at [475, 573] on div "Doors" at bounding box center [784, 574] width 856 height 20
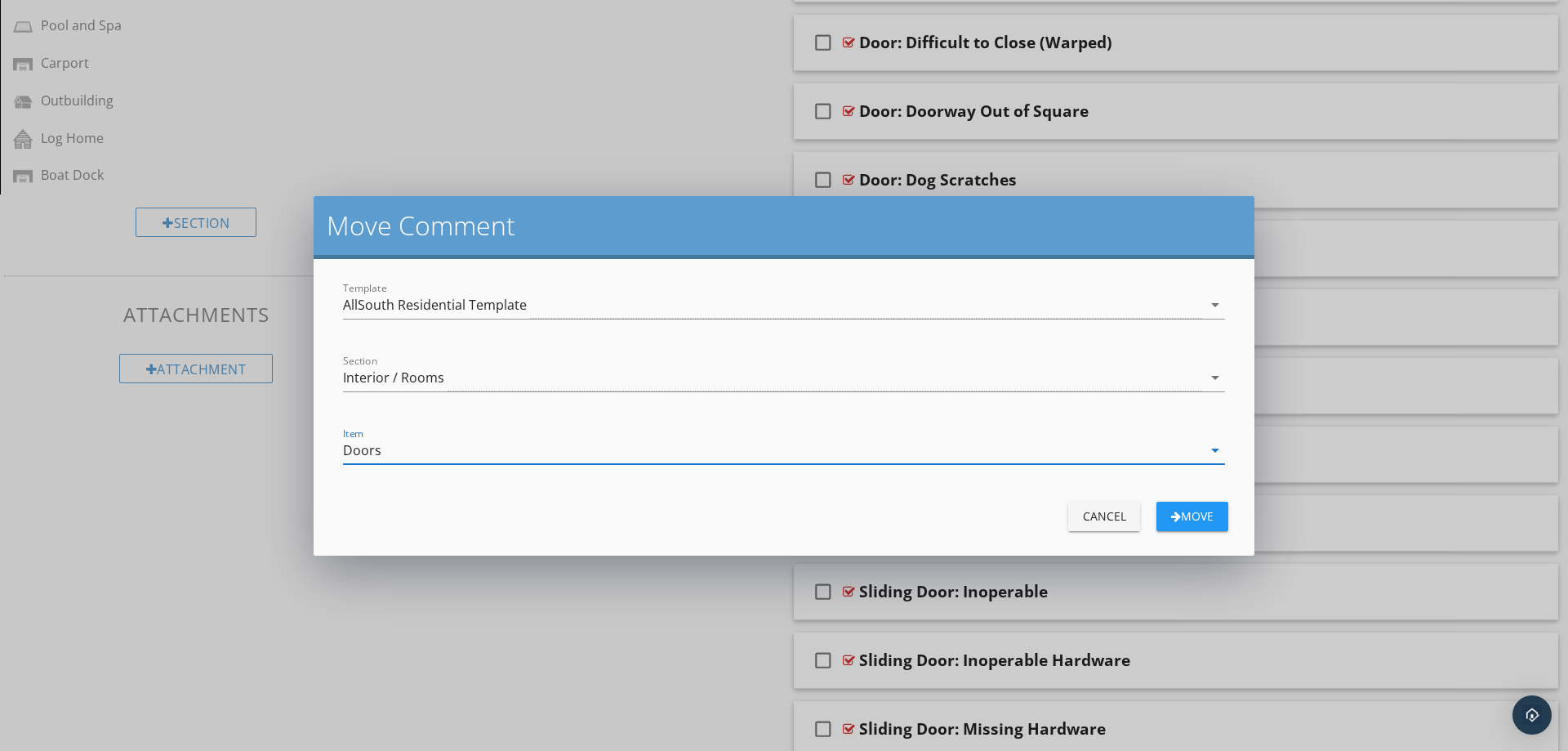
click at [1200, 521] on div "Move" at bounding box center [1193, 516] width 46 height 17
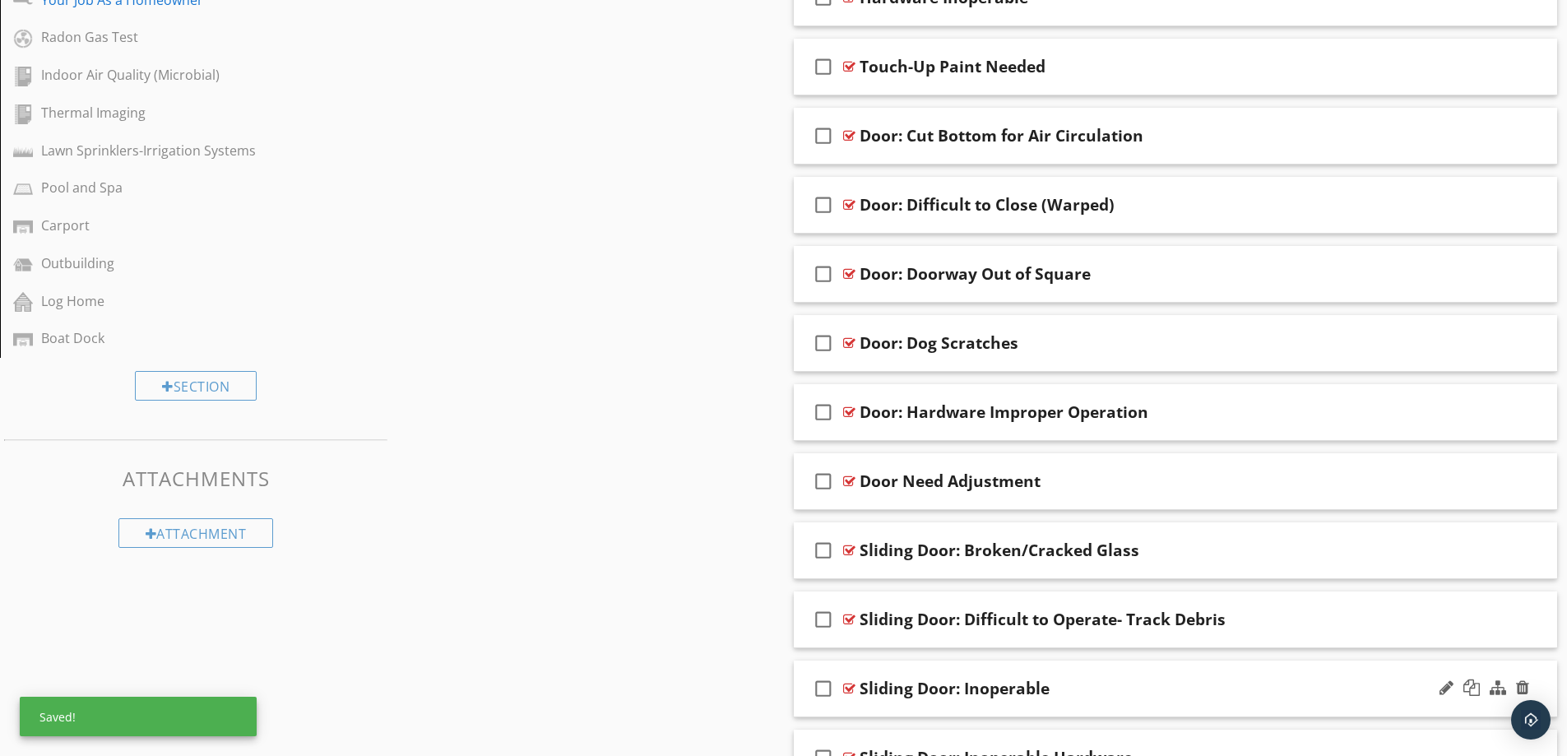
scroll to position [792, 0]
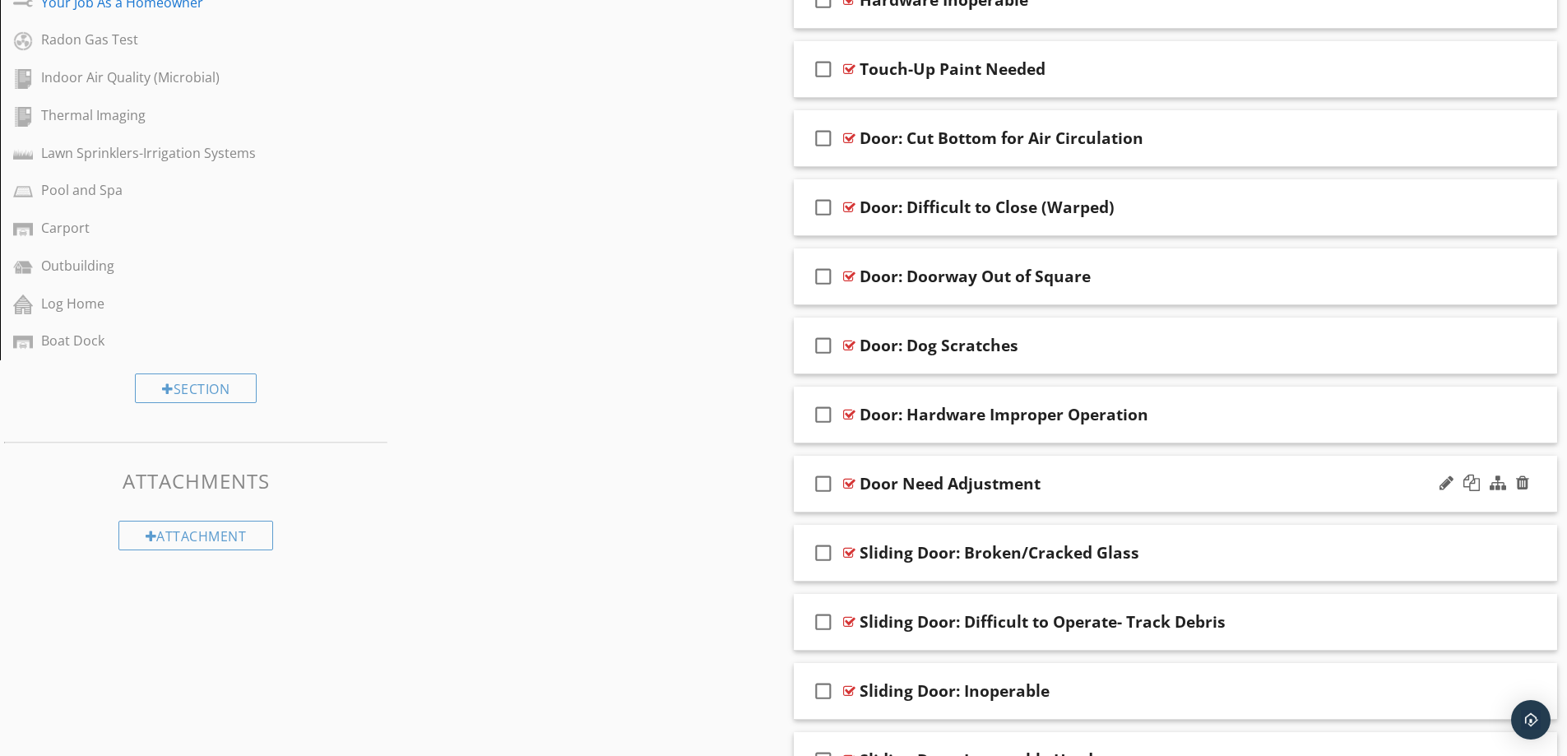
click at [1205, 485] on div "Door Need Adjustment" at bounding box center [1133, 484] width 548 height 20
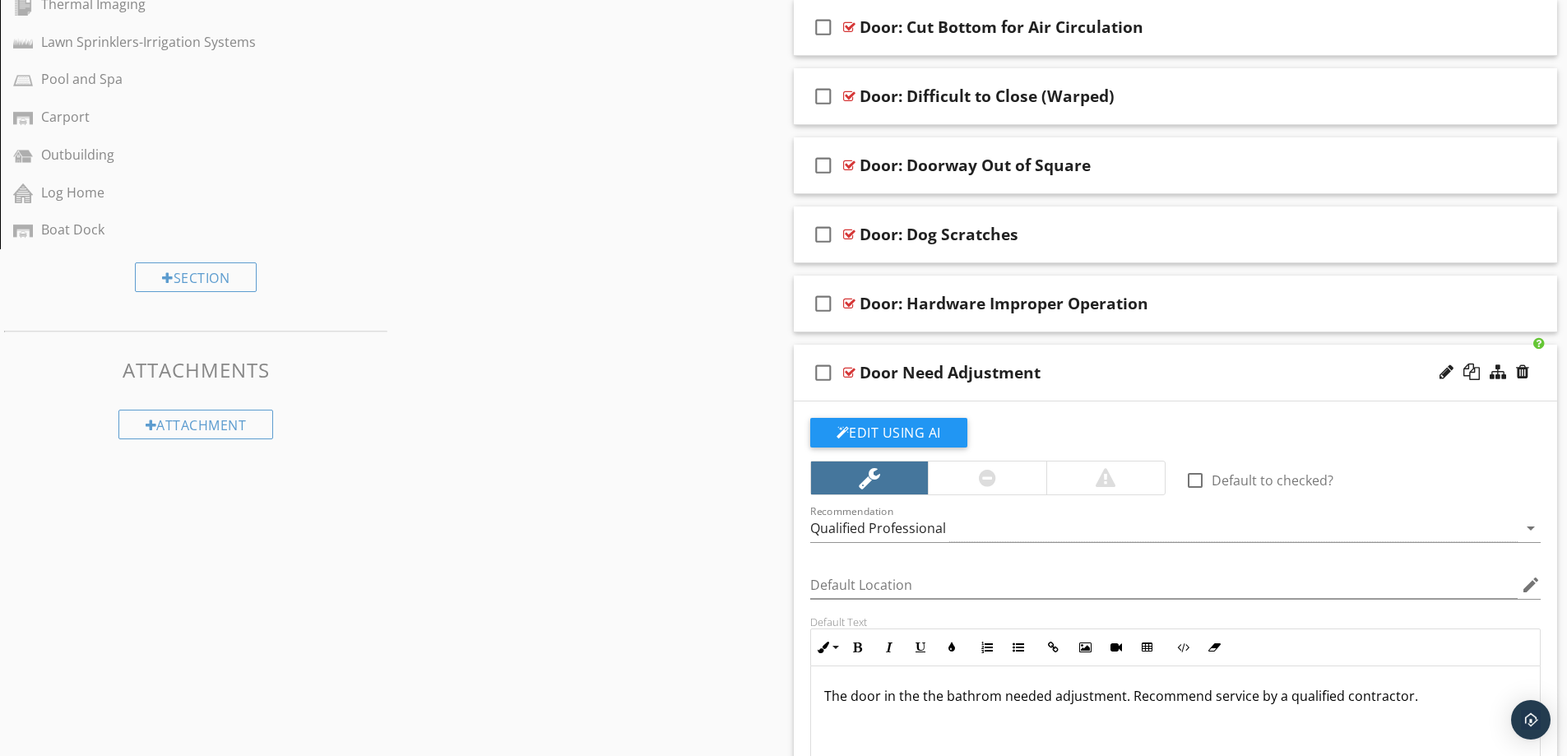
scroll to position [874, 0]
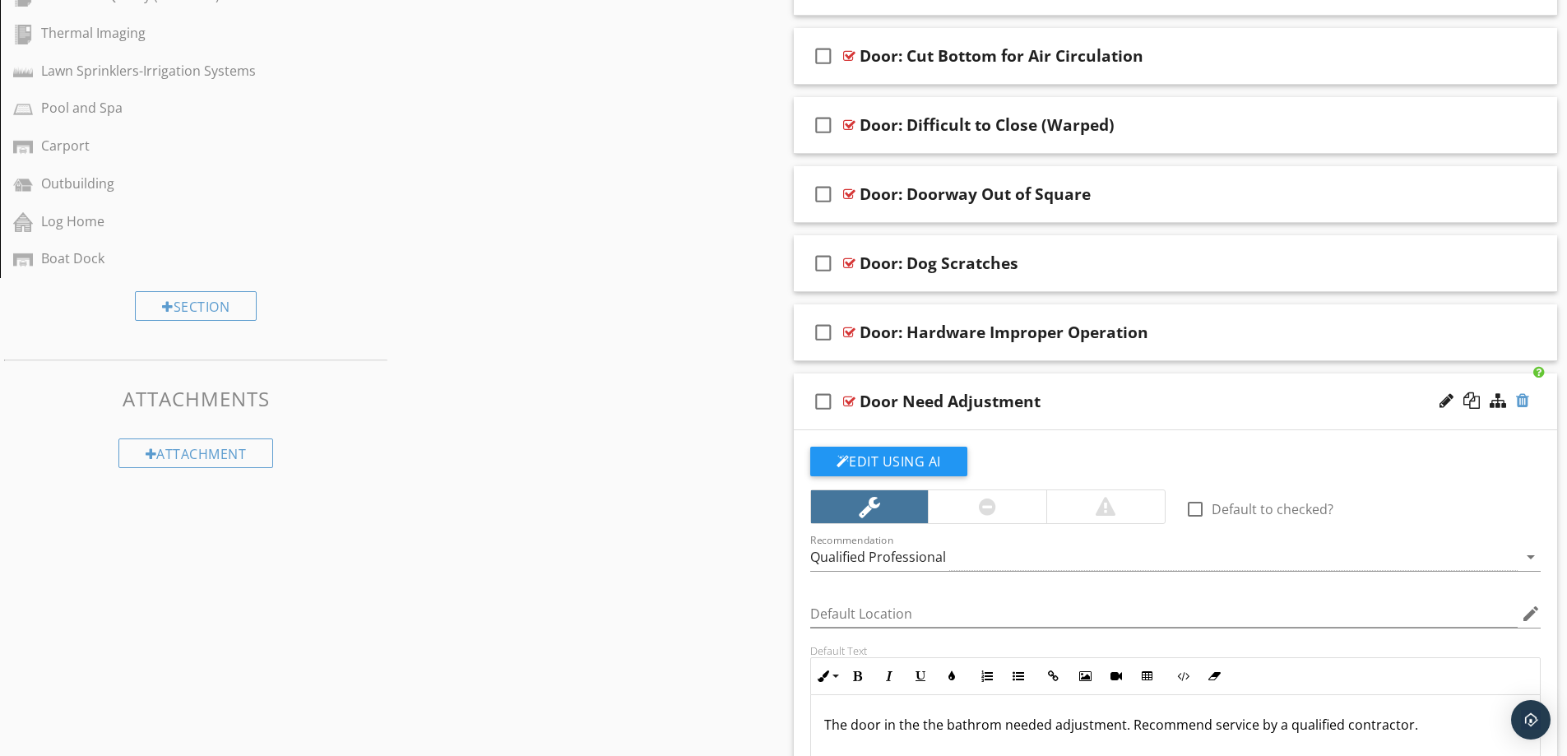
click at [1519, 396] on div at bounding box center [1522, 400] width 13 height 16
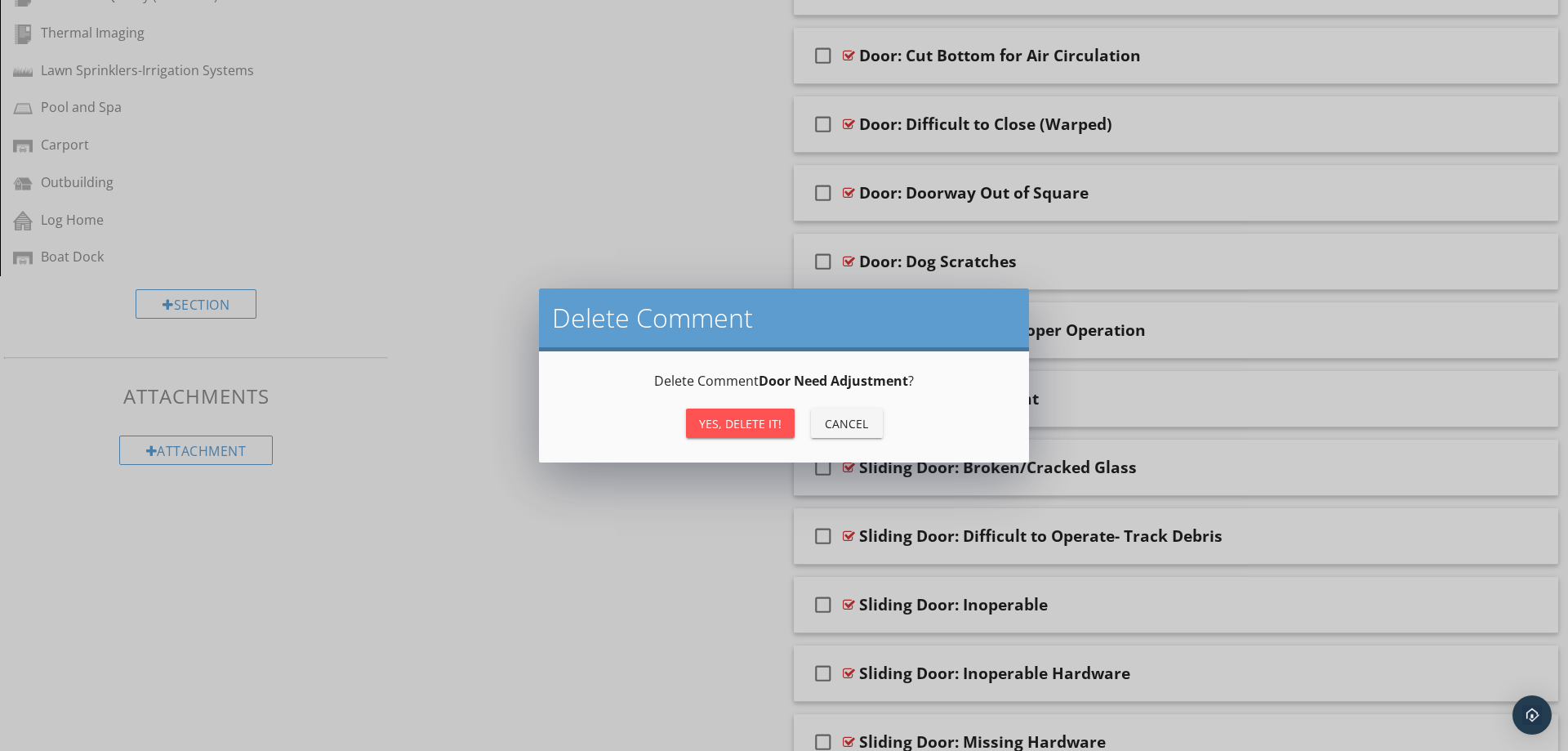
click at [780, 423] on button "Yes, Delete it!" at bounding box center [740, 423] width 108 height 30
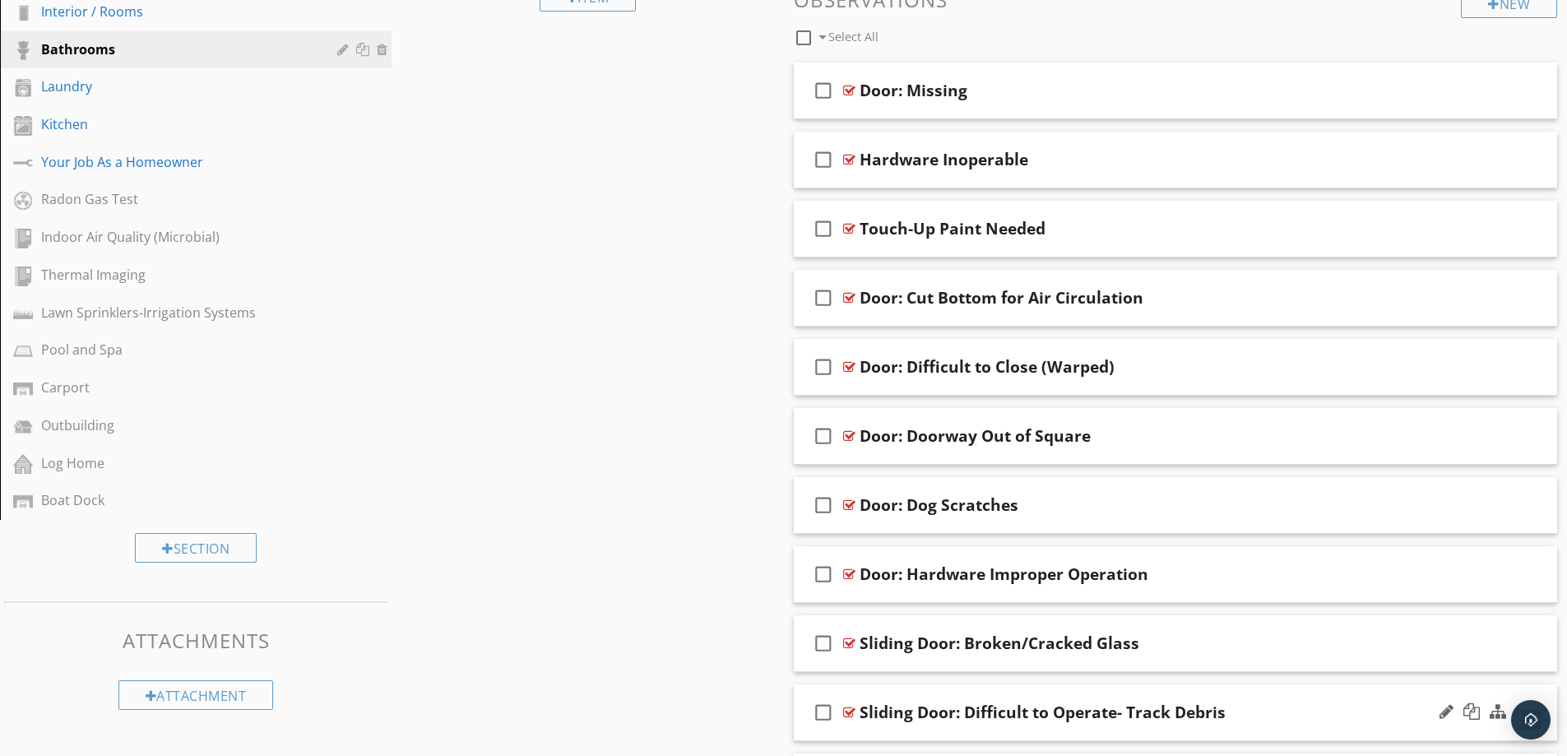
scroll to position [628, 0]
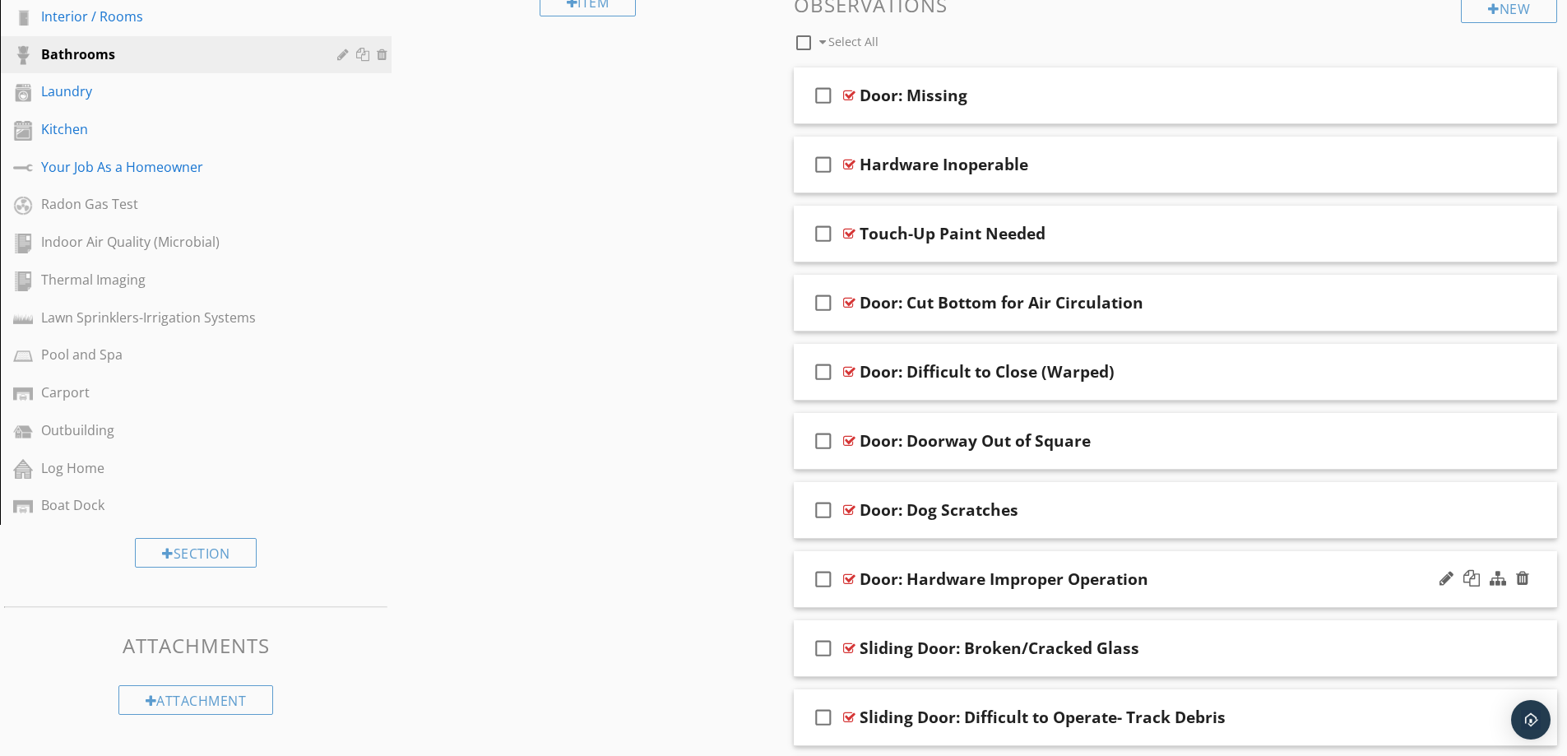
click at [1276, 579] on div "Door: Hardware Improper Operation" at bounding box center [1133, 579] width 548 height 20
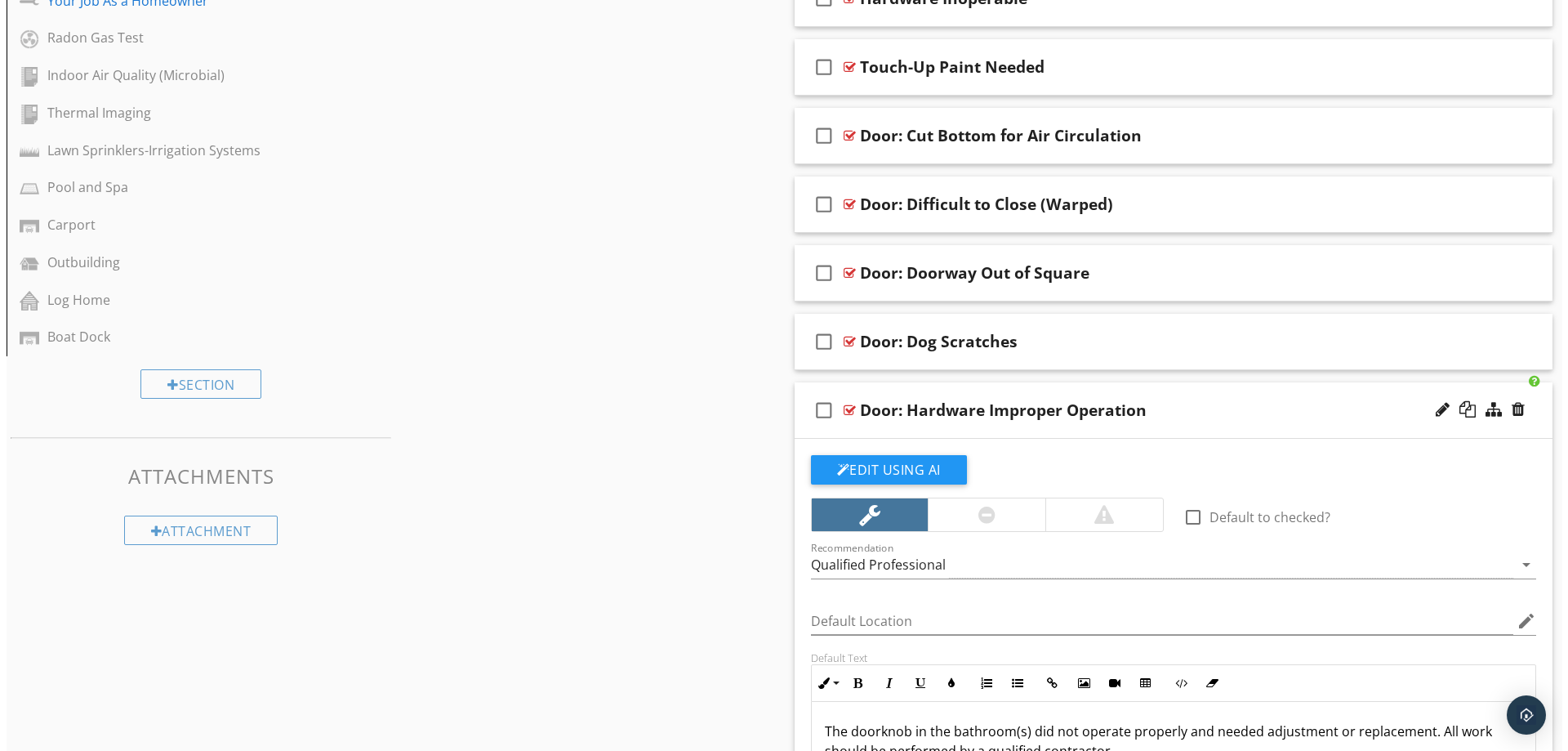
scroll to position [787, 0]
click at [1511, 404] on div at bounding box center [1511, 410] width 13 height 16
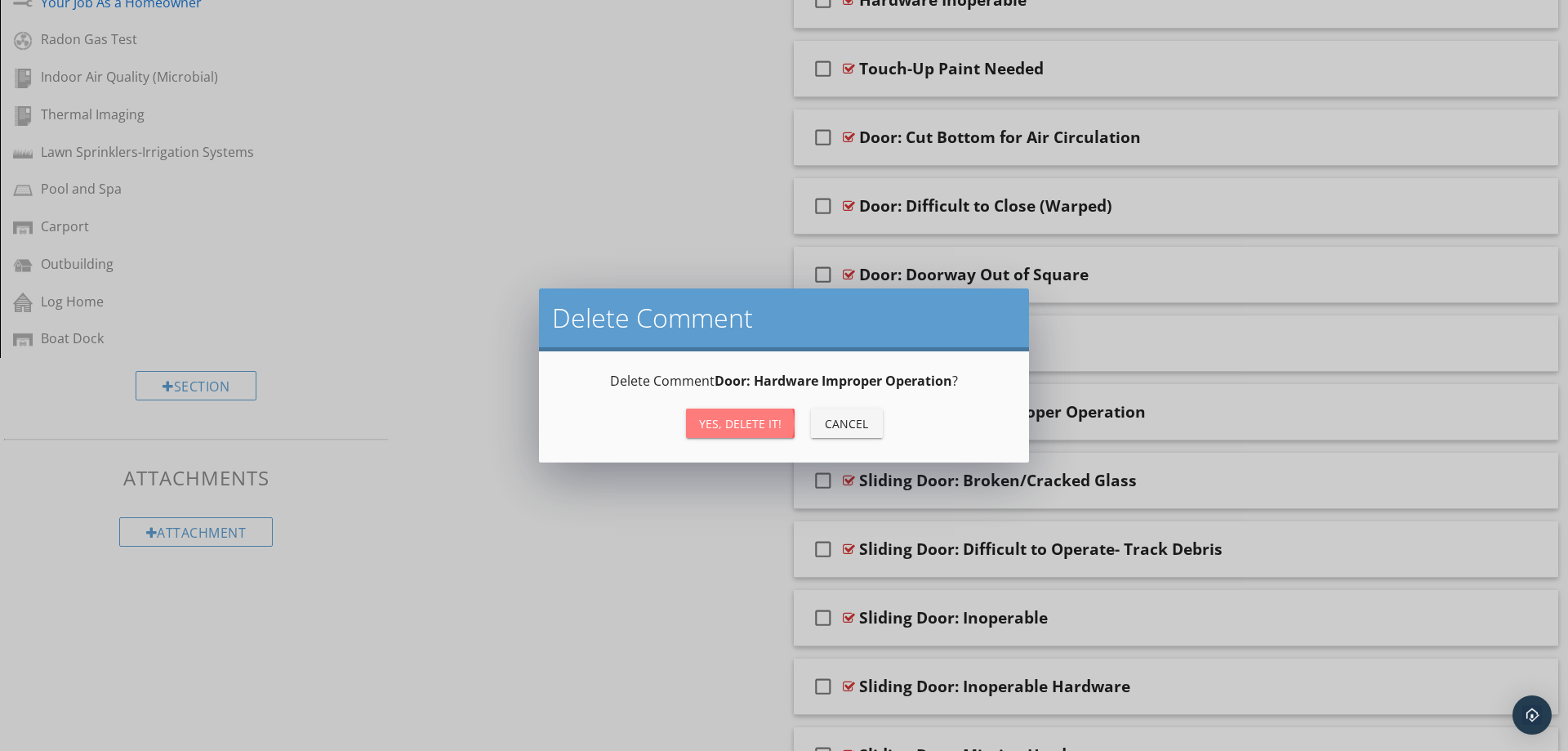
click at [748, 426] on div "Yes, Delete it!" at bounding box center [740, 423] width 82 height 17
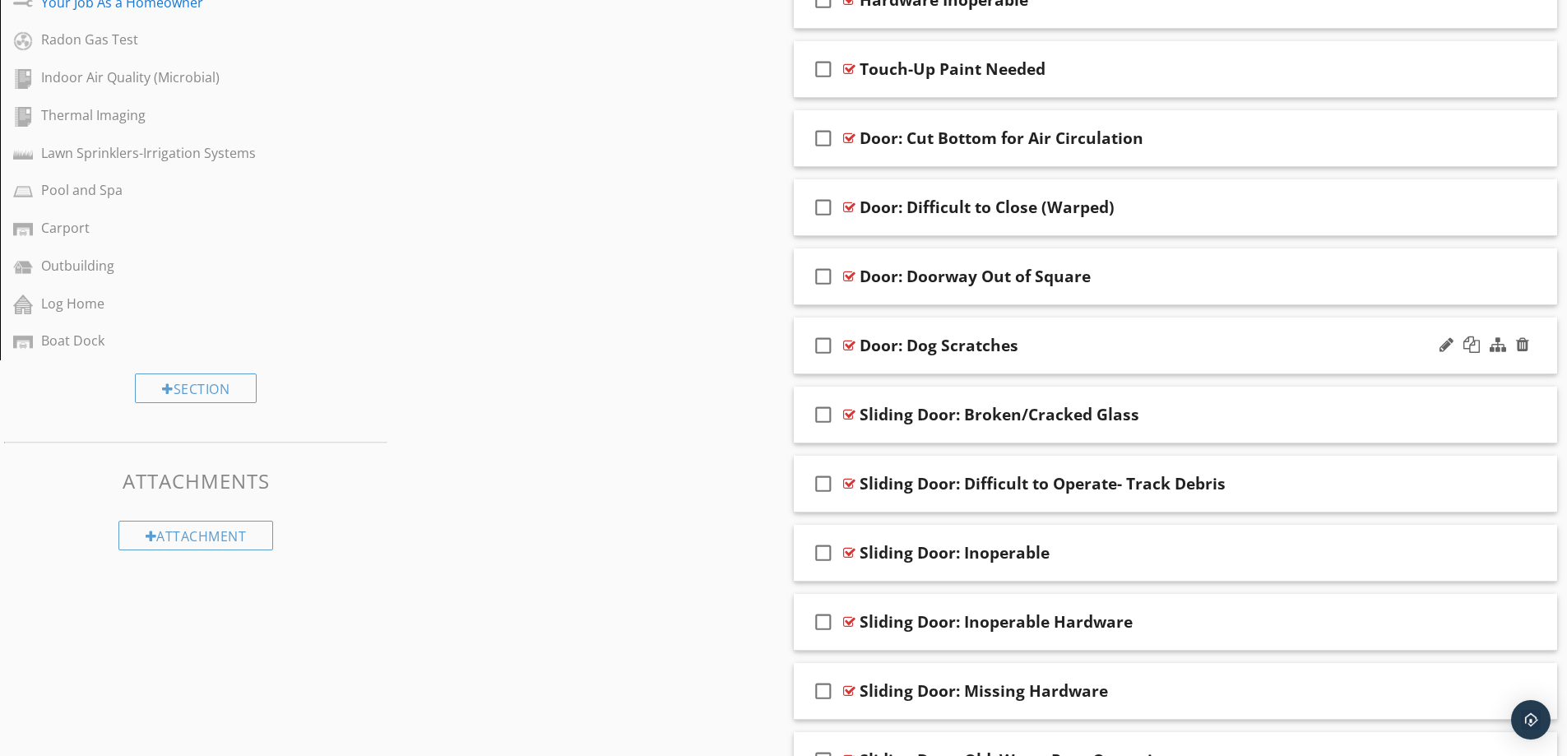
click at [1223, 341] on div "Door: Dog Scratches" at bounding box center [1133, 346] width 548 height 20
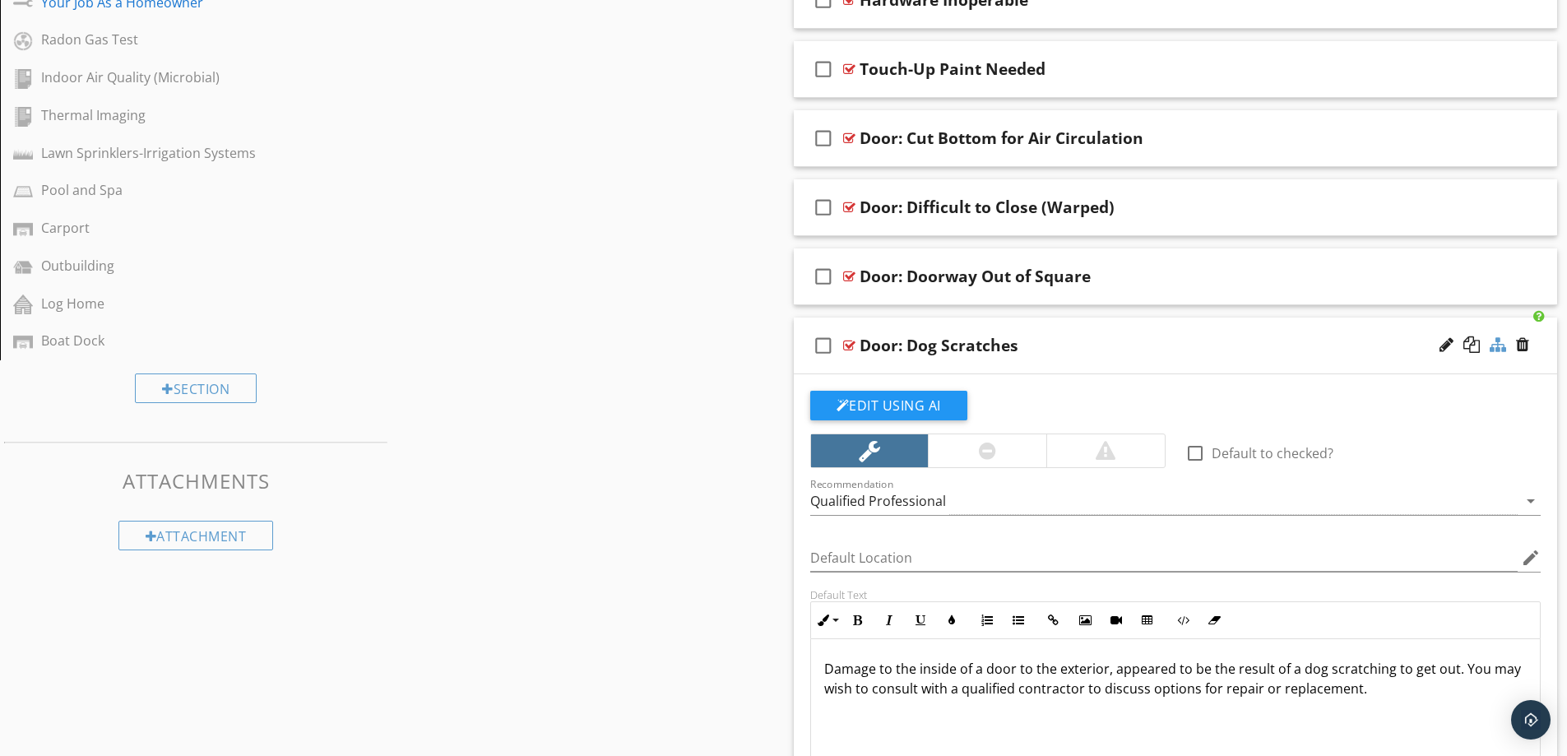
click at [1498, 345] on div at bounding box center [1498, 344] width 16 height 16
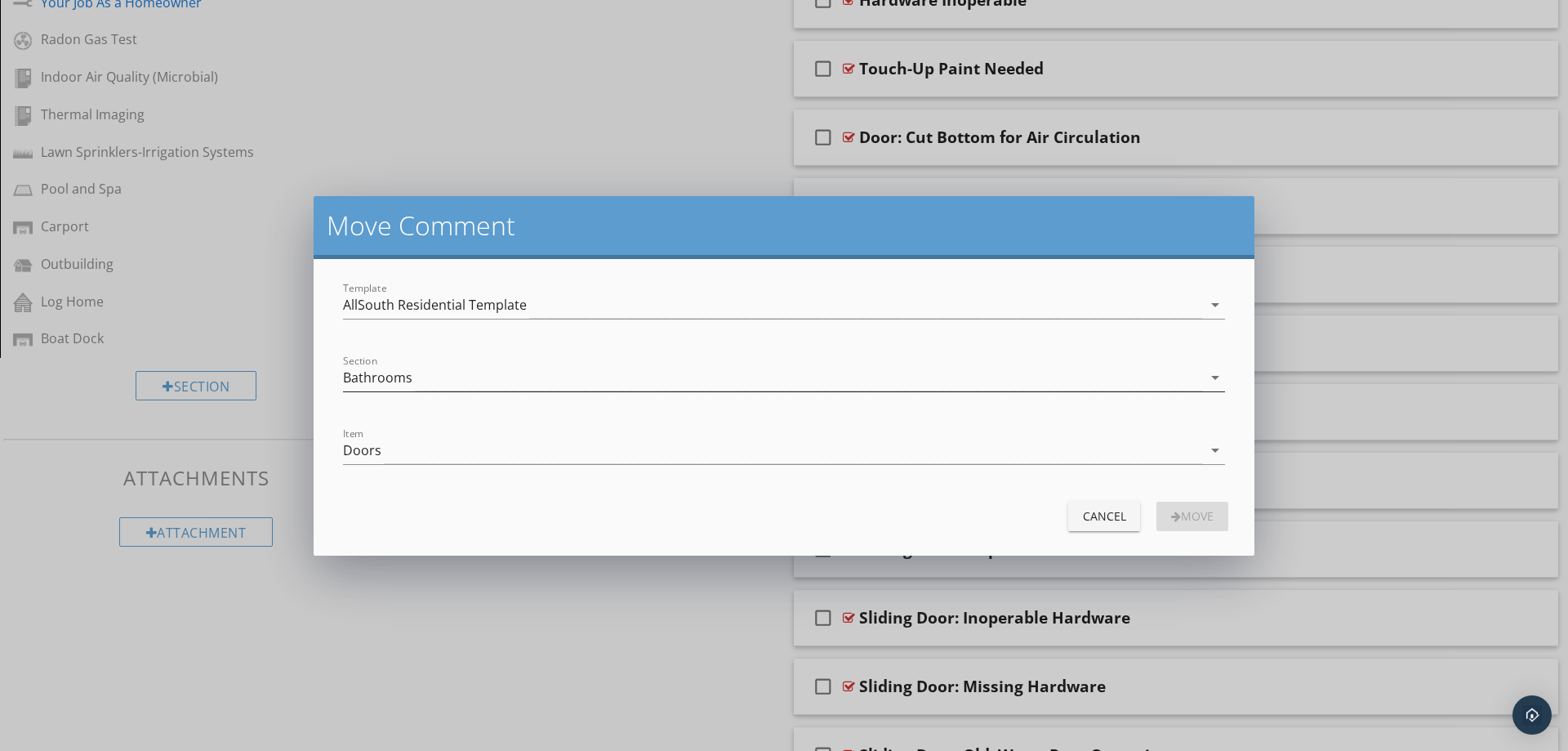
click at [505, 378] on div "Bathrooms" at bounding box center [772, 377] width 859 height 27
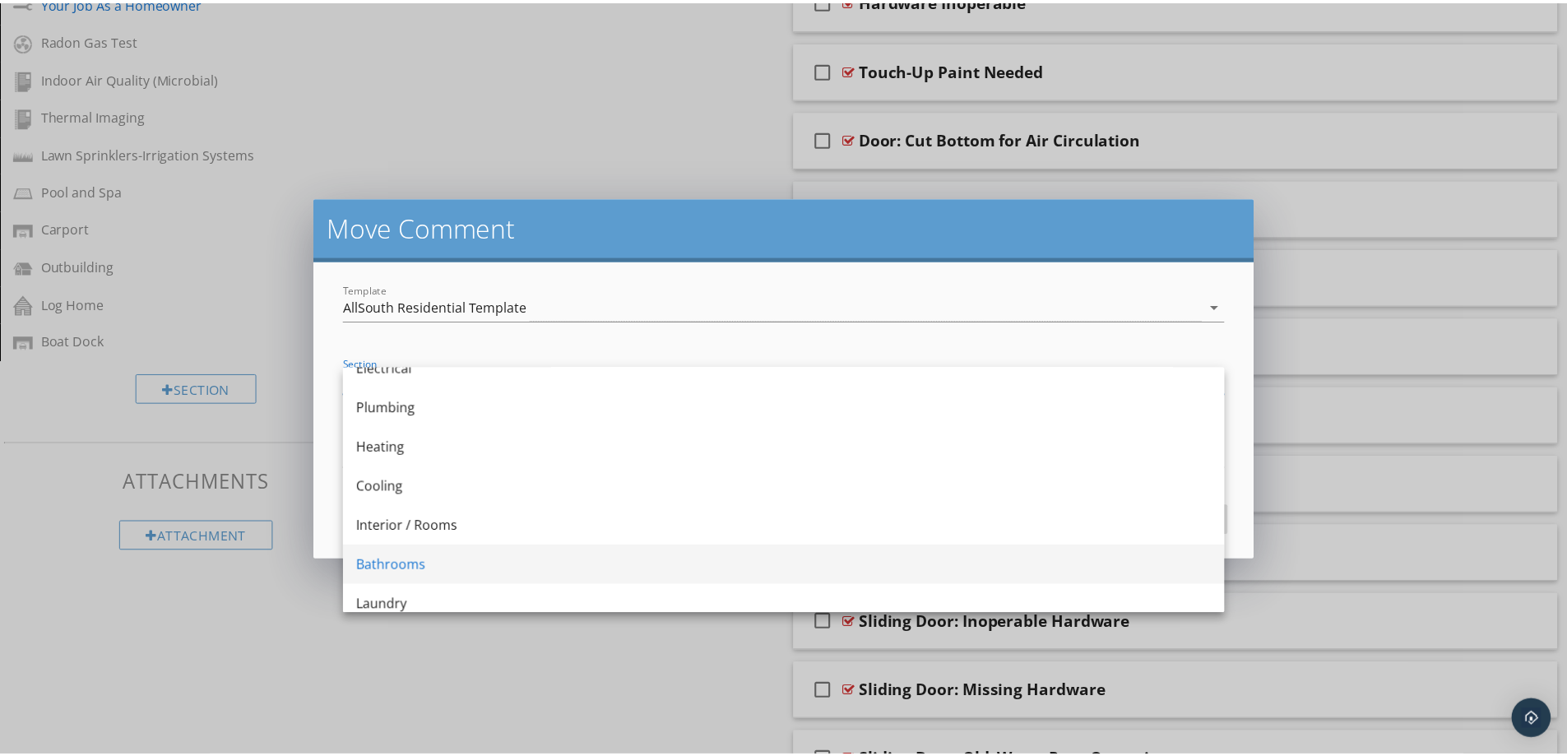
scroll to position [329, 0]
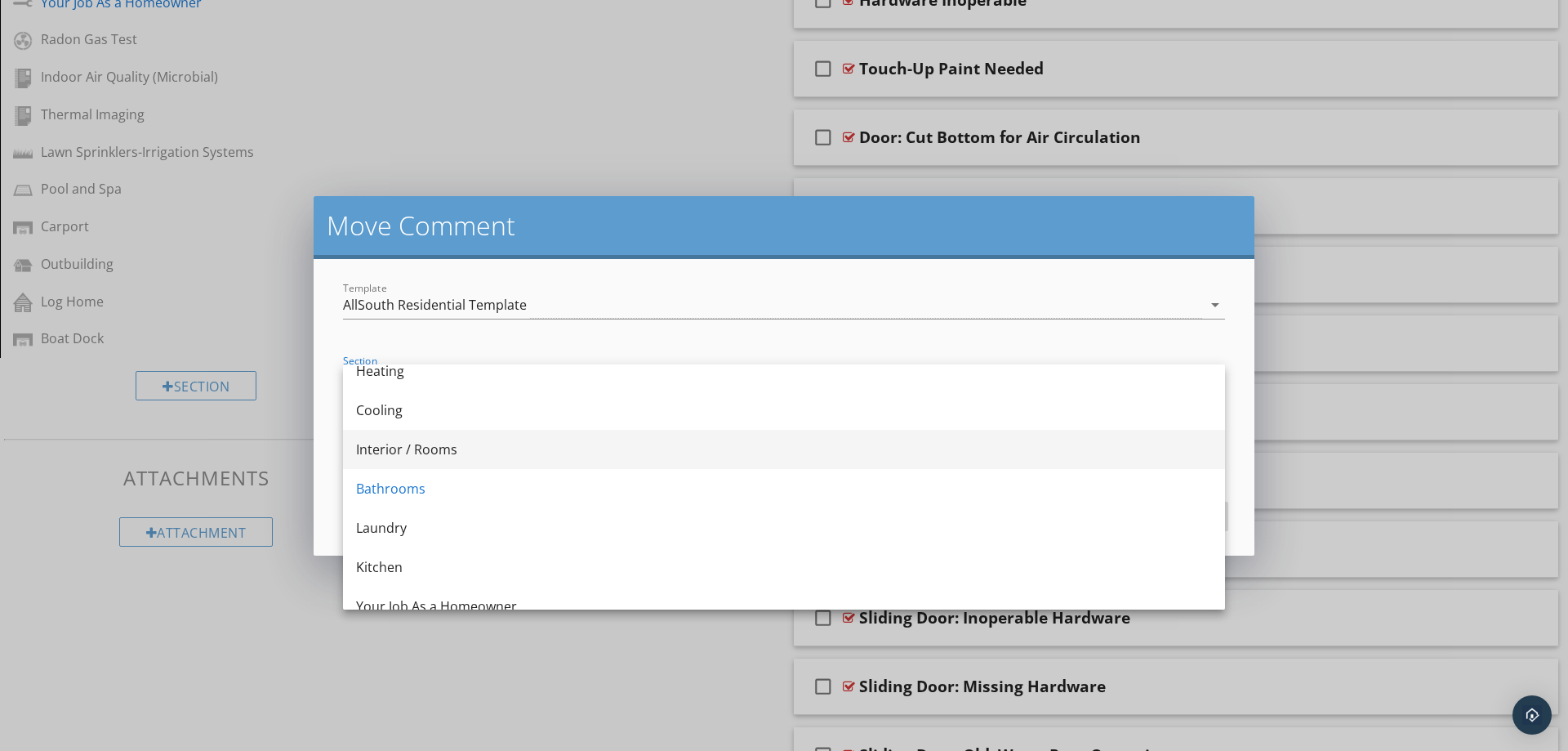
click at [568, 448] on div "Interior / Rooms" at bounding box center [784, 449] width 856 height 20
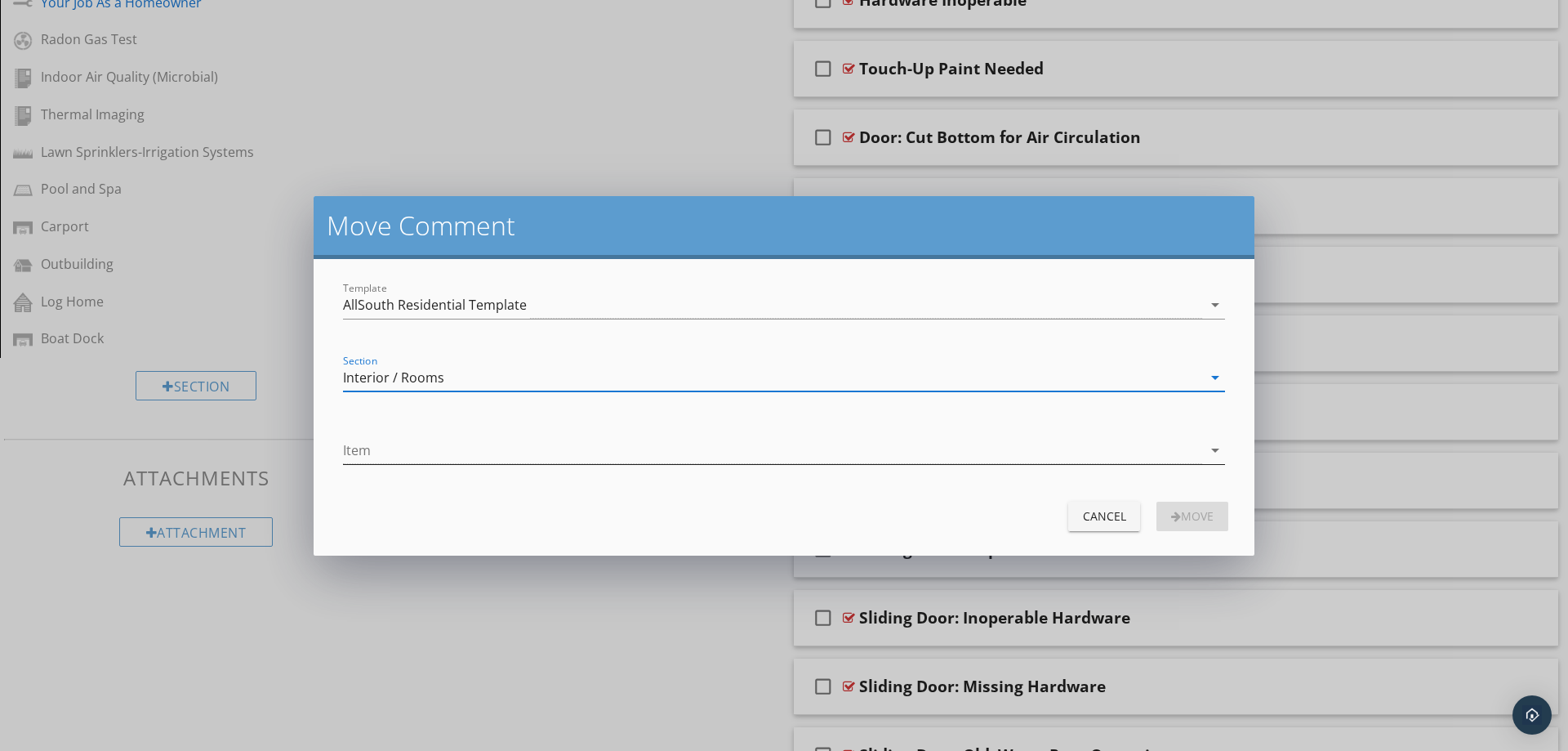
click at [615, 453] on div at bounding box center [772, 450] width 859 height 27
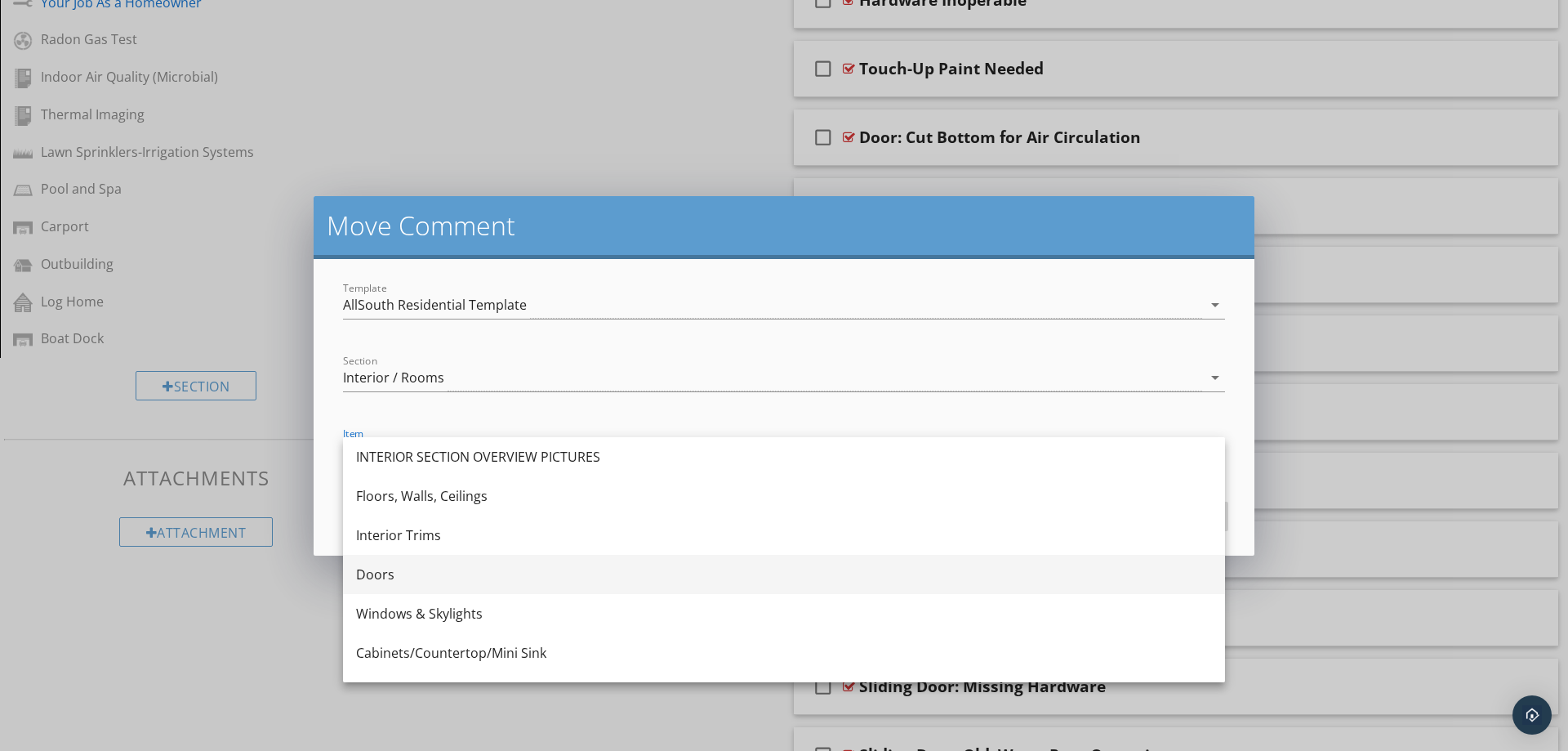
click at [540, 575] on div "Doors" at bounding box center [784, 574] width 856 height 20
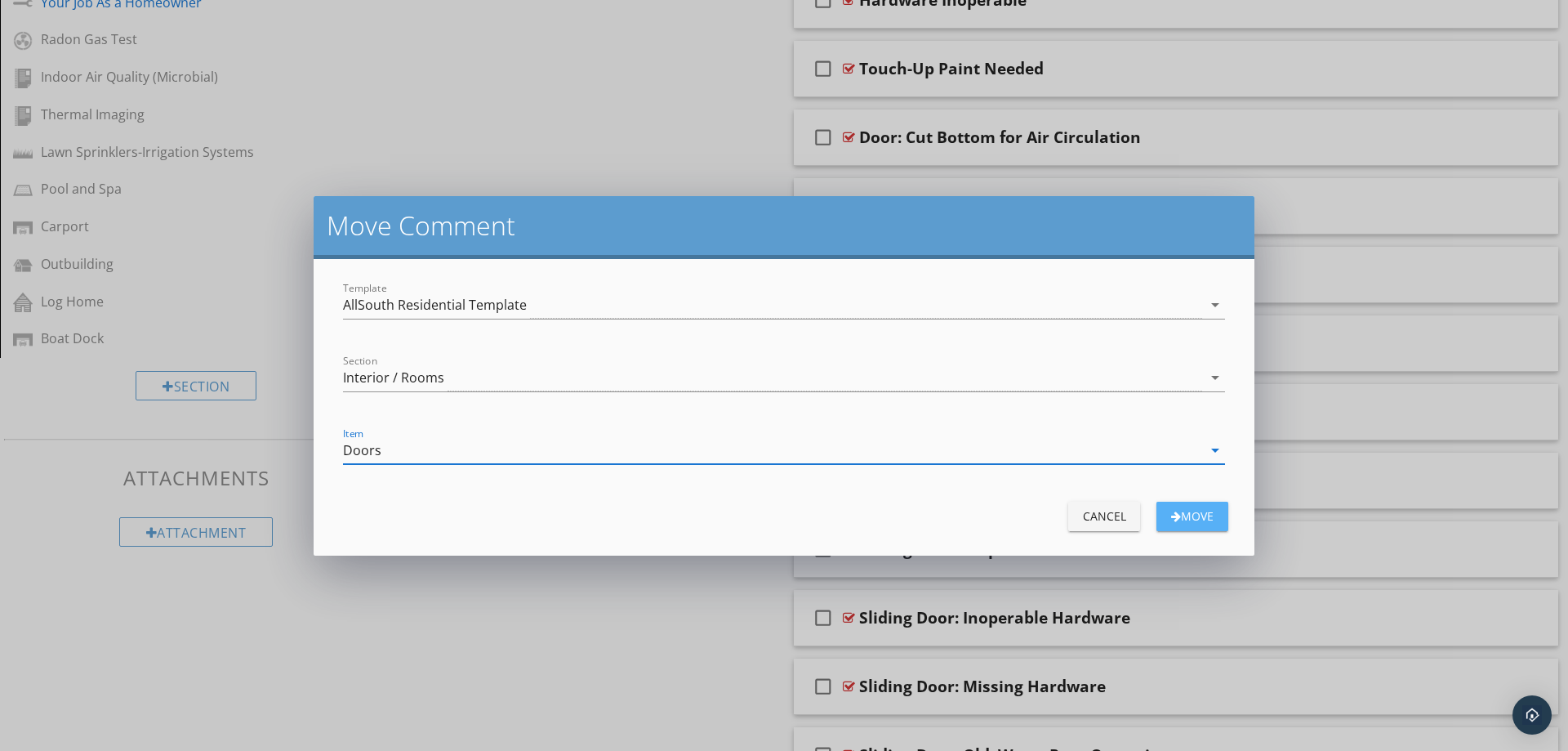
click at [1195, 518] on div "Move" at bounding box center [1193, 516] width 46 height 17
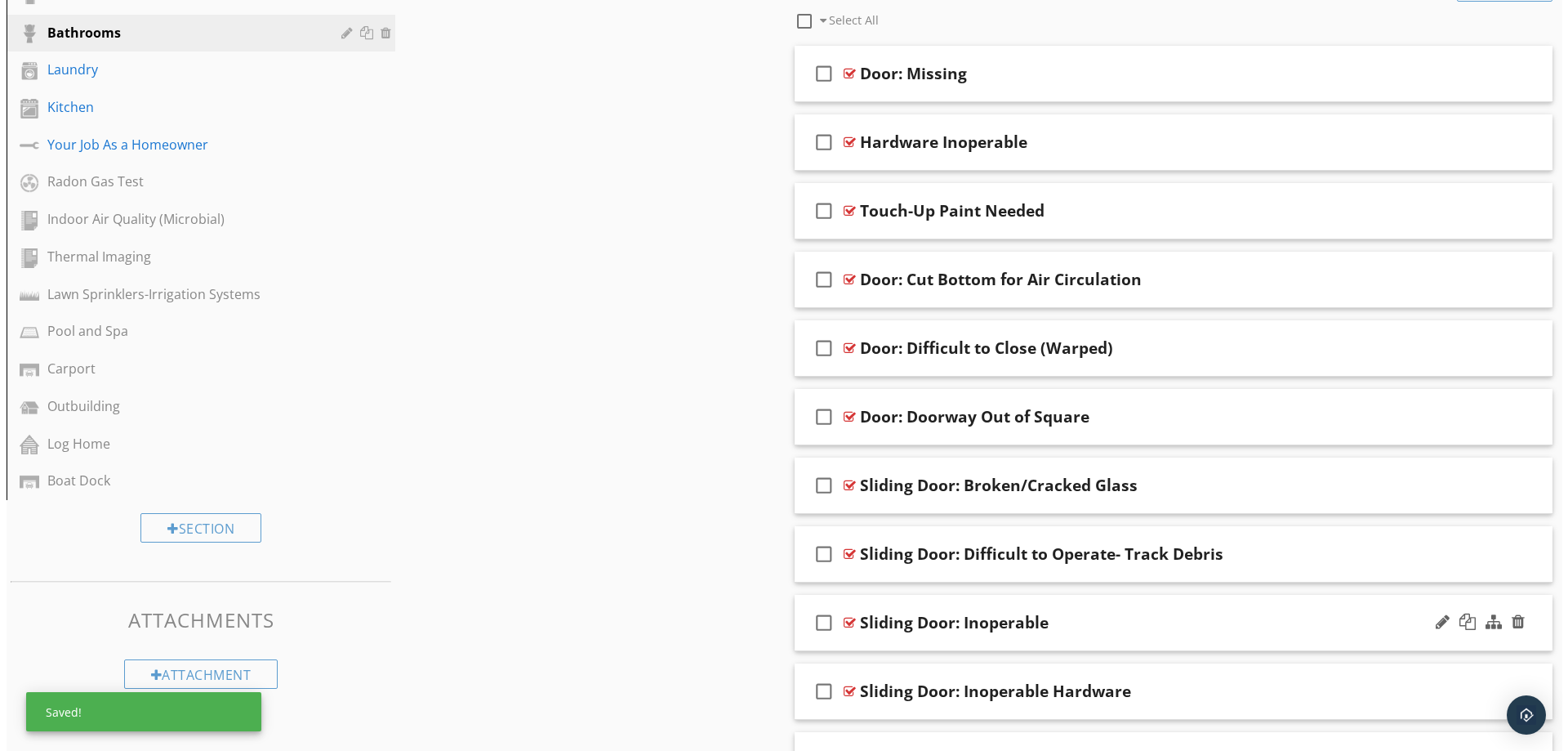
scroll to position [624, 0]
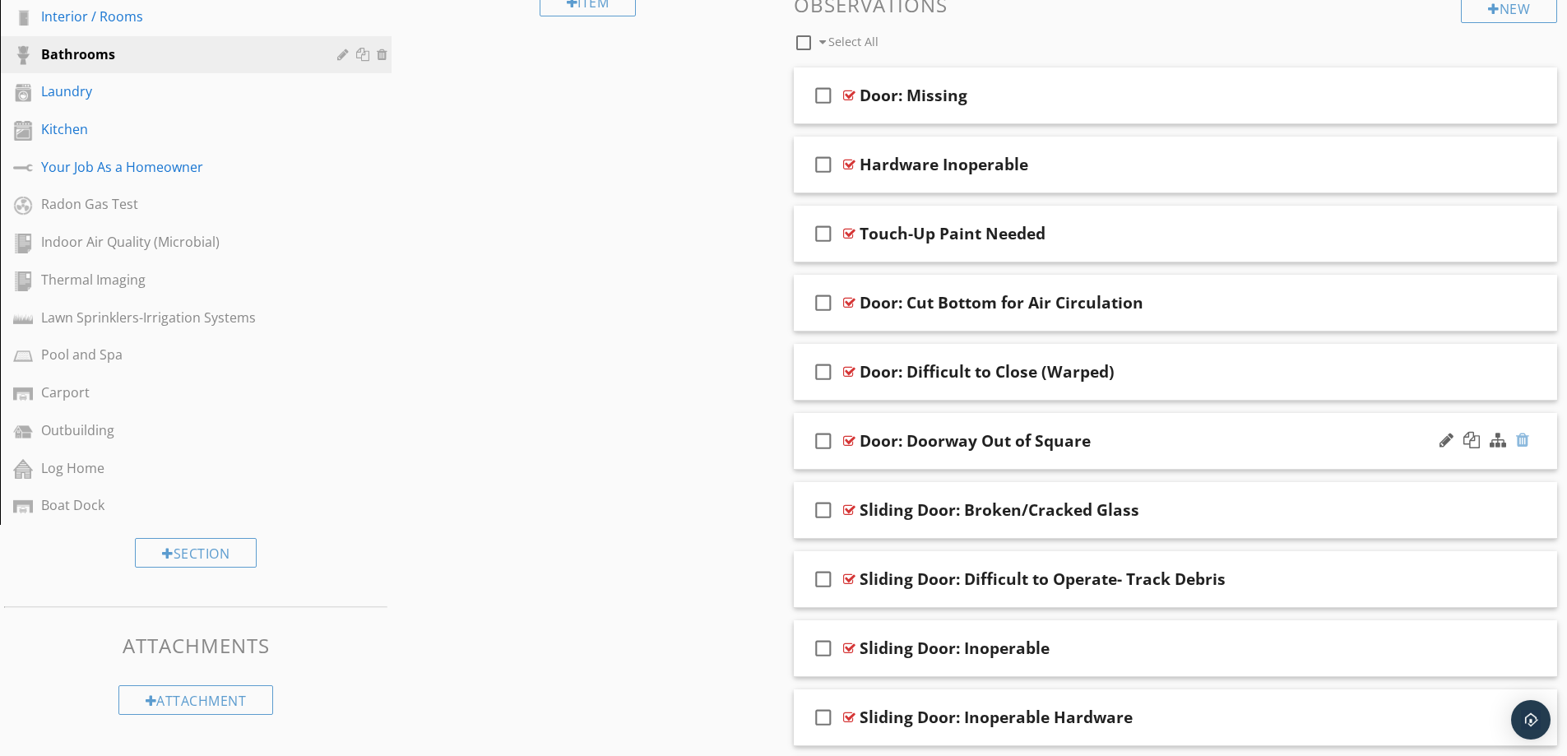
click at [1526, 442] on div at bounding box center [1522, 440] width 13 height 16
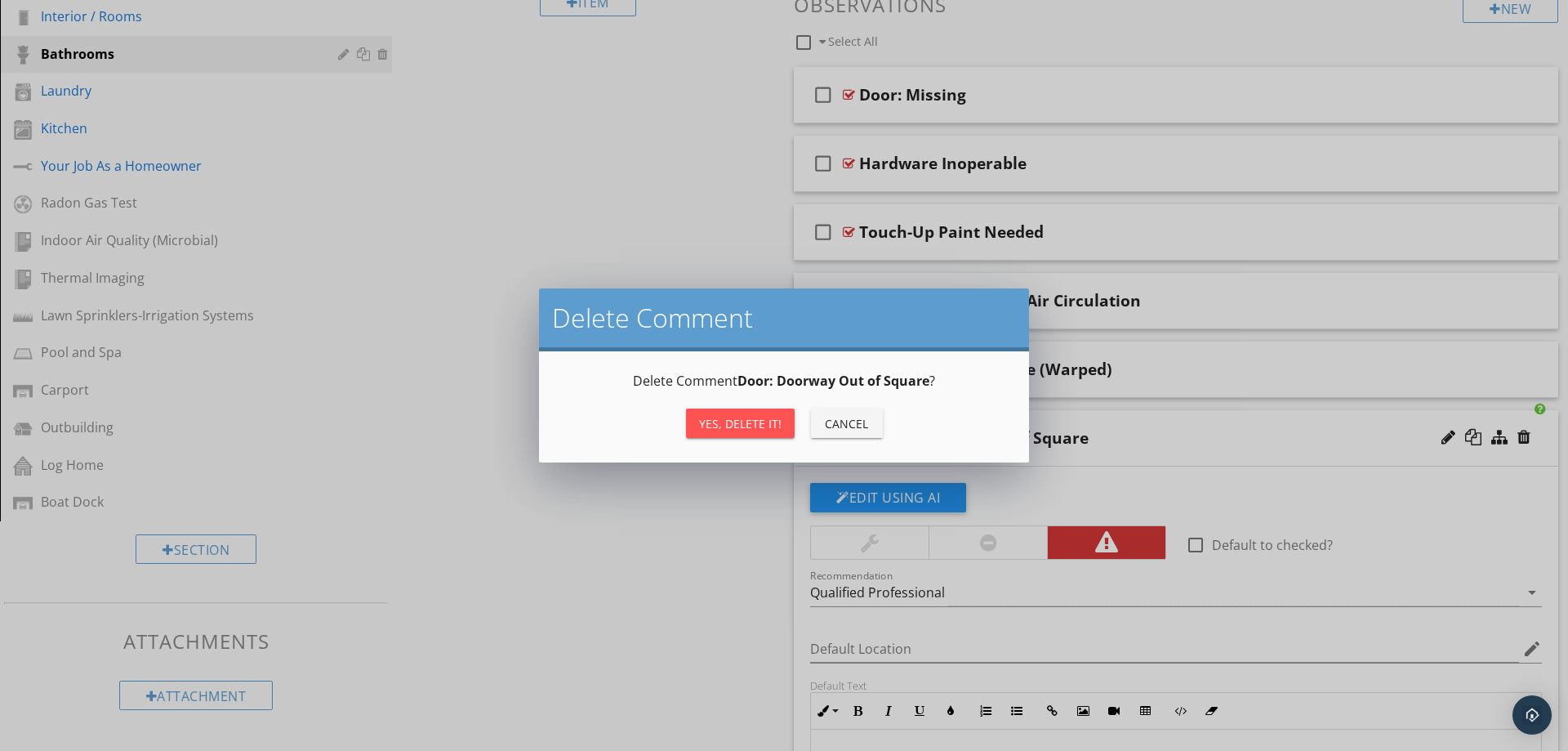
click at [754, 421] on div "Yes, Delete it!" at bounding box center [740, 423] width 82 height 17
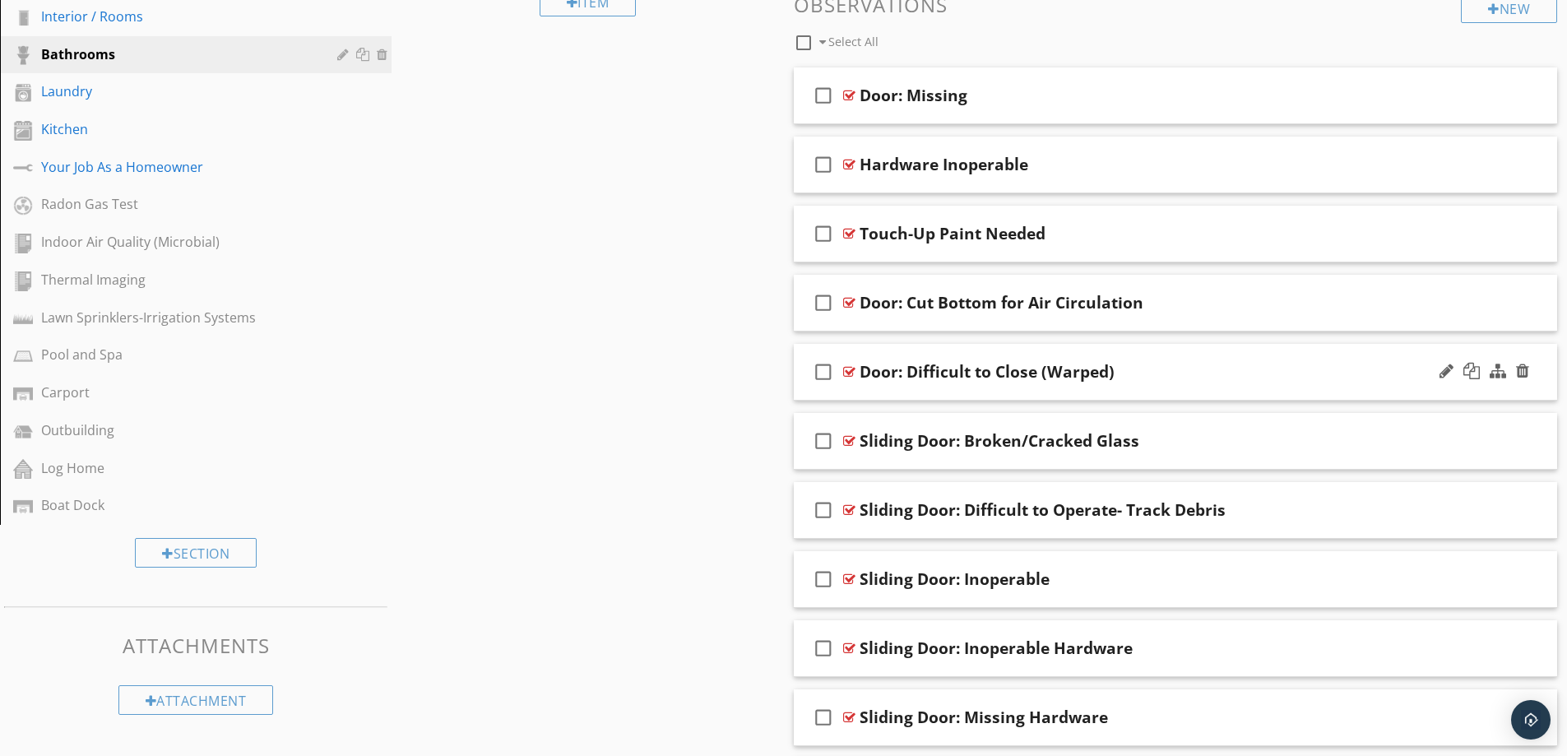
click at [1226, 369] on div "Door: Difficult to Close (Warped)" at bounding box center [1133, 372] width 548 height 20
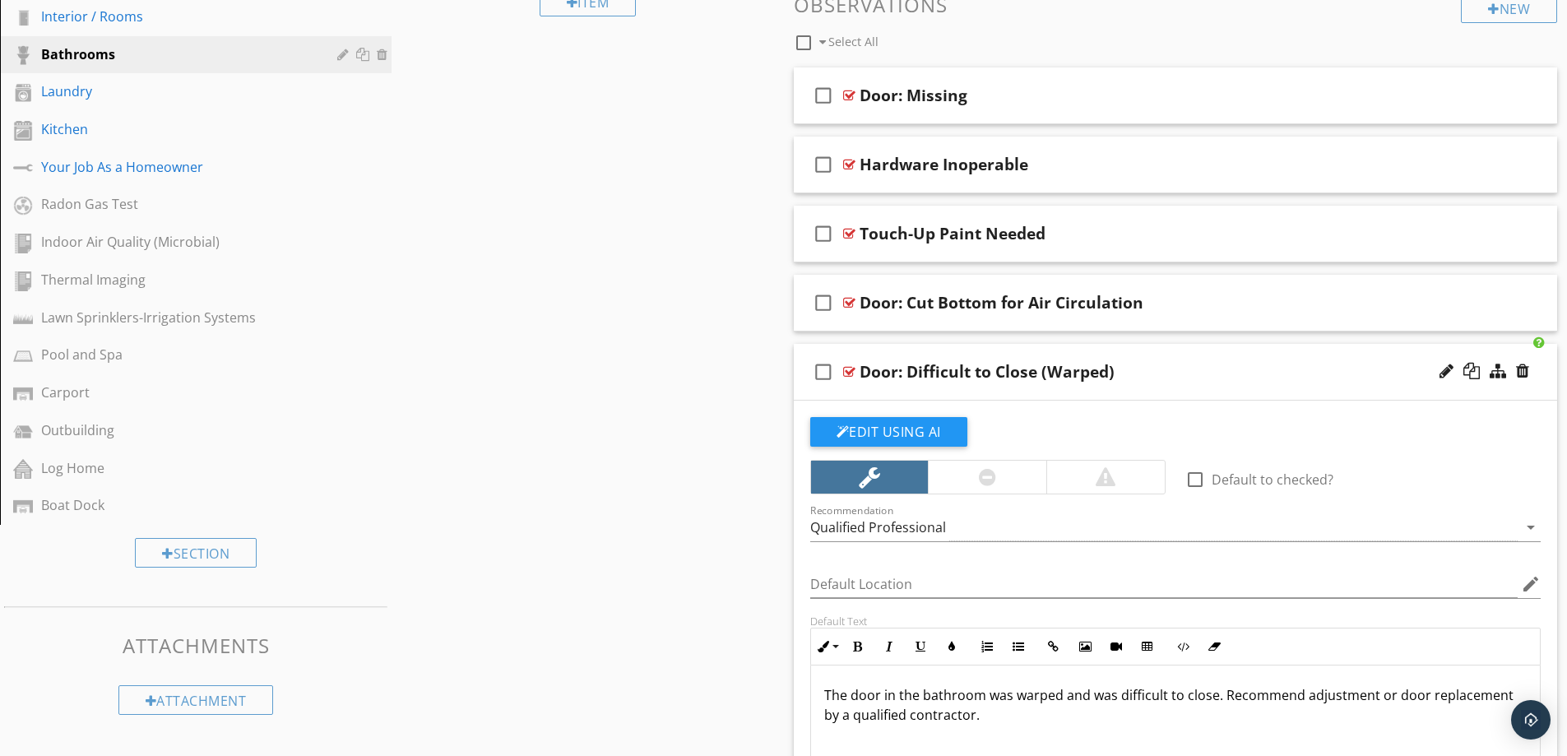
click at [1226, 369] on div "Door: Difficult to Close (Warped)" at bounding box center [1133, 372] width 548 height 20
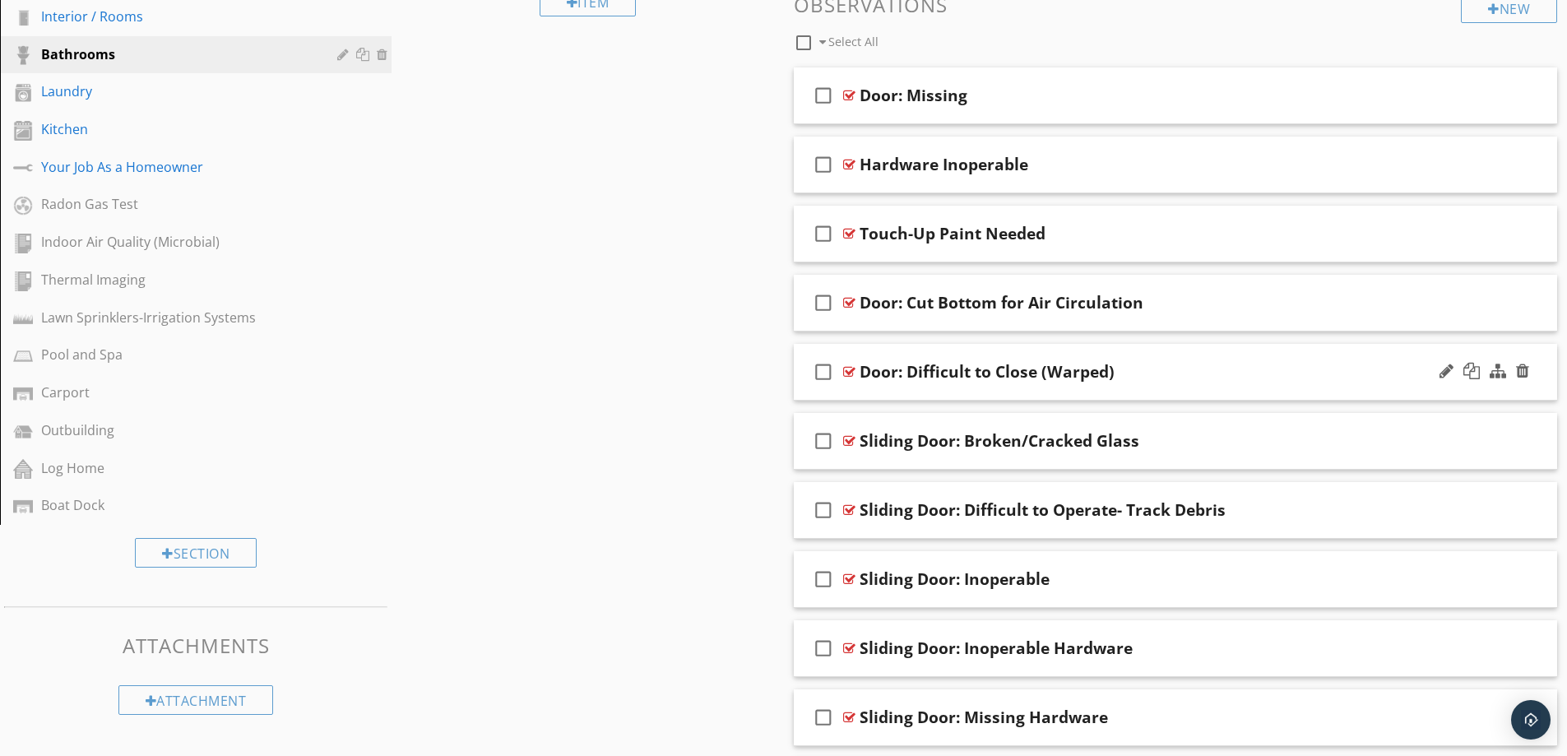
click at [1226, 369] on div "Door: Difficult to Close (Warped)" at bounding box center [1133, 372] width 548 height 20
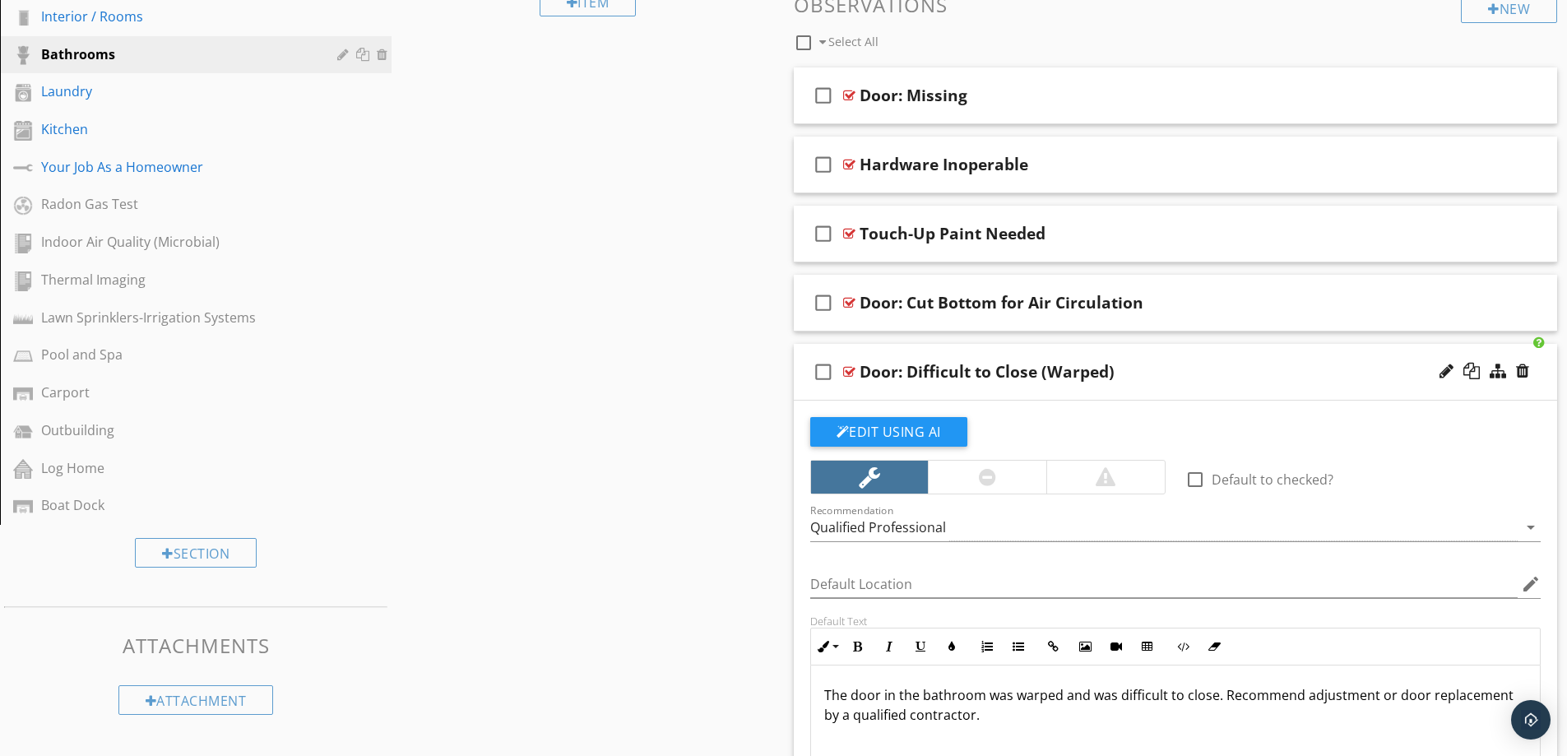
click at [1226, 369] on div "Door: Difficult to Close (Warped)" at bounding box center [1133, 372] width 548 height 20
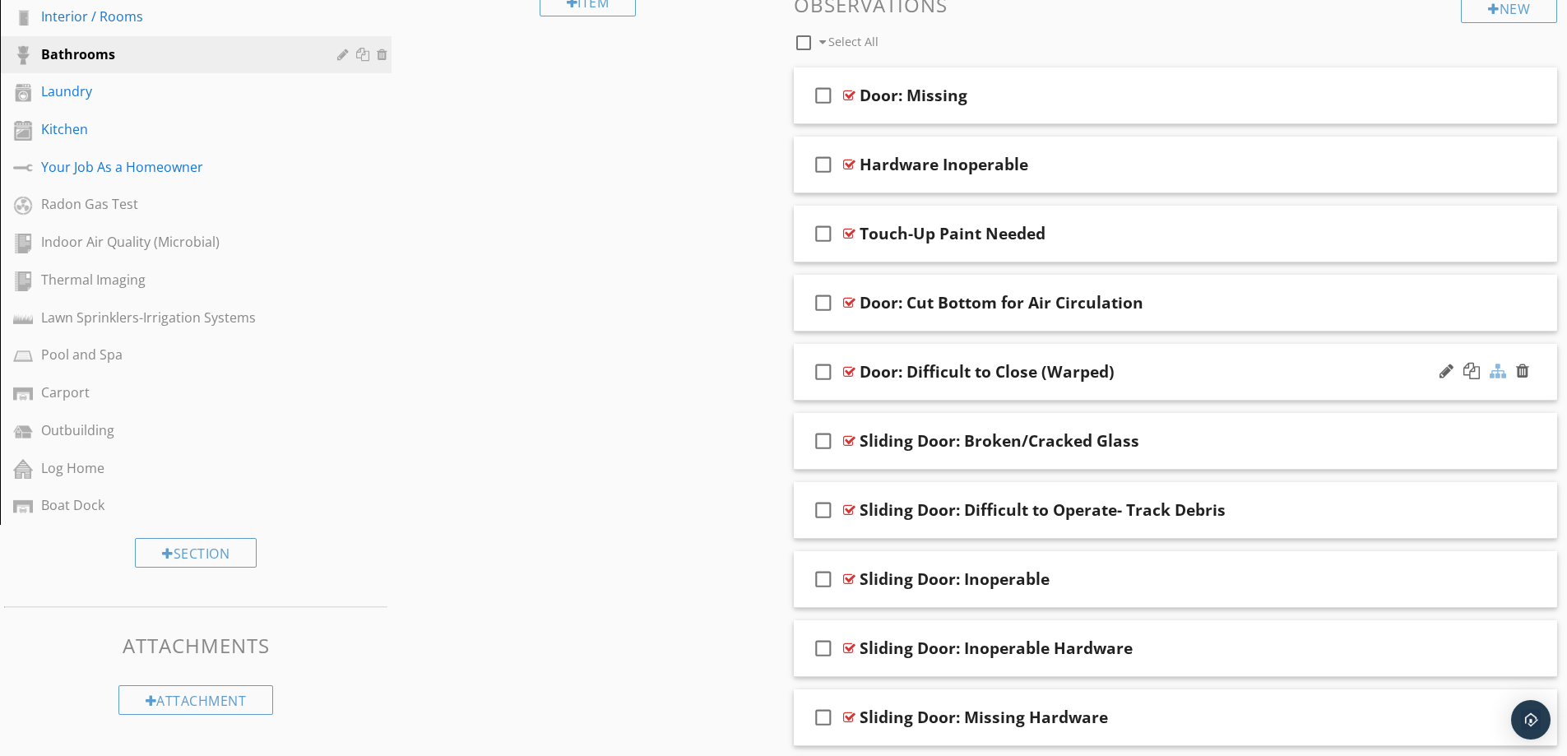
click at [1498, 372] on div at bounding box center [1498, 371] width 16 height 16
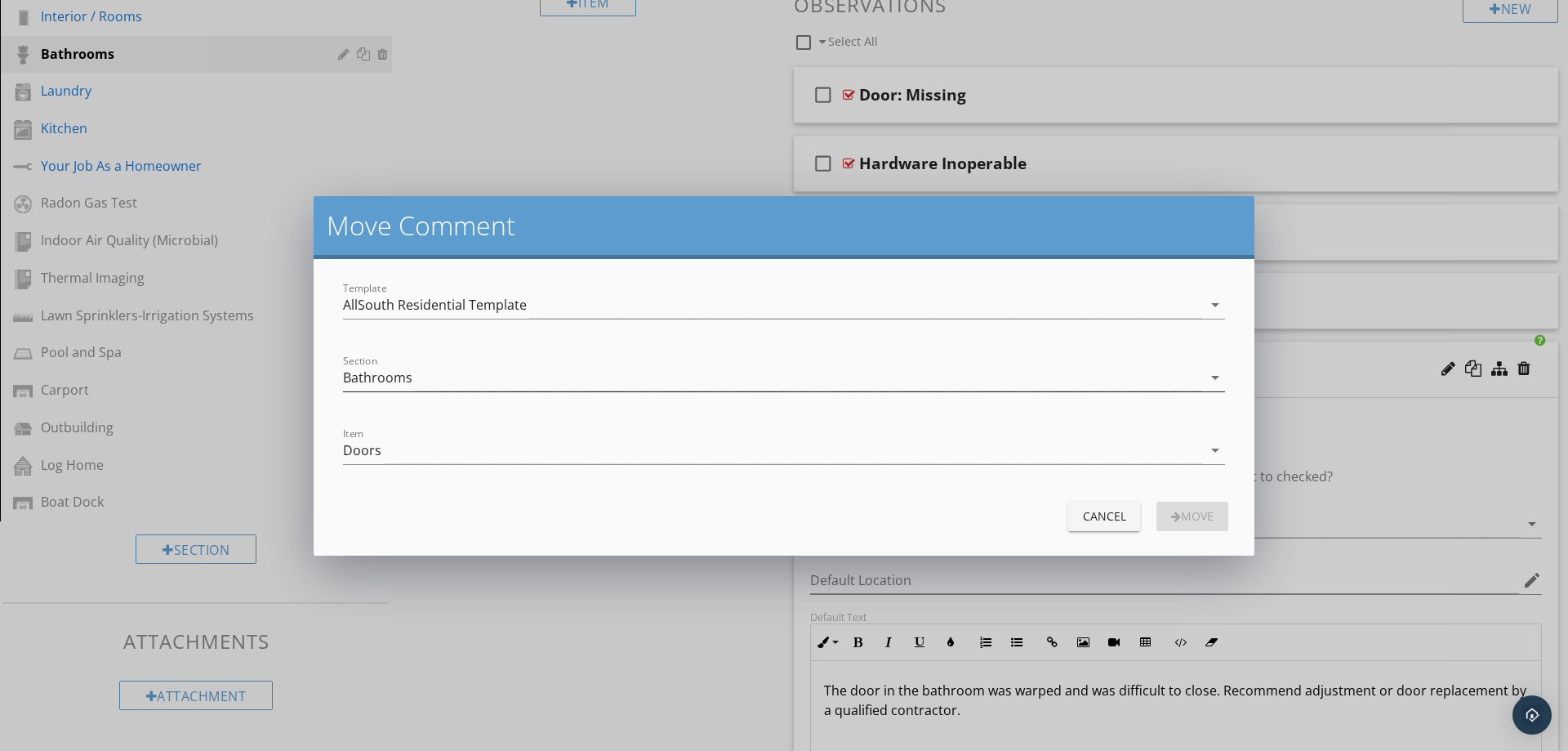
click at [630, 381] on div "Bathrooms" at bounding box center [772, 377] width 859 height 27
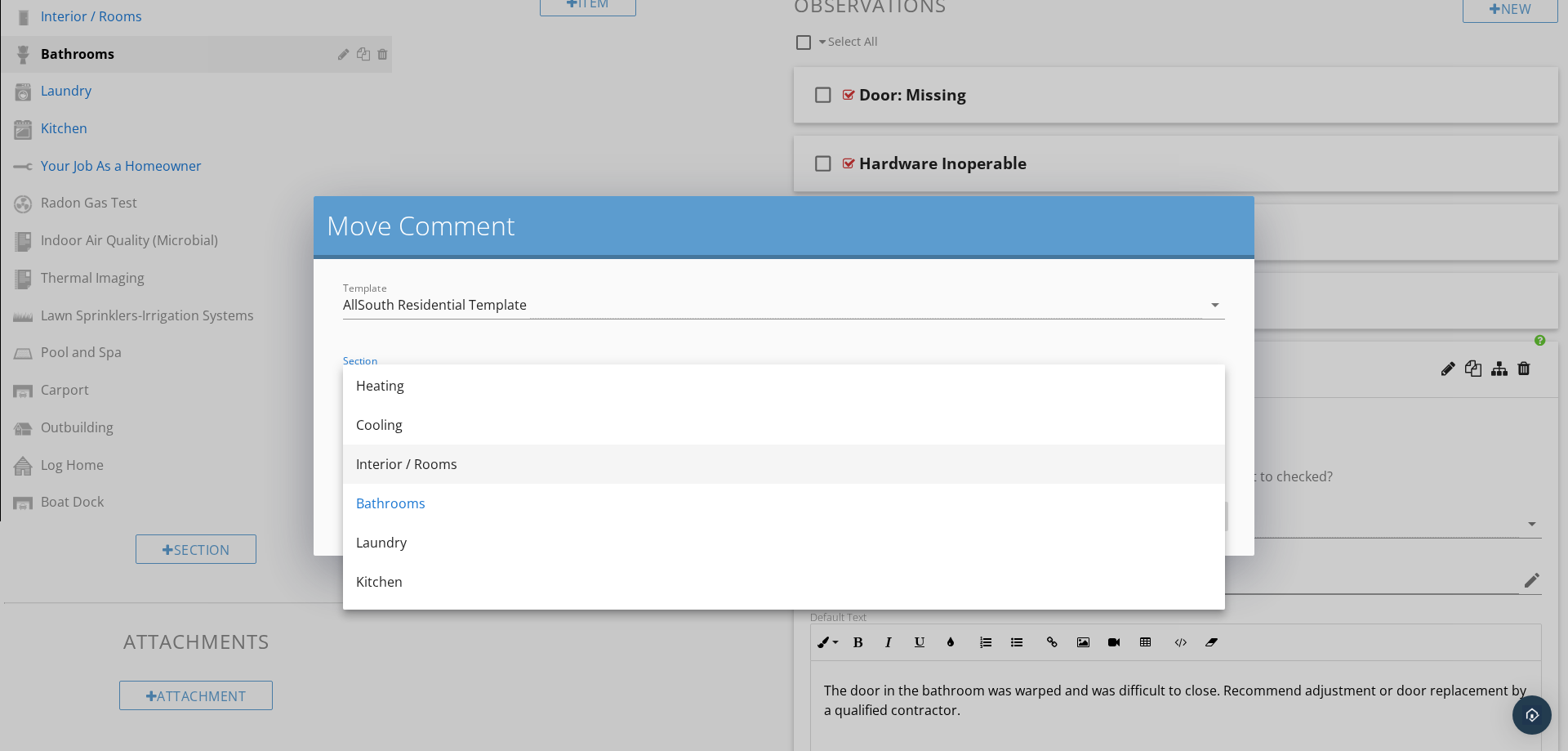
scroll to position [327, 0]
click at [533, 451] on div "Interior / Rooms" at bounding box center [784, 449] width 856 height 20
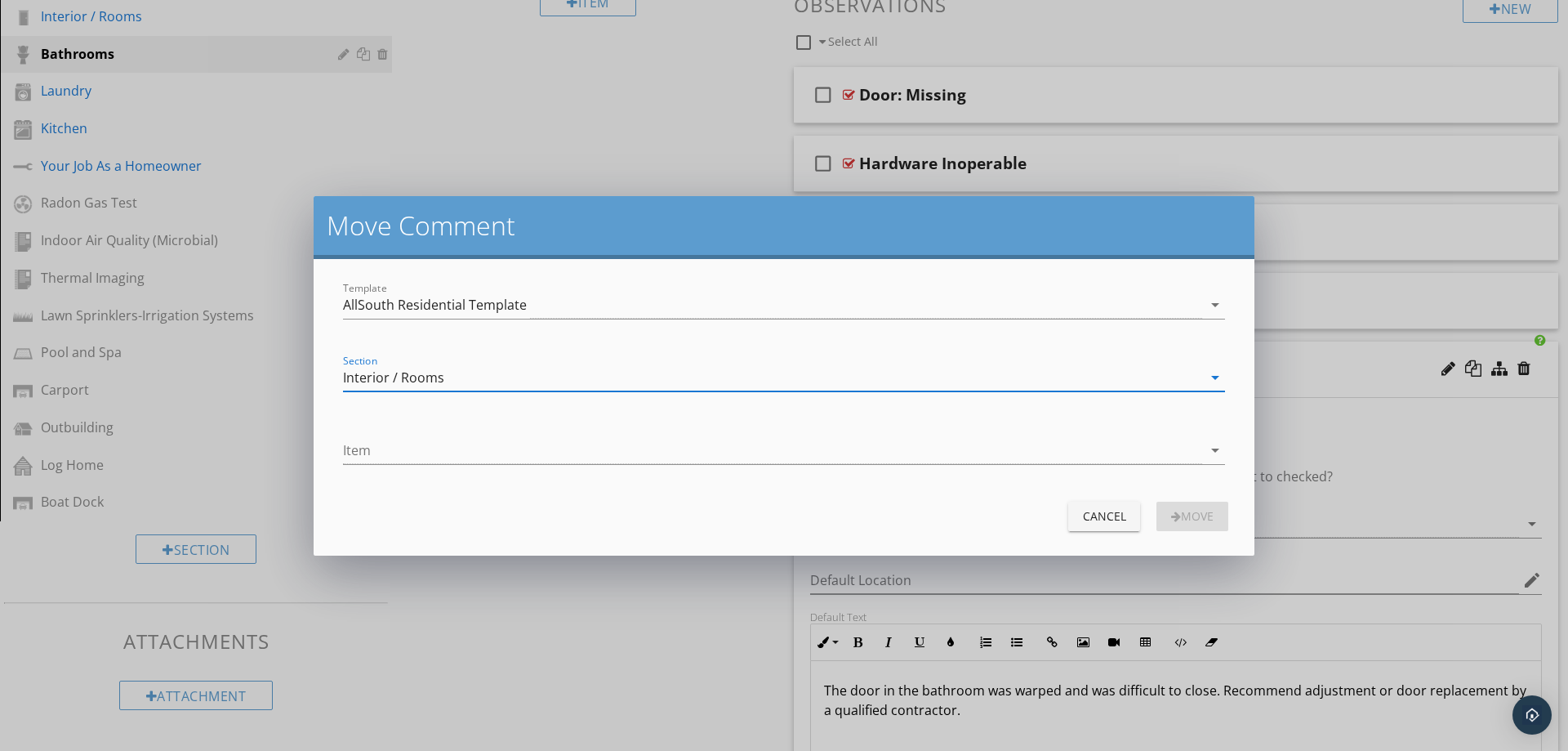
click at [1216, 451] on icon "arrow_drop_down" at bounding box center [1215, 450] width 20 height 20
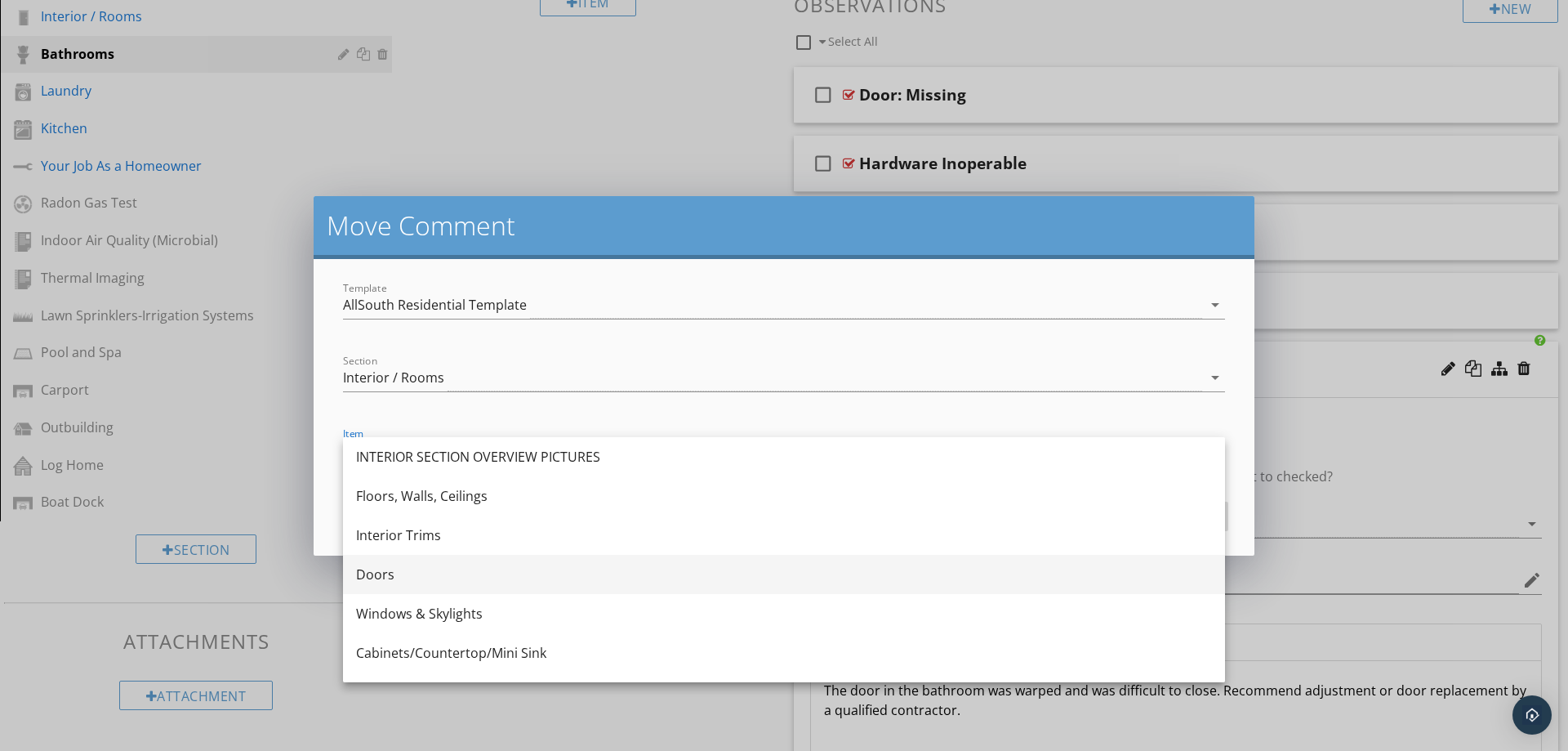
click at [651, 579] on div "Doors" at bounding box center [784, 574] width 856 height 20
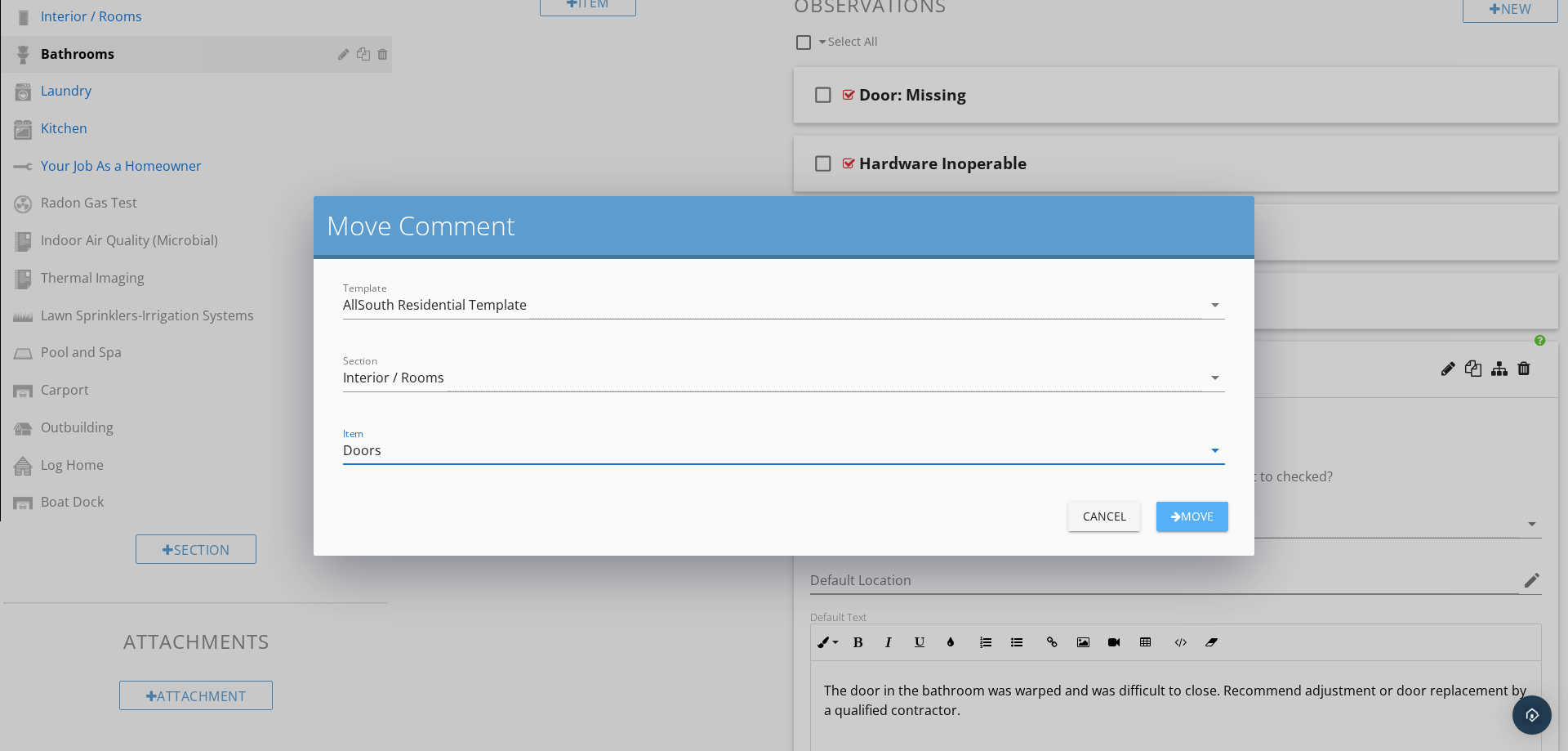
click at [1198, 518] on div "Move" at bounding box center [1193, 516] width 46 height 17
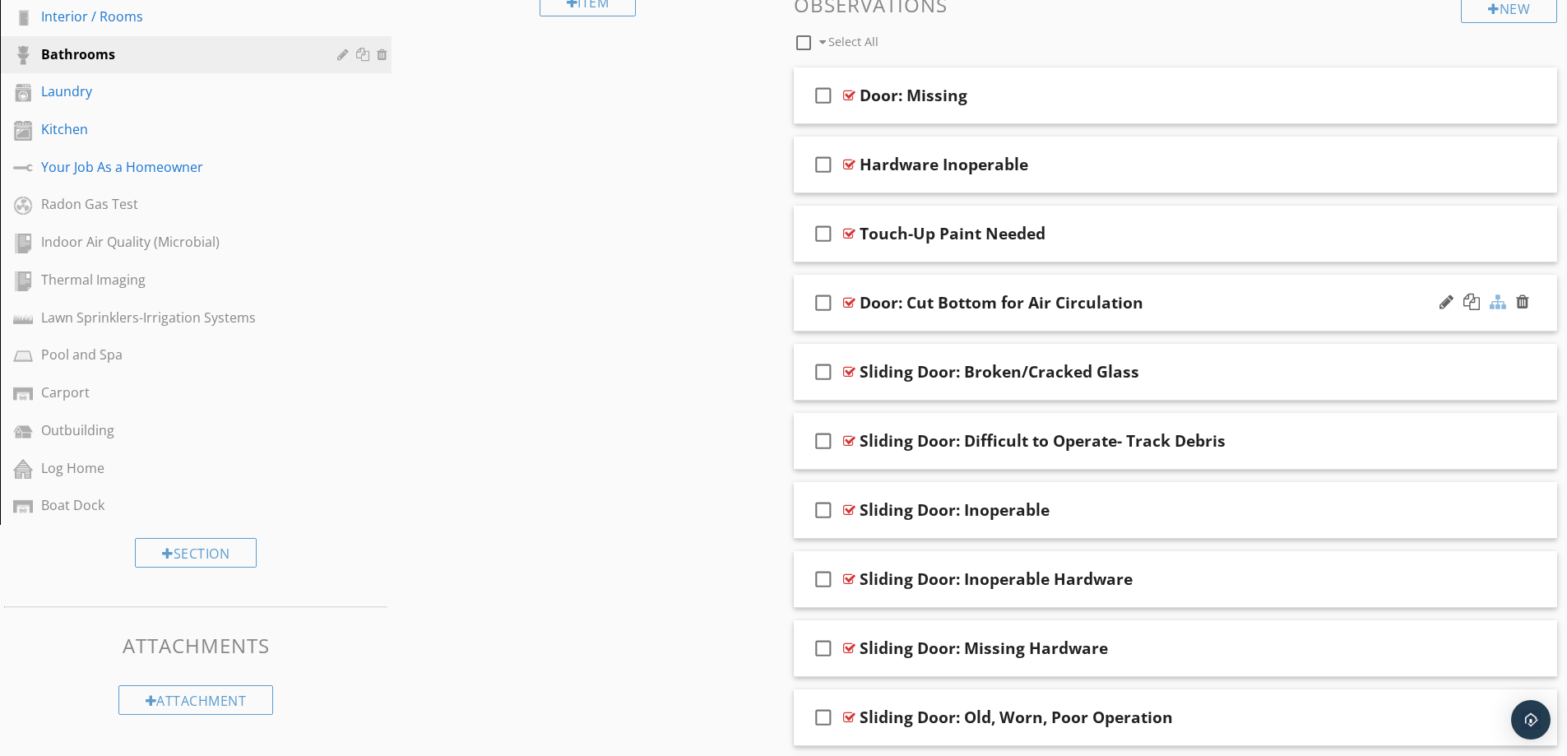
click at [1497, 303] on div at bounding box center [1498, 302] width 16 height 16
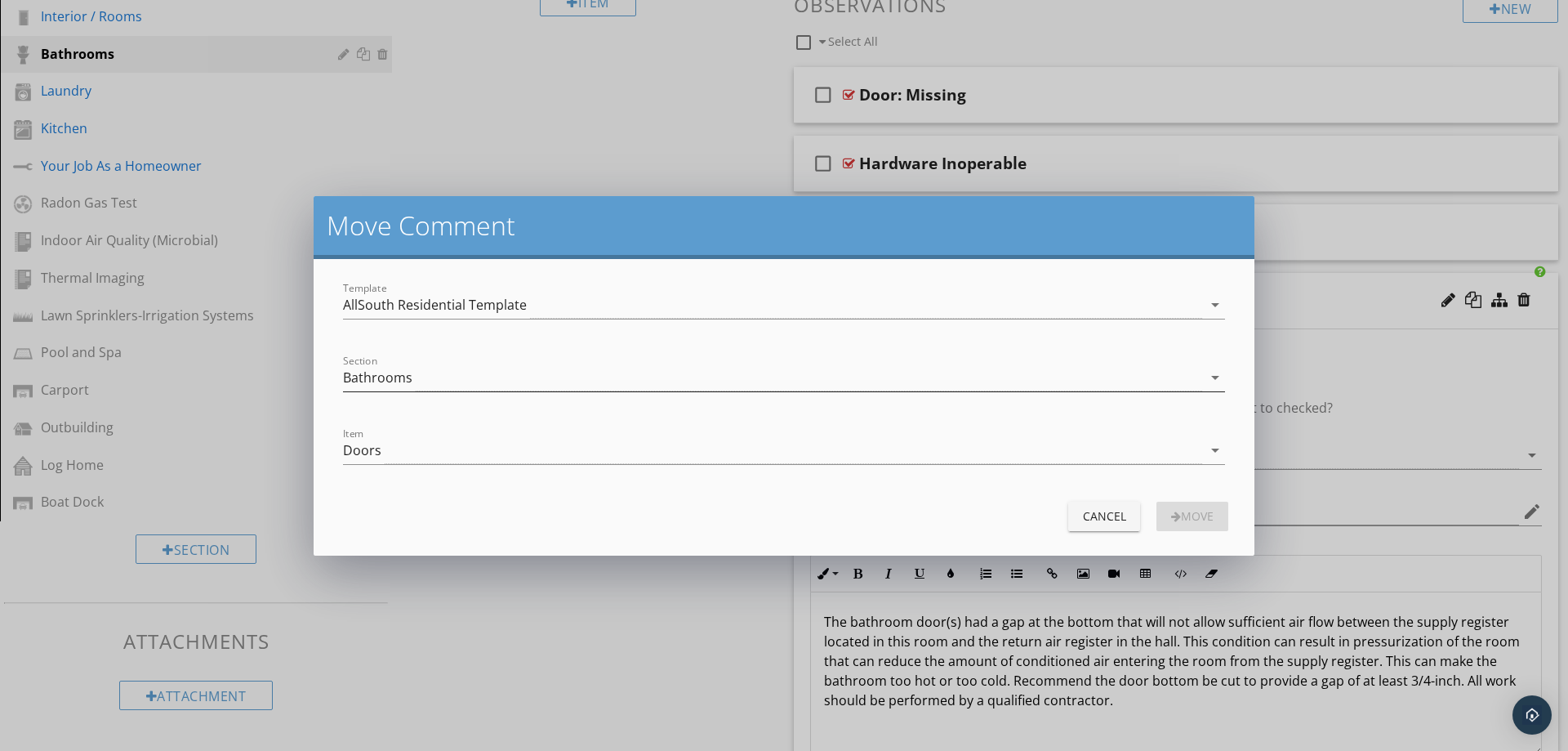
click at [812, 379] on div "Bathrooms" at bounding box center [772, 377] width 859 height 27
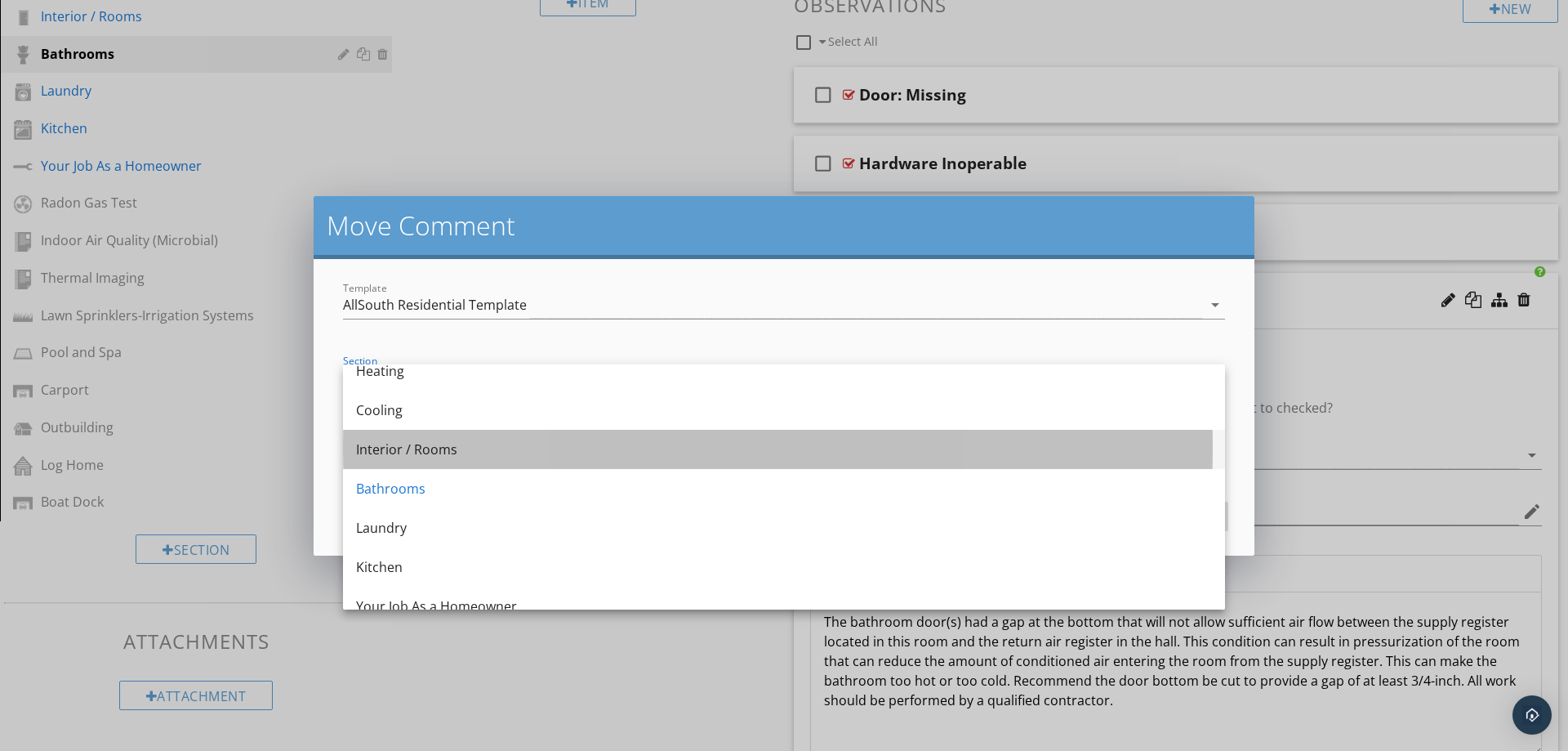
click at [495, 455] on div "Interior / Rooms" at bounding box center [784, 449] width 856 height 20
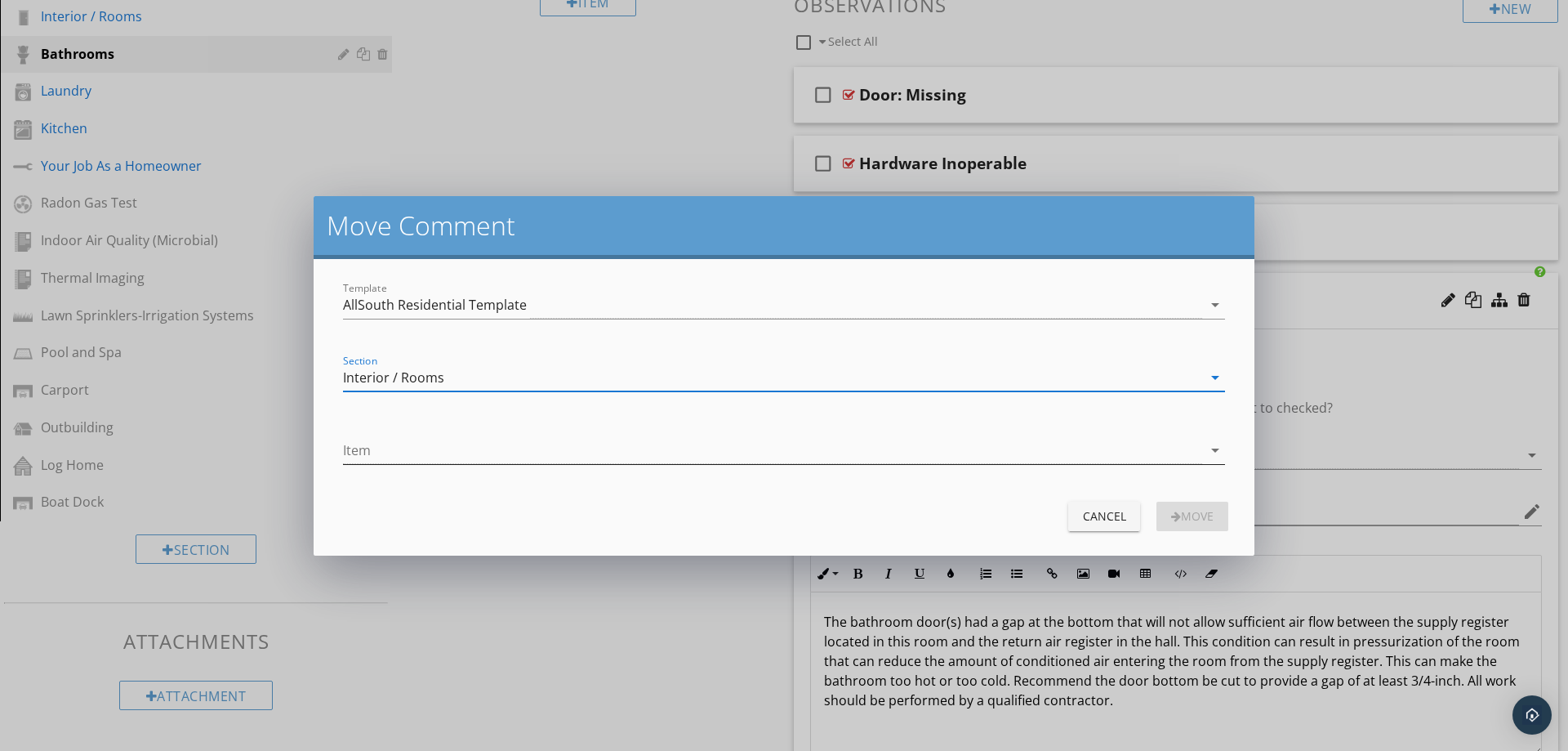
click at [472, 456] on div at bounding box center [772, 450] width 859 height 27
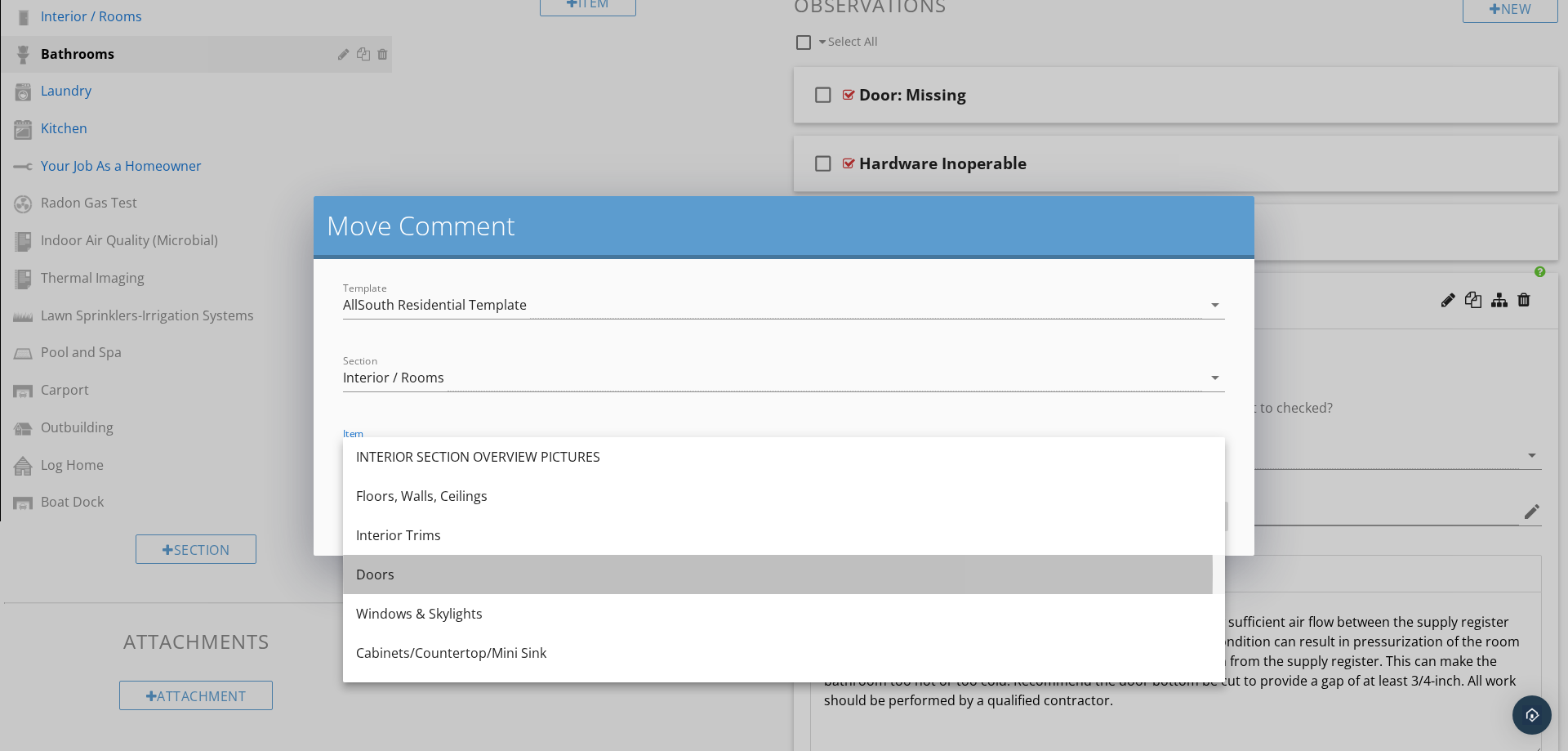
click at [451, 586] on div "Doors" at bounding box center [784, 573] width 856 height 39
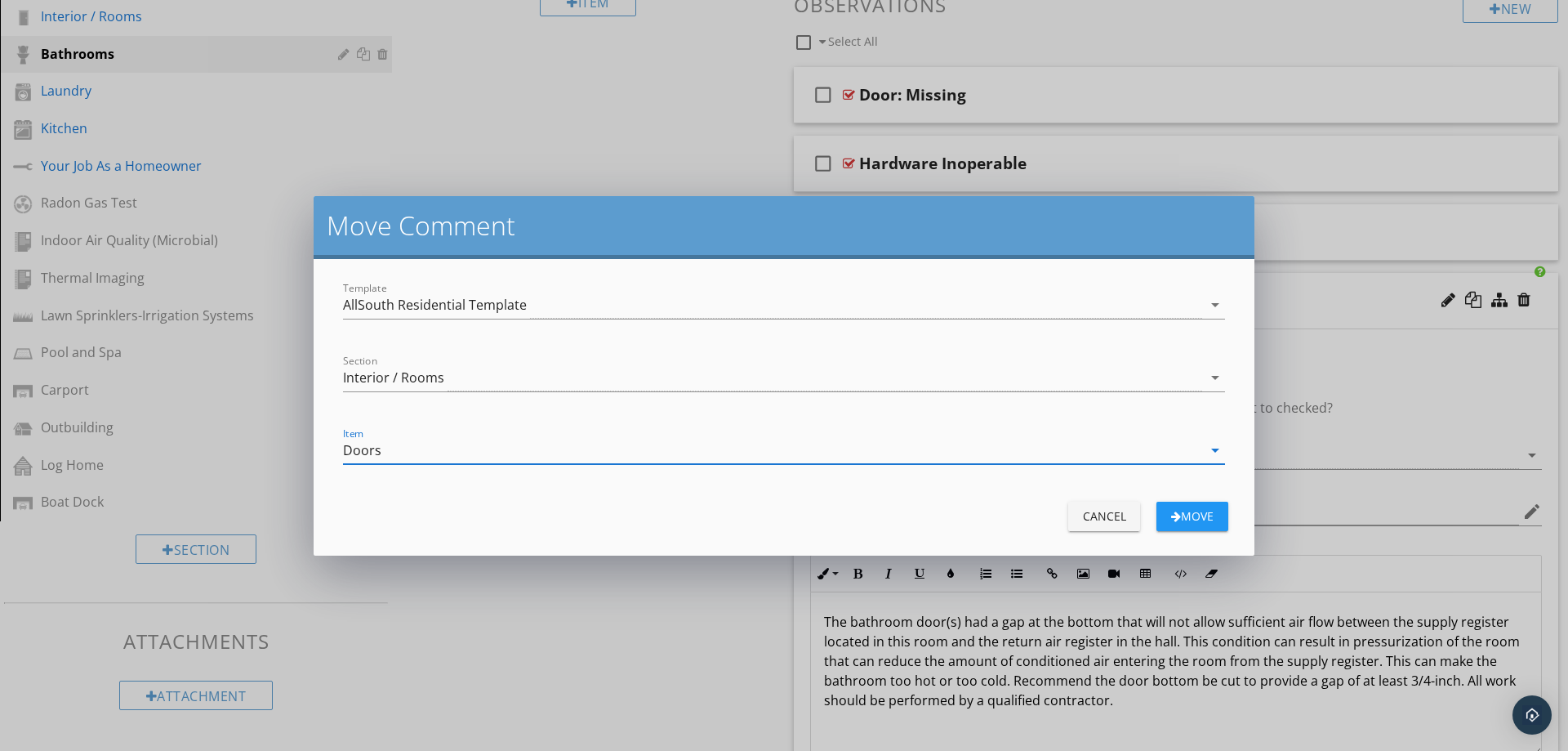
click at [1182, 509] on button "Move" at bounding box center [1193, 517] width 71 height 30
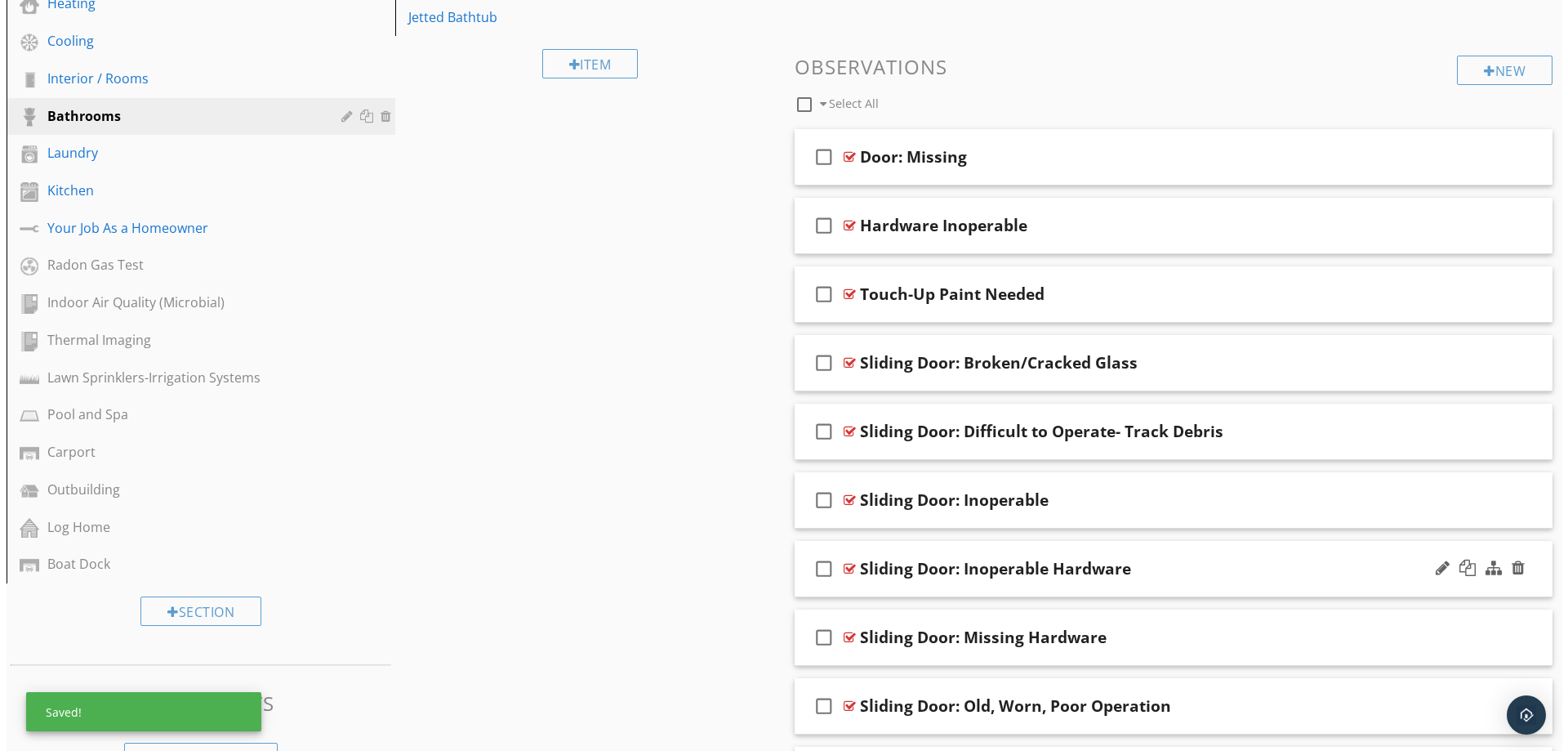
scroll to position [378, 0]
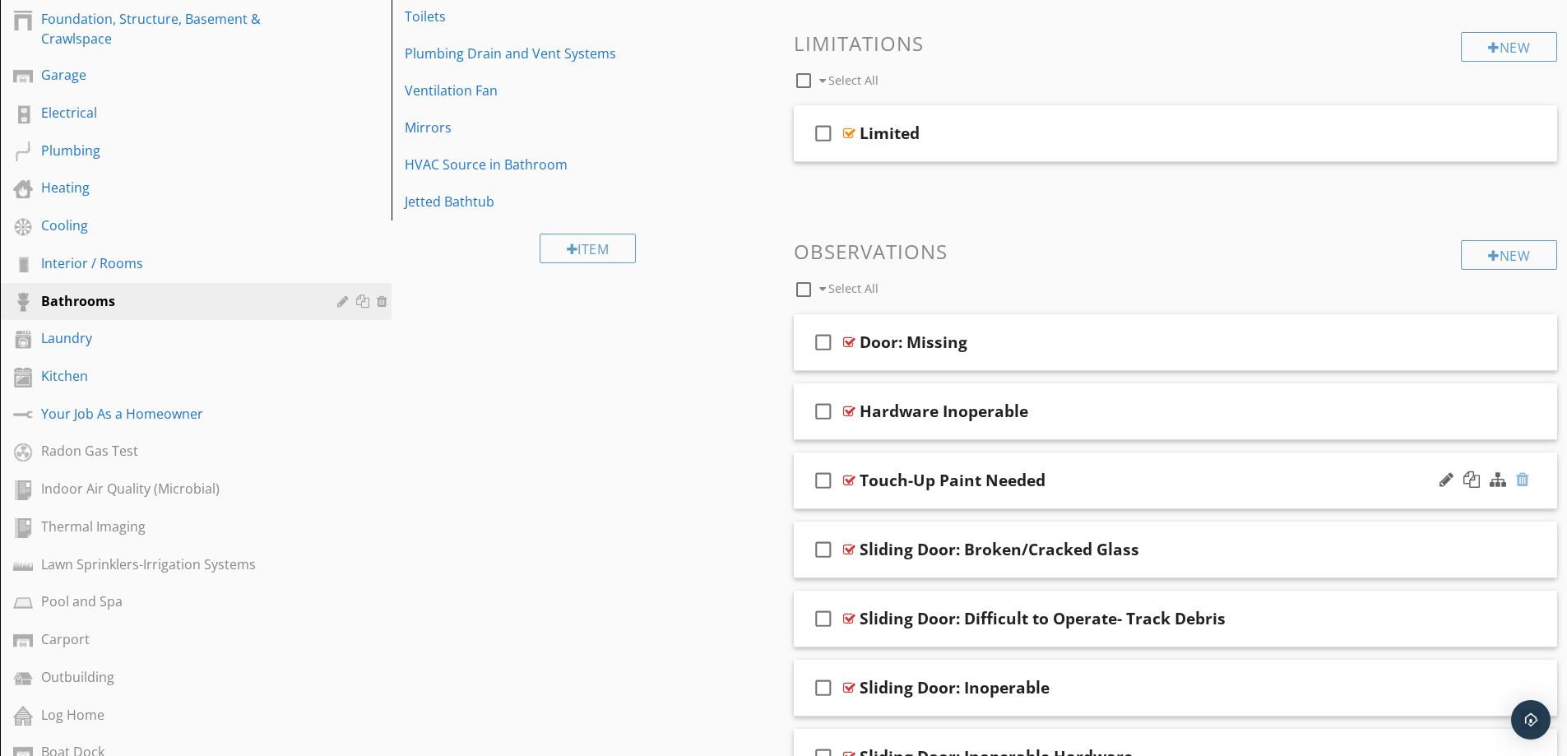
click at [1523, 482] on div at bounding box center [1522, 479] width 13 height 16
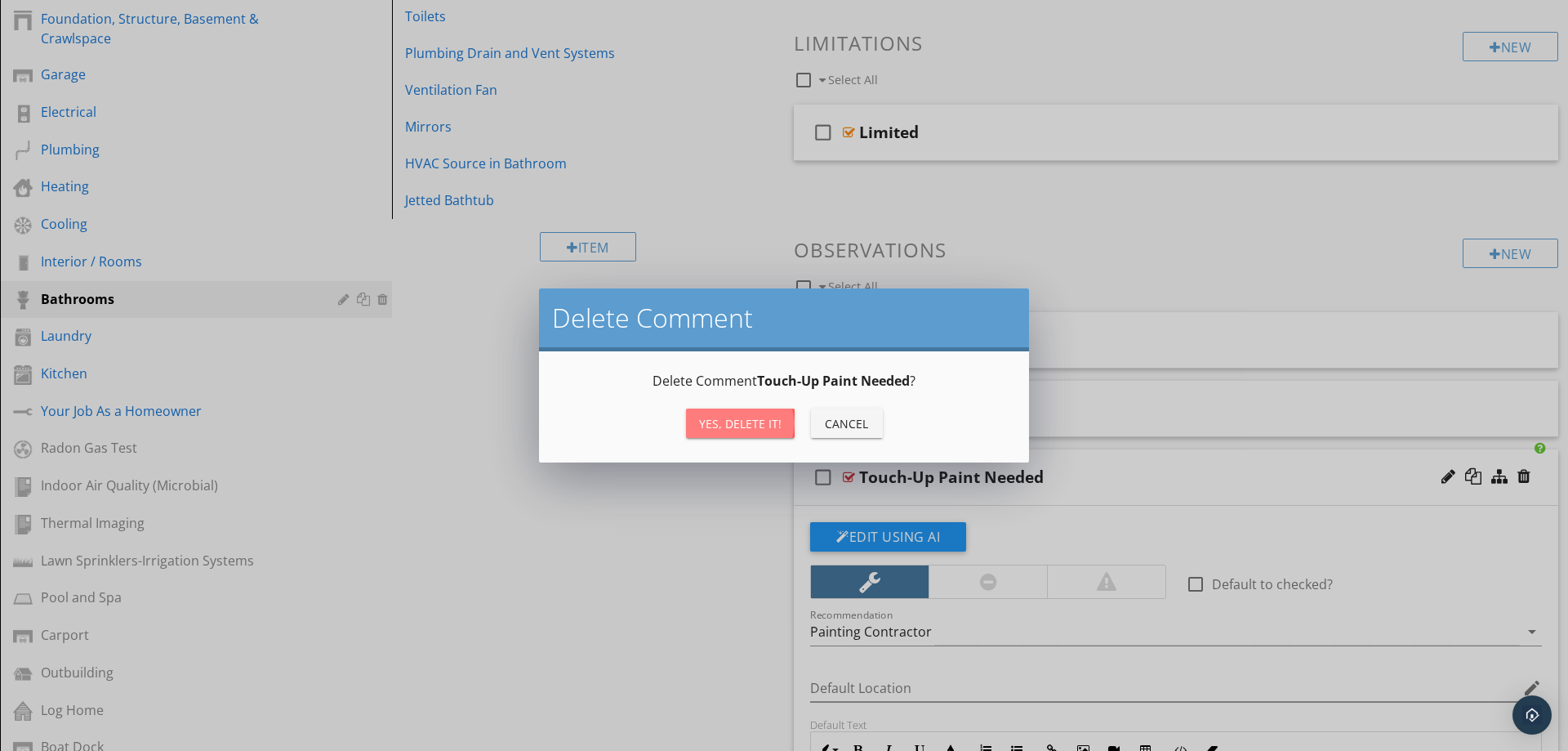
click at [749, 421] on div "Yes, Delete it!" at bounding box center [740, 423] width 82 height 17
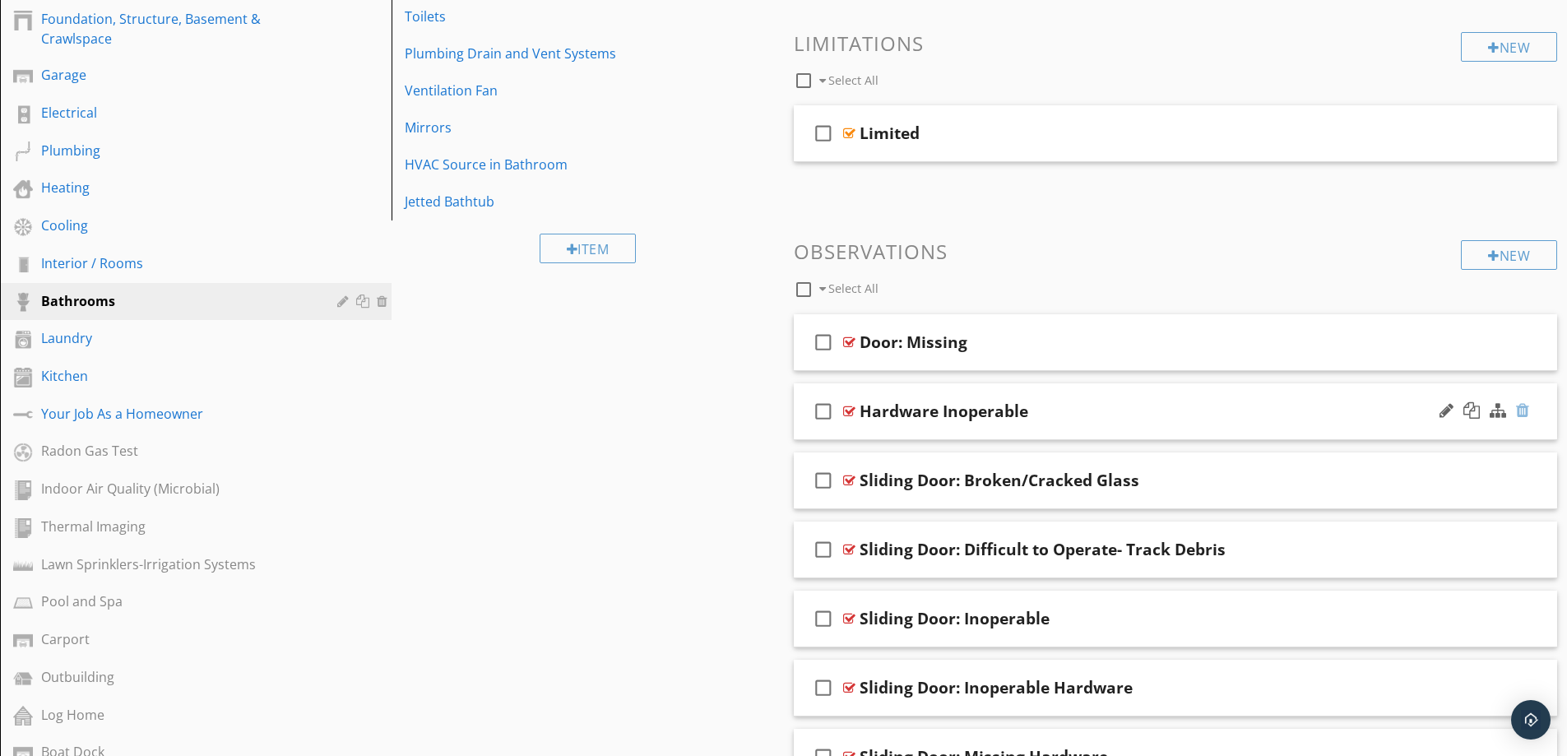
click at [1521, 410] on div at bounding box center [1522, 410] width 13 height 16
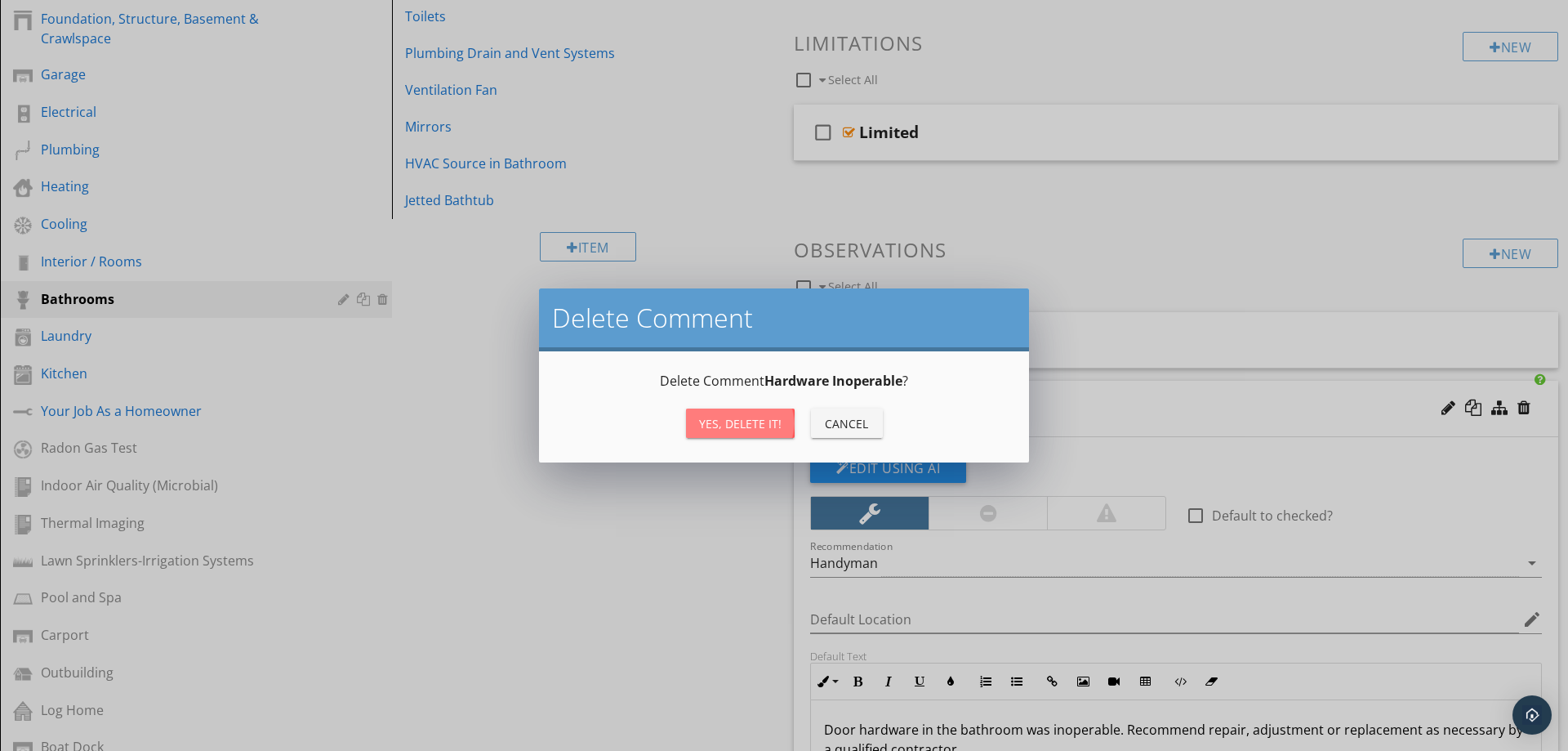
click at [728, 423] on div "Yes, Delete it!" at bounding box center [740, 423] width 82 height 17
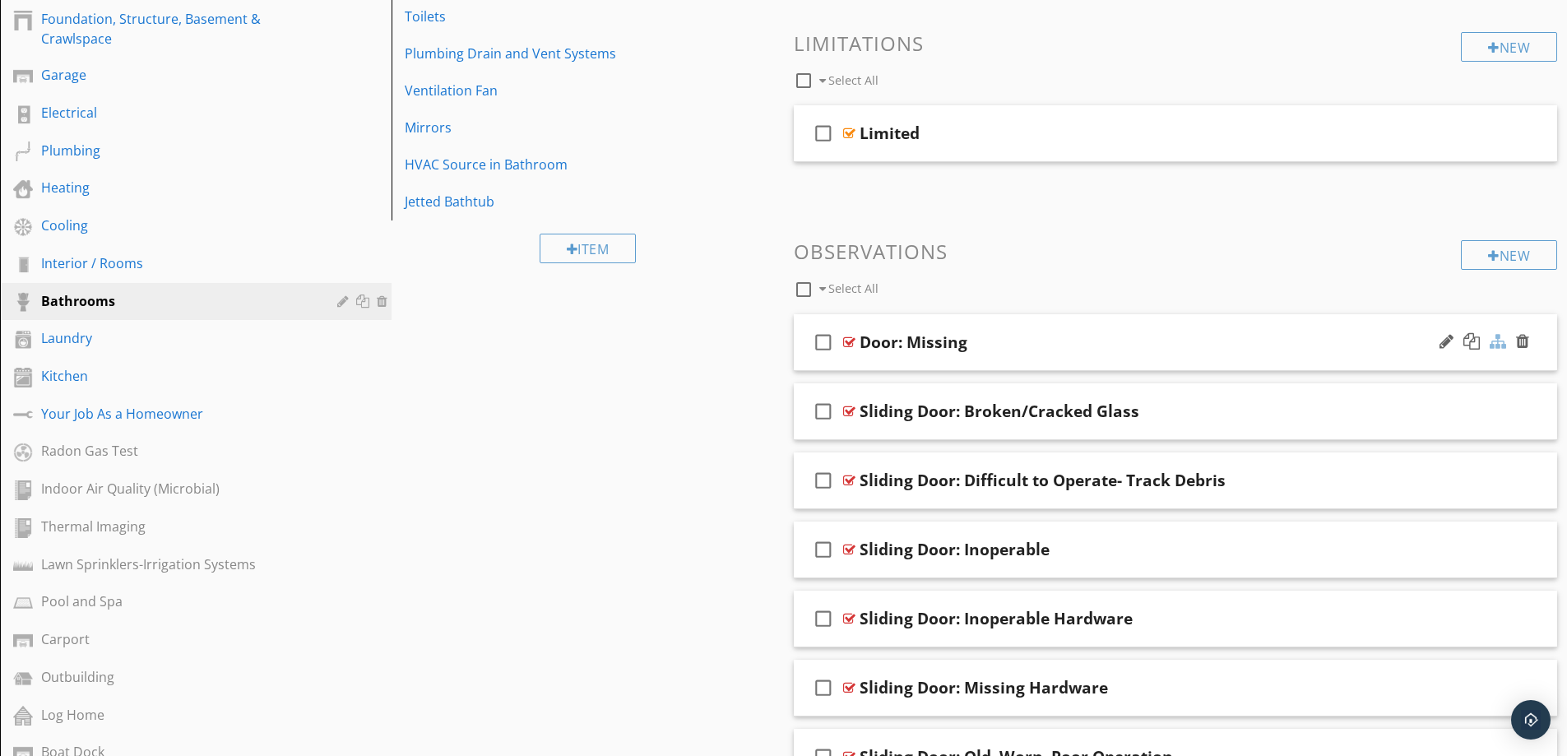
click at [1500, 345] on div at bounding box center [1498, 341] width 16 height 16
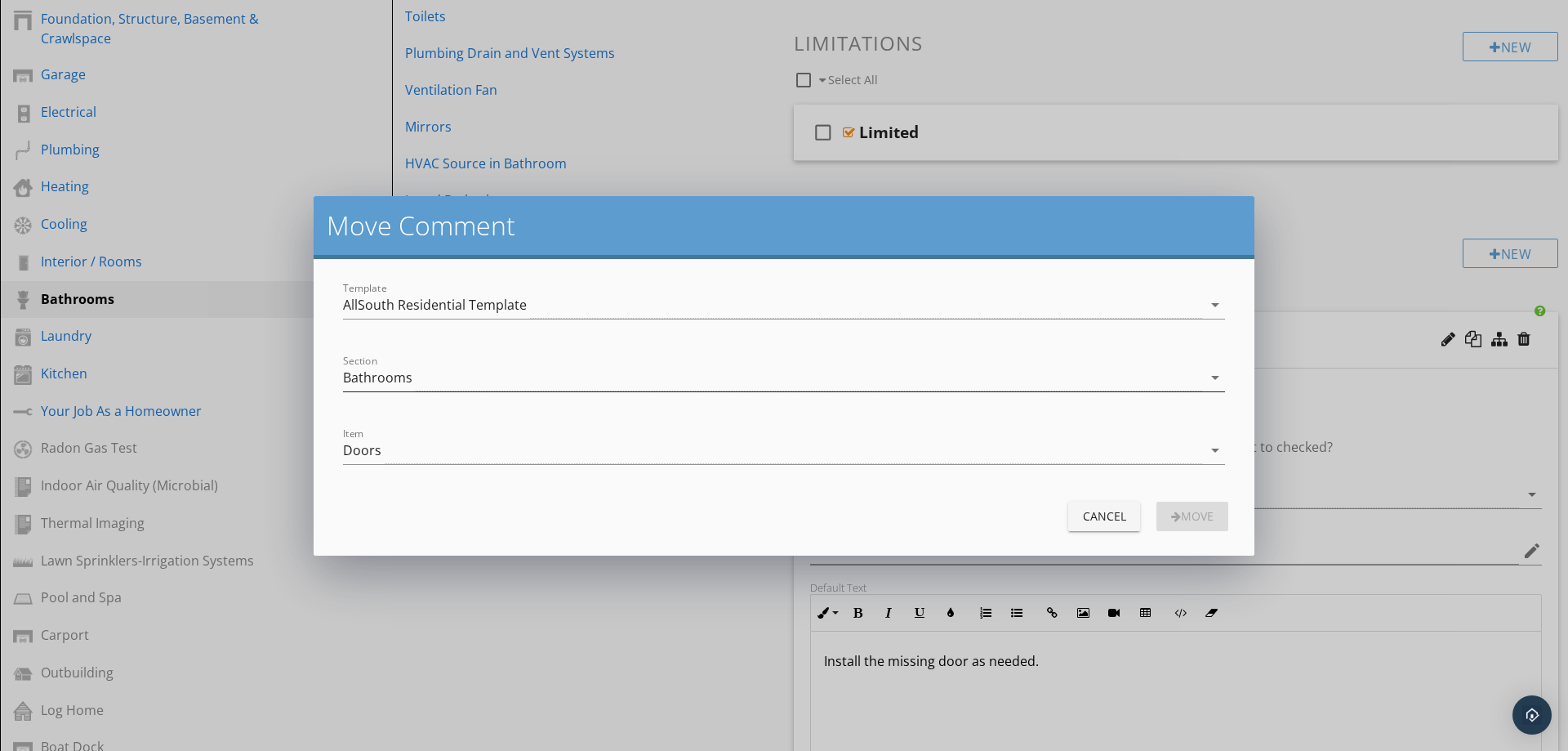
click at [547, 383] on div "Bathrooms" at bounding box center [772, 377] width 859 height 27
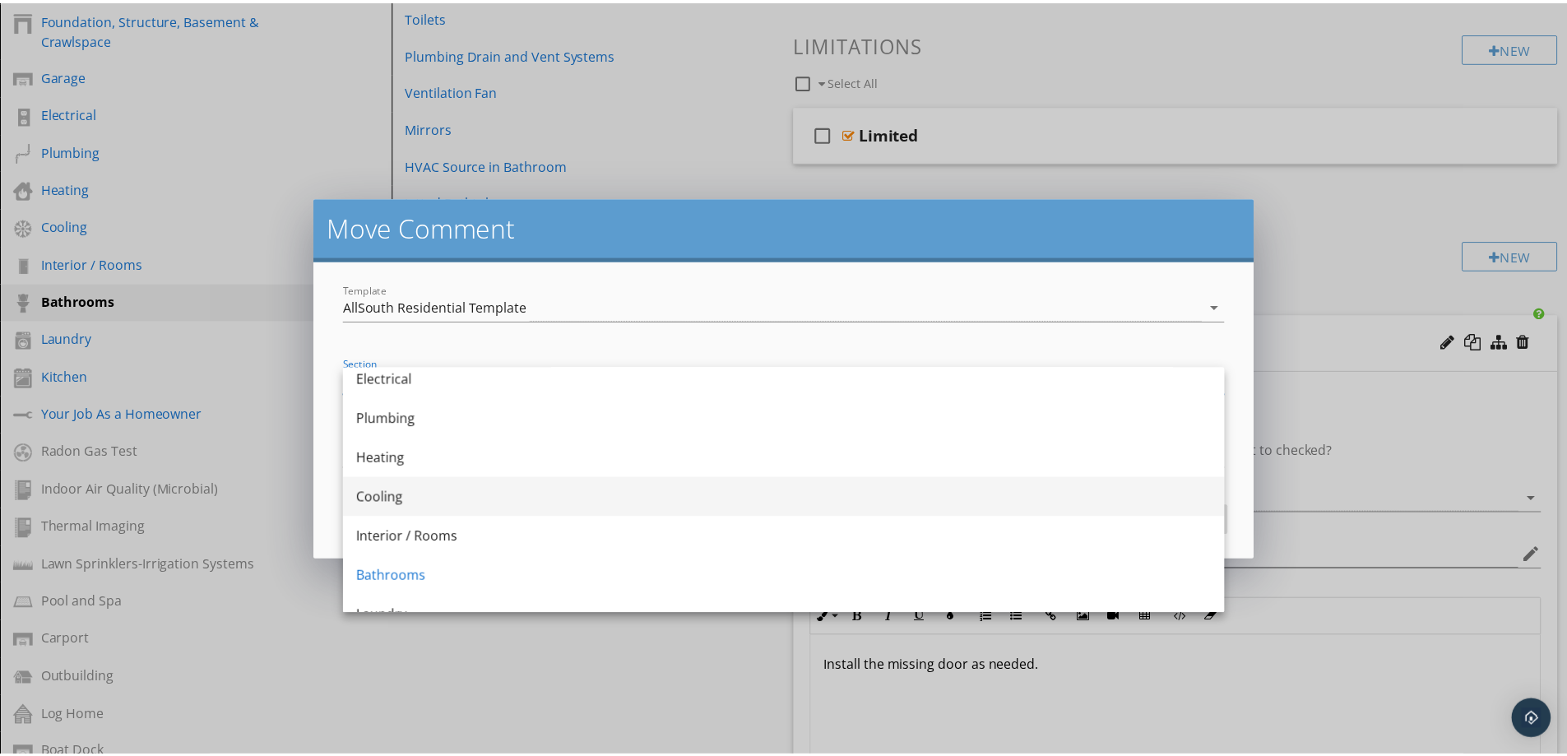
scroll to position [247, 0]
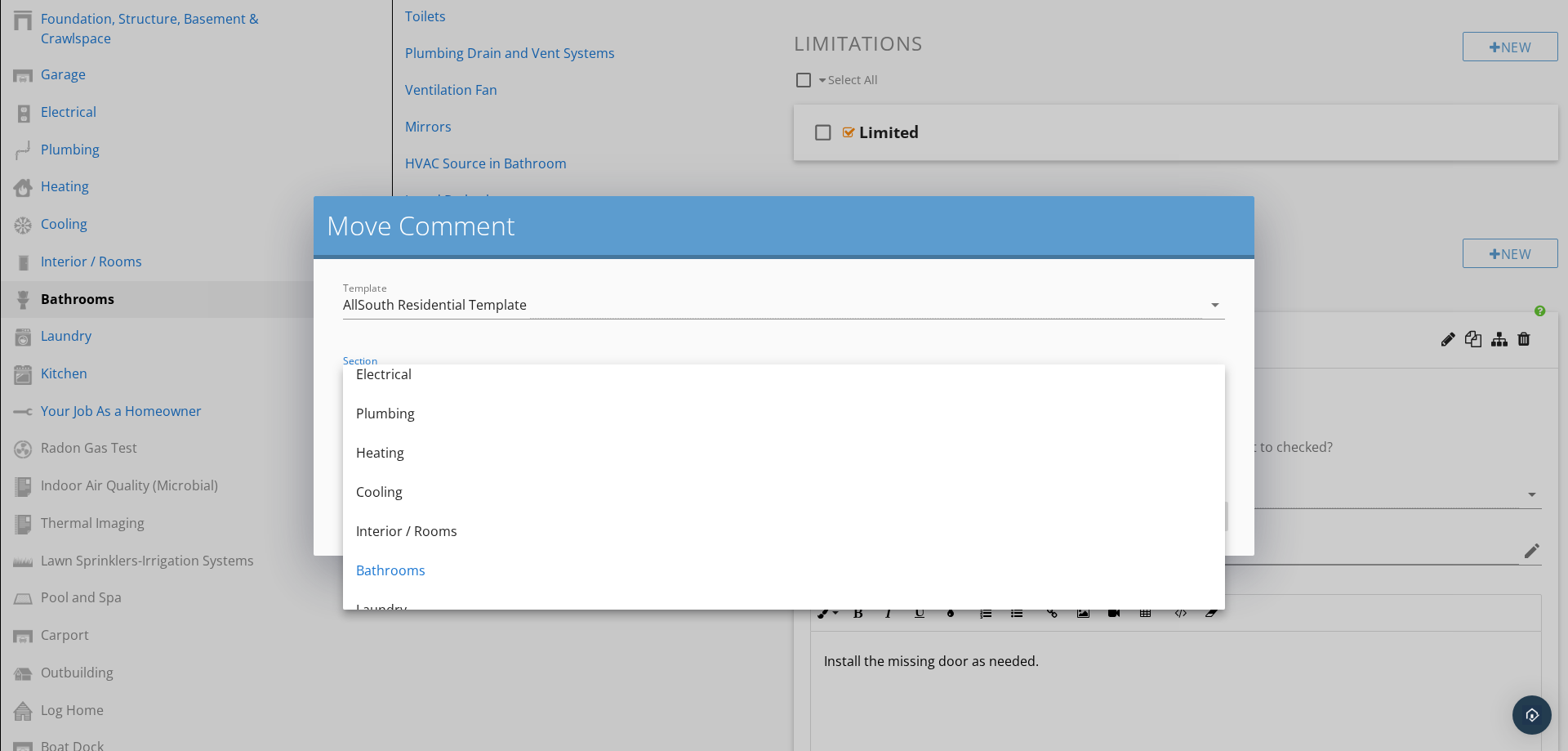
click at [490, 540] on div "Interior / Rooms" at bounding box center [784, 530] width 856 height 39
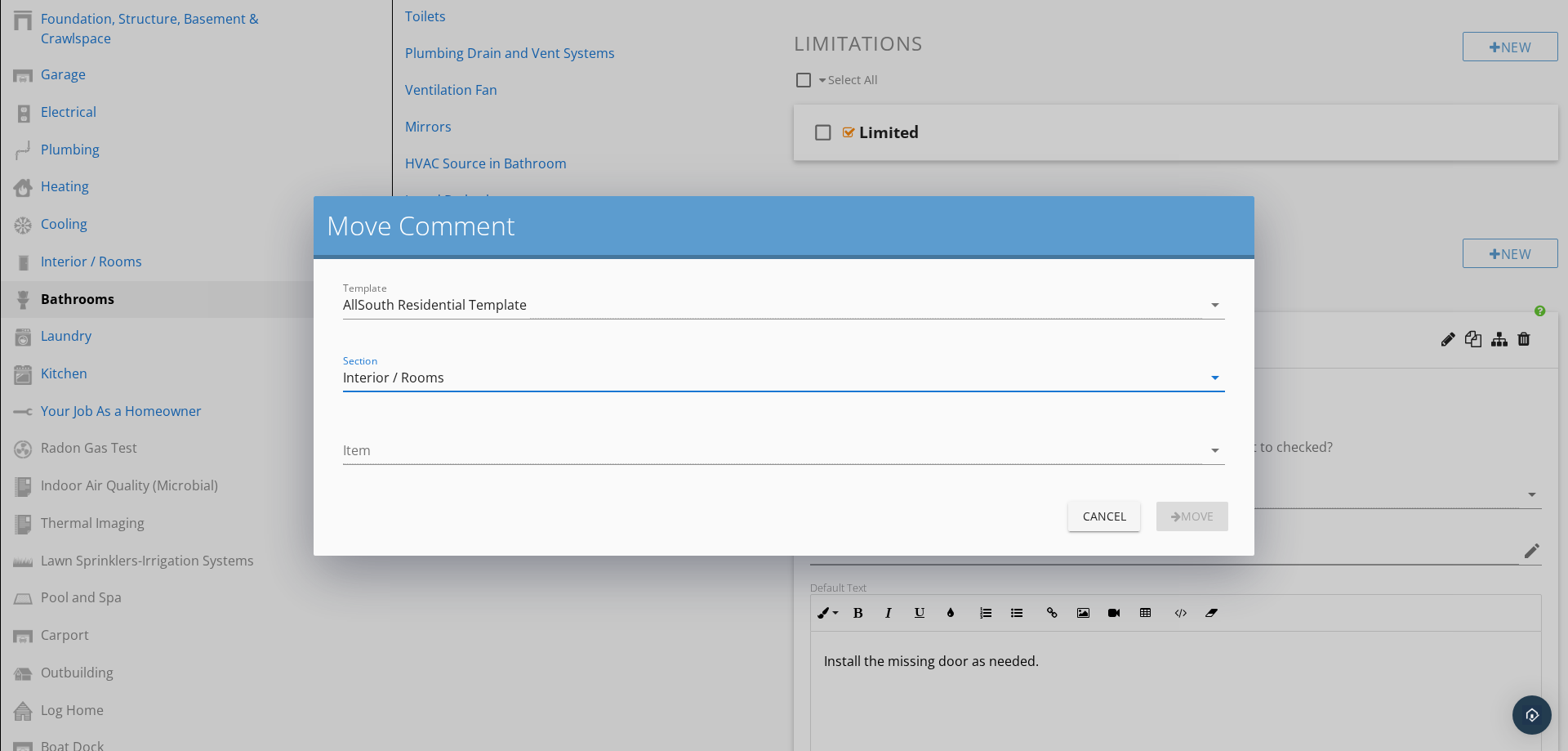
click at [540, 439] on div at bounding box center [772, 450] width 859 height 27
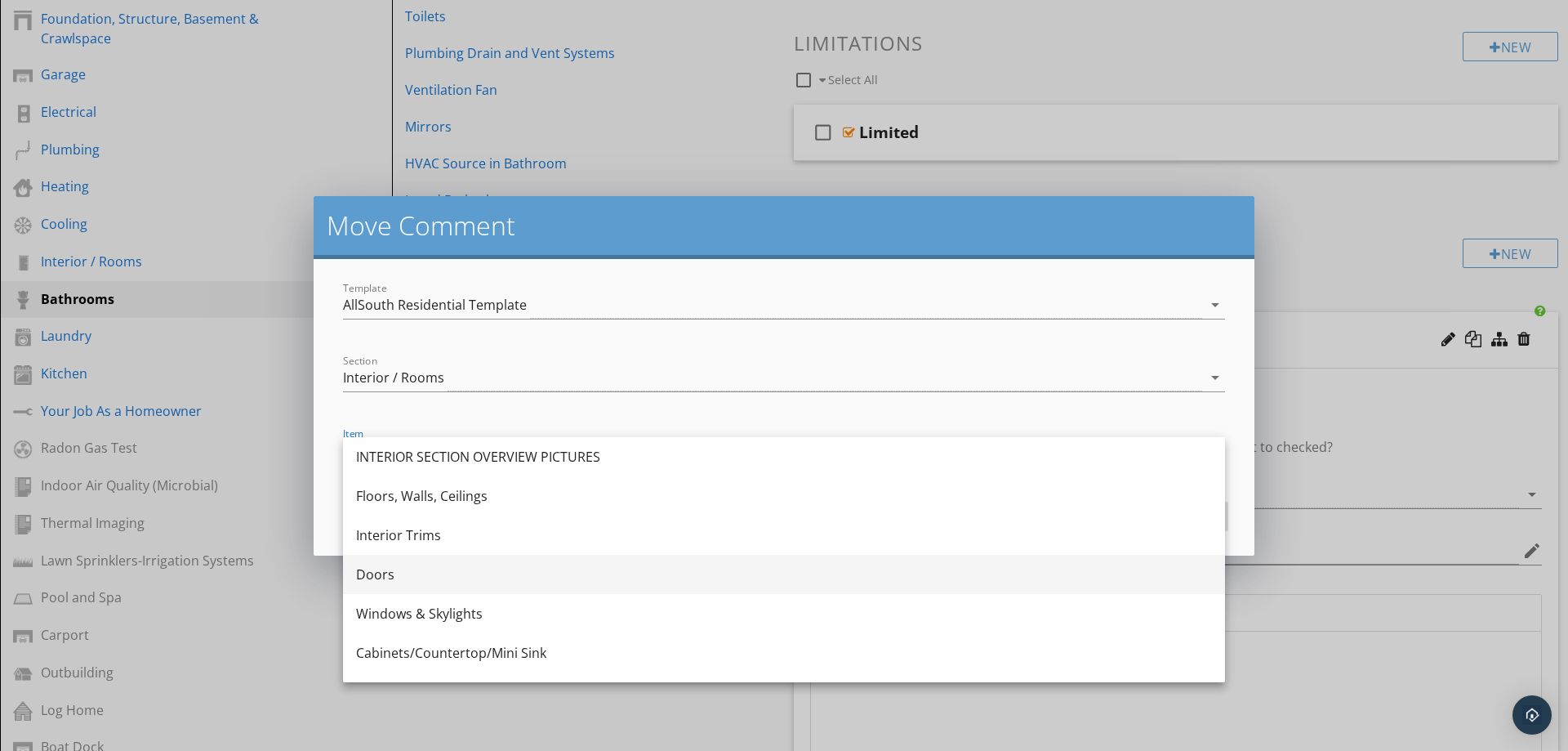
click at [477, 564] on div "Doors" at bounding box center [784, 573] width 856 height 39
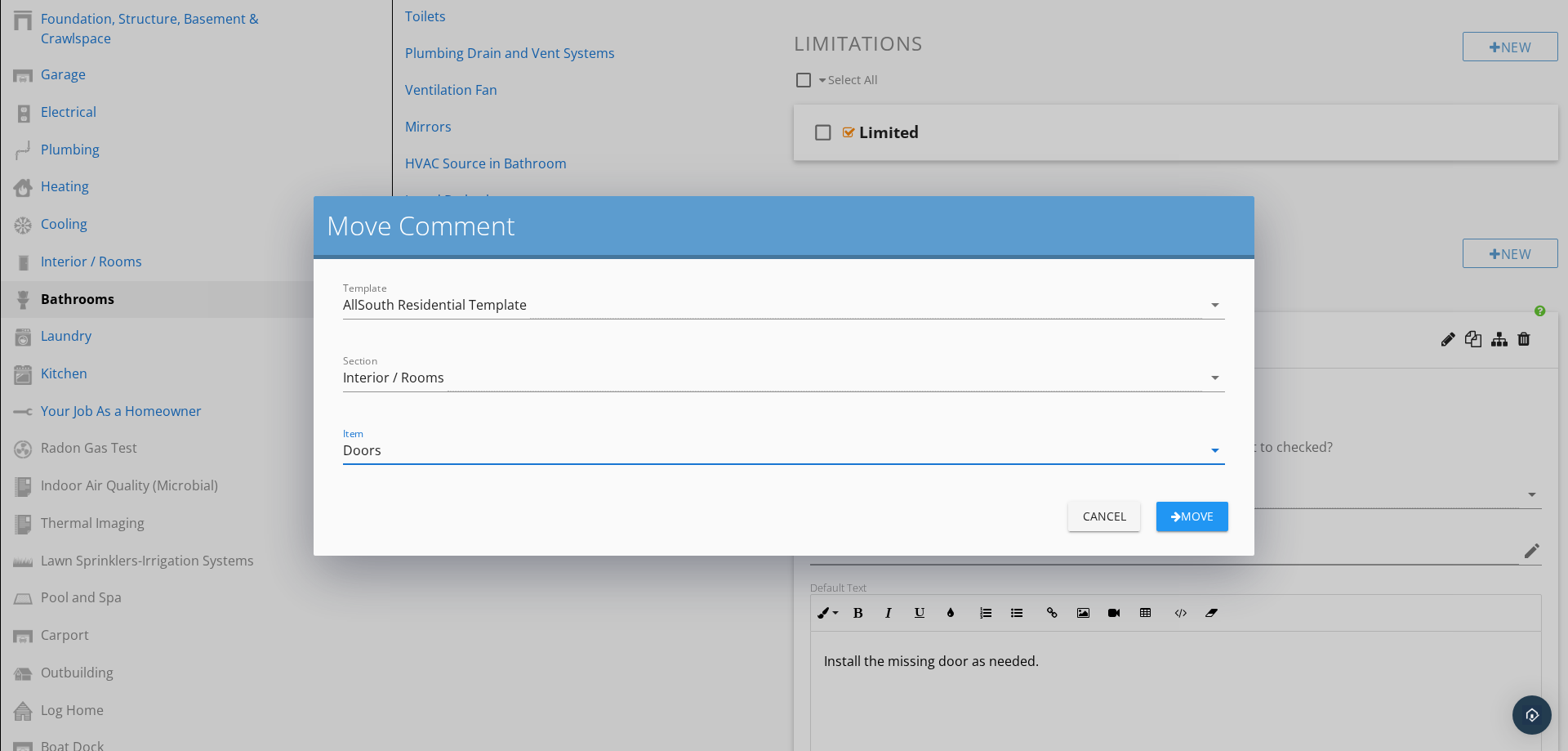
click at [1190, 520] on div "Move" at bounding box center [1193, 516] width 46 height 17
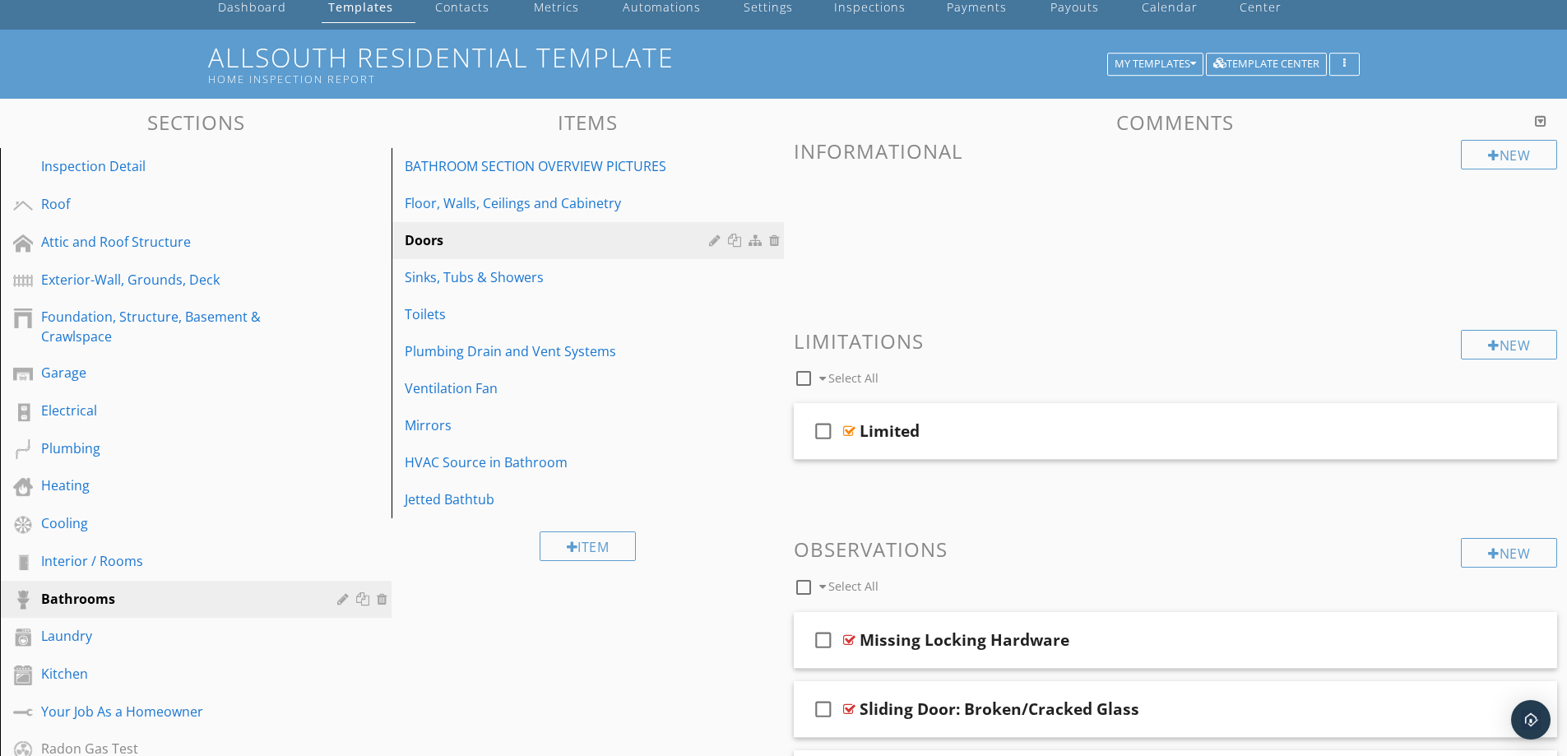
scroll to position [39, 0]
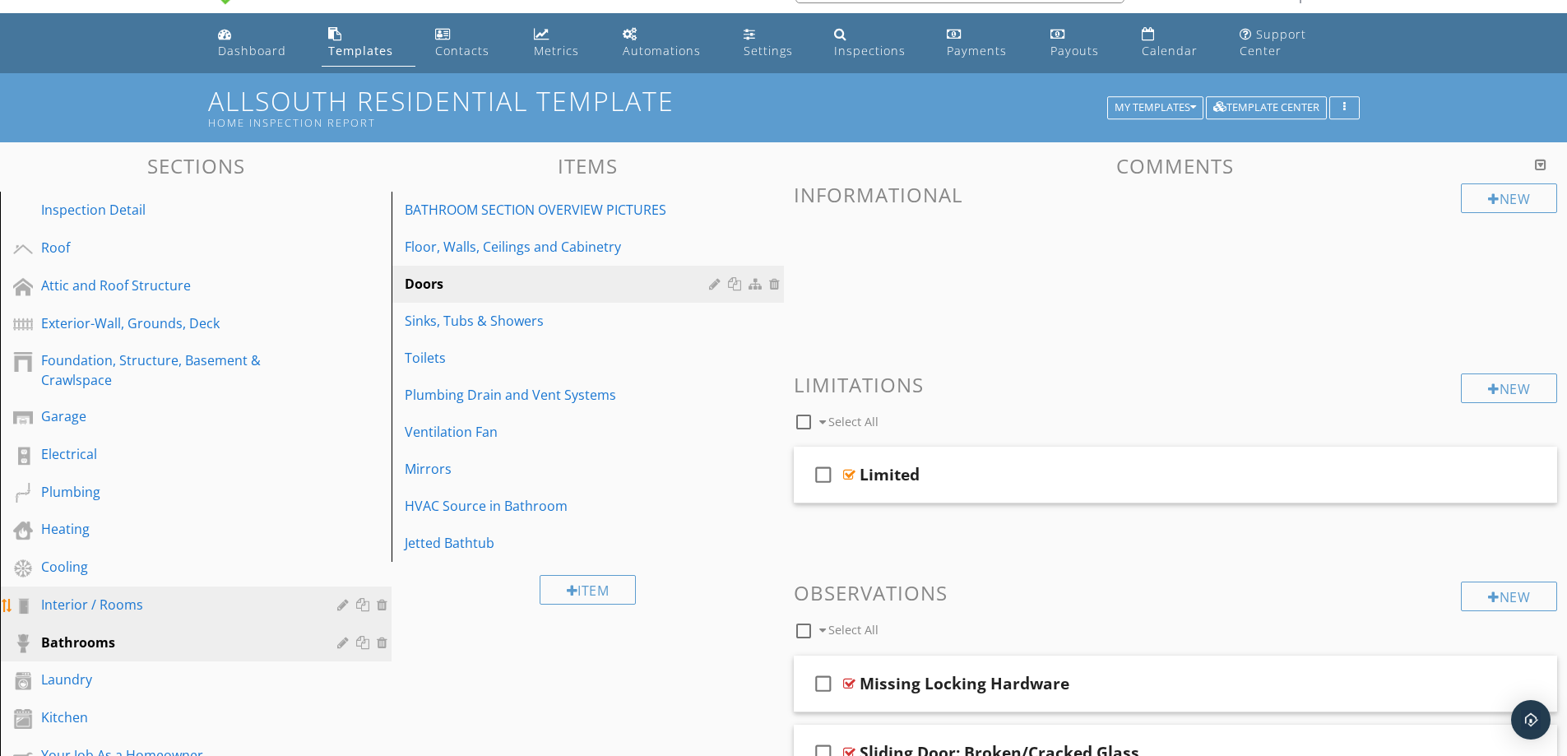
click at [160, 607] on div "Interior / Rooms" at bounding box center [177, 605] width 272 height 20
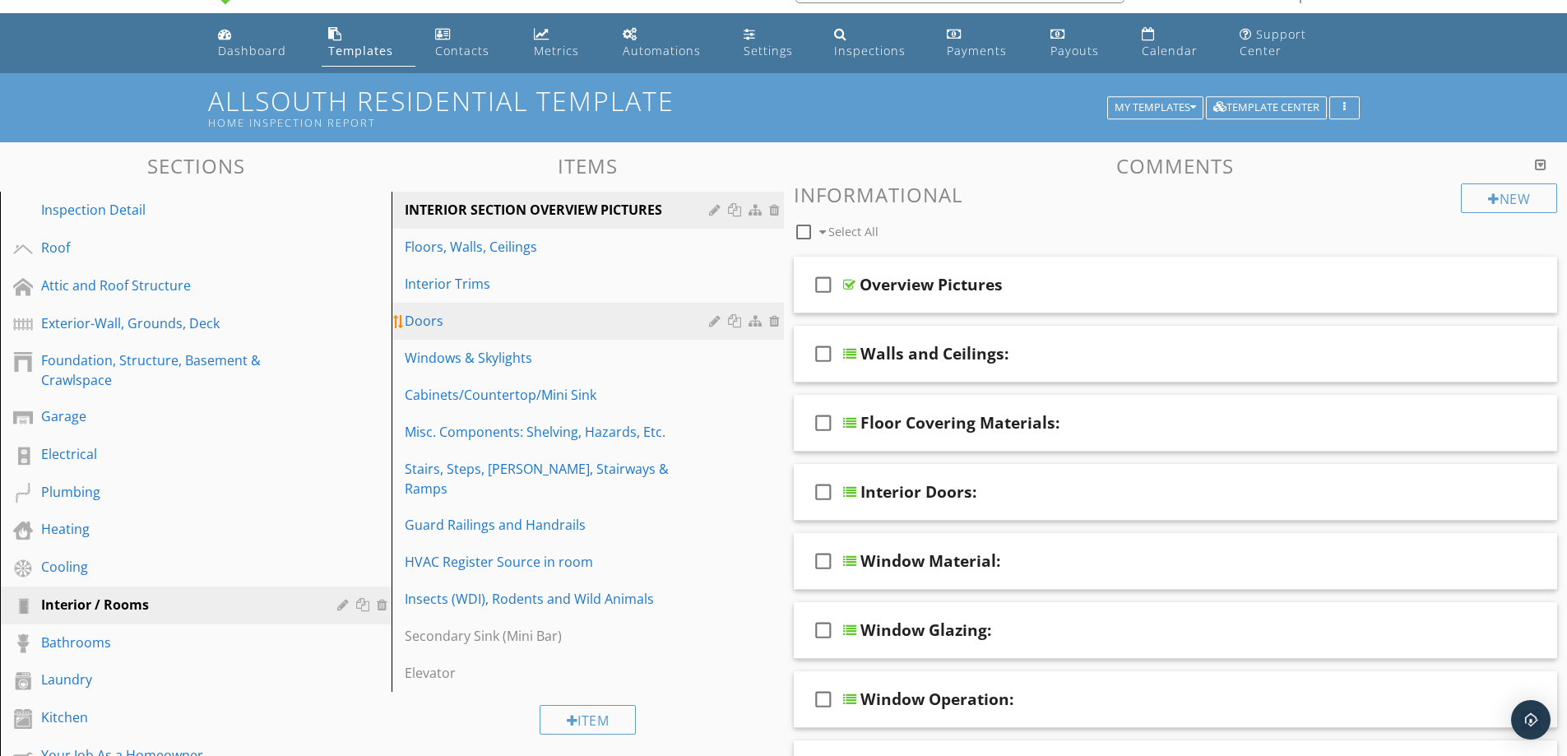
click at [533, 329] on div "Doors" at bounding box center [559, 321] width 308 height 20
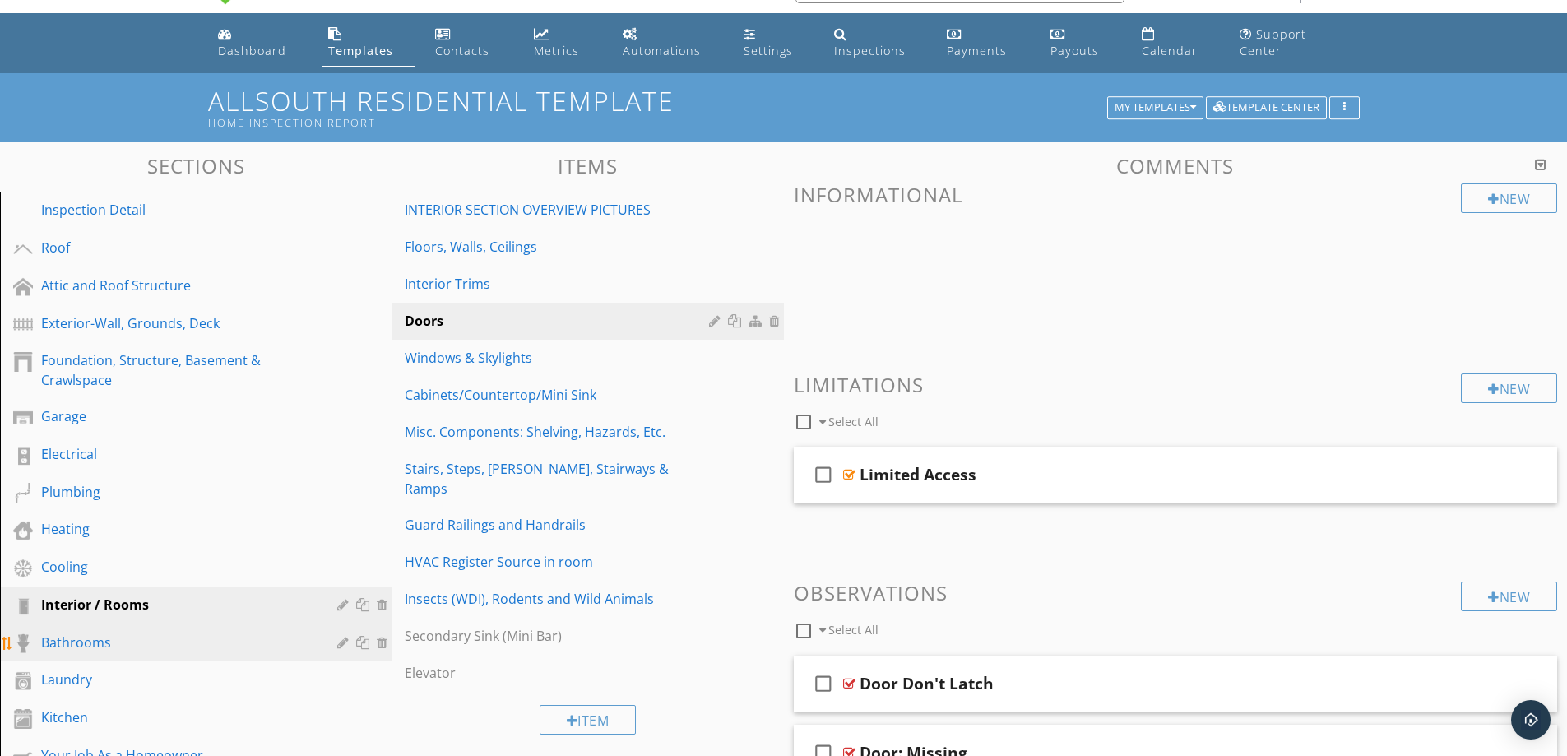
click at [113, 645] on div "Bathrooms" at bounding box center [177, 642] width 272 height 20
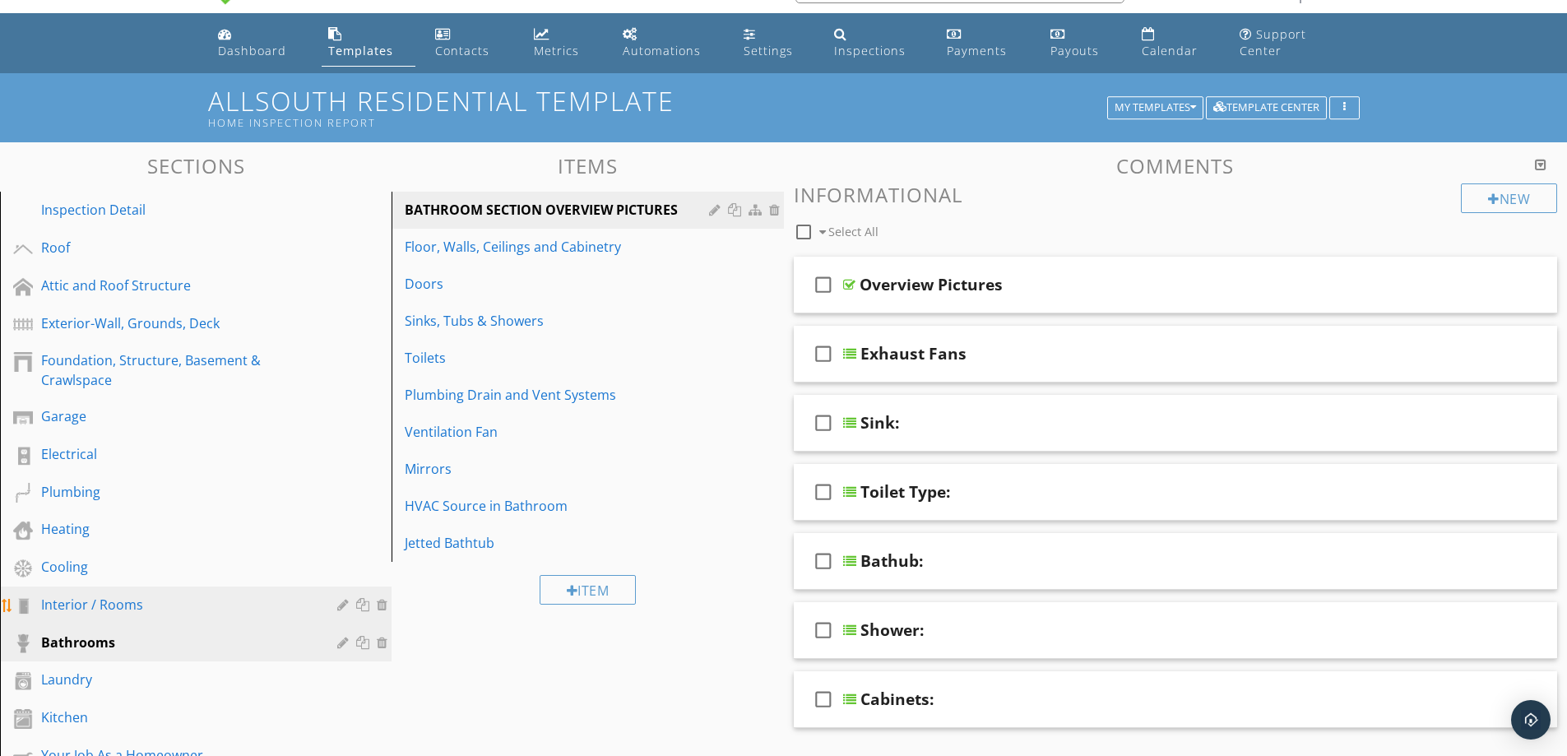
click at [268, 596] on div "Interior / Rooms" at bounding box center [177, 605] width 272 height 20
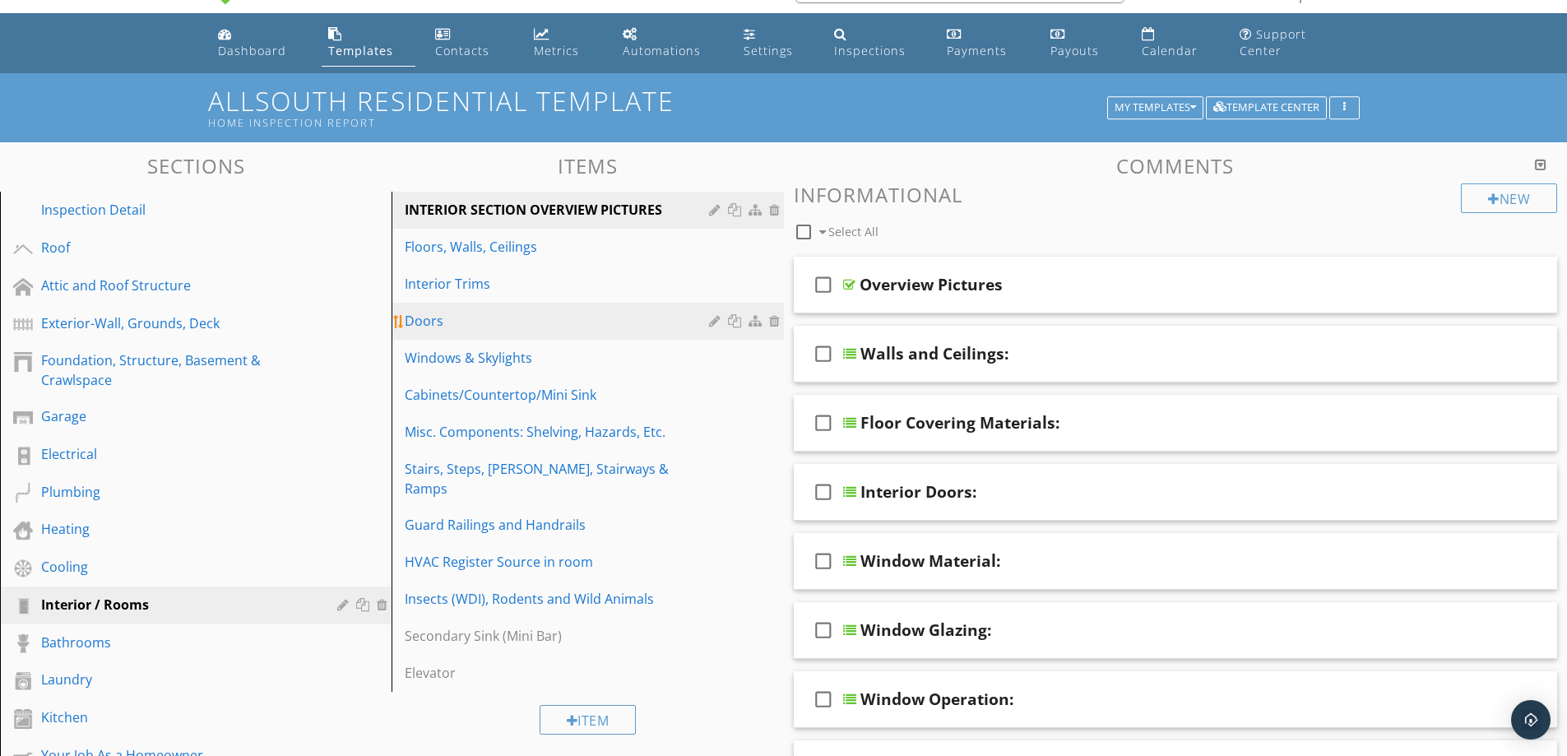
click at [524, 325] on div "Doors" at bounding box center [559, 321] width 308 height 20
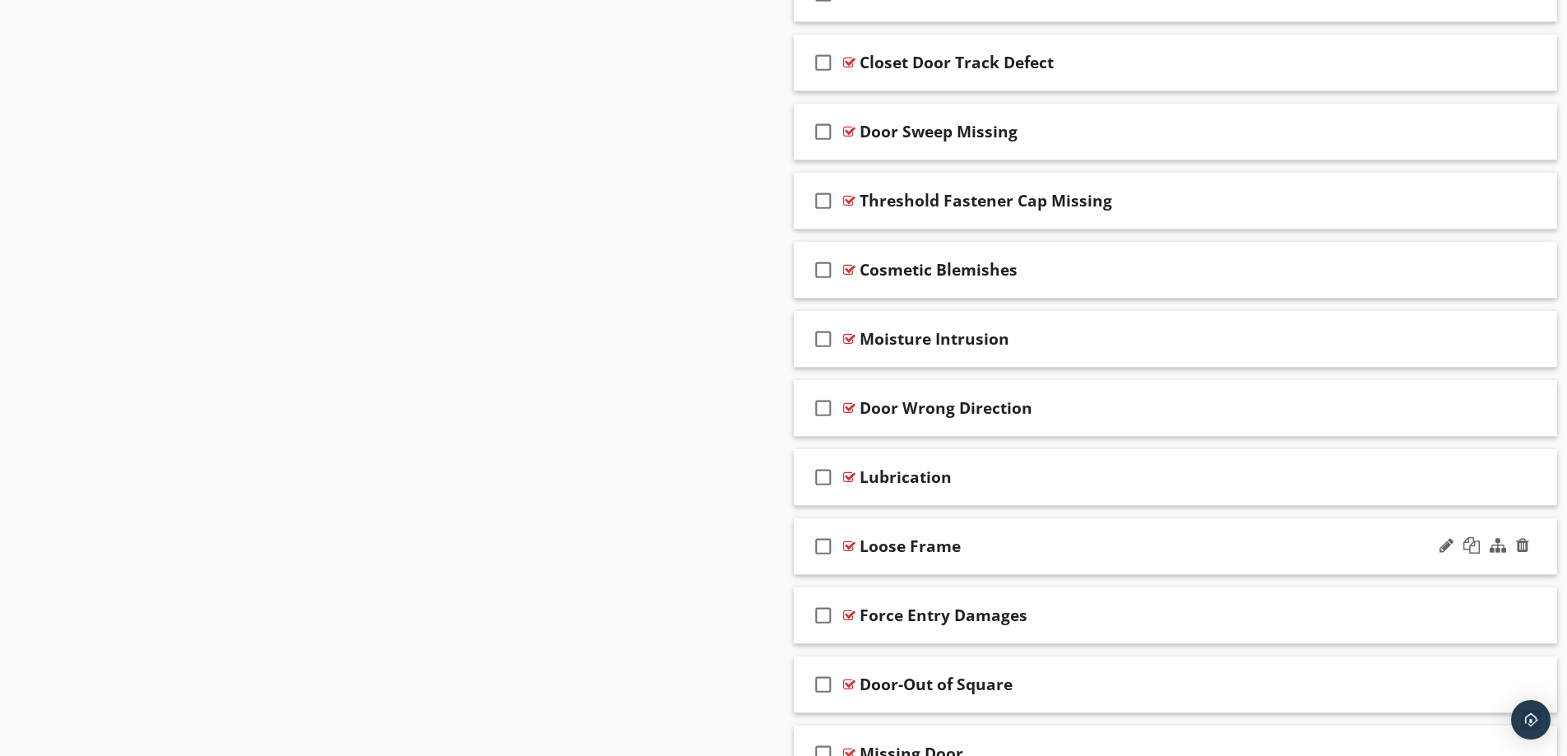
scroll to position [2927, 0]
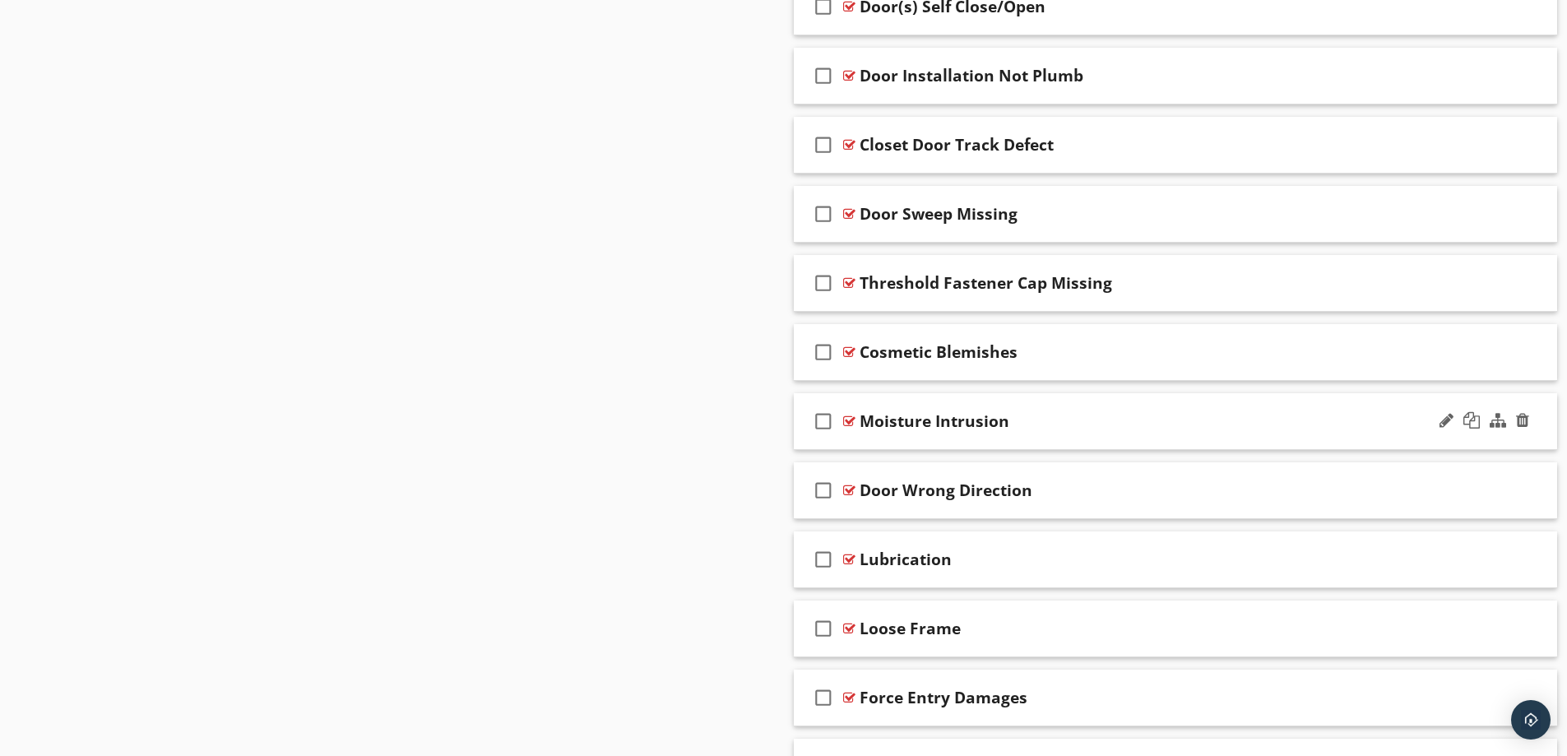
click at [1108, 412] on div "Moisture Intrusion" at bounding box center [1133, 421] width 548 height 20
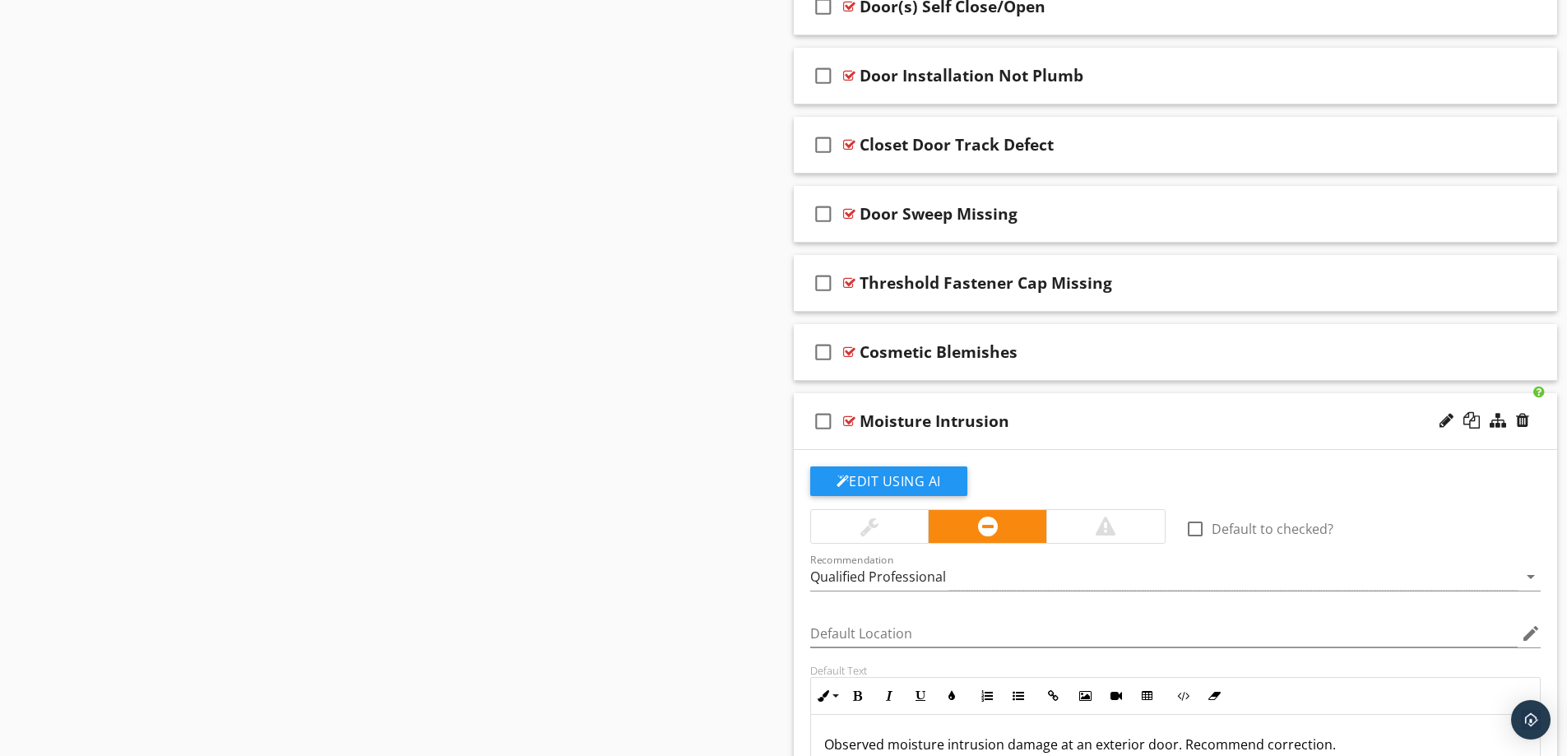
scroll to position [3009, 0]
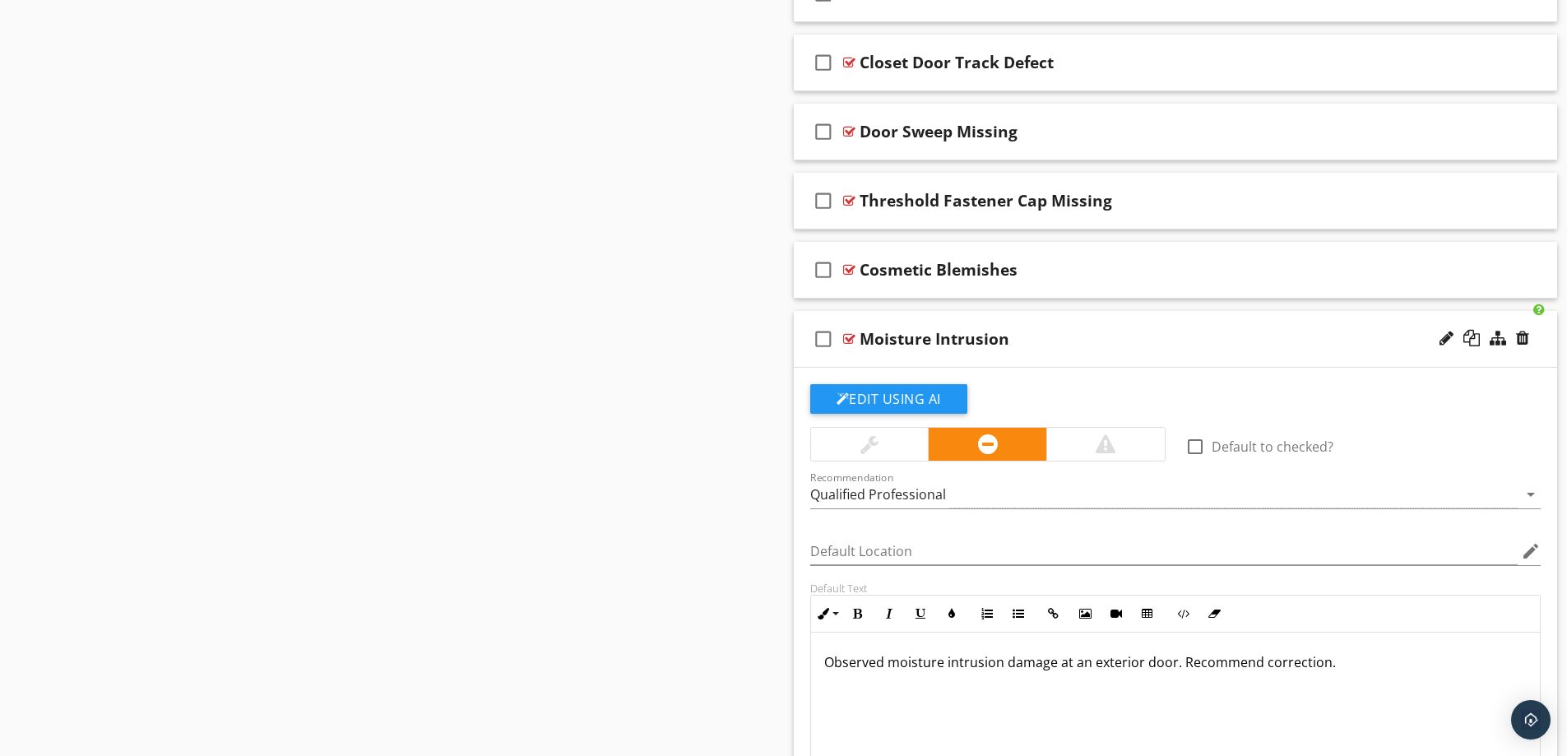
click at [1092, 336] on div "Moisture Intrusion" at bounding box center [1133, 339] width 548 height 20
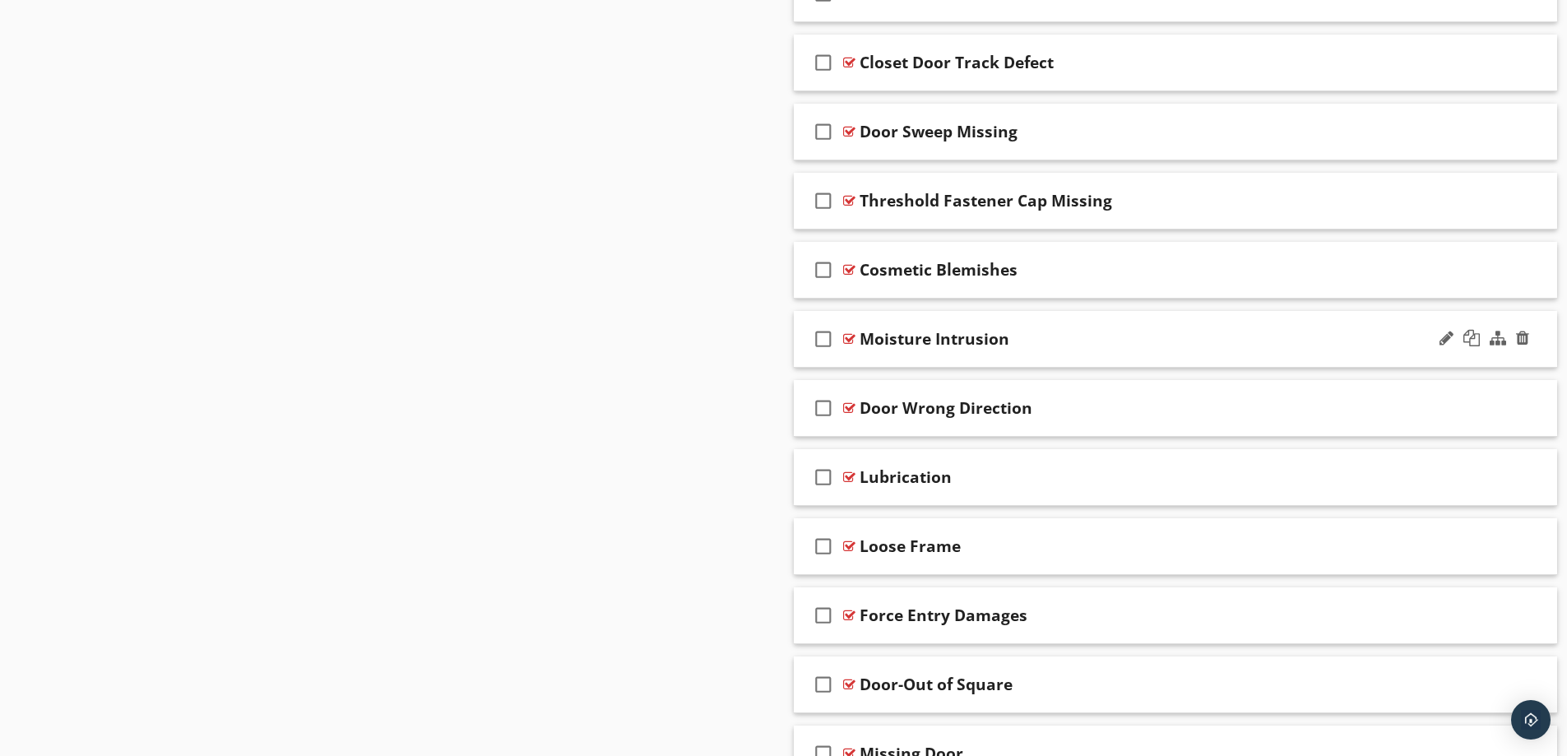
click at [1089, 341] on div "Moisture Intrusion" at bounding box center [1133, 339] width 548 height 20
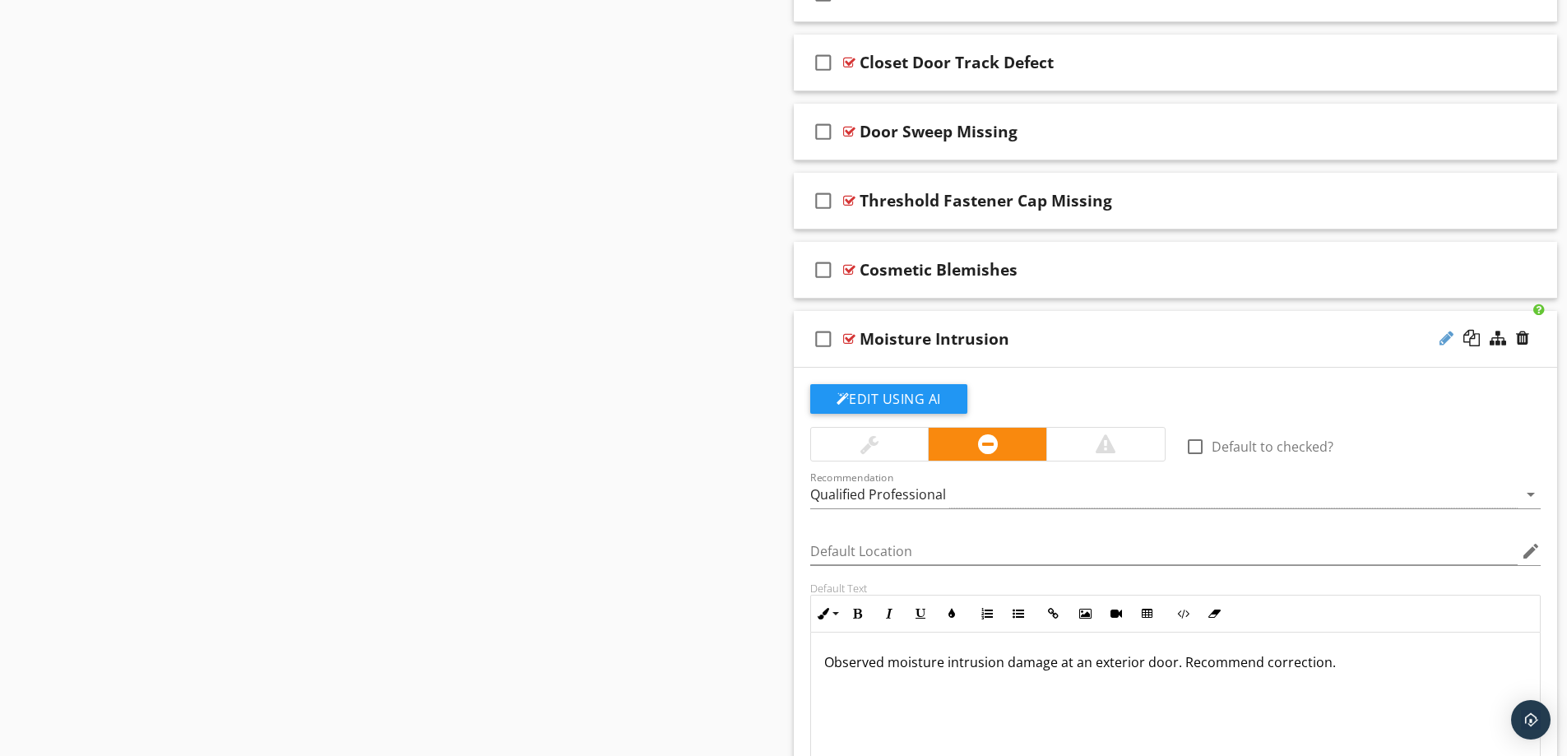
click at [1449, 337] on div at bounding box center [1446, 338] width 14 height 16
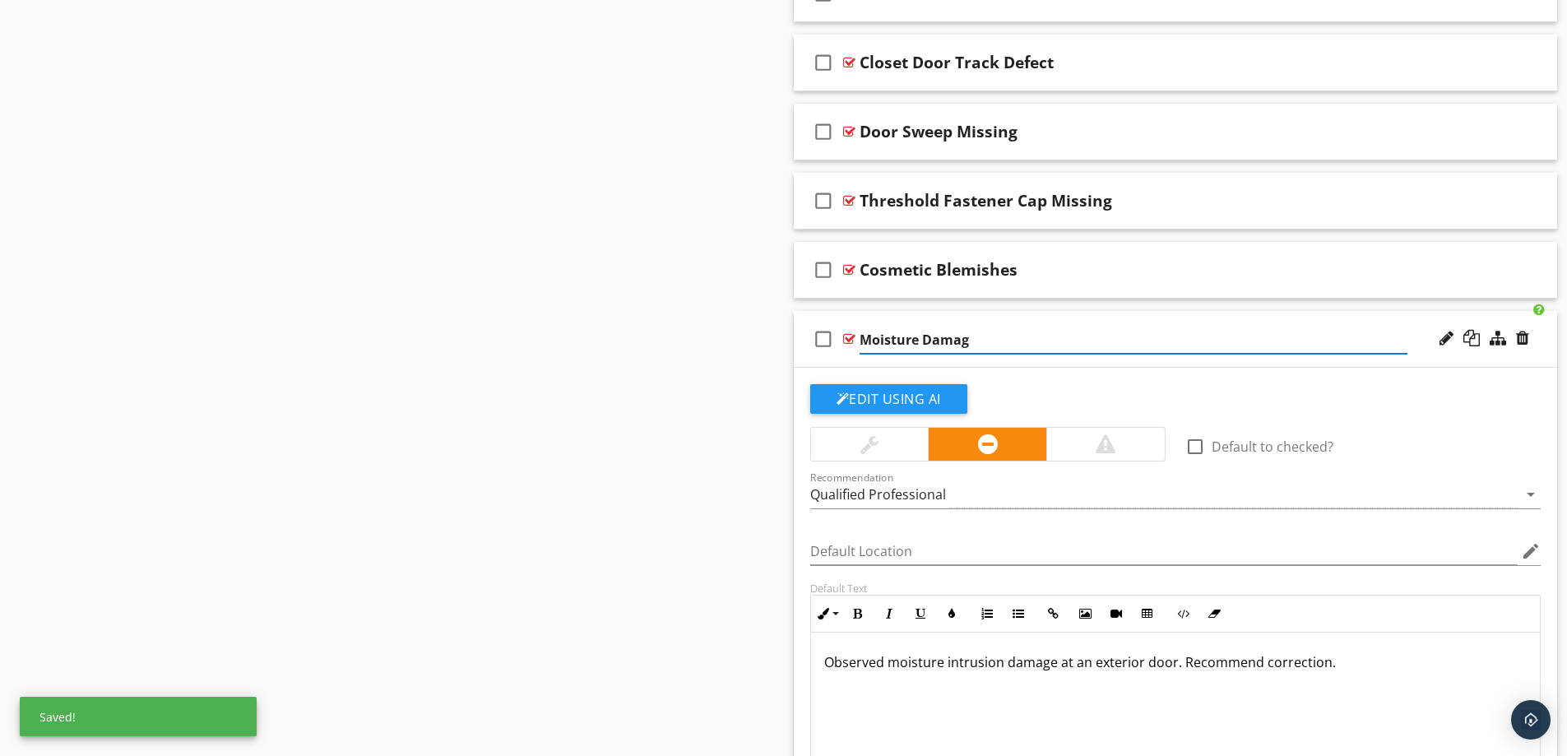
type input "Moisture Damage"
click at [1077, 323] on div "check_box_outline_blank Moisture Damage" at bounding box center [1176, 339] width 764 height 57
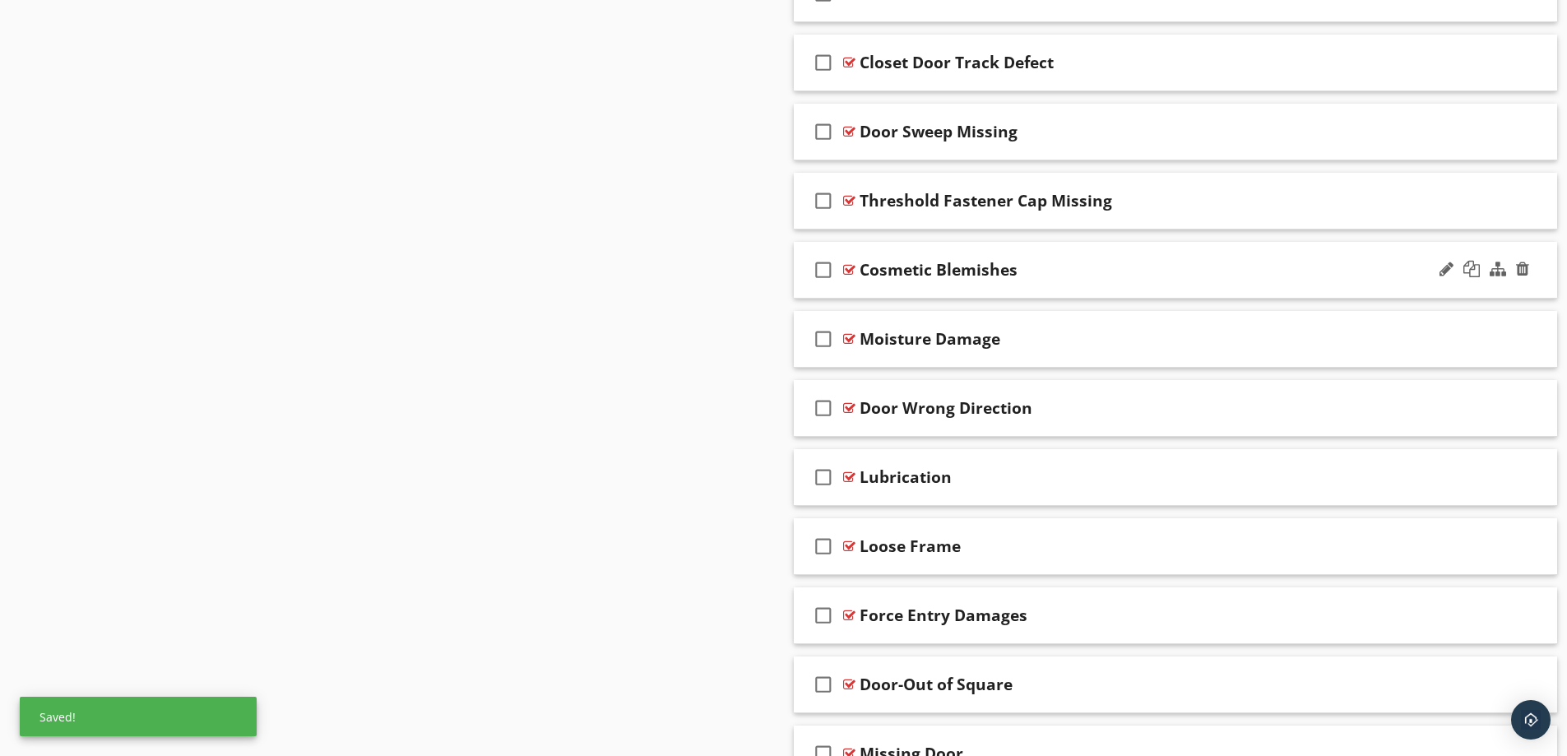
click at [1094, 262] on div "Cosmetic Blemishes" at bounding box center [1133, 270] width 548 height 20
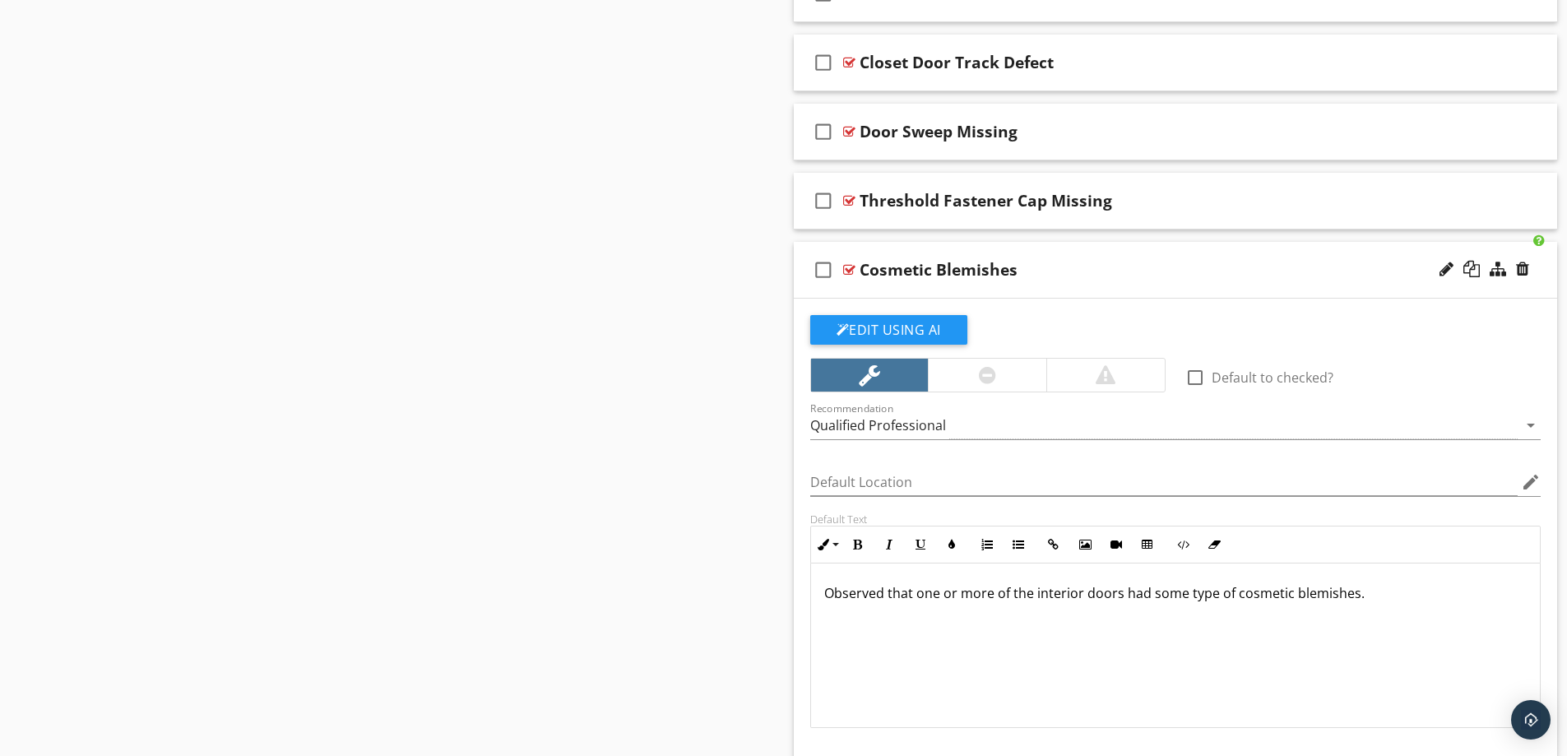
click at [1094, 262] on div "Cosmetic Blemishes" at bounding box center [1133, 270] width 548 height 20
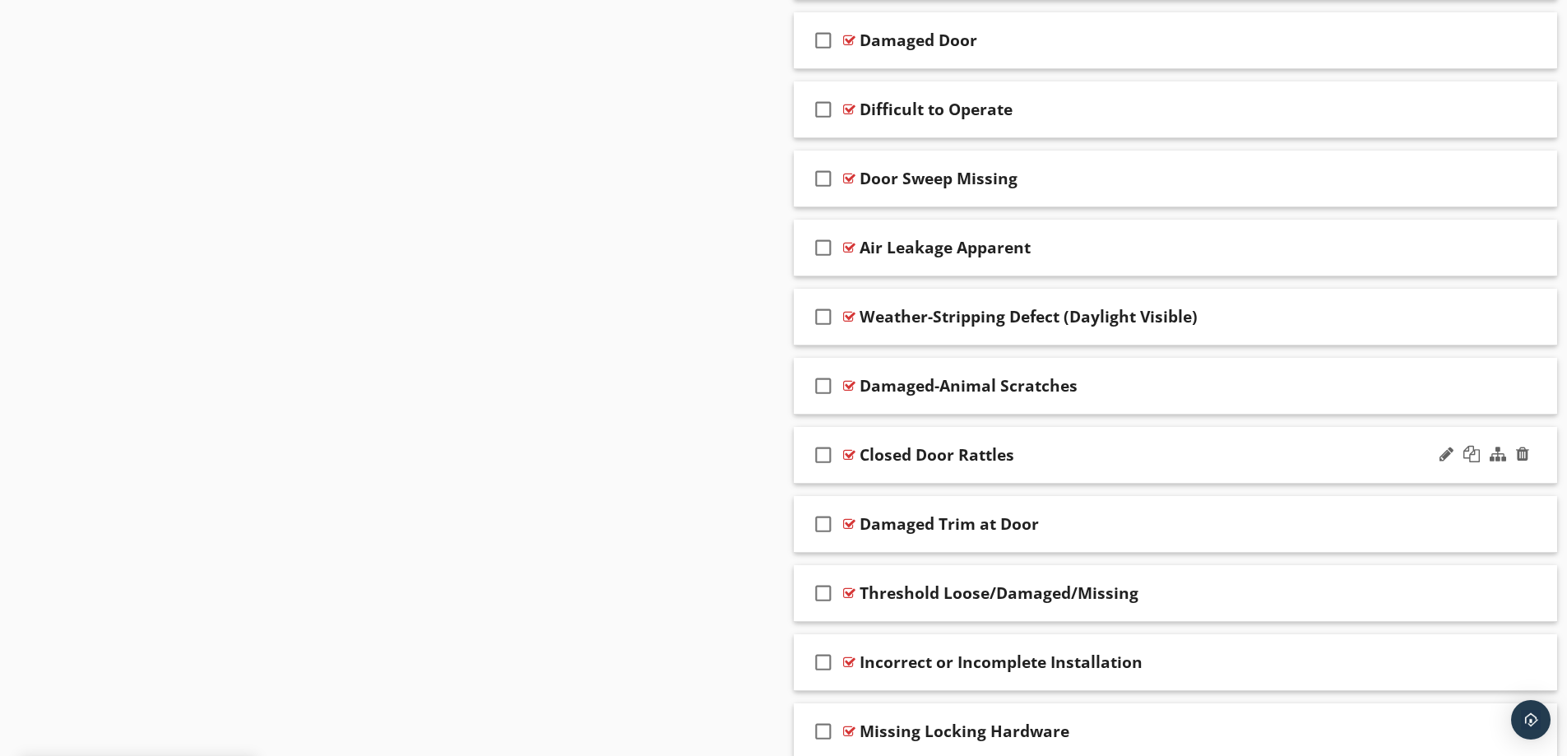
scroll to position [2105, 0]
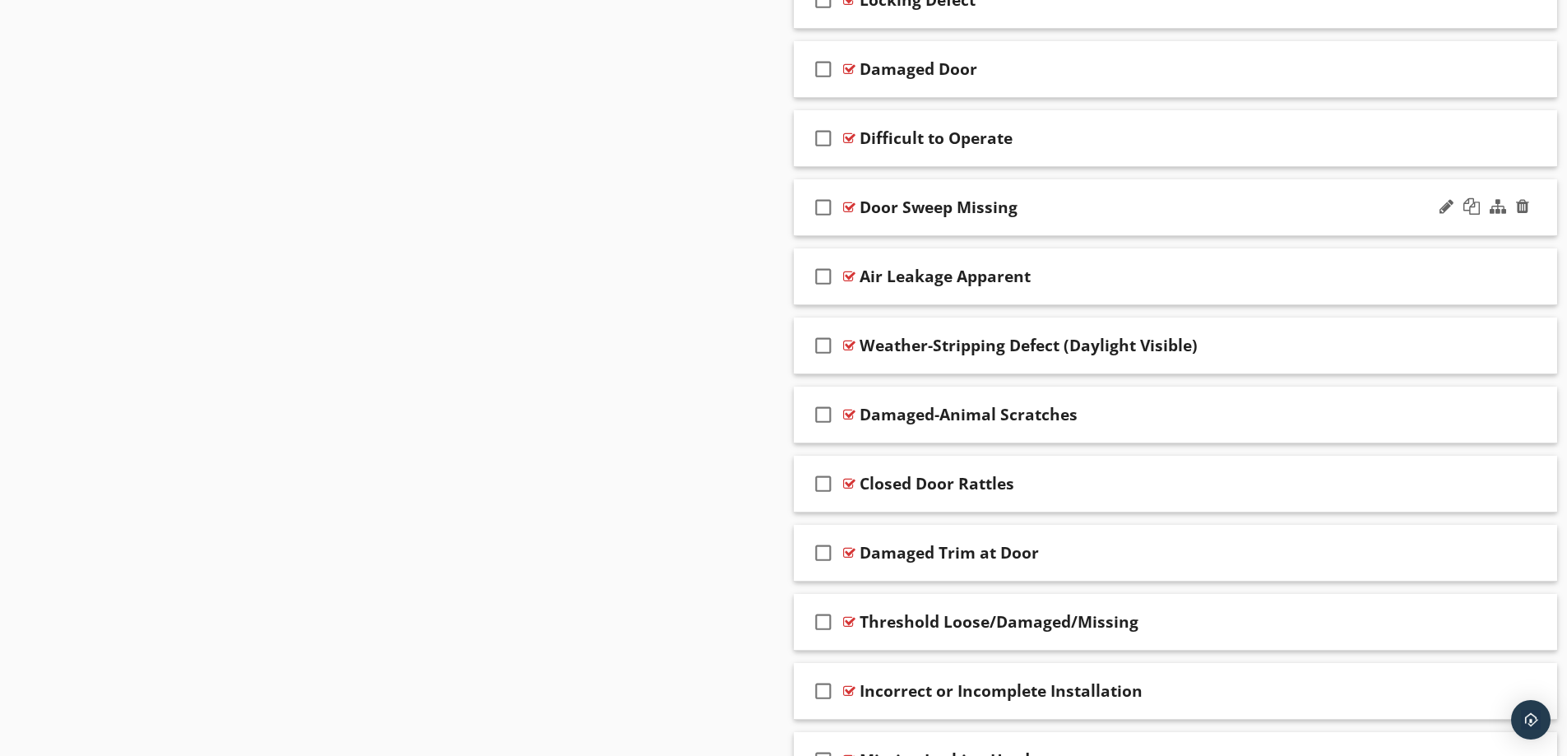
click at [1019, 213] on div "Door Sweep Missing" at bounding box center [1133, 207] width 548 height 20
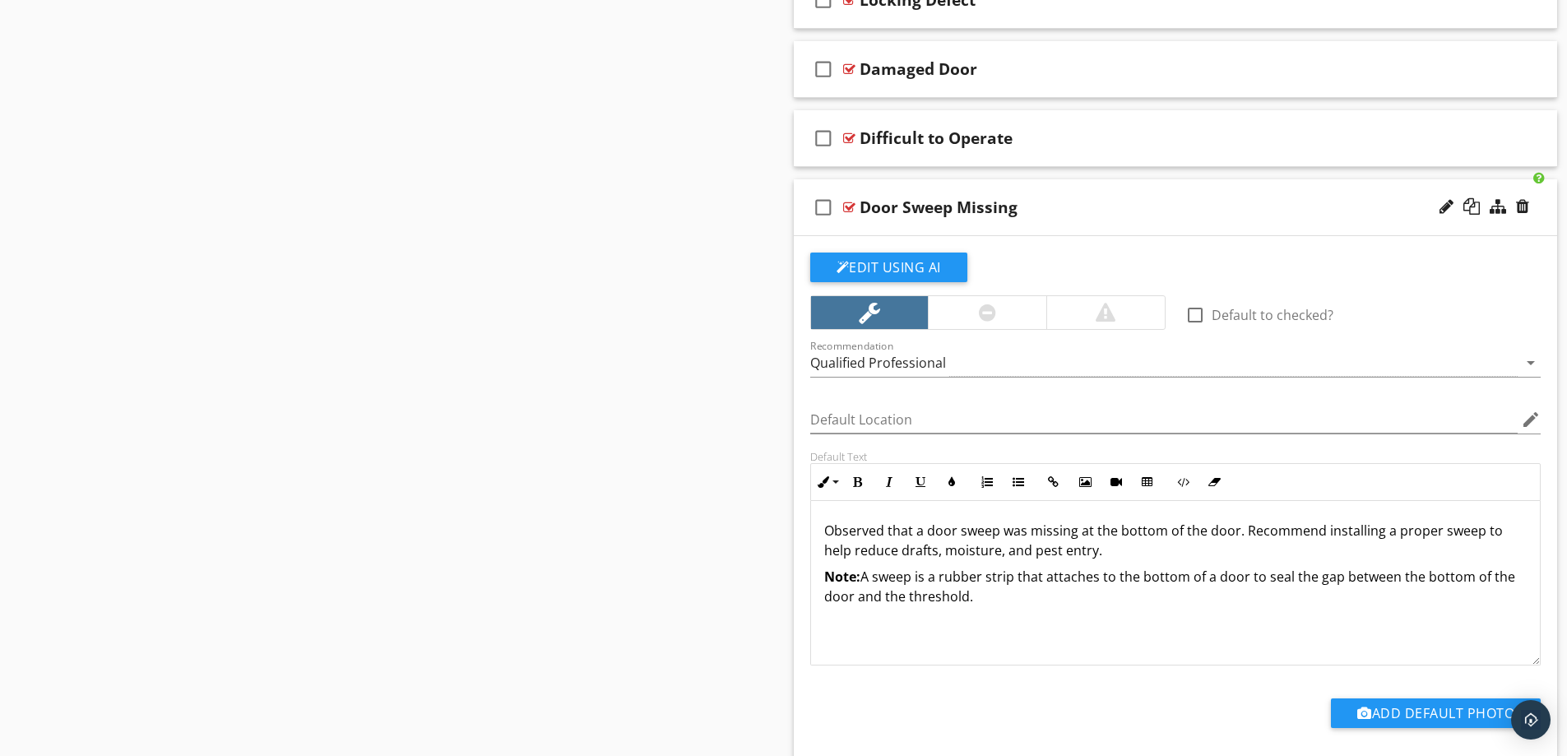
click at [1022, 213] on div "Door Sweep Missing" at bounding box center [1133, 207] width 548 height 20
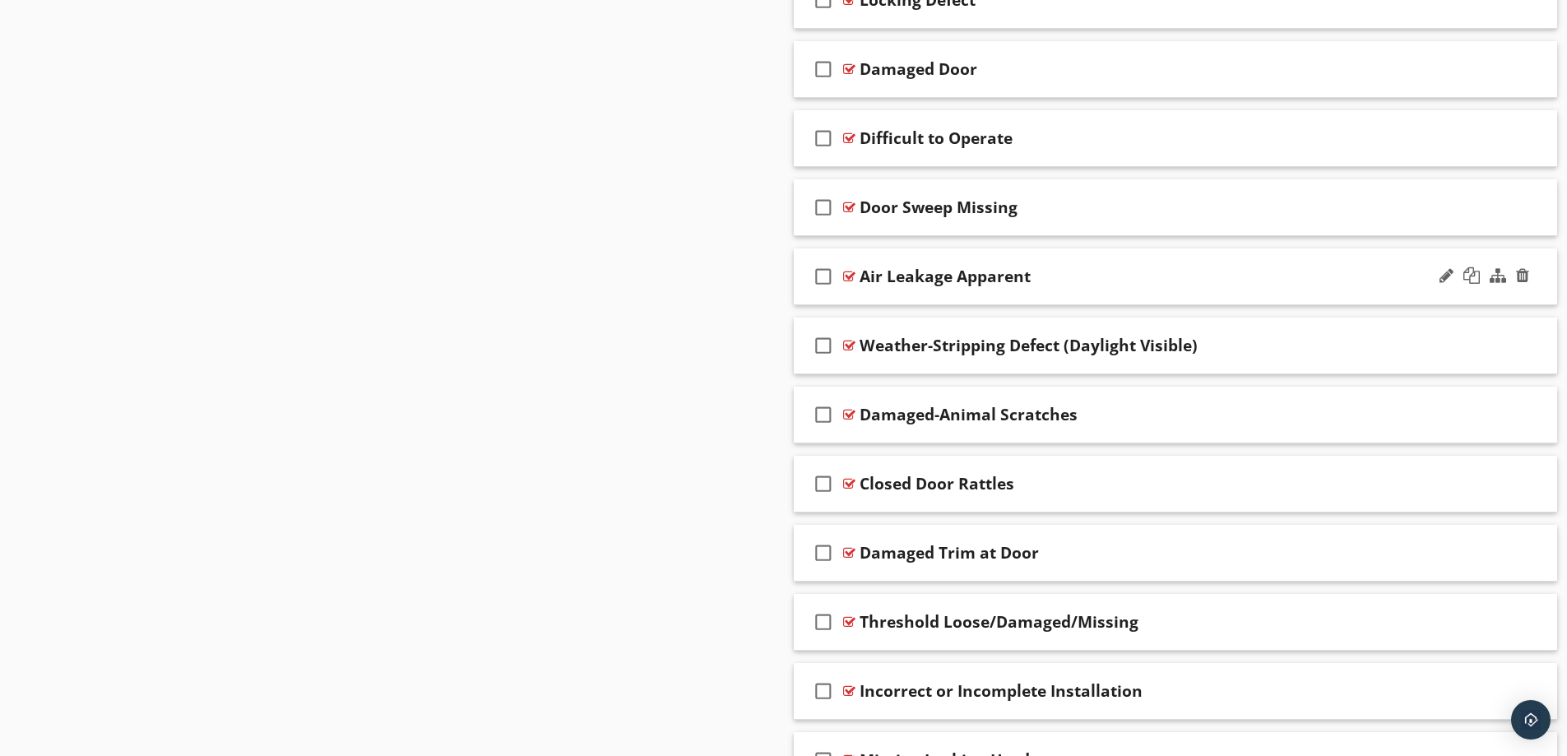
click at [1085, 274] on div "Air Leakage Apparent" at bounding box center [1133, 276] width 548 height 20
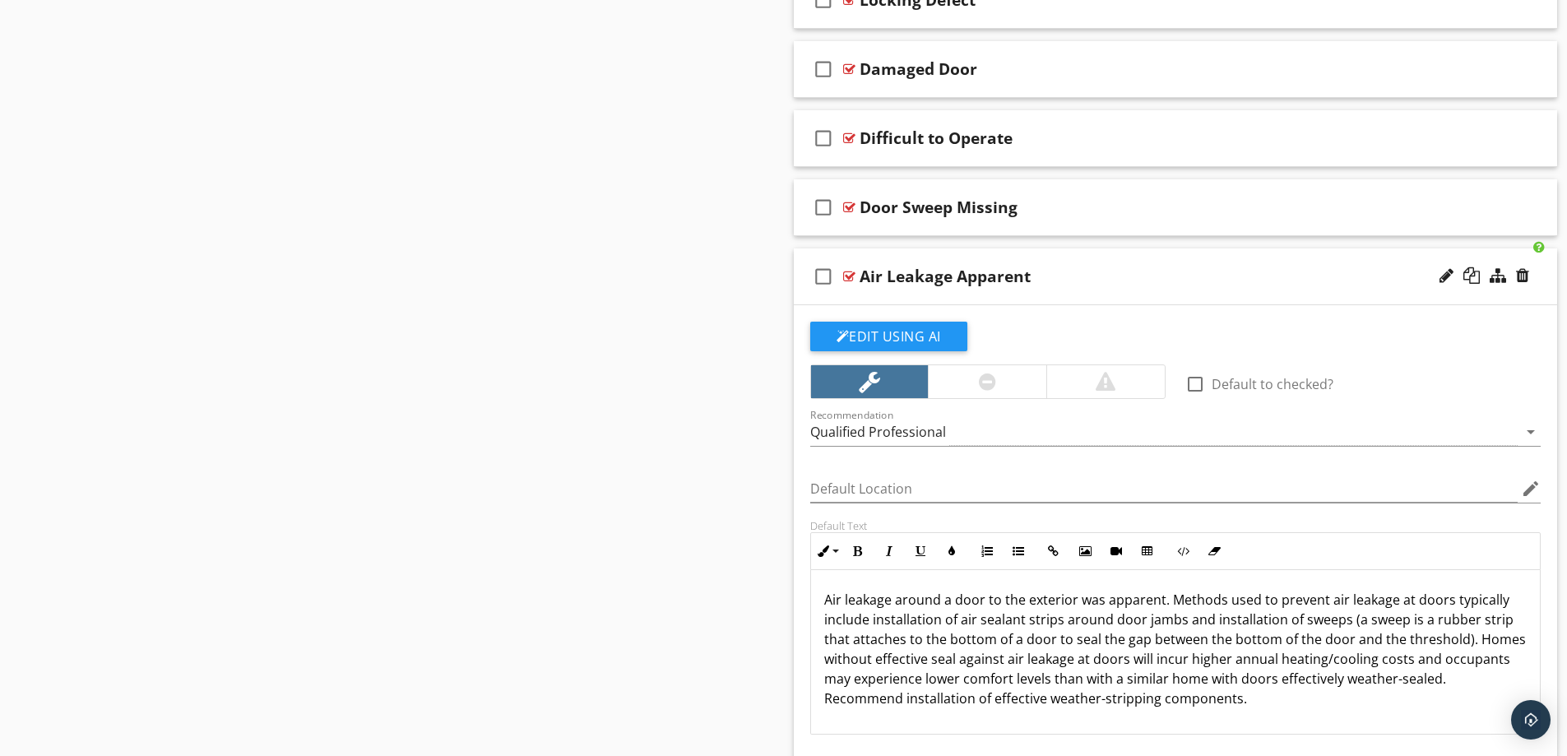
click at [1087, 273] on div "Air Leakage Apparent" at bounding box center [1133, 276] width 548 height 20
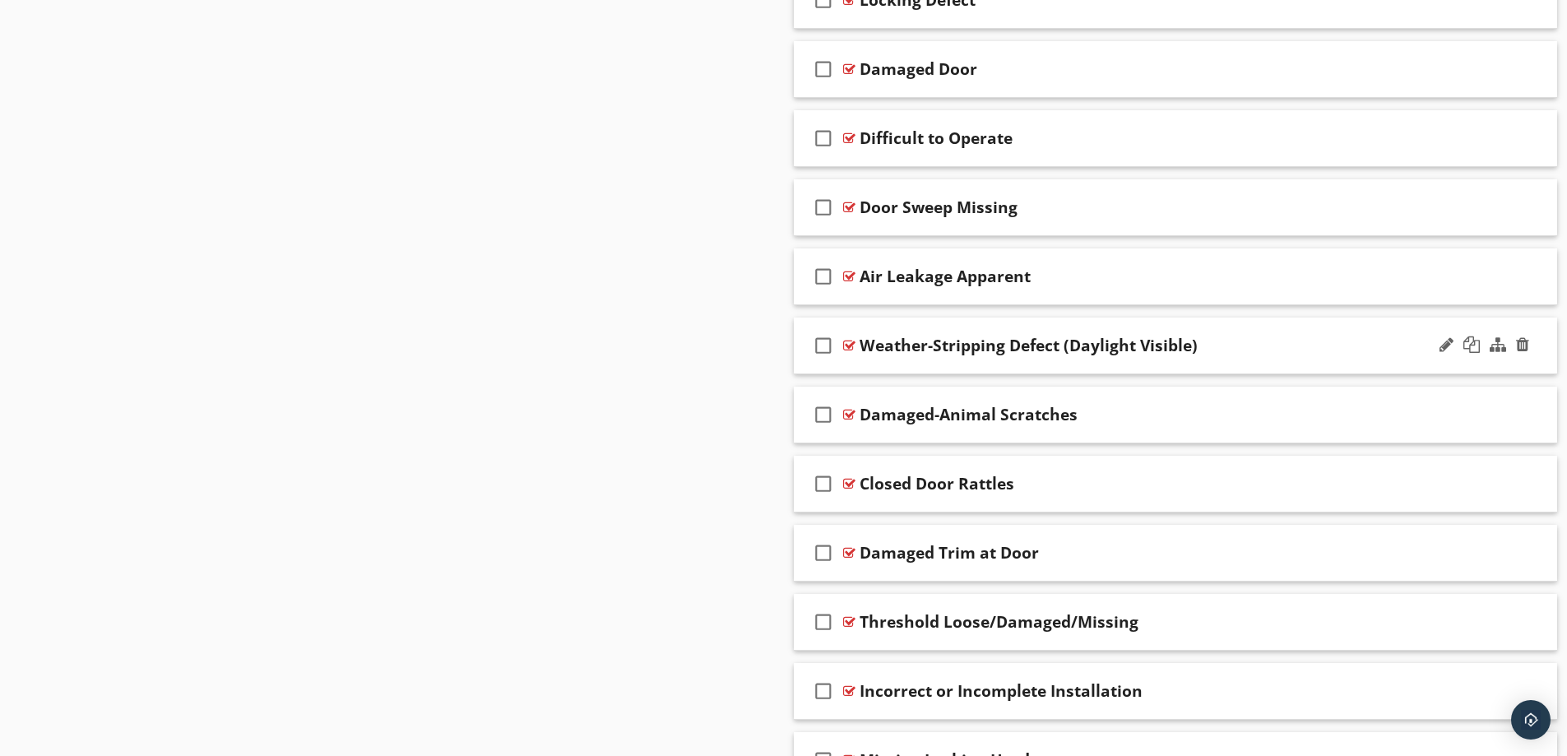
click at [1243, 347] on div "Weather-Stripping Defect (Daylight Visible)" at bounding box center [1133, 346] width 548 height 20
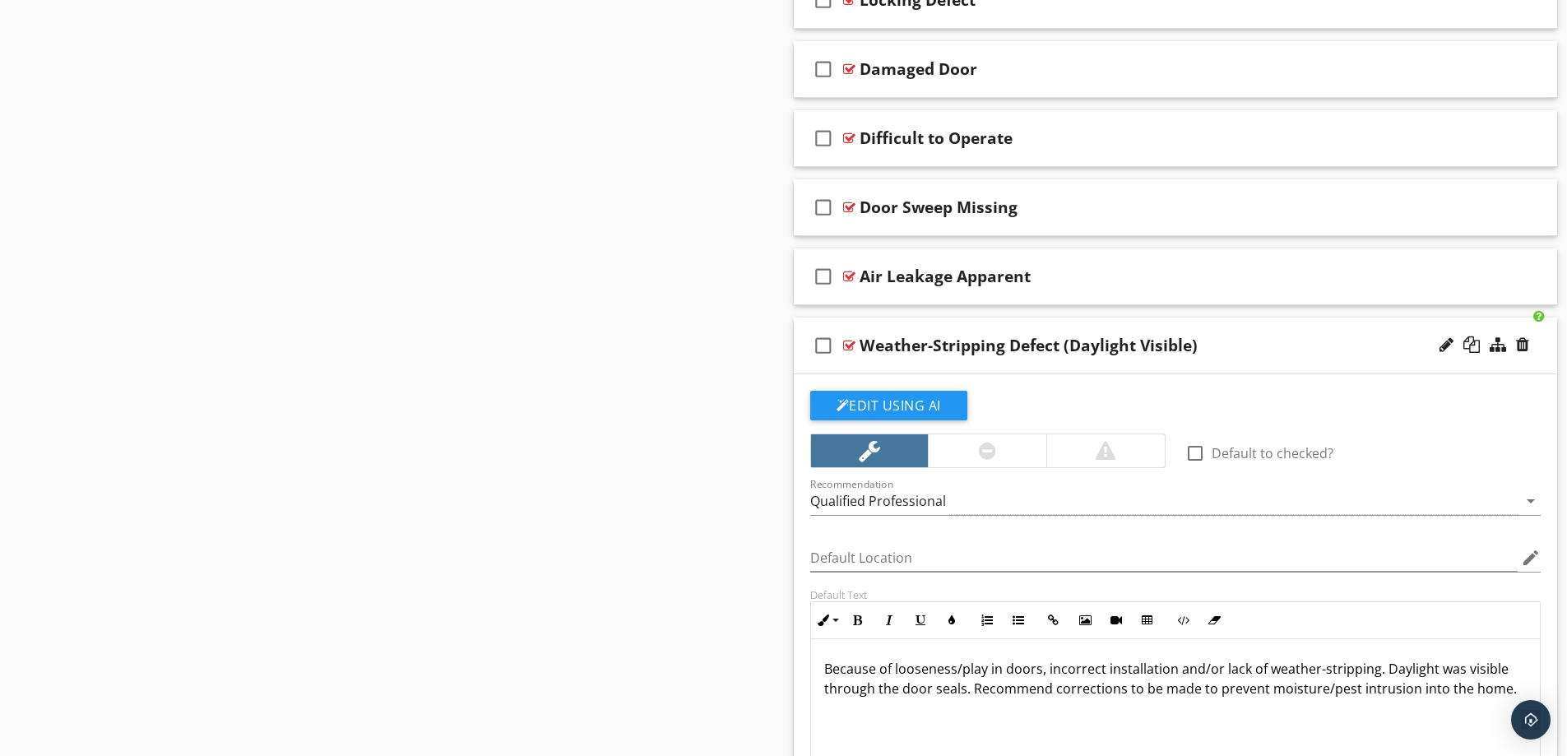
click at [1243, 346] on div "Weather-Stripping Defect (Daylight Visible)" at bounding box center [1133, 346] width 548 height 20
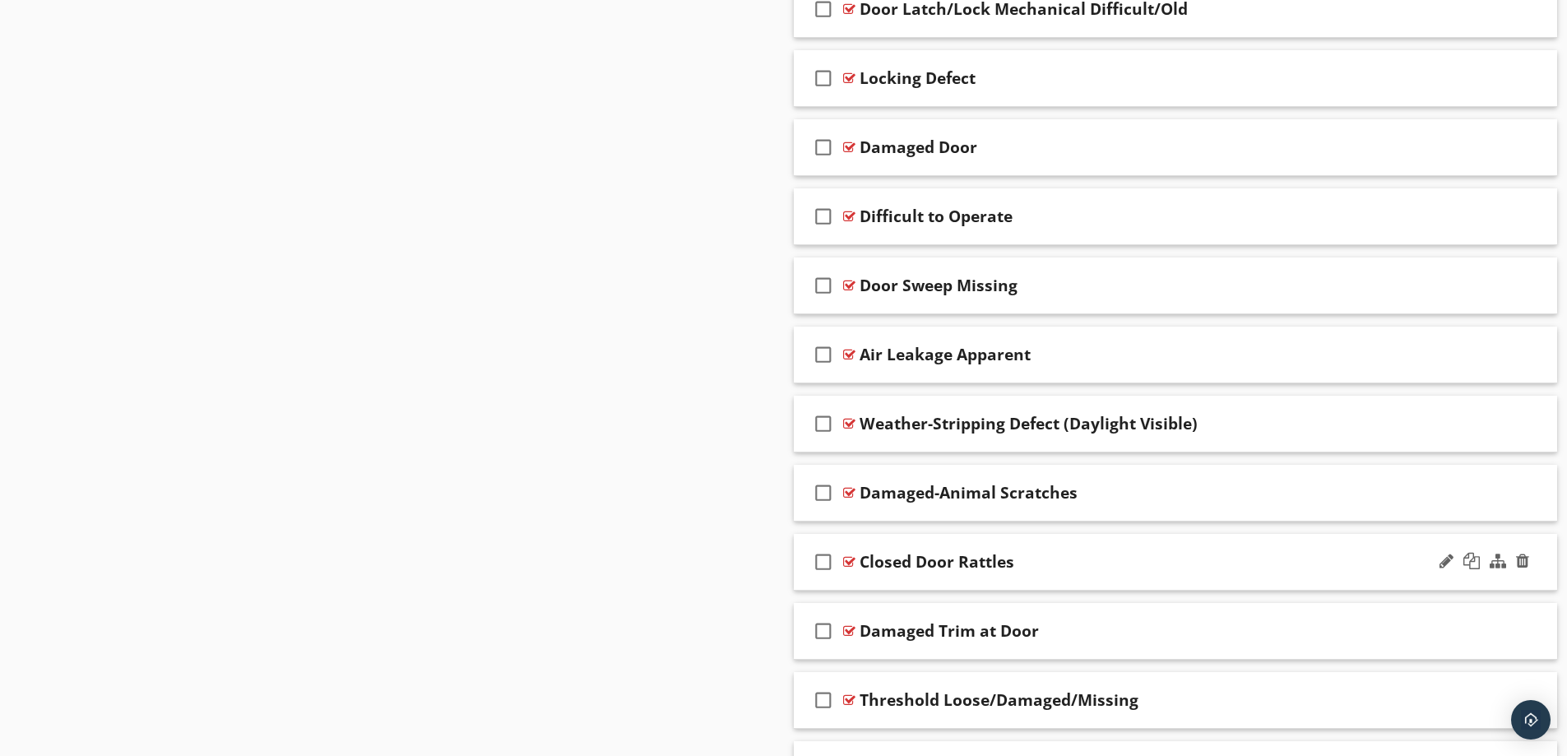
scroll to position [2022, 0]
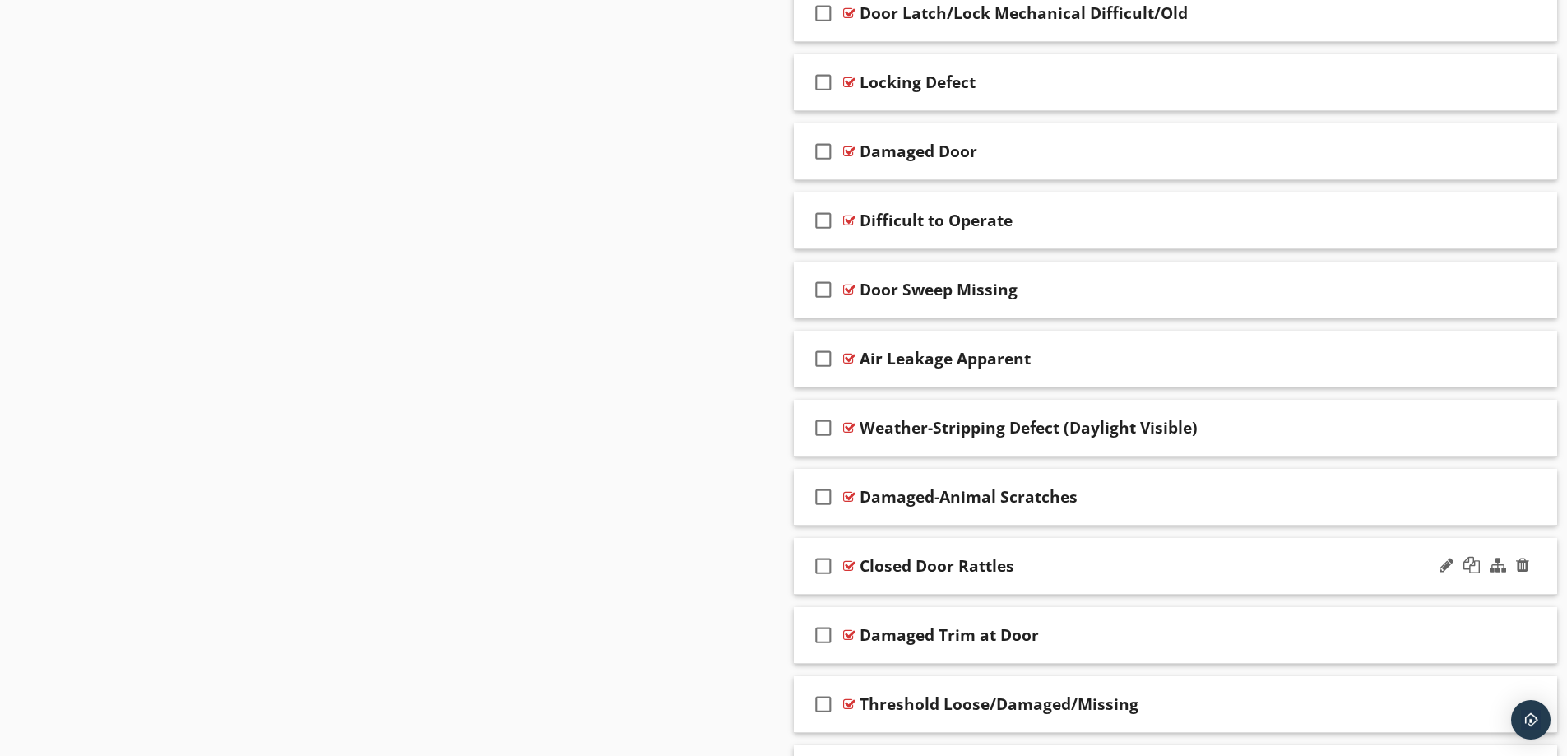
click at [1133, 573] on div "Closed Door Rattles" at bounding box center [1133, 566] width 548 height 20
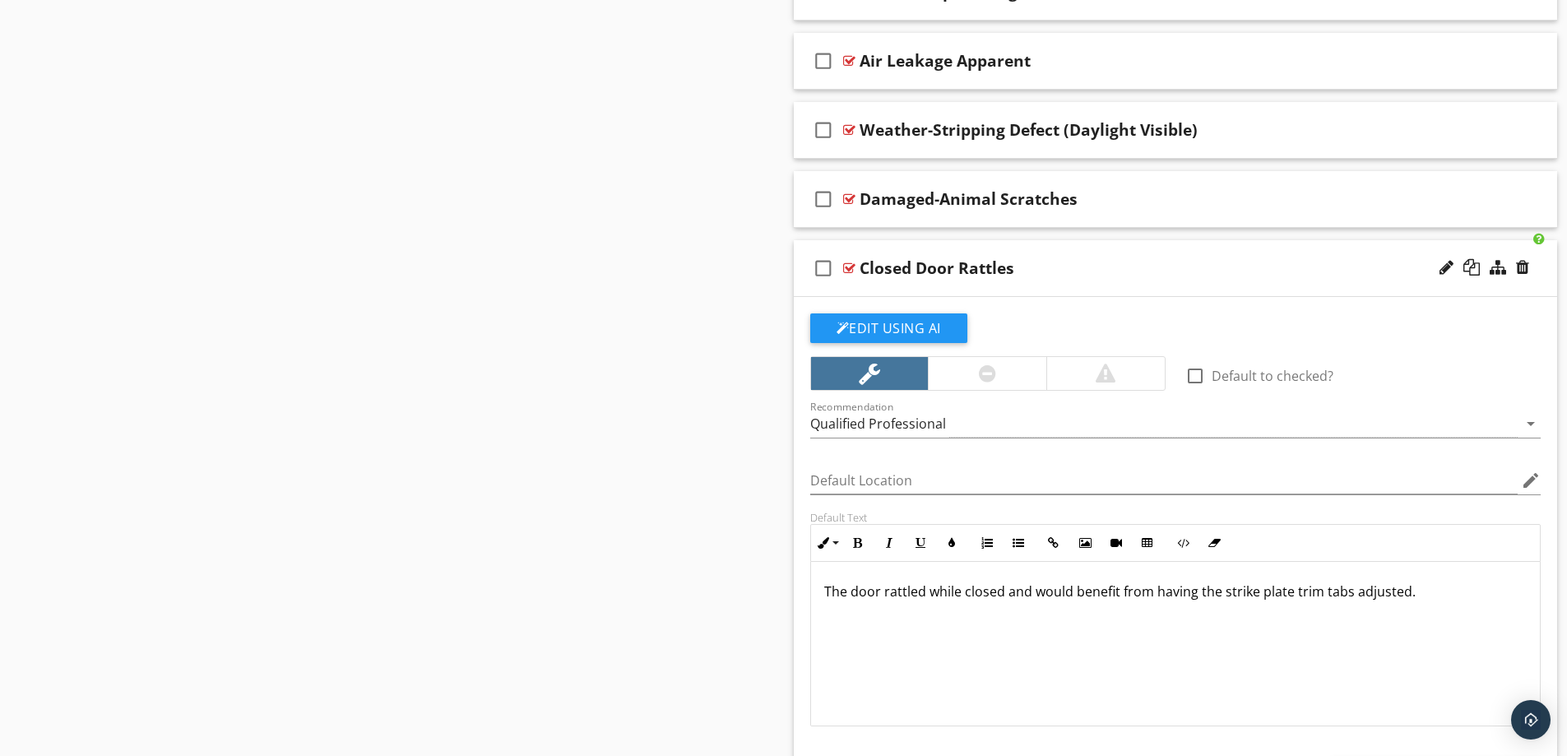
scroll to position [2351, 0]
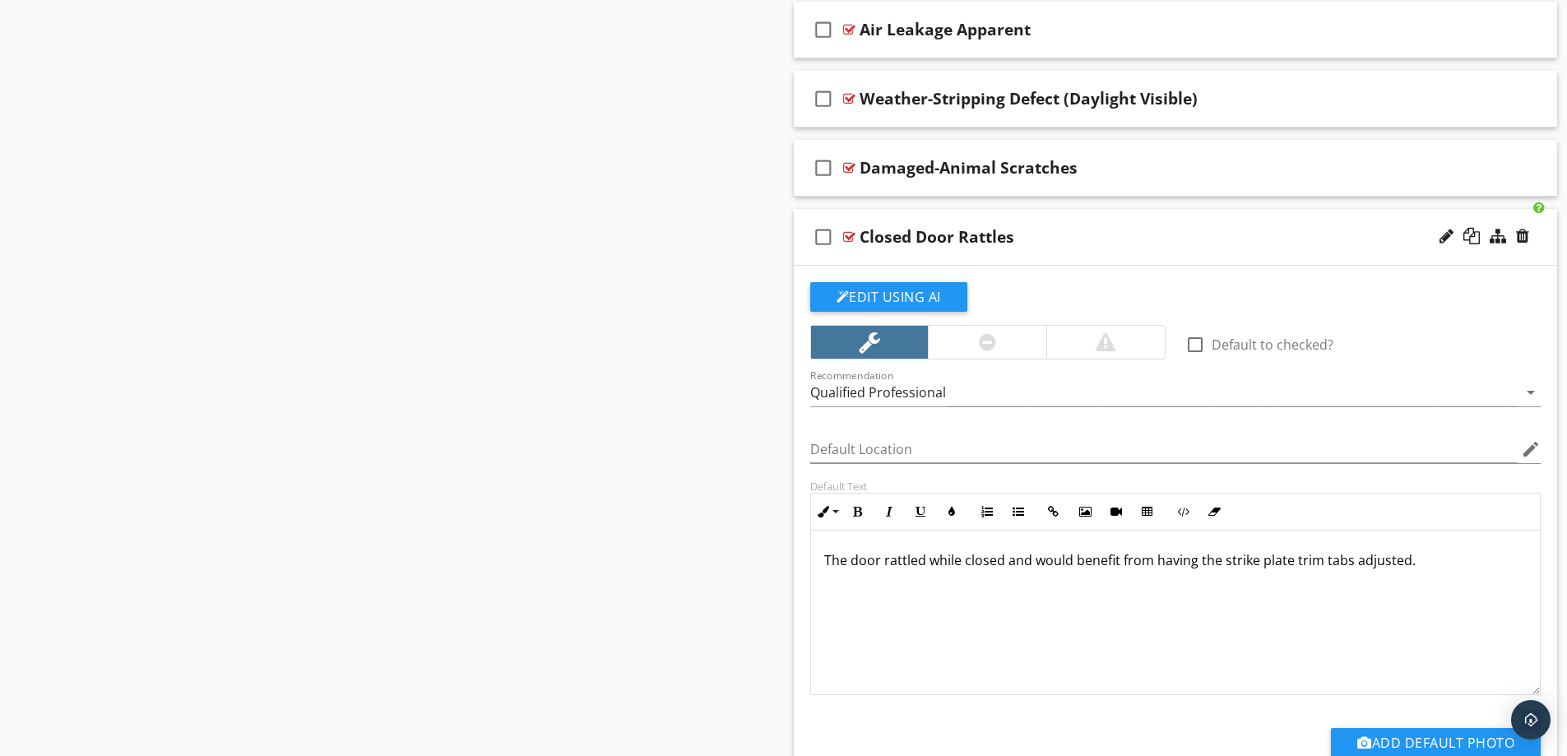
click at [1179, 225] on div "check_box_outline_blank Closed Door Rattles" at bounding box center [1176, 237] width 764 height 57
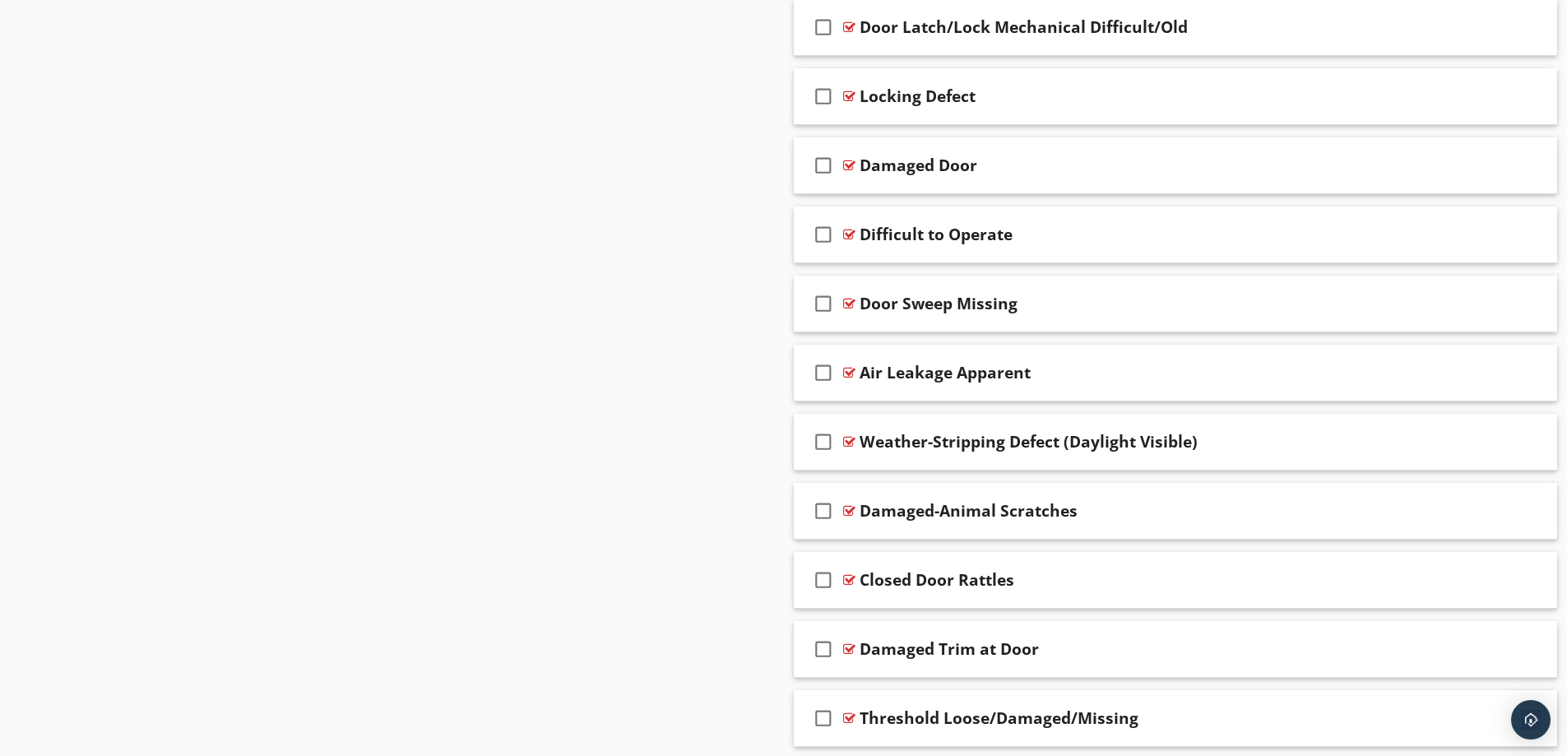
scroll to position [1776, 0]
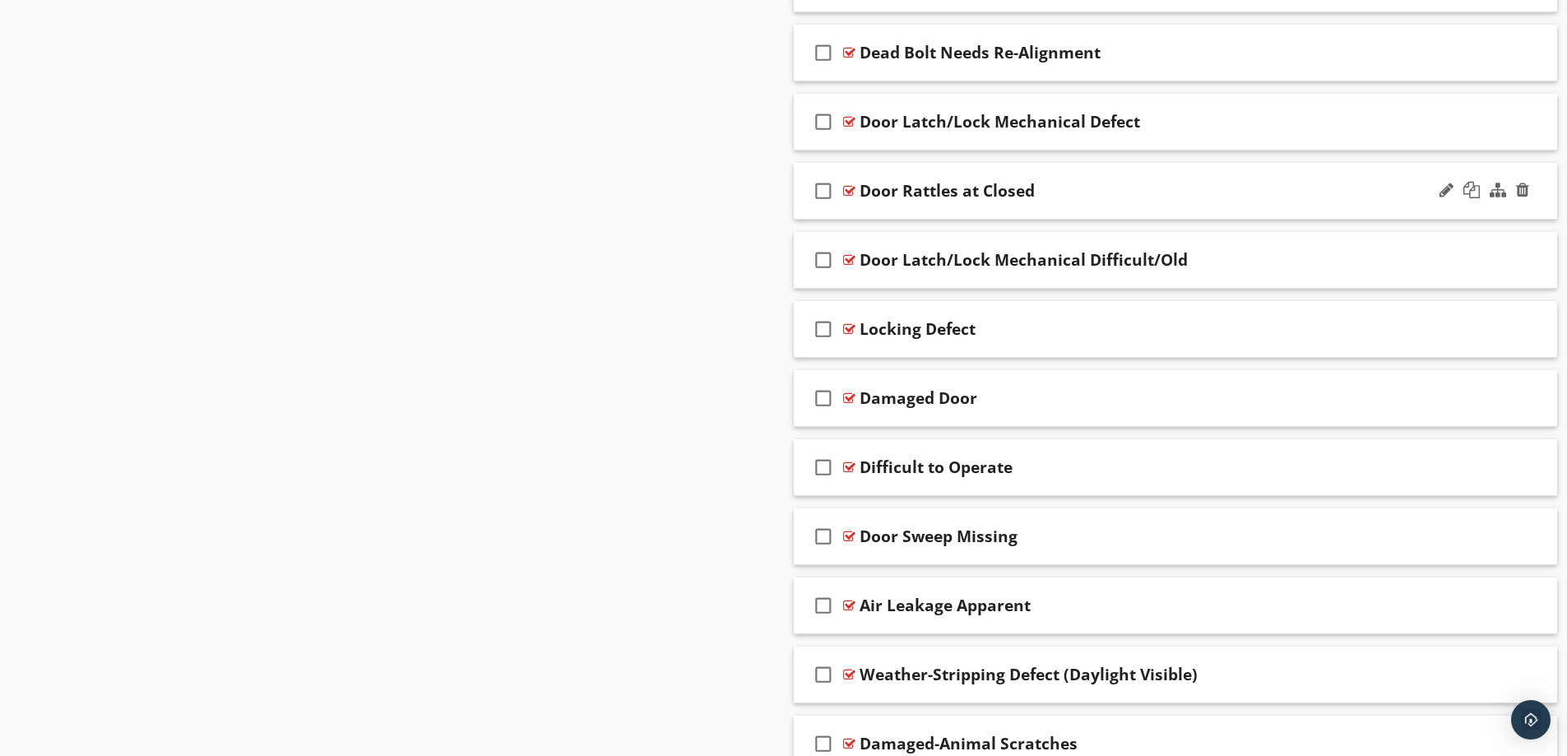
click at [1184, 189] on div "Door Rattles at Closed" at bounding box center [1133, 191] width 548 height 20
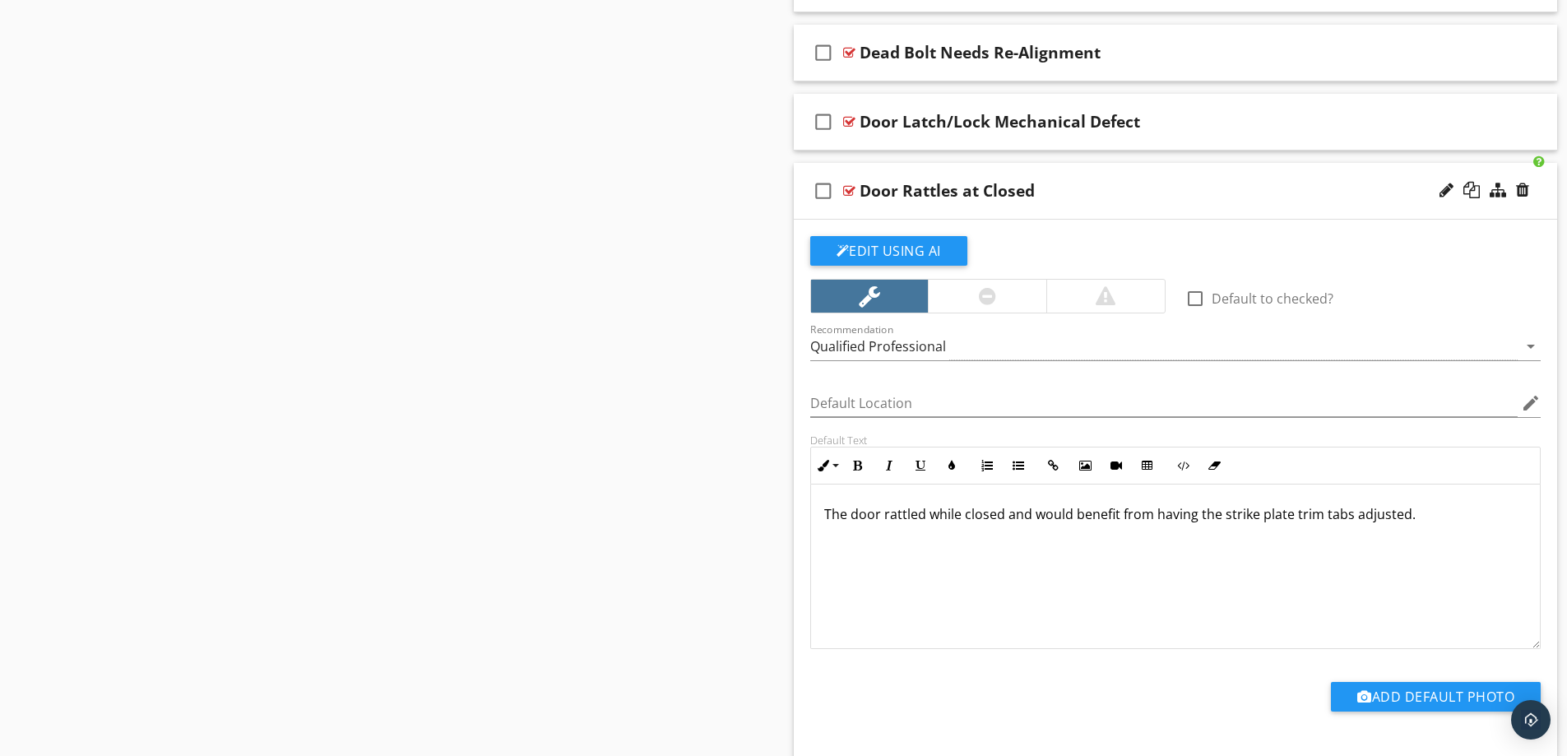
click at [1184, 192] on div "Door Rattles at Closed" at bounding box center [1133, 191] width 548 height 20
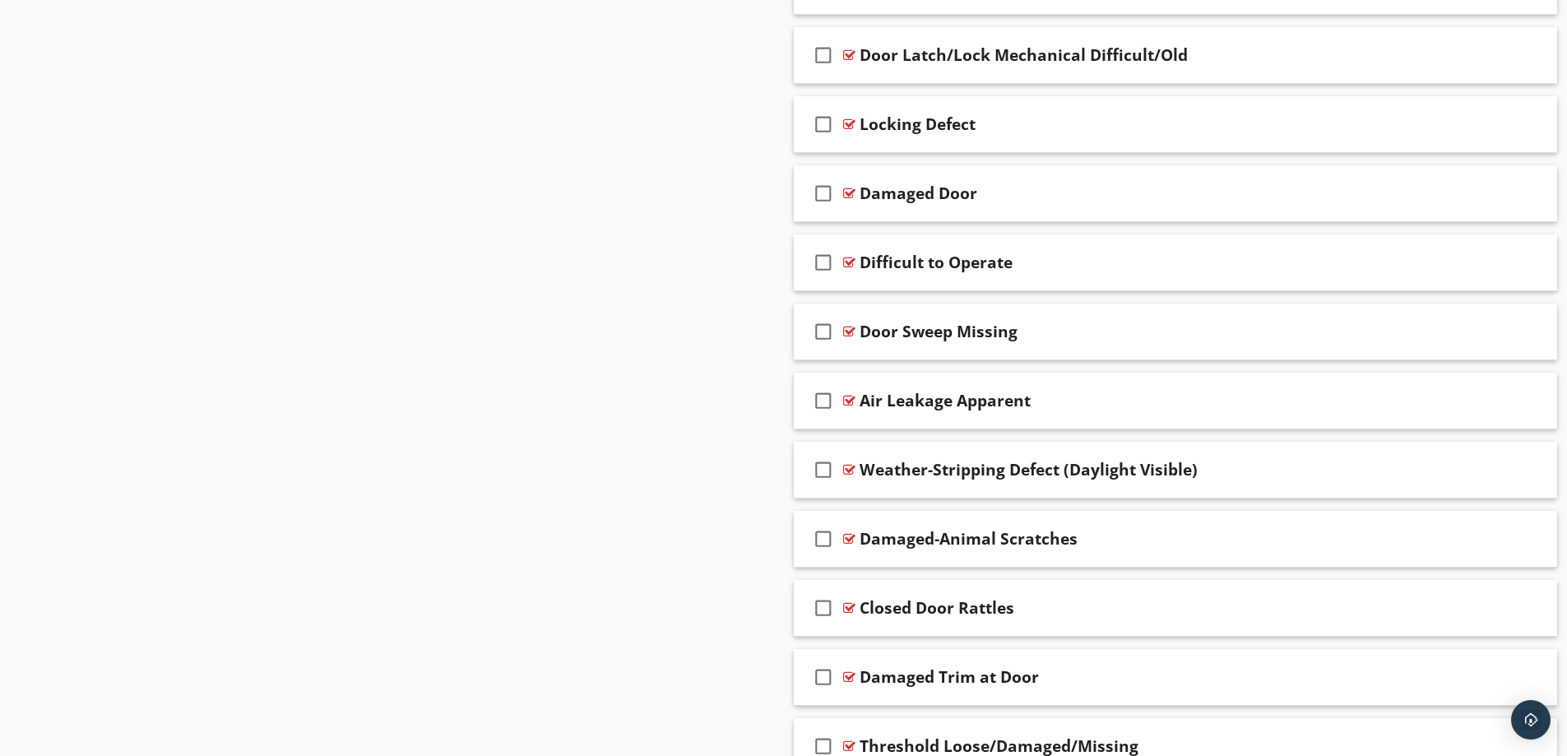
scroll to position [2022, 0]
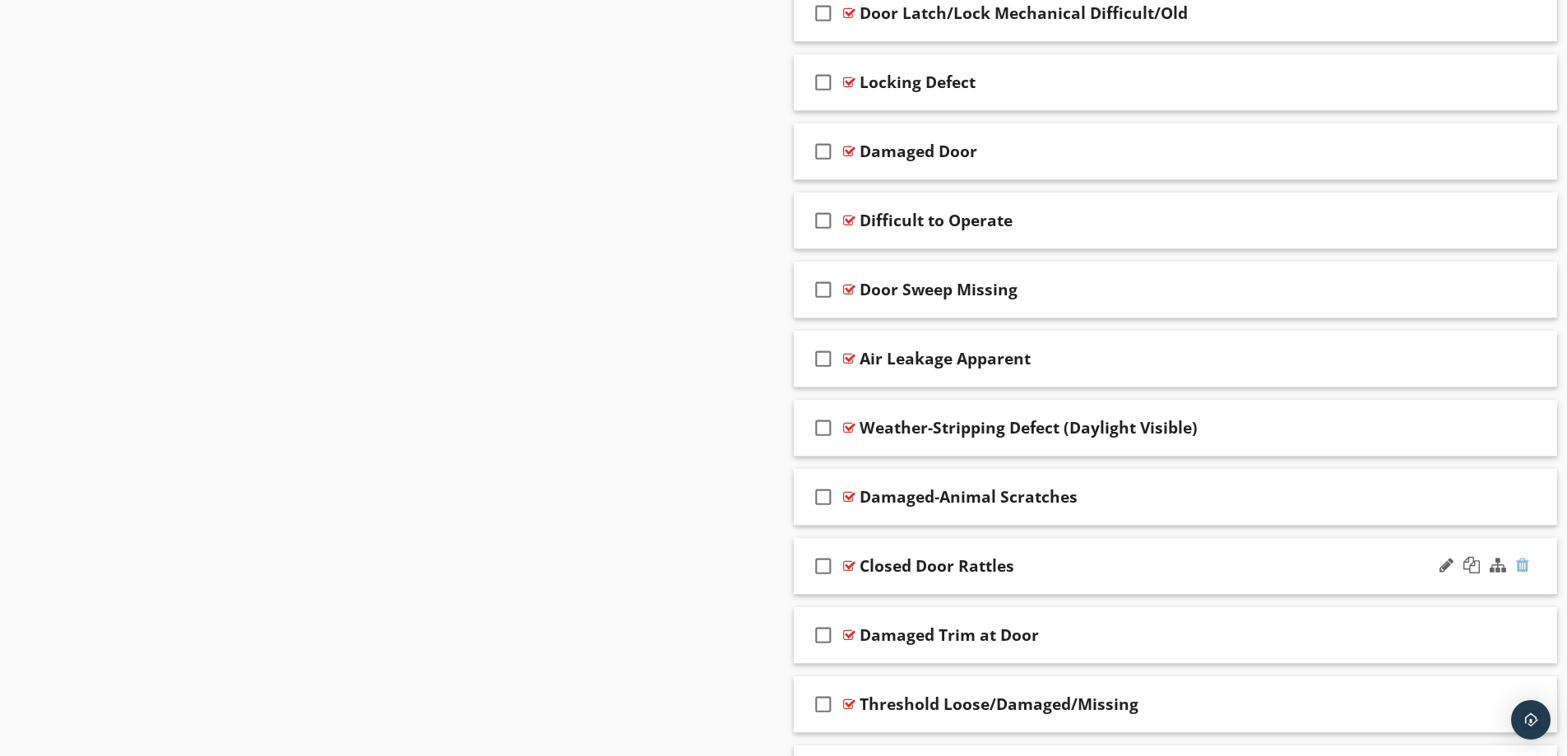
click at [1524, 563] on div at bounding box center [1522, 565] width 13 height 16
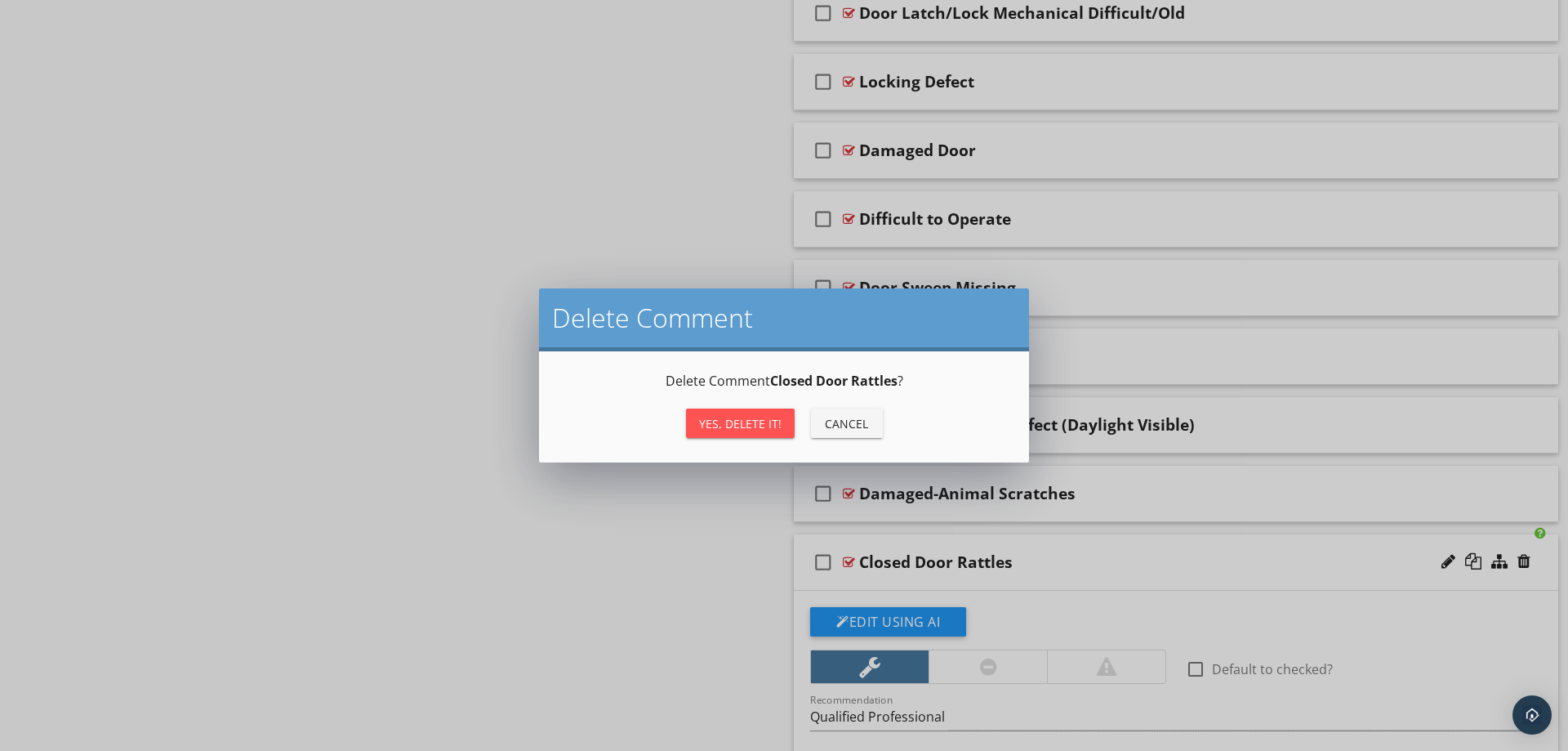
click at [771, 417] on div "Yes, Delete it!" at bounding box center [740, 423] width 82 height 17
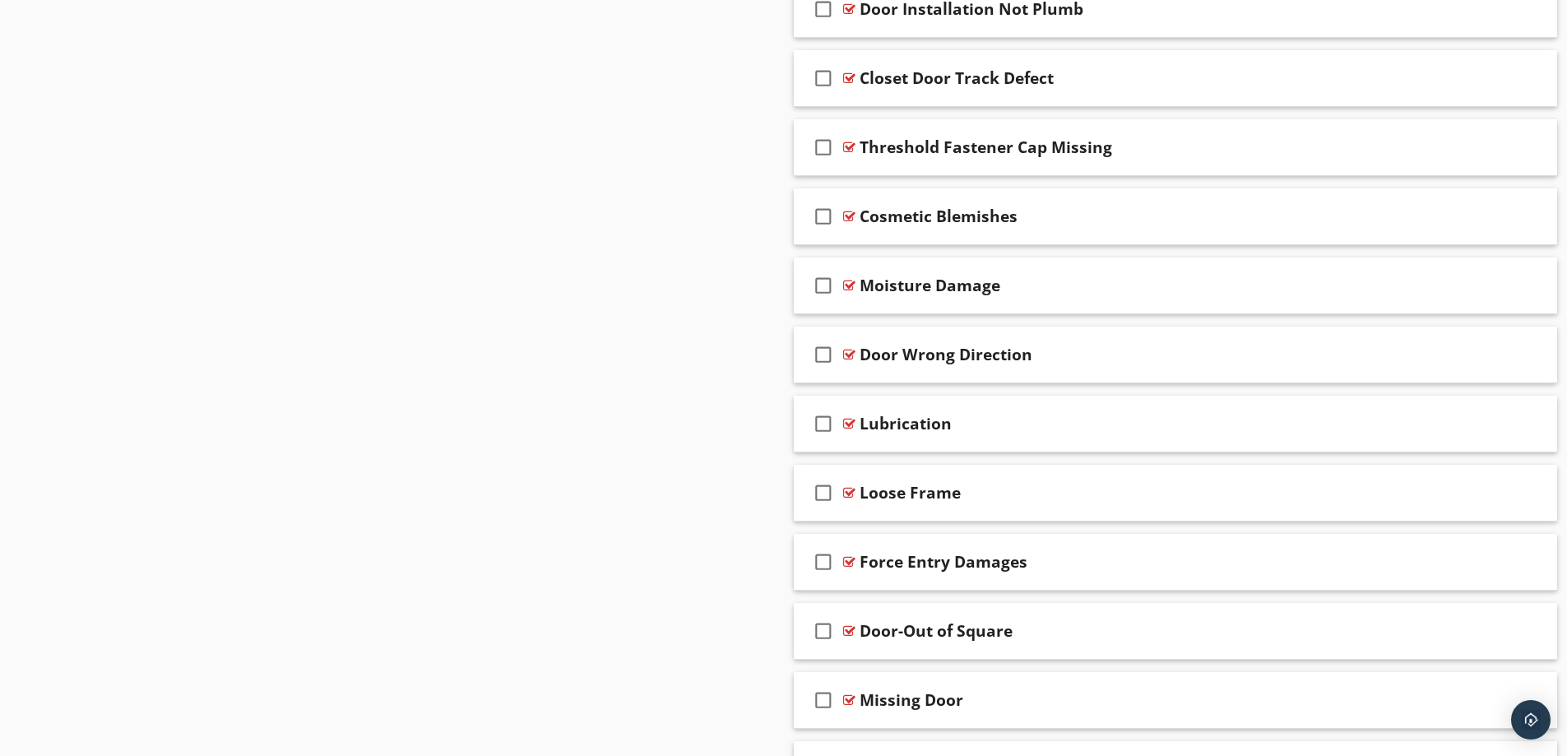
scroll to position [3105, 0]
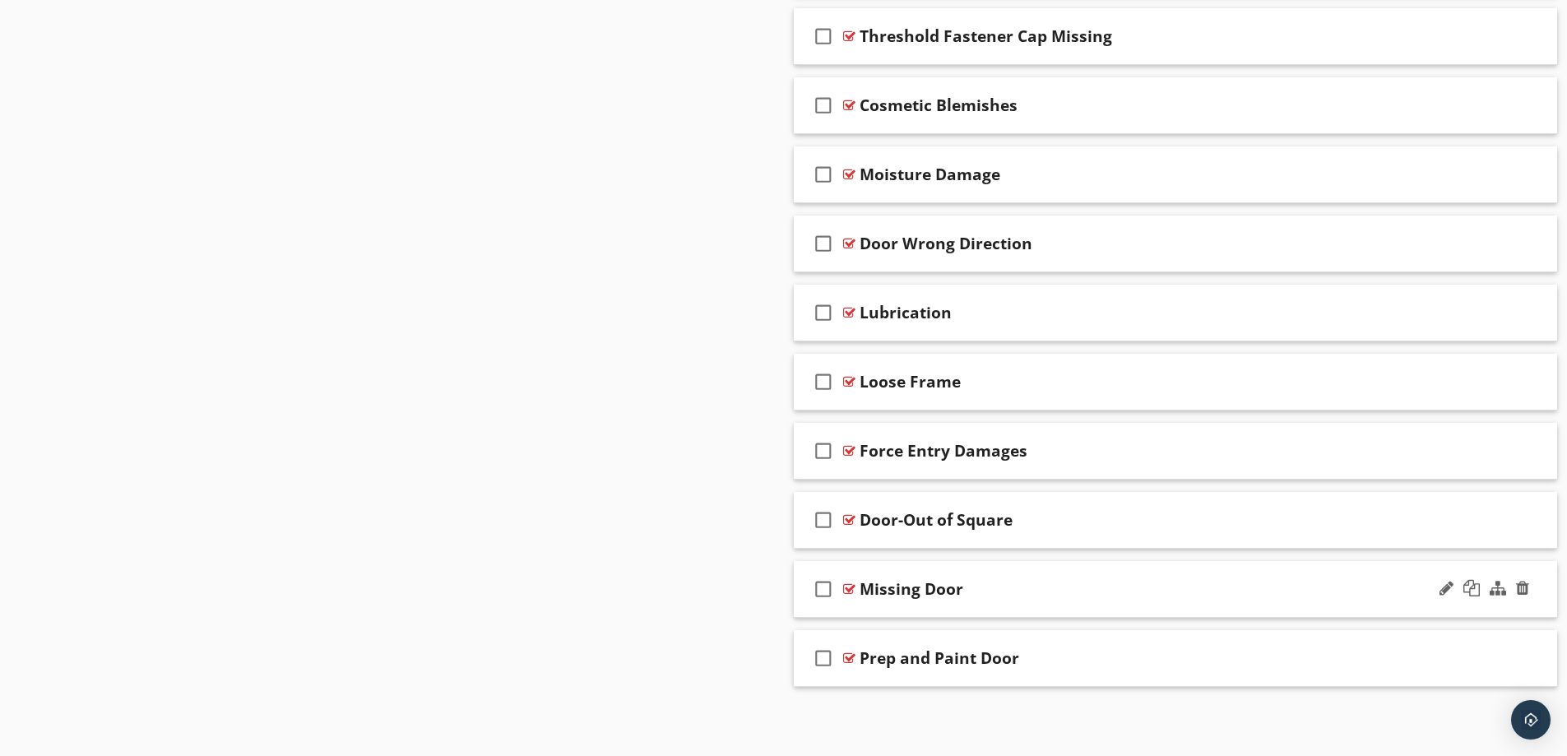
click at [1238, 586] on div "Missing Door" at bounding box center [1133, 589] width 548 height 20
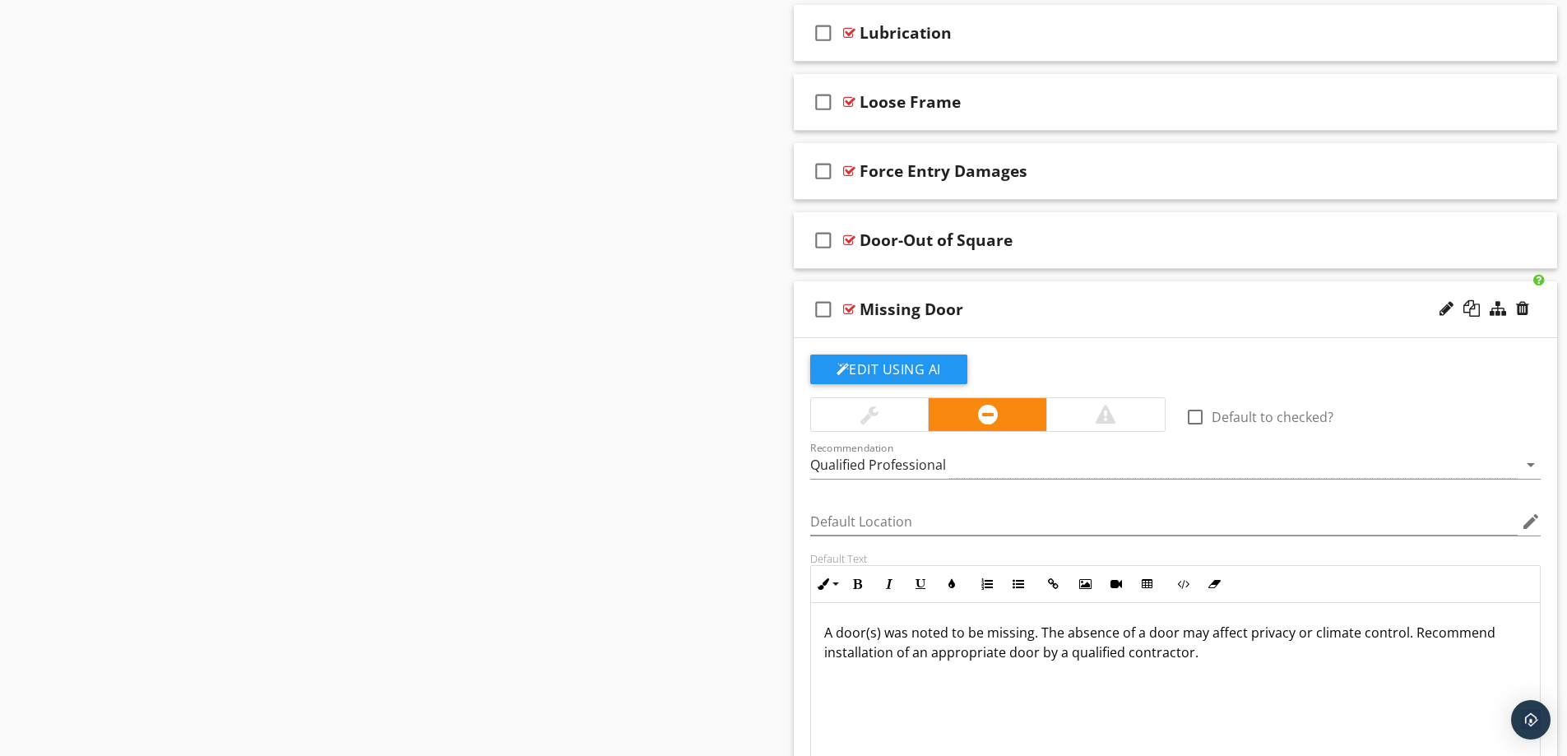
scroll to position [3434, 0]
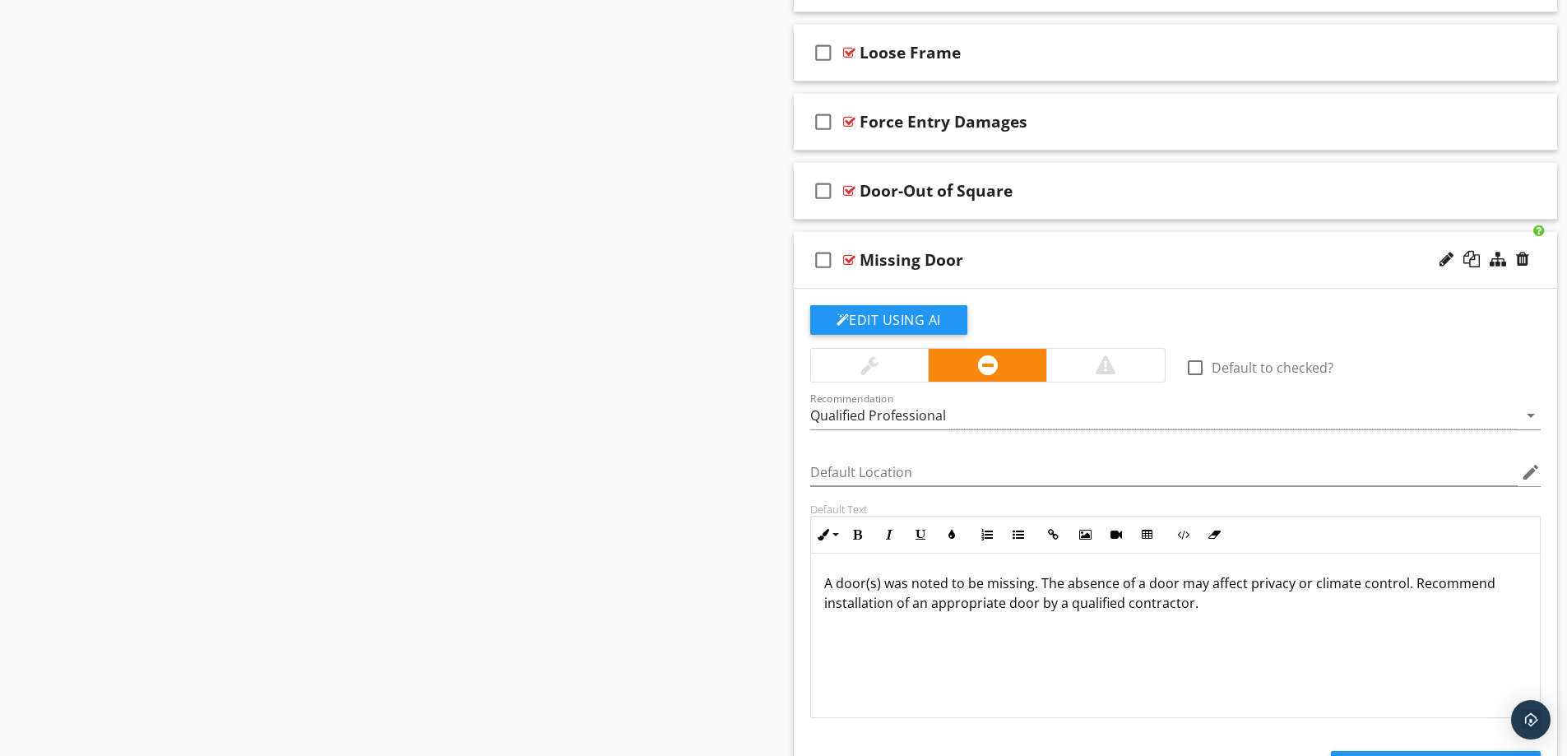
click at [881, 584] on p "A door(s) was noted to be missing. The absence of a door may affect privacy or …" at bounding box center [1175, 592] width 703 height 39
click at [1054, 262] on div "Missing Door" at bounding box center [1133, 260] width 548 height 20
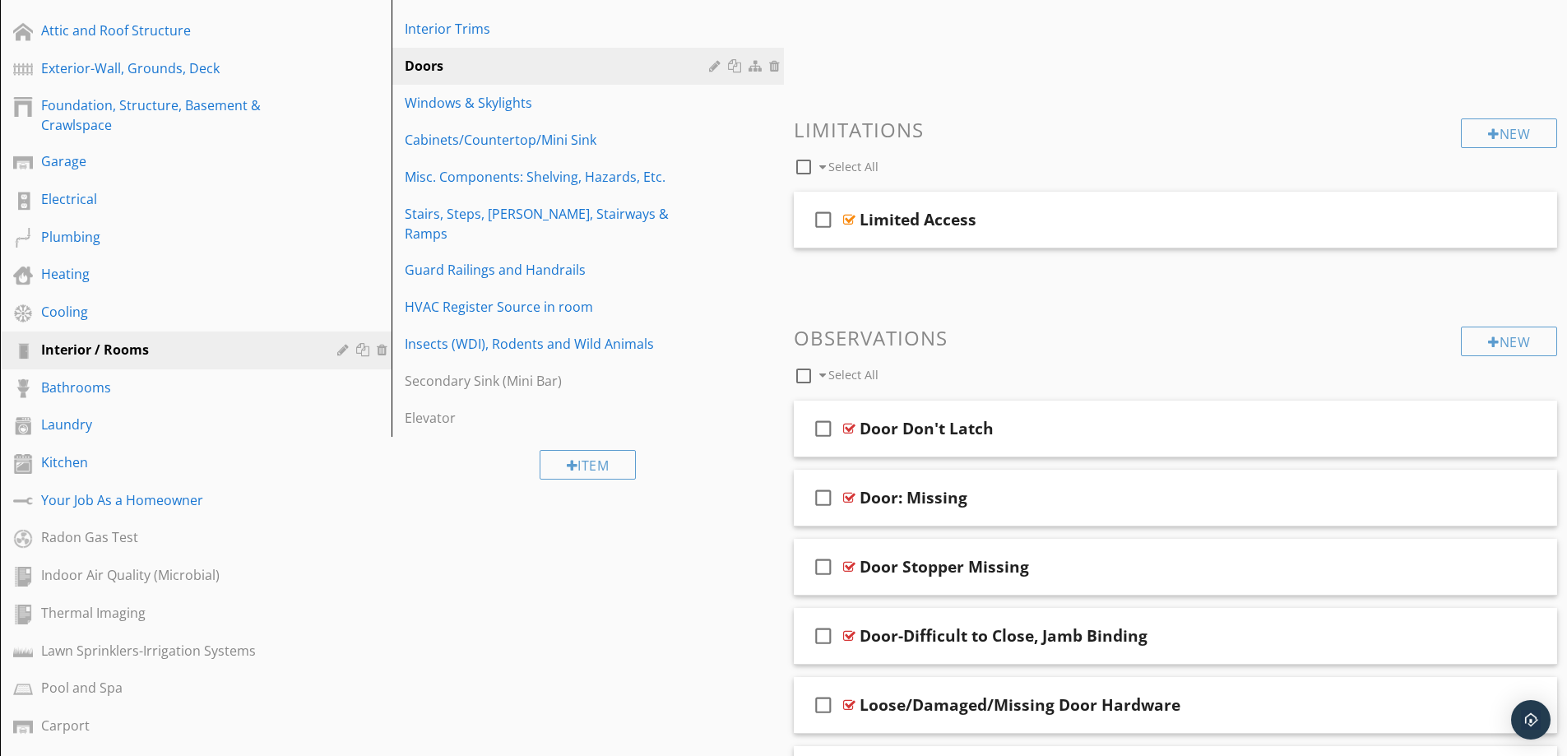
scroll to position [391, 0]
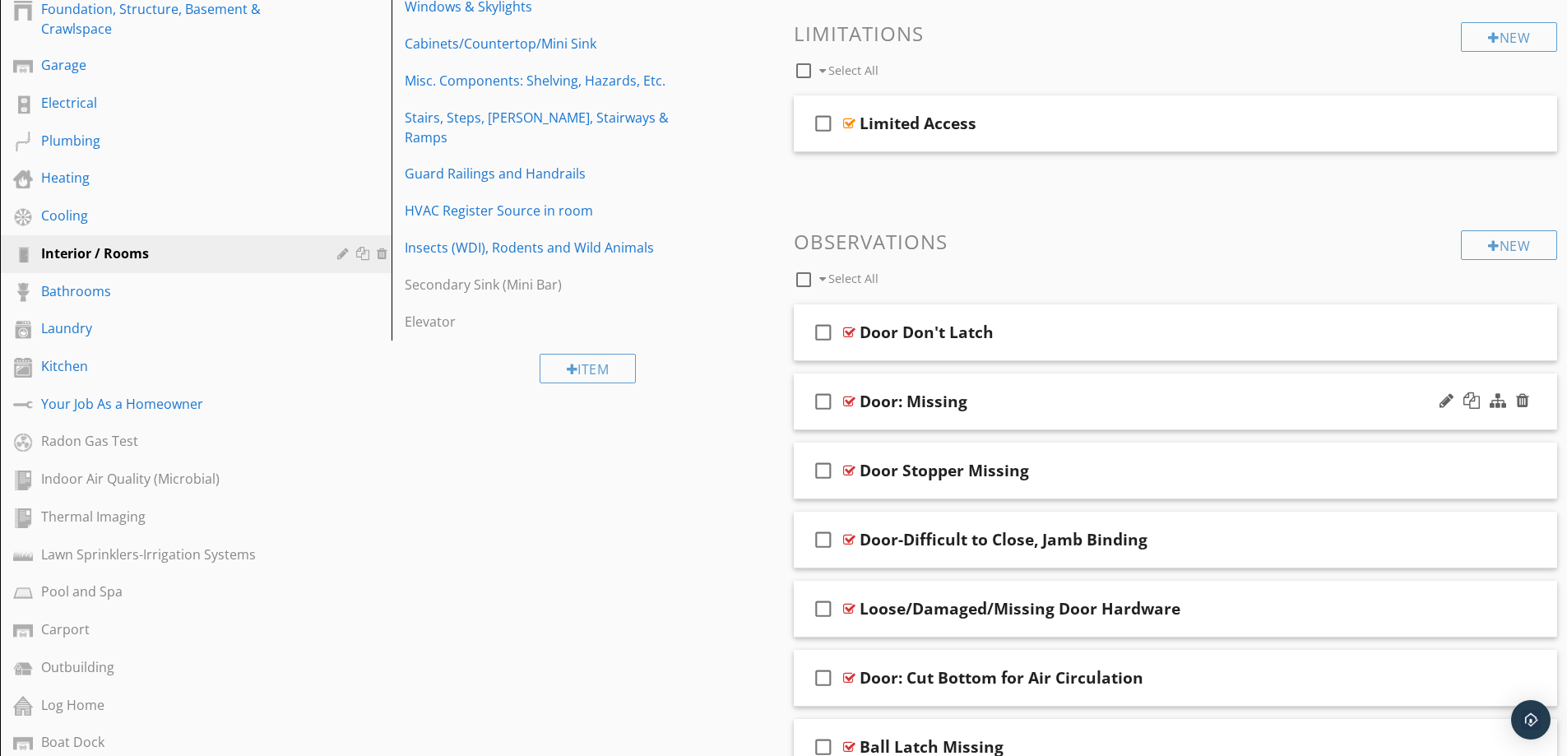
click at [1084, 406] on div "Door: Missing" at bounding box center [1133, 402] width 548 height 20
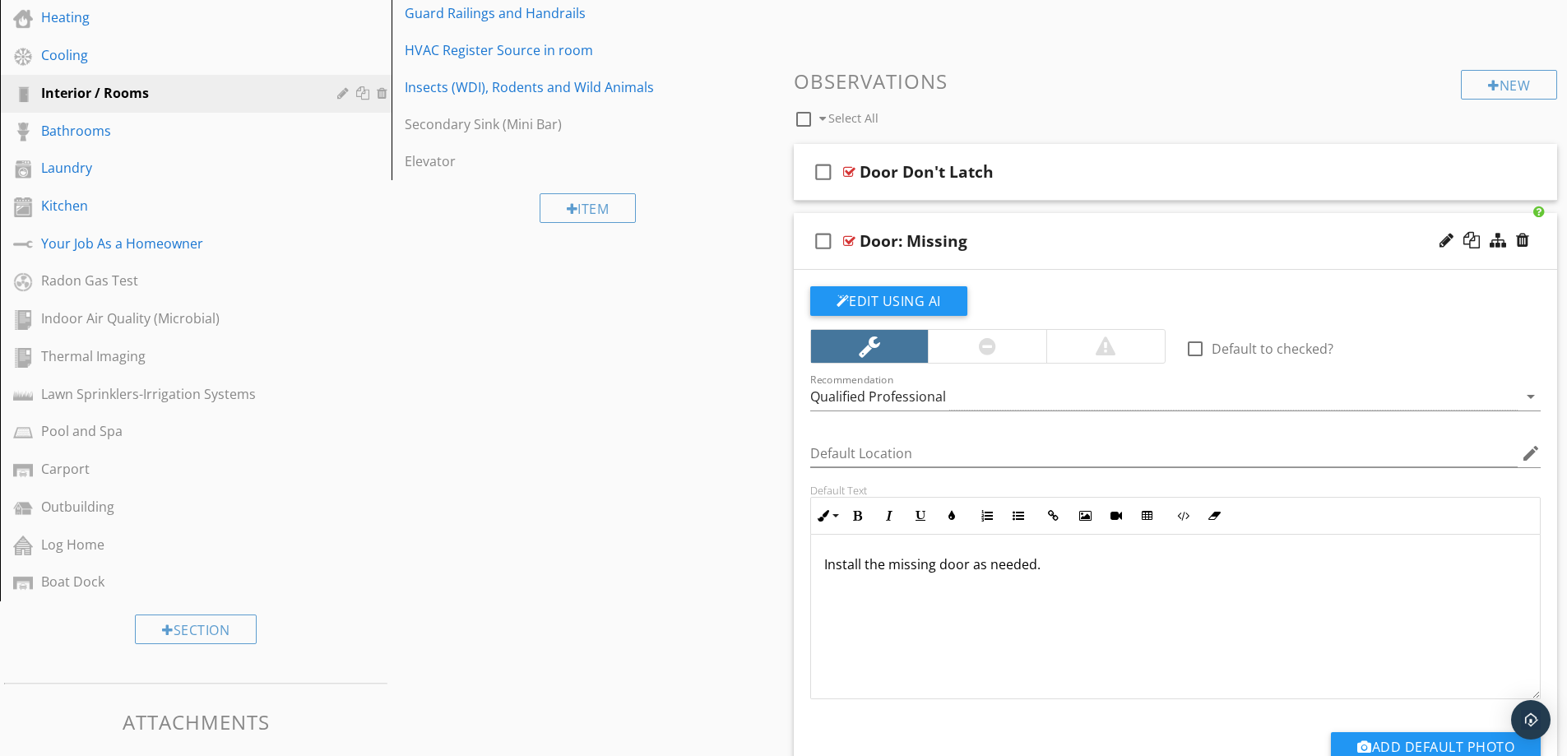
scroll to position [555, 0]
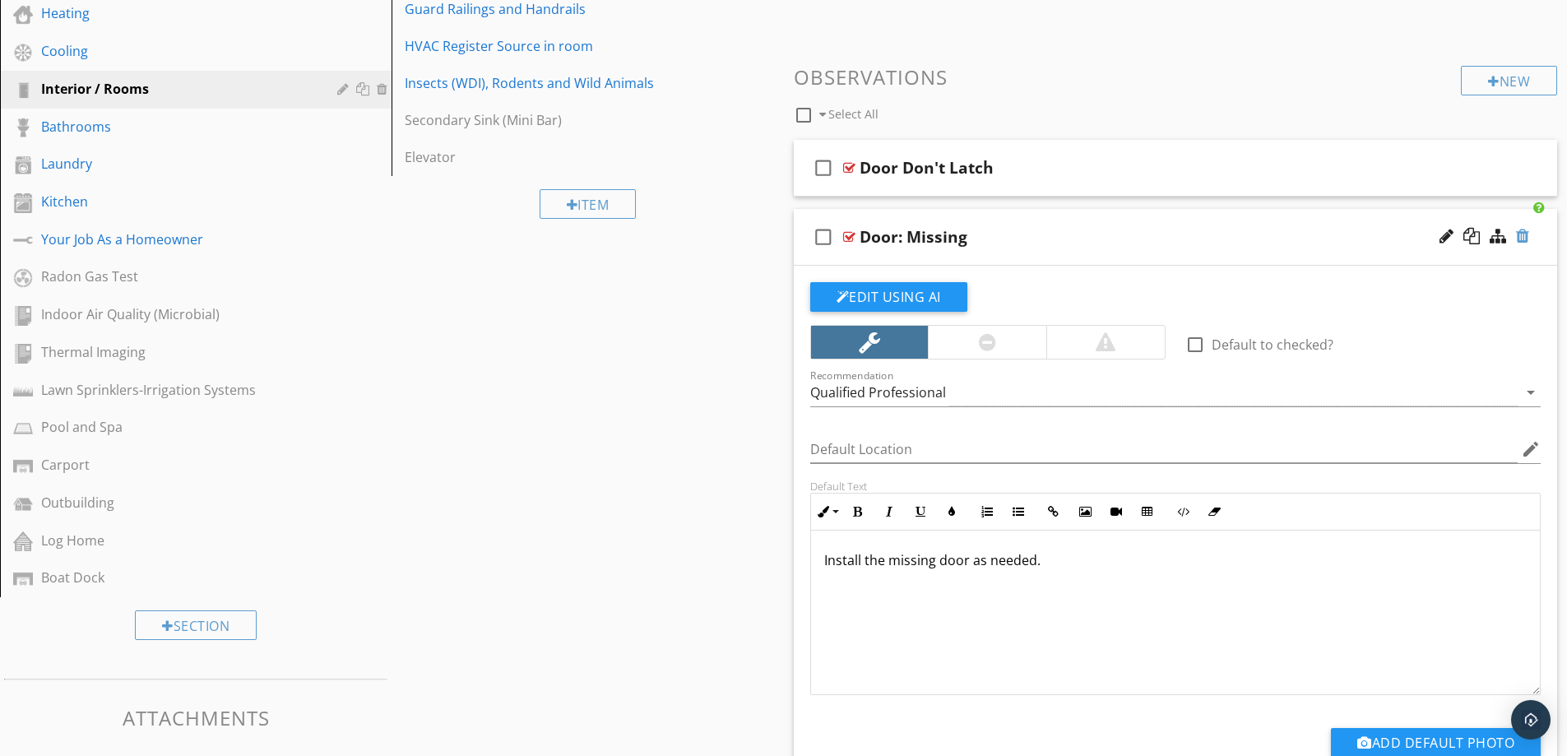
click at [1522, 240] on div at bounding box center [1522, 236] width 13 height 16
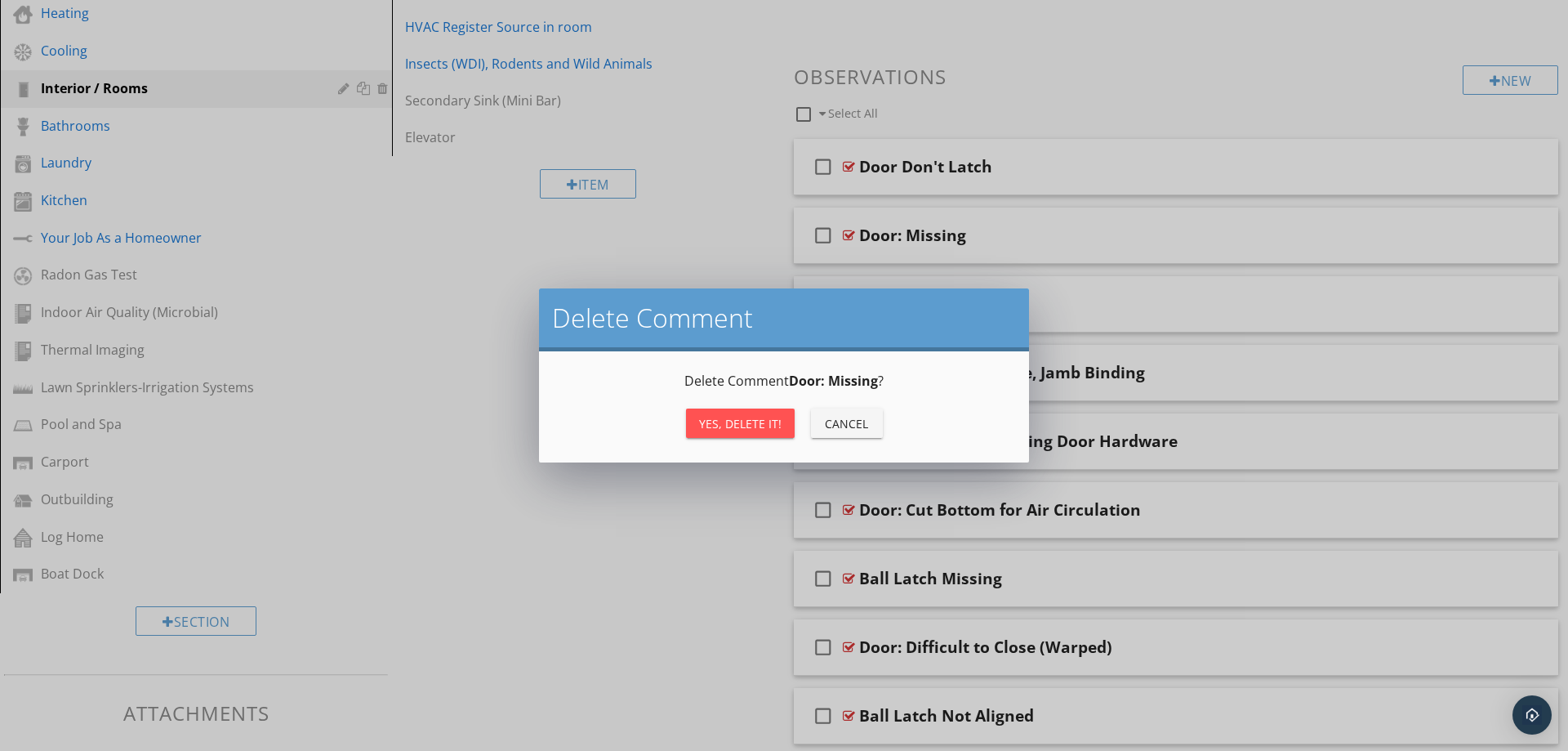
click at [740, 421] on div "Yes, Delete it!" at bounding box center [740, 423] width 82 height 17
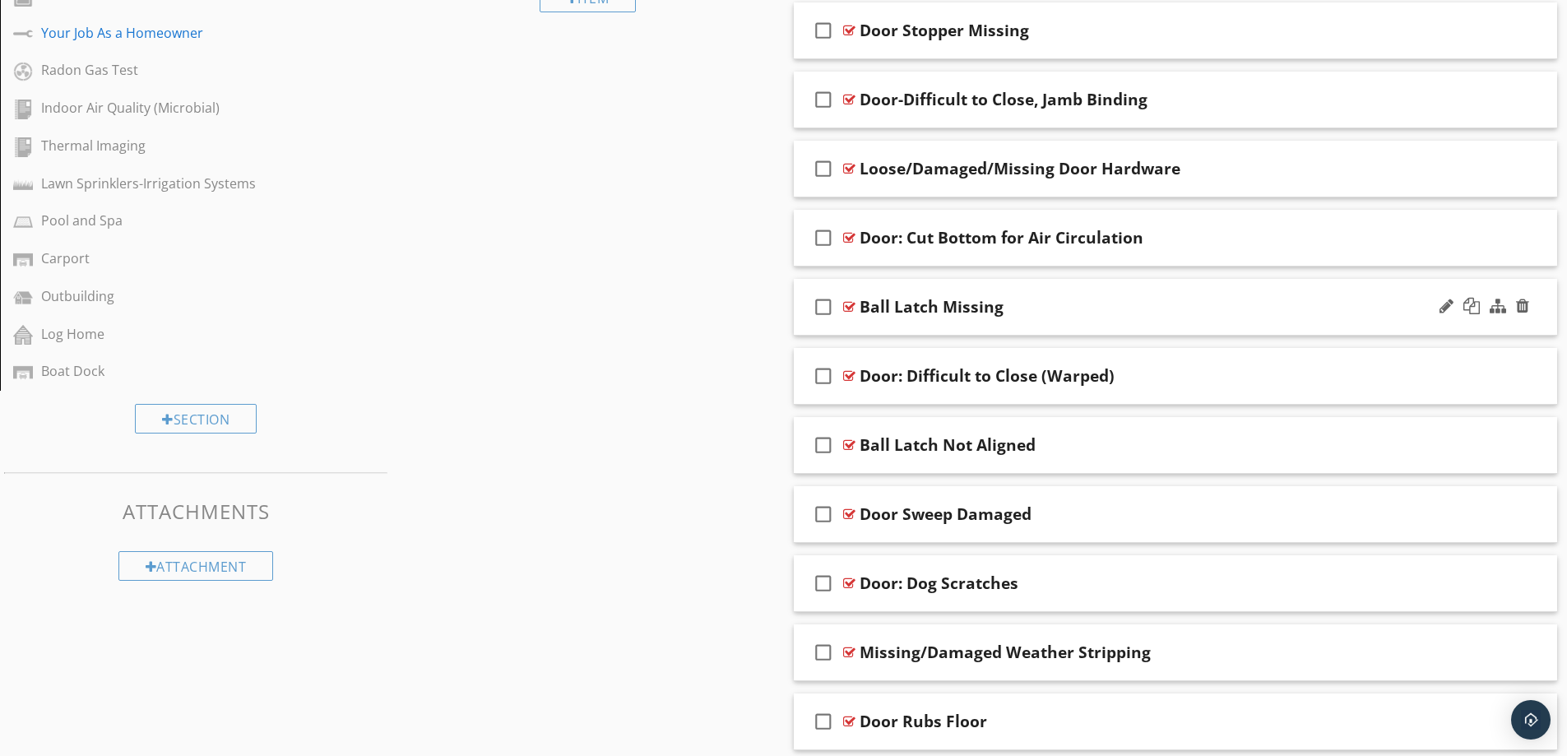
scroll to position [802, 0]
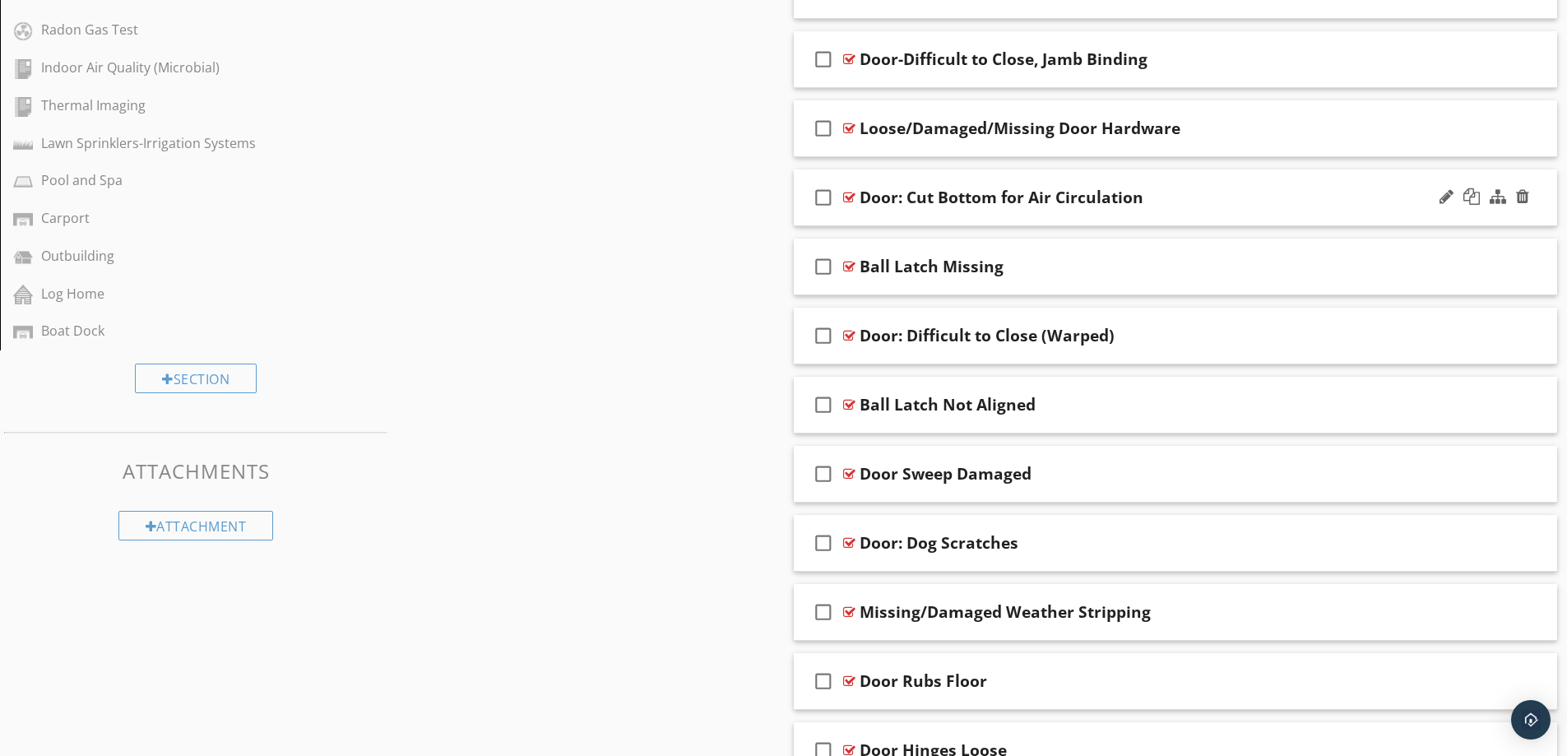
click at [1255, 197] on div "Door: Cut Bottom for Air Circulation" at bounding box center [1133, 198] width 548 height 20
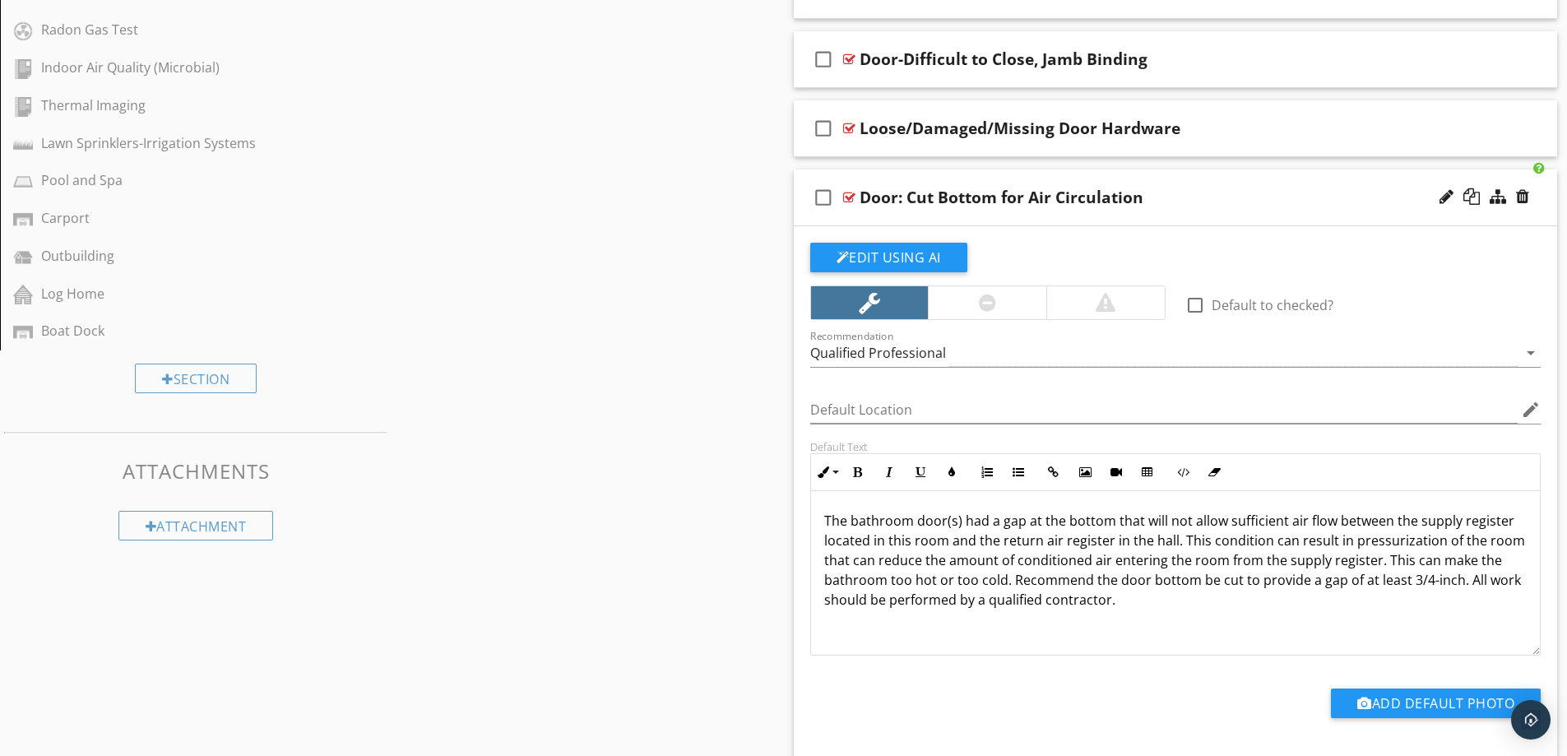
click at [1373, 190] on div "Door: Cut Bottom for Air Circulation" at bounding box center [1133, 198] width 548 height 20
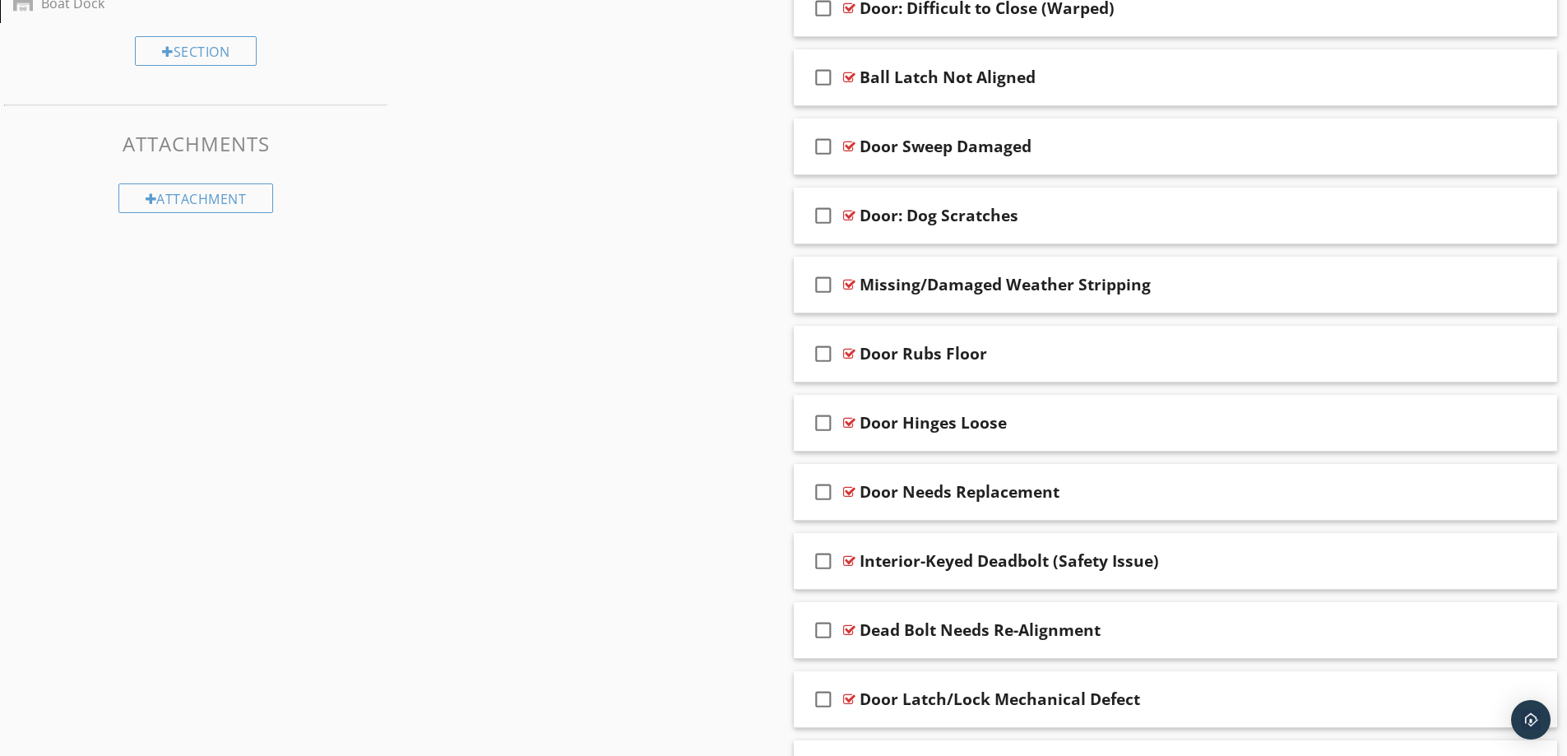
scroll to position [1108, 0]
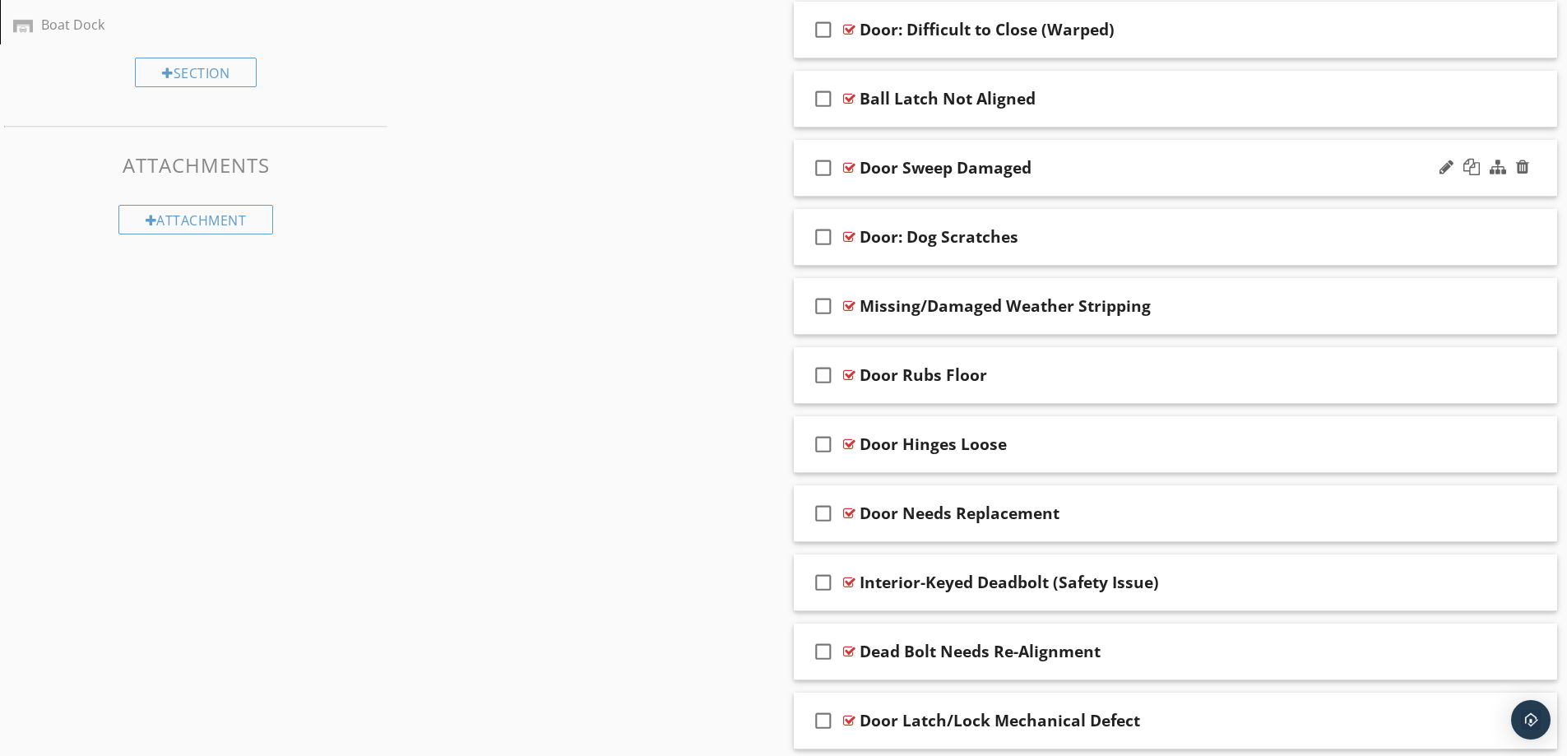
click at [1218, 164] on div "Door Sweep Damaged" at bounding box center [1133, 168] width 548 height 20
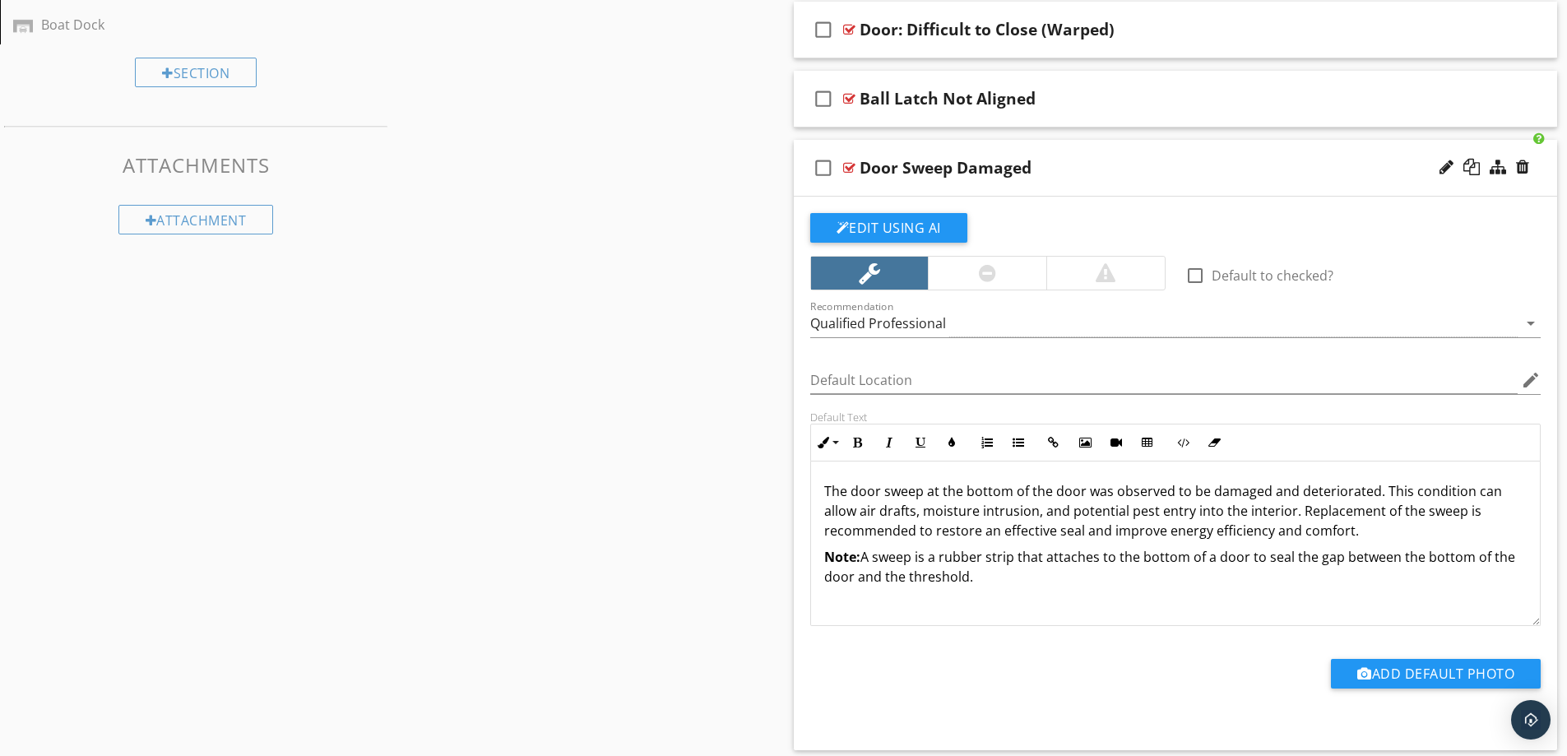
click at [1220, 155] on div "check_box_outline_blank Door Sweep Damaged" at bounding box center [1176, 168] width 764 height 57
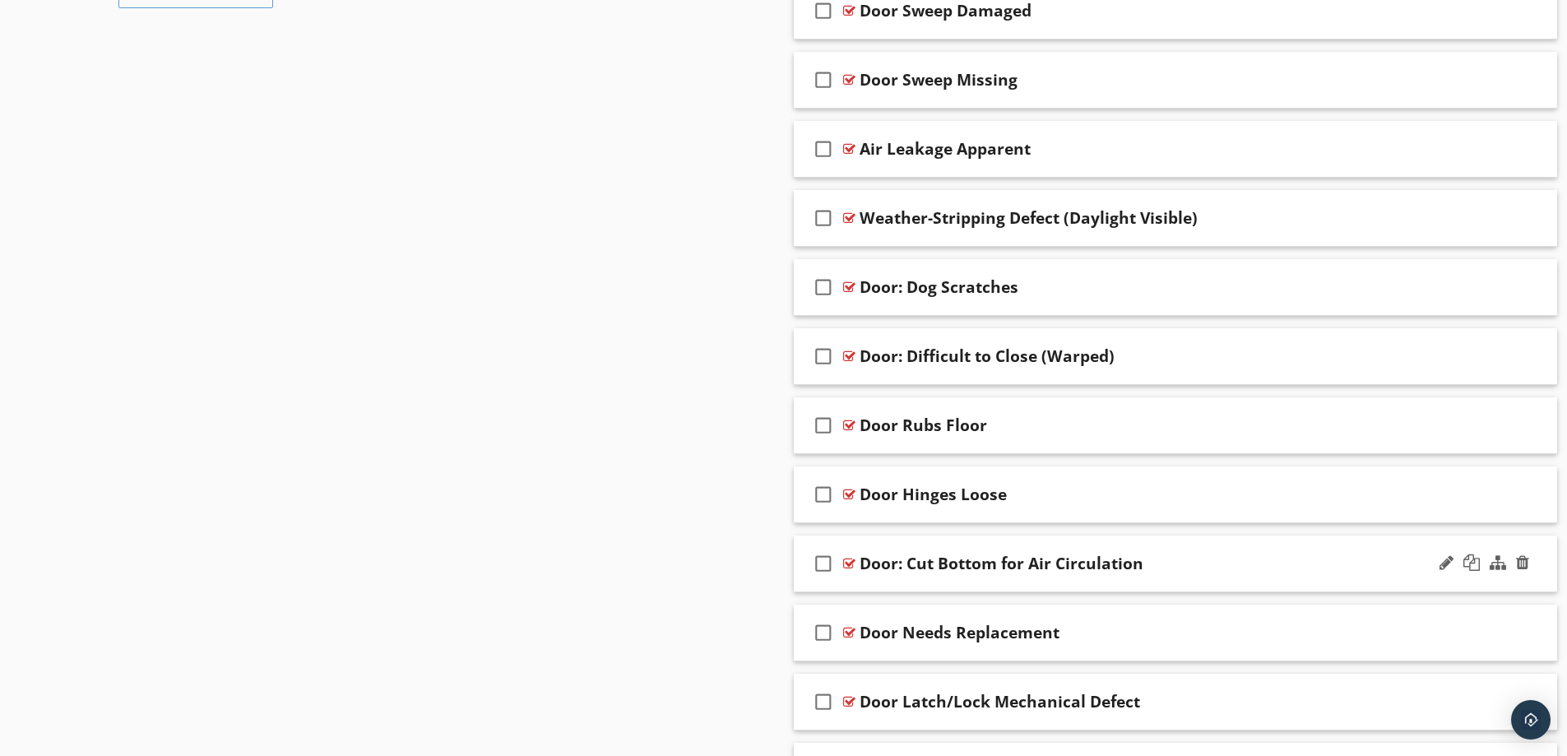
scroll to position [1170, 0]
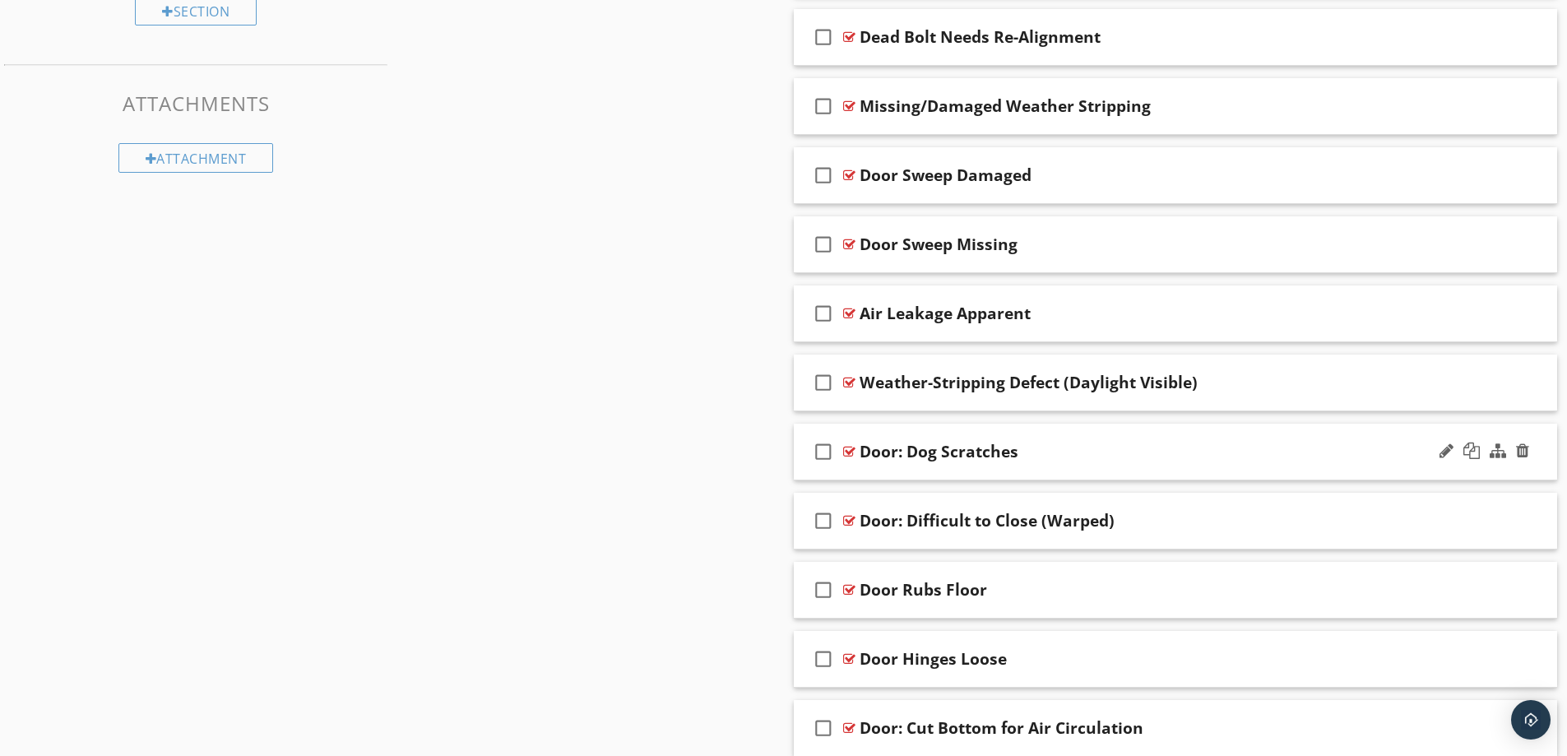
click at [1179, 453] on div "Door: Dog Scratches" at bounding box center [1133, 452] width 548 height 20
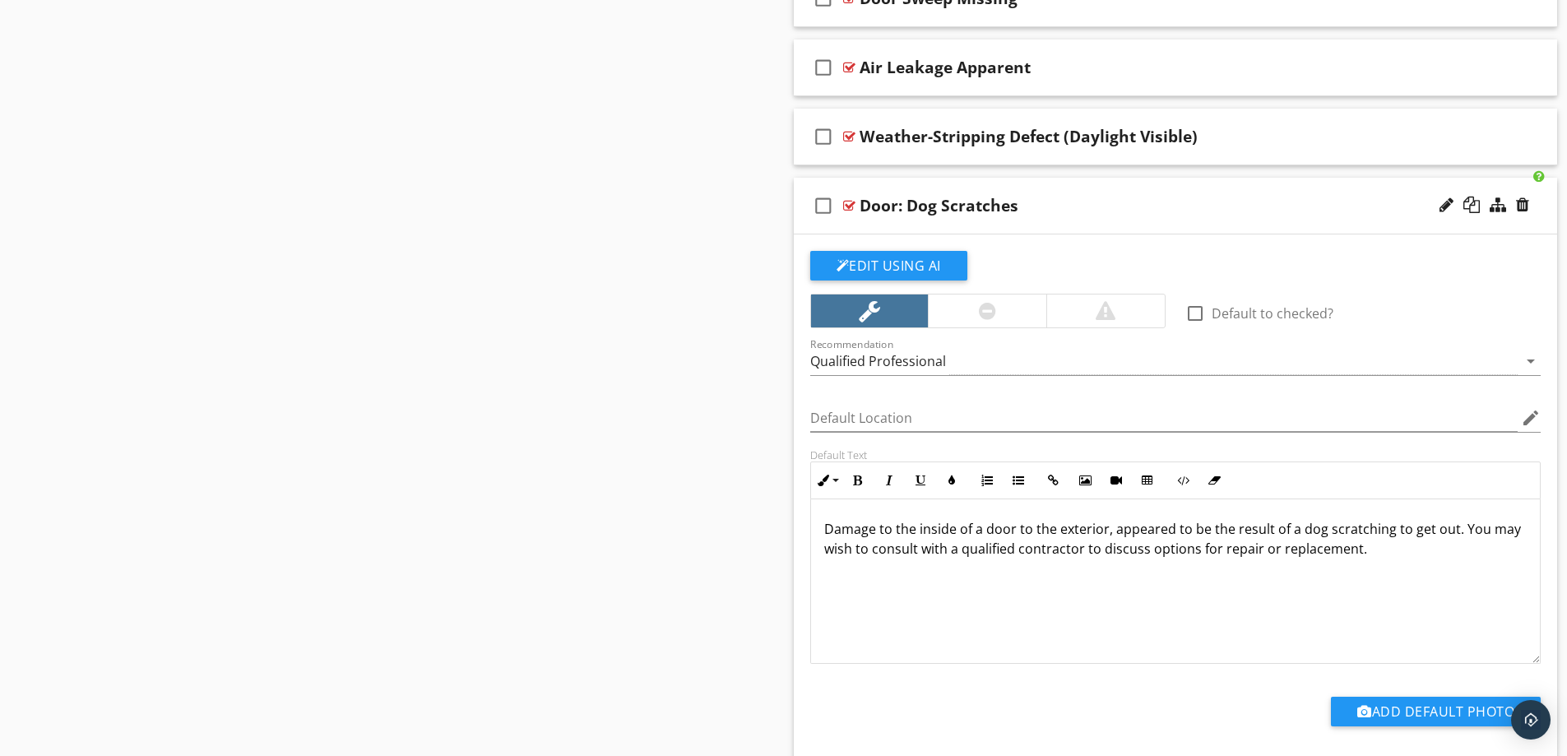
scroll to position [1416, 0]
click at [1196, 208] on div "Door: Dog Scratches" at bounding box center [1133, 205] width 548 height 20
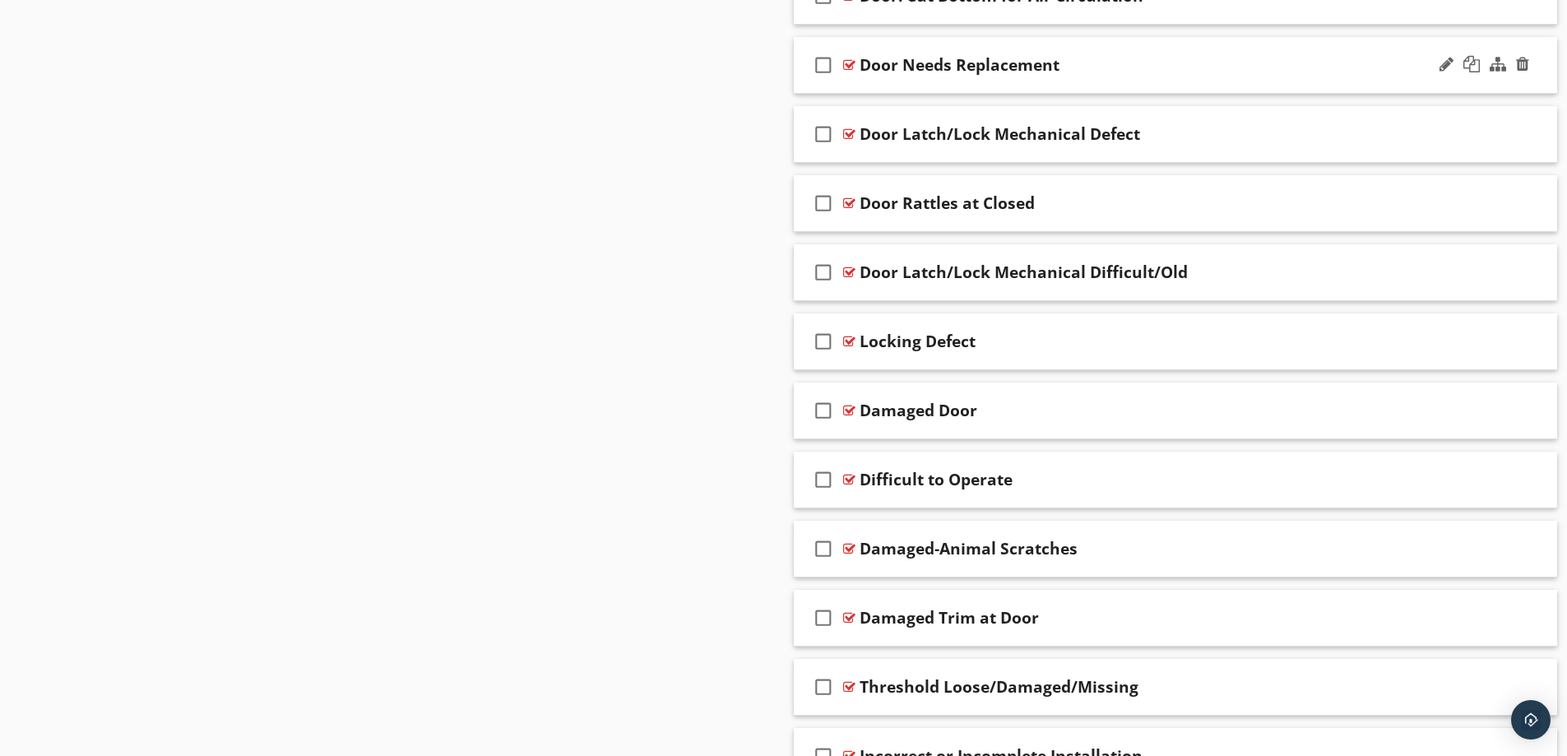
scroll to position [1910, 0]
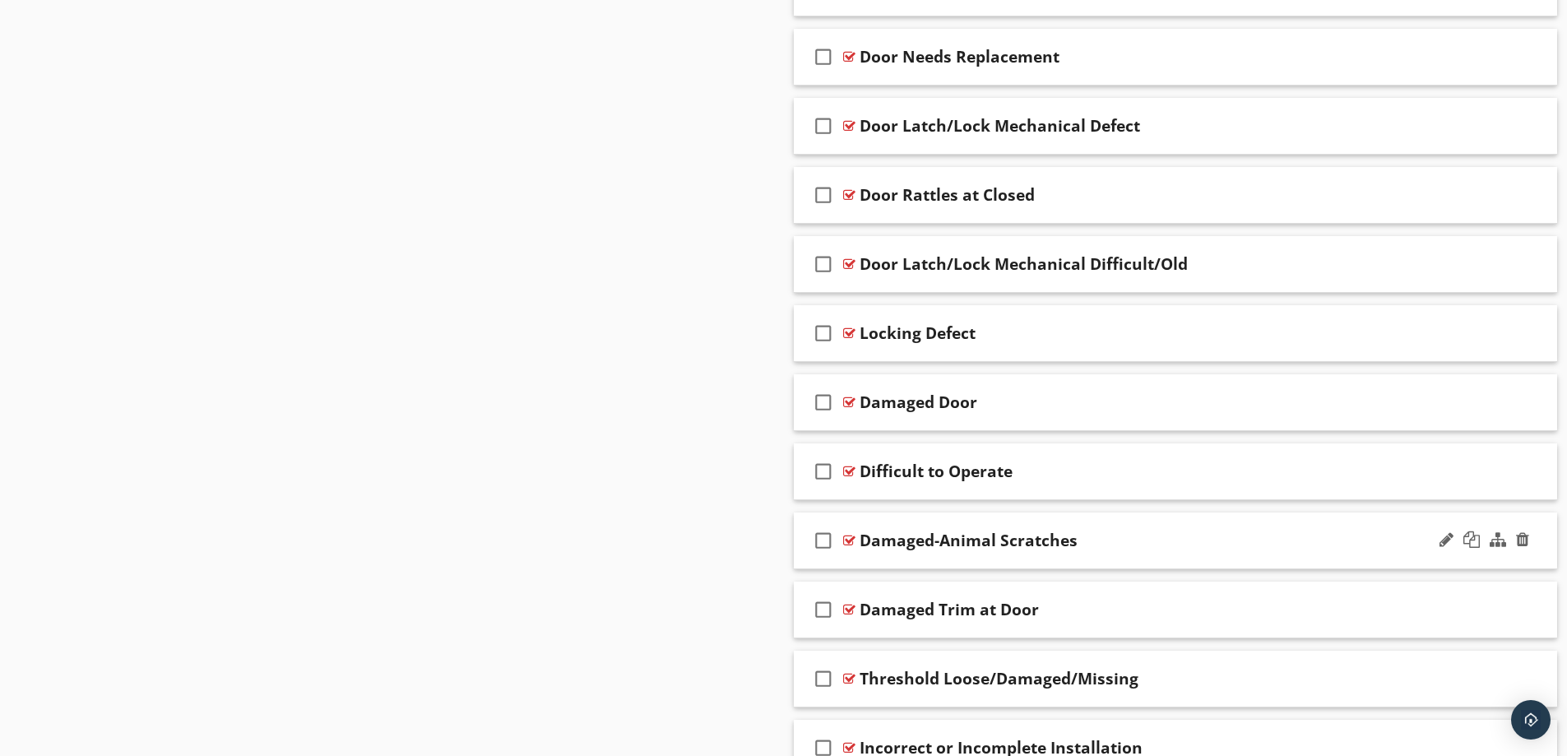
click at [1210, 535] on div "Damaged-Animal Scratches" at bounding box center [1133, 540] width 548 height 20
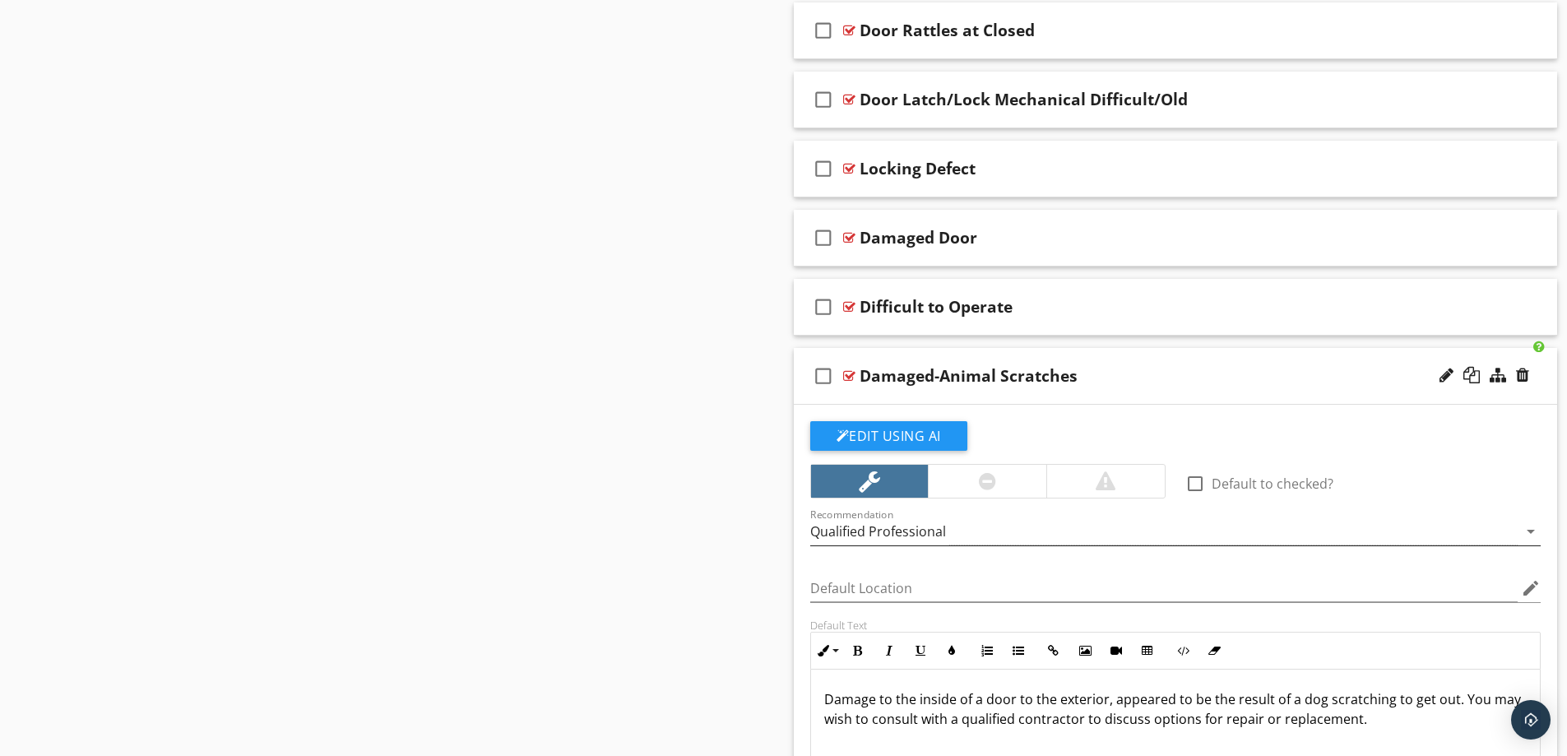
scroll to position [2157, 0]
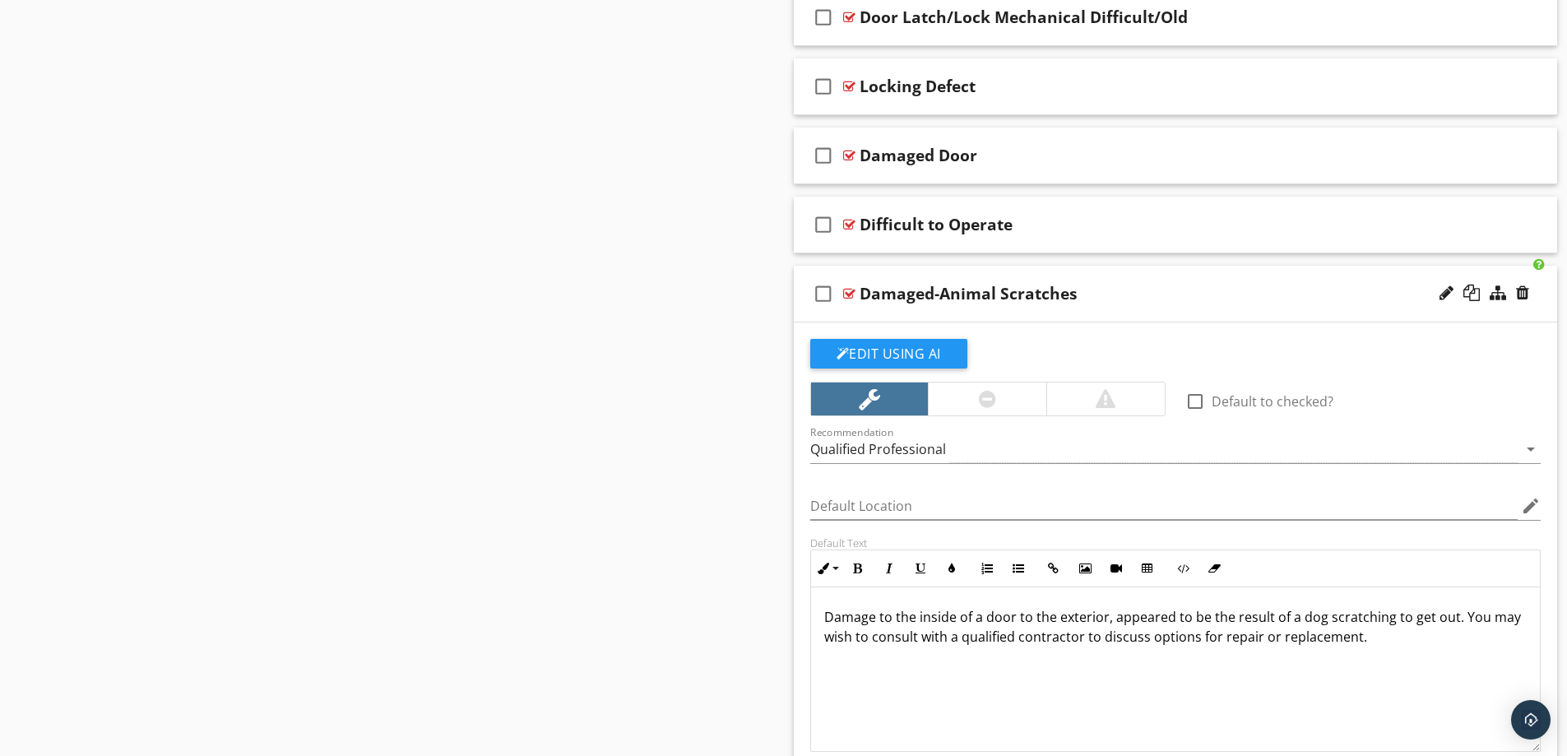
click at [1176, 299] on div "Damaged-Animal Scratches" at bounding box center [1133, 294] width 548 height 20
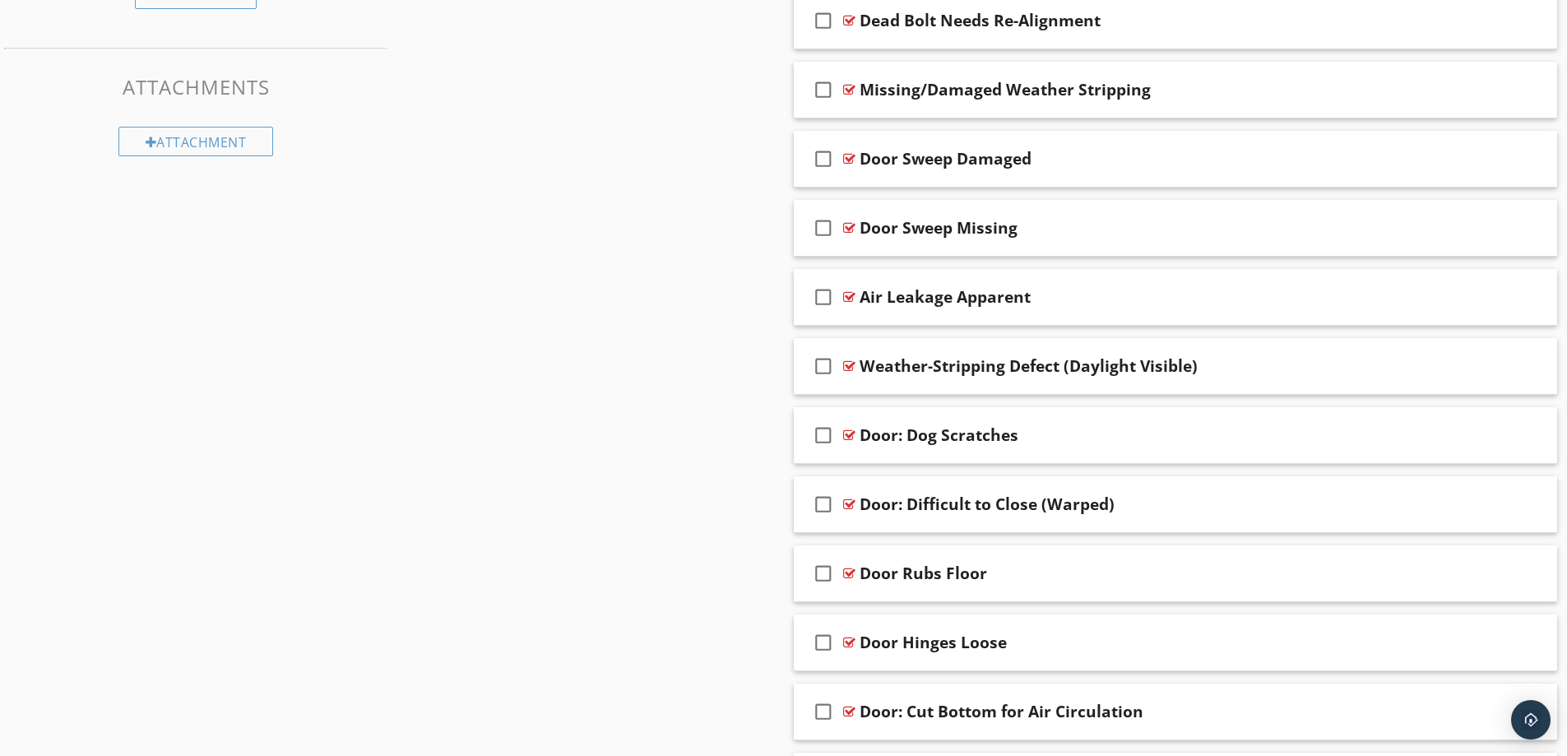
scroll to position [1170, 0]
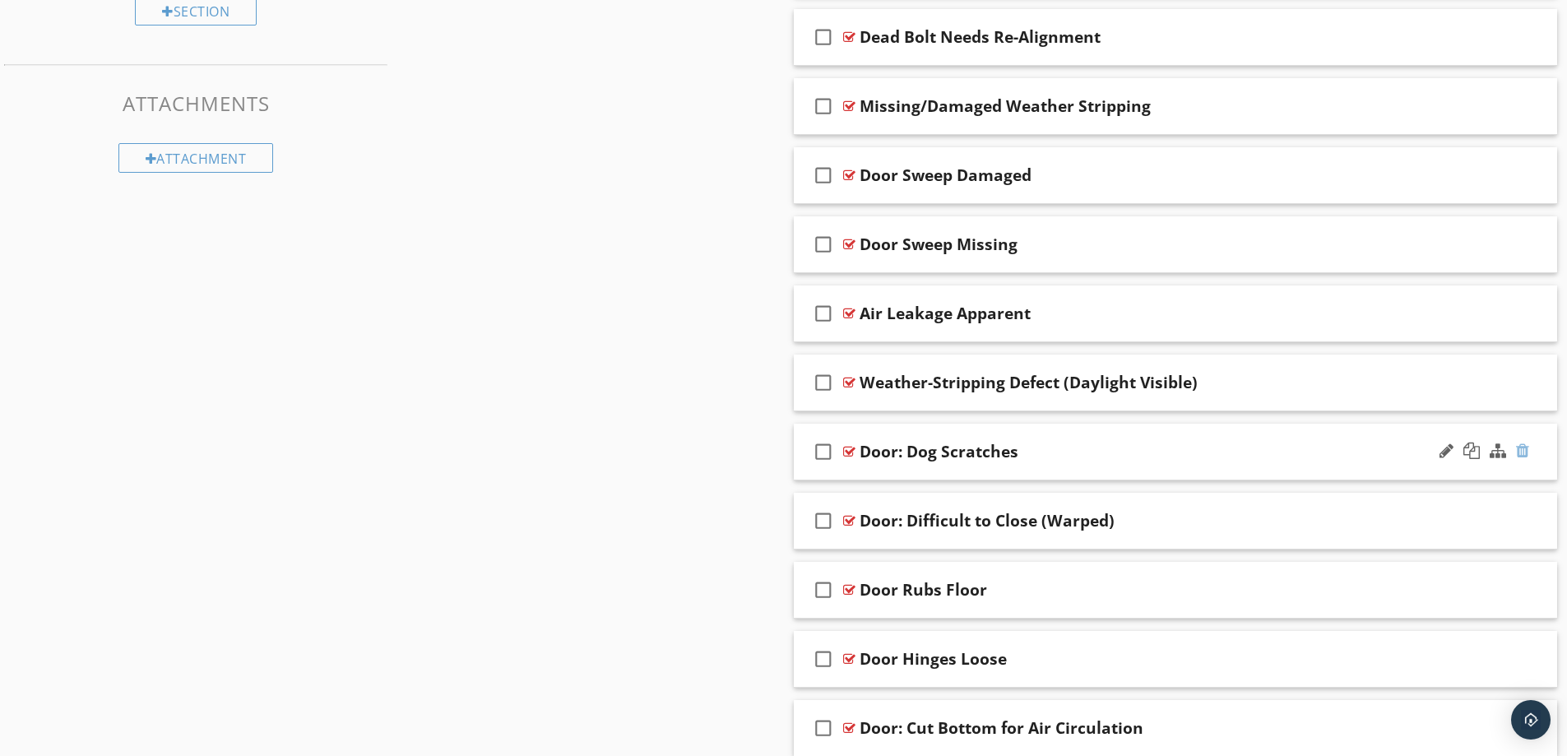
click at [1522, 449] on div at bounding box center [1522, 450] width 13 height 16
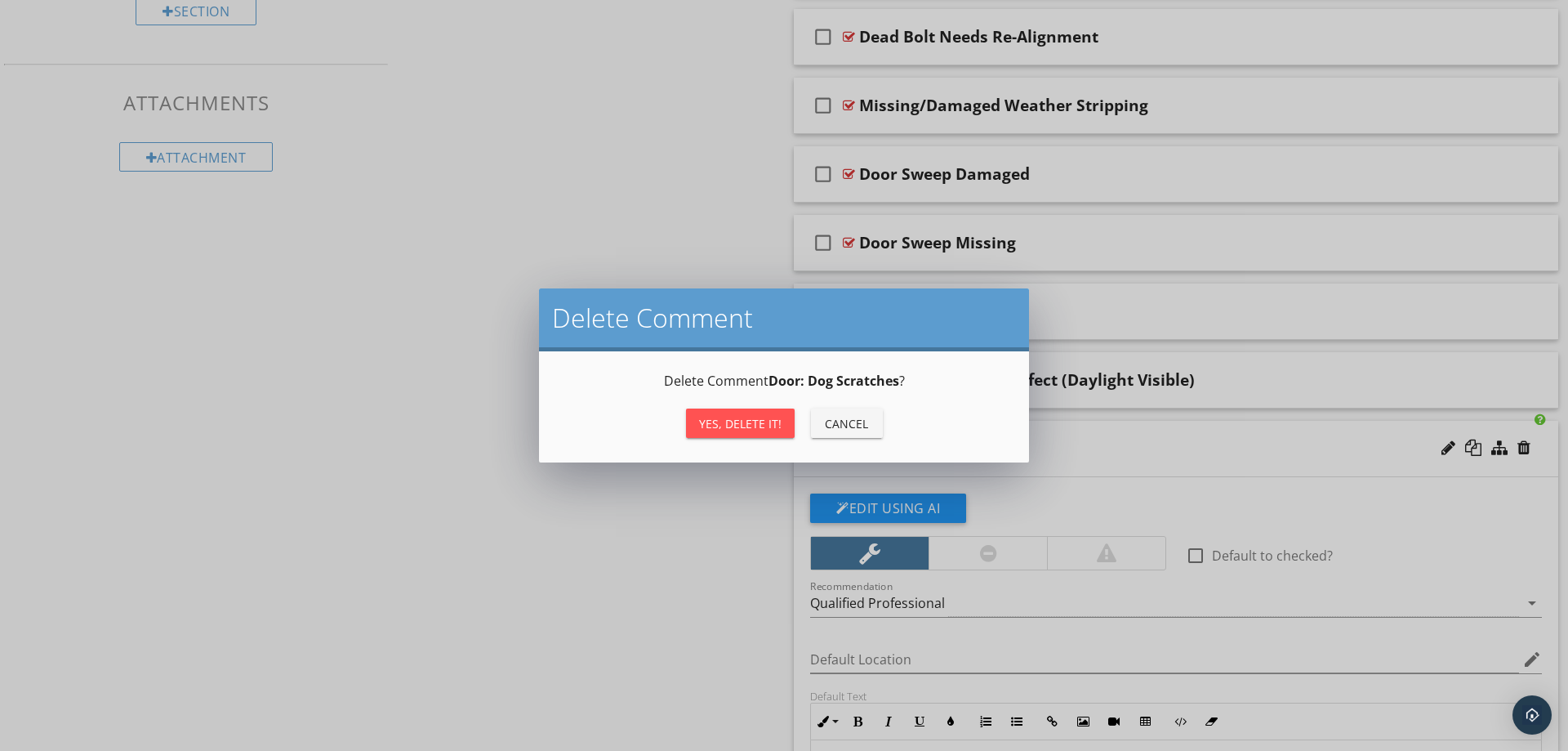
click at [751, 425] on div "Yes, Delete it!" at bounding box center [740, 423] width 82 height 17
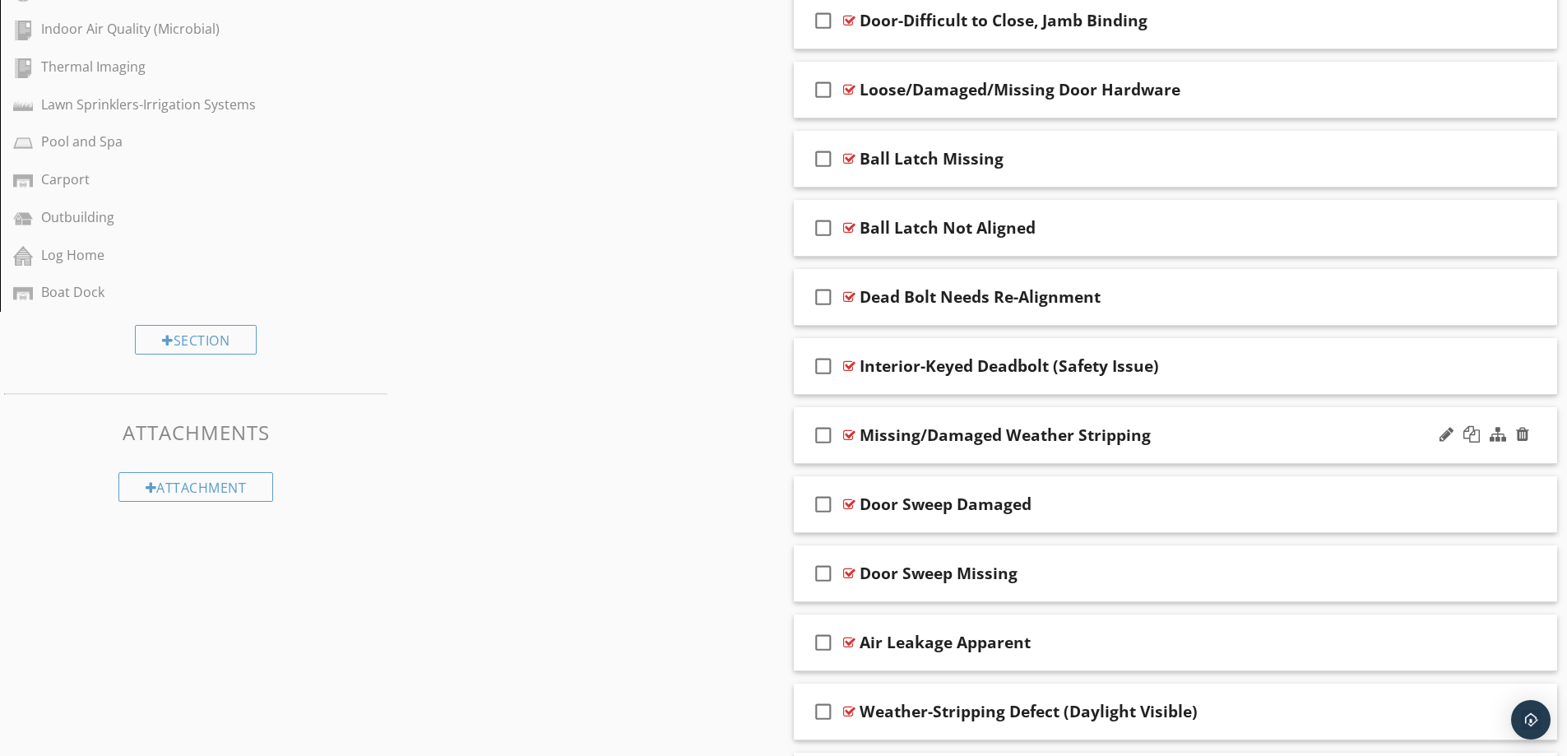
scroll to position [923, 0]
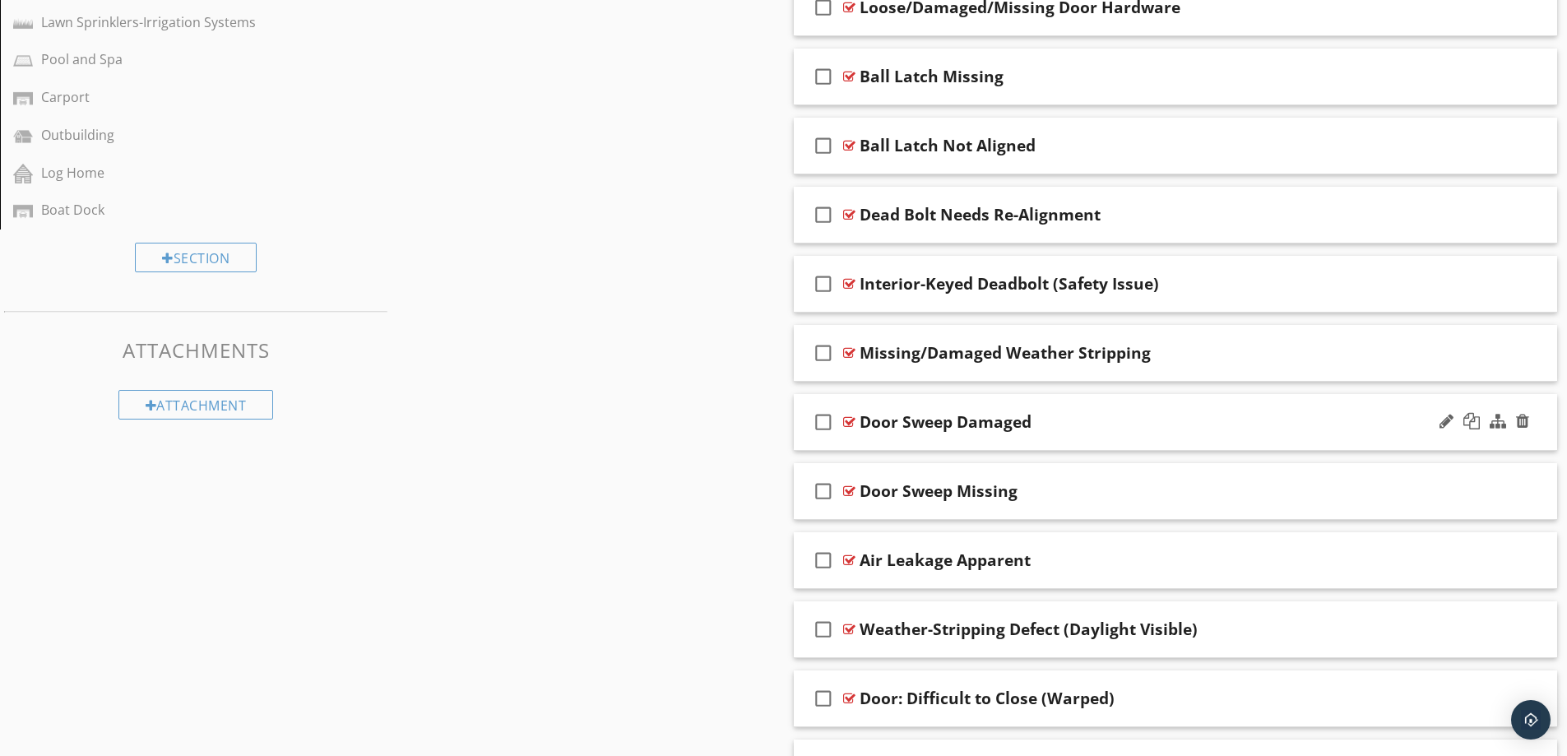
click at [1101, 427] on div "Door Sweep Damaged" at bounding box center [1133, 422] width 548 height 20
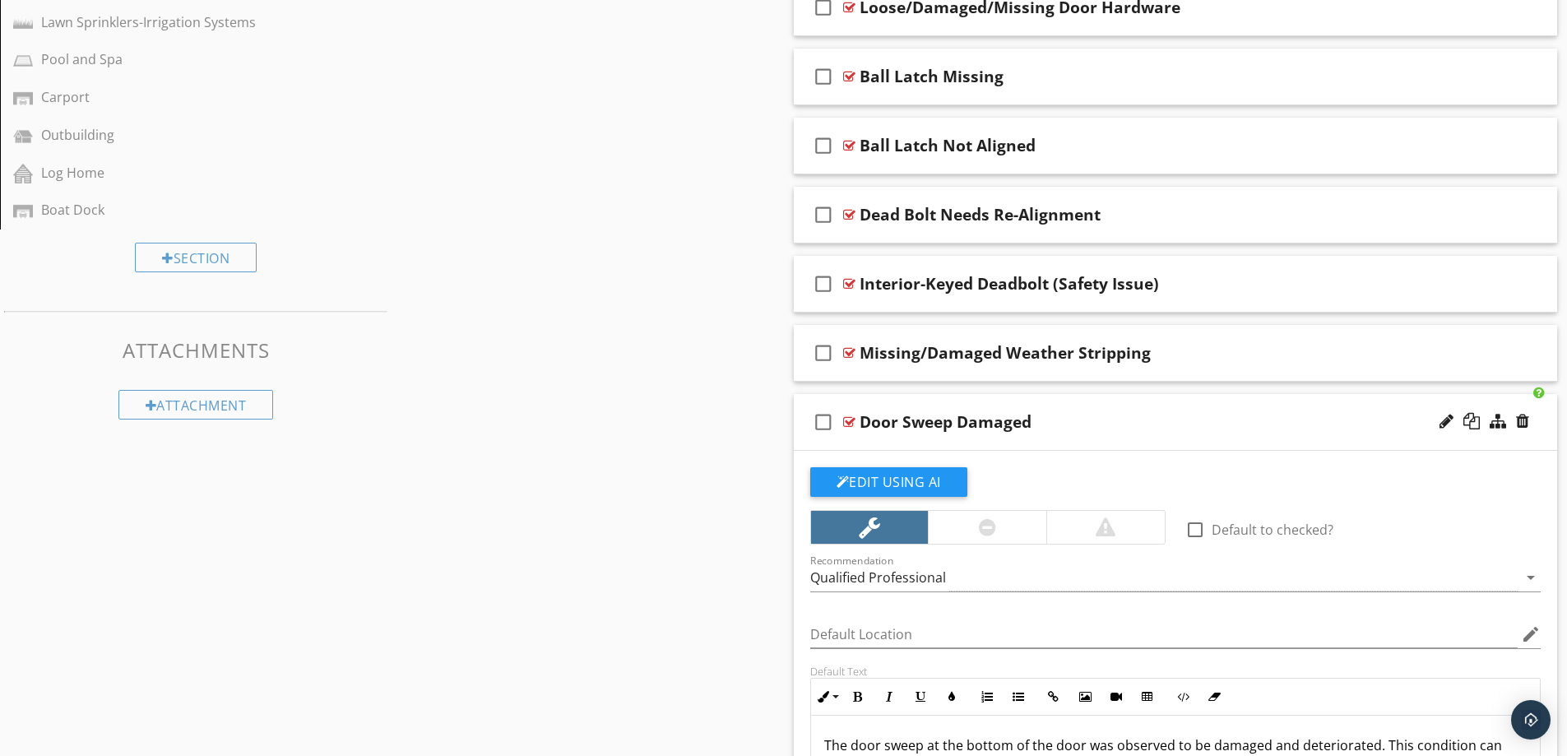
click at [1101, 427] on div "Door Sweep Damaged" at bounding box center [1133, 422] width 548 height 20
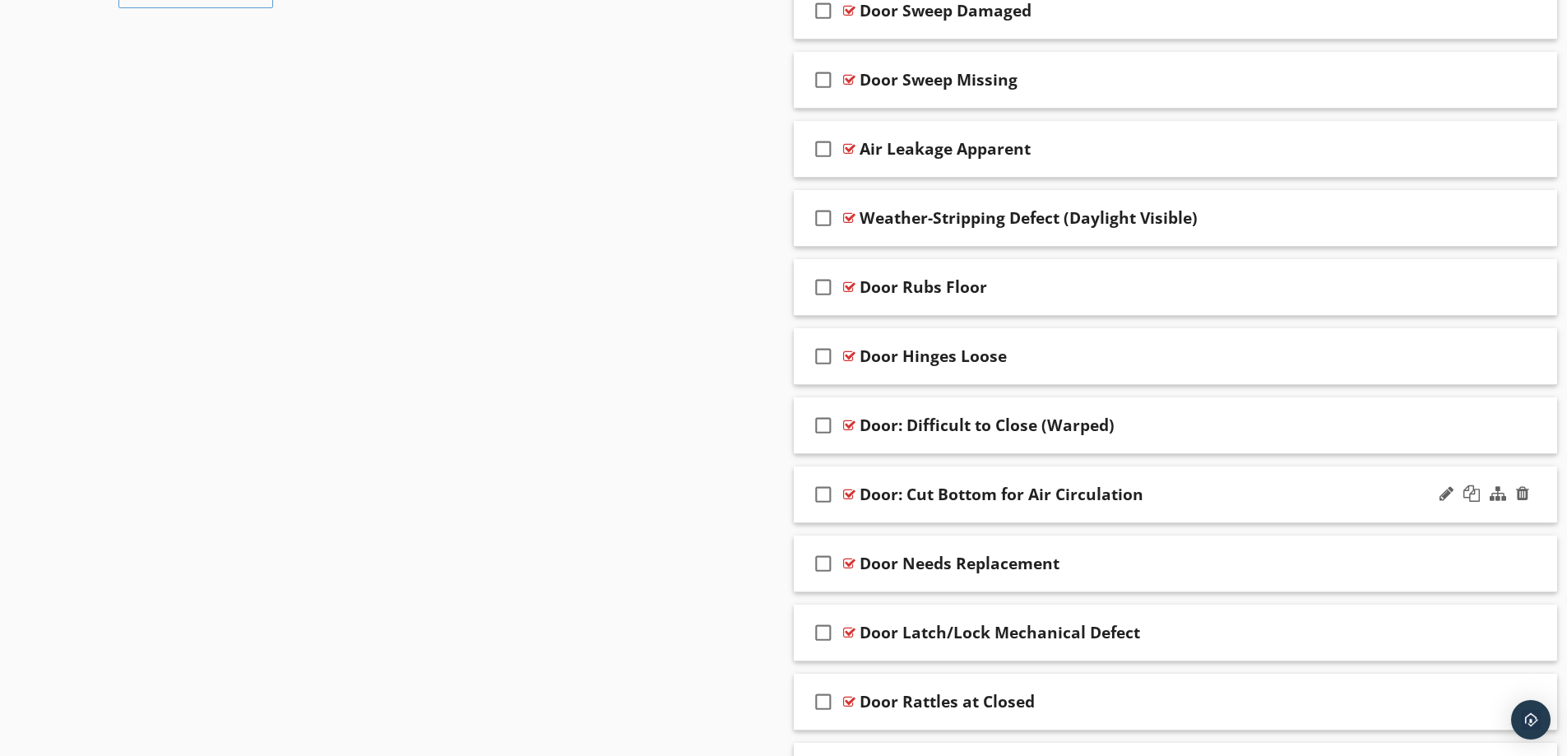
scroll to position [1416, 0]
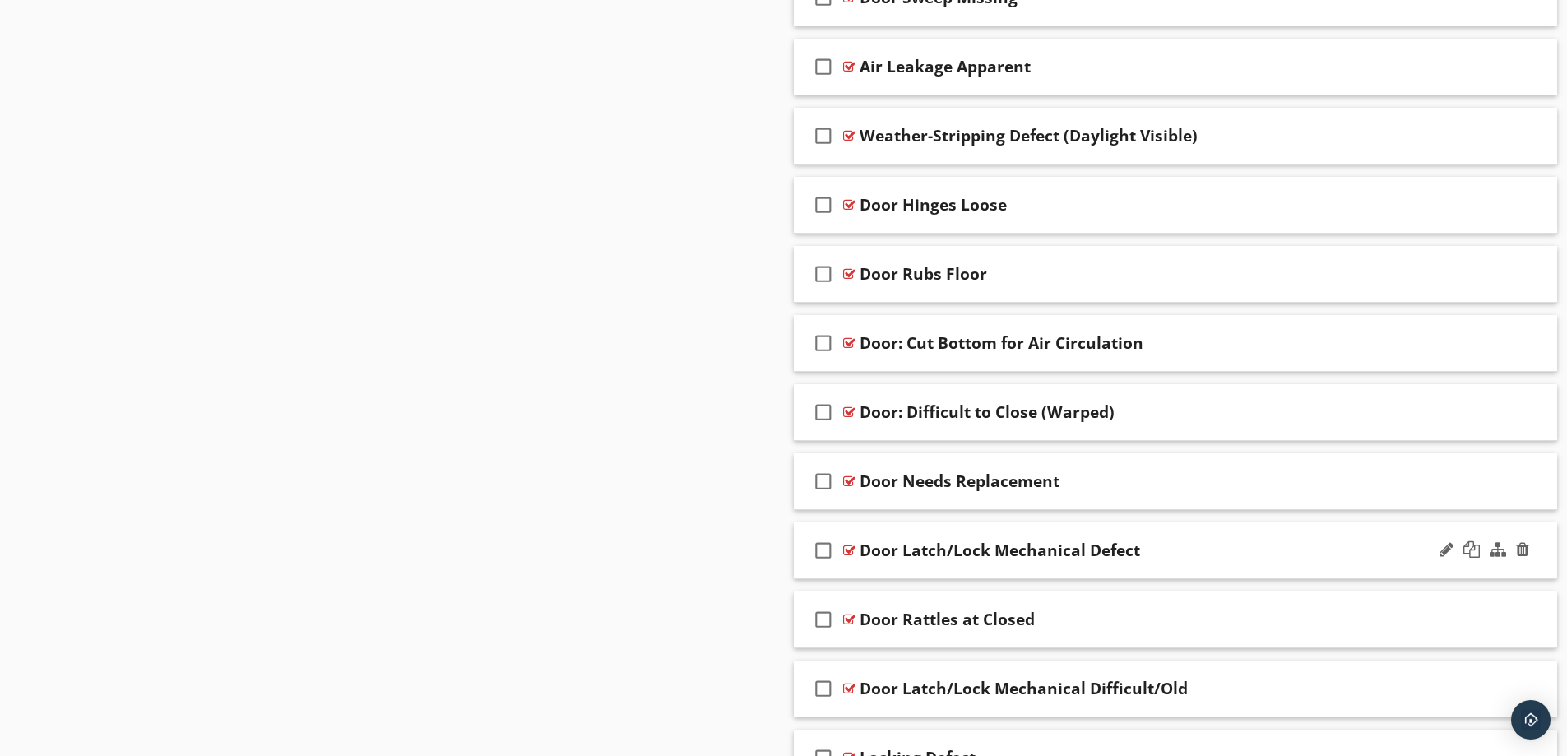
click at [1195, 554] on div "Door Latch/Lock Mechanical Defect" at bounding box center [1133, 550] width 548 height 20
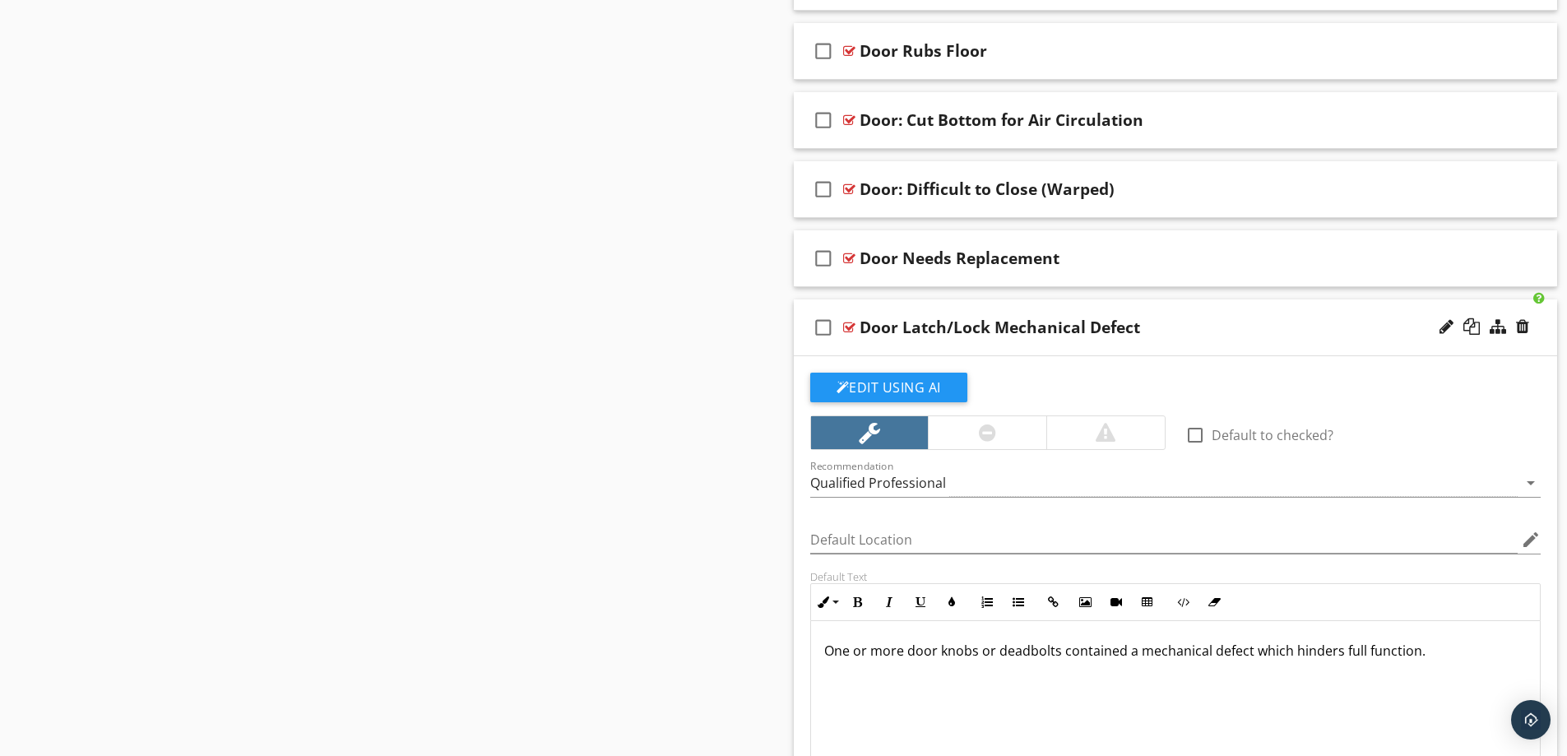
scroll to position [1663, 0]
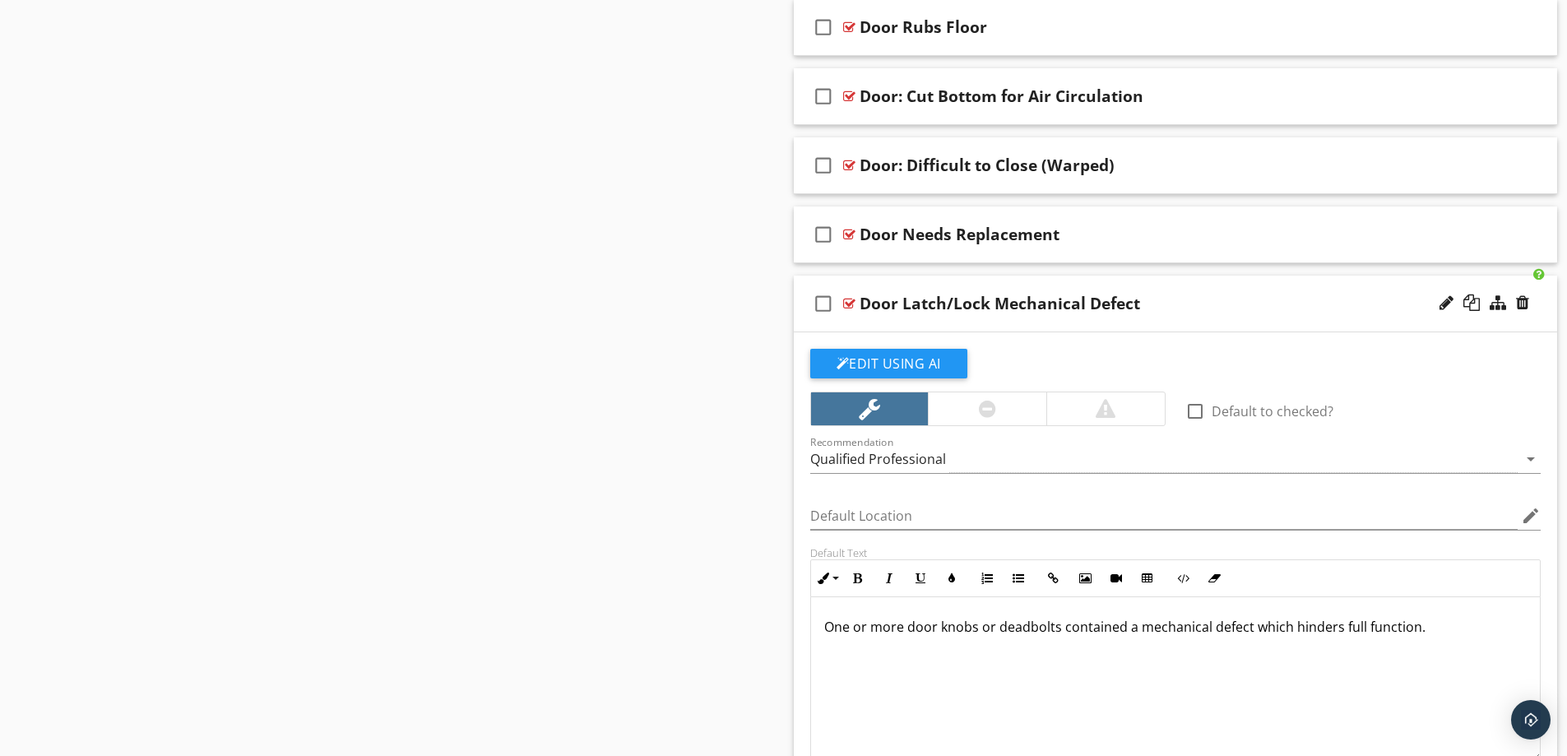
click at [1212, 308] on div "Door Latch/Lock Mechanical Defect" at bounding box center [1133, 304] width 548 height 20
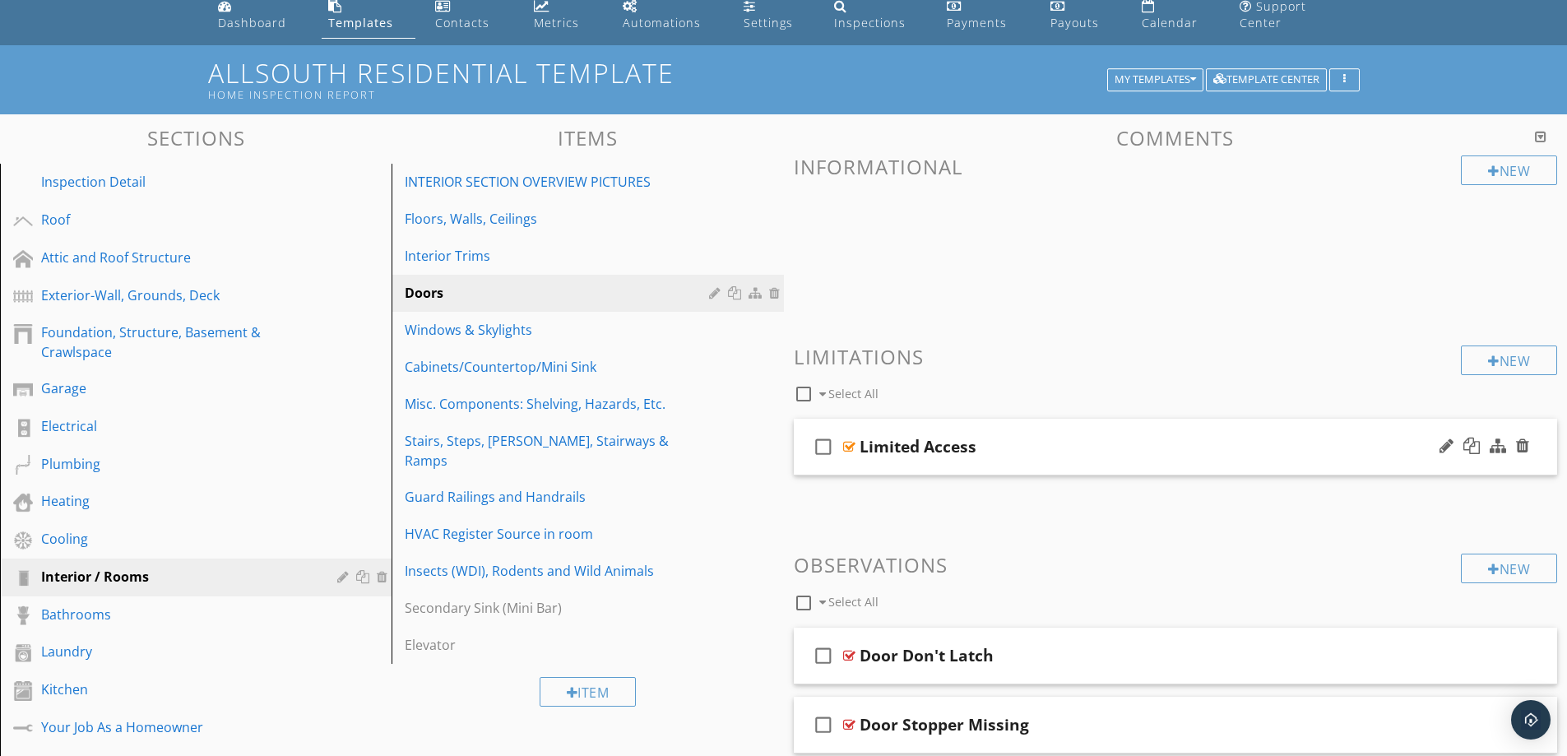
scroll to position [0, 0]
